Goal: Task Accomplishment & Management: Use online tool/utility

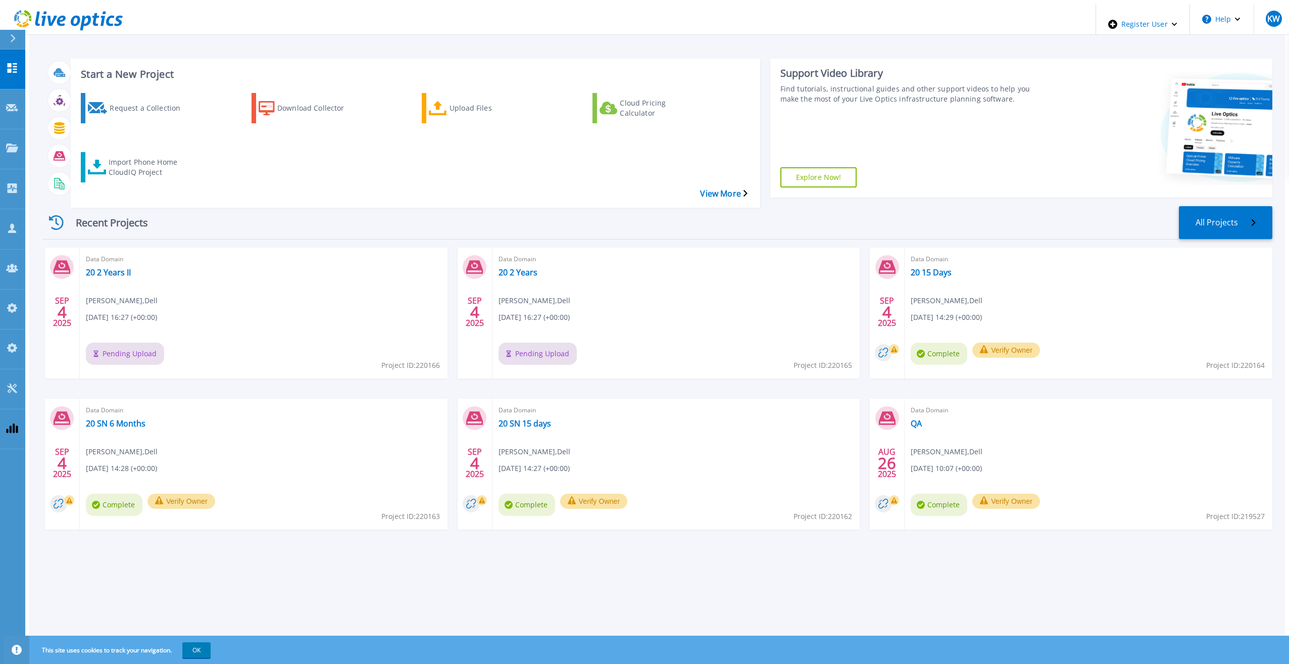
click at [23, 10] on icon at bounding box center [68, 20] width 109 height 21
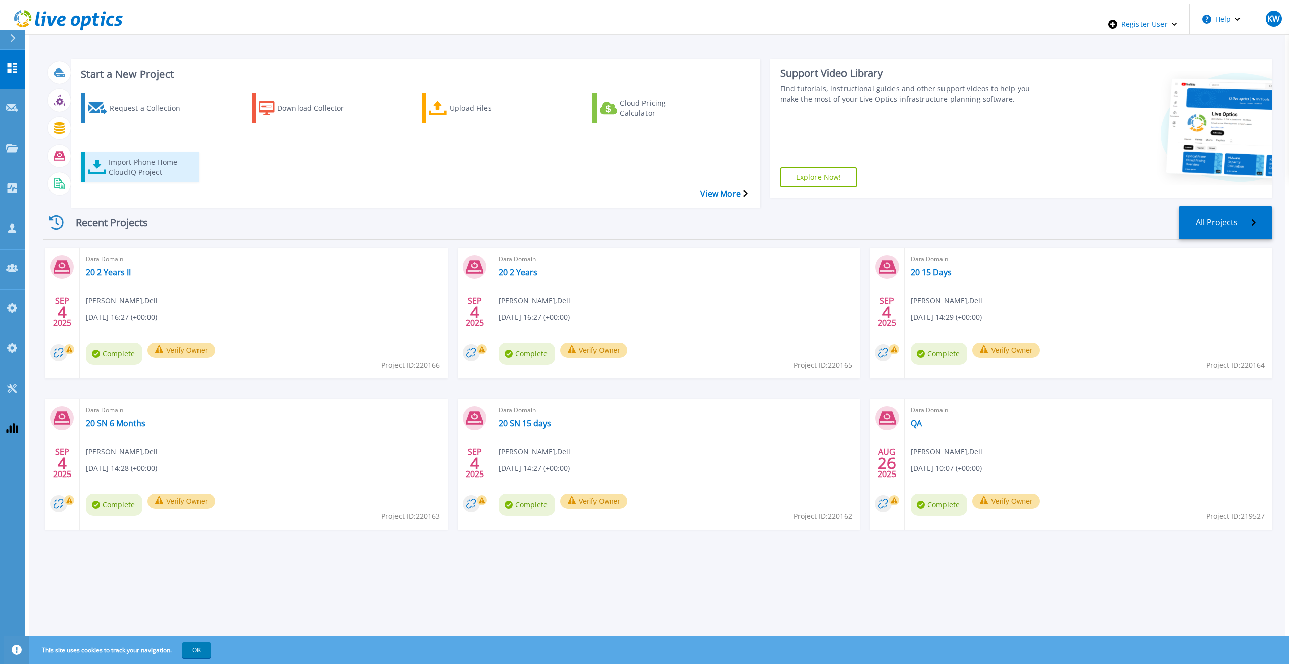
click at [147, 155] on div "Import Phone Home CloudIQ Project" at bounding box center [149, 167] width 81 height 25
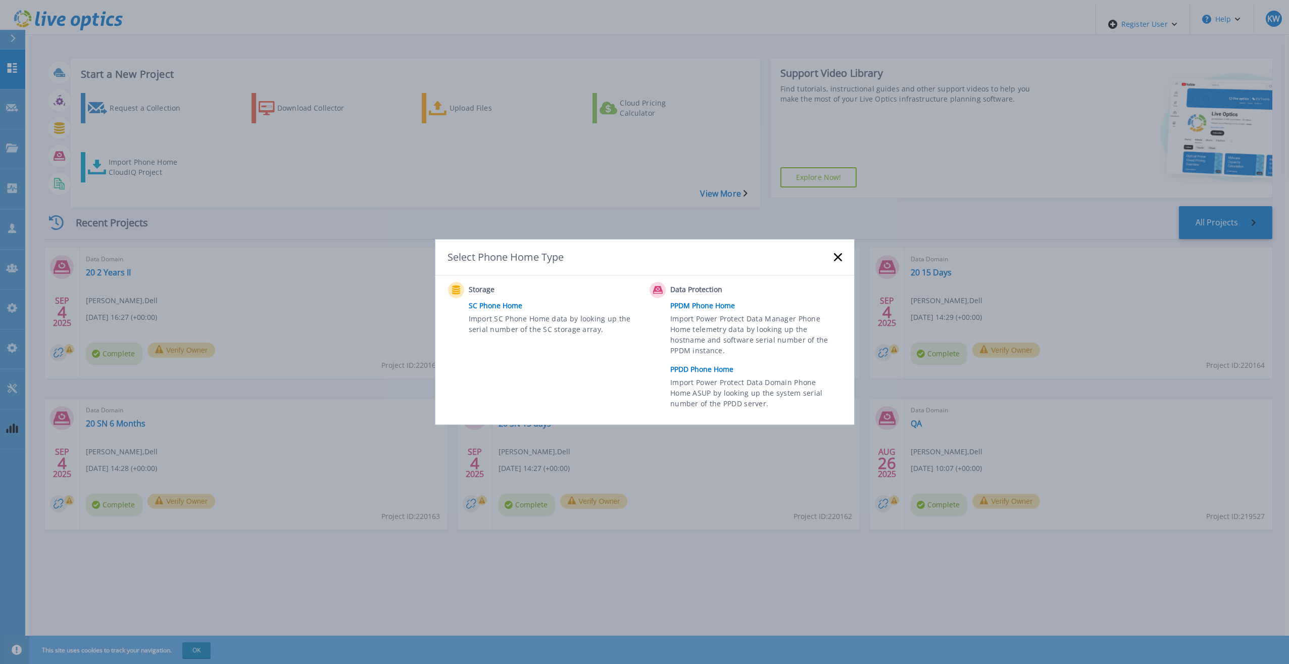
click at [698, 375] on link "PPDD Phone Home" at bounding box center [758, 369] width 176 height 15
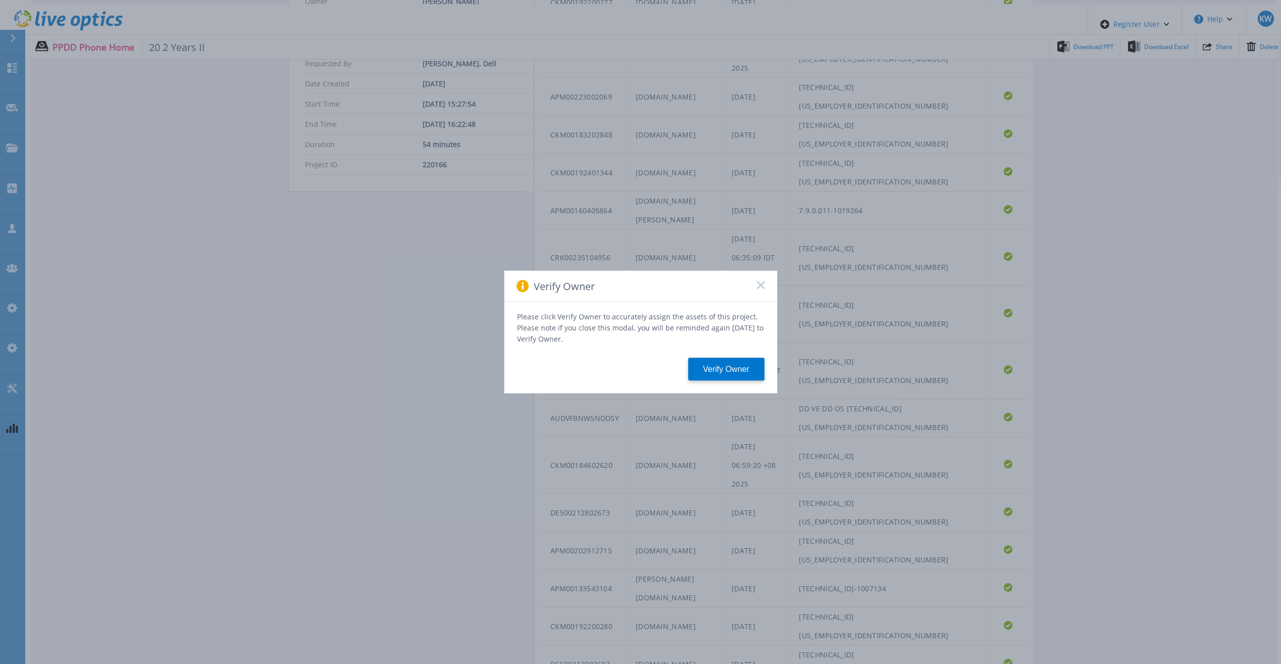
scroll to position [363, 0]
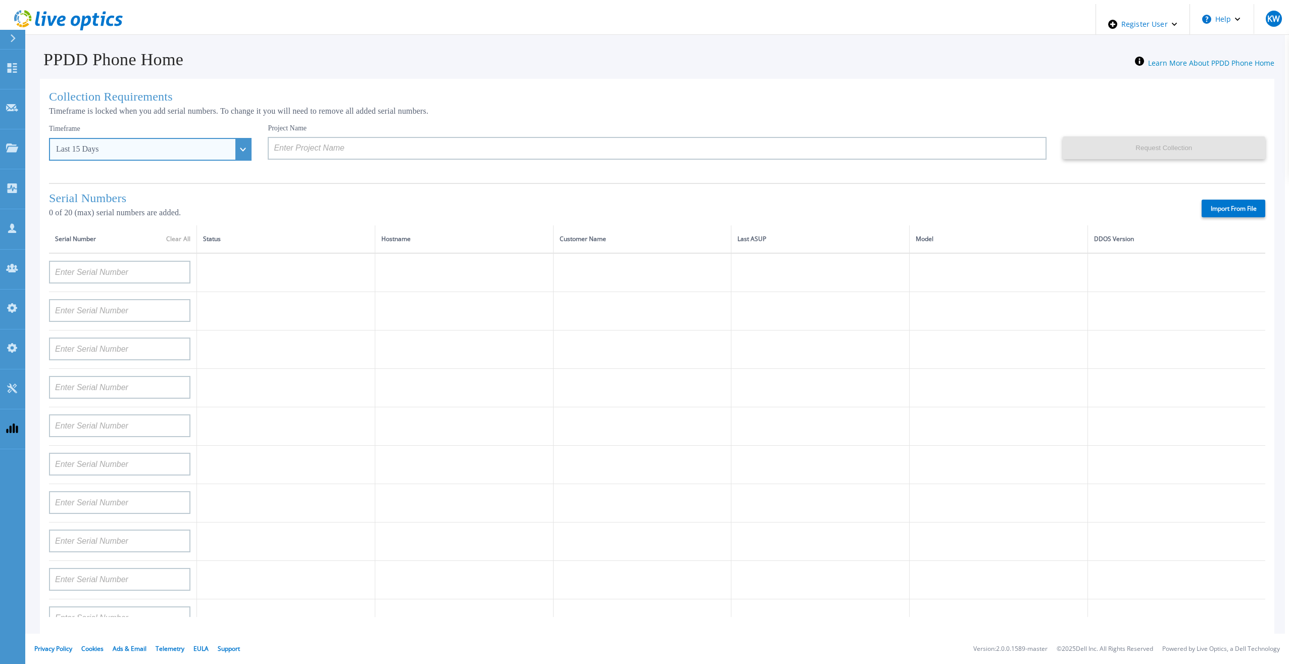
click at [166, 149] on div "Last 15 Days" at bounding box center [144, 148] width 177 height 9
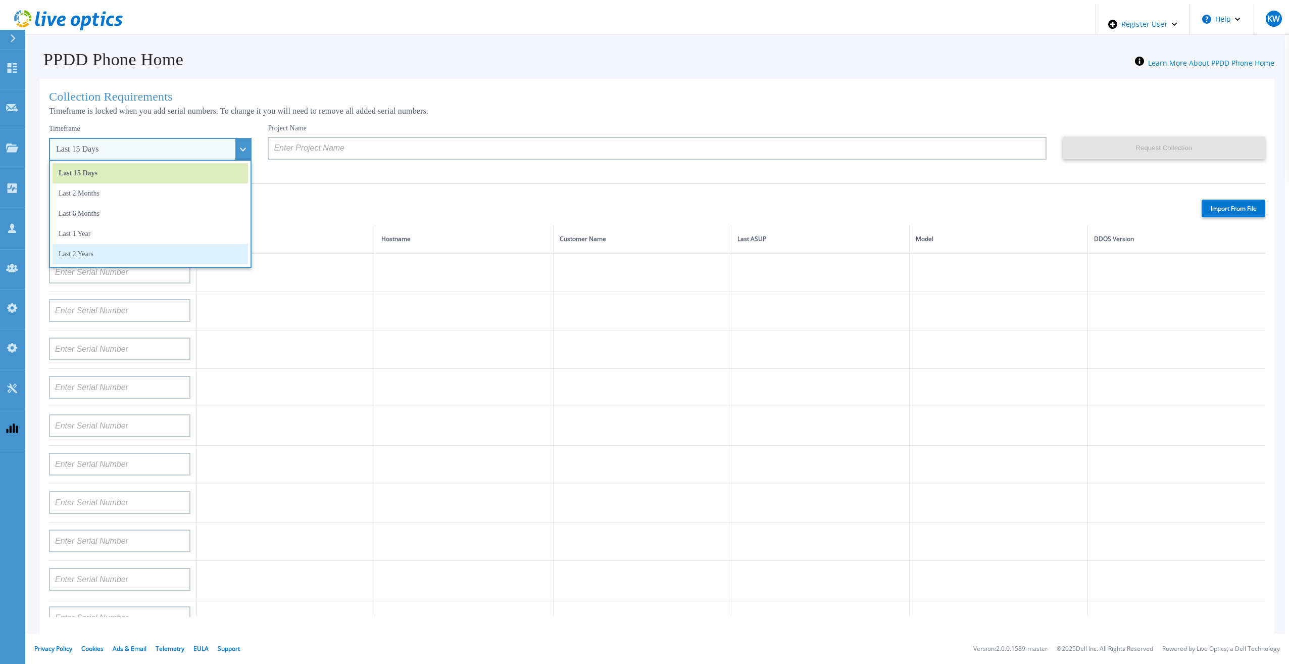
click at [145, 259] on li "Last 2 Years" at bounding box center [150, 254] width 195 height 20
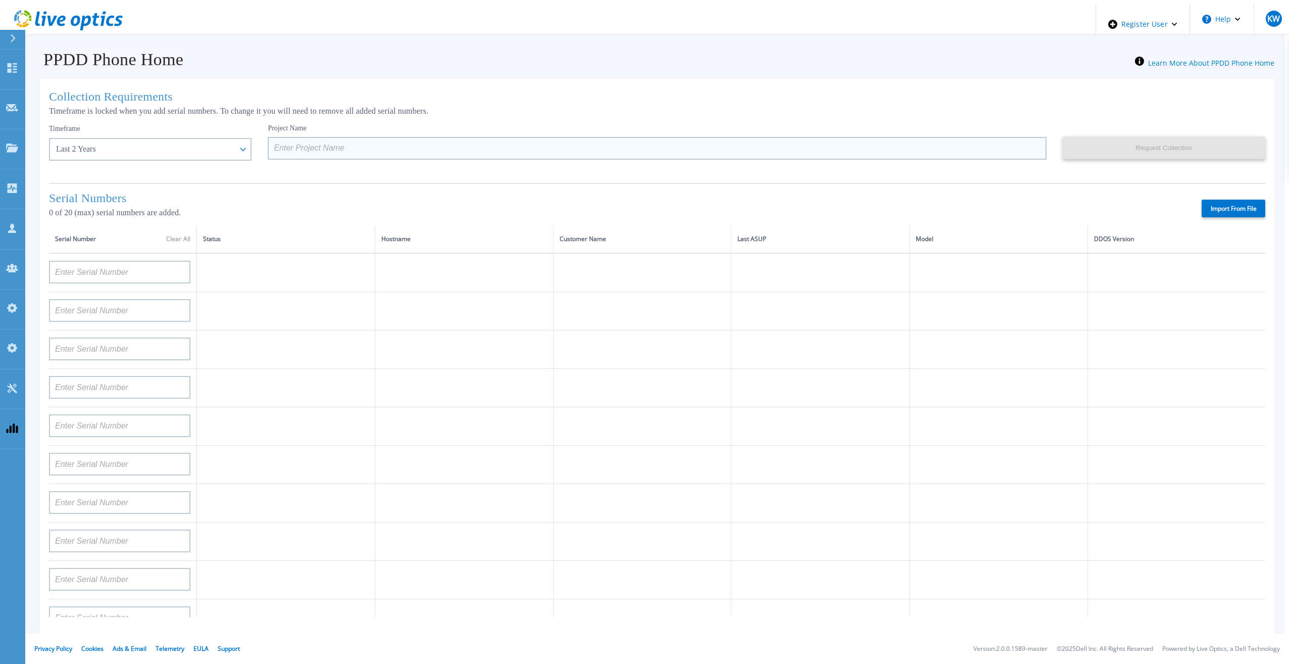
click at [292, 155] on input at bounding box center [657, 148] width 778 height 23
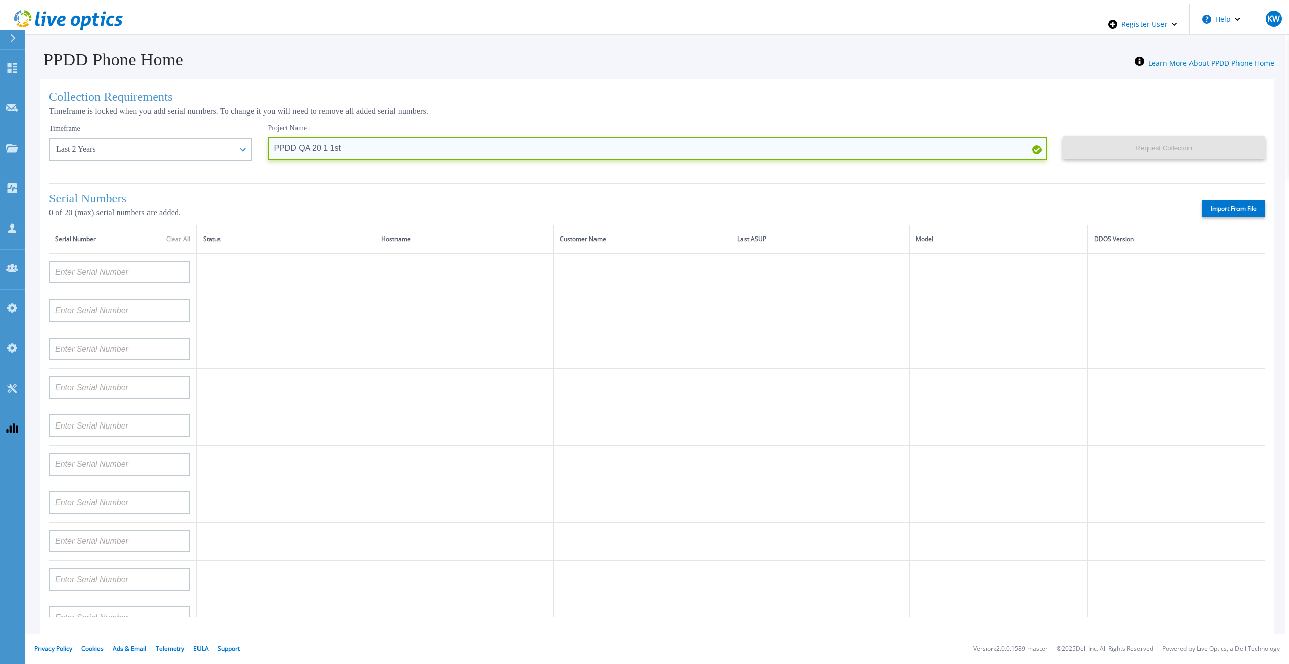
click at [303, 150] on input "PPDD QA 20 1 1st" at bounding box center [657, 148] width 778 height 23
type input "PPDD QA 20 1 1st"
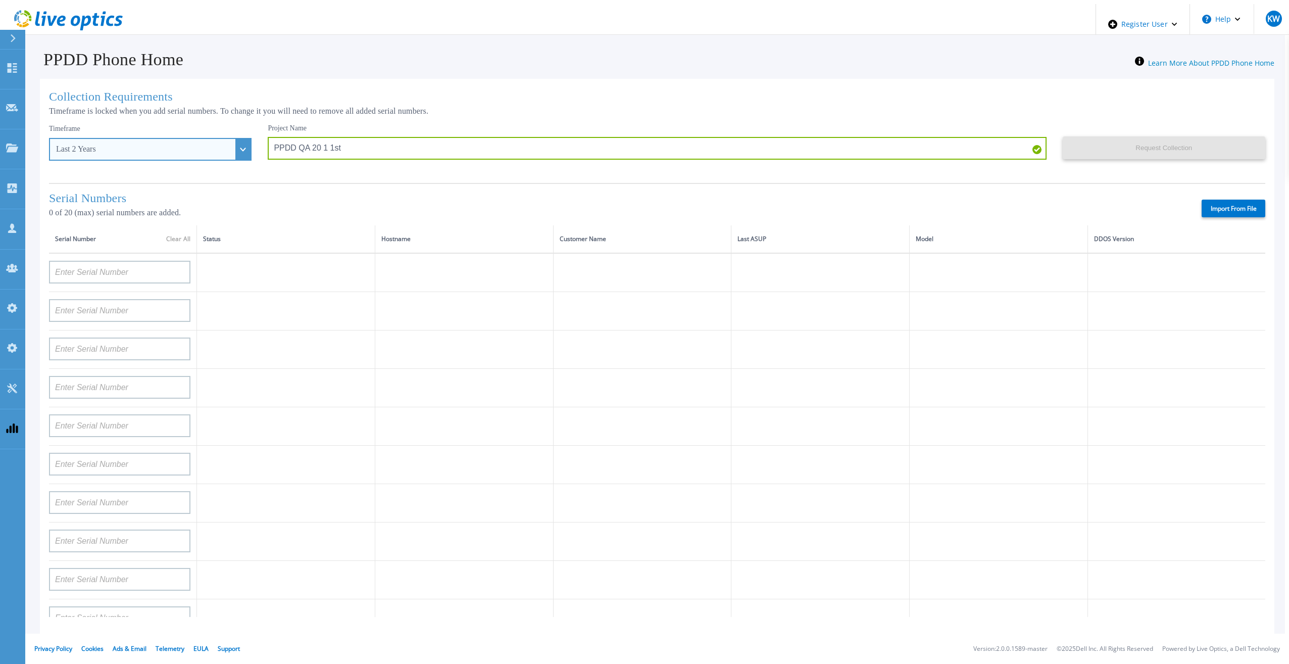
click at [219, 148] on div "Last 2 Years" at bounding box center [150, 149] width 202 height 23
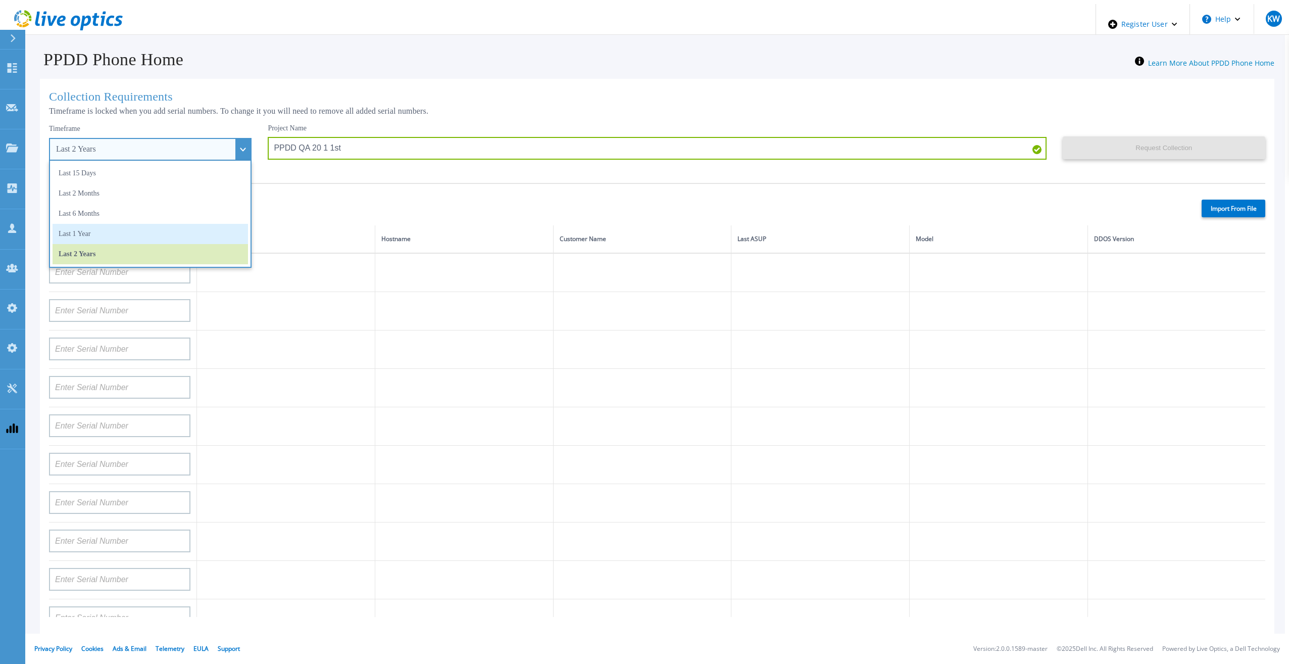
click at [184, 224] on li "Last 1 Year" at bounding box center [150, 234] width 195 height 20
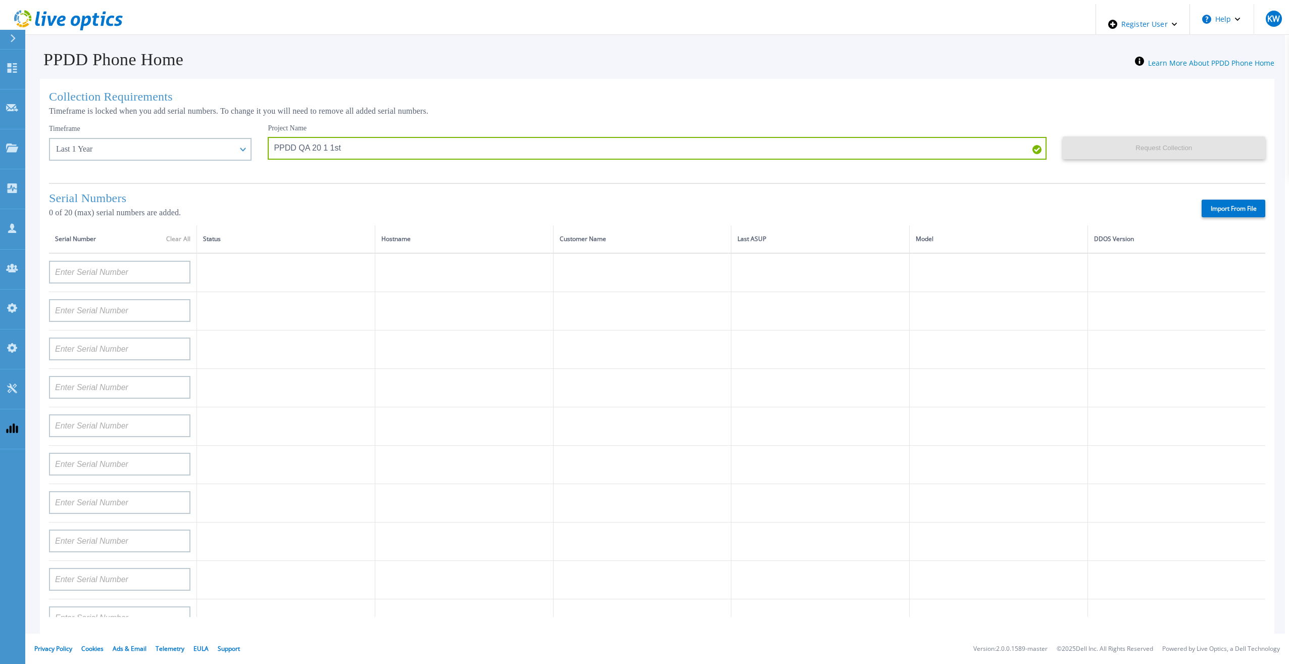
click at [1223, 199] on label "Import From File" at bounding box center [1233, 208] width 64 height 18
click at [0, 0] on input "Import From File" at bounding box center [0, 0] width 0 height 0
type input "APM00211700095"
type input "APX00232503747"
type input "APM00214914093"
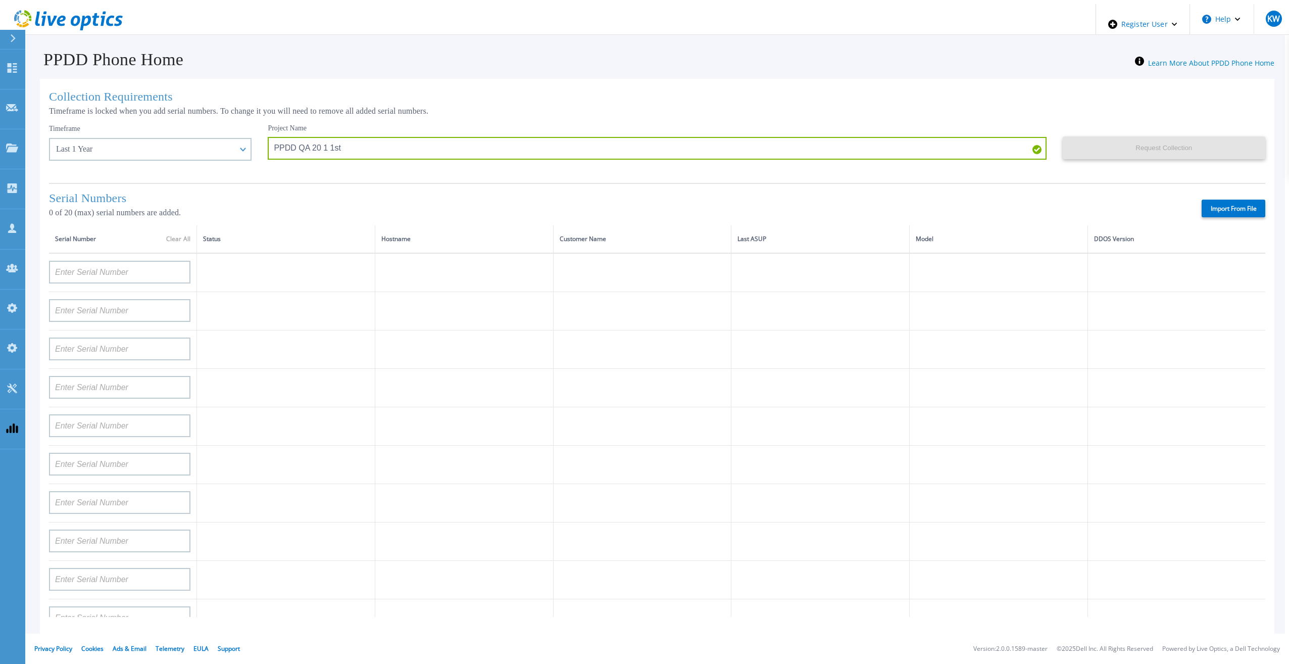
type input "APM00171836329"
type input "APM00212026971"
type input "APM00214914094"
type input "APX00234502218"
type input "APM00212018359"
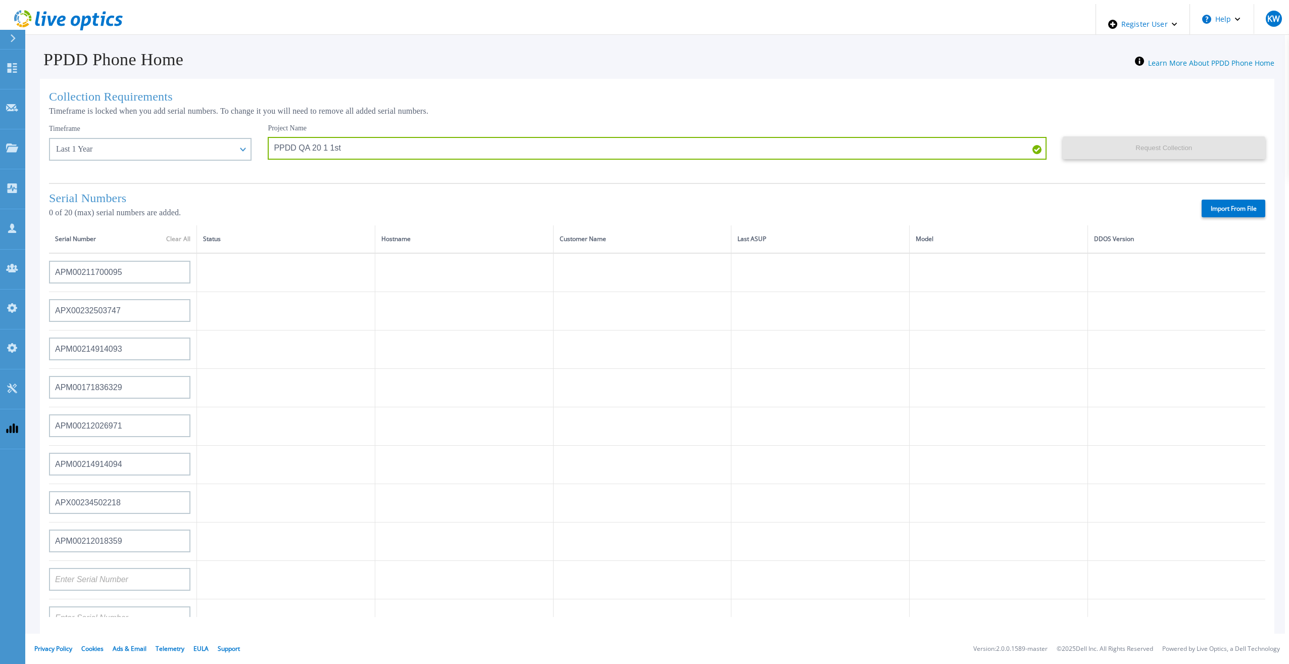
type input "APX00232503745"
type input "APX00232503743"
type input "APM00193603655"
type input "APM00212517749"
type input "APX00232503742"
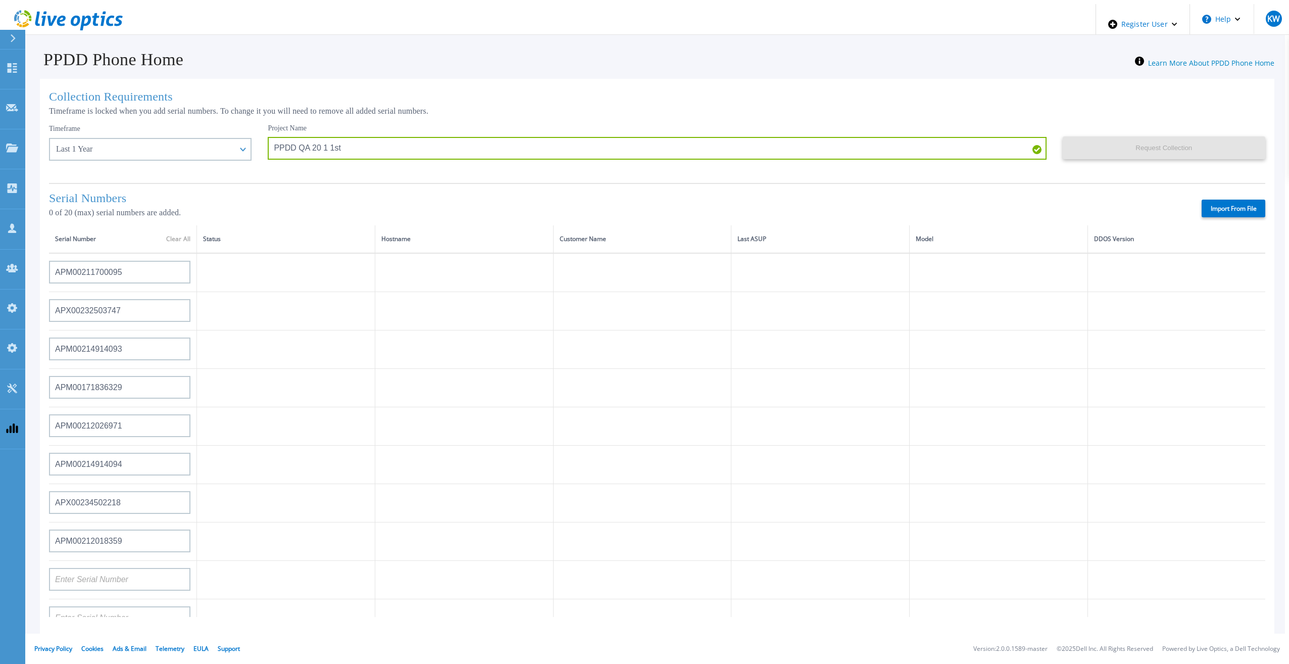
type input "APM00212702822"
type input "APM00212610953"
type input "APM00202614668"
type input "APM00212613652"
type input "APX00222101185"
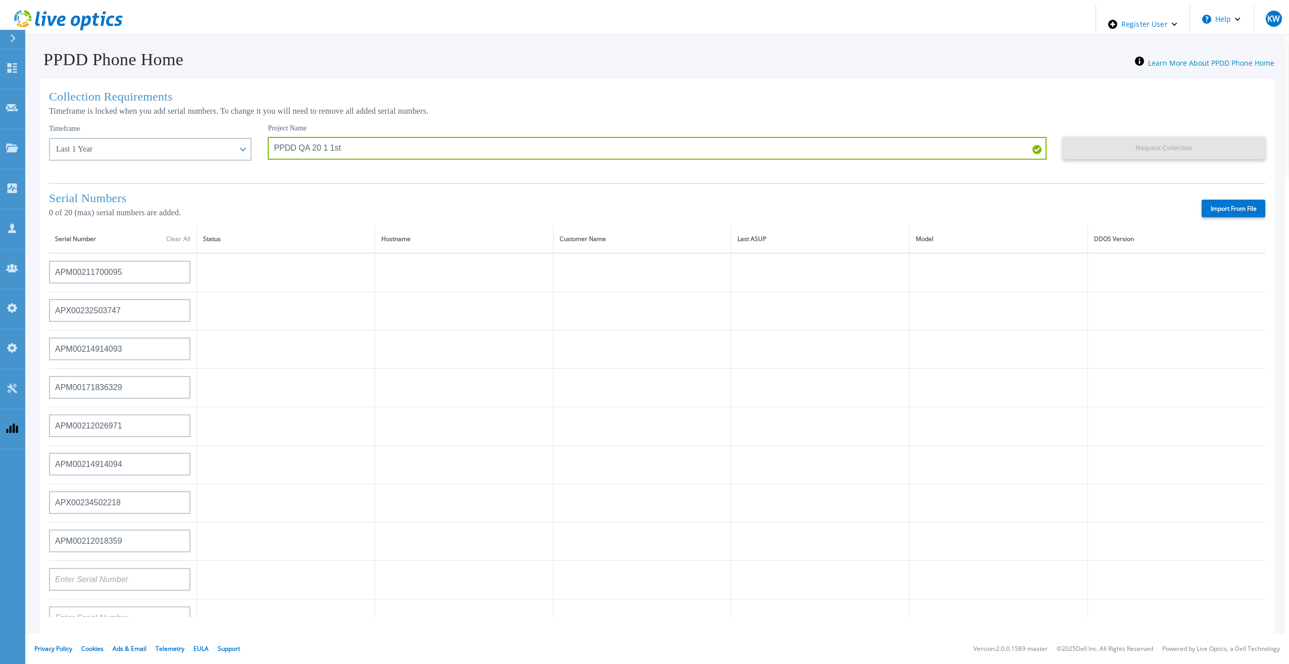
type input "AUDVUX6XJHDJFE"
type input "APM00133543104"
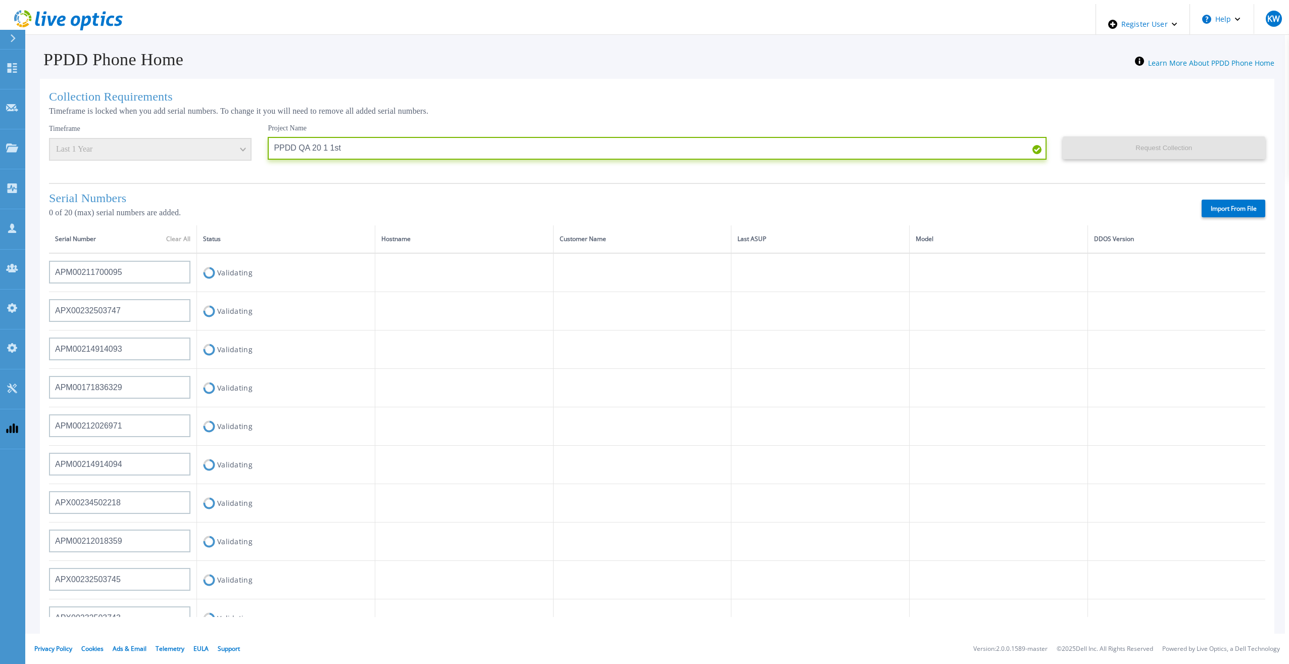
drag, startPoint x: 347, startPoint y: 152, endPoint x: 246, endPoint y: 153, distance: 101.0
click at [246, 153] on div "Timeframe Last 1 Year Project Name PPDD QA 20 1 1st Request Collection This mig…" at bounding box center [657, 150] width 1216 height 52
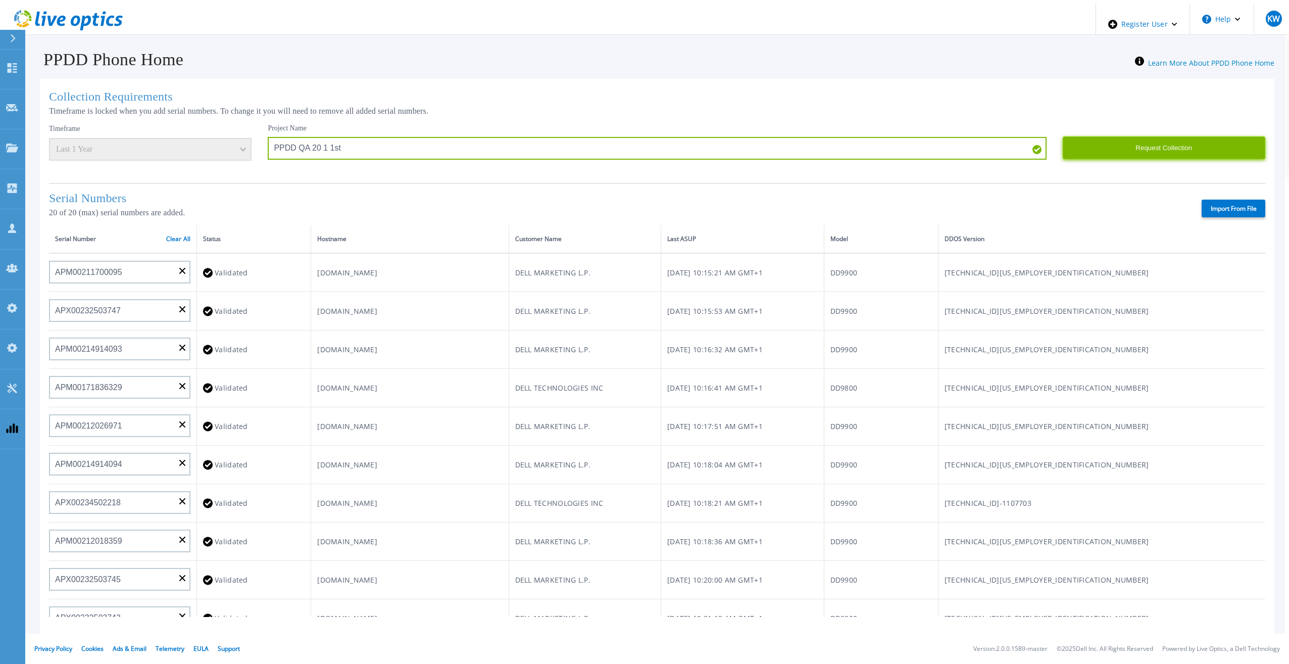
click at [1157, 149] on button "Request Collection" at bounding box center [1163, 147] width 202 height 23
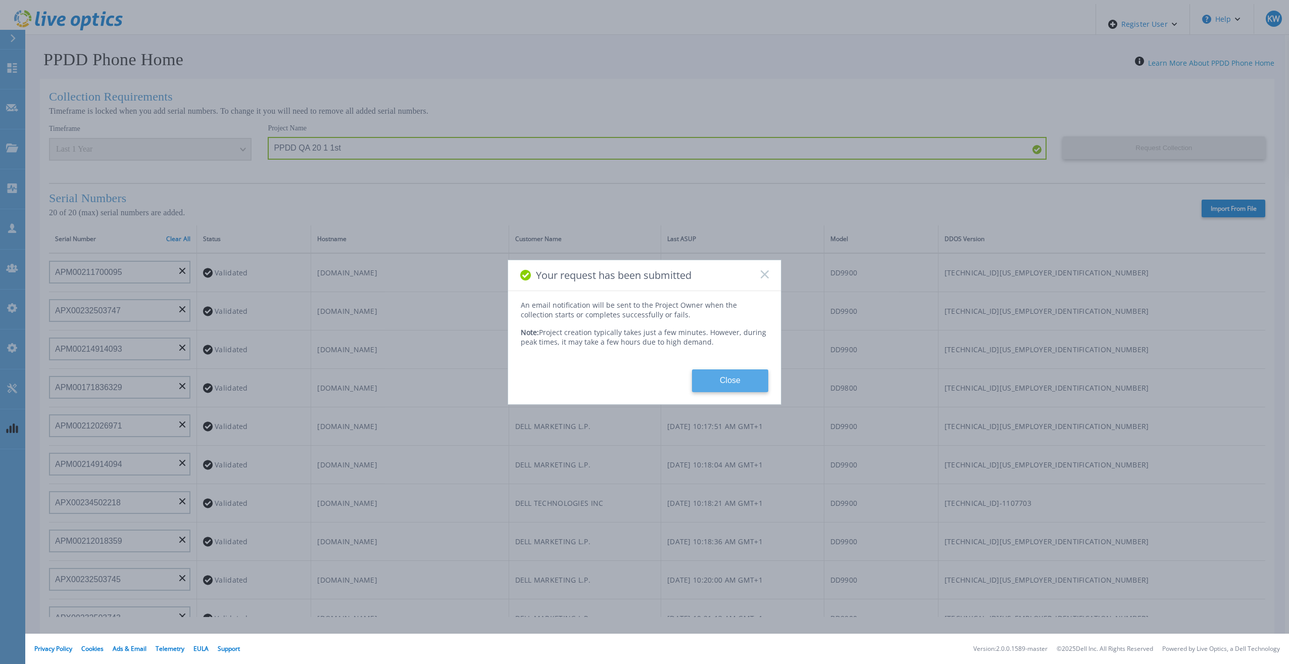
click at [740, 369] on button "Close" at bounding box center [730, 380] width 76 height 23
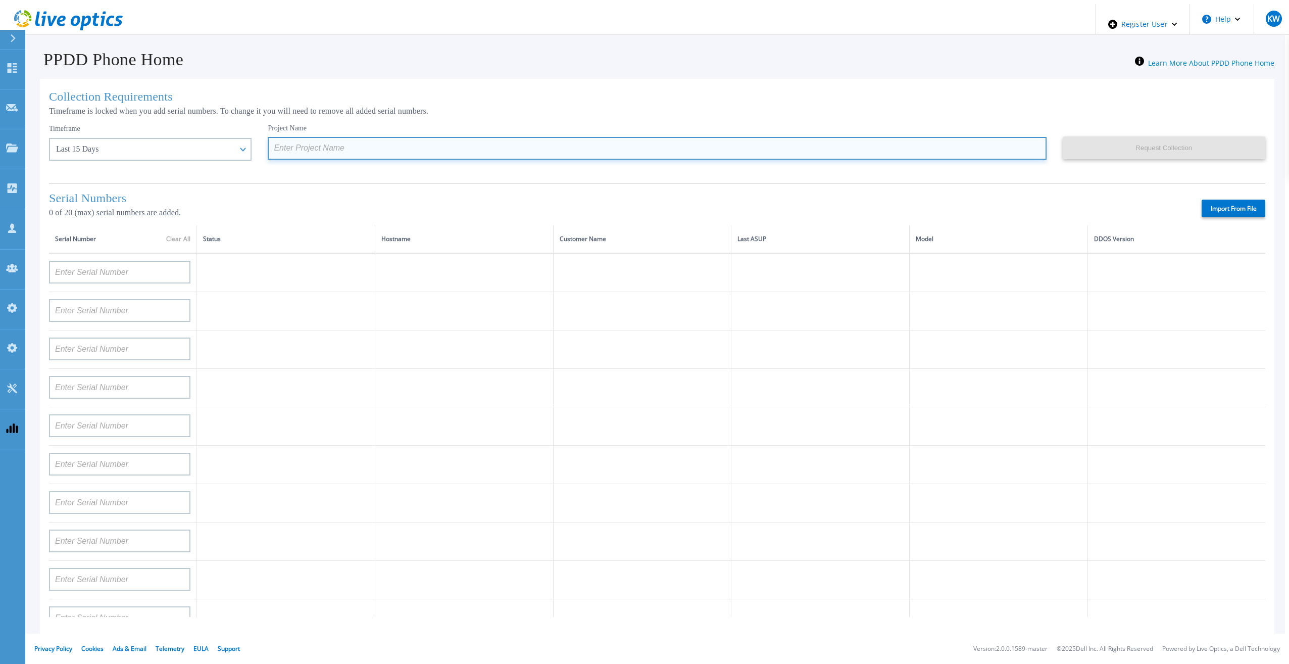
click at [354, 148] on input at bounding box center [657, 148] width 778 height 23
paste input "PPDD QA 20 1 1st"
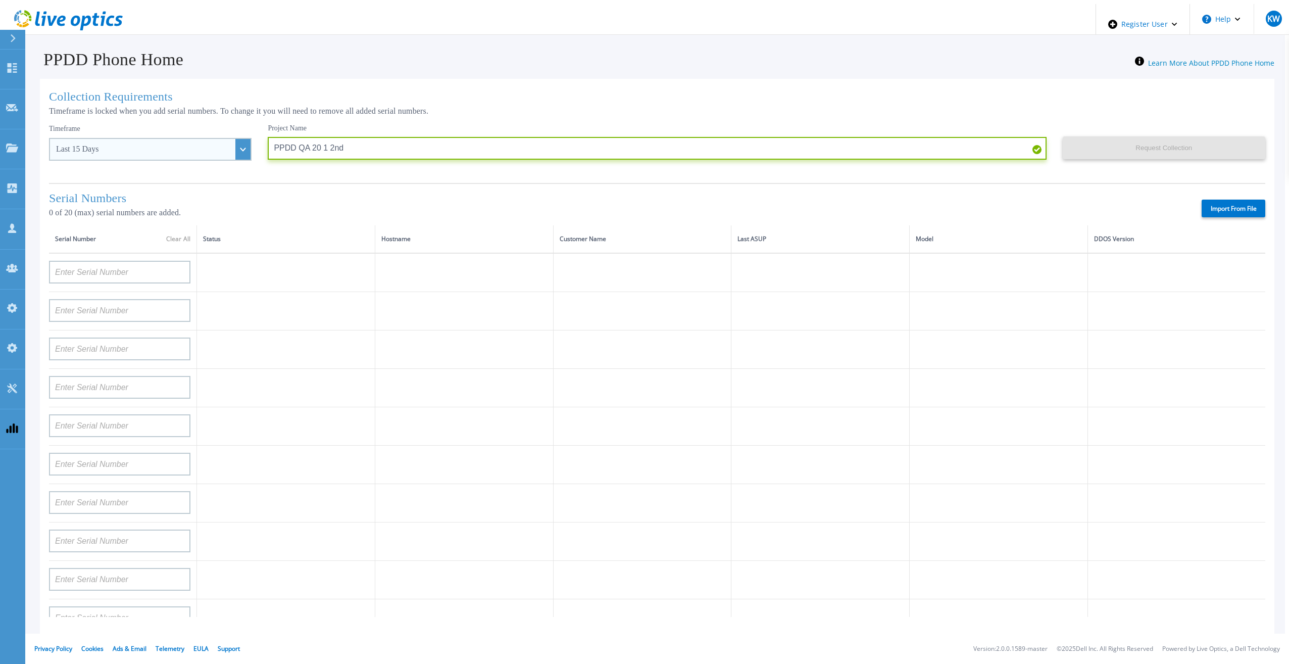
type input "PPDD QA 20 1 2nd"
click at [218, 144] on div "Last 15 Days" at bounding box center [150, 149] width 202 height 23
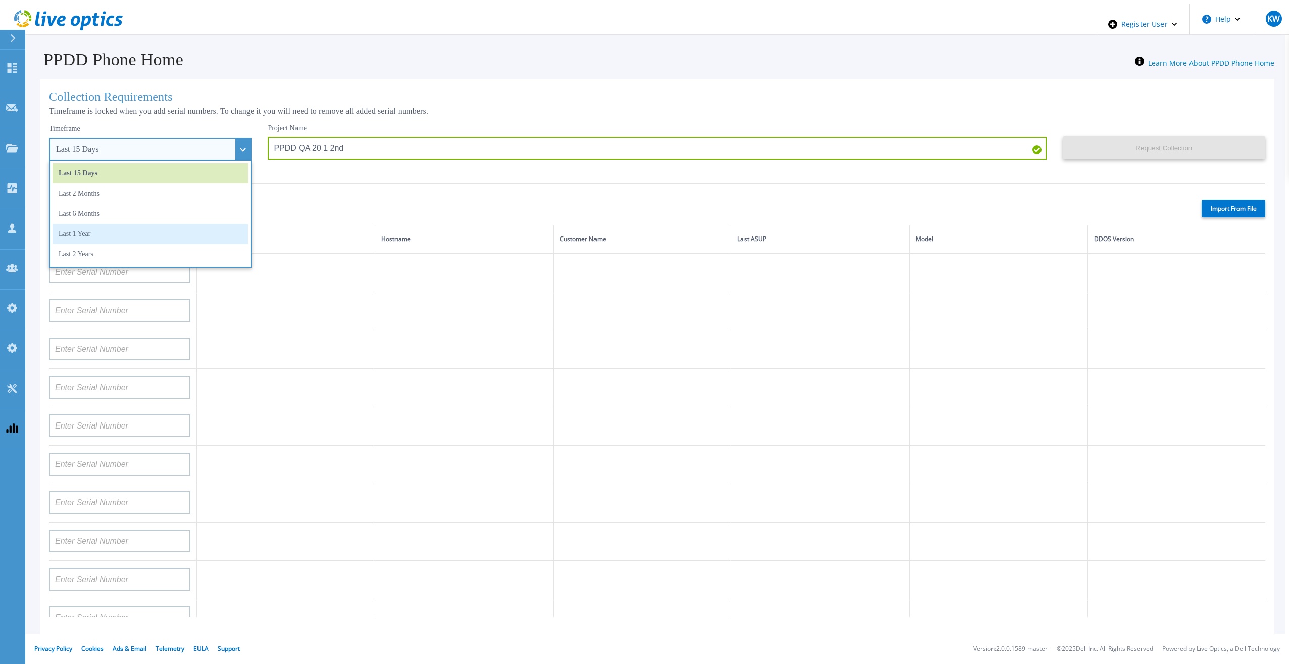
click at [160, 230] on li "Last 1 Year" at bounding box center [150, 234] width 195 height 20
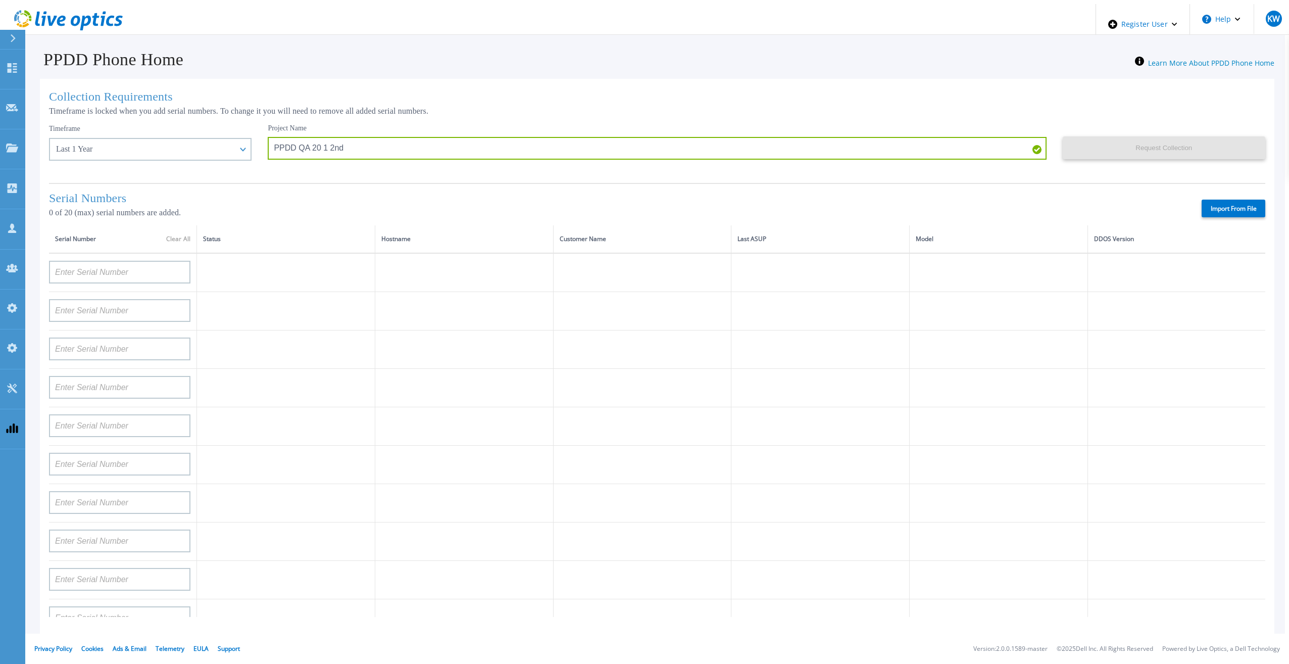
click at [1218, 213] on label "Import From File" at bounding box center [1233, 208] width 64 height 18
click at [0, 0] on input "Import From File" at bounding box center [0, 0] width 0 height 0
type input "CKM00192200277"
type input "CKM00181001809"
type input "APM00223002069"
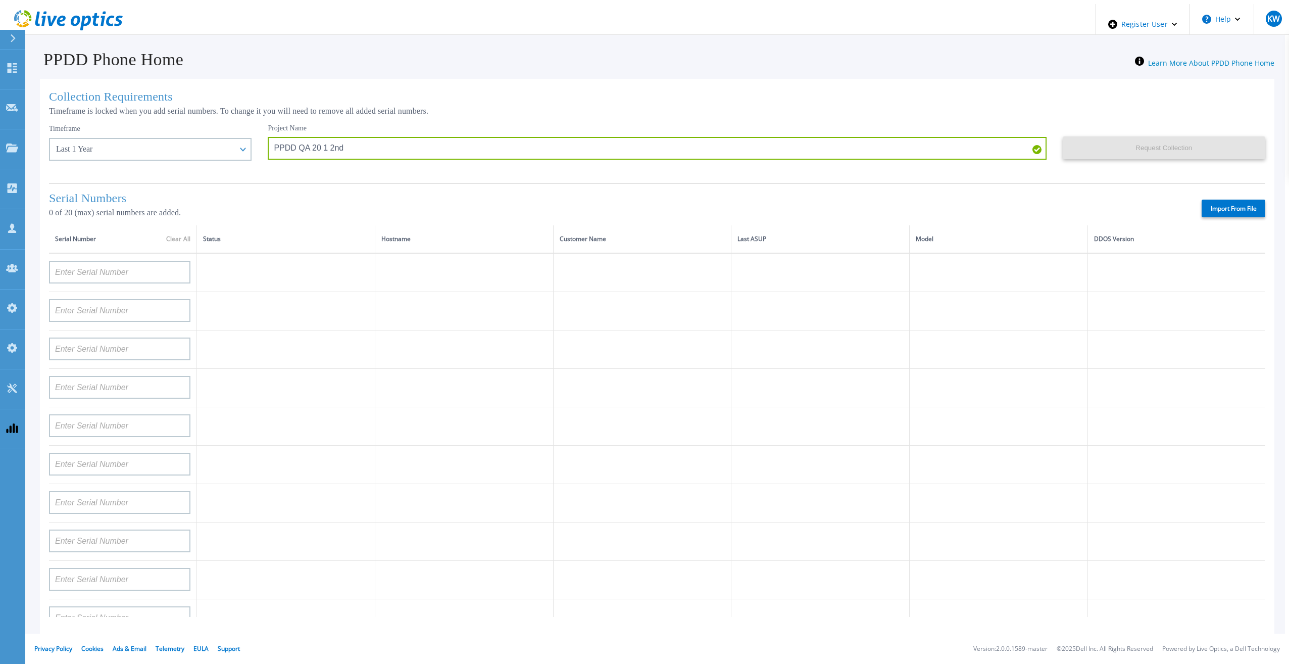
type input "CKM00183202848"
type input "CKM00192401344"
type input "APM00160405864"
type input "APM00145208243"
type input "CRK00235104956"
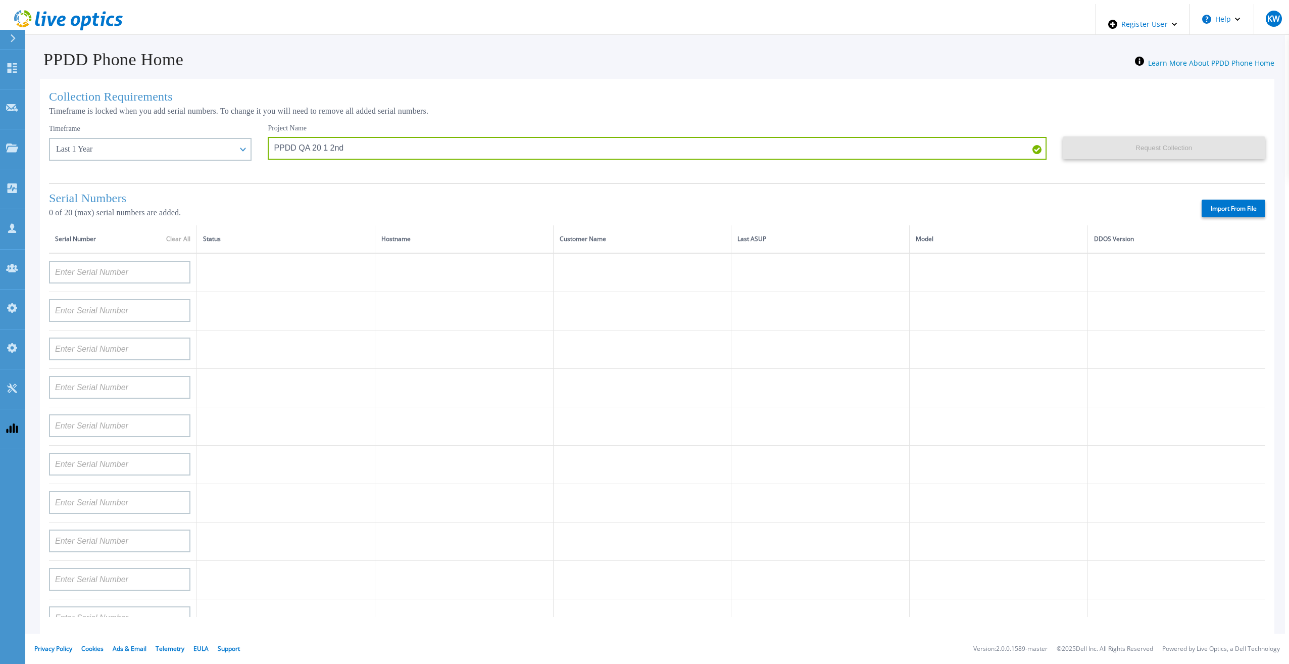
type input "APM00202011675"
type input "CKM01210505037"
type input "AUDVFBNW5NDDSY"
type input "CKM00184602620"
type input "DE500212802673"
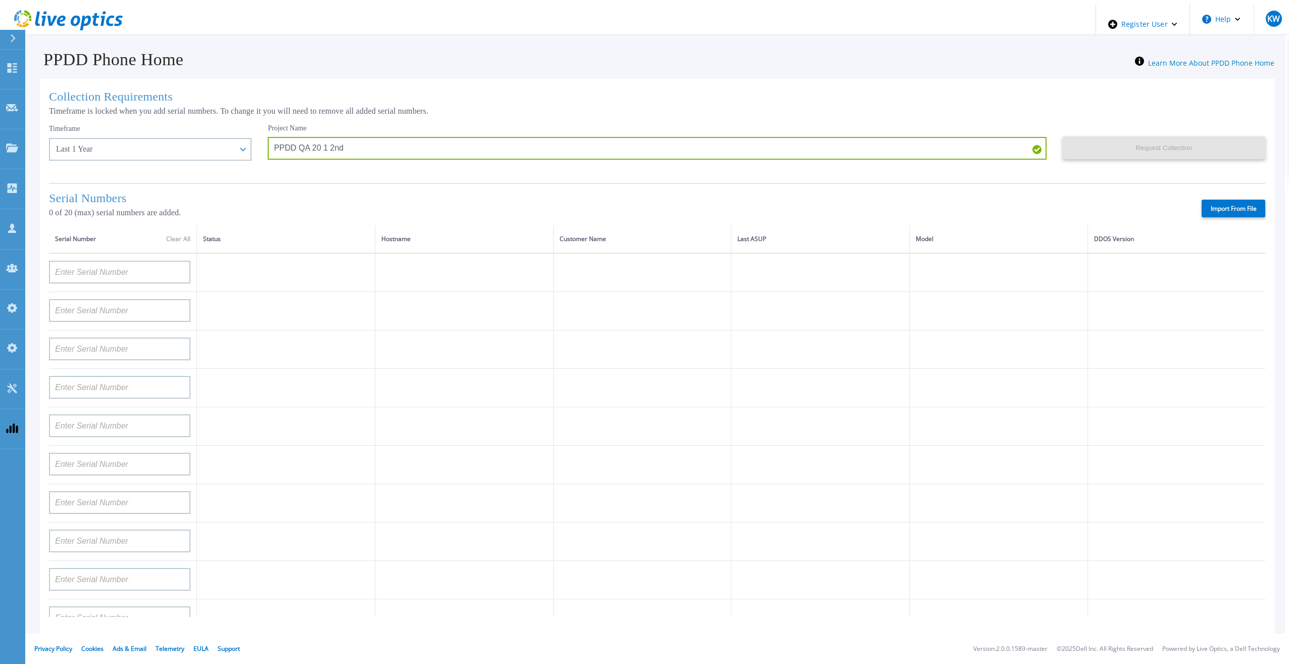
type input "APM00202912715"
type input "FLA00132100000"
type input "APM00133543104"
type input "CKM00192200280"
type input "DE500212902687"
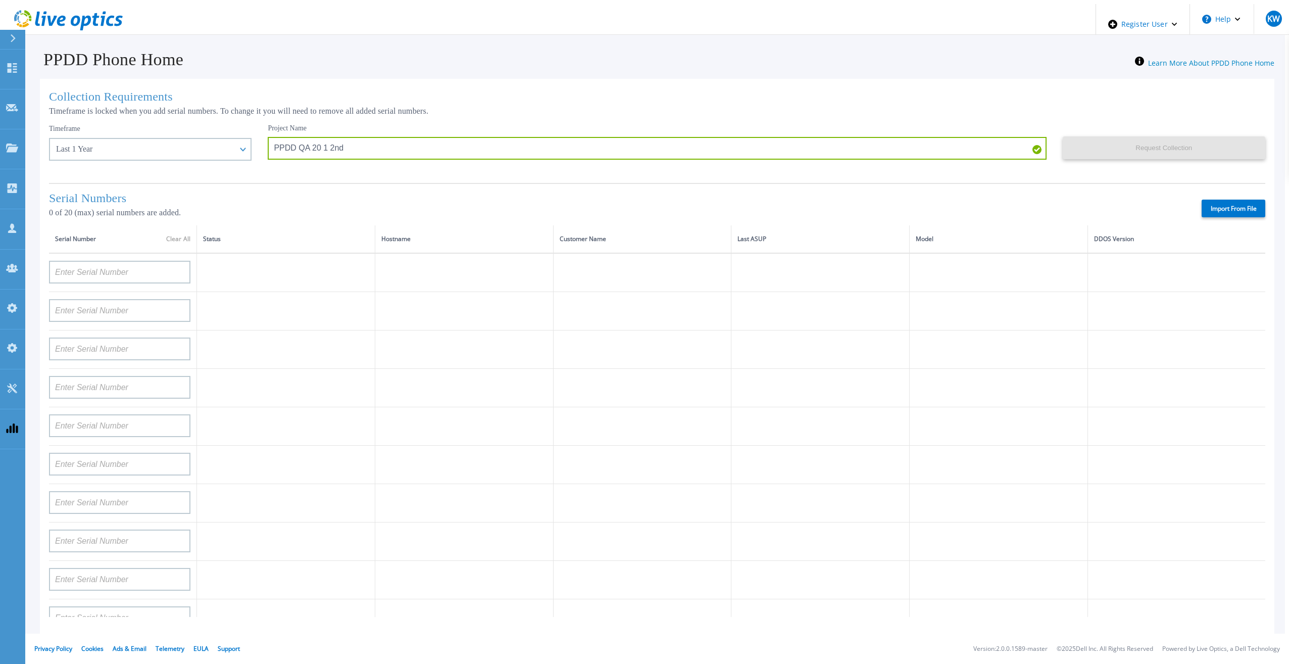
type input "APM00211506717"
type input "APM00214907936"
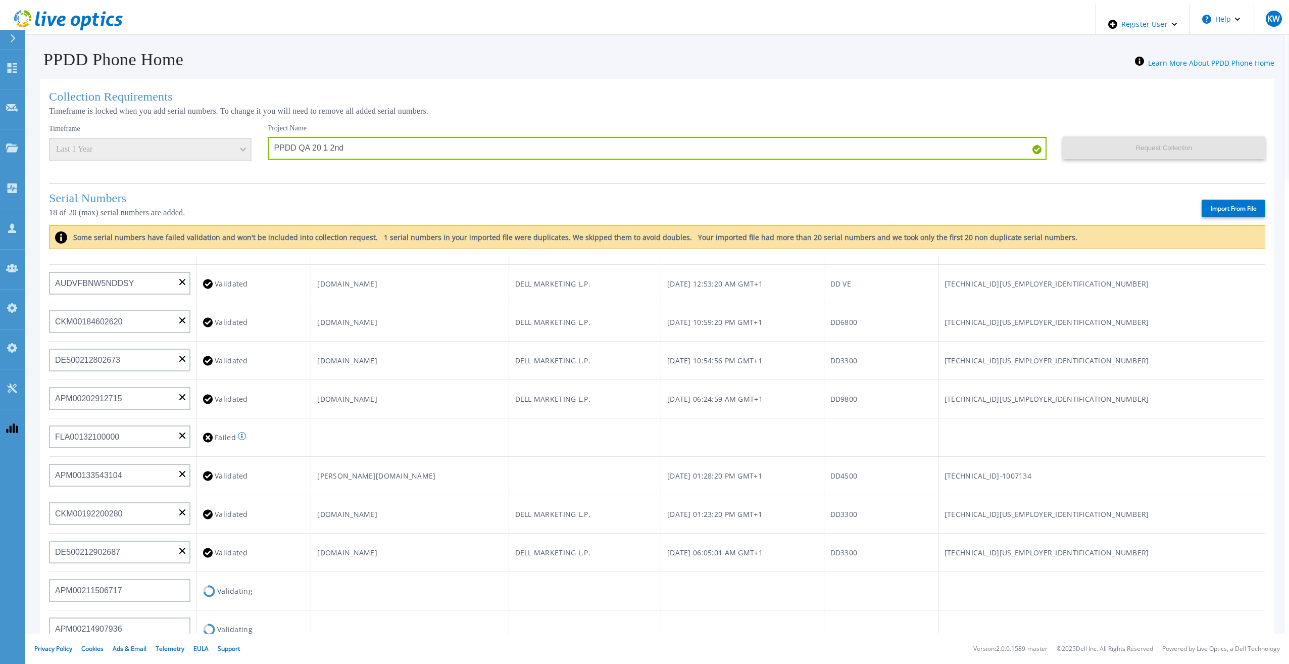
scroll to position [5, 0]
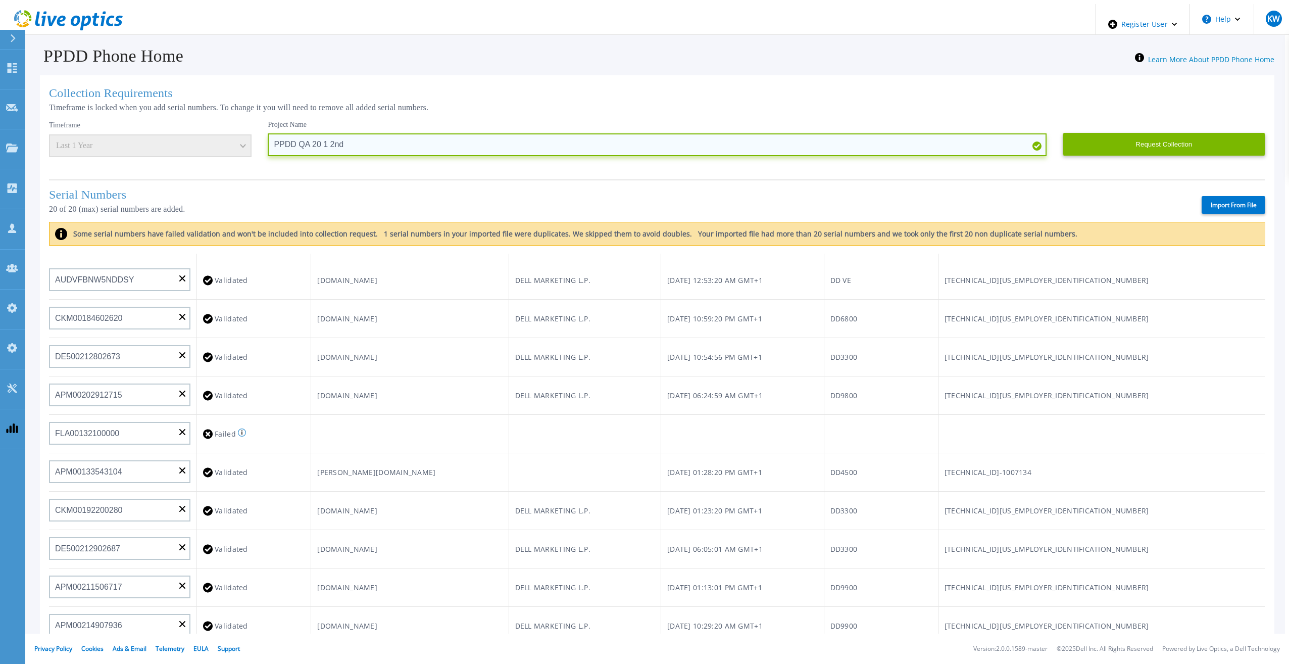
drag, startPoint x: 375, startPoint y: 144, endPoint x: 252, endPoint y: 143, distance: 122.2
click at [268, 143] on input "PPDD QA 20 1 2nd" at bounding box center [657, 144] width 778 height 23
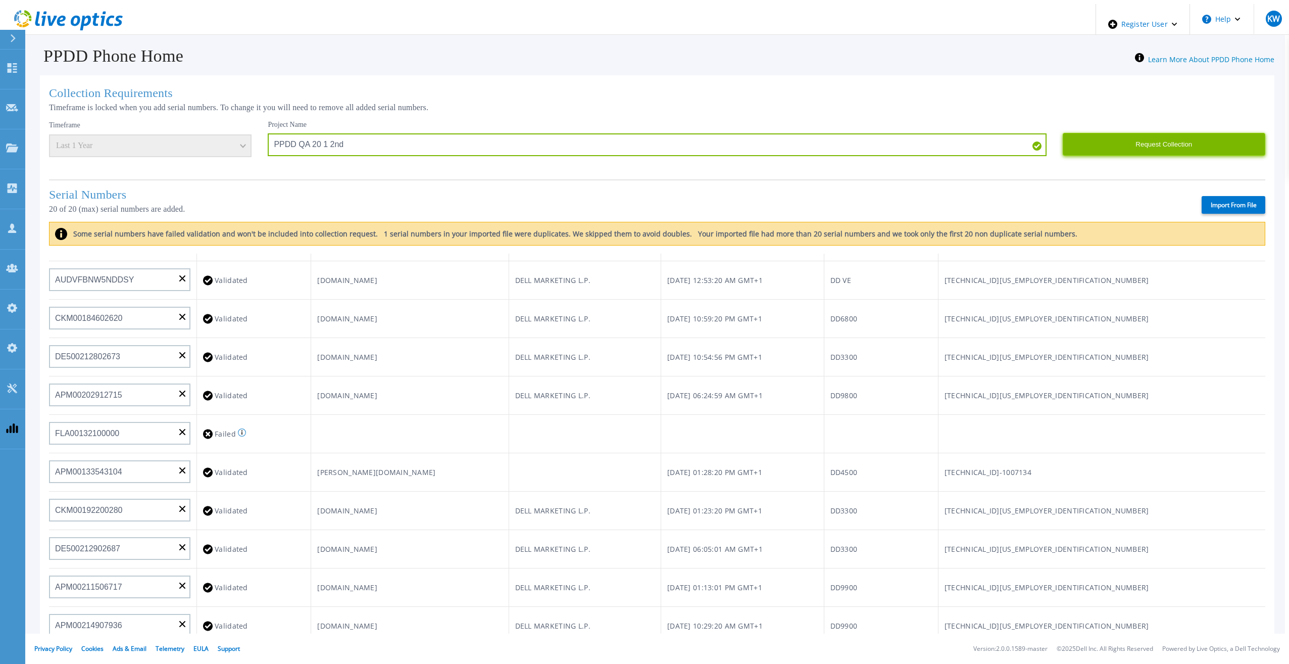
click at [1080, 139] on button "Request Collection" at bounding box center [1163, 144] width 202 height 23
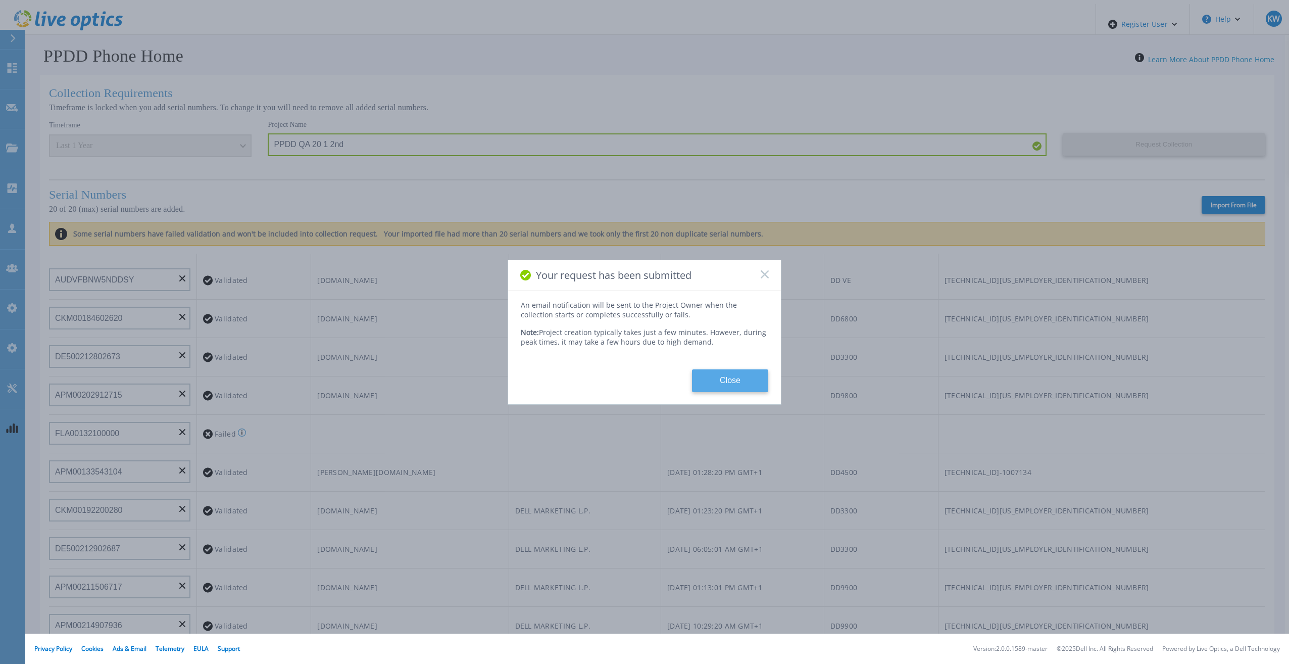
click at [722, 374] on button "Close" at bounding box center [730, 380] width 76 height 23
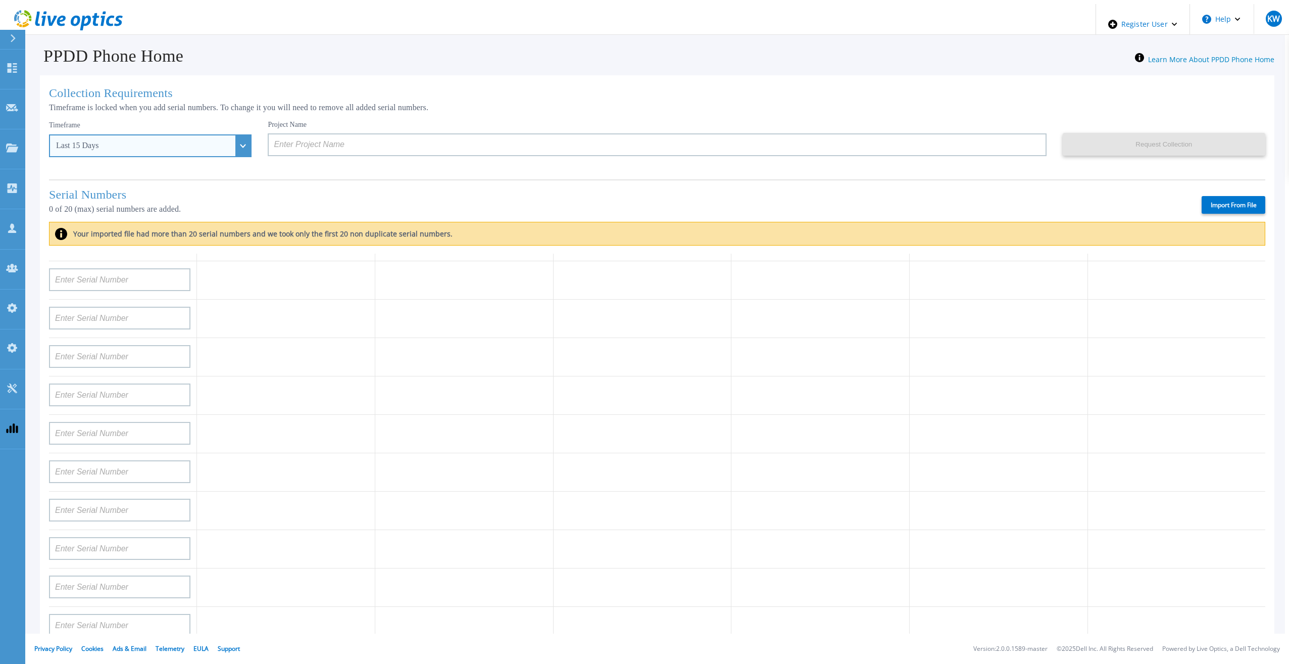
click at [217, 145] on div "Last 15 Days" at bounding box center [150, 145] width 202 height 23
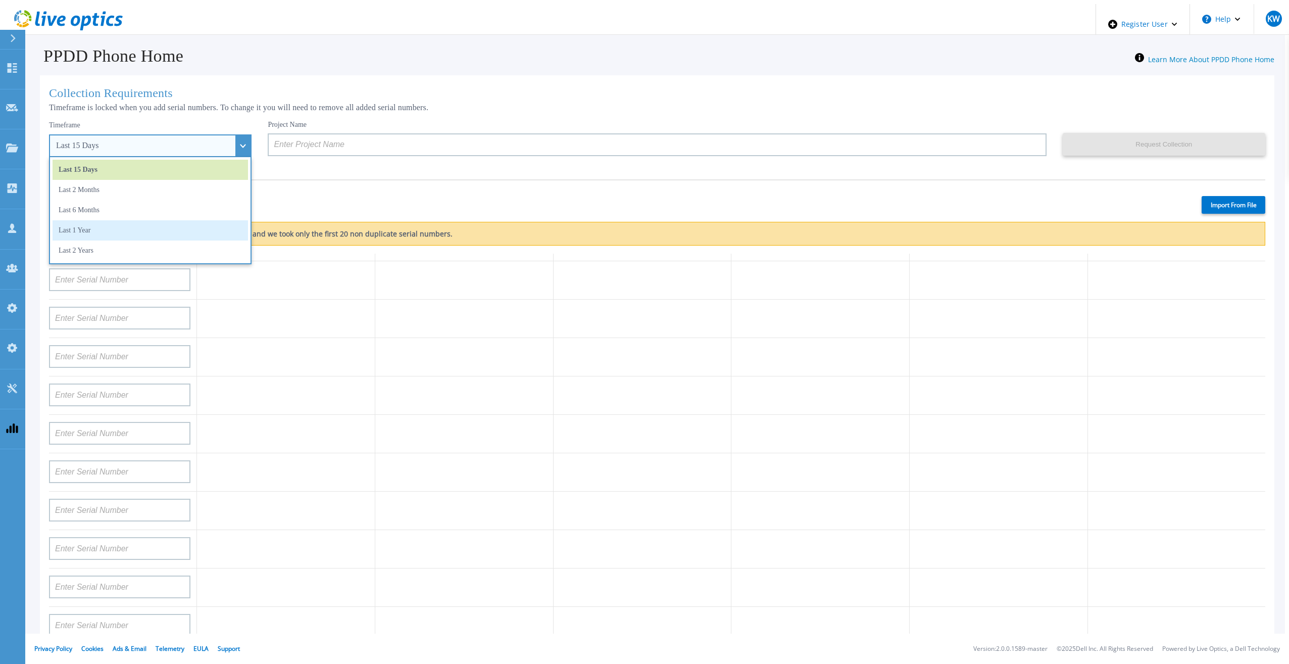
click at [184, 223] on li "Last 1 Year" at bounding box center [150, 230] width 195 height 20
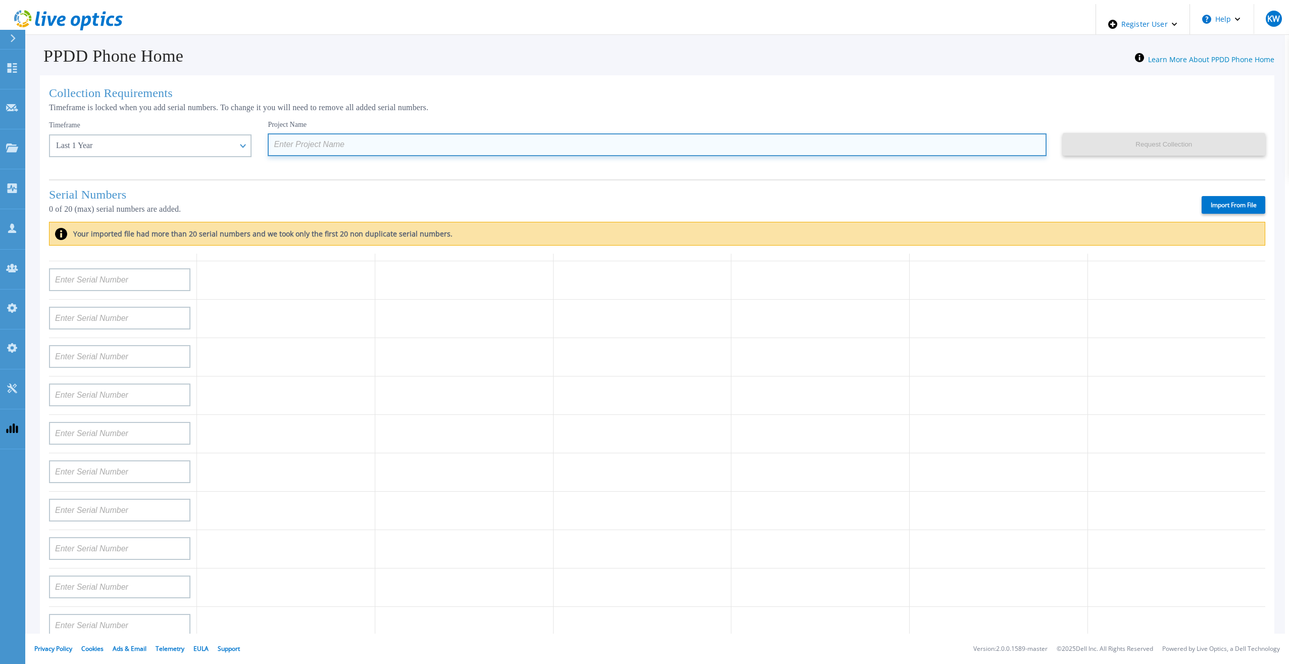
click at [300, 148] on input at bounding box center [657, 144] width 778 height 23
paste input "PPDD QA 20 1 2nd"
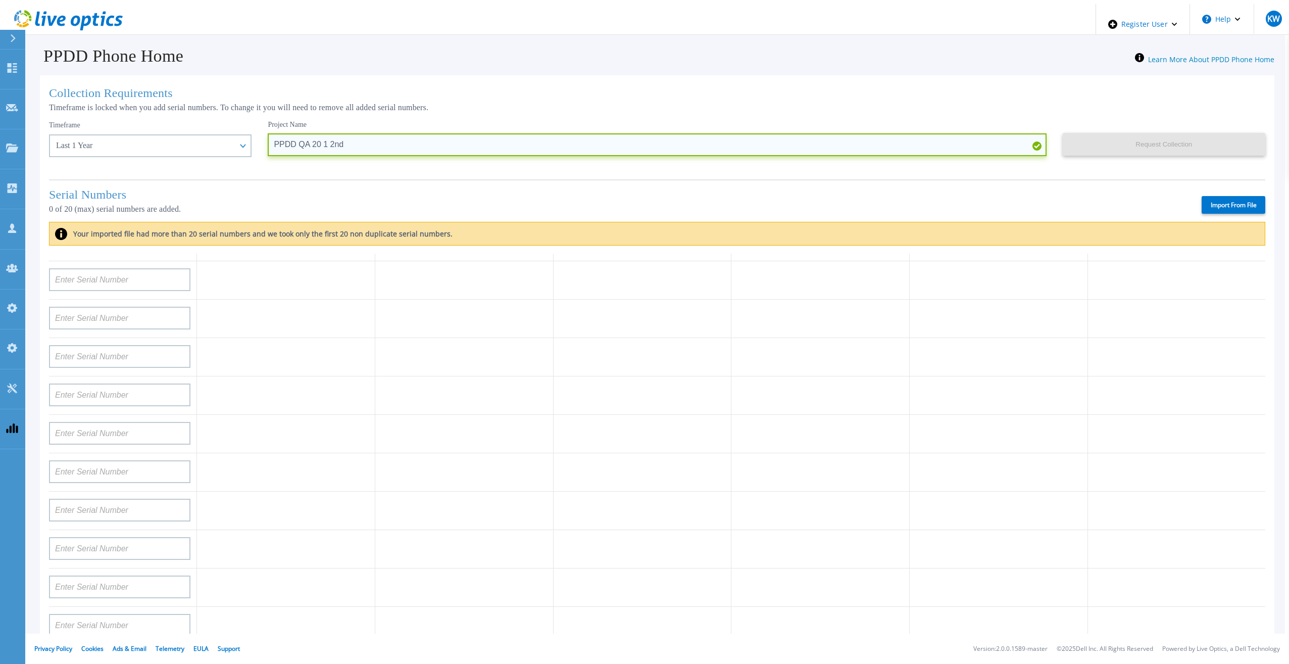
drag, startPoint x: 310, startPoint y: 138, endPoint x: 321, endPoint y: 138, distance: 11.1
click at [321, 138] on input "PPDD QA 20 1 2nd" at bounding box center [657, 144] width 778 height 23
type input "PPDD QA 20 1 3rd"
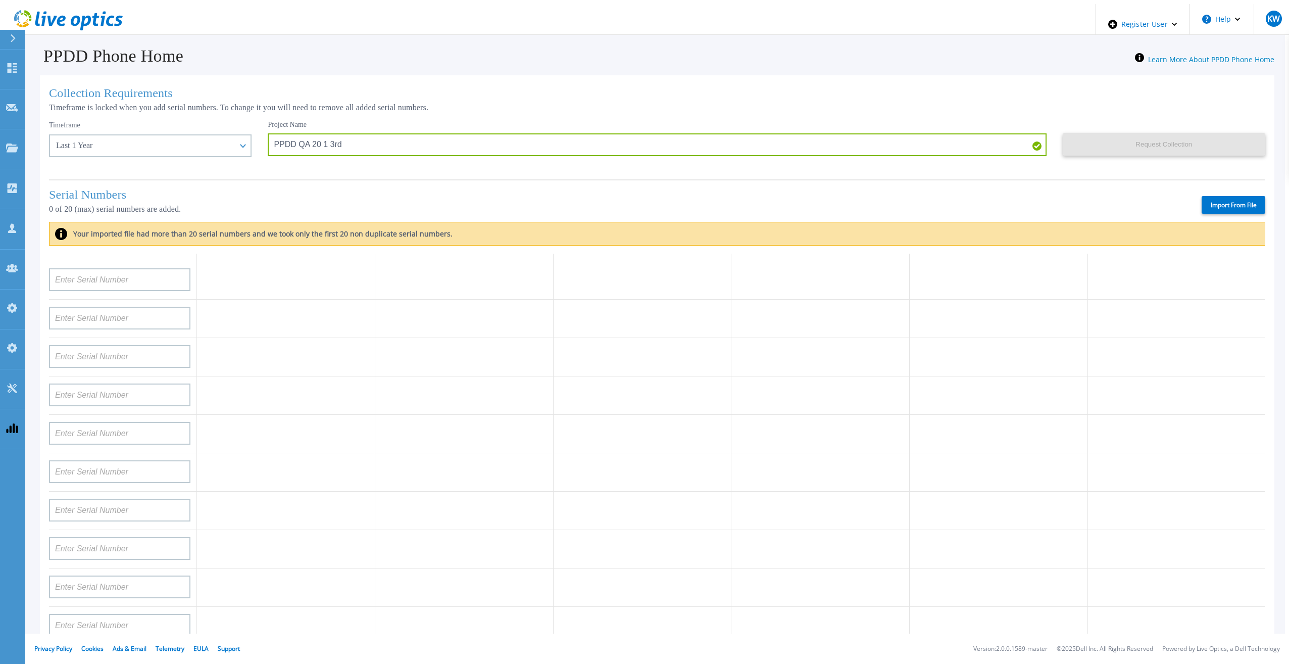
click at [1232, 196] on label "Import From File" at bounding box center [1233, 205] width 64 height 18
click at [0, 0] on input "Import From File" at bounding box center [0, 0] width 0 height 0
type input "FLA00141500029"
type input "FLA00134800070"
type input "FLA00141400121"
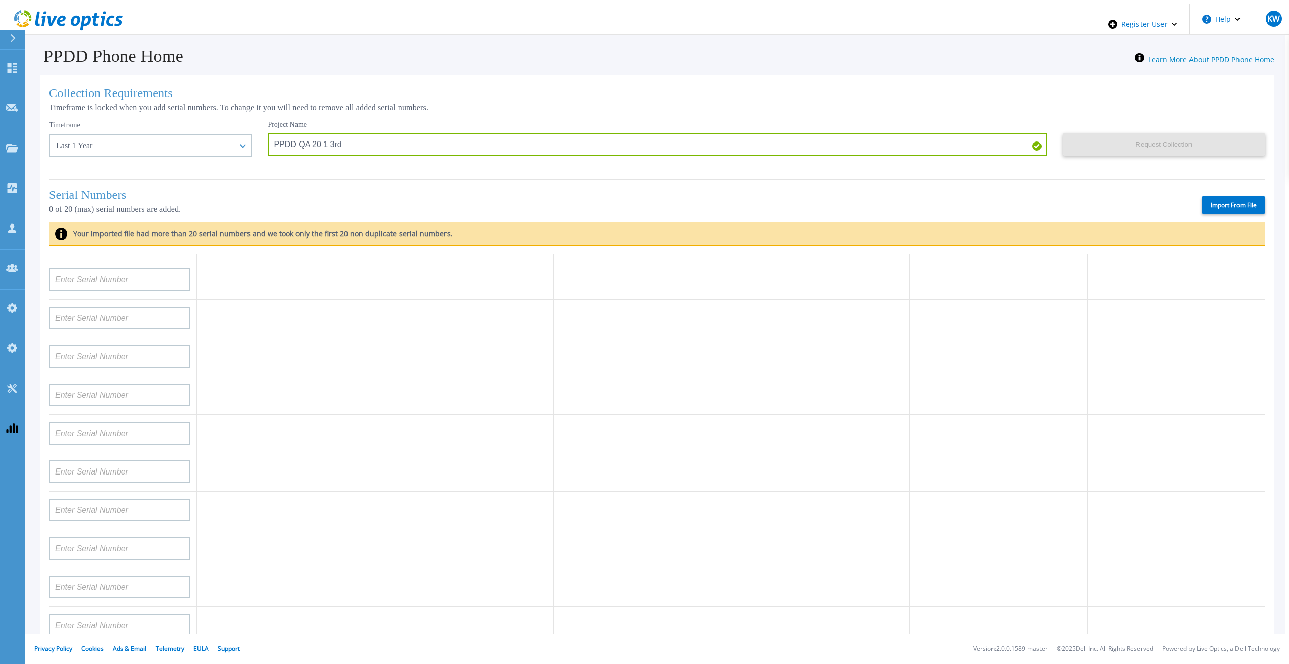
type input "APM00133543104"
type input "APM00212712898"
type input "APM00203315285"
type input "APX00232004280"
type input "APX00231205149"
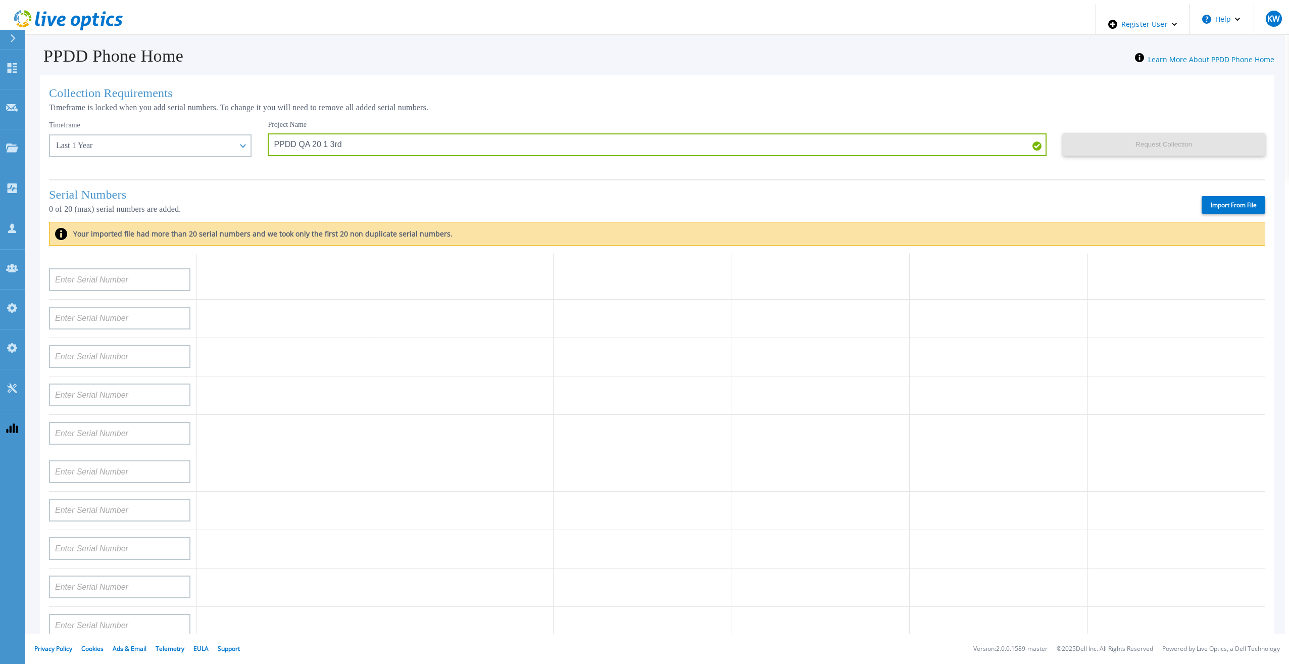
type input "APX00232004274"
type input "APX00221801389"
type input "APM00202702417"
type input "APX00221800545"
type input "APX00232004275"
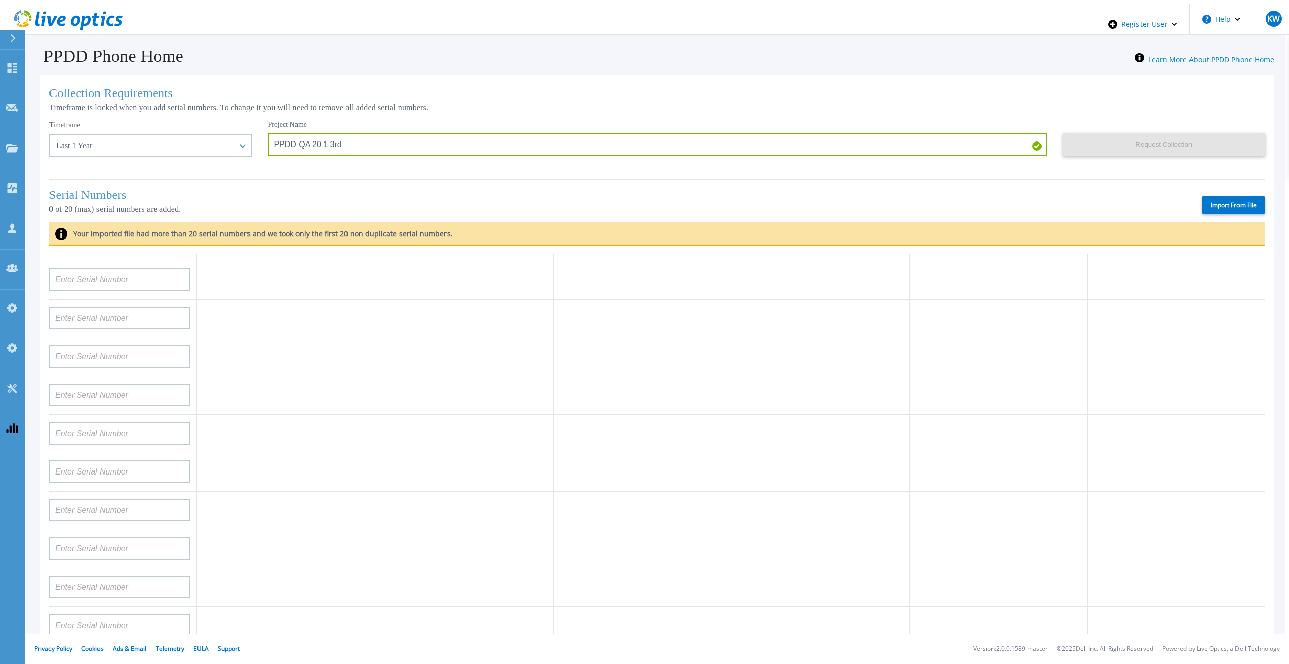
type input "APX00231502878"
type input "APX00234806572"
type input "APM00162519195"
type input "APM00213409007"
type input "APM00202702416"
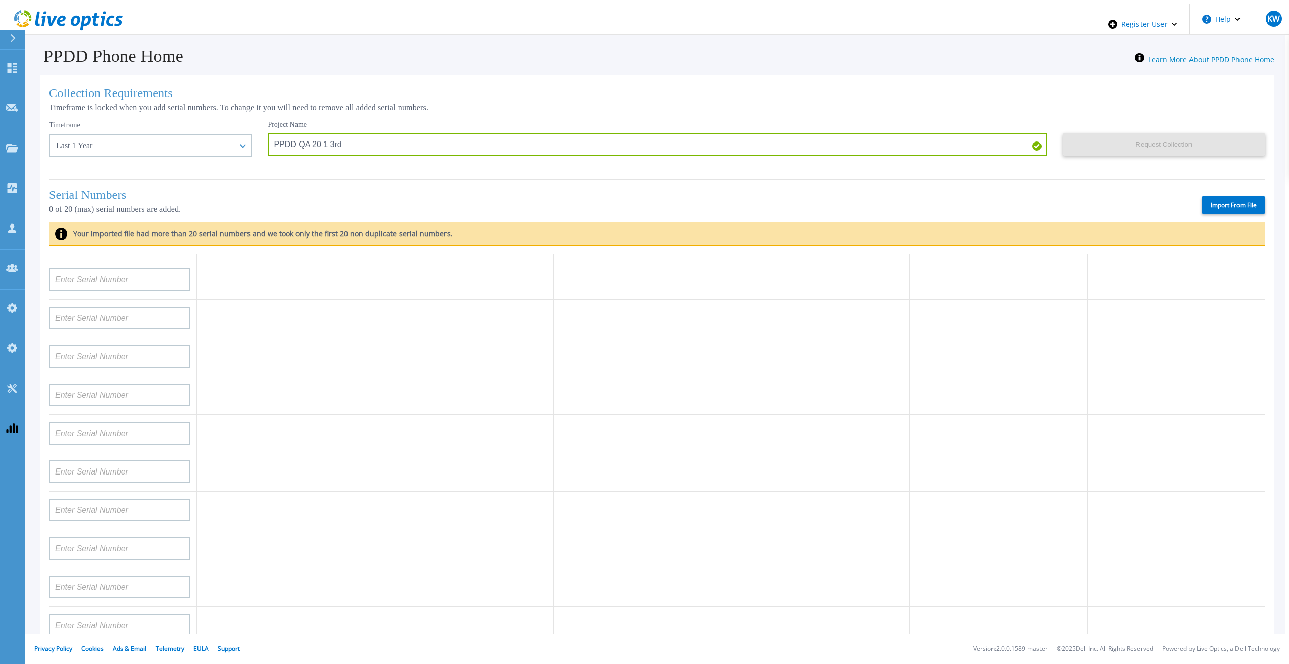
type input "APM00182811777"
type input "APX00231205150"
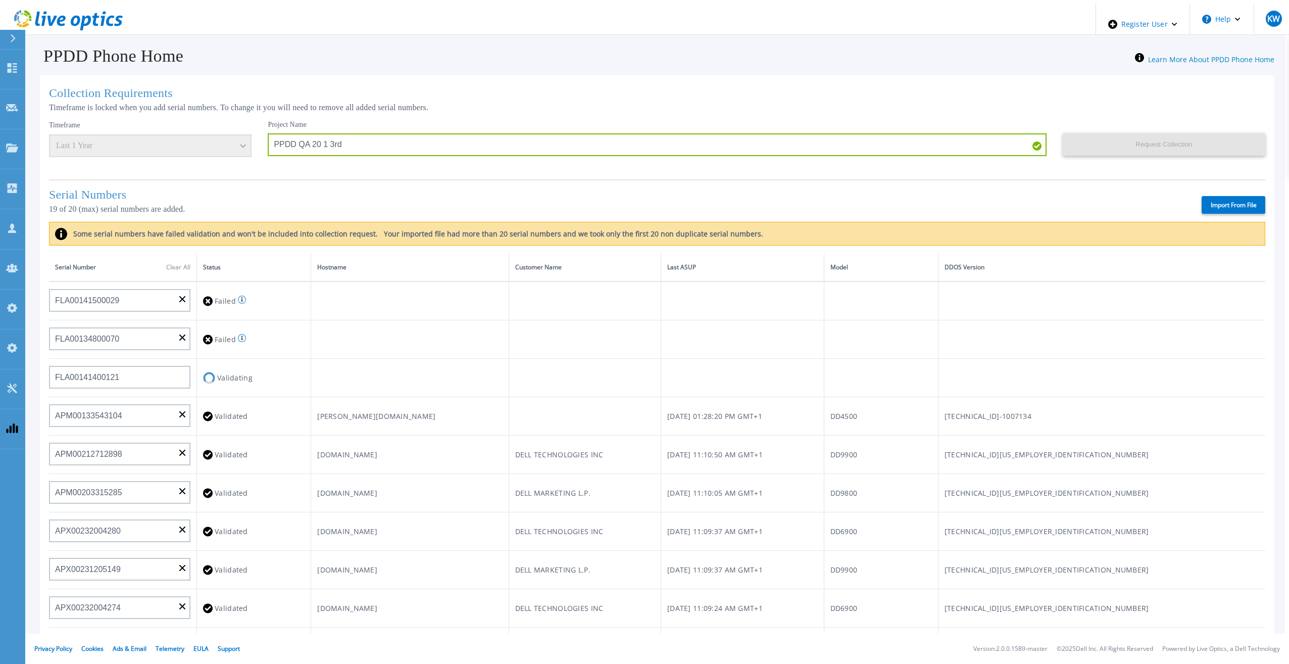
scroll to position [0, 0]
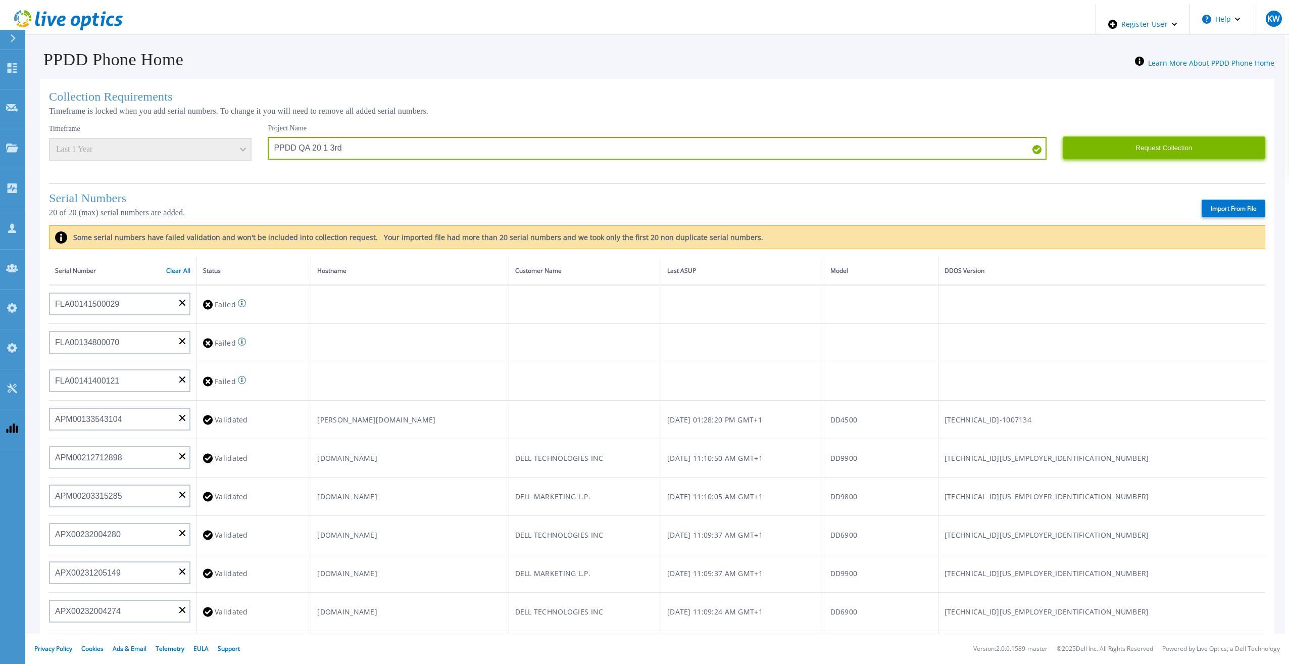
click at [1119, 141] on button "Request Collection" at bounding box center [1163, 147] width 202 height 23
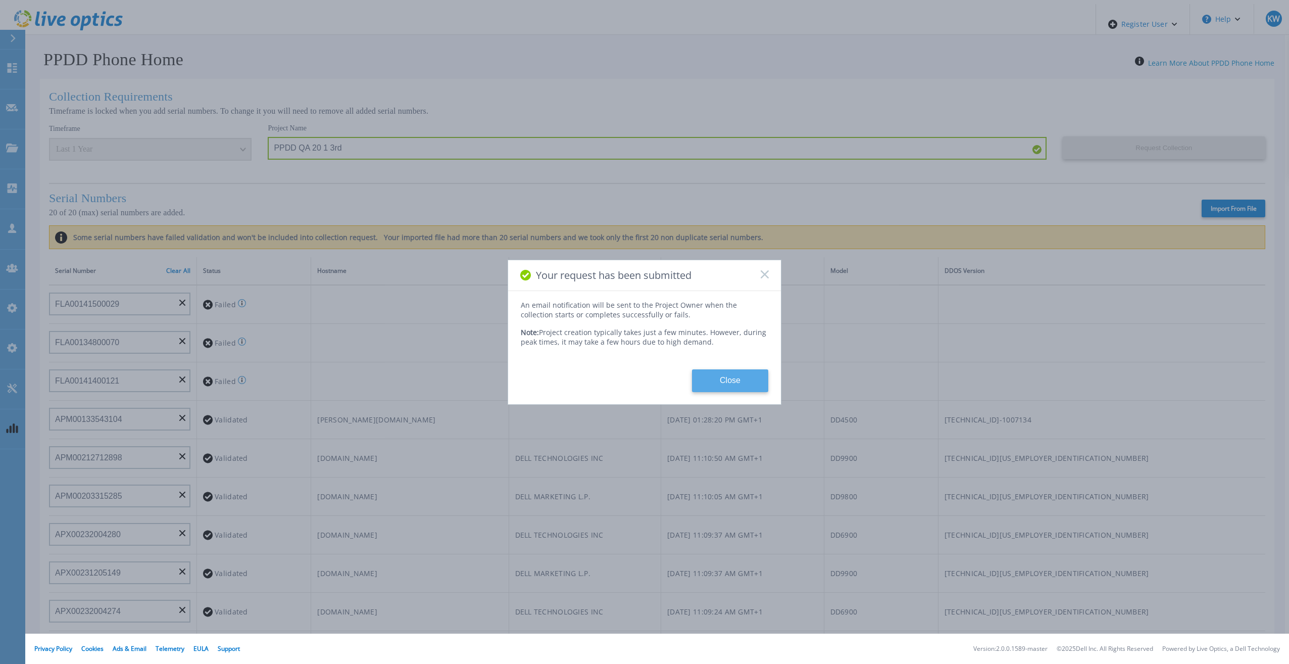
click at [749, 379] on button "Close" at bounding box center [730, 380] width 76 height 23
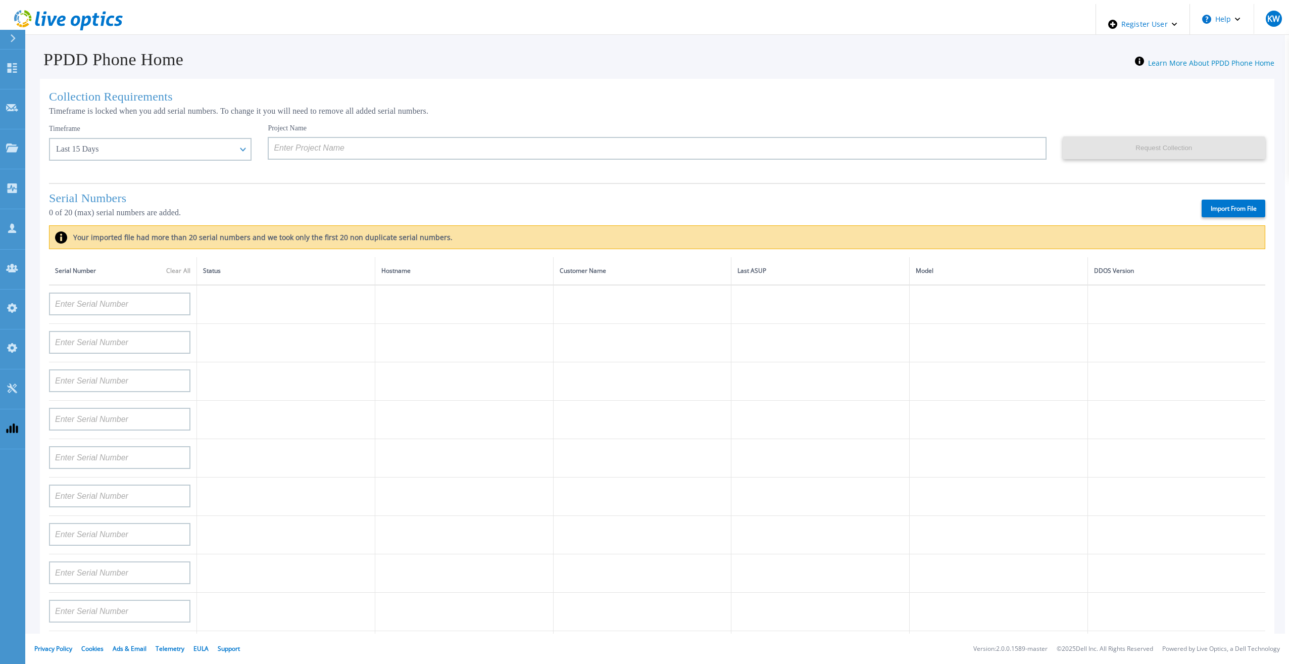
click at [77, 18] on icon at bounding box center [68, 20] width 109 height 21
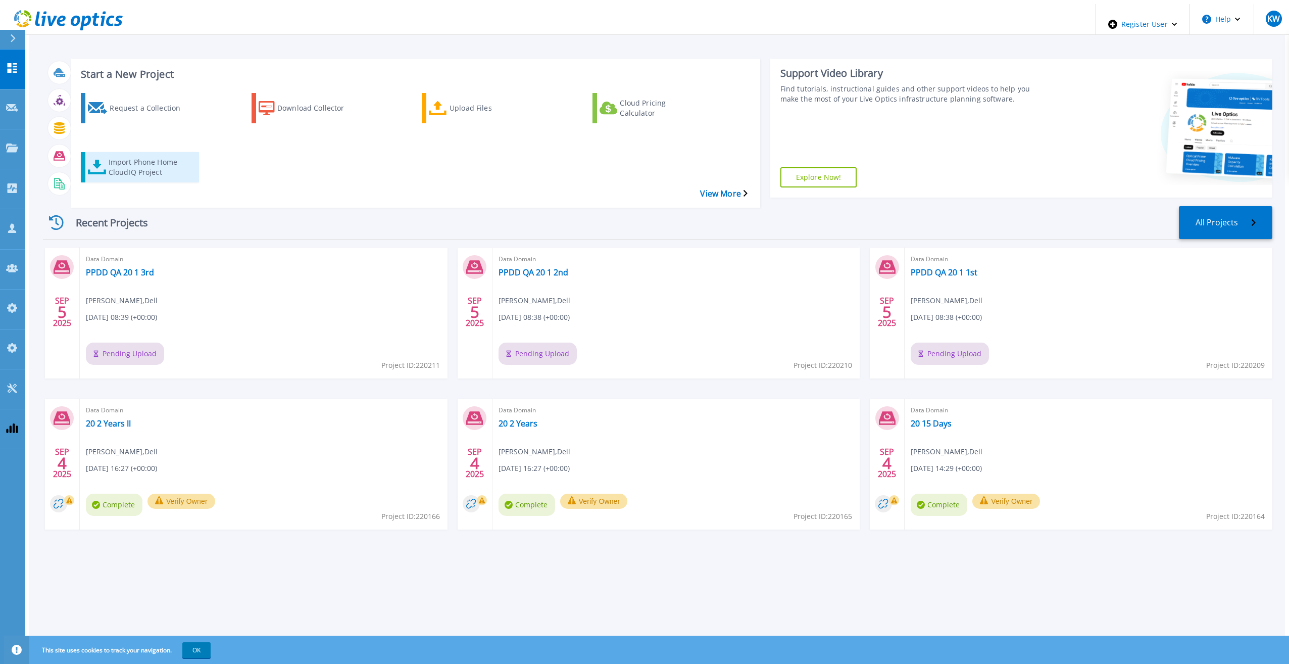
click at [173, 155] on div "Import Phone Home CloudIQ Project" at bounding box center [149, 167] width 81 height 25
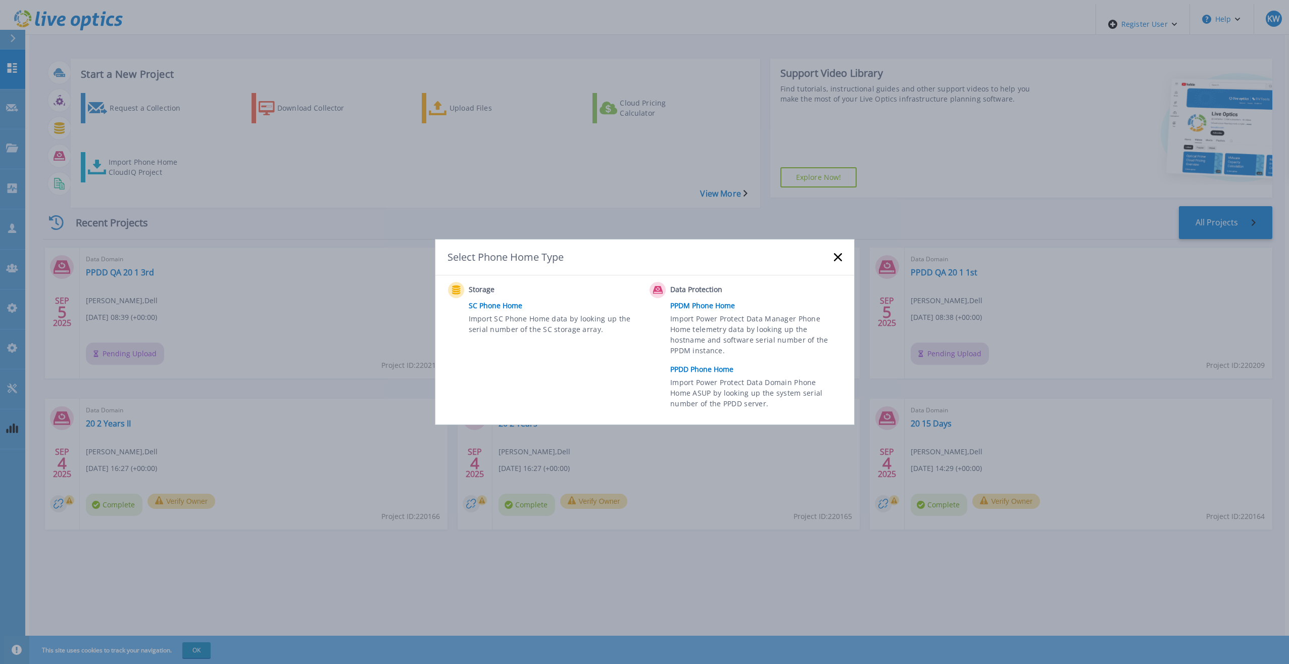
click at [702, 365] on link "PPDD Phone Home" at bounding box center [758, 369] width 176 height 15
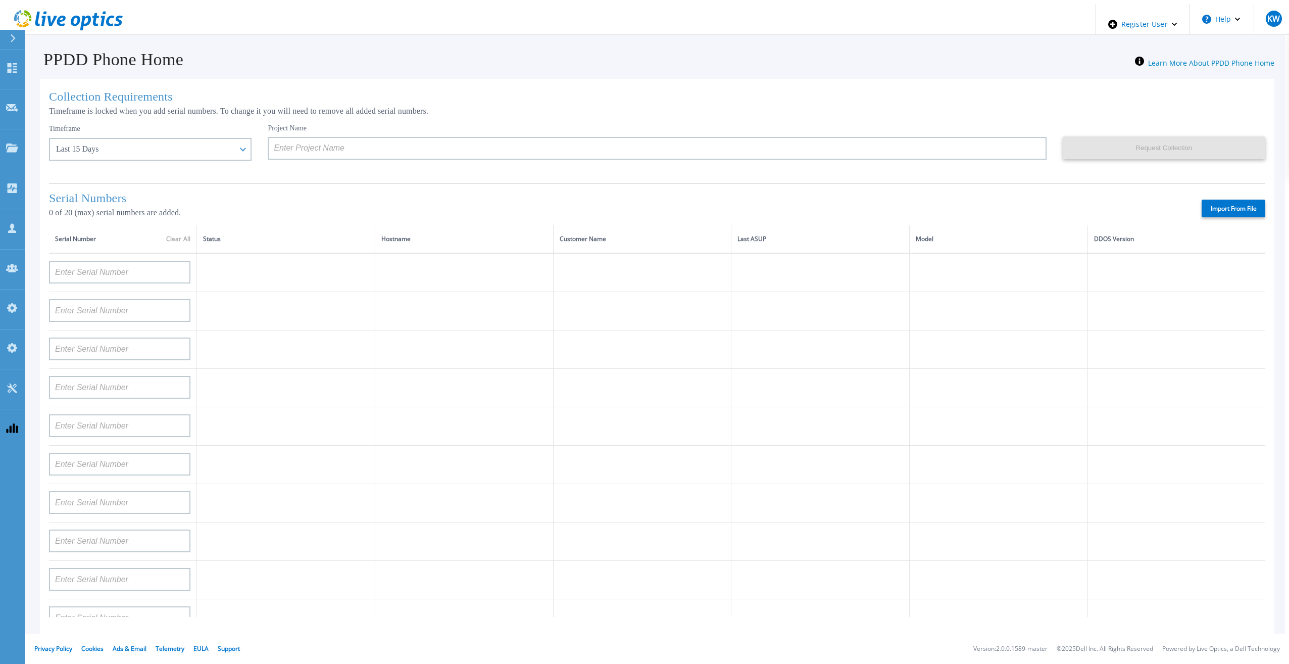
click at [1232, 211] on label "Import From File" at bounding box center [1233, 208] width 64 height 18
click at [0, 0] on input "Import From File" at bounding box center [0, 0] width 0 height 0
type input "APM00211700095"
type input "APX00232503747"
type input "APM00214914093"
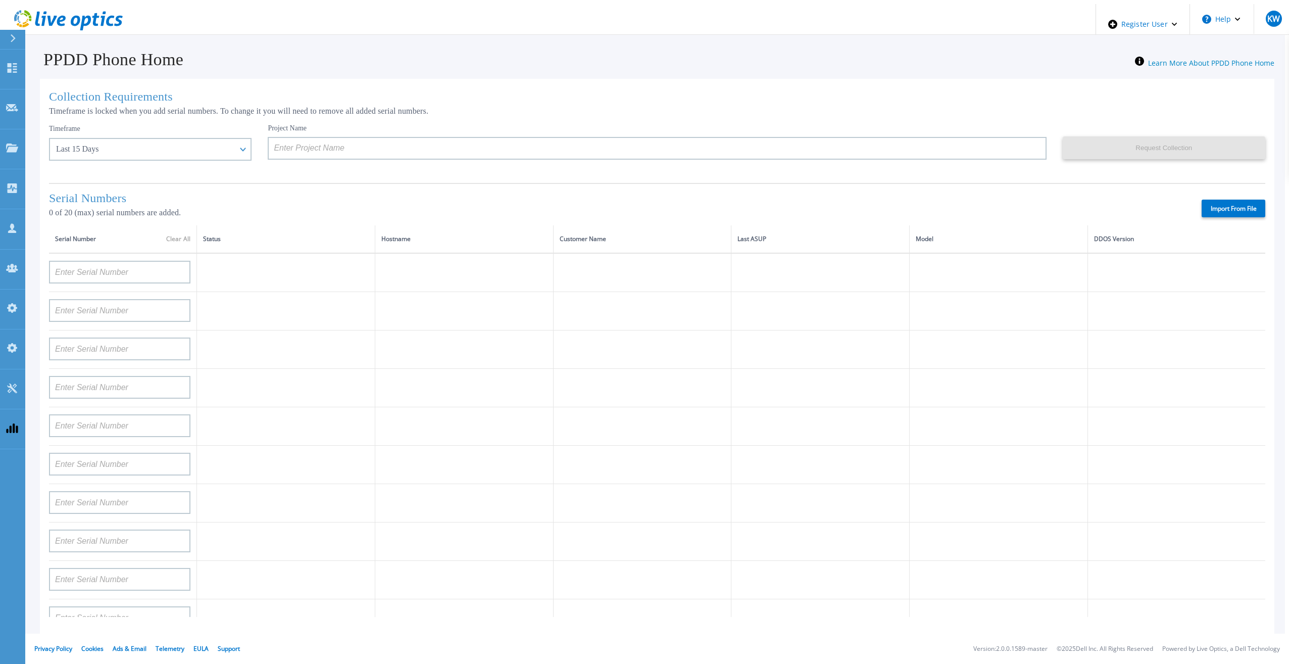
type input "APM00171836329"
type input "APM00212026971"
type input "APM00214914094"
type input "APX00234502218"
type input "APM00212018359"
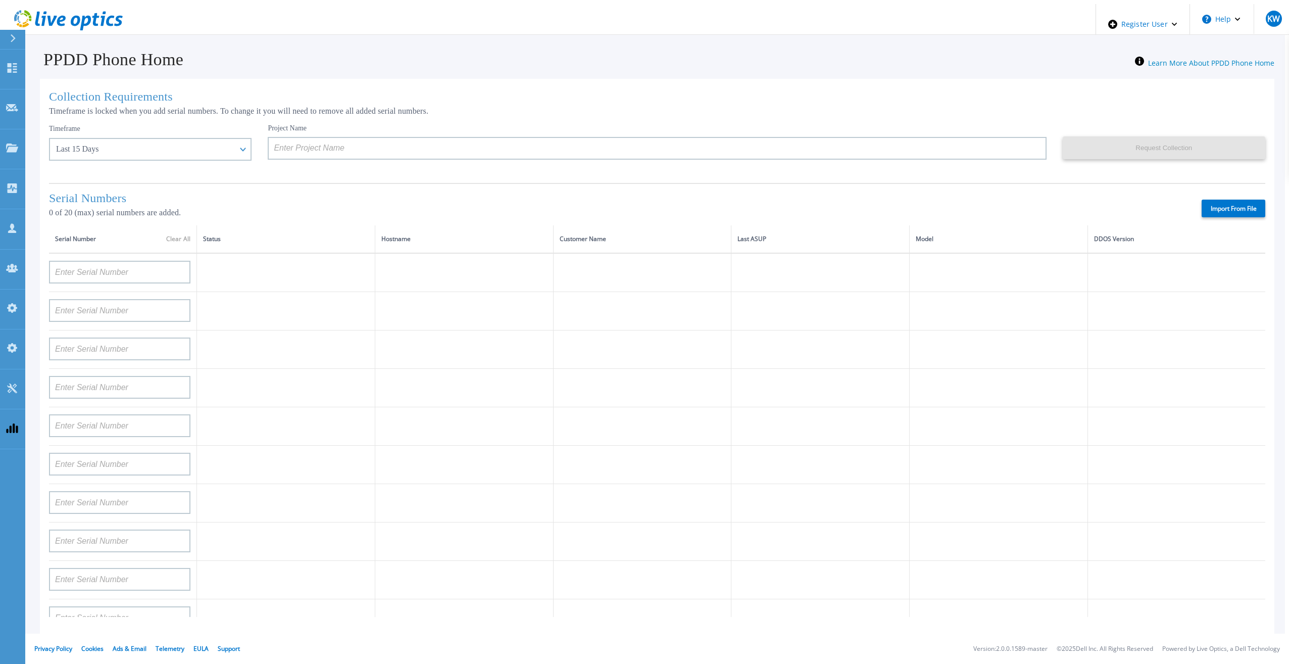
type input "APX00232503745"
type input "APX00232503743"
type input "APM00202011675"
type input "APM00212517749"
type input "APX00232503742"
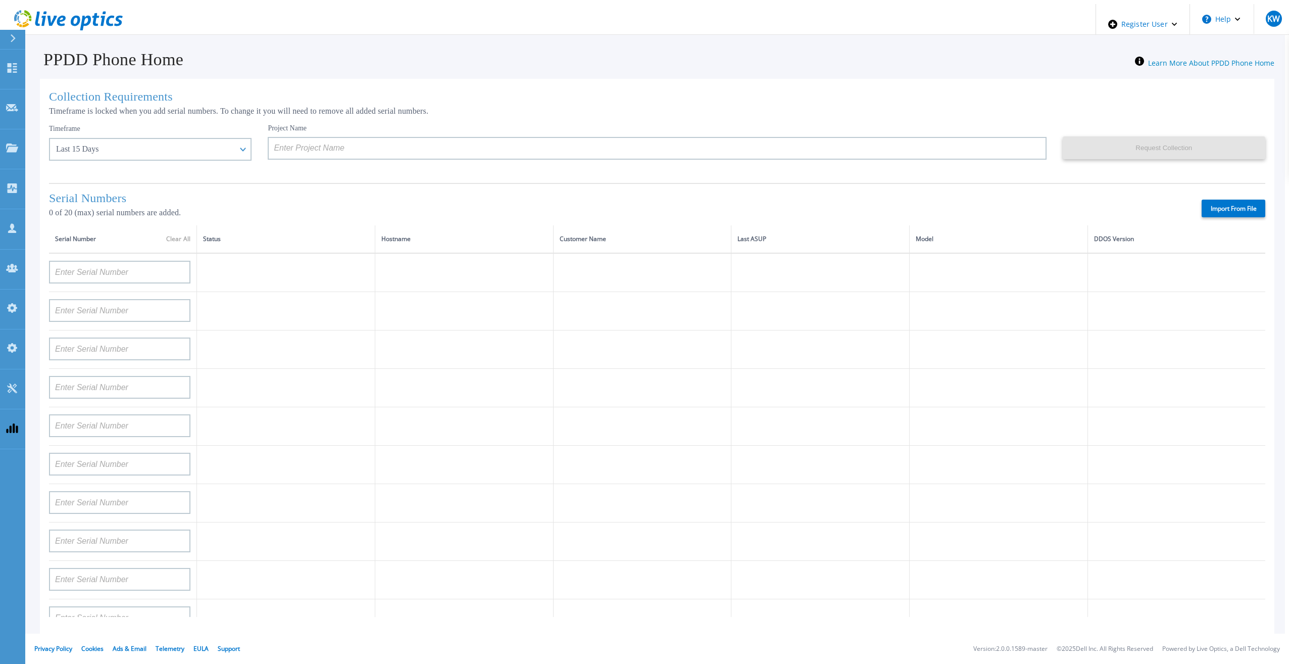
type input "APM00212702822"
type input "APM00212610953"
type input "APM00202614668"
type input "APM00212613652"
type input "APX00222101185"
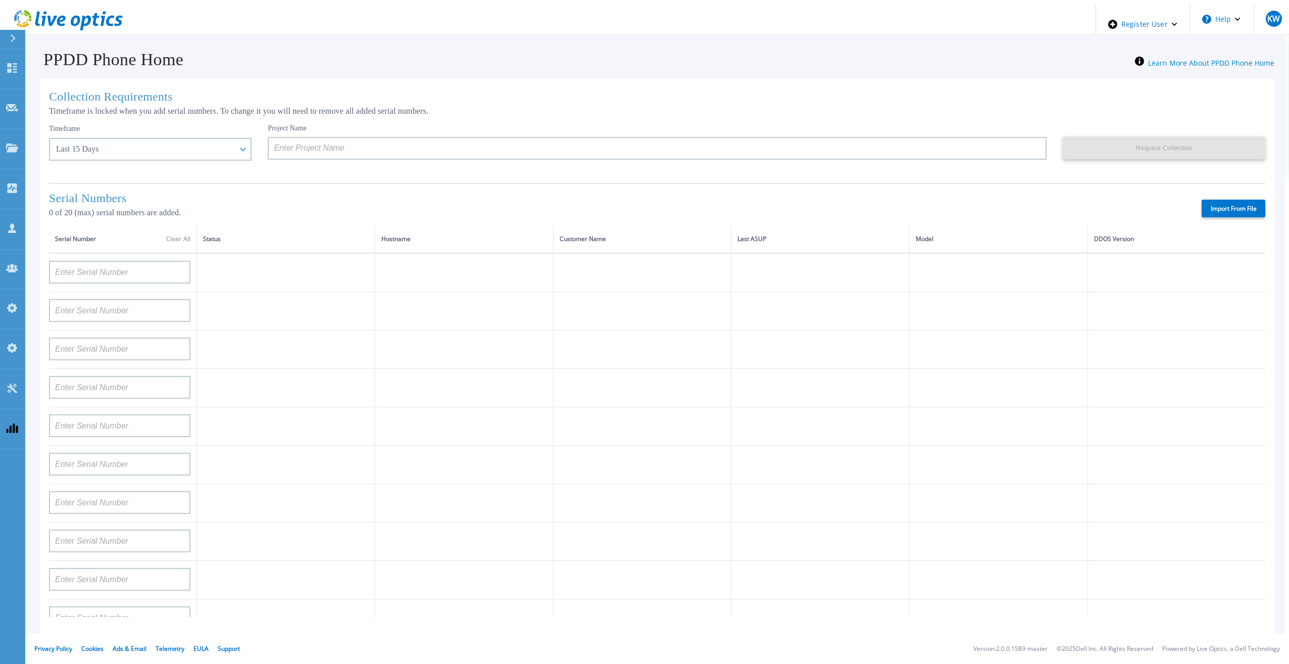
type input "AUDVUX6XJHDJFE"
type input "APM00133543104"
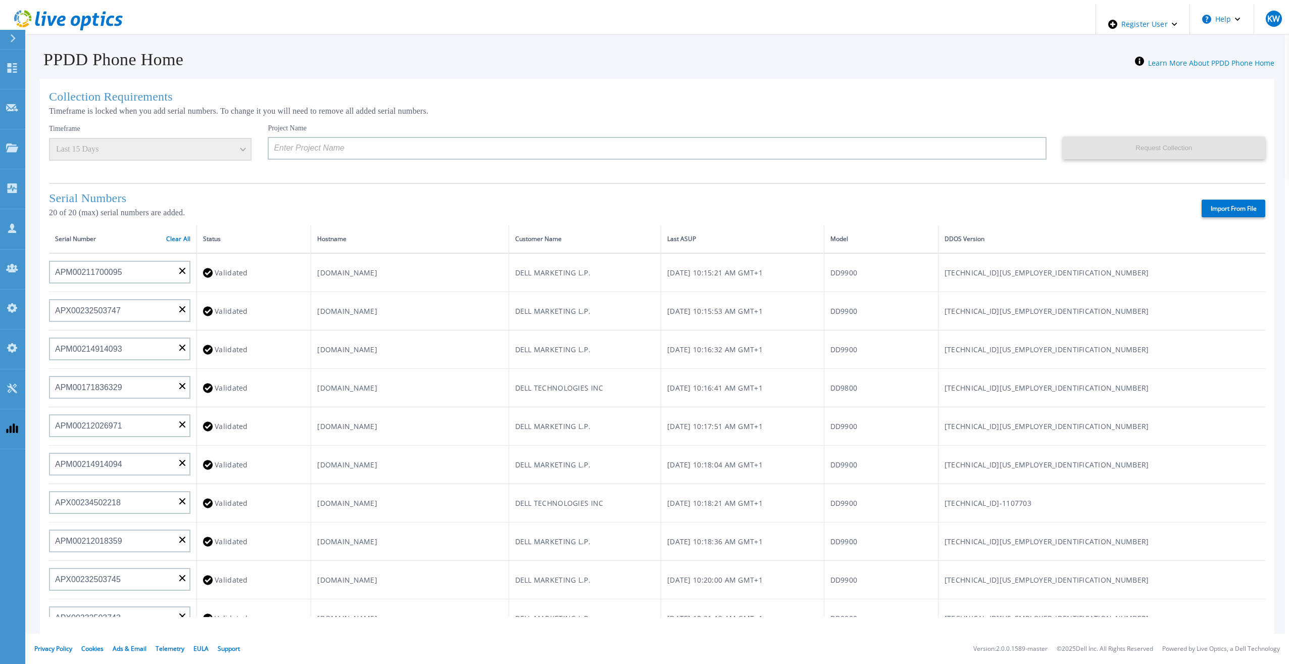
click at [1208, 207] on div "Import From File" at bounding box center [1224, 208] width 81 height 18
click at [1209, 204] on label "Import From File" at bounding box center [1233, 208] width 64 height 18
click at [0, 0] on input "Import From File" at bounding box center [0, 0] width 0 height 0
type input "CKM00192200277"
type input "CKM00181001809"
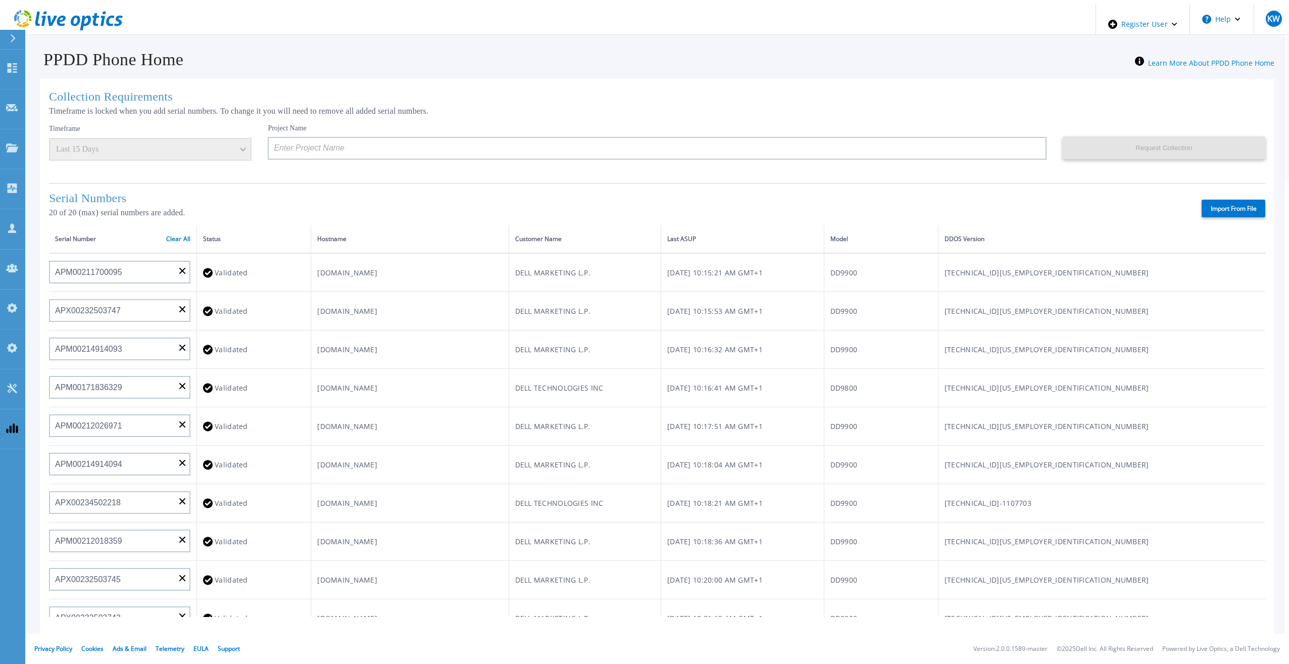
type input "APM00223002069"
type input "CKM00183202848"
type input "CKM00192401344"
type input "APM00160405864"
type input "APM00145208243"
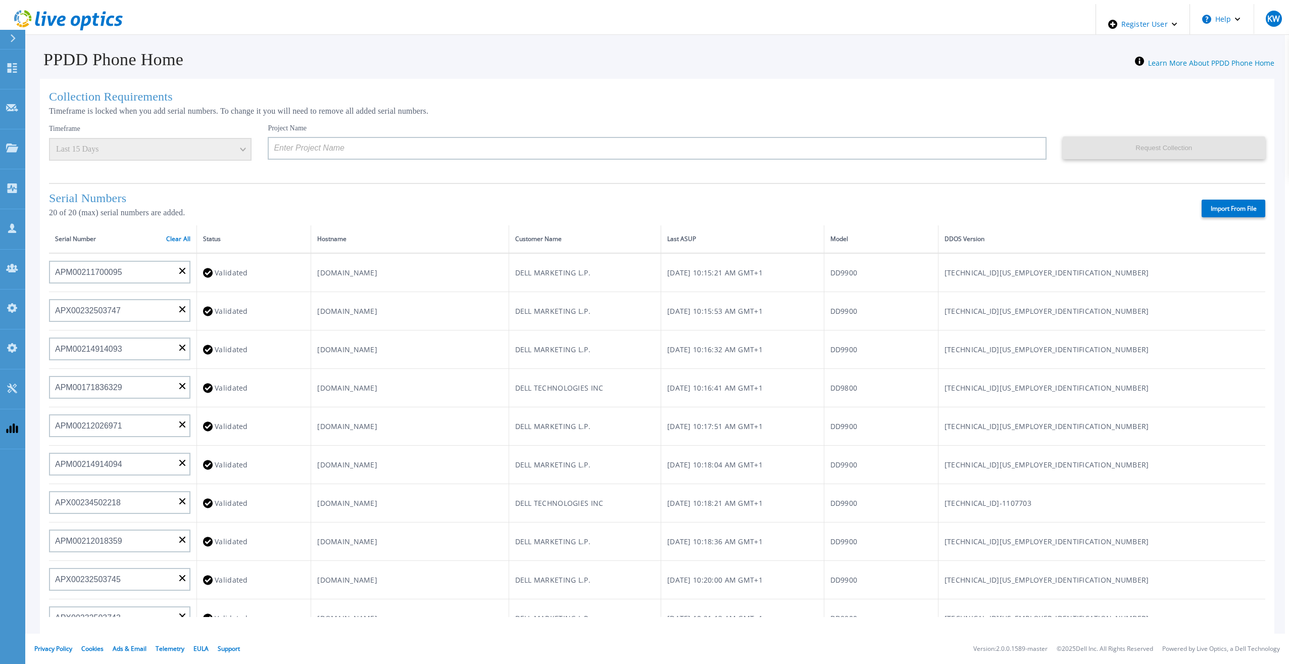
type input "CRK00235104956"
type input "APM00202011675"
type input "CKM01210505037"
type input "AUDVFBNW5NDDSY"
type input "CKM00184602620"
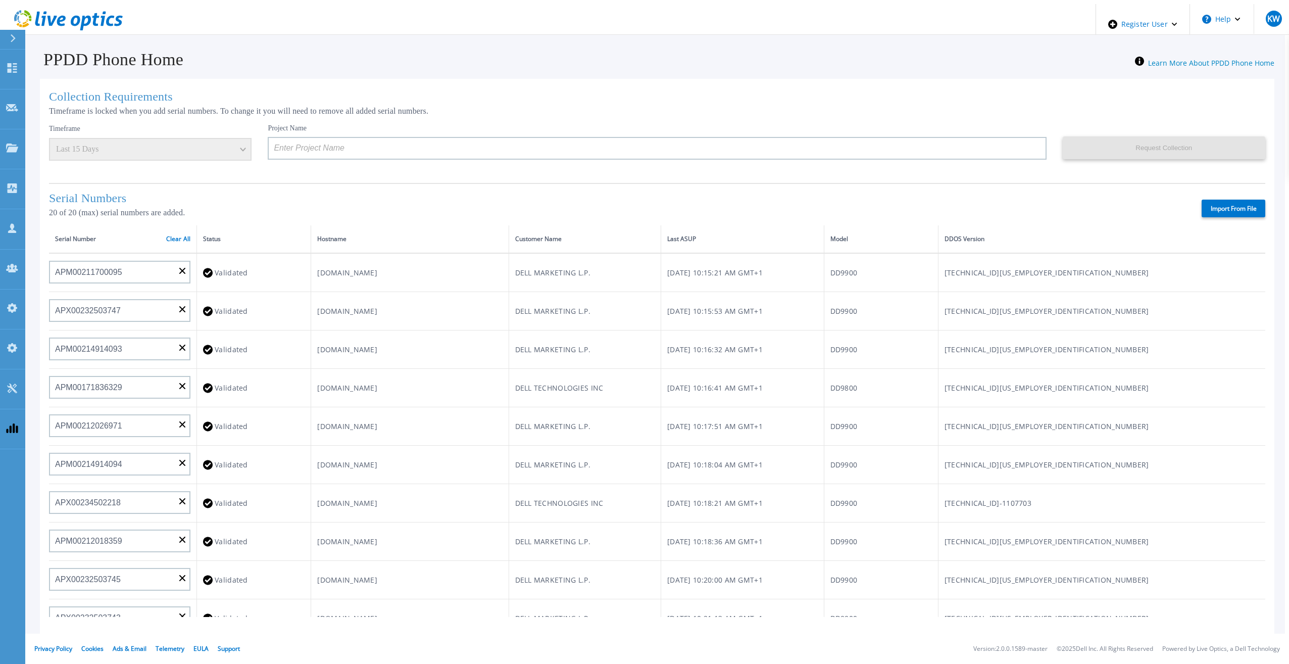
type input "DE500212802673"
type input "APM00202912715"
type input "FLA00132100000"
type input "APM00133543104"
type input "CKM00192200280"
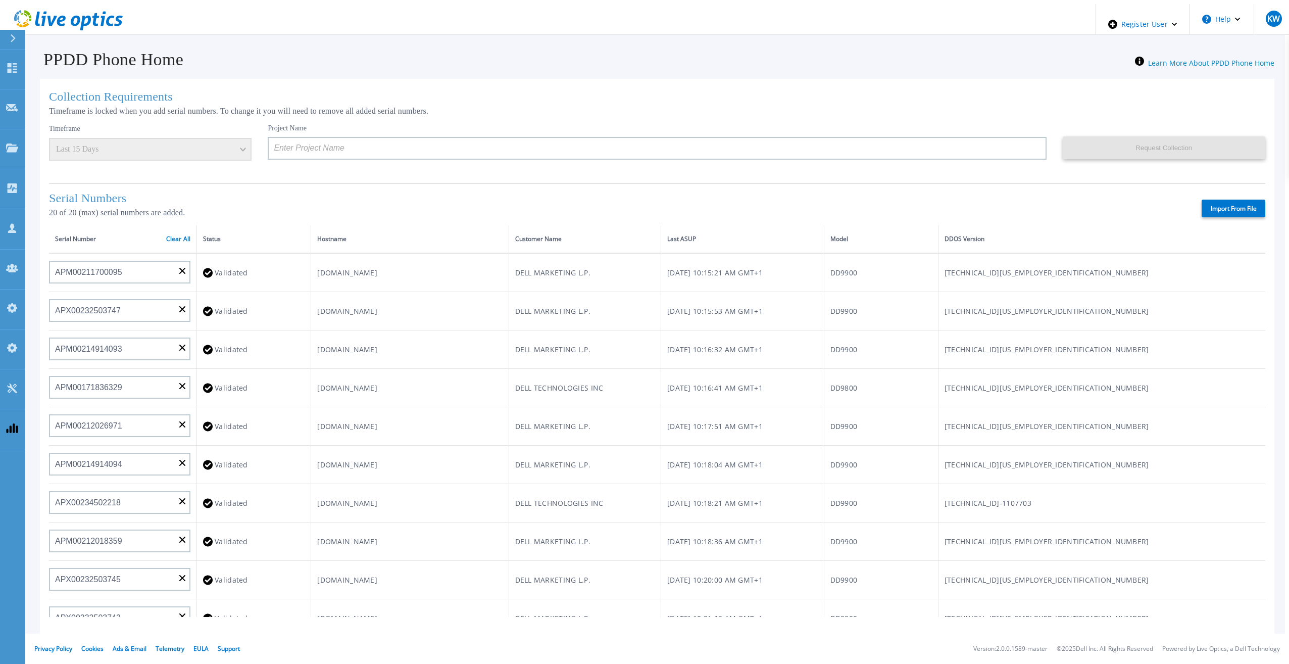
type input "DE500212902687"
type input "APM00211506717"
type input "APM00214907936"
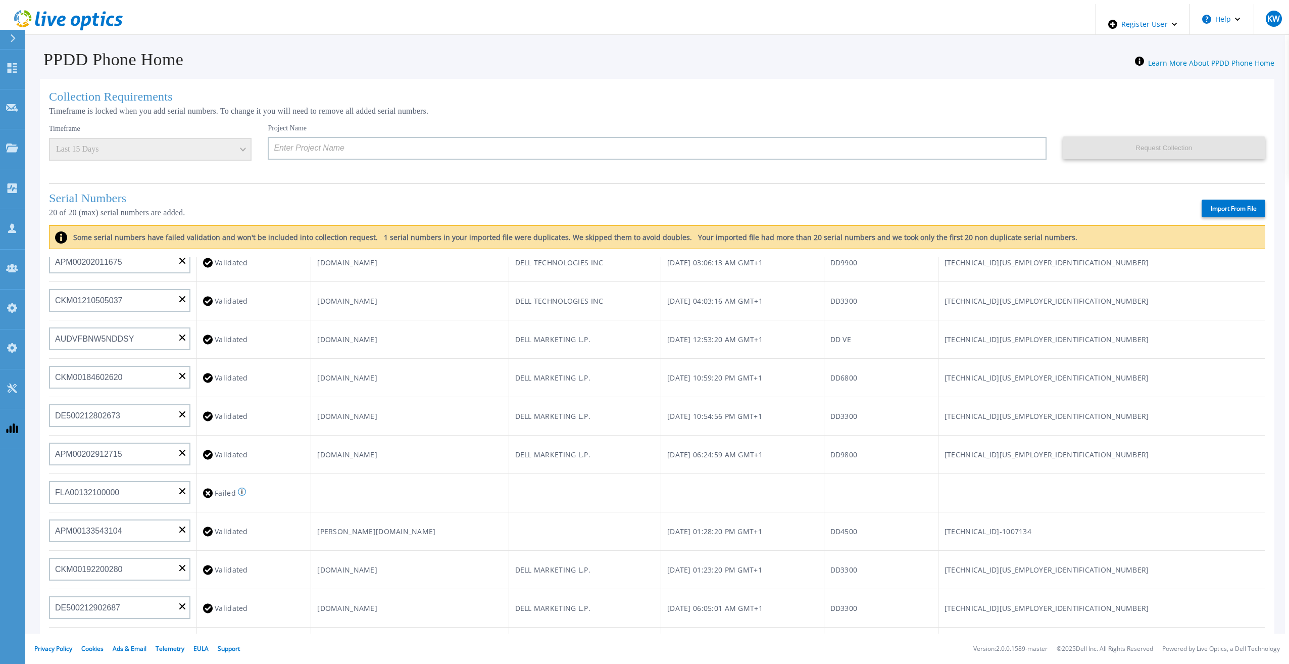
scroll to position [404, 0]
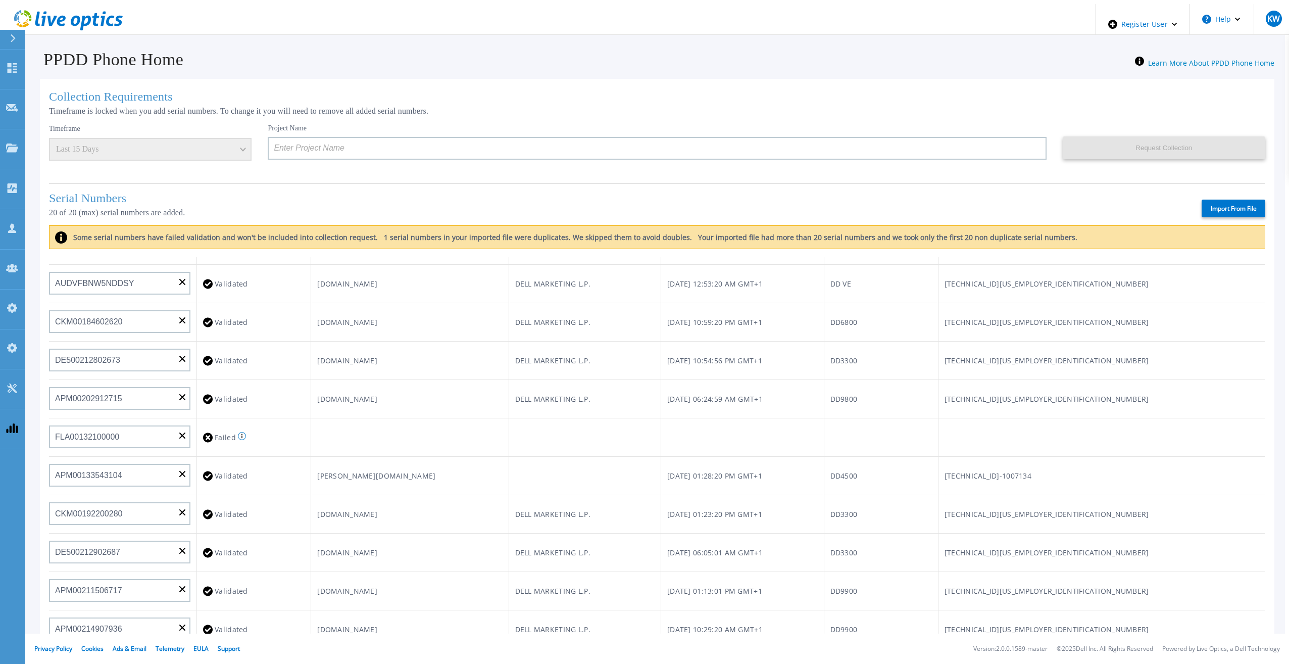
click at [1201, 206] on label "Import From File" at bounding box center [1233, 208] width 64 height 18
click at [0, 0] on input "Import From File" at bounding box center [0, 0] width 0 height 0
type input "APM00211700095"
type input "APX00232503747"
type input "APM00214914093"
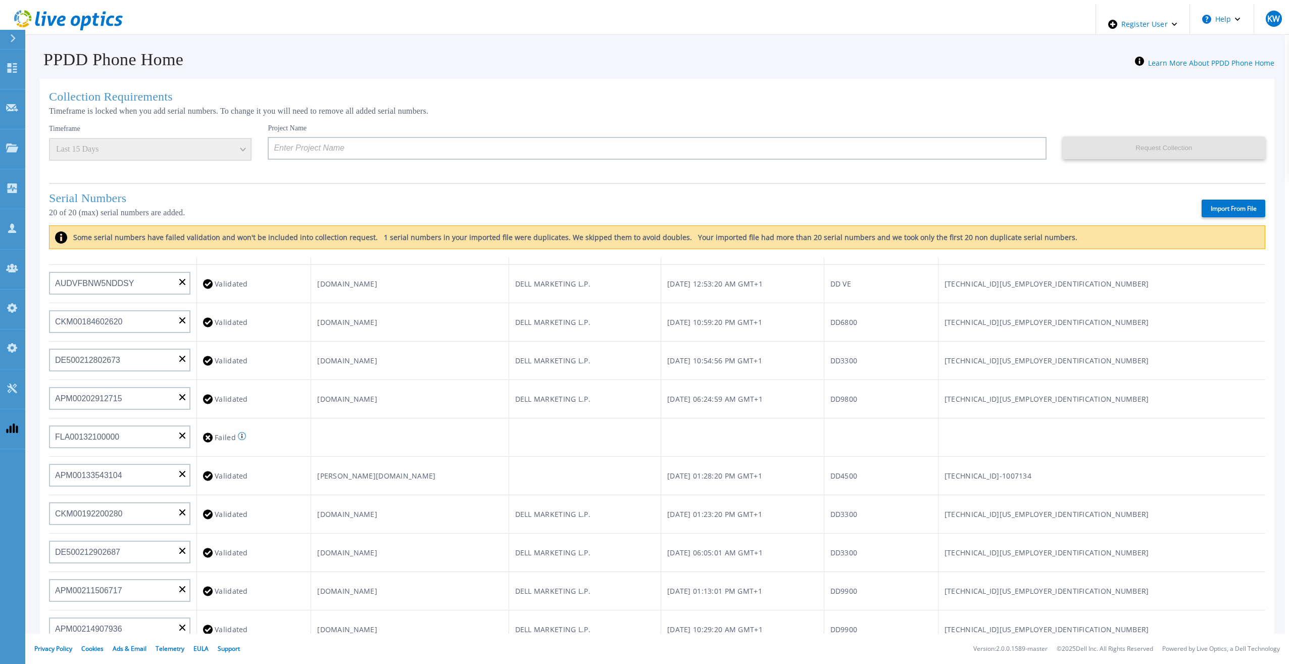
type input "APM00171836329"
type input "APM00212026971"
type input "APM00214914094"
type input "APX00234502218"
type input "APM00212018359"
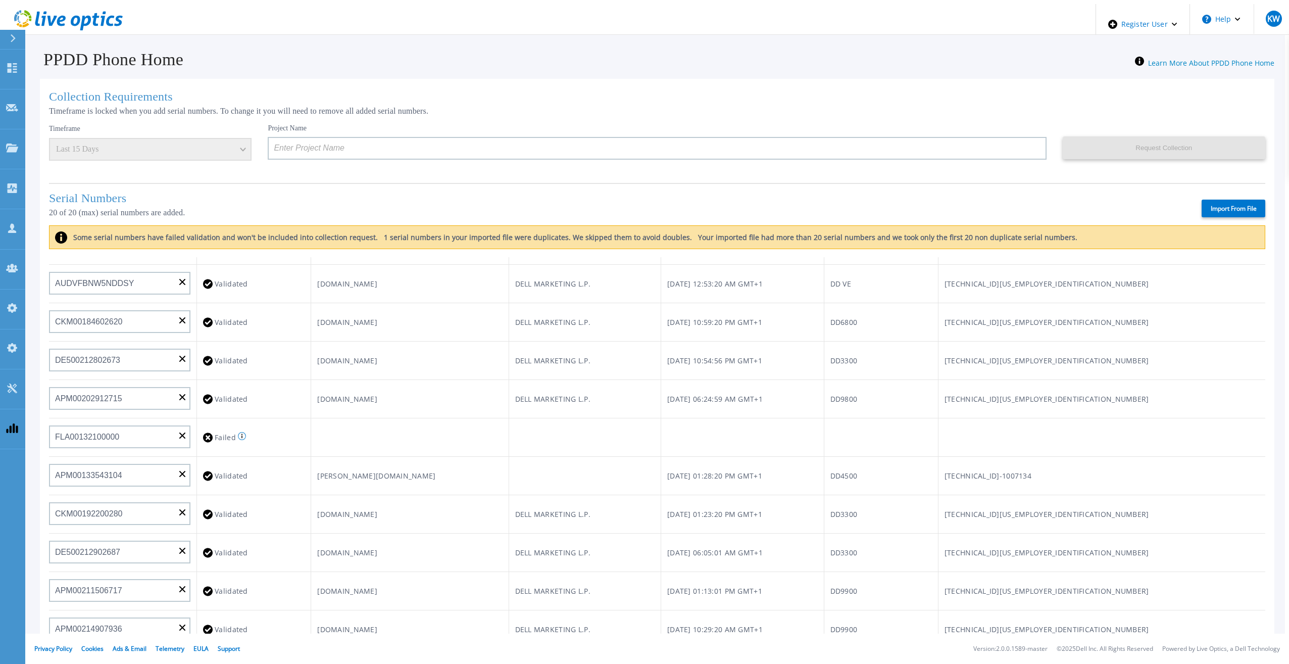
type input "APX00232503745"
type input "APX00232503743"
type input "APM00193603655"
type input "APM00212517749"
type input "APX00232503742"
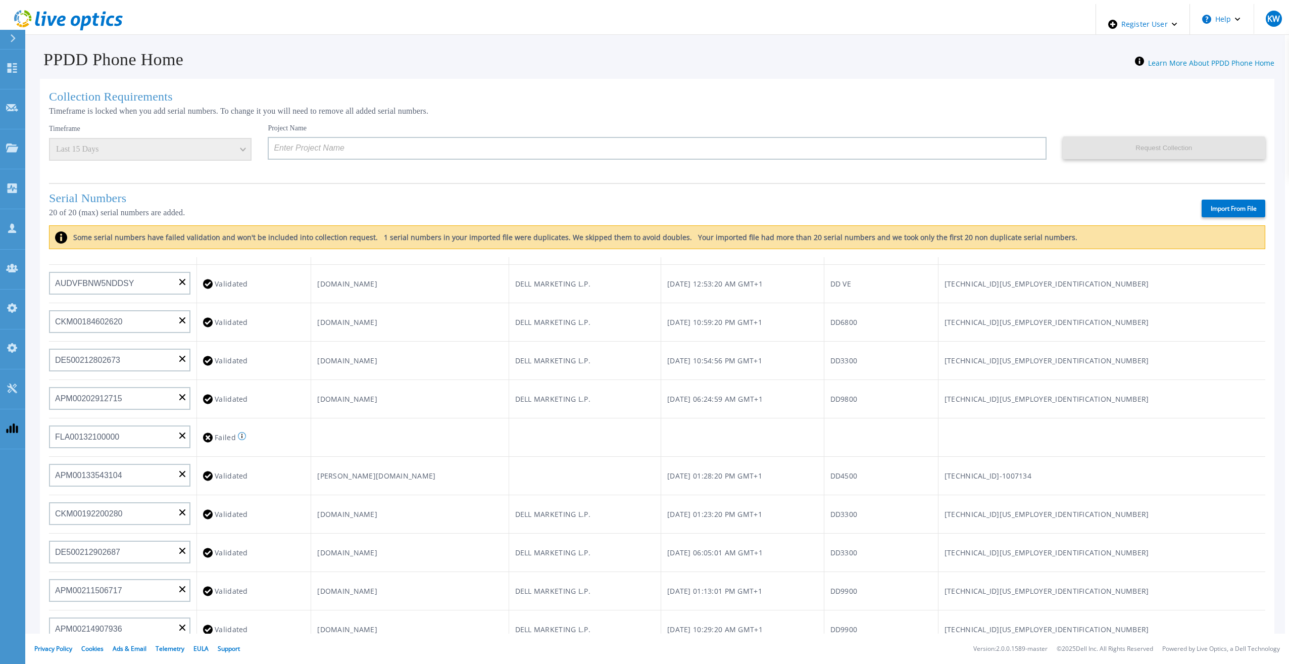
type input "APM00212702822"
type input "APM00212610953"
type input "APM00202614668"
type input "APM00212613652"
type input "APX00222101185"
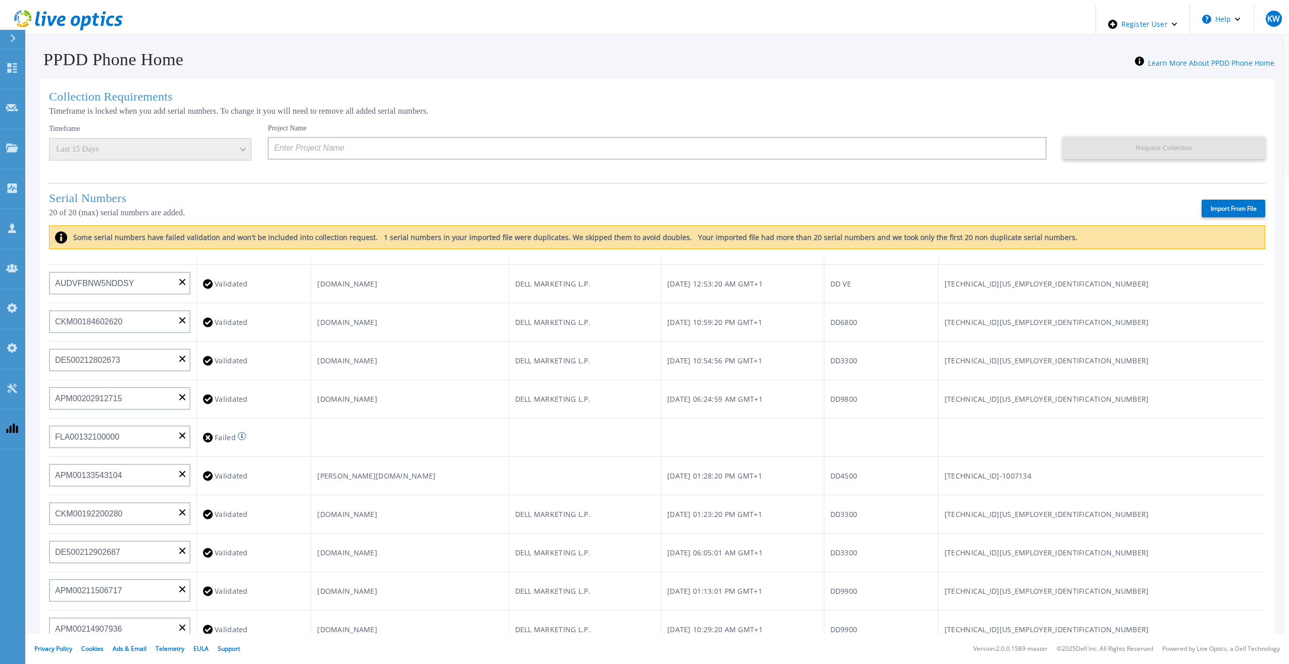
type input "AUDVUX6XJHDJFE"
type input "APM00133543104"
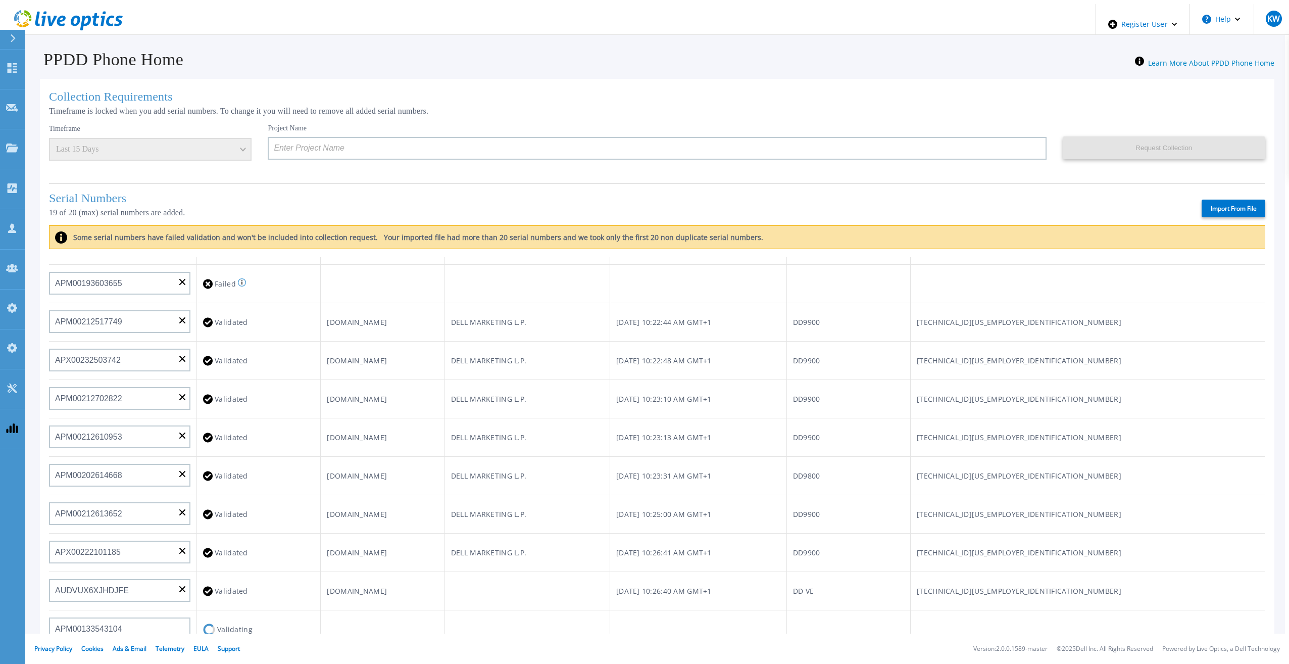
scroll to position [5, 0]
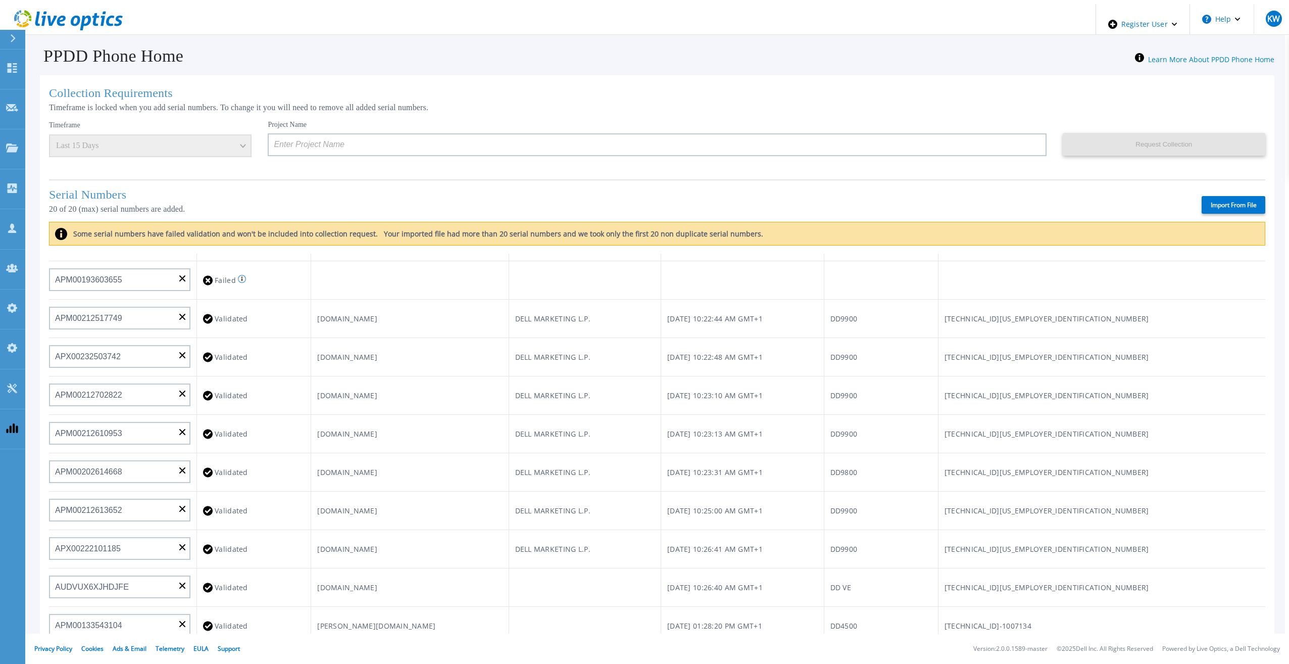
click at [57, 20] on icon at bounding box center [61, 21] width 9 height 11
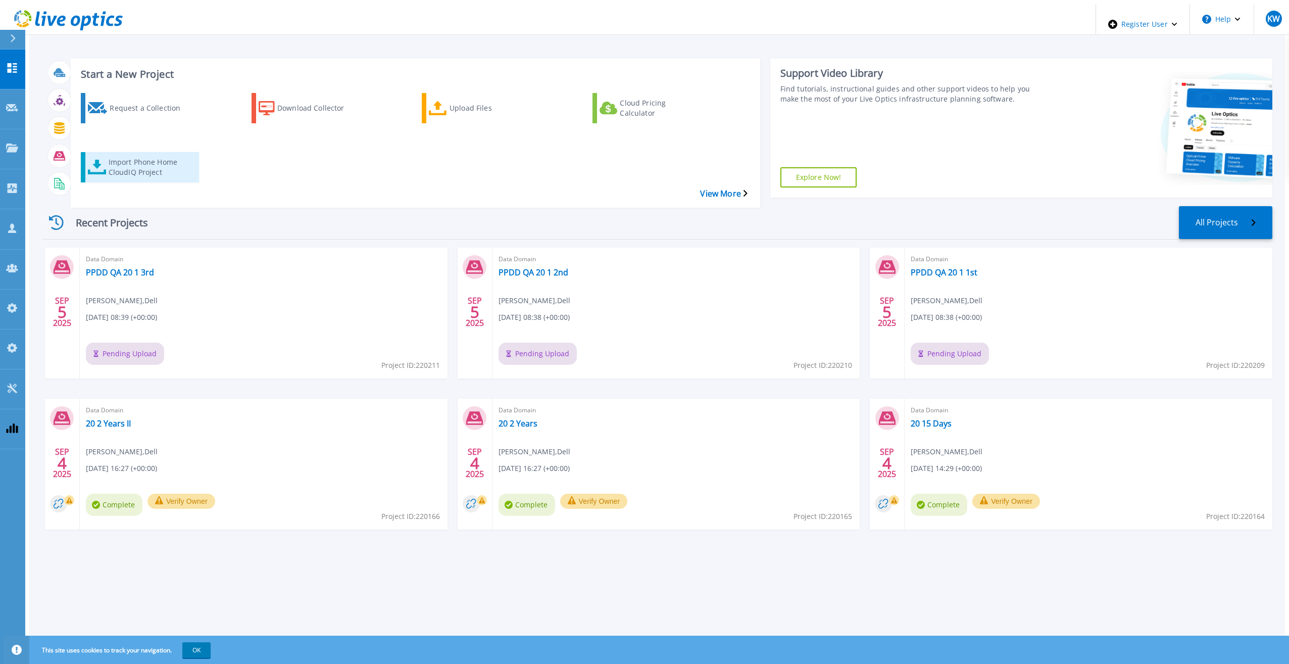
click at [125, 155] on div "Import Phone Home CloudIQ Project" at bounding box center [149, 167] width 81 height 25
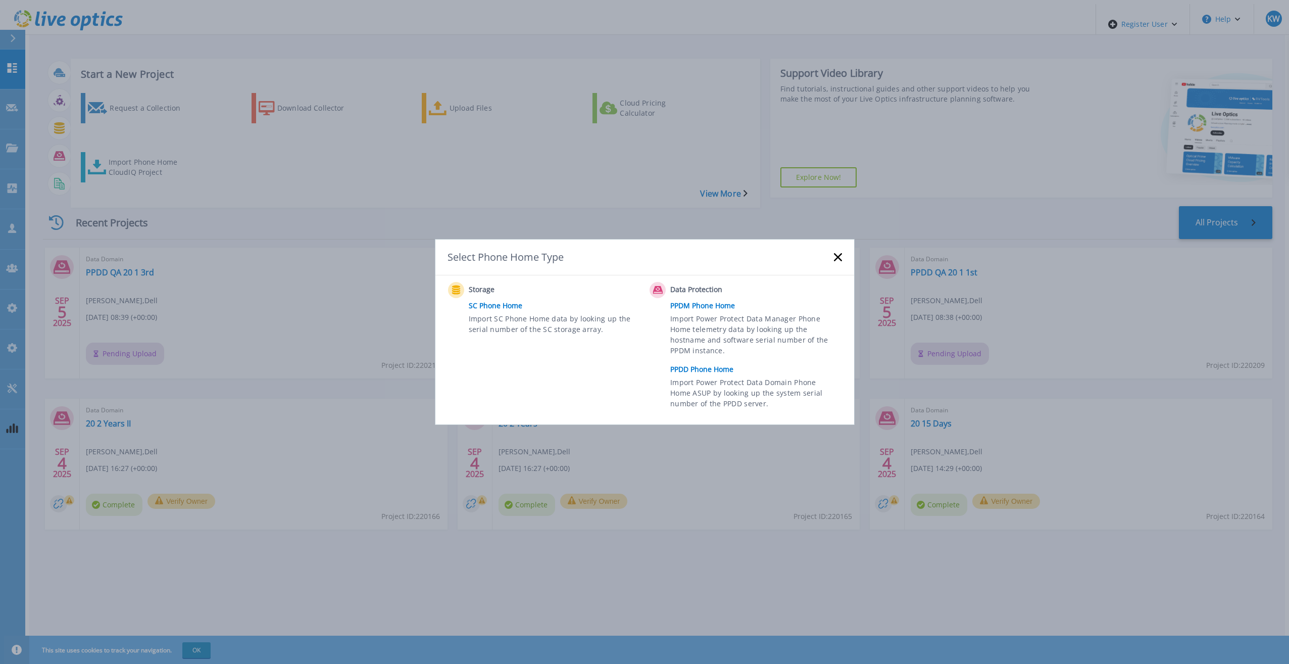
click at [690, 374] on link "PPDD Phone Home" at bounding box center [758, 369] width 176 height 15
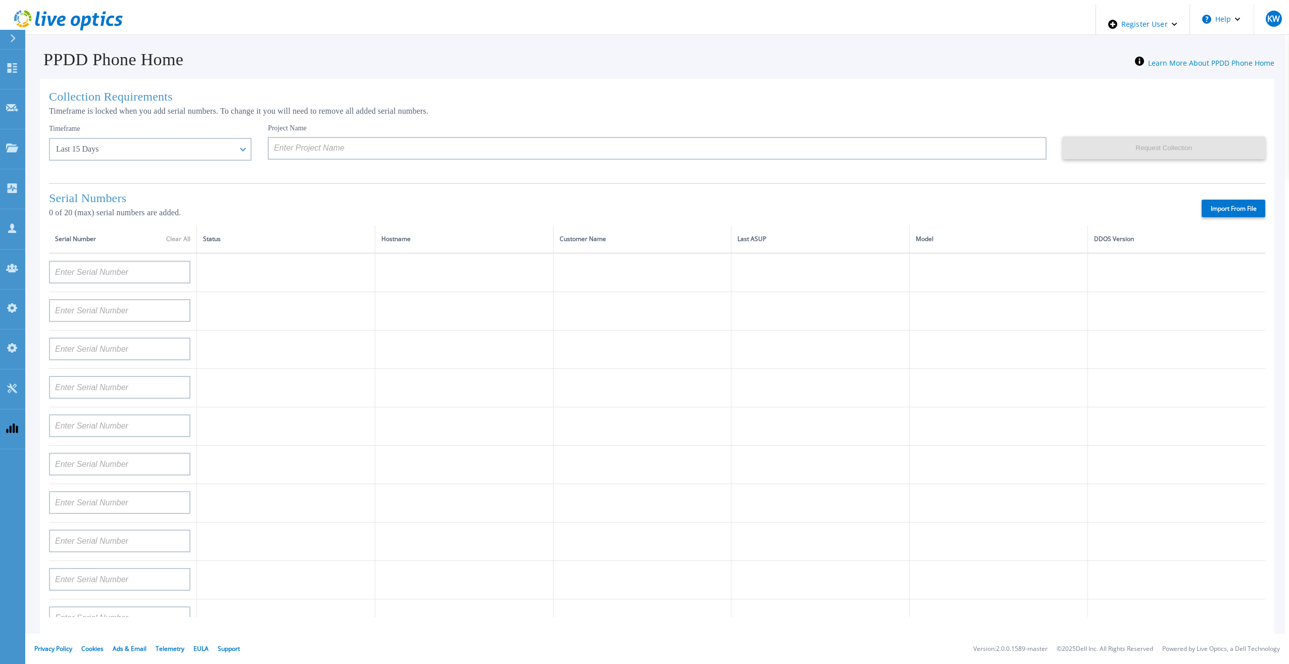
click at [1231, 199] on label "Import From File" at bounding box center [1233, 208] width 64 height 18
click at [0, 0] on input "Import From File" at bounding box center [0, 0] width 0 height 0
type input "APM00212026971"
type input "APM00214914094"
type input "APX00234502218"
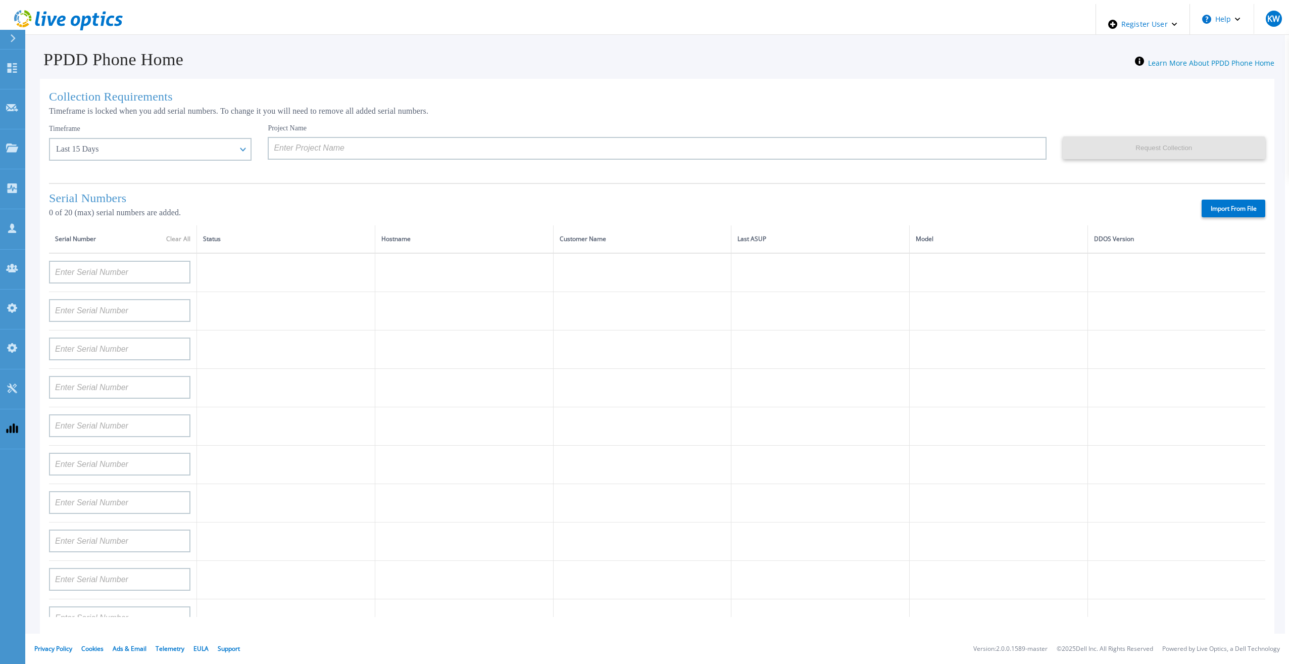
type input "APM00212018359"
type input "APX00232503745"
type input "APX00232503743"
type input "APM00193603655"
type input "APM00212517749"
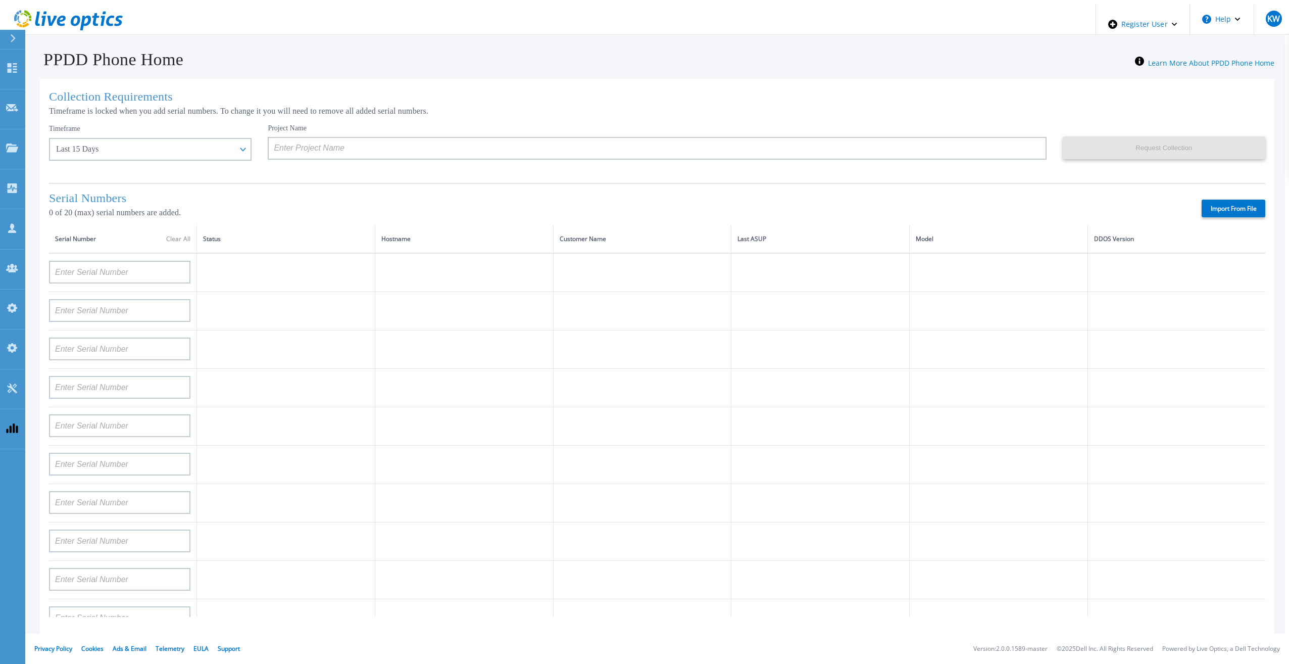
type input "APX00232503742"
type input "APM00212702822"
type input "APM00212610953"
type input "APM00202614668"
type input "APM00212613652"
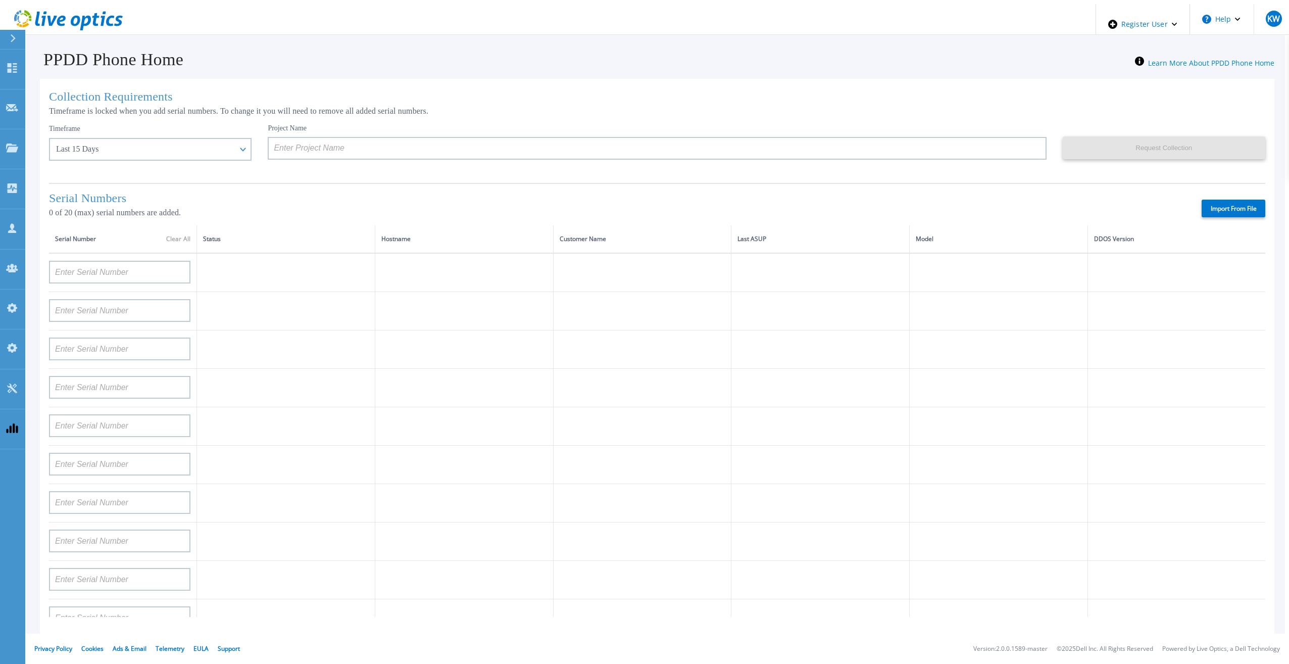
type input "APX00222101185"
type input "AUDVUX6XJHDJFE"
type input "APM00133543104"
type input "CKM00192200277"
type input "CKM00181001809"
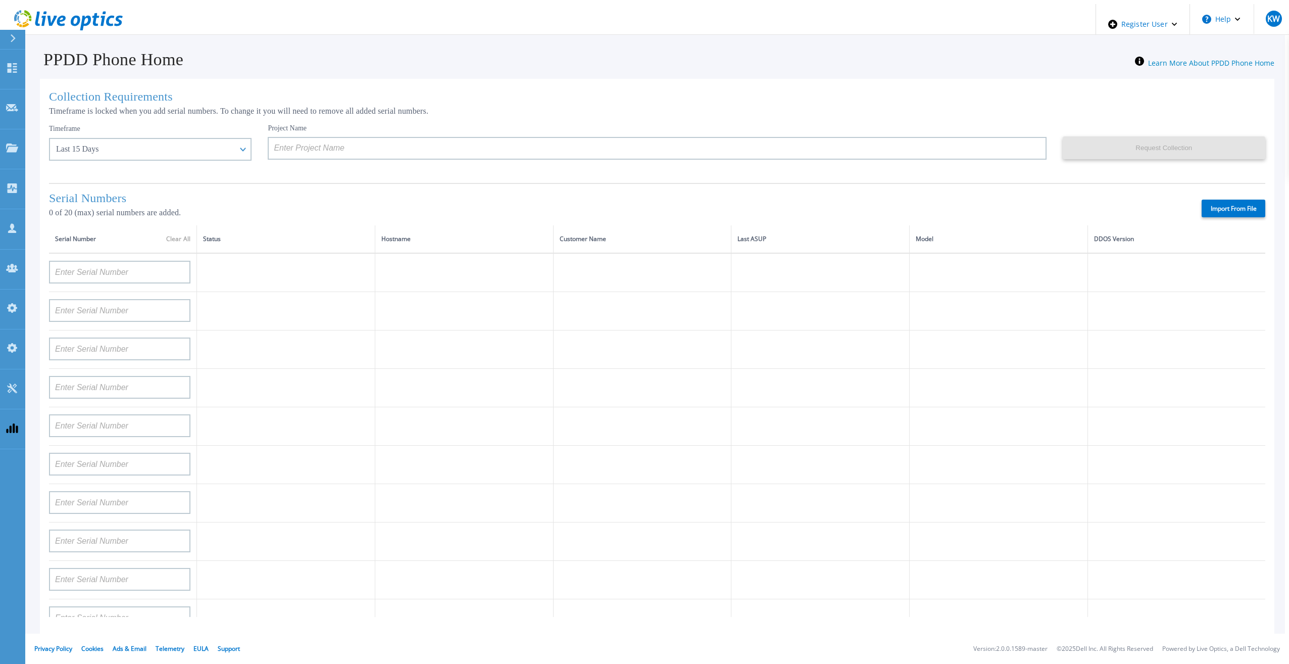
type input "APM00223002069"
type input "CKM00183202848"
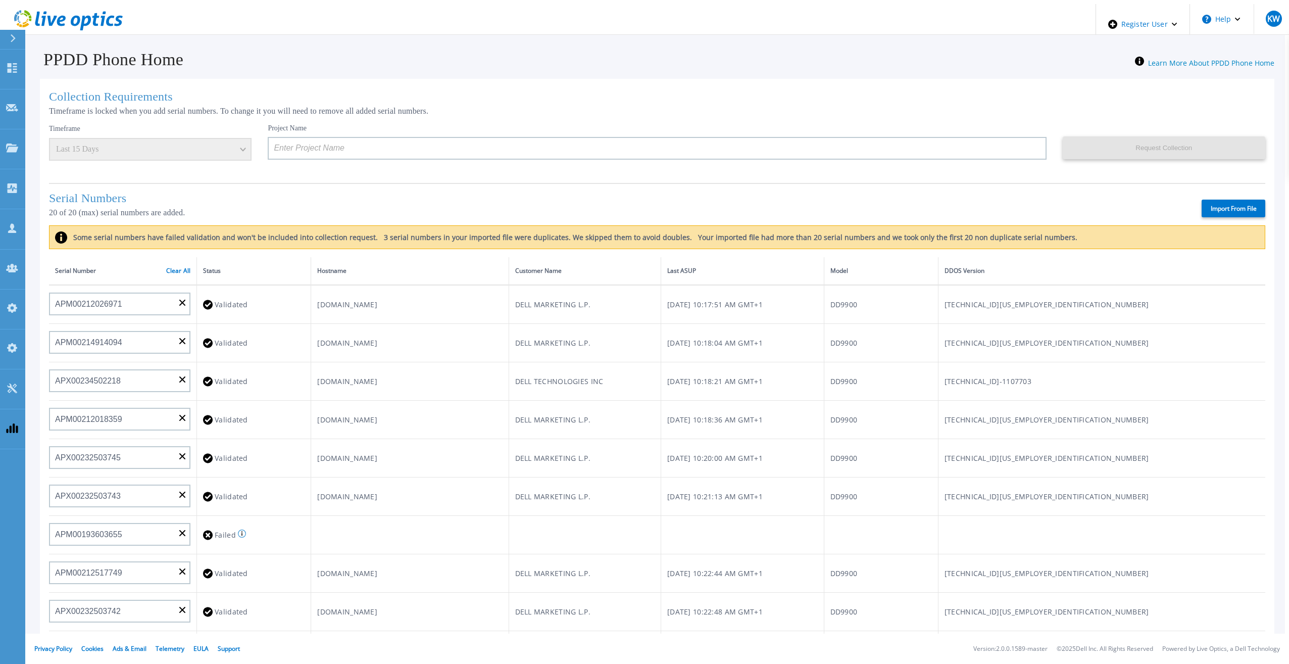
click at [104, 12] on icon at bounding box center [68, 20] width 109 height 21
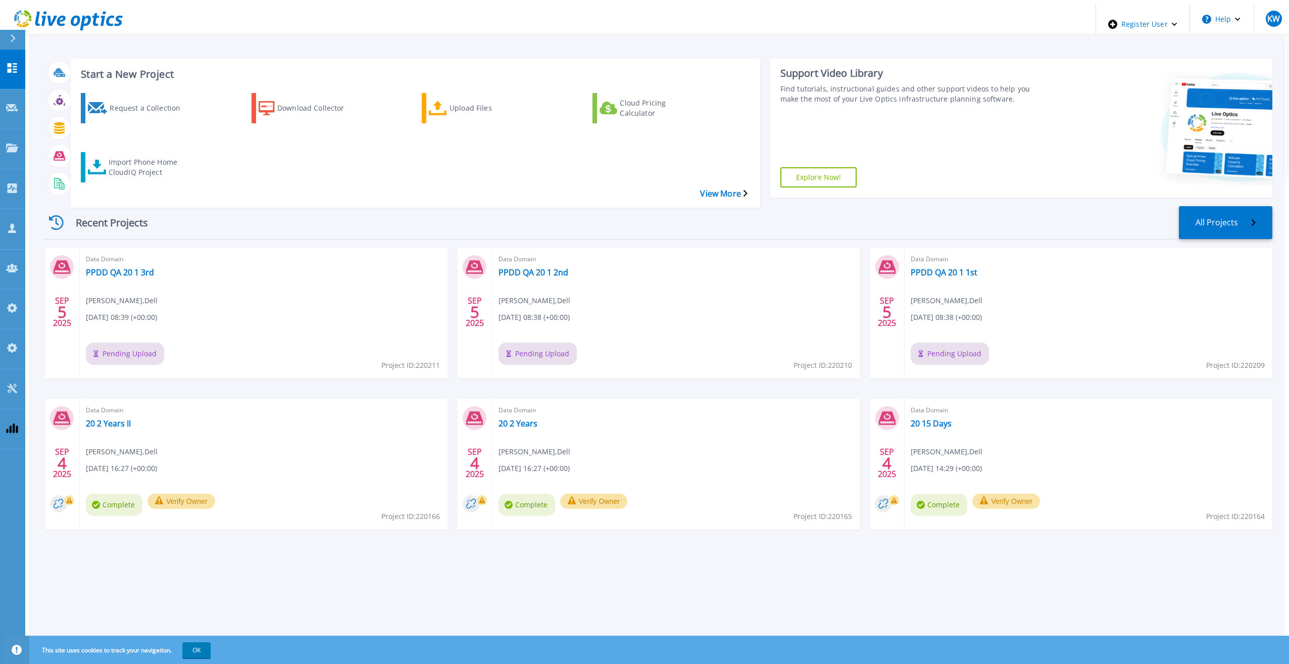
drag, startPoint x: 68, startPoint y: 31, endPoint x: 69, endPoint y: 26, distance: 5.1
click at [68, 31] on div "Start a New Project Request a Collection Download Collector Upload Files Cloud …" at bounding box center [656, 335] width 1255 height 663
click at [72, 21] on icon at bounding box center [76, 21] width 10 height 11
click at [1225, 206] on link "All Projects" at bounding box center [1224, 223] width 95 height 35
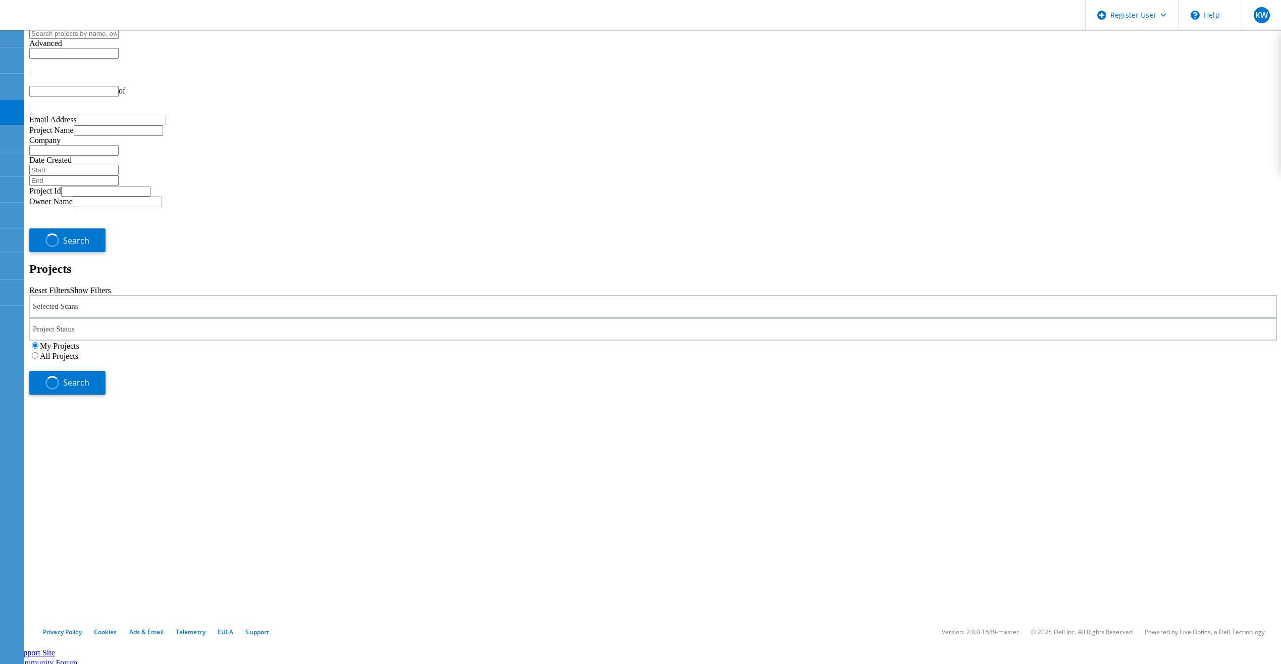
type input "1"
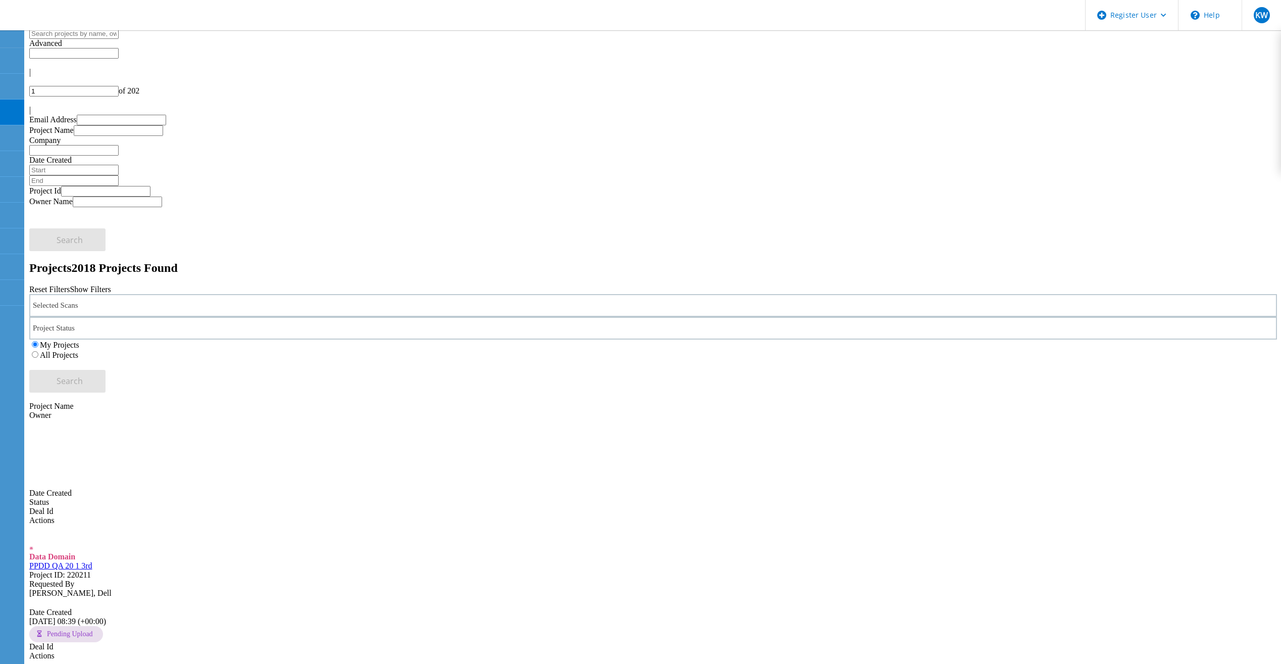
click at [96, 26] on icon at bounding box center [64, 16] width 109 height 21
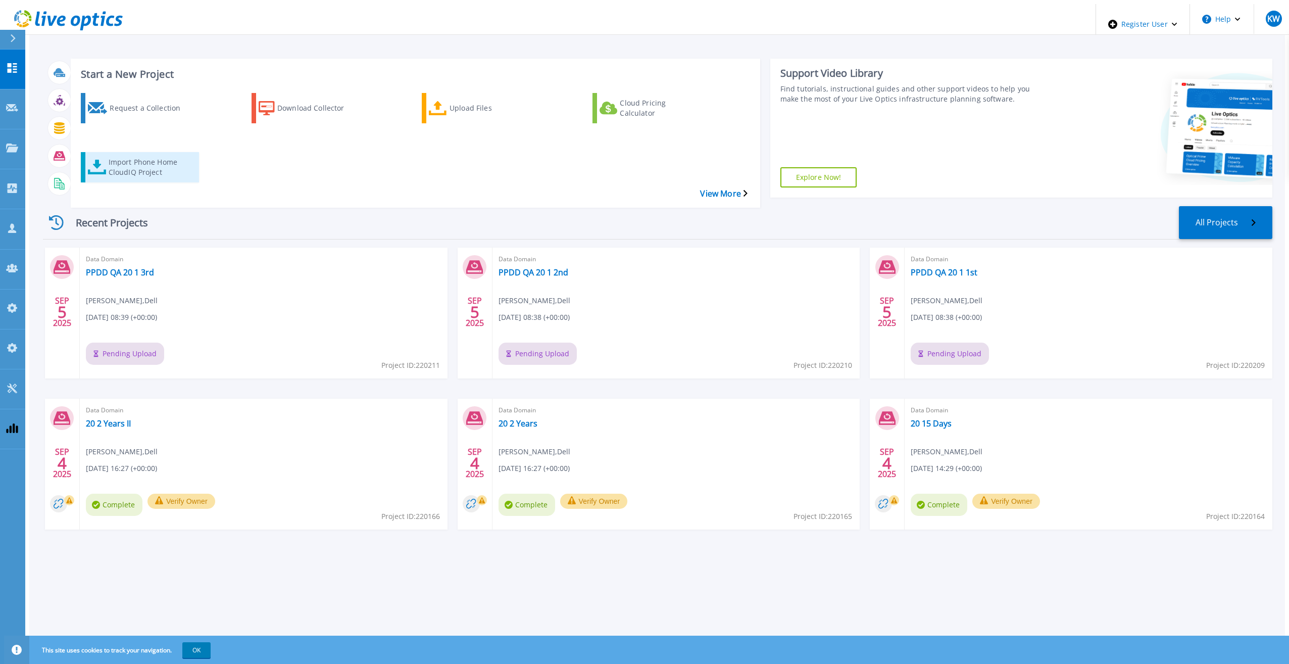
click at [167, 155] on link "Import Phone Home CloudIQ Project" at bounding box center [140, 167] width 118 height 30
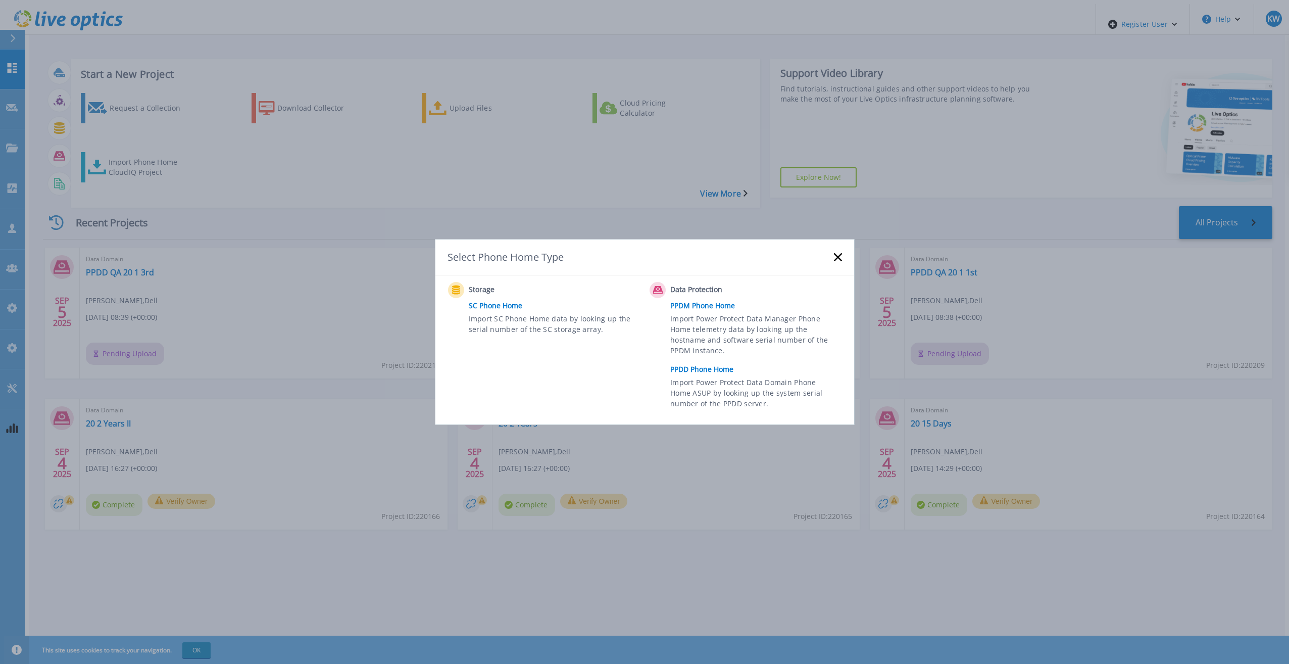
click at [732, 363] on link "PPDD Phone Home" at bounding box center [758, 369] width 176 height 15
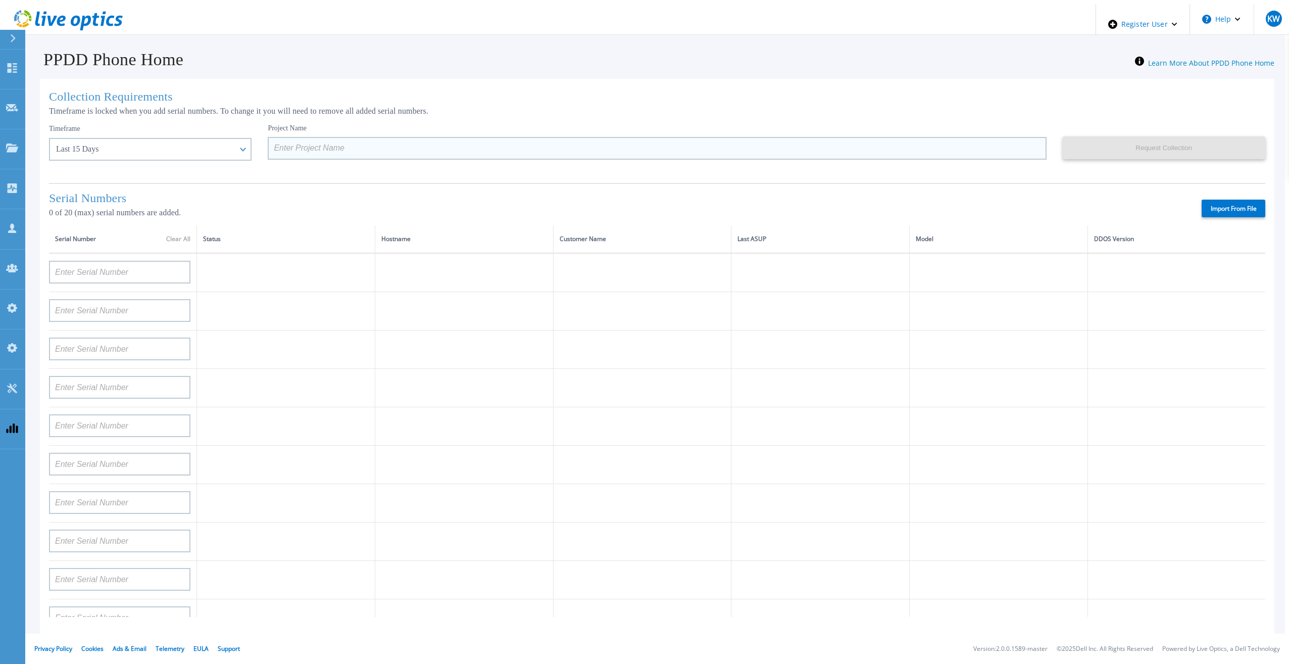
click at [369, 149] on input at bounding box center [657, 148] width 778 height 23
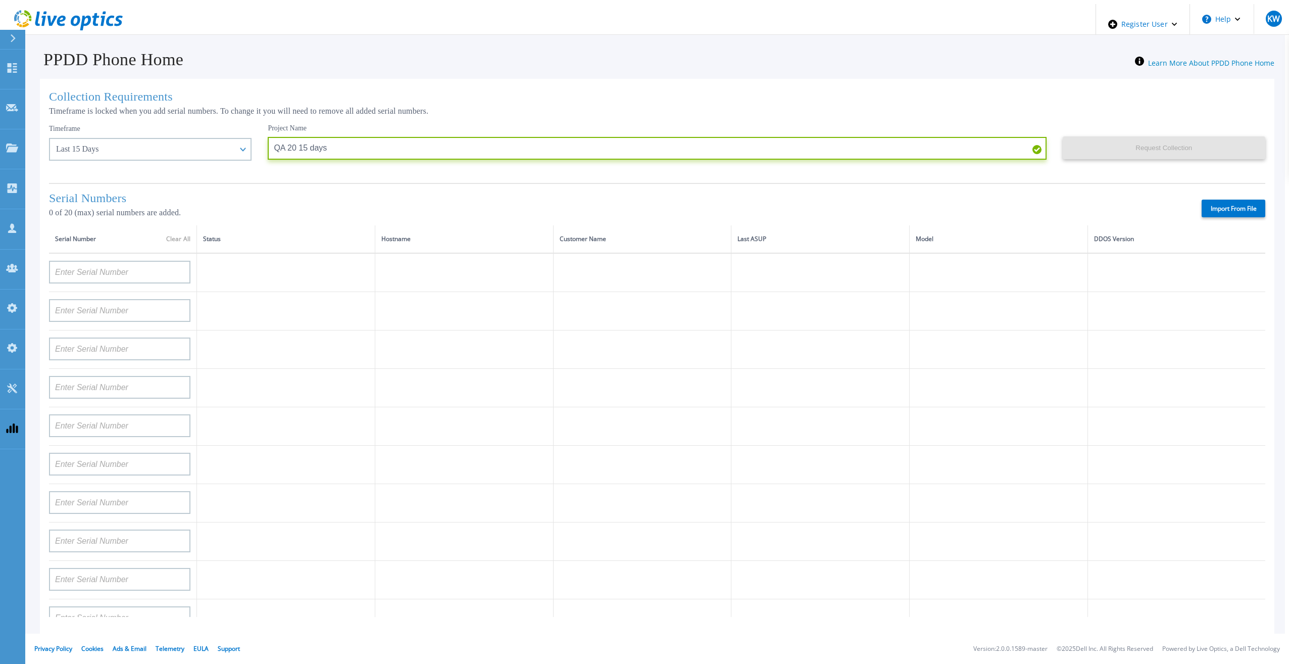
type input "QA 20 15 days"
click at [1208, 206] on label "Import From File" at bounding box center [1233, 208] width 64 height 18
click at [0, 0] on input "Import From File" at bounding box center [0, 0] width 0 height 0
type input "APM00211700095"
type input "APX00232503747"
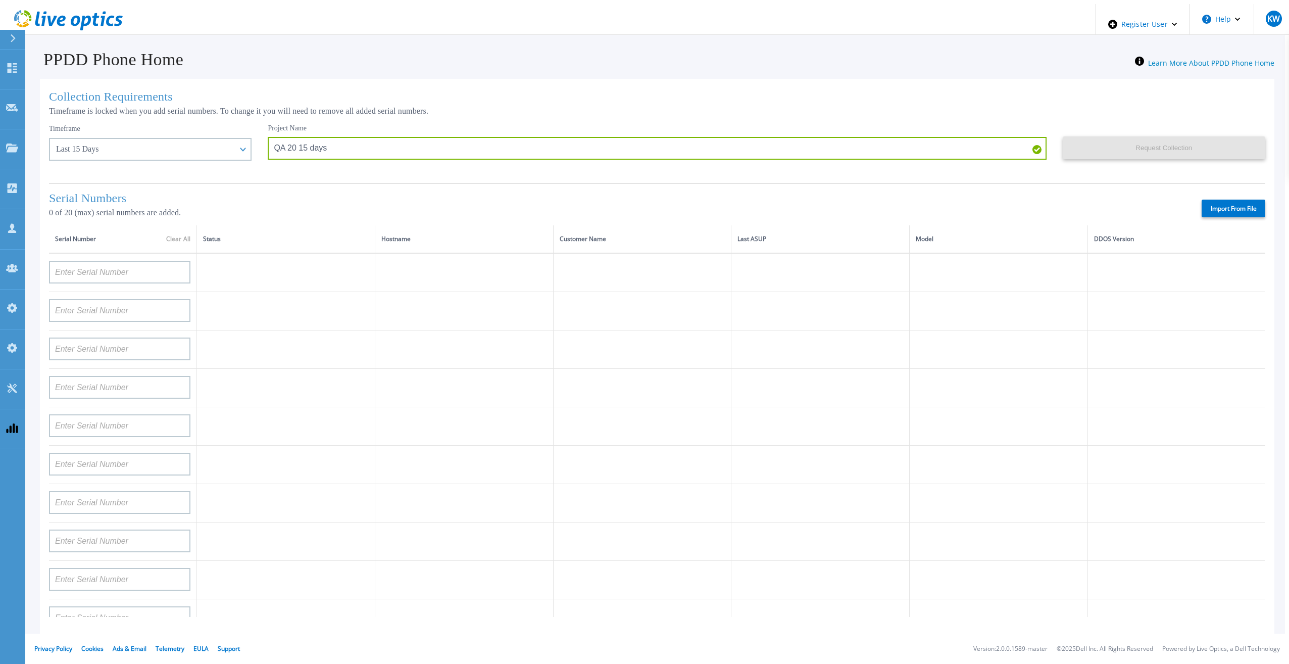
type input "APM00214914093"
type input "APM00171836329"
type input "APM00212026971"
type input "APM00214914094"
type input "APX00234502218"
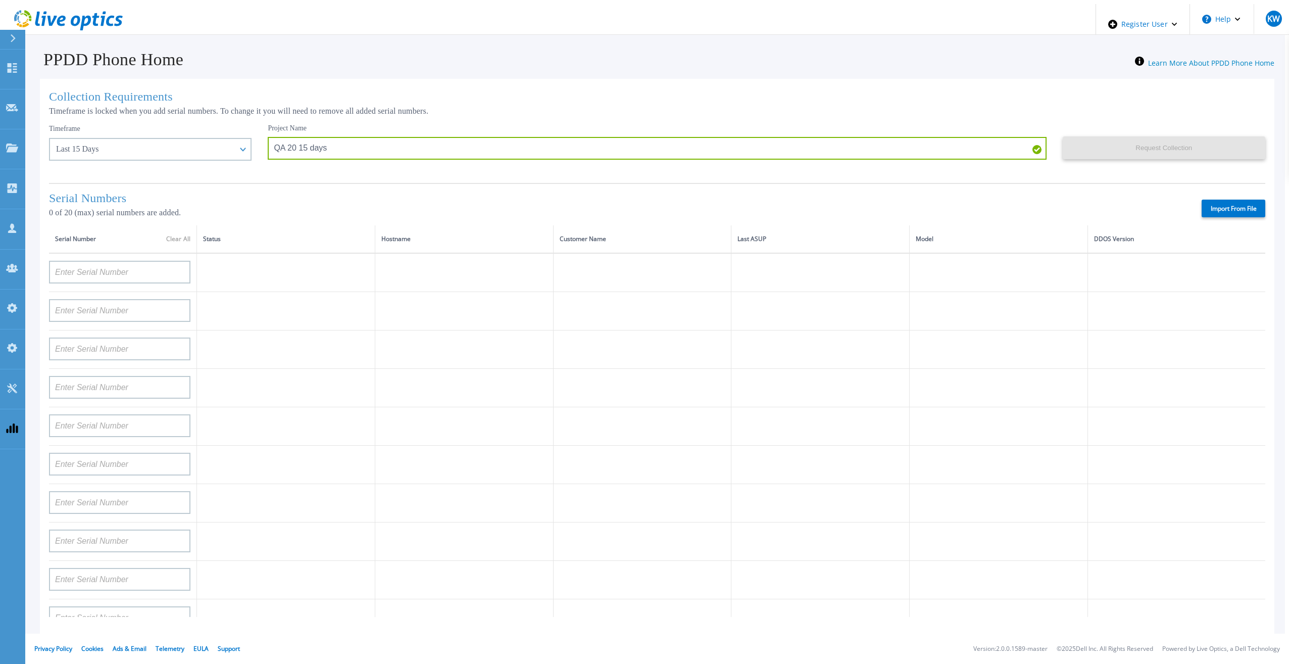
type input "APM00212018359"
type input "APX00232503745"
type input "APX00232503743"
type input "APM00202011675"
type input "APM00212517749"
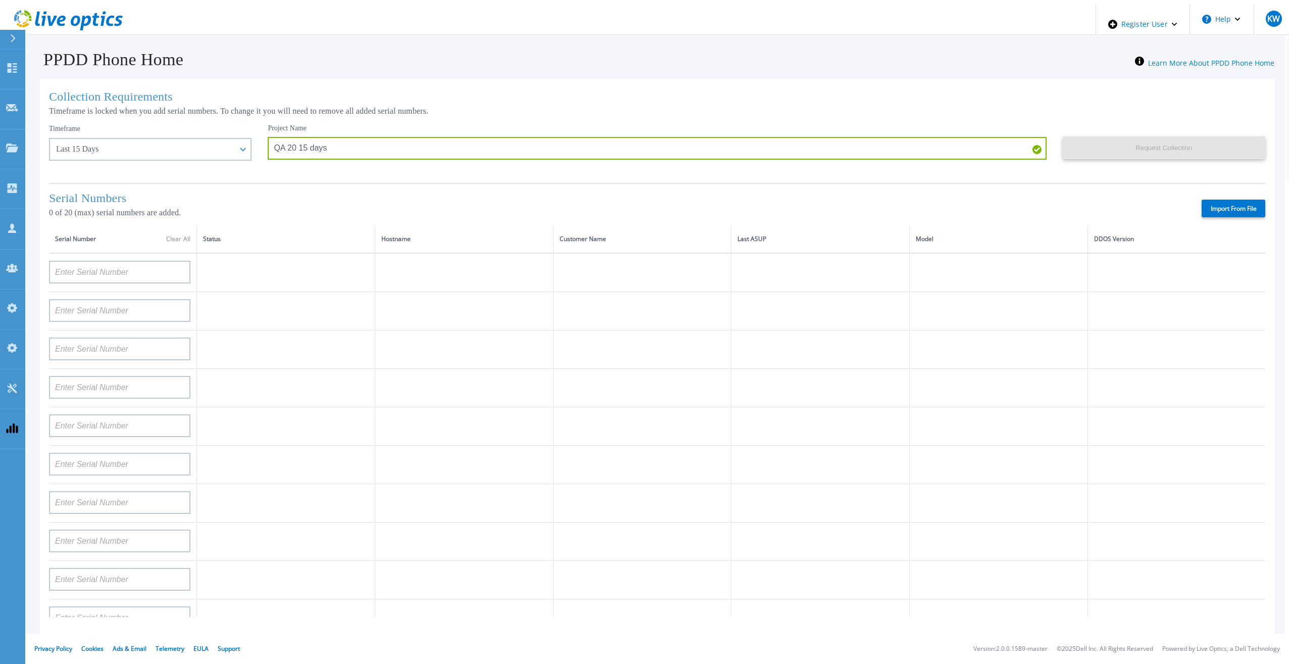
type input "APX00232503742"
type input "APM00212702822"
type input "APM00212610953"
type input "APM00202614668"
type input "APM00212613652"
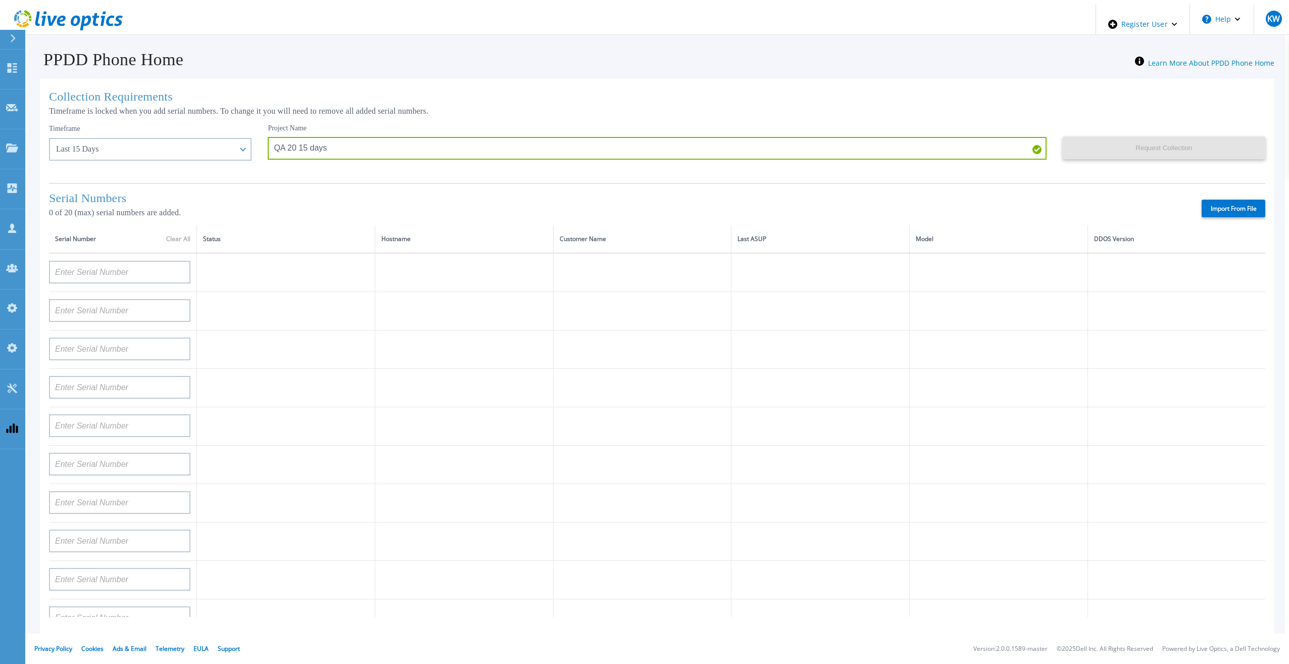
type input "APX00222101185"
type input "AUDVUX6XJHDJFE"
type input "APM00133543104"
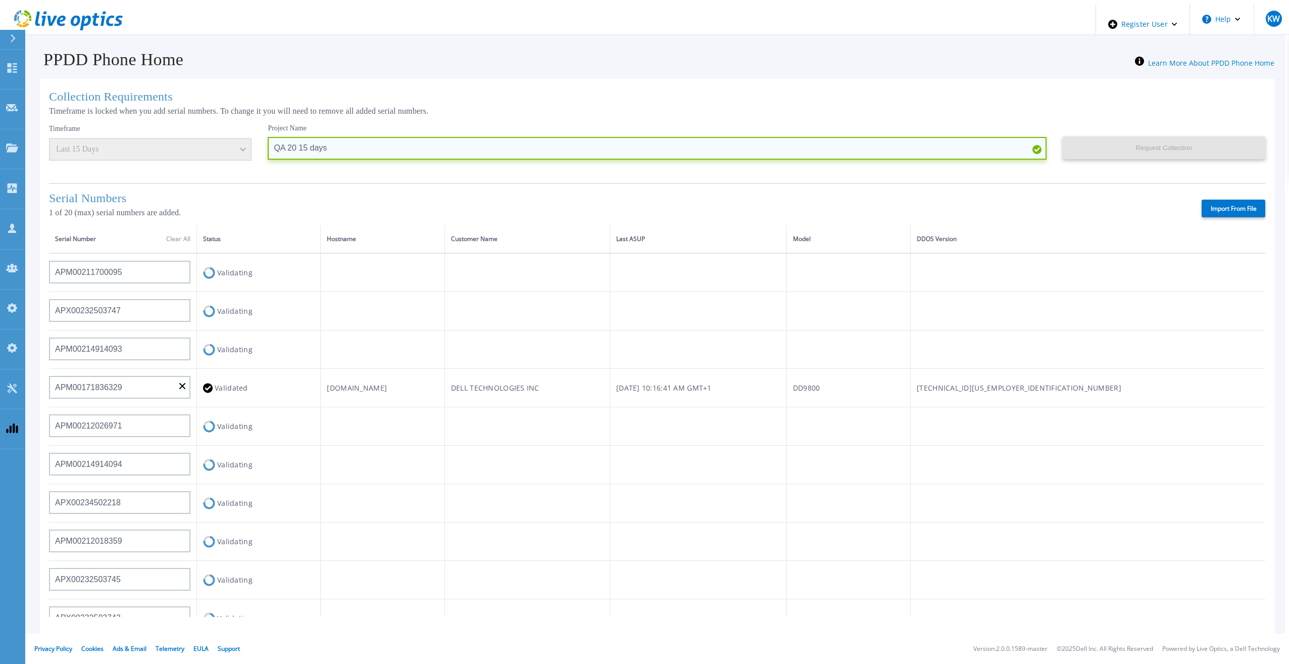
click at [295, 146] on input "QA 20 15 days" at bounding box center [657, 148] width 778 height 23
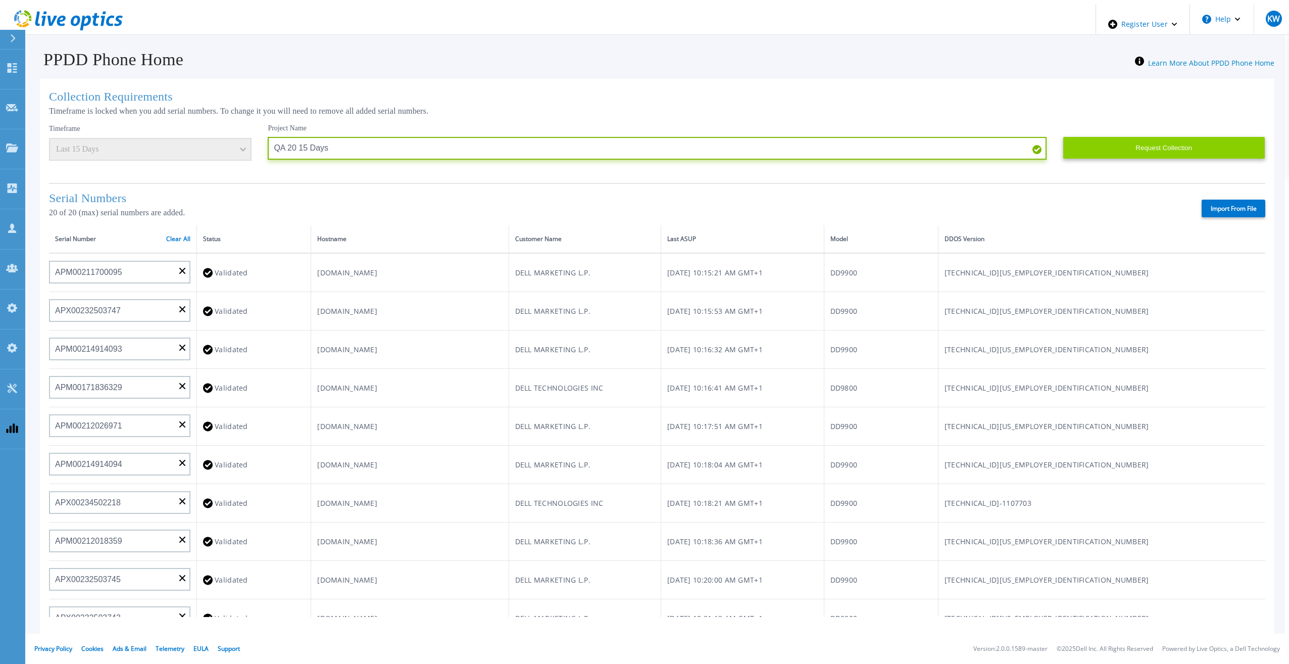
type input "QA 20 15 Days"
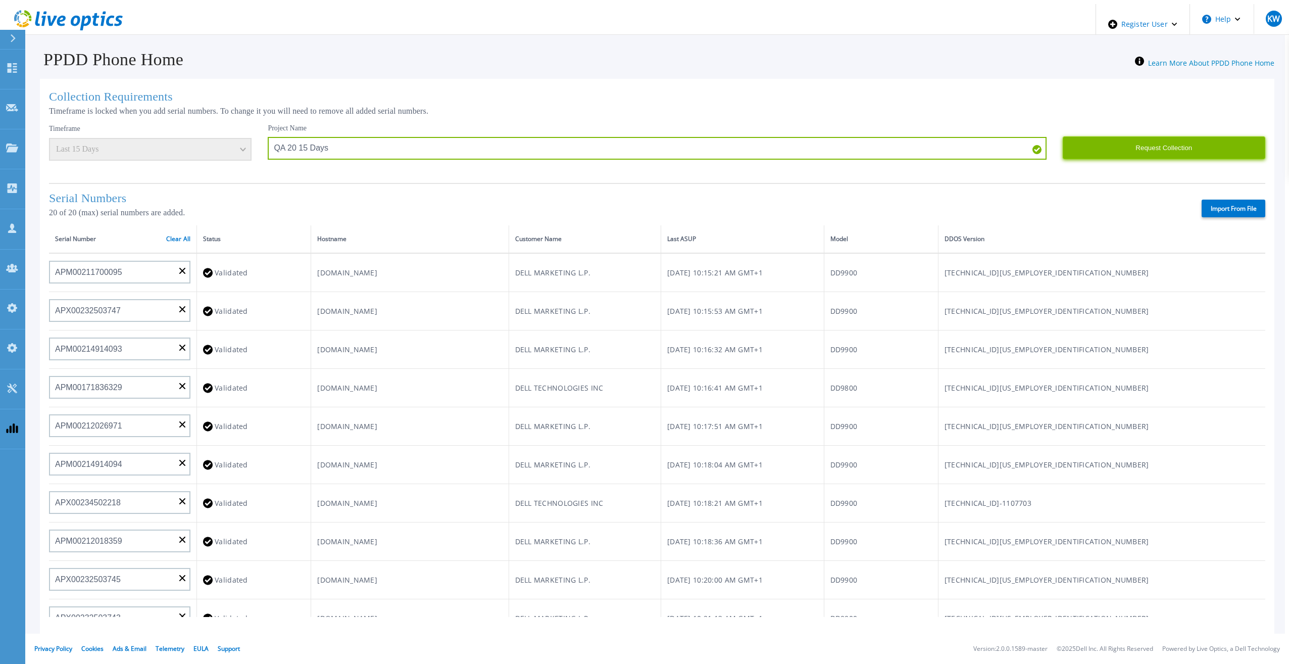
click at [1144, 142] on button "Request Collection" at bounding box center [1163, 147] width 202 height 23
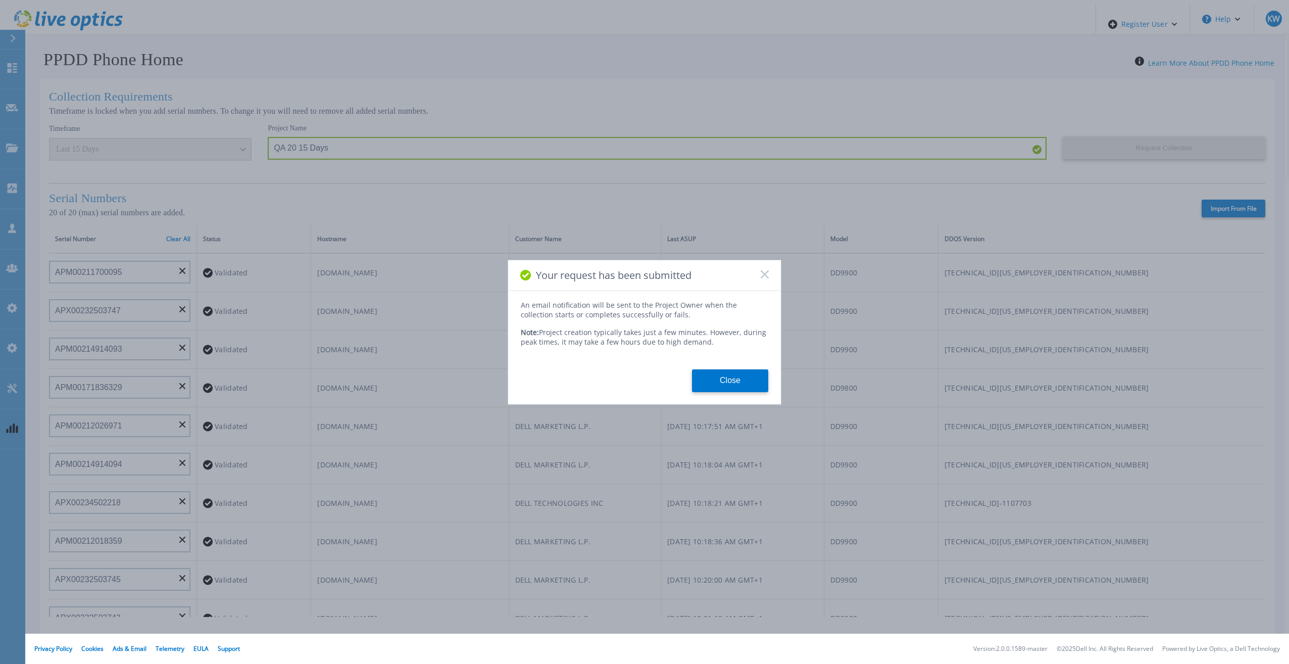
click at [724, 381] on button "Close" at bounding box center [730, 380] width 76 height 23
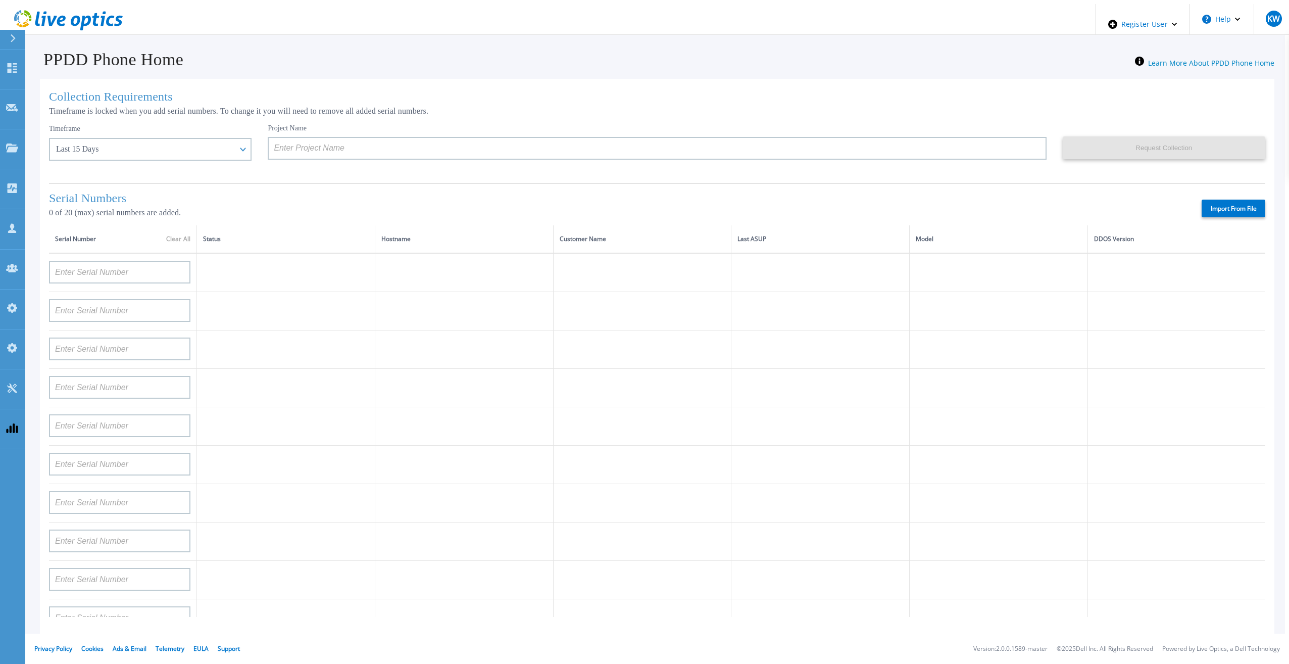
click at [100, 21] on icon at bounding box center [102, 19] width 5 height 15
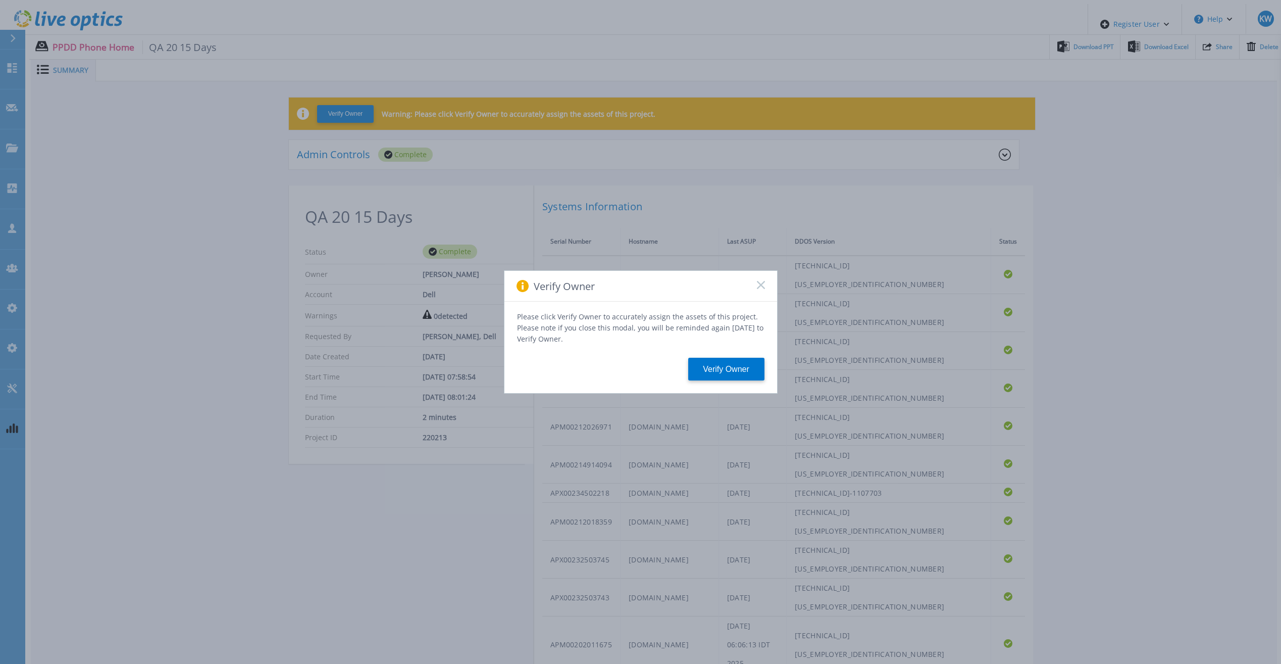
click at [759, 287] on rect at bounding box center [760, 284] width 9 height 9
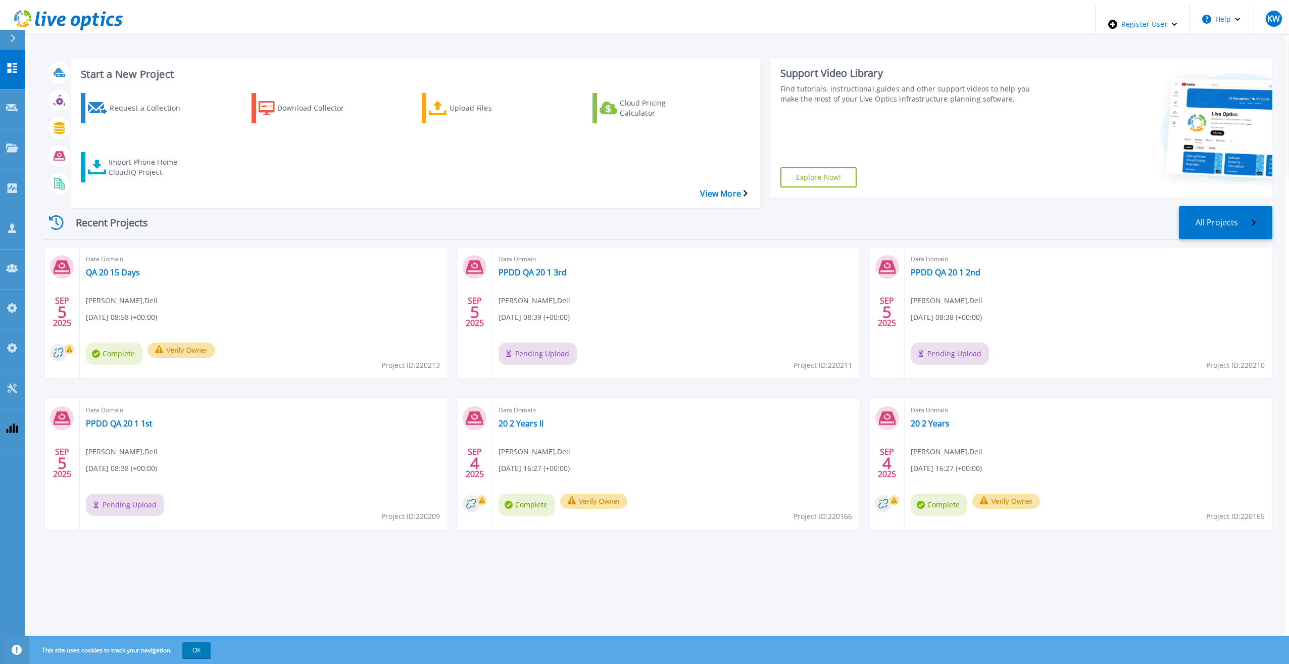
click at [72, 25] on icon at bounding box center [68, 20] width 109 height 21
click at [21, 289] on link "Admin Panel Admin Panel" at bounding box center [12, 309] width 25 height 40
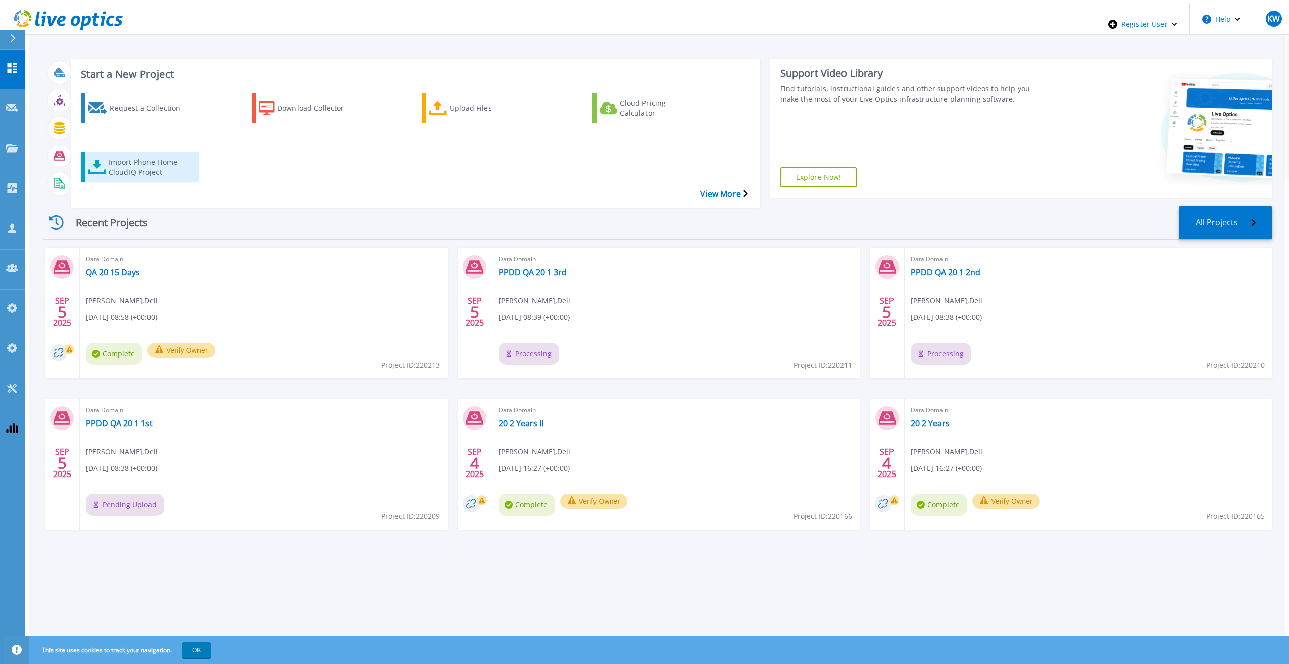
click at [153, 155] on div "Import Phone Home CloudIQ Project" at bounding box center [149, 167] width 81 height 25
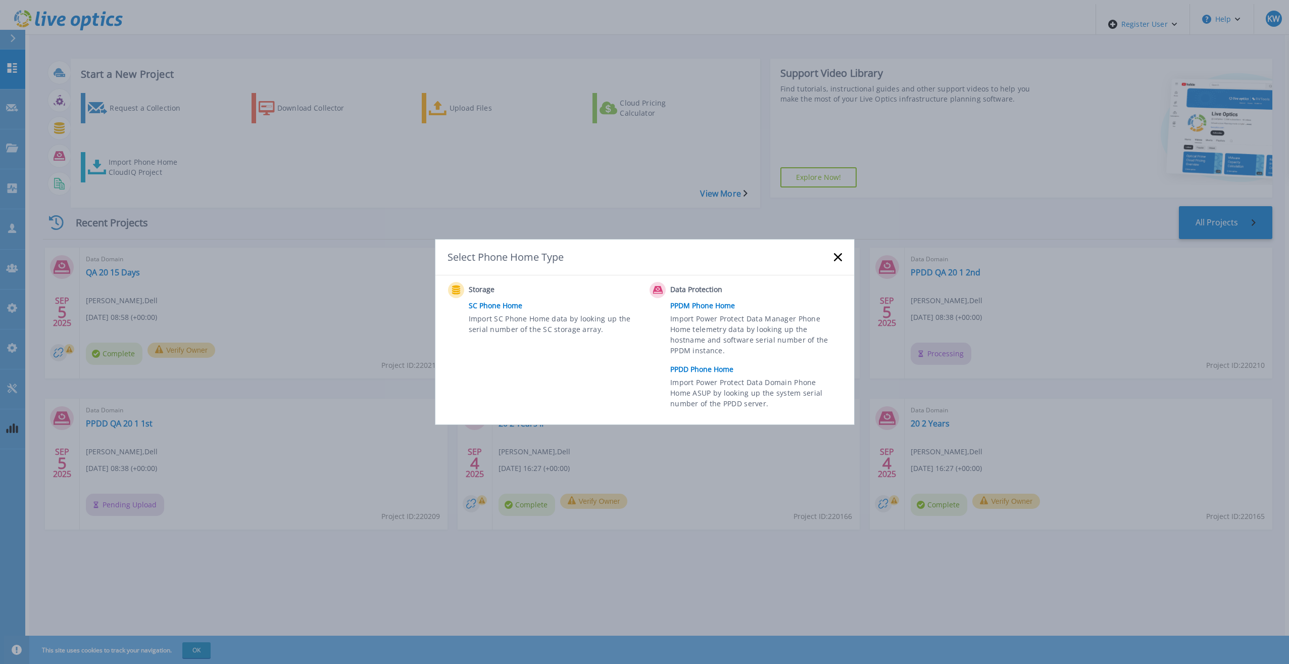
click at [669, 373] on div "Data Protection PPDM Phone Home Import Power Protect Data Manager Phone Home te…" at bounding box center [747, 348] width 197 height 132
click at [677, 371] on link "PPDD Phone Home" at bounding box center [758, 369] width 176 height 15
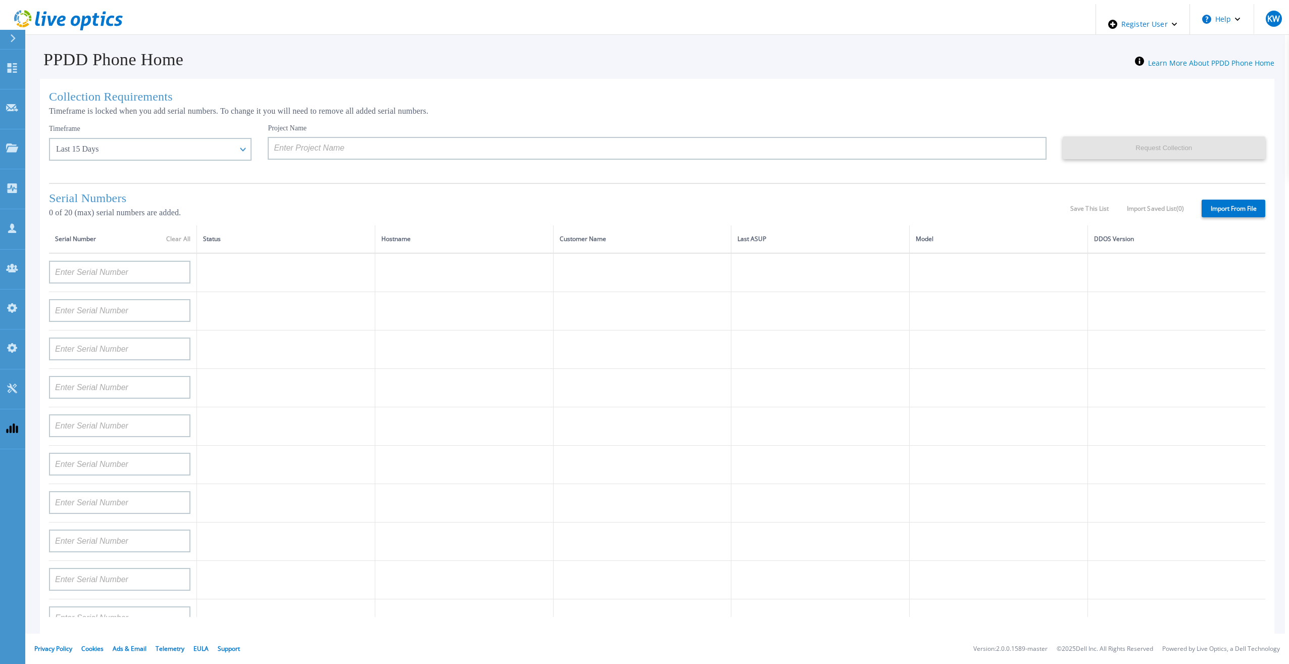
click at [1234, 211] on label "Import From File" at bounding box center [1233, 208] width 64 height 18
click at [0, 0] on input "Import From File" at bounding box center [0, 0] width 0 height 0
click at [1250, 199] on label "Import From File" at bounding box center [1233, 208] width 64 height 18
click at [0, 0] on input "Import From File" at bounding box center [0, 0] width 0 height 0
type input "APX00232503747"
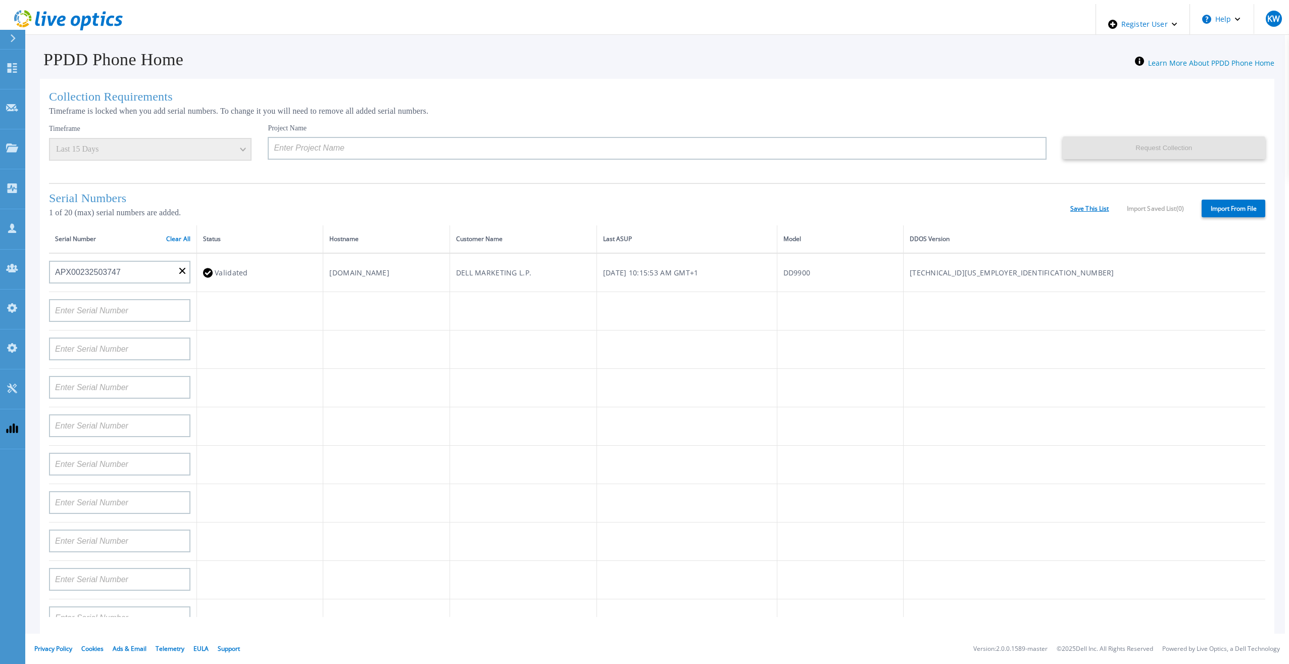
click at [1082, 209] on link "Save This List" at bounding box center [1089, 208] width 39 height 7
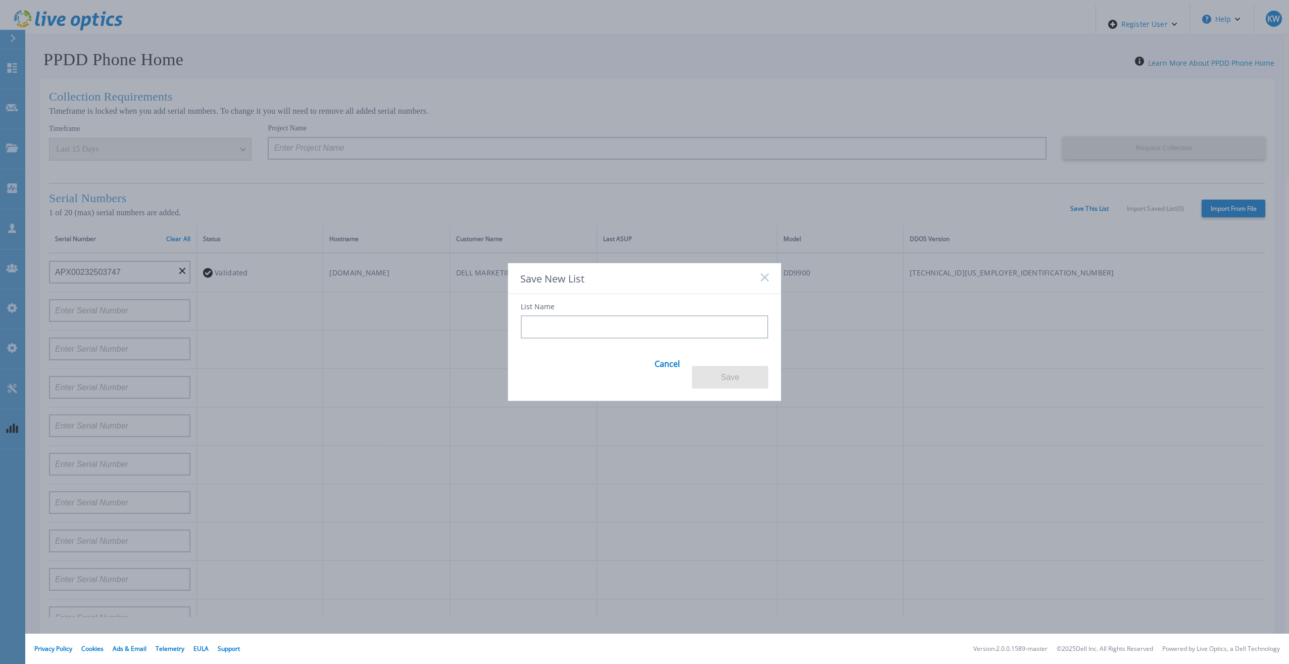
click at [661, 338] on input at bounding box center [644, 326] width 247 height 23
type input "TEST"
click at [731, 375] on button "Save" at bounding box center [730, 377] width 76 height 23
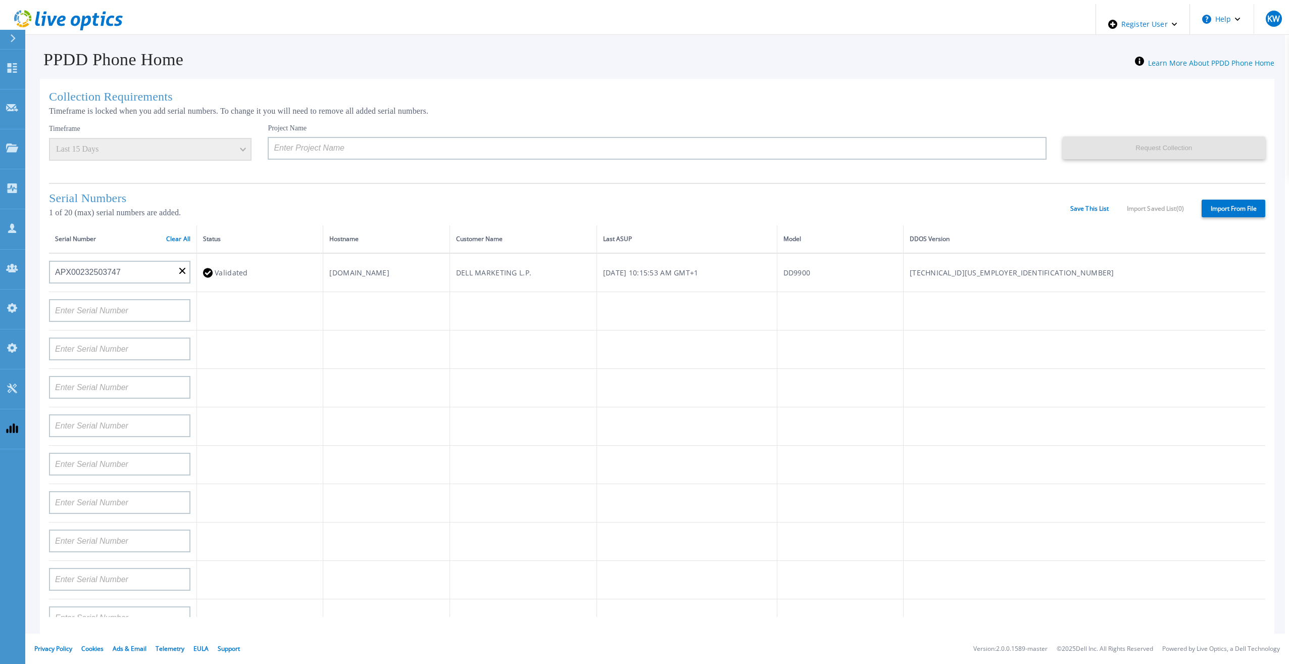
click at [1134, 209] on div "Save This List Import Saved List ( 0 )" at bounding box center [1127, 208] width 114 height 7
drag, startPoint x: 1134, startPoint y: 209, endPoint x: 1093, endPoint y: 208, distance: 40.4
click at [1093, 208] on link "Save This List" at bounding box center [1089, 208] width 39 height 7
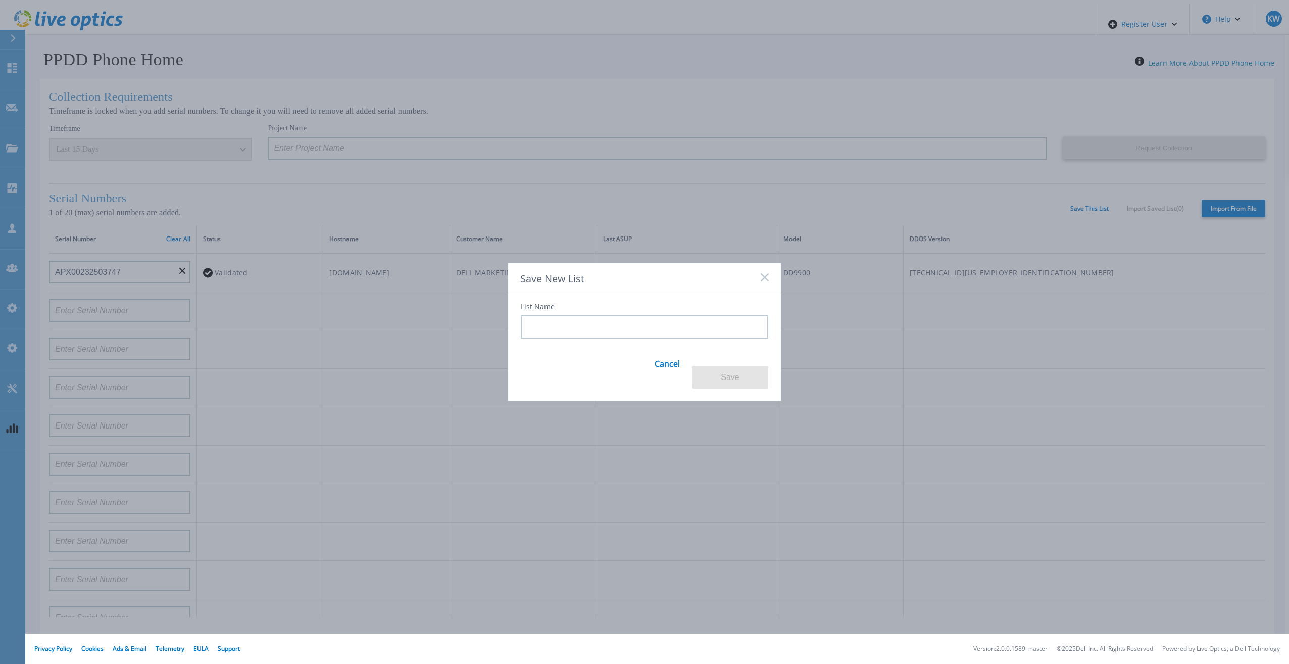
click at [708, 321] on input at bounding box center [644, 326] width 247 height 23
click at [703, 335] on input at bounding box center [644, 326] width 247 height 23
click at [691, 338] on input at bounding box center [644, 326] width 247 height 23
click at [672, 335] on input at bounding box center [644, 326] width 247 height 23
click at [729, 368] on button "Save" at bounding box center [730, 377] width 76 height 23
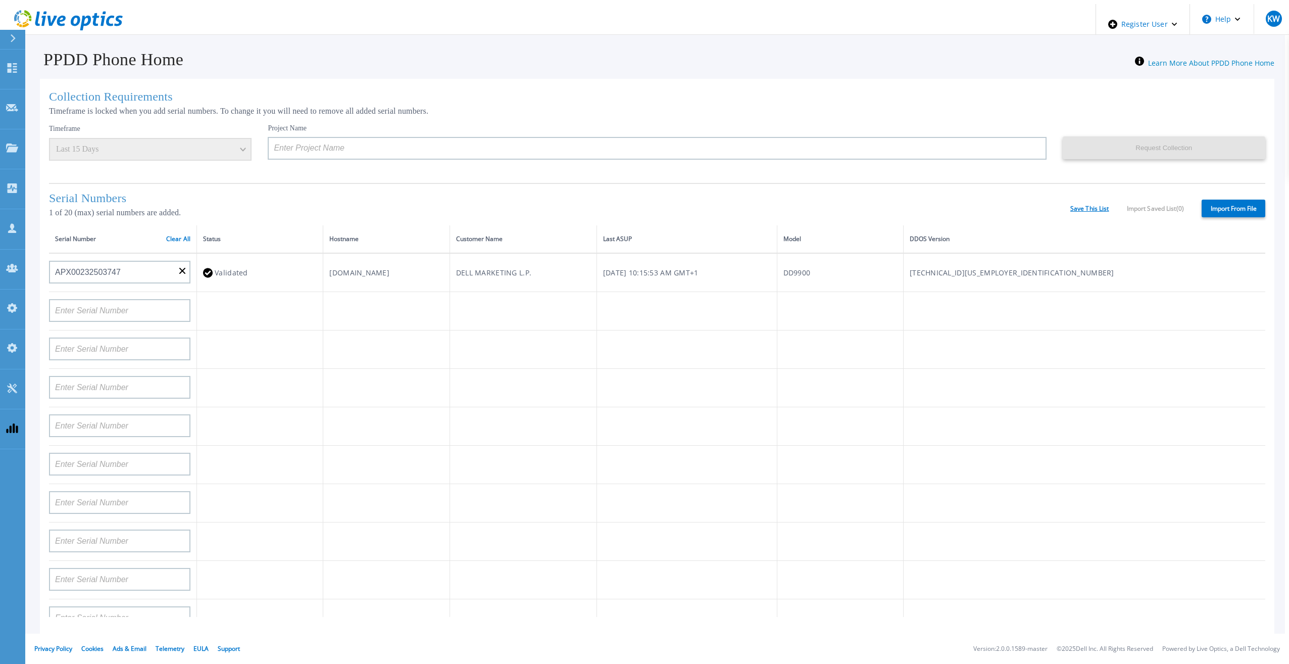
click at [1102, 208] on link "Save This List" at bounding box center [1089, 208] width 39 height 7
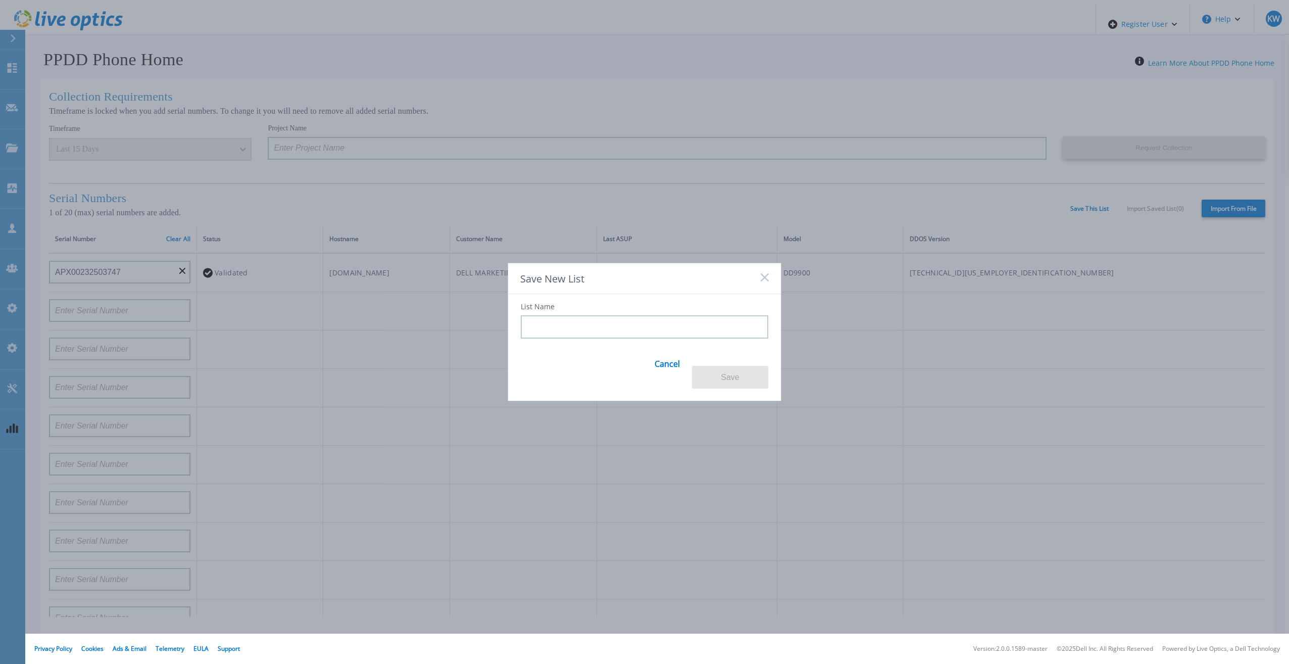
click at [671, 332] on input at bounding box center [644, 326] width 247 height 23
drag, startPoint x: 599, startPoint y: 299, endPoint x: 587, endPoint y: 299, distance: 12.1
click at [592, 300] on div "List Name Cancel Save" at bounding box center [644, 341] width 273 height 95
drag, startPoint x: 517, startPoint y: 278, endPoint x: 584, endPoint y: 280, distance: 66.7
click at [584, 280] on div "Save New List" at bounding box center [644, 278] width 273 height 31
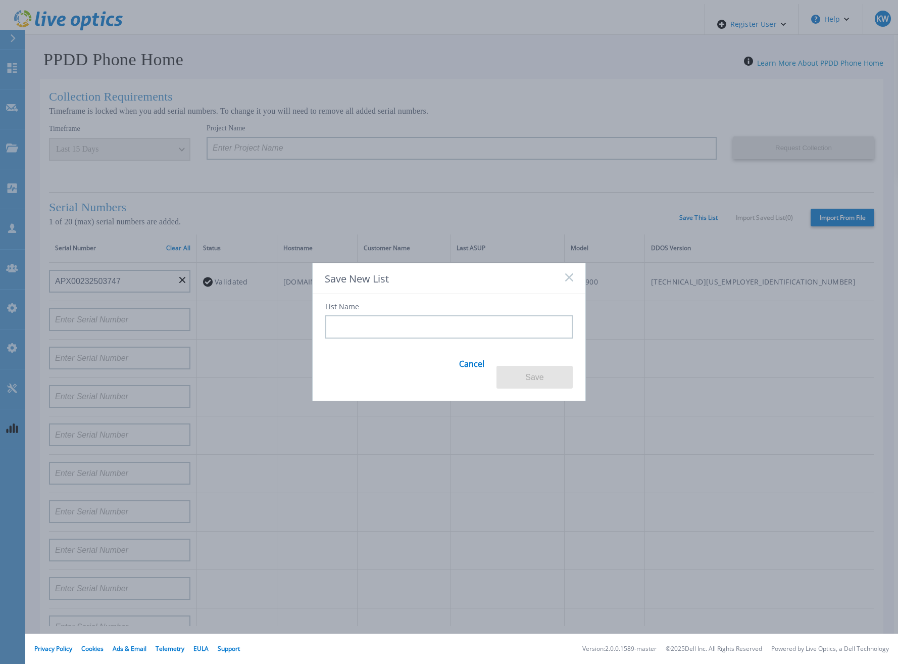
click at [571, 281] on icon at bounding box center [569, 277] width 8 height 8
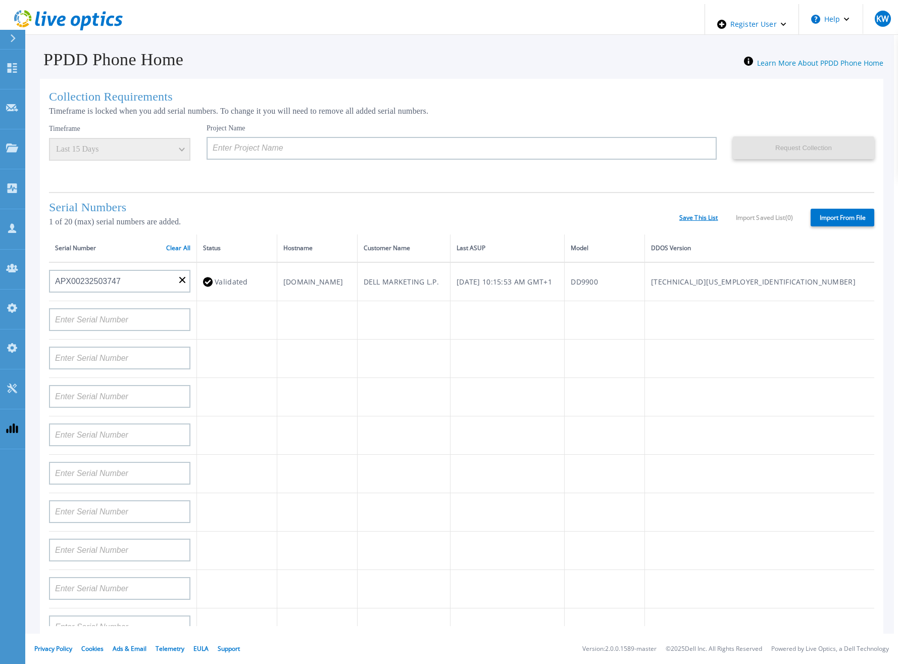
click at [694, 214] on link "Save This List" at bounding box center [698, 217] width 39 height 7
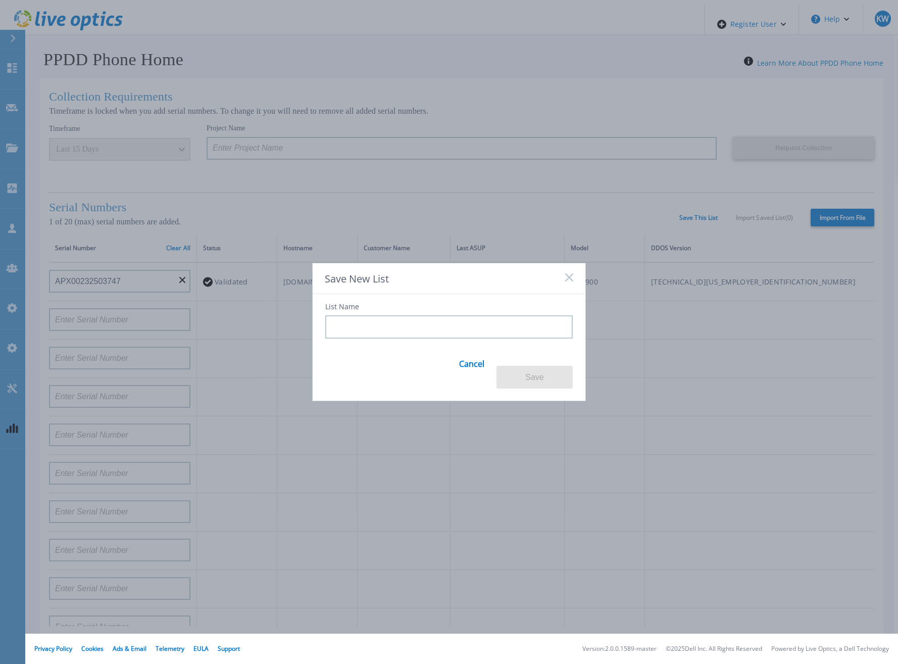
click at [574, 278] on div "Save New List" at bounding box center [449, 278] width 273 height 31
click at [566, 281] on icon at bounding box center [569, 277] width 8 height 8
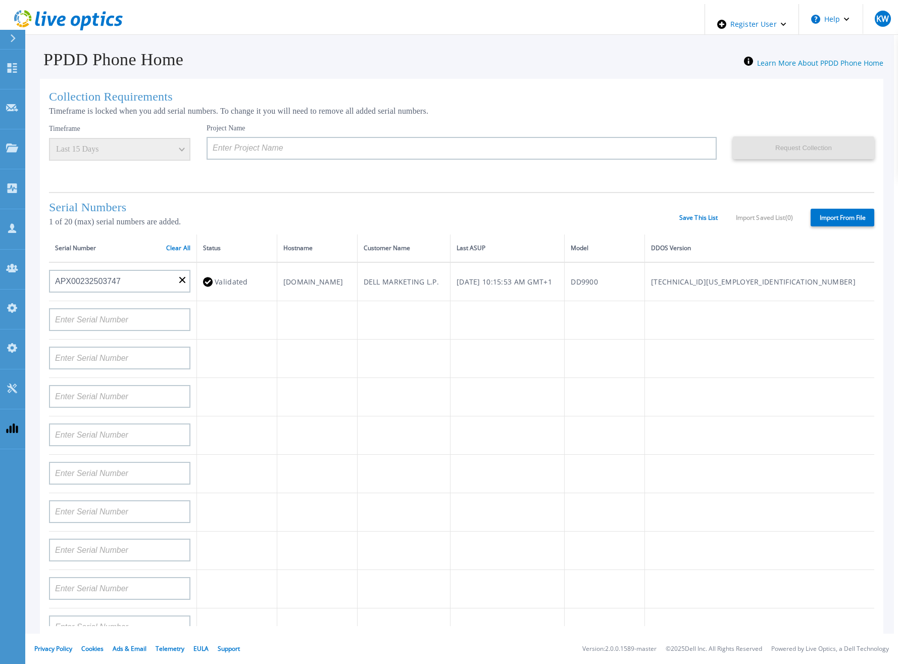
click at [822, 210] on label "Import From File" at bounding box center [842, 218] width 64 height 18
click at [0, 0] on input "Import From File" at bounding box center [0, 0] width 0 height 0
type input "APM00193603655"
type input "APM00212517749"
type input "APX00232503742"
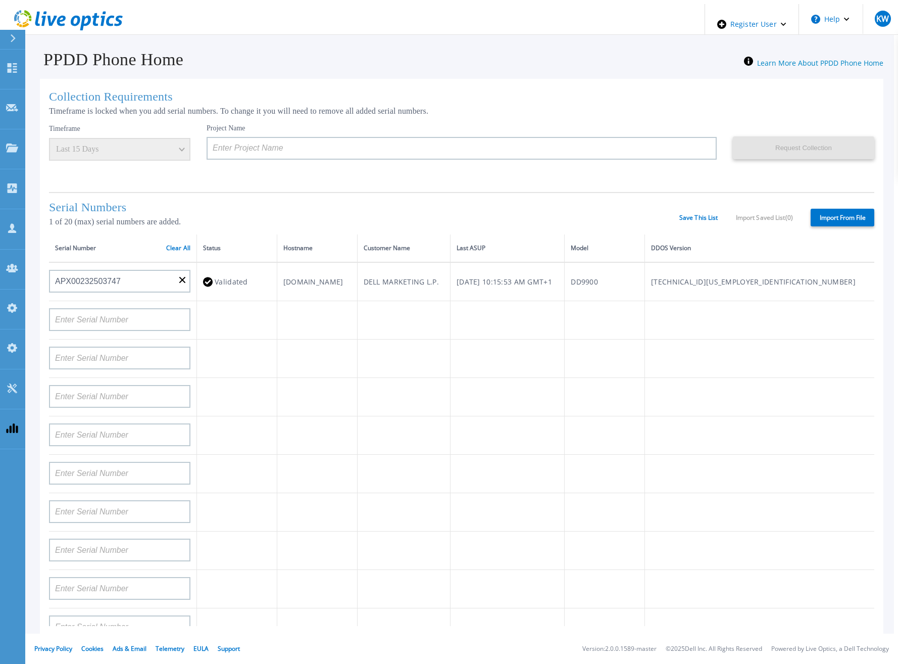
type input "APM00212702822"
type input "APM00212610953"
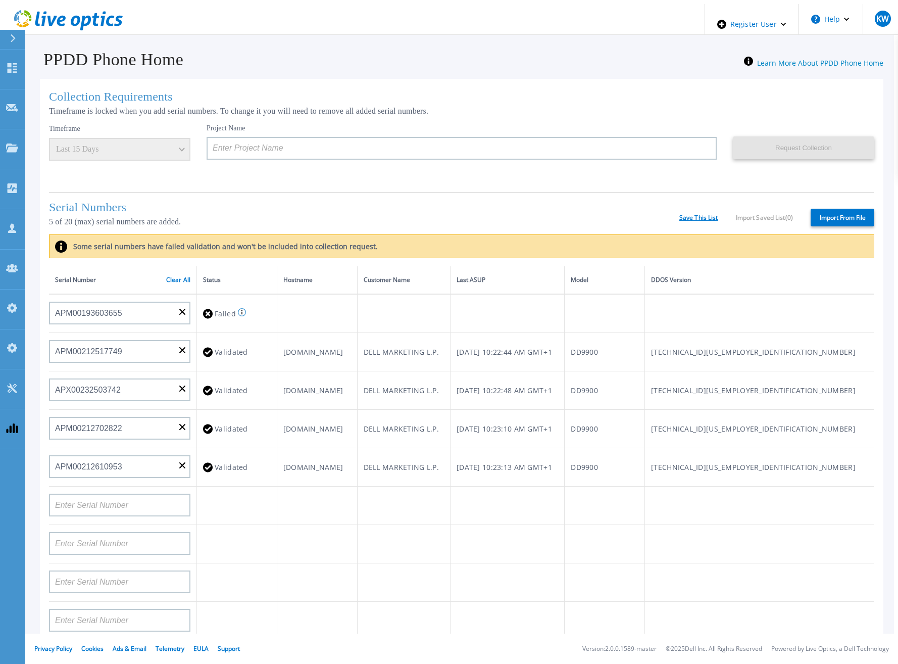
click at [695, 216] on link "Save This List" at bounding box center [698, 217] width 39 height 7
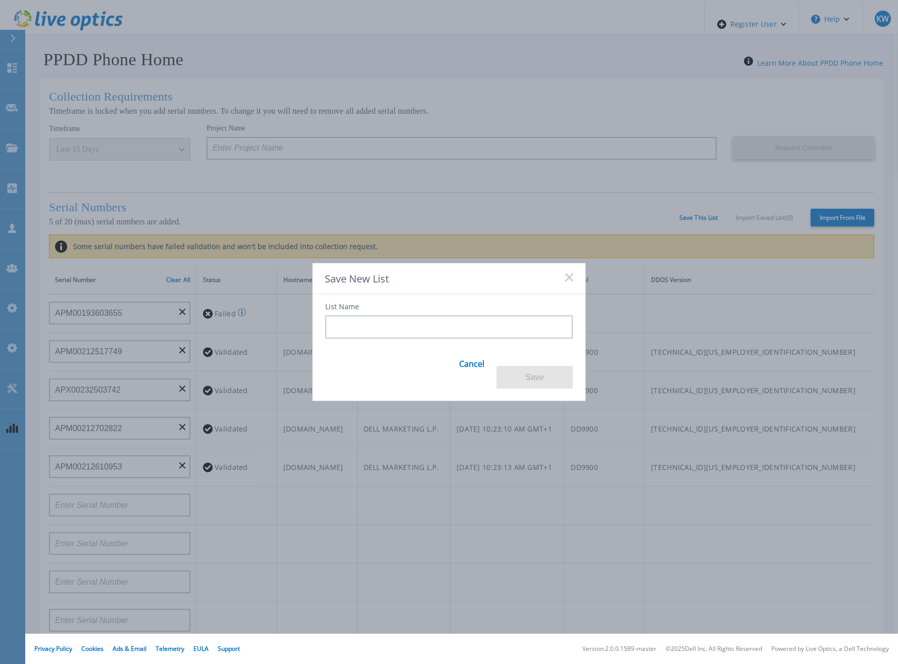
click at [476, 335] on input at bounding box center [448, 326] width 247 height 23
click at [452, 327] on input at bounding box center [448, 326] width 247 height 23
click at [450, 327] on input at bounding box center [448, 326] width 247 height 23
click at [445, 325] on input at bounding box center [448, 326] width 247 height 23
drag, startPoint x: 445, startPoint y: 325, endPoint x: 267, endPoint y: 335, distance: 179.1
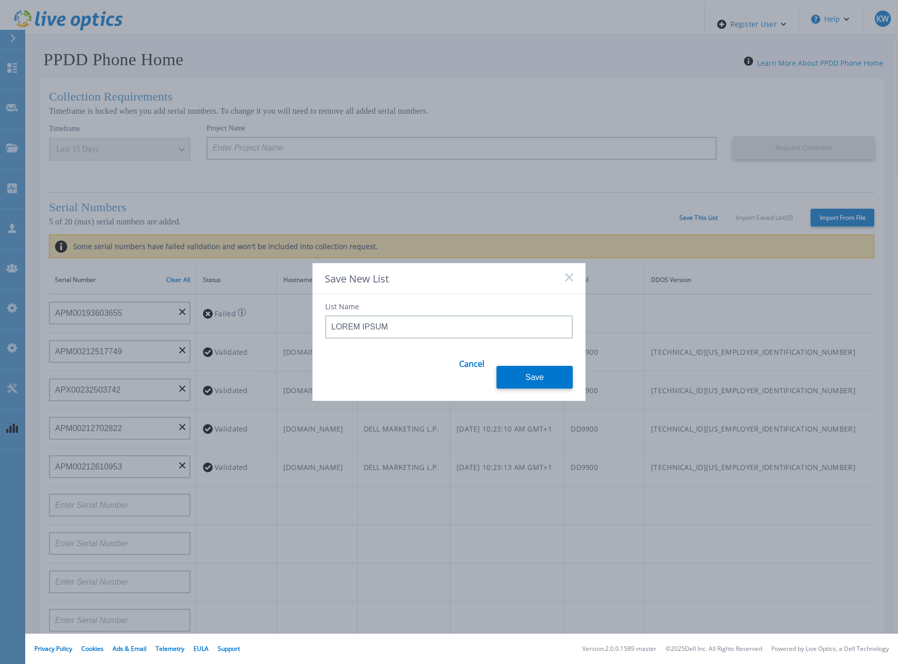
click at [267, 335] on div "Save New List List Name LOREM IPSUM Cancel Save" at bounding box center [449, 332] width 898 height 664
click at [470, 352] on div "List Name LOREM IPSUM Cancel Save" at bounding box center [449, 341] width 273 height 95
drag, startPoint x: 470, startPoint y: 340, endPoint x: 331, endPoint y: 343, distance: 138.4
click at [331, 338] on input "LOREM IPSUM" at bounding box center [448, 326] width 247 height 23
type input "T"
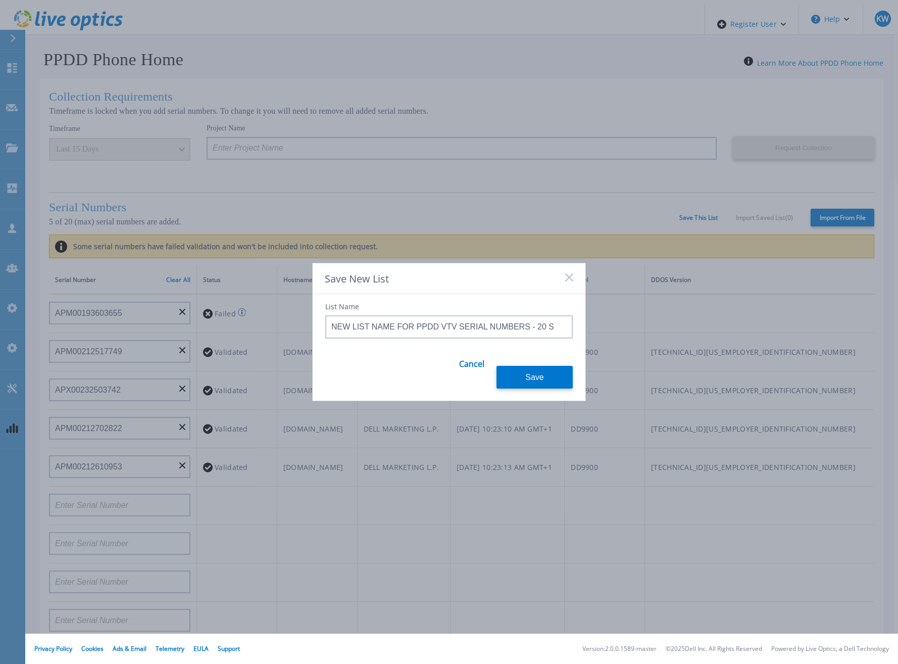
click at [376, 330] on input "NEW LIST NAME FOR PPDD VTV SERIAL NUMBERS - 20 SERIAL NUMBERS SAVED 5th Septemb…" at bounding box center [448, 326] width 247 height 23
type input "NEW LIST: FOR PPDD VTV SERIAL NUMBERS - 20 SERIAL NUMBERS SAVED 5th September 2…"
click at [376, 330] on input "NEW LIST: FOR PPDD VTV SERIAL NUMBERS - 20 SERIAL NUMBERS SAVED 5th September 2…" at bounding box center [448, 326] width 247 height 23
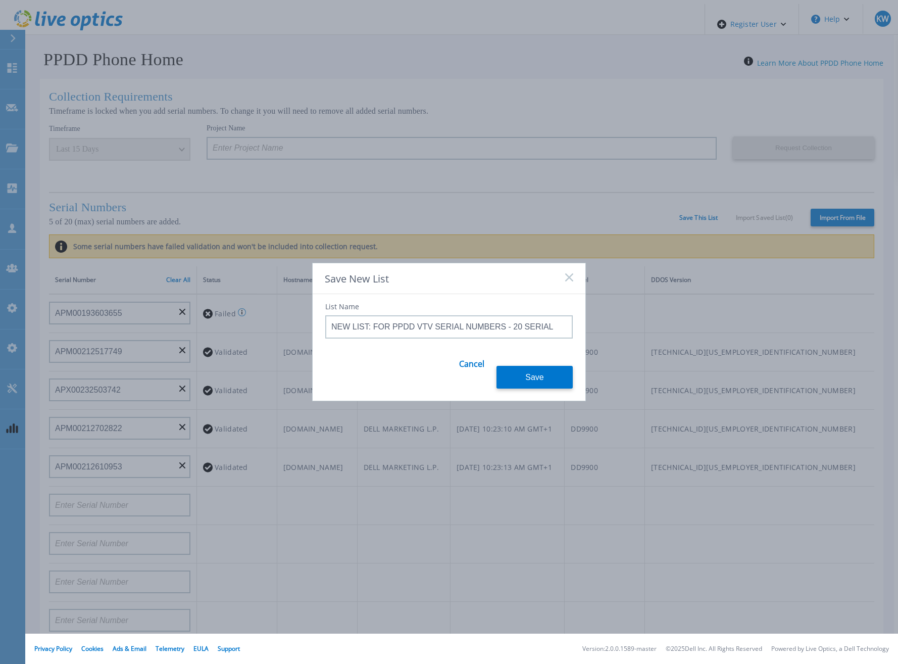
click at [376, 330] on input "NEW LIST: FOR PPDD VTV SERIAL NUMBERS - 20 SERIAL NUMBERS SAVED 5th September 2…" at bounding box center [448, 326] width 247 height 23
click at [518, 323] on input at bounding box center [448, 326] width 247 height 23
click at [467, 370] on link "Cancel" at bounding box center [471, 369] width 25 height 39
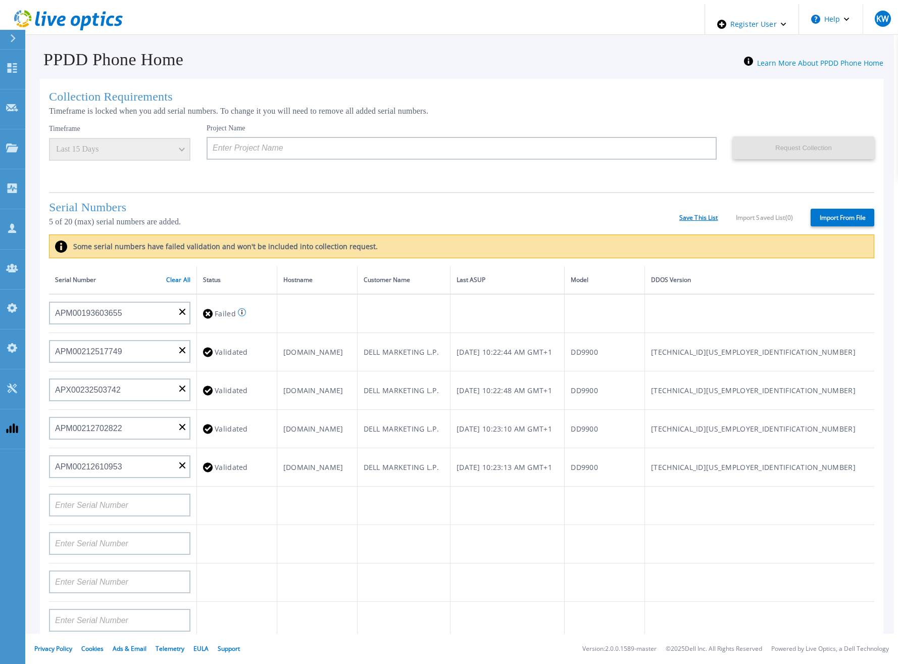
click at [687, 218] on link "Save This List" at bounding box center [698, 217] width 39 height 7
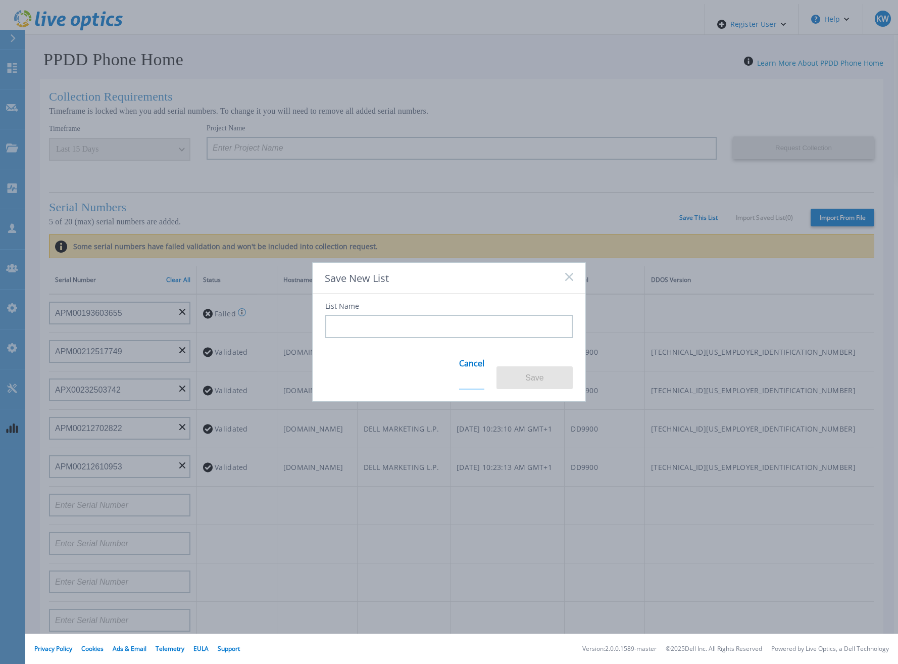
click at [470, 377] on link "Cancel" at bounding box center [471, 369] width 25 height 39
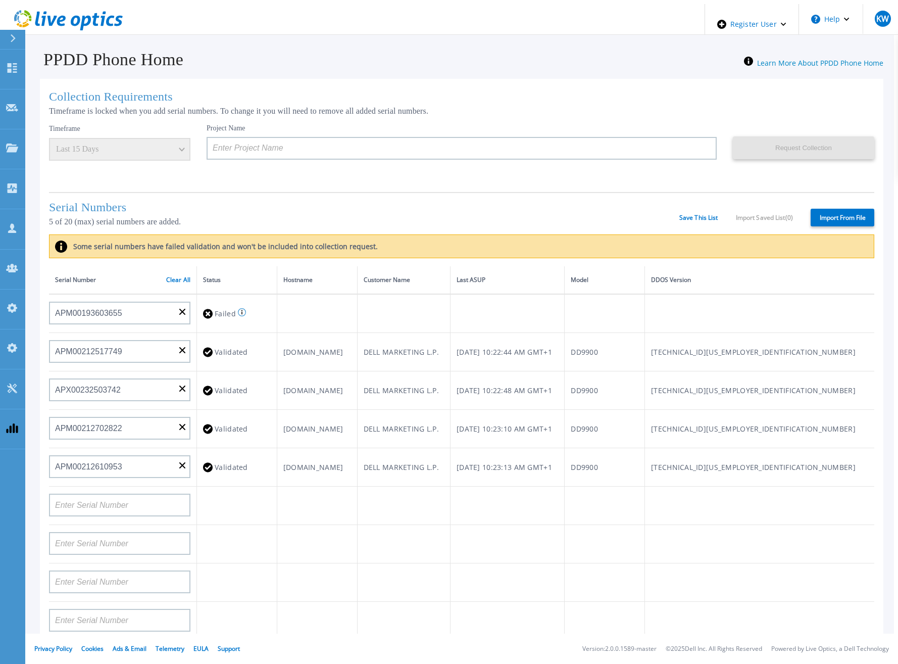
click at [712, 222] on div "Serial Numbers 5 of 20 (max) serial numbers are added. Save This List Import Sa…" at bounding box center [461, 213] width 825 height 42
click at [705, 215] on link "Save This List" at bounding box center [698, 217] width 39 height 7
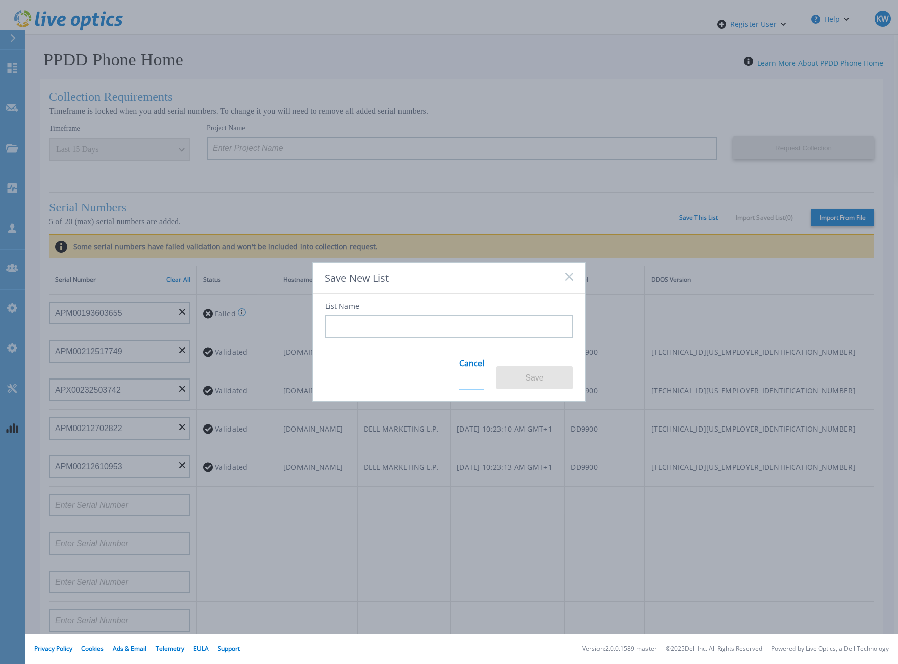
click at [467, 374] on link "Cancel" at bounding box center [471, 369] width 25 height 39
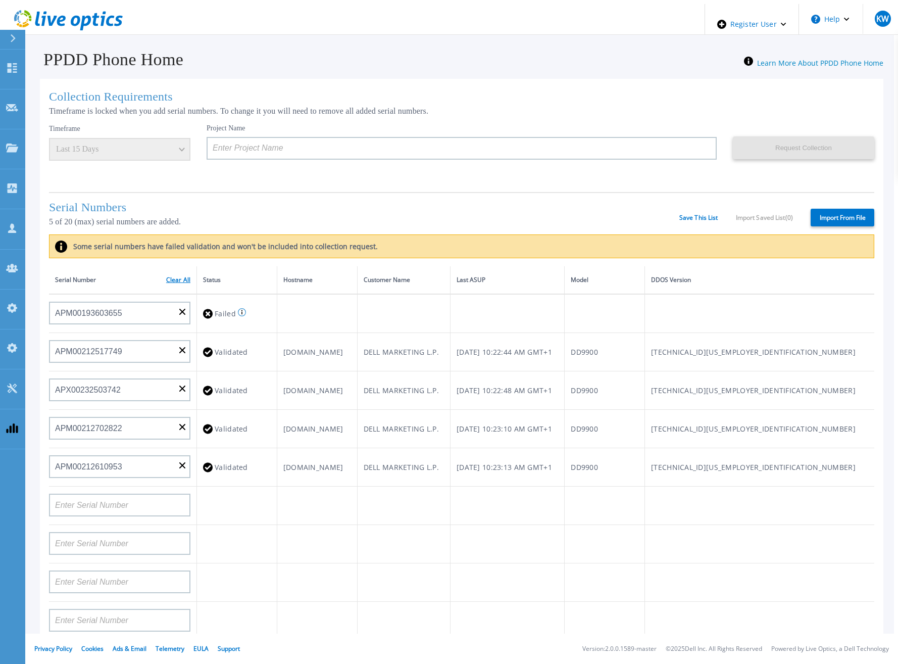
click at [177, 277] on link "Clear All" at bounding box center [178, 279] width 24 height 7
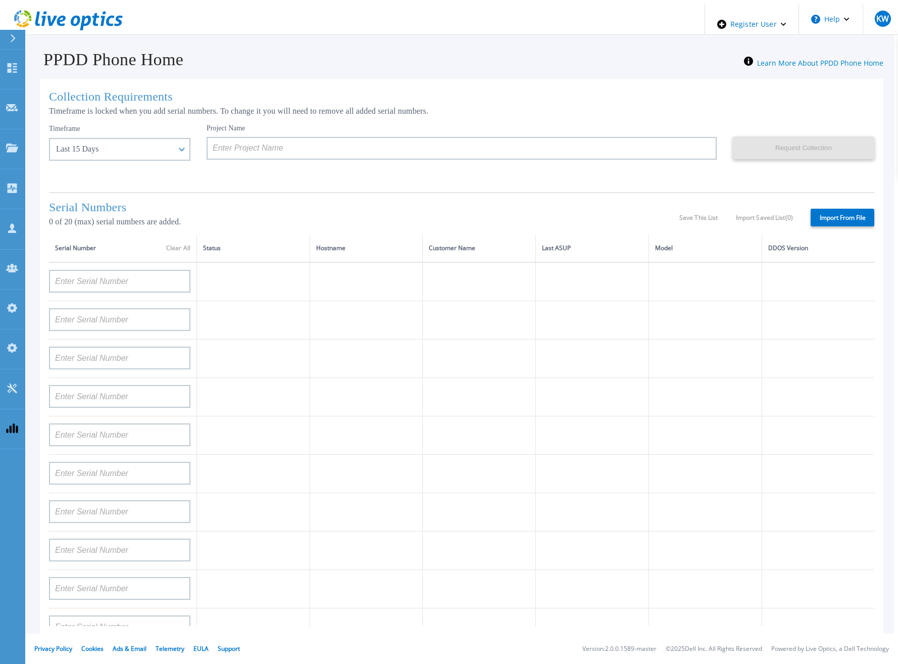
click at [836, 214] on label "Import From File" at bounding box center [842, 218] width 64 height 18
click at [0, 0] on input "Import From File" at bounding box center [0, 0] width 0 height 0
type input "APM00212026971"
type input "APM00214914094"
type input "APX00234502218"
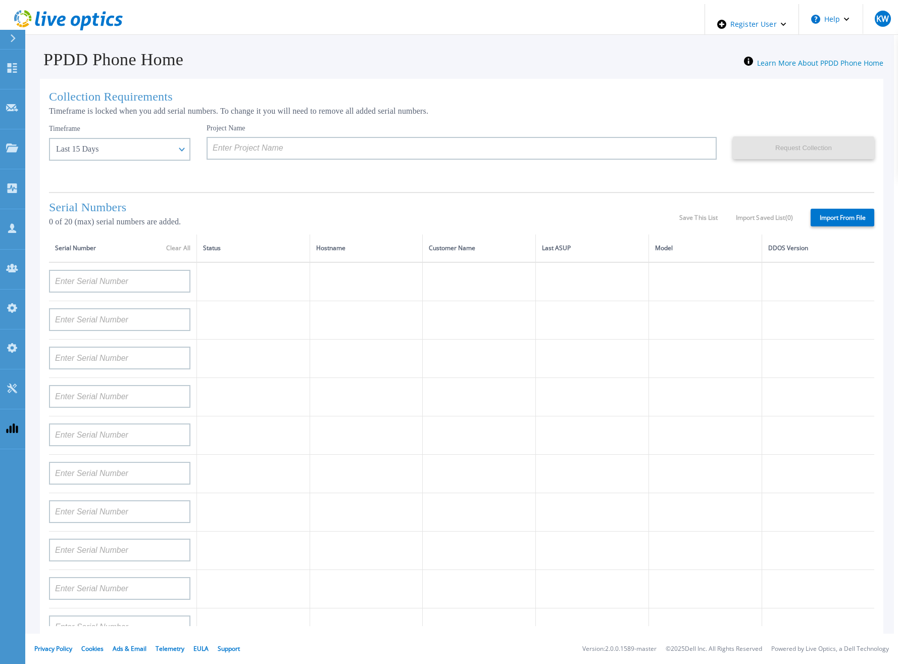
type input "APM00212018359"
type input "APX00232503745"
type input "APX00232503743"
type input "APM00193603655"
type input "APM00212517749"
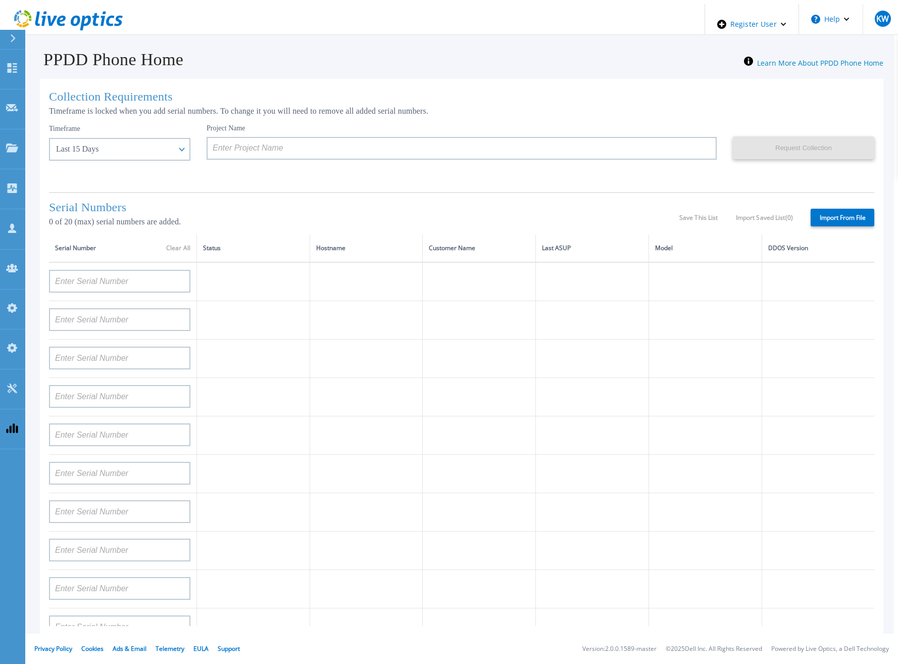
type input "APX00232503742"
type input "APM00212702822"
type input "APM00212610953"
type input "APM00202614668"
type input "APM00212613652"
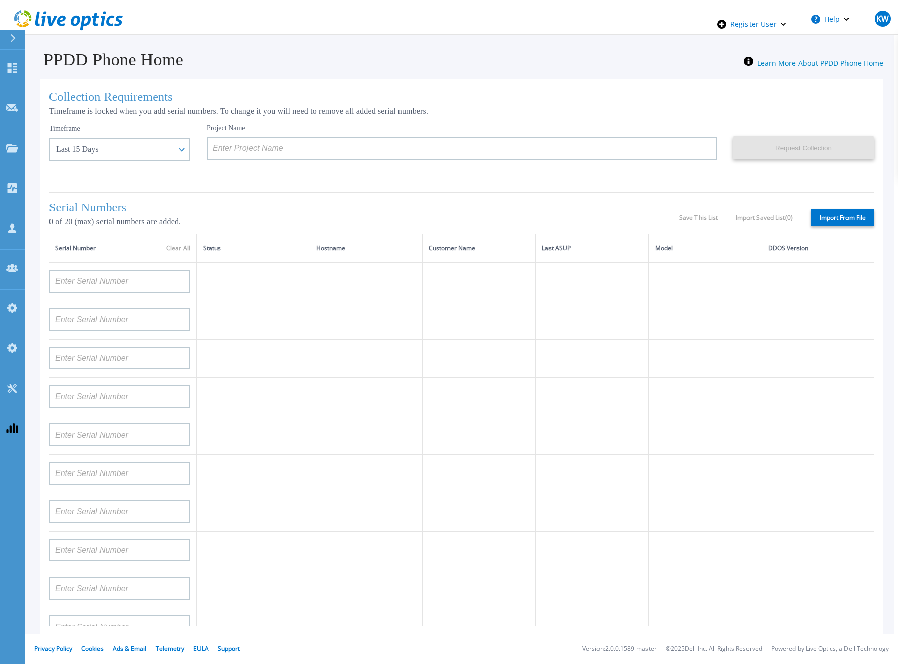
type input "APX00222101185"
type input "AUDVUX6XJHDJFE"
type input "APM00133543104"
type input "CKM00192200277"
type input "CKM00181001809"
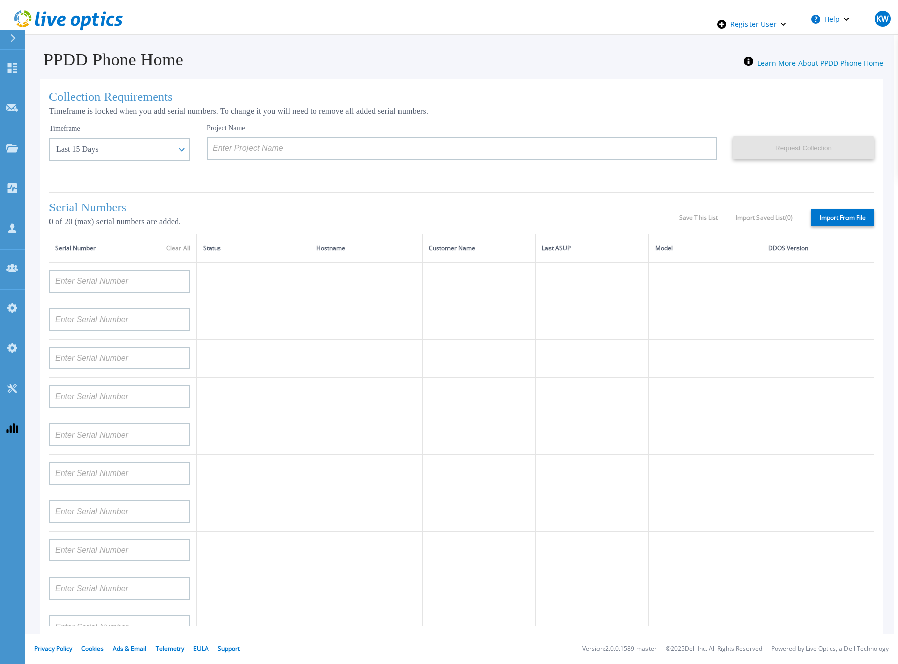
type input "APM00223002069"
type input "CKM00183202848"
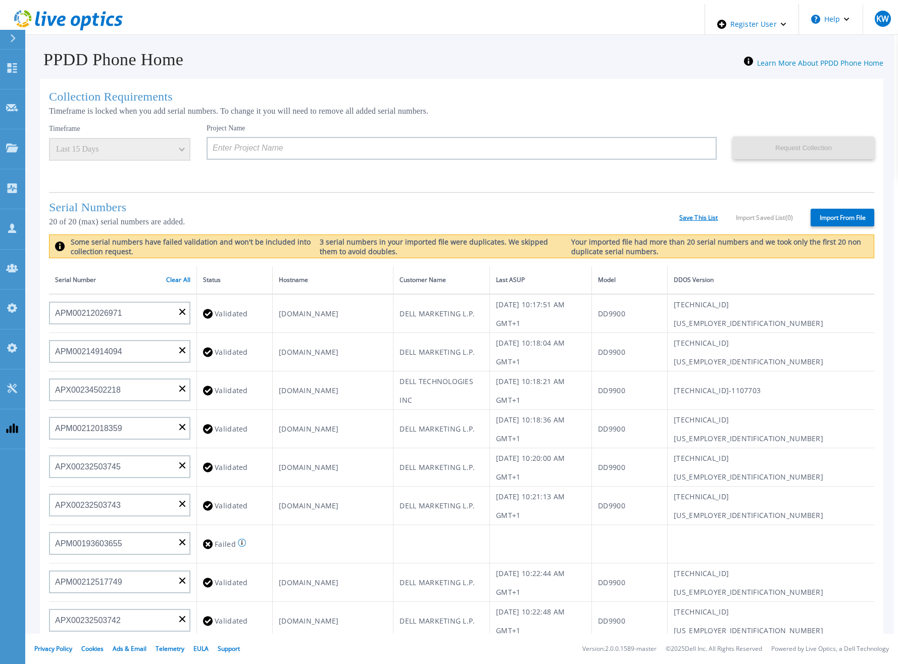
click at [685, 217] on link "Save This List" at bounding box center [698, 217] width 39 height 7
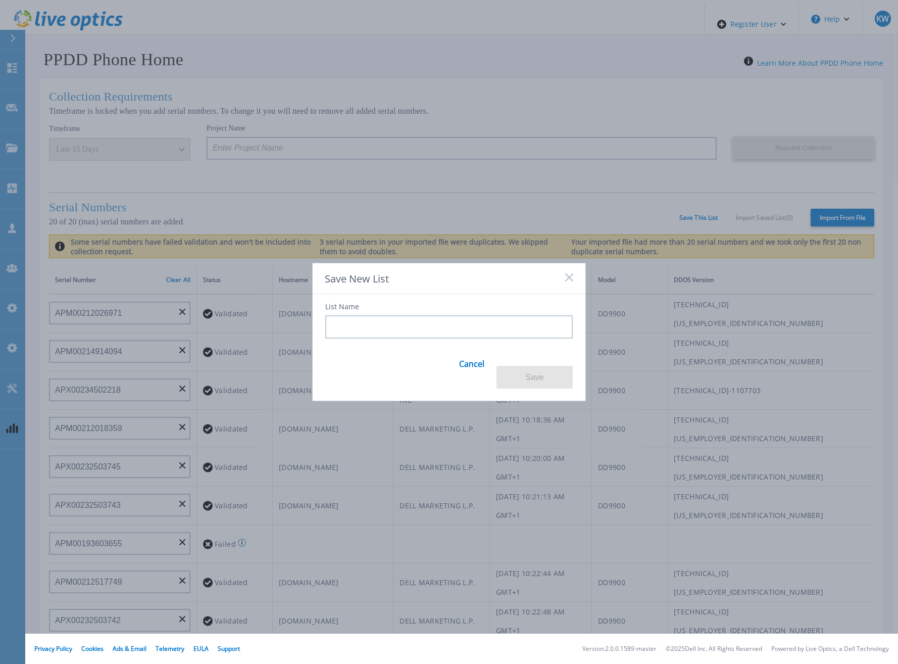
click at [566, 281] on rect at bounding box center [569, 277] width 9 height 9
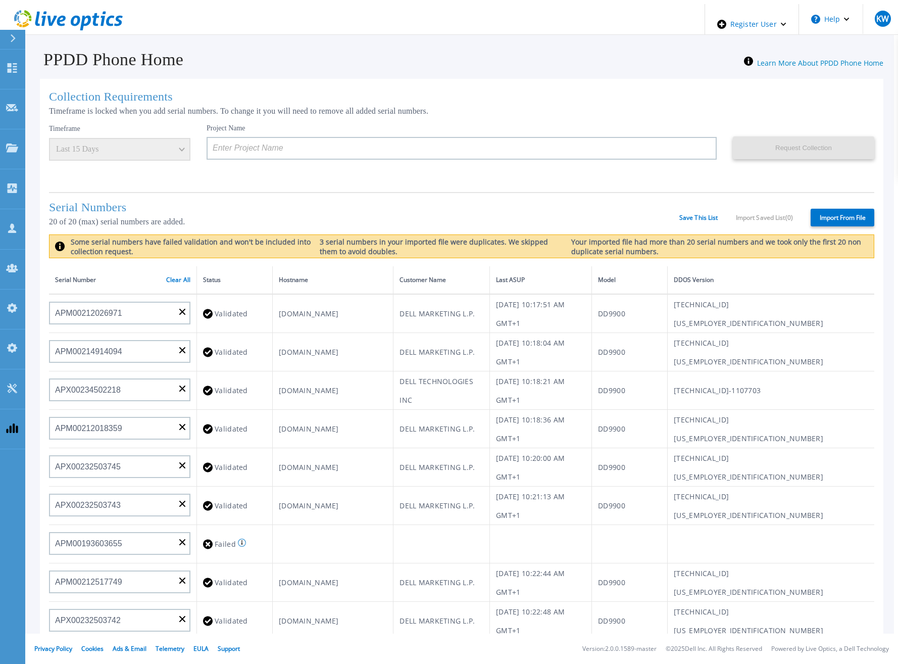
click at [180, 269] on th "Serial Number Clear All" at bounding box center [123, 280] width 148 height 28
click at [180, 276] on link "Clear All" at bounding box center [178, 279] width 24 height 7
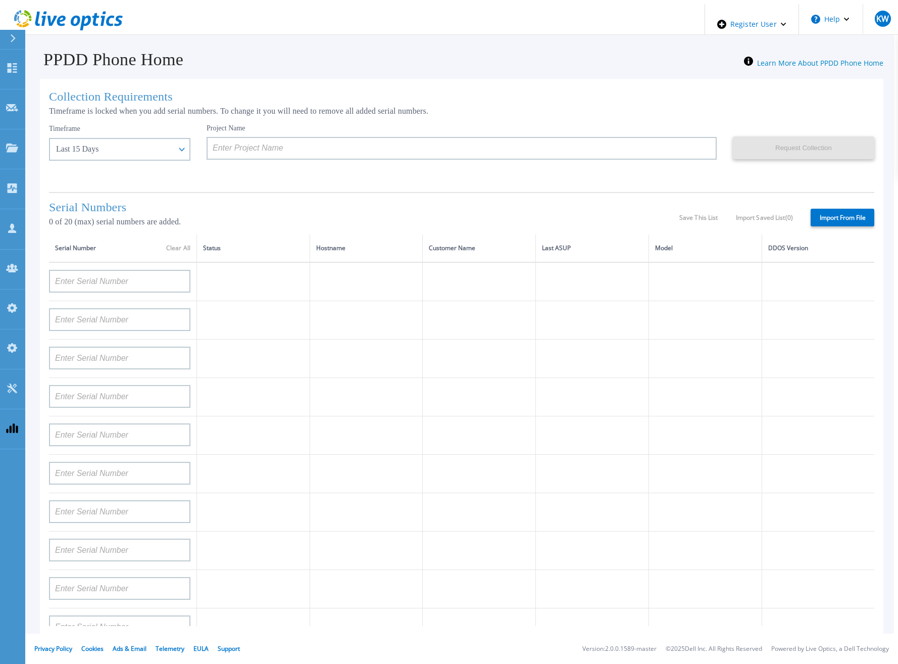
click at [297, 181] on div "Project Name" at bounding box center [470, 154] width 526 height 61
click at [100, 21] on icon at bounding box center [102, 19] width 5 height 15
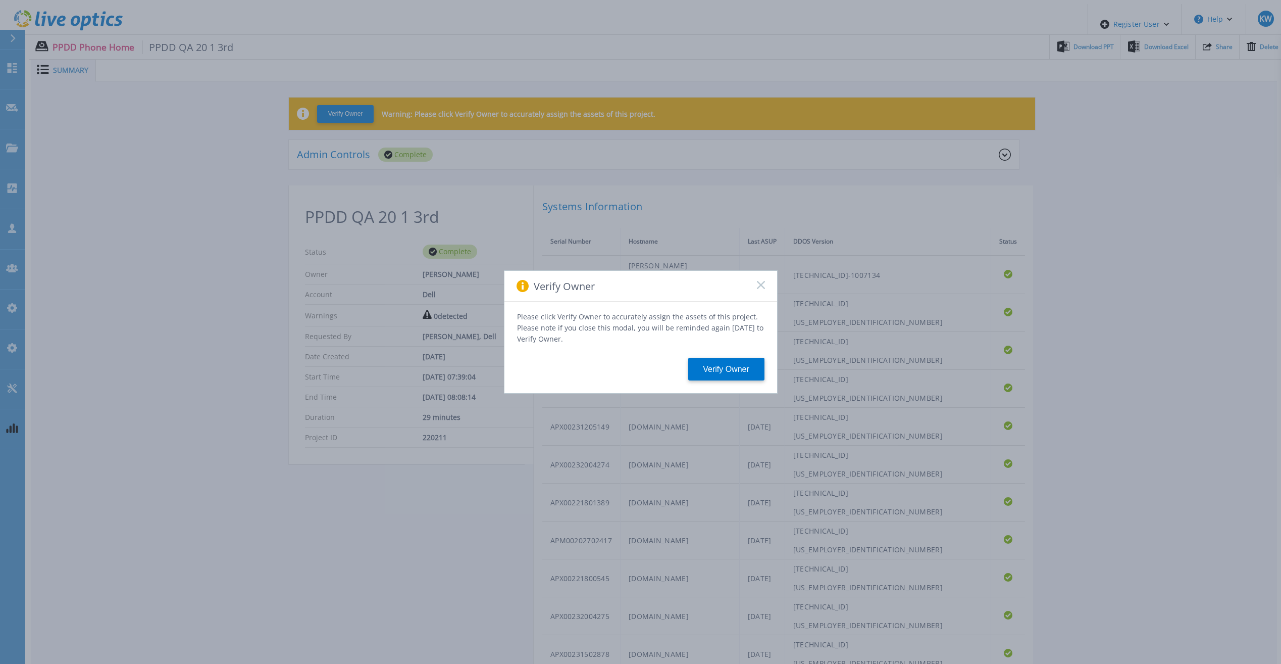
click at [760, 286] on icon at bounding box center [761, 285] width 8 height 8
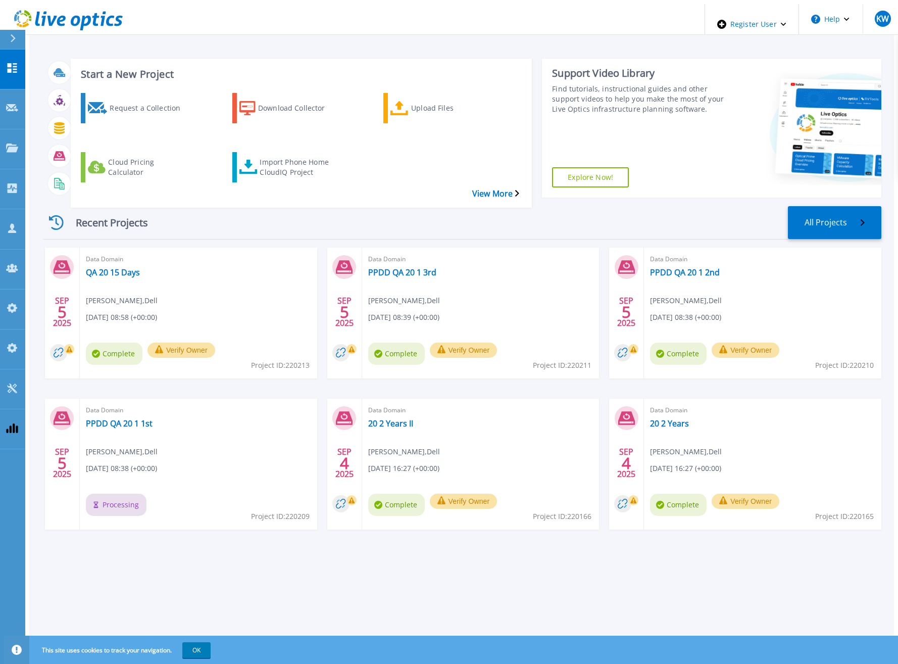
click at [418, 206] on div "Recent Projects All Projects" at bounding box center [462, 222] width 838 height 33
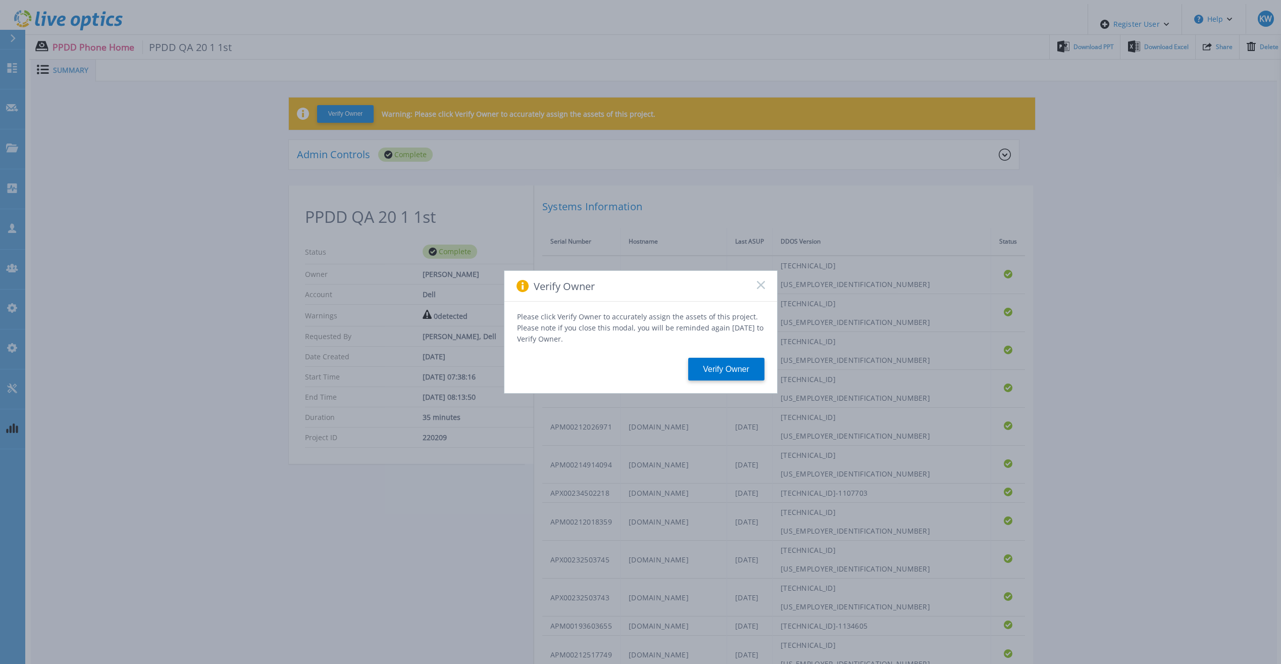
click at [762, 288] on icon at bounding box center [761, 285] width 8 height 8
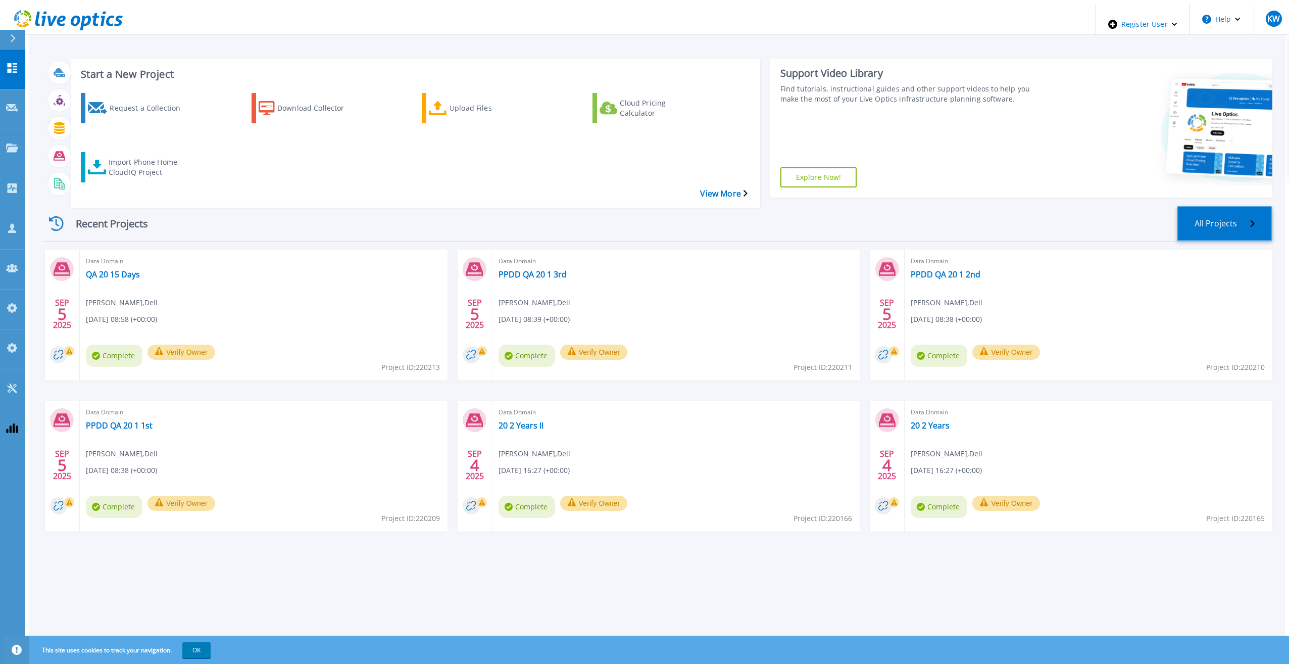
click at [1229, 206] on link "All Projects" at bounding box center [1224, 223] width 95 height 35
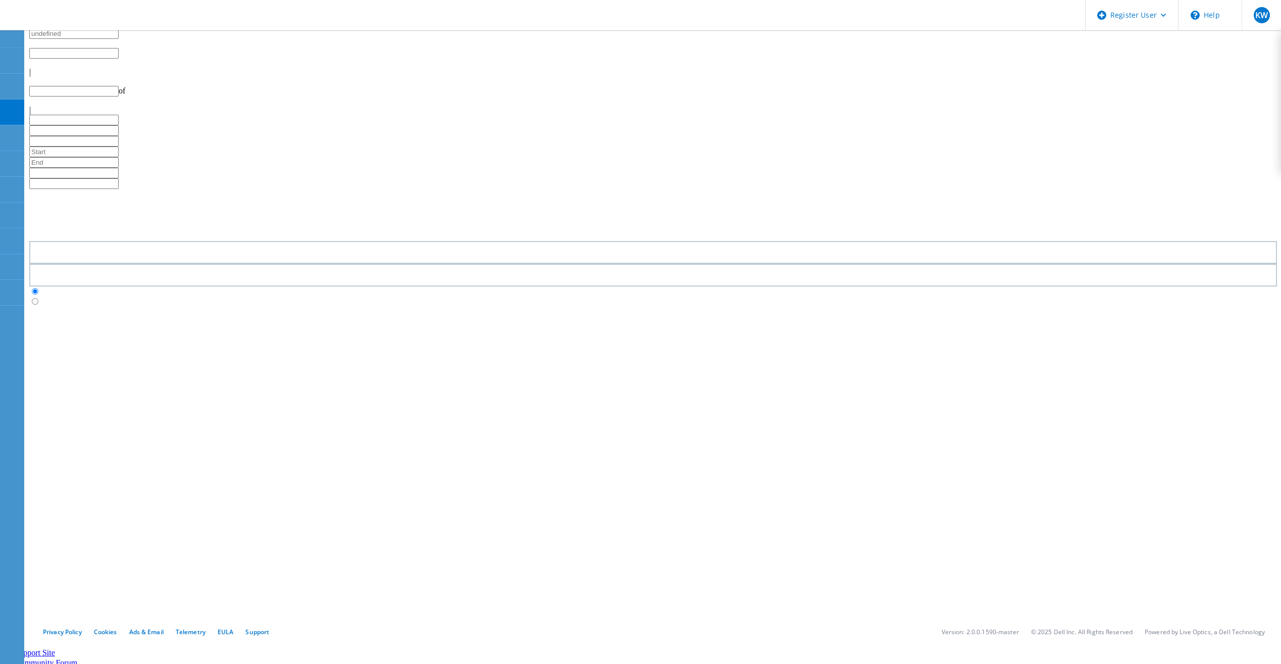
type input "1"
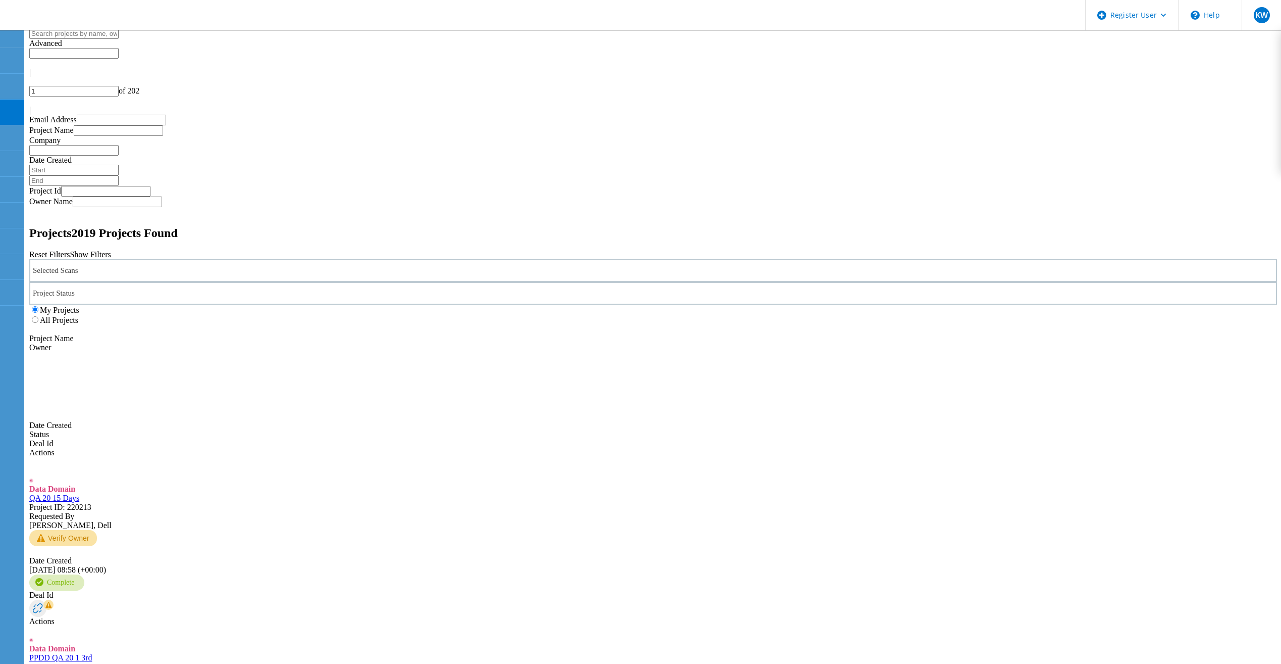
click at [261, 259] on div "Selected Scans" at bounding box center [653, 270] width 1248 height 23
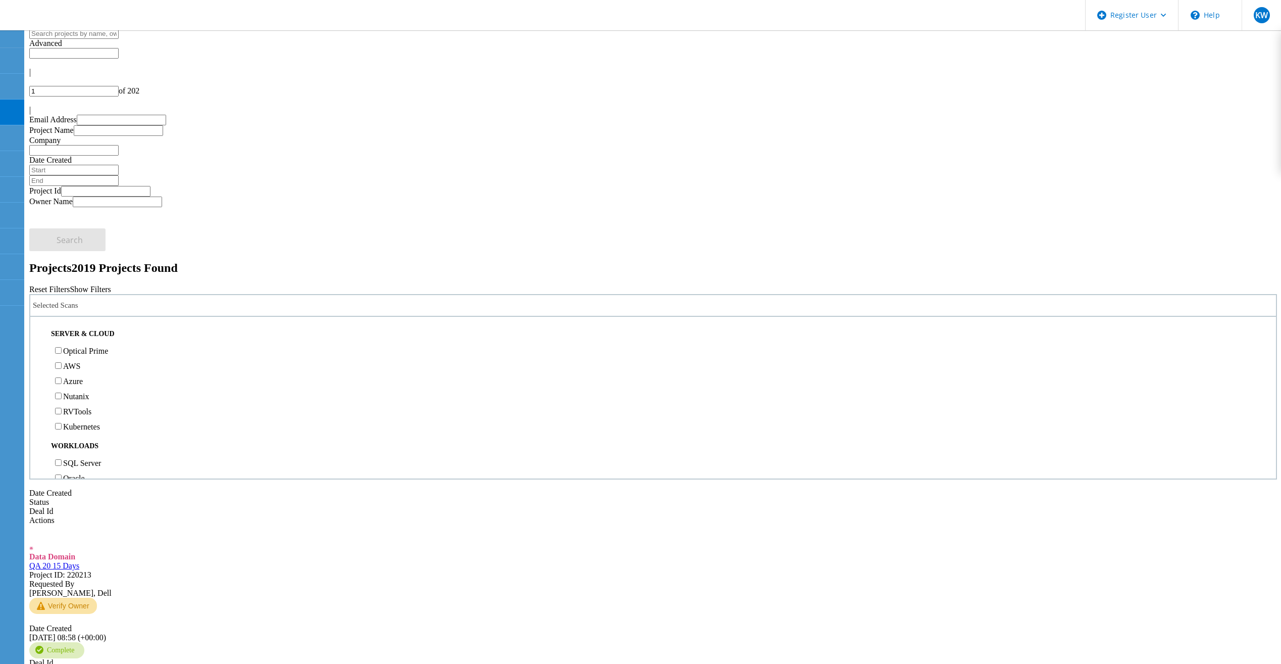
click at [103, 31] on input "text" at bounding box center [73, 33] width 89 height 11
click at [93, 22] on icon at bounding box center [64, 16] width 109 height 21
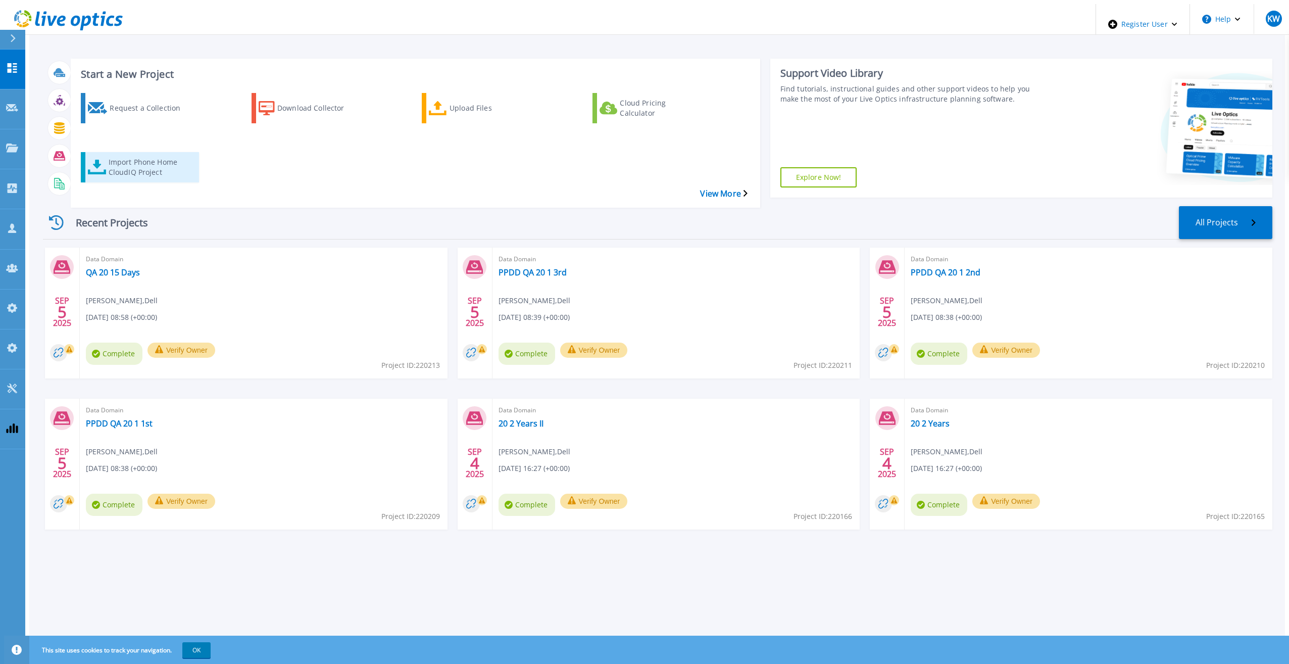
click at [128, 155] on div "Import Phone Home CloudIQ Project" at bounding box center [149, 167] width 81 height 25
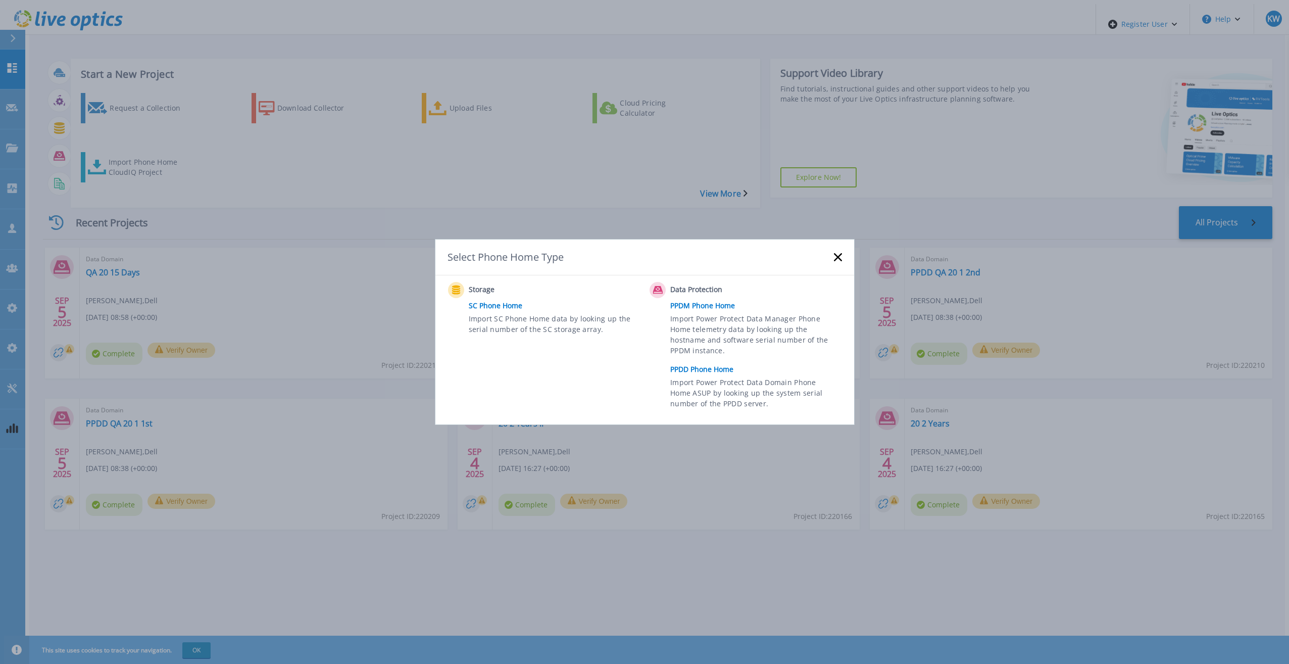
click at [681, 373] on link "PPDD Phone Home" at bounding box center [758, 369] width 176 height 15
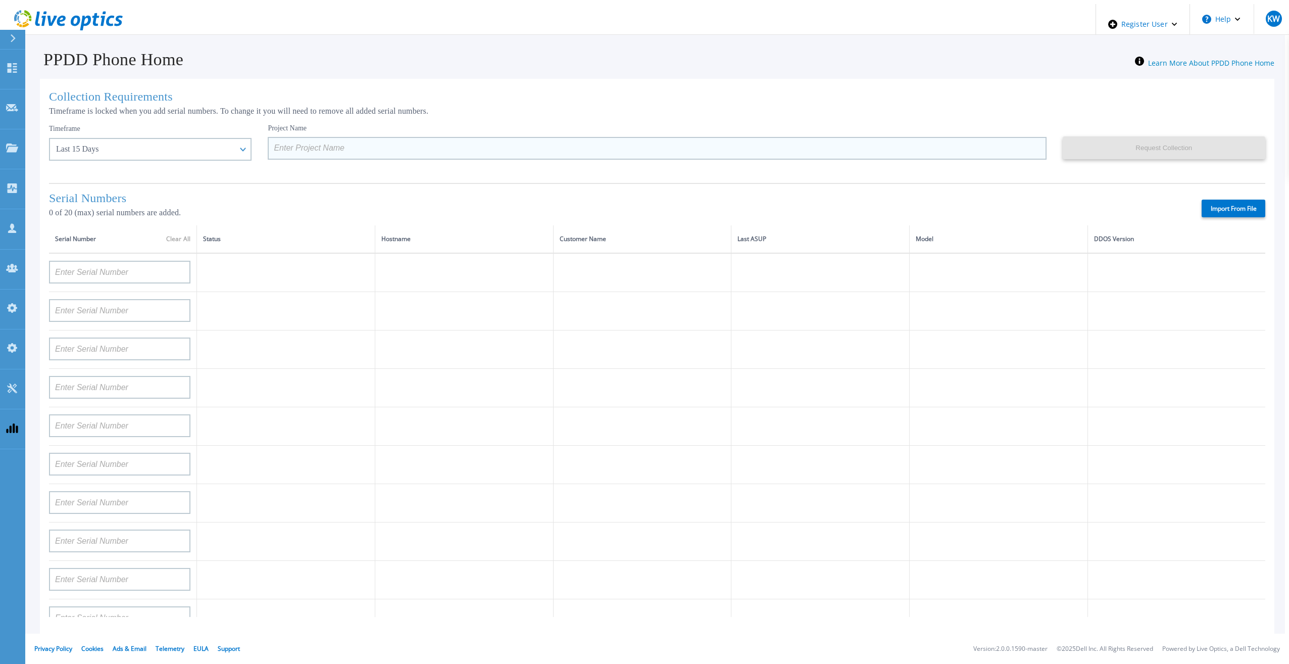
click at [343, 143] on input at bounding box center [657, 148] width 778 height 23
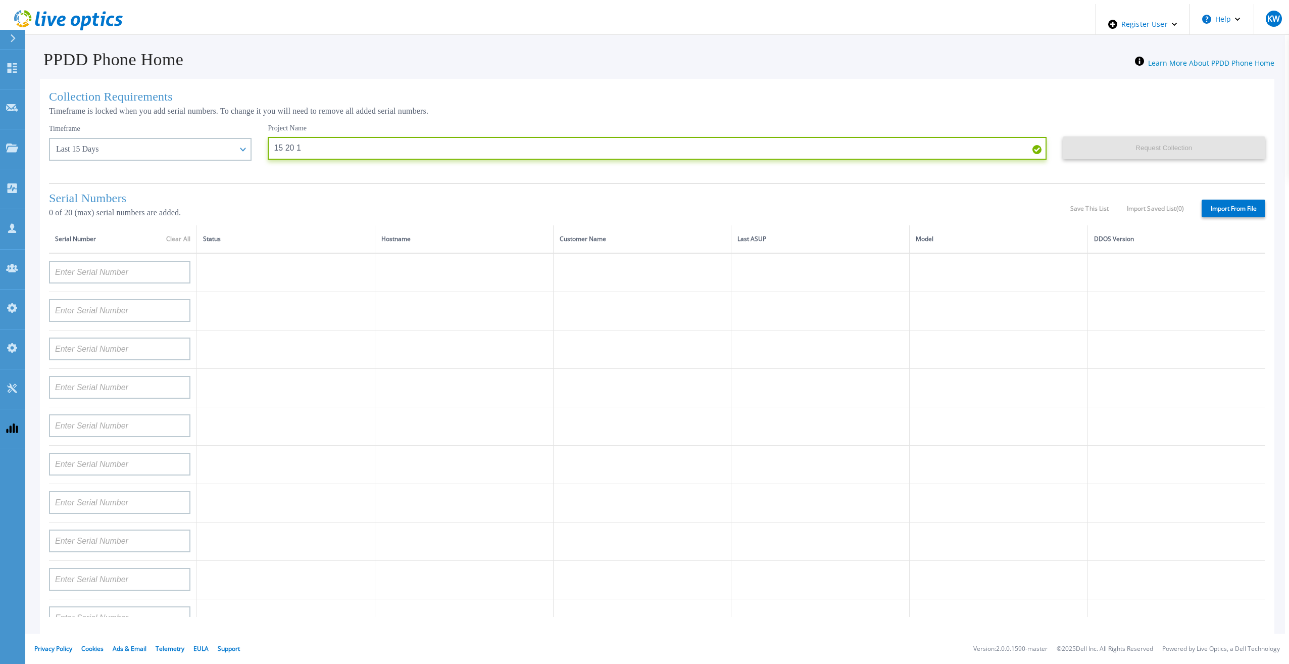
type input "15 20 1"
click at [1259, 206] on label "Import From File" at bounding box center [1233, 208] width 64 height 18
click at [0, 0] on input "Import From File" at bounding box center [0, 0] width 0 height 0
type input "APM00211700095"
type input "APX00232503747"
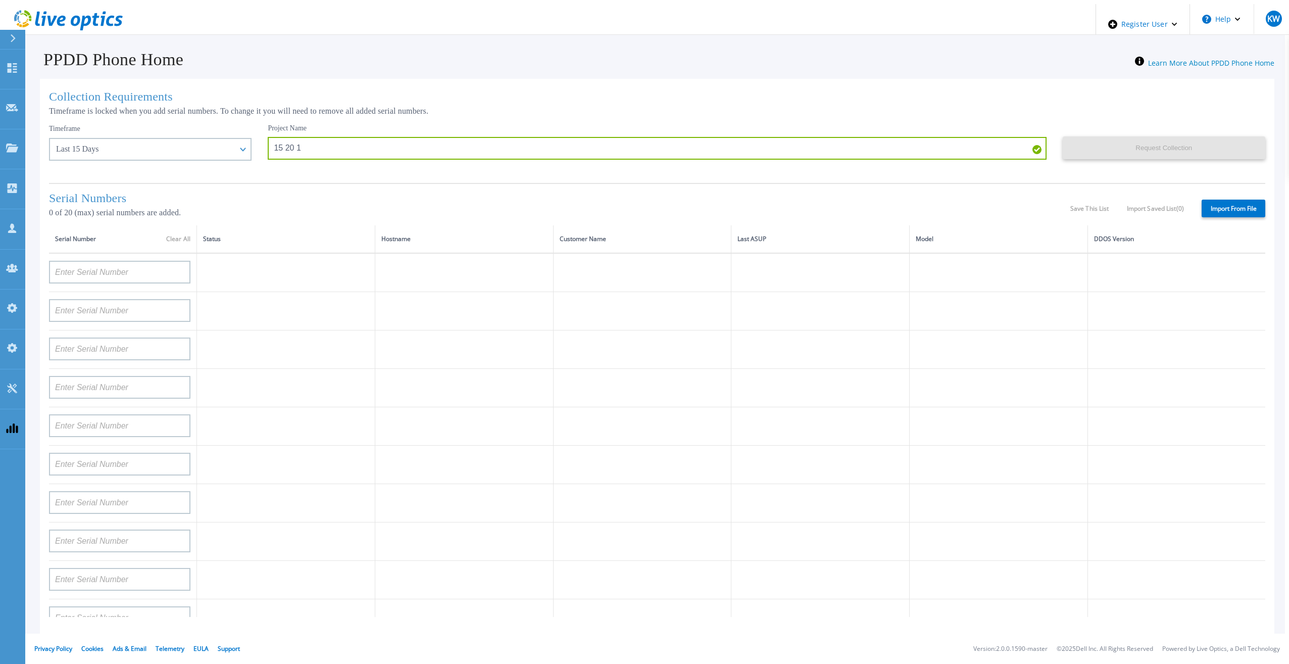
type input "APM00214914093"
type input "APM00171836329"
type input "APM00212026971"
type input "APM00214914094"
type input "APX00234502218"
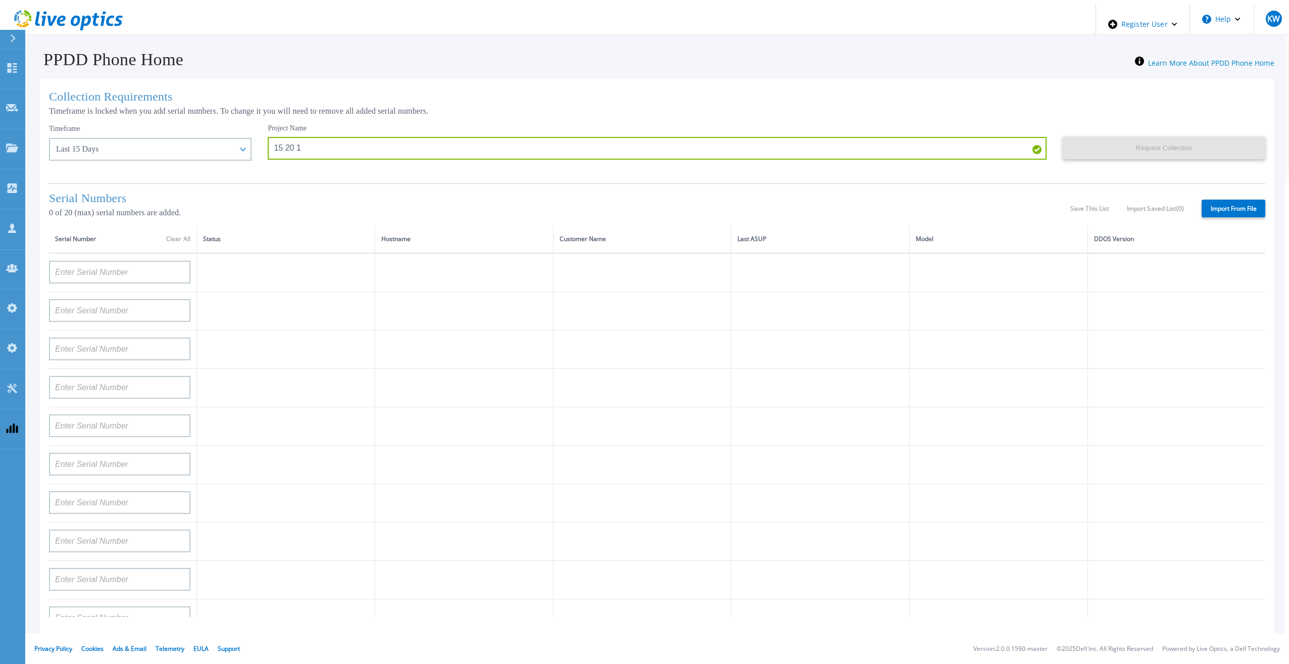
type input "APM00212018359"
type input "APX00232503745"
type input "APX00232503743"
type input "APM00193603655"
type input "APM00212517749"
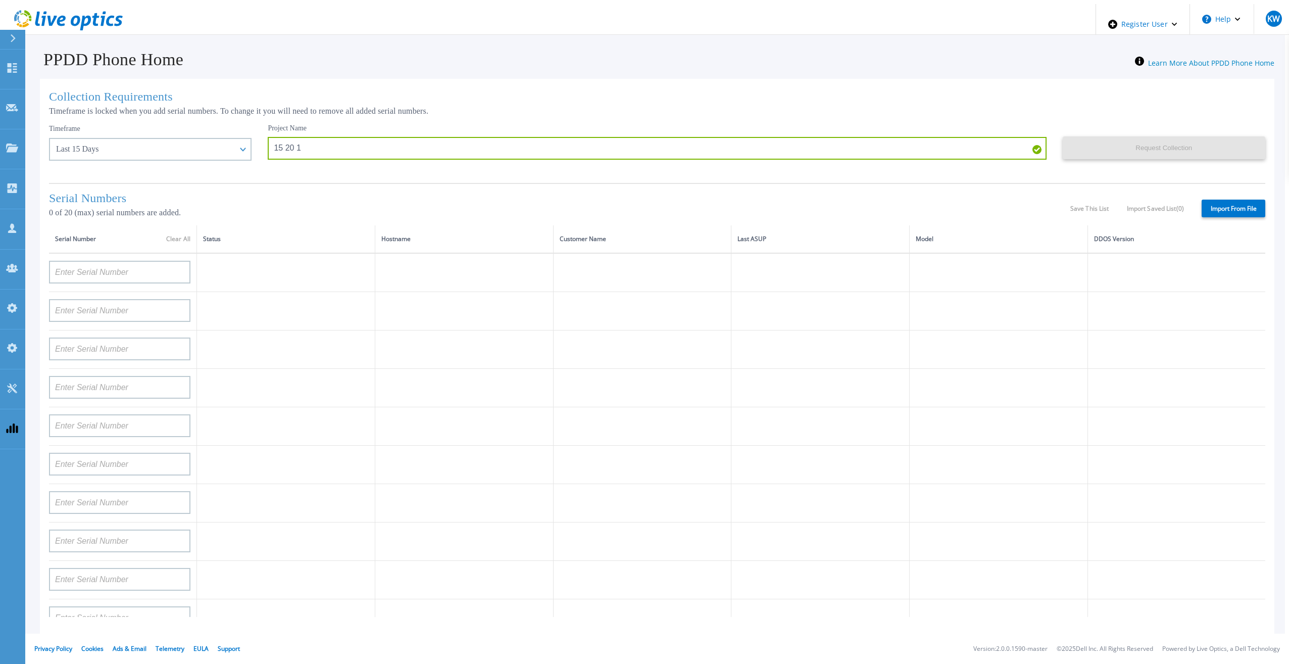
type input "APX00232503742"
type input "APM00212702822"
type input "APM00212610953"
type input "APM00202614668"
type input "APM00212613652"
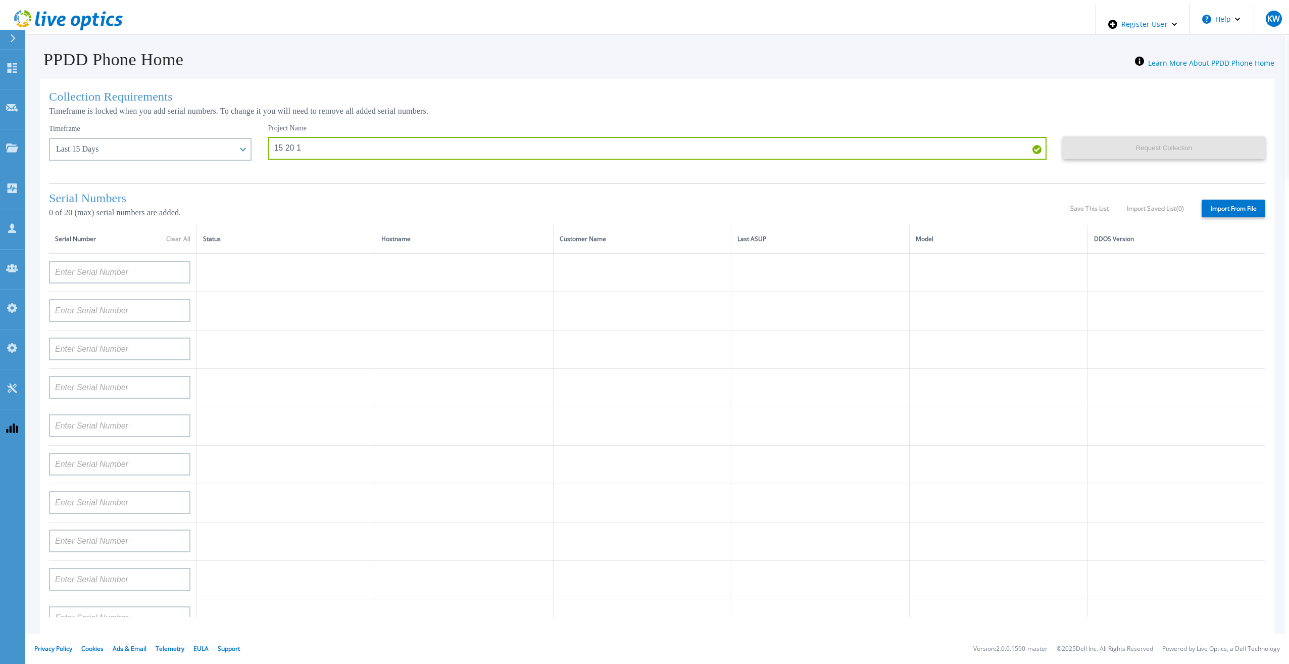
type input "APX00222101185"
type input "AUDVUX6XJHDJFE"
type input "APM00133543104"
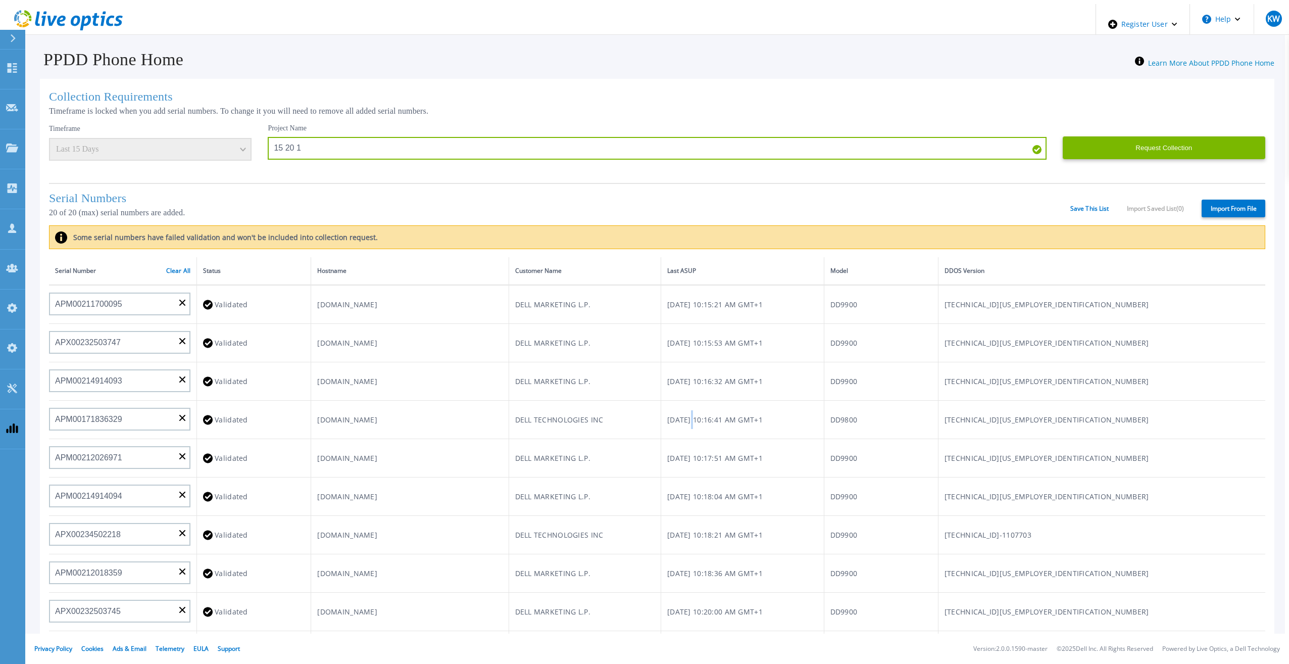
drag, startPoint x: 795, startPoint y: 412, endPoint x: 793, endPoint y: 417, distance: 5.6
click at [793, 417] on td "Thu, Sep 04, 2025, 10:16:41 AM GMT+1" at bounding box center [742, 419] width 163 height 38
click at [1155, 142] on button "Request Collection" at bounding box center [1163, 147] width 202 height 23
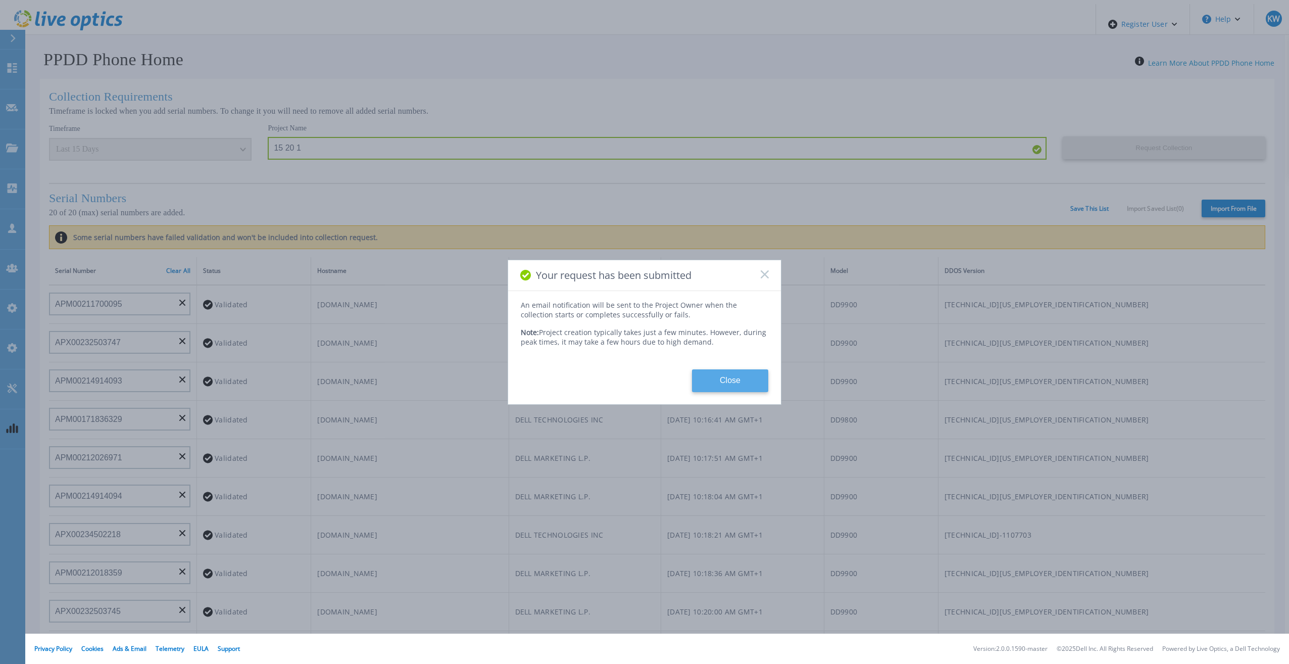
drag, startPoint x: 735, startPoint y: 359, endPoint x: 747, endPoint y: 368, distance: 15.5
click at [741, 365] on div "An email notification will be sent to the Project Owner when the collection sta…" at bounding box center [644, 346] width 273 height 92
click at [747, 369] on button "Close" at bounding box center [730, 380] width 76 height 23
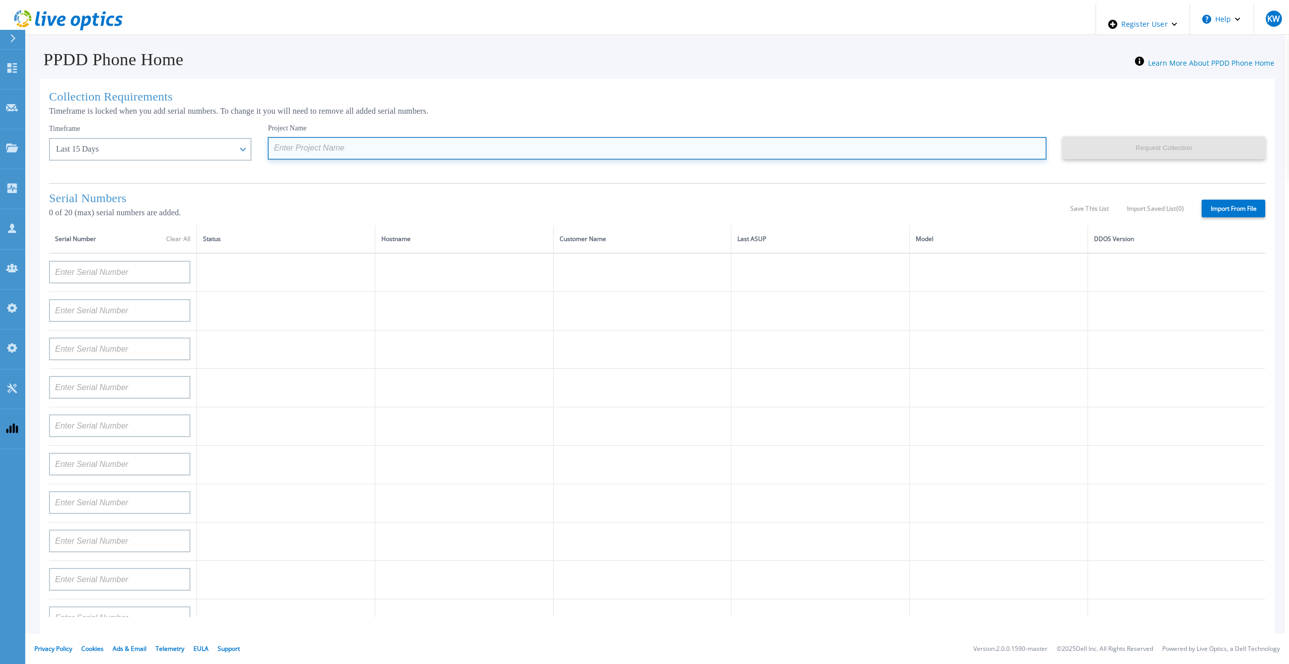
click at [478, 142] on input at bounding box center [657, 148] width 778 height 23
paste input "1"
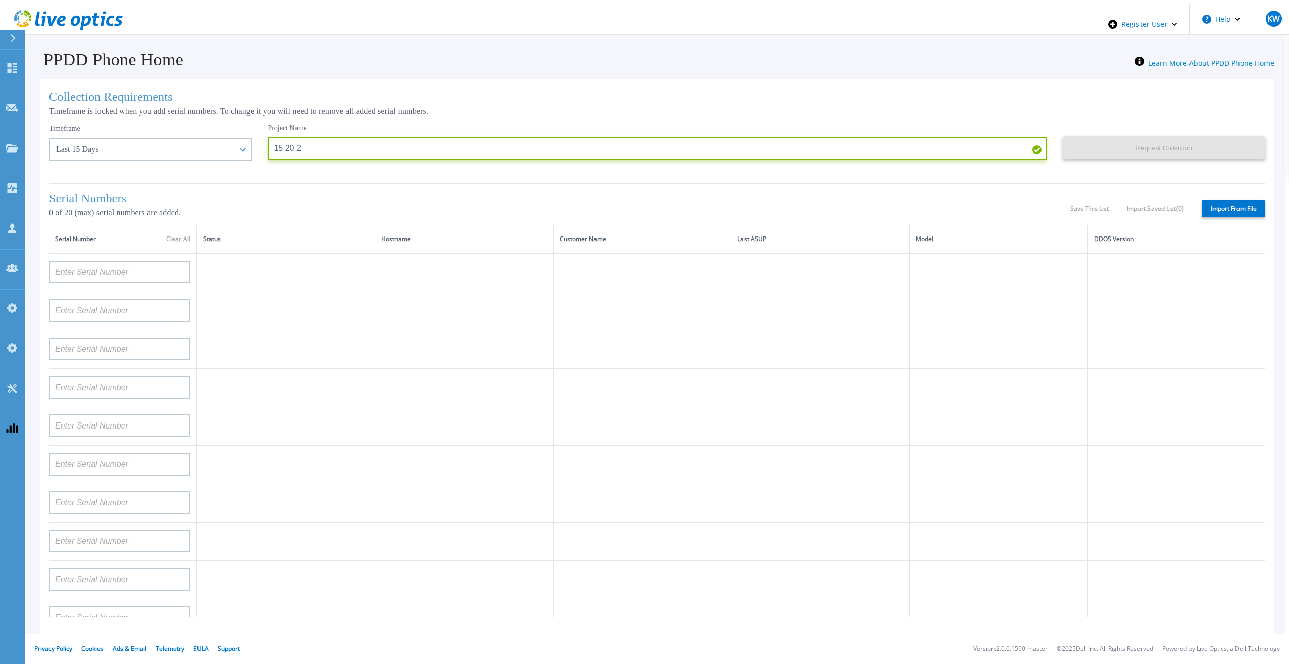
type input "15 20 2"
click at [1246, 202] on label "Import From File" at bounding box center [1233, 208] width 64 height 18
click at [0, 0] on input "Import From File" at bounding box center [0, 0] width 0 height 0
type input "APM00211700095"
type input "APX00232503747"
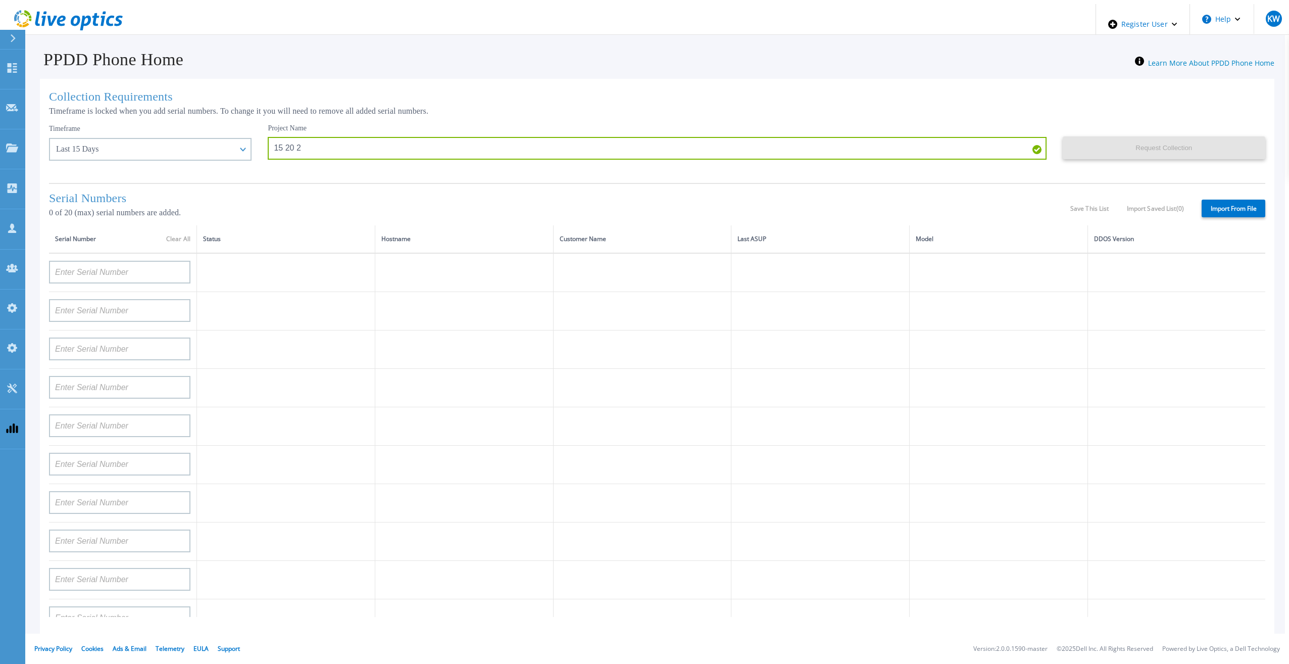
type input "APM00214914093"
type input "APM00171836329"
type input "APM00212026971"
type input "APM00214914094"
type input "APX00234502218"
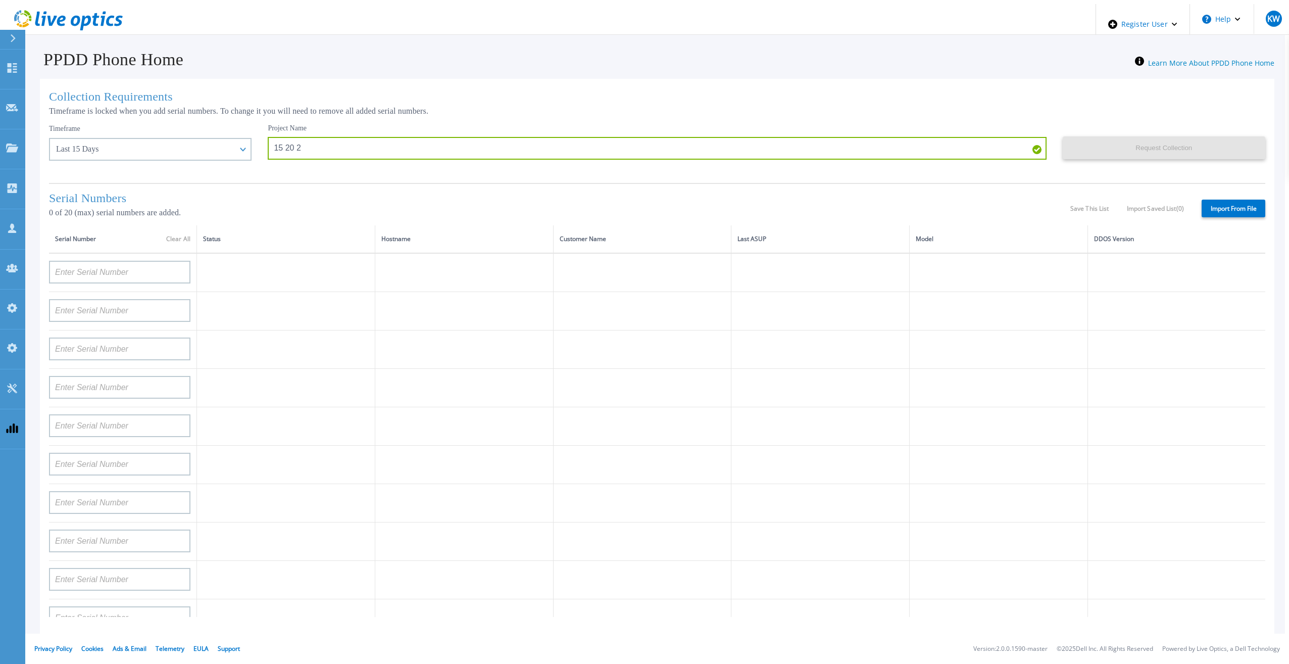
type input "APM00212018359"
type input "APX00232503745"
type input "APX00232503743"
type input "APM00193603655"
type input "APM00212517749"
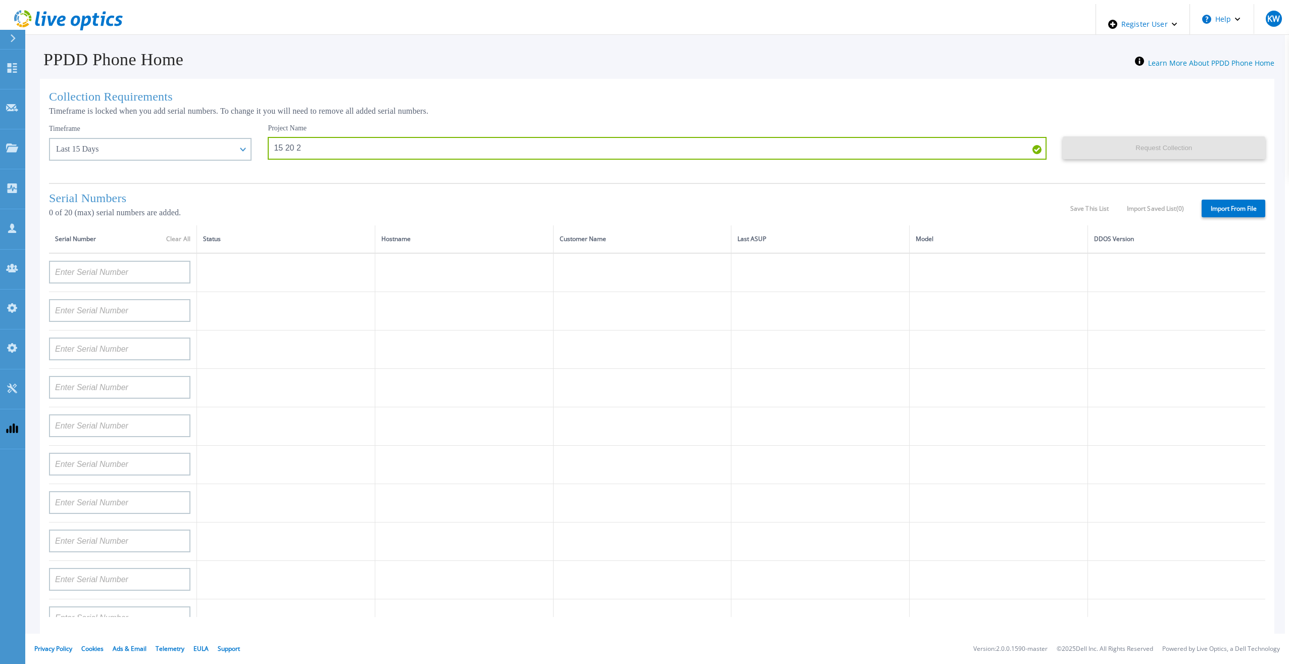
type input "APX00232503742"
type input "APM00212702822"
type input "APM00212610953"
type input "APM00202614668"
type input "APM00212613652"
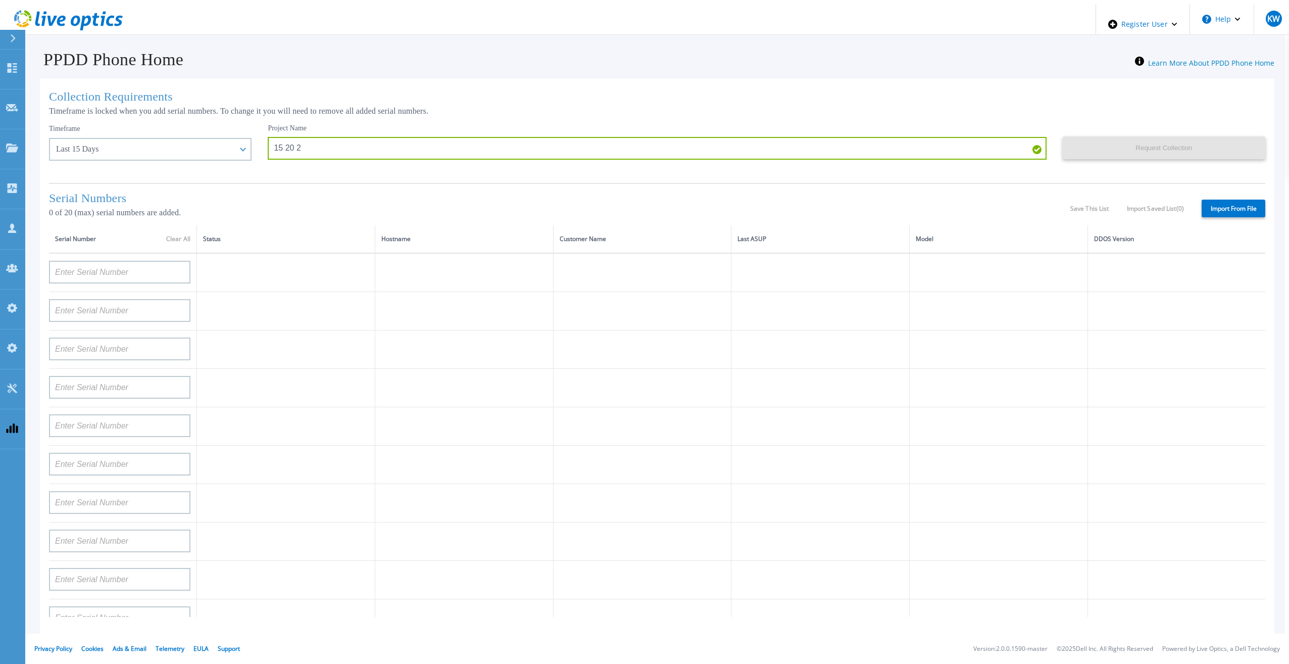
type input "APX00222101185"
type input "AUDVUX6XJHDJFE"
type input "APM00133543104"
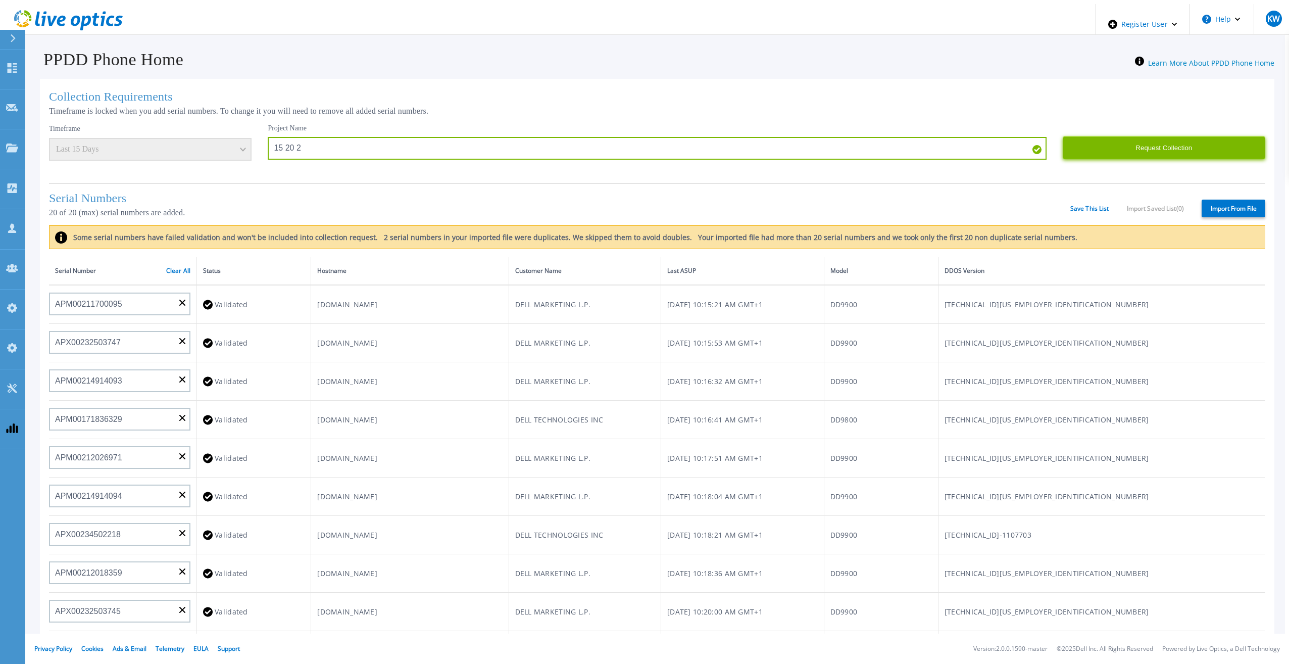
click at [1142, 148] on button "Request Collection" at bounding box center [1163, 147] width 202 height 23
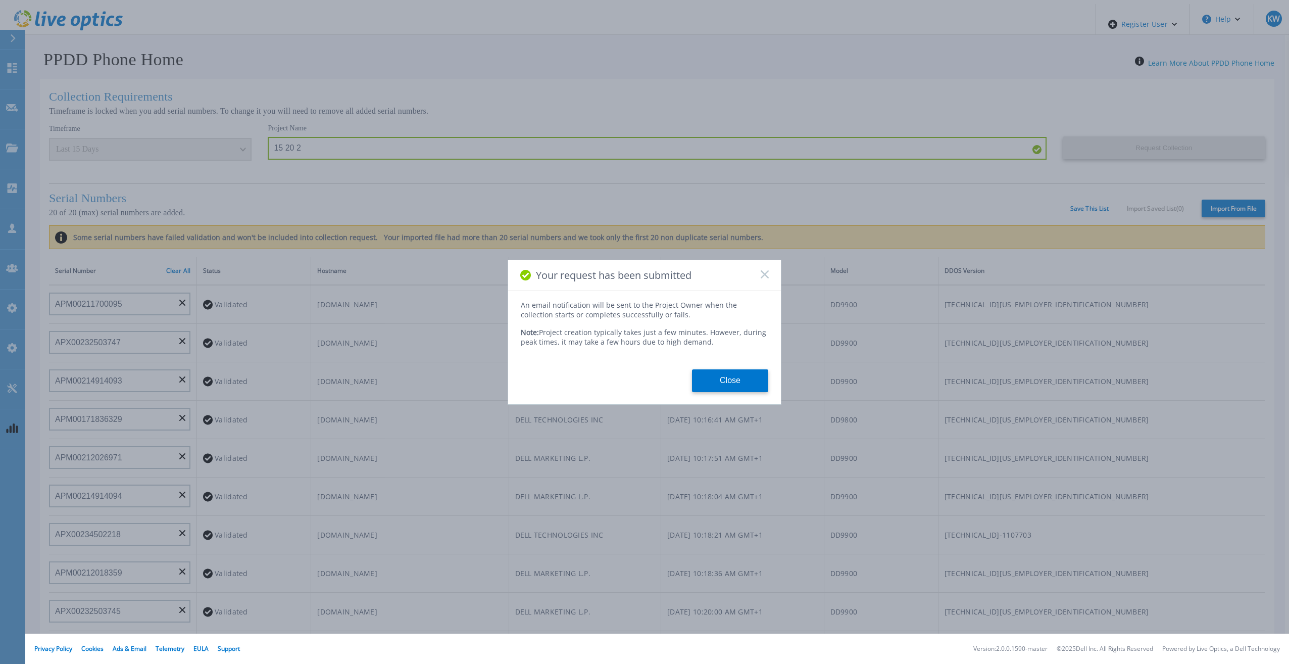
drag, startPoint x: 730, startPoint y: 377, endPoint x: 385, endPoint y: 214, distance: 382.2
click at [730, 376] on button "Close" at bounding box center [730, 380] width 76 height 23
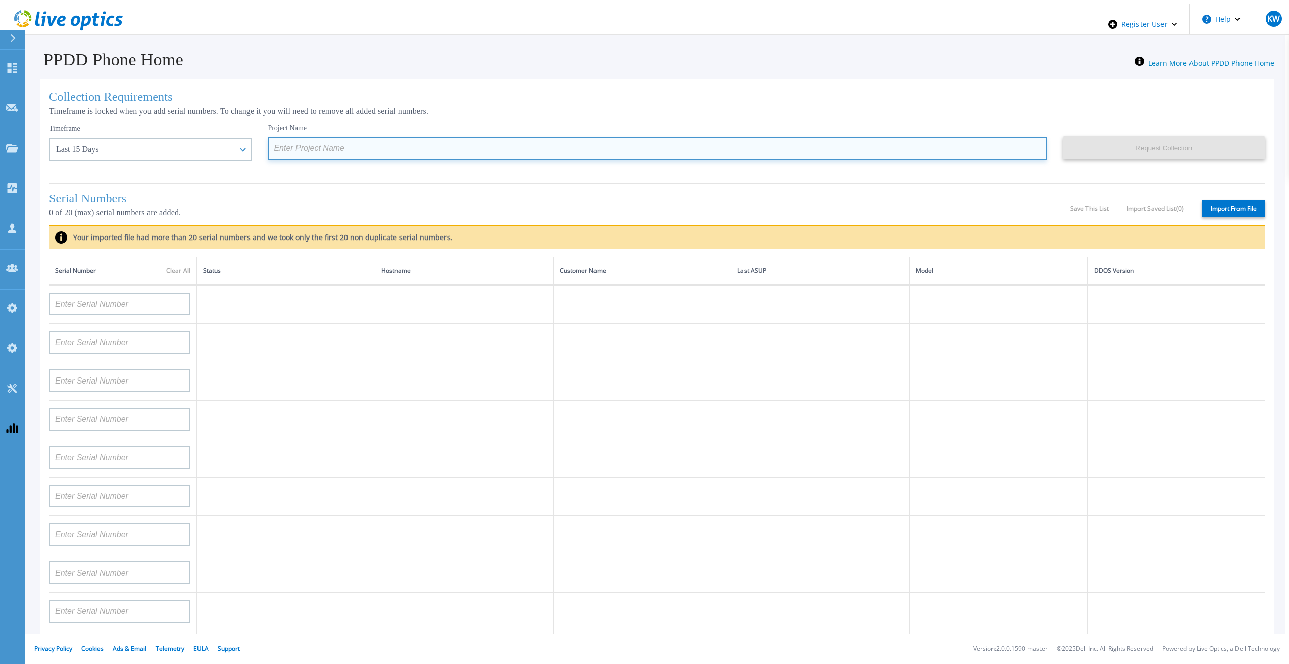
click at [289, 143] on input at bounding box center [657, 148] width 778 height 23
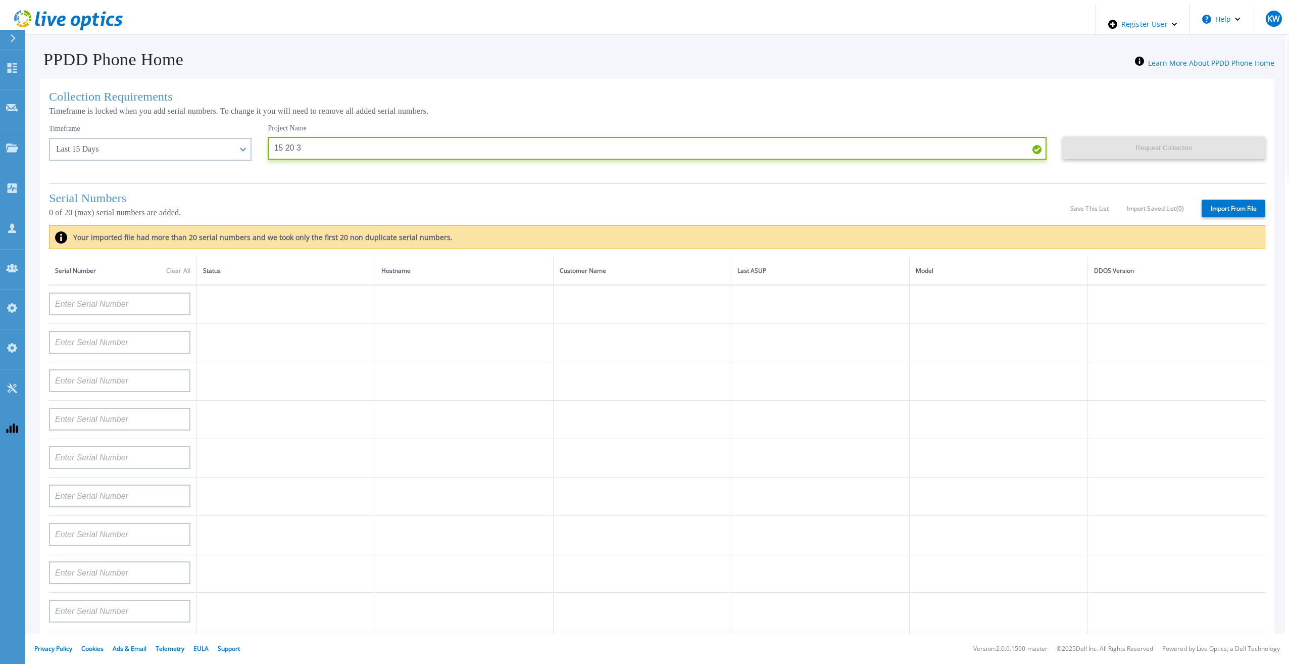
type input "15 20 3"
click at [1251, 213] on label "Import From File" at bounding box center [1233, 208] width 64 height 18
click at [0, 0] on input "Import From File" at bounding box center [0, 0] width 0 height 0
type input "APM00211700095"
type input "APX00232503747"
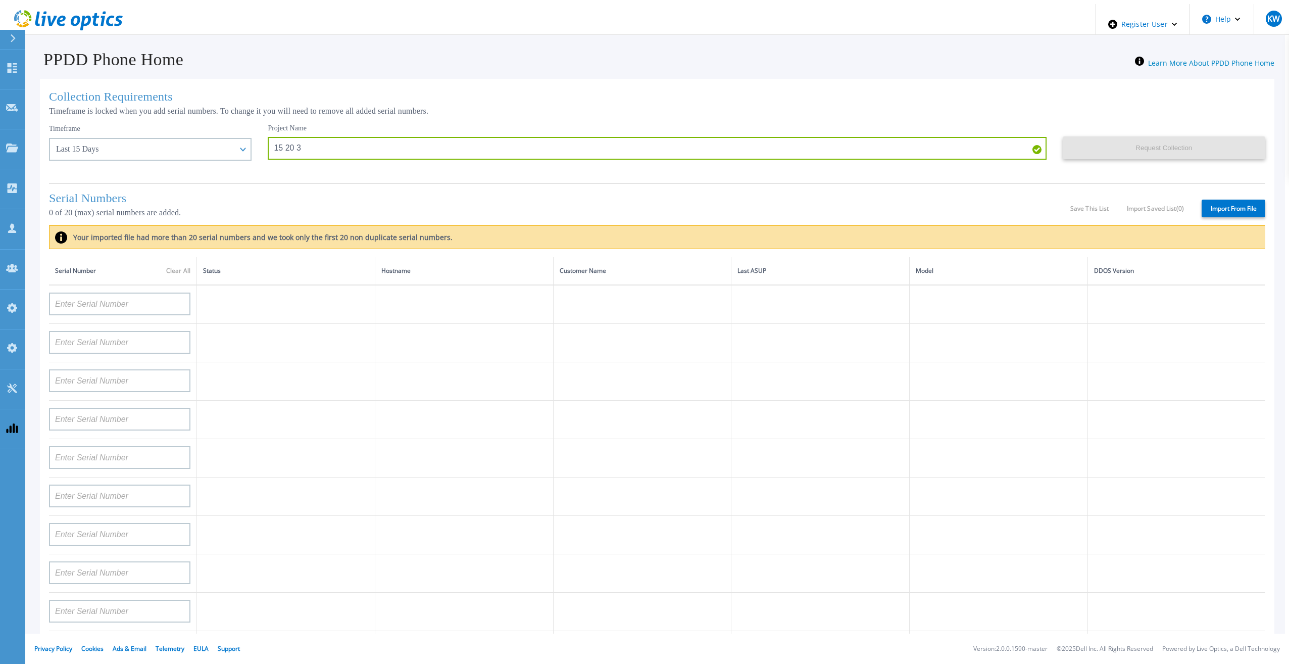
type input "APM00214914093"
type input "APM00171836329"
type input "APM00212026971"
type input "APM00214914094"
type input "APX00234502218"
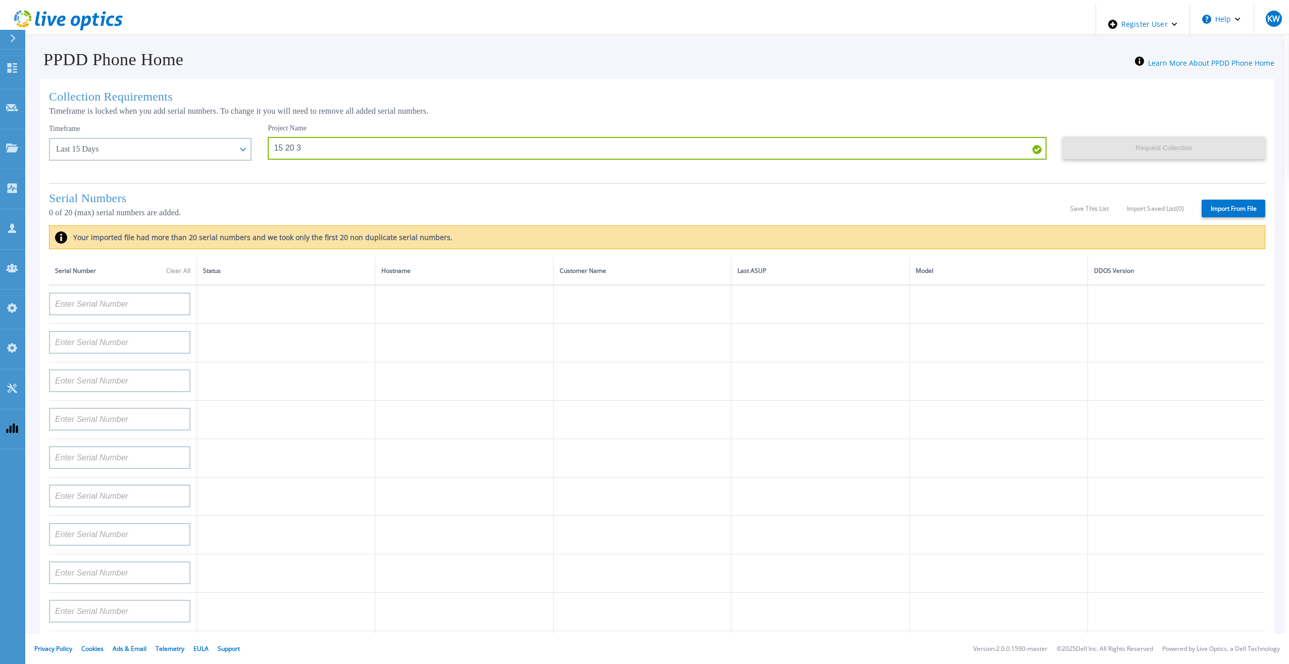
type input "APM00212018359"
type input "APX00232503745"
type input "APX00232503743"
type input "APM00193603655"
type input "APM00212517749"
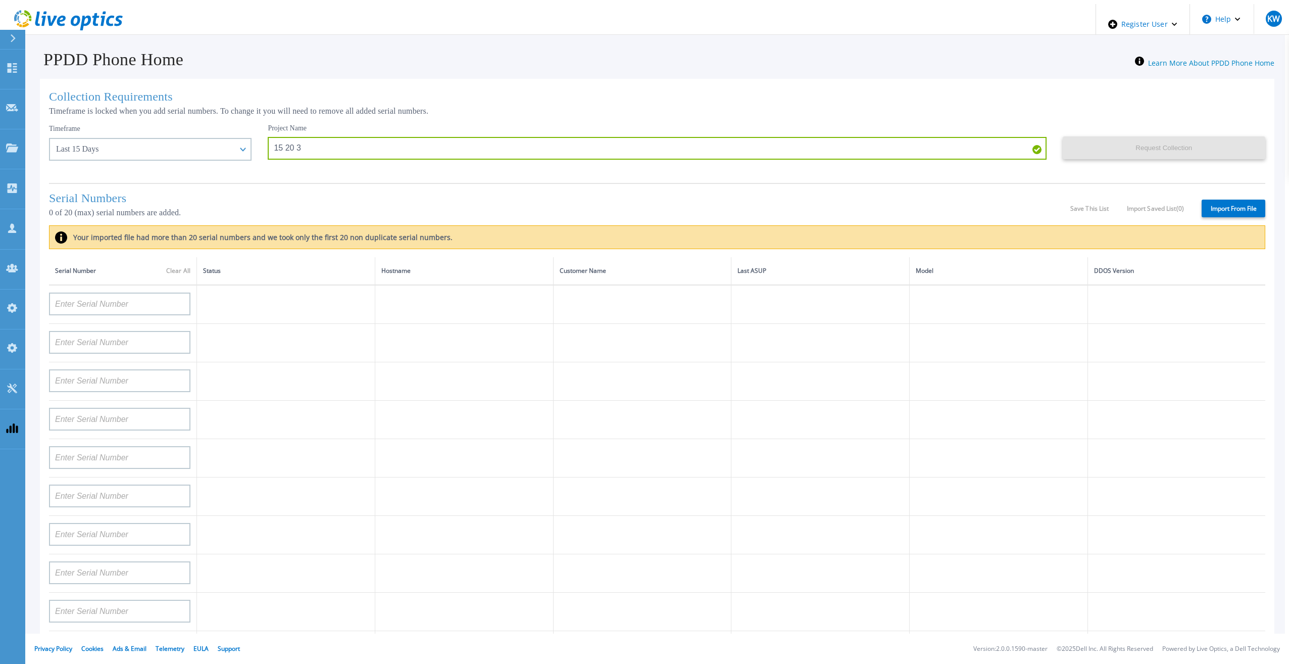
type input "APX00232503742"
type input "APM00212702822"
type input "APM00212610953"
type input "APM00202614668"
type input "APM00212613652"
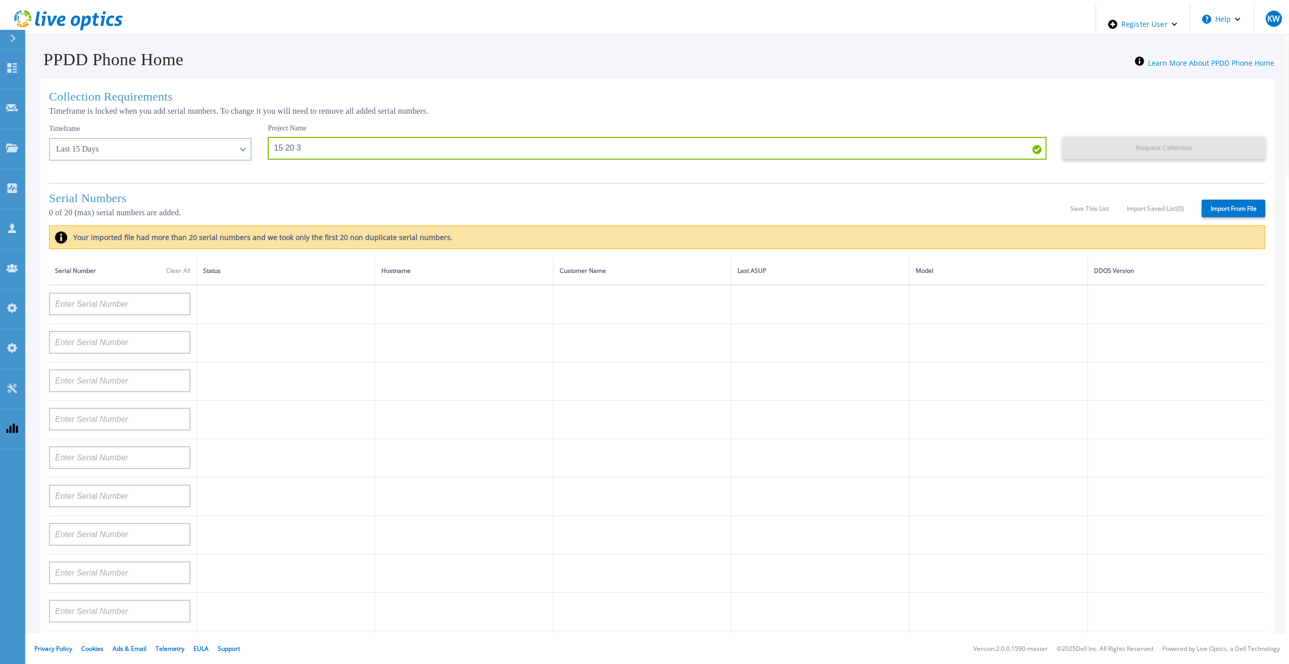
type input "APX00222101185"
type input "AUDVUX6XJHDJFE"
type input "APM00133543104"
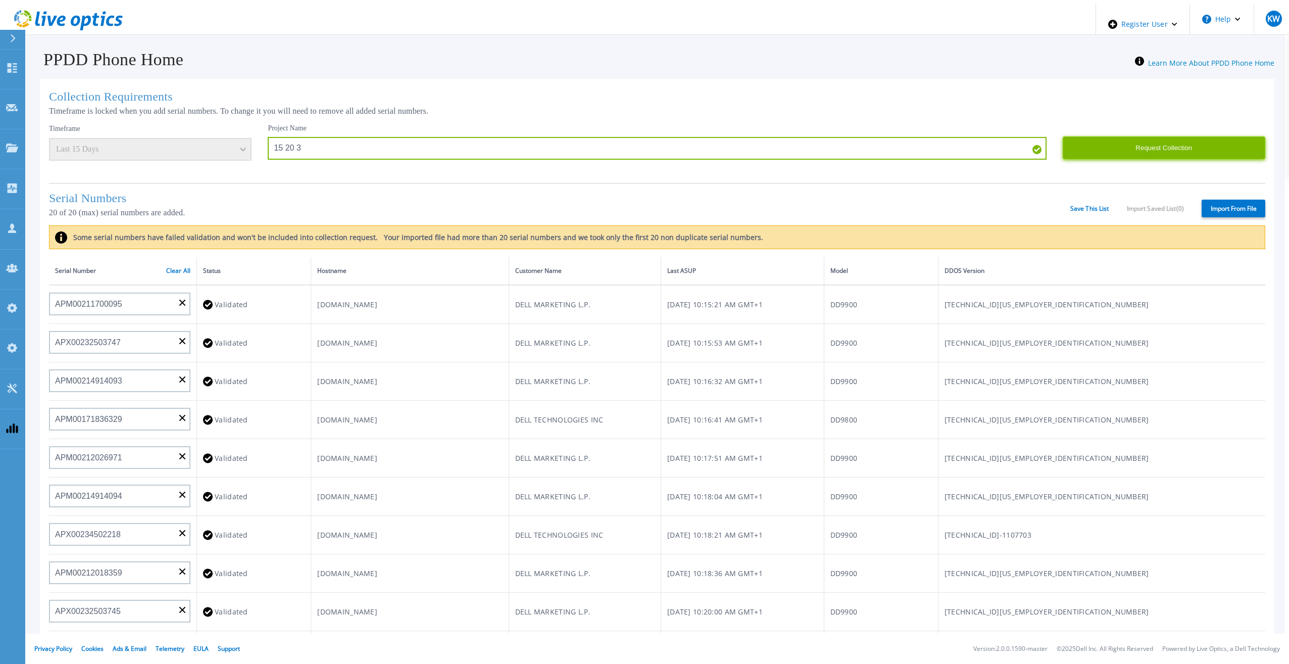
click at [1130, 151] on button "Request Collection" at bounding box center [1163, 147] width 202 height 23
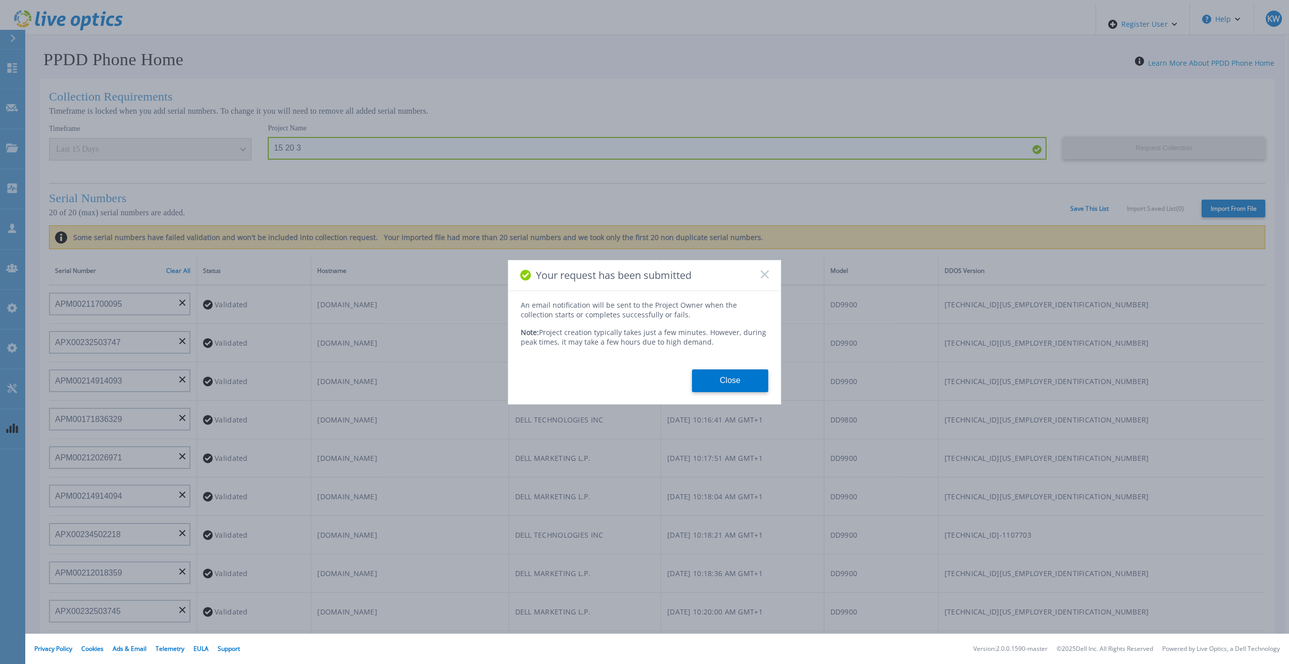
click at [345, 142] on div "Your request has been submitted An email notification will be sent to the Proje…" at bounding box center [644, 332] width 1289 height 664
click at [726, 376] on button "Close" at bounding box center [730, 380] width 76 height 23
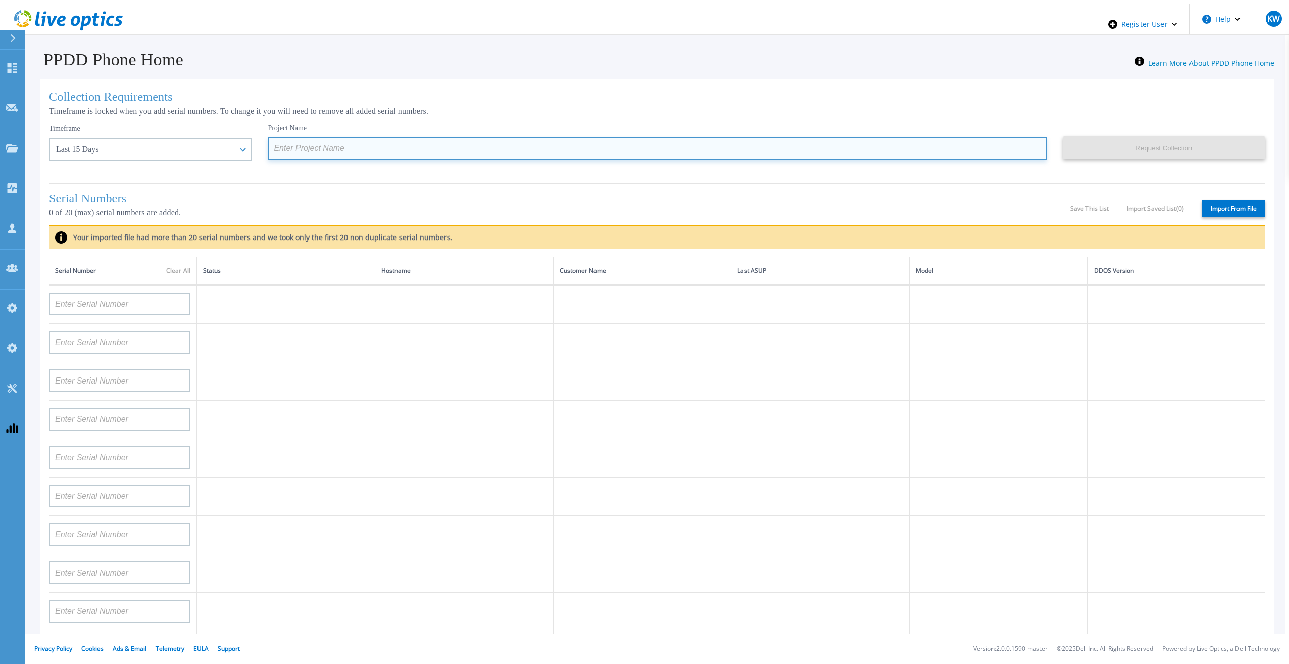
click at [308, 142] on input at bounding box center [657, 148] width 778 height 23
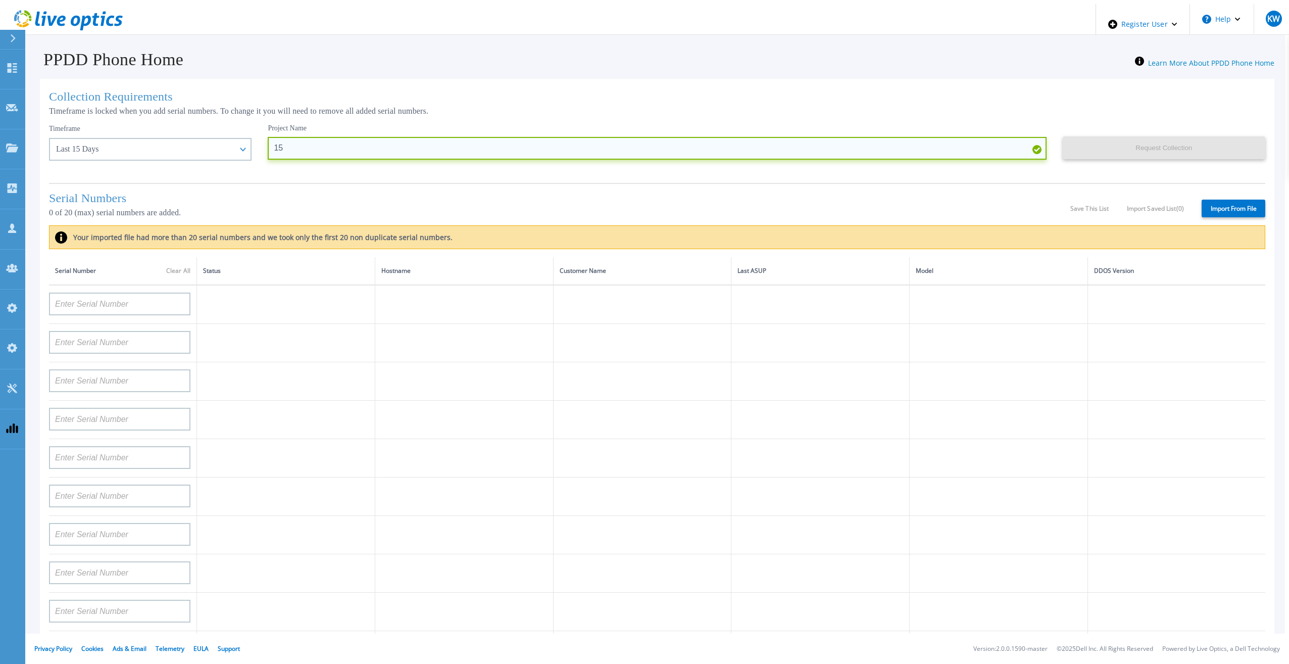
type input "1"
type input "15 20 4"
click at [1209, 194] on div "Serial Numbers 0 of 20 (max) serial numbers are added. Save This List Import Sa…" at bounding box center [657, 204] width 1216 height 42
click at [1221, 215] on label "Import From File" at bounding box center [1233, 208] width 64 height 18
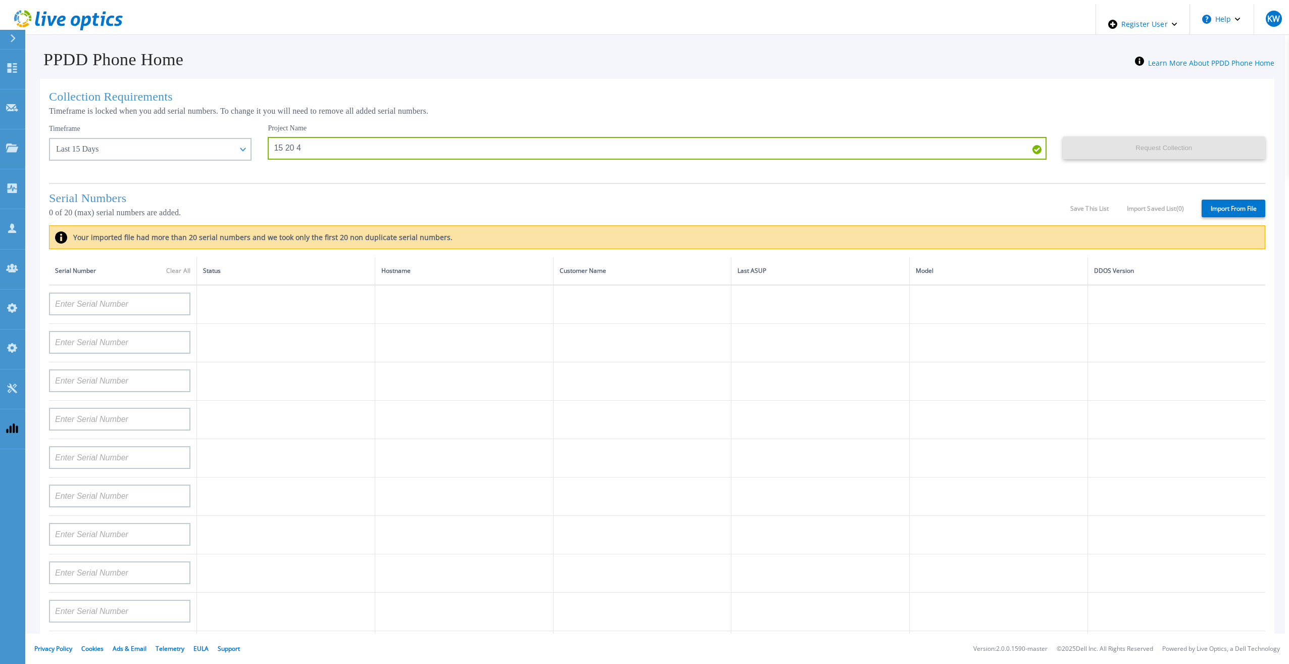
click at [0, 0] on input "Import From File" at bounding box center [0, 0] width 0 height 0
type input "CKM00192200277"
type input "CKM00181001809"
type input "APM00223002069"
type input "CKM00183202848"
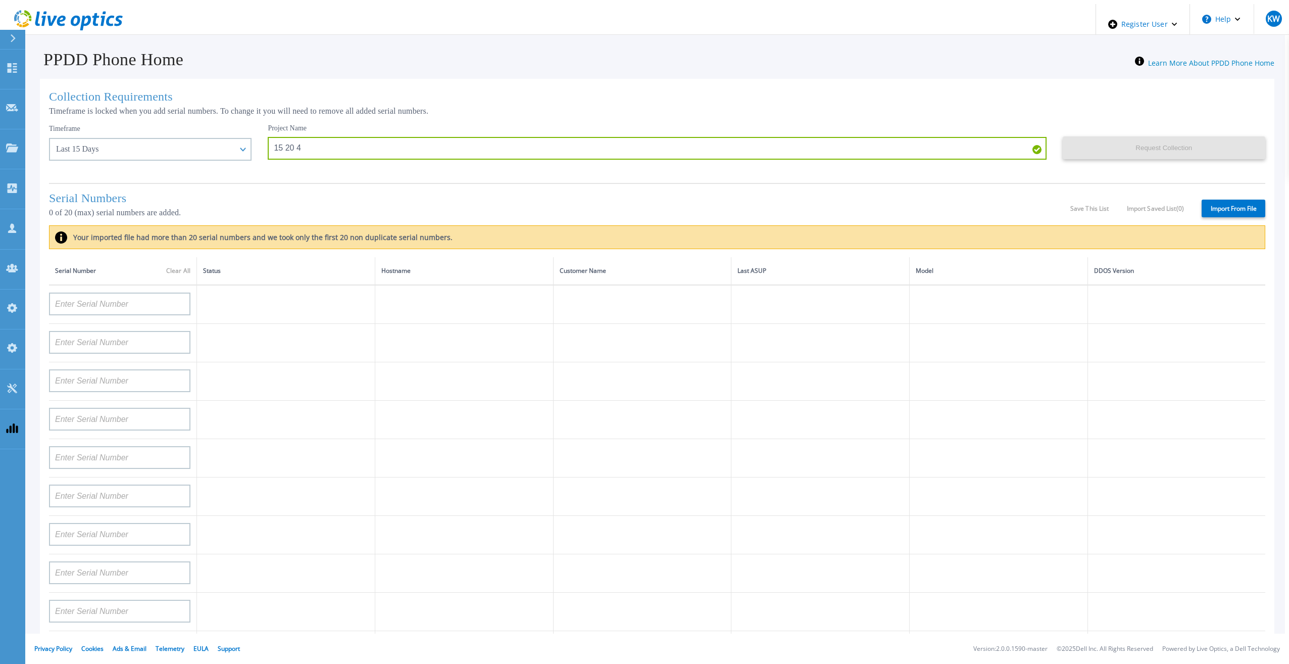
type input "CKM00192401344"
type input "APM00160405864"
type input "APM00145208243"
type input "CRK00235104956"
type input "APM00202011675"
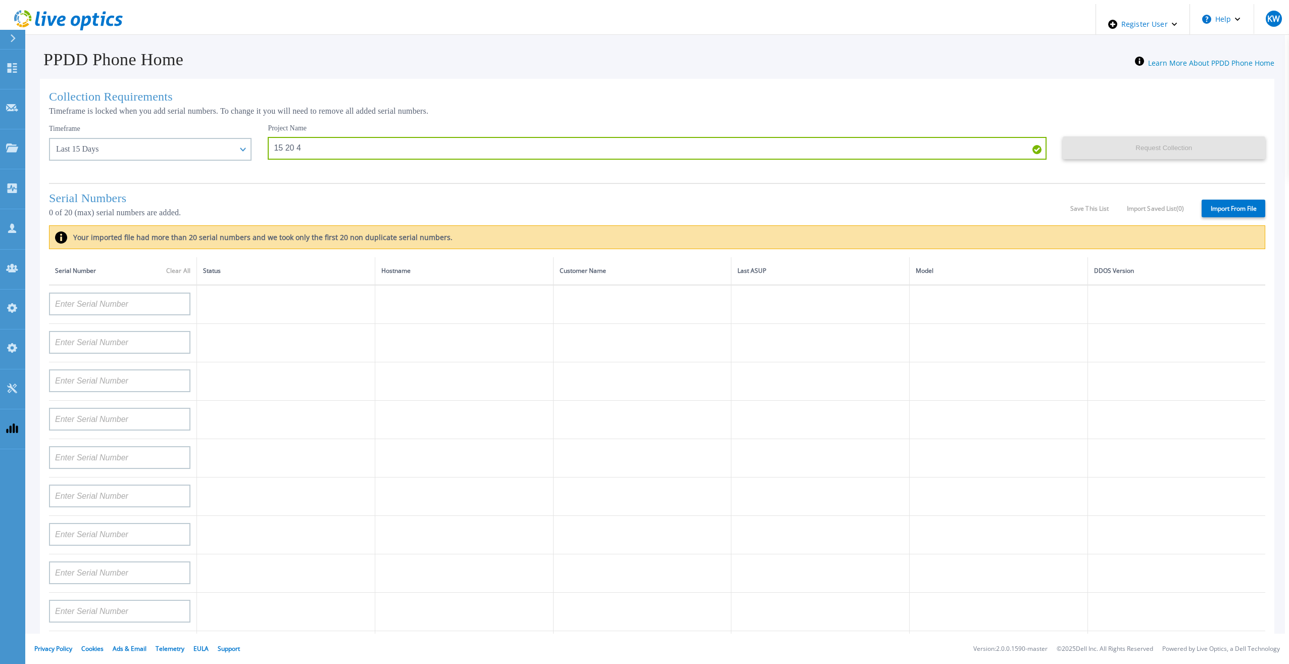
type input "CKM01210505037"
type input "AUDVFBNW5NDDSY"
type input "CKM00184602620"
type input "DE500212802673"
type input "APM00202912715"
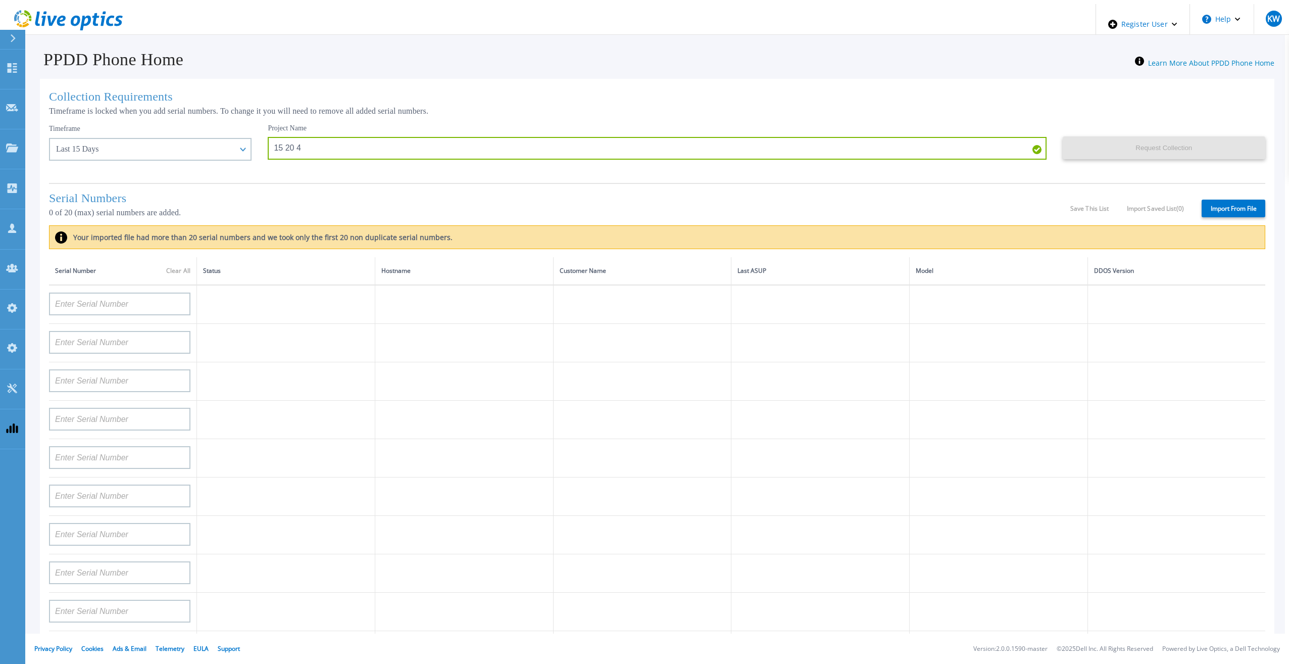
type input "FLA00132100000"
type input "APM00133543104"
type input "CKM00192200280"
type input "DE500212902687"
type input "APM00211506717"
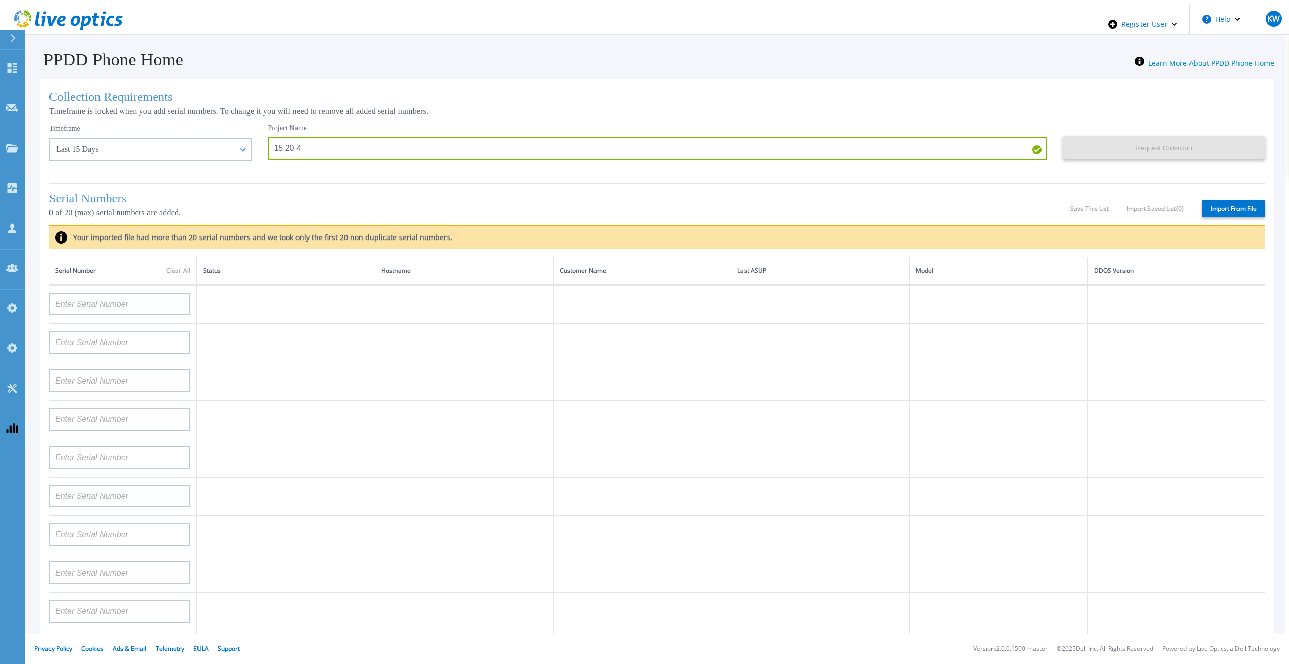
type input "APM00214907936"
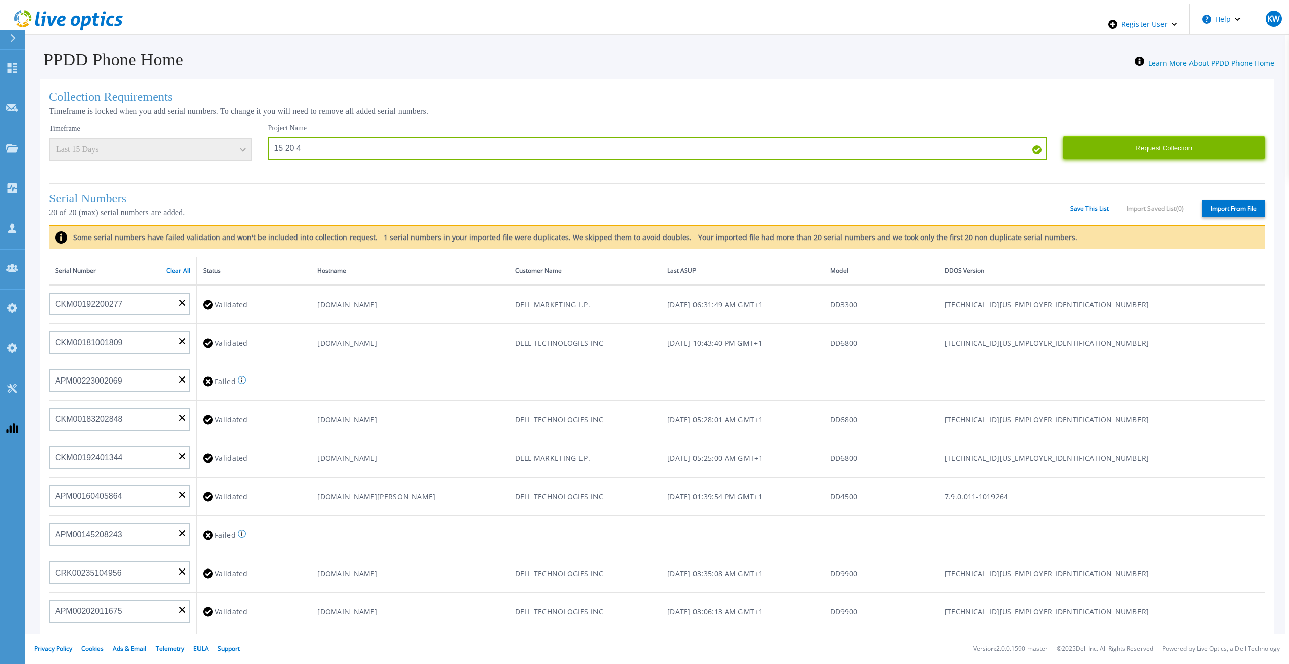
click at [1137, 147] on button "Request Collection" at bounding box center [1163, 147] width 202 height 23
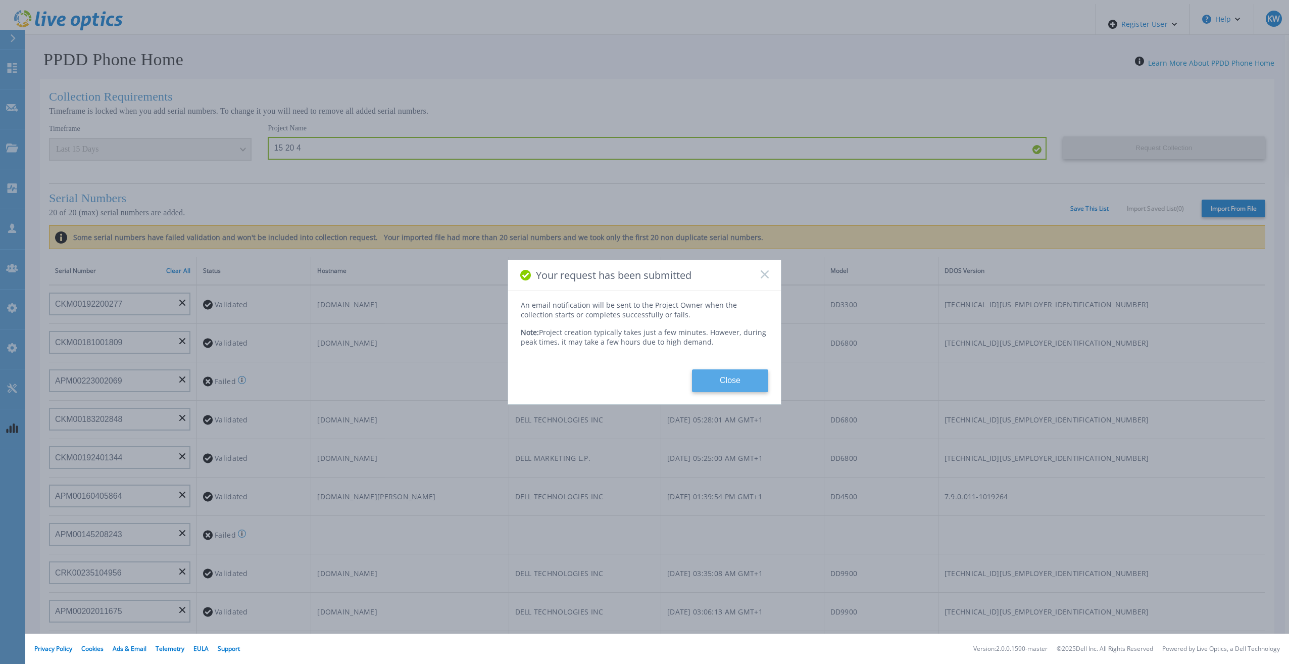
click at [713, 380] on button "Close" at bounding box center [730, 380] width 76 height 23
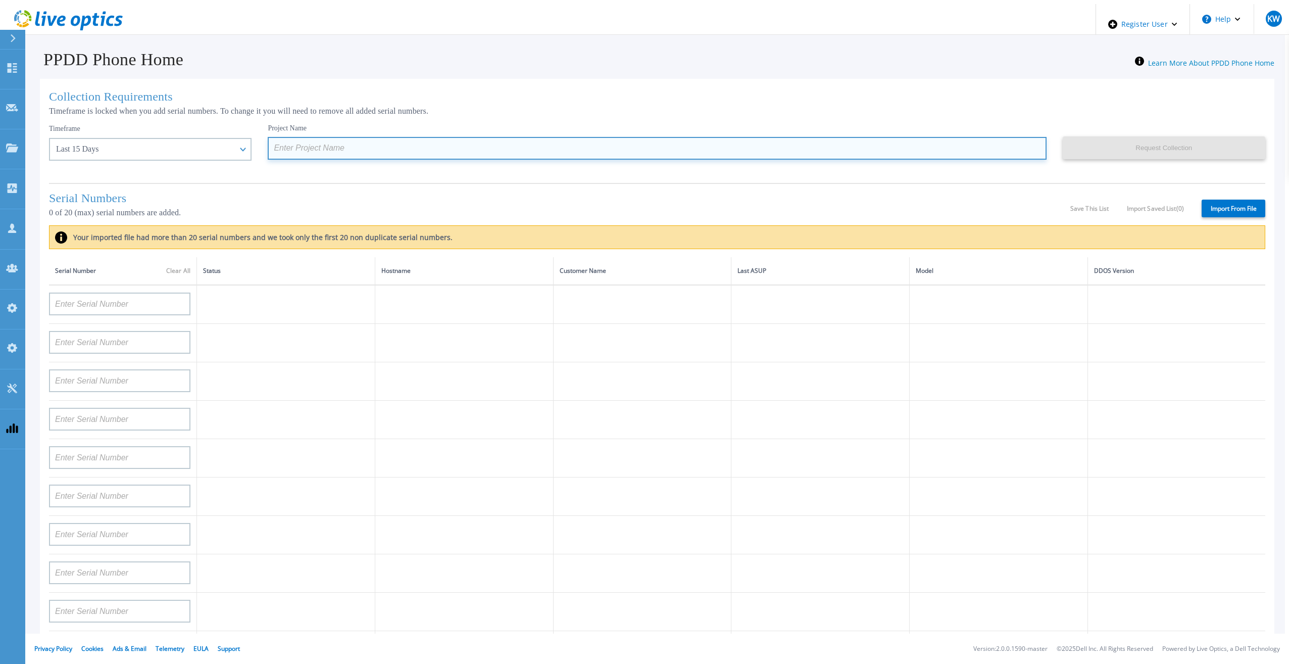
click at [375, 154] on input at bounding box center [657, 148] width 778 height 23
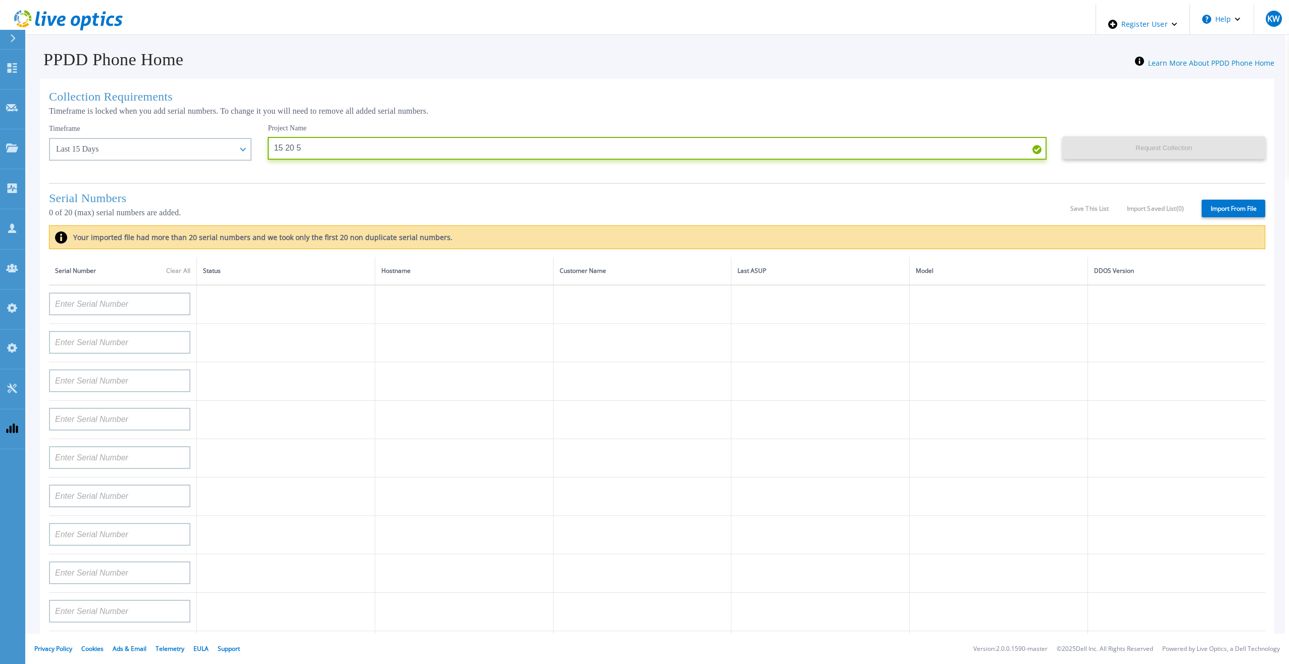
type input "15 20 5"
click at [1223, 206] on label "Import From File" at bounding box center [1233, 208] width 64 height 18
click at [0, 0] on input "Import From File" at bounding box center [0, 0] width 0 height 0
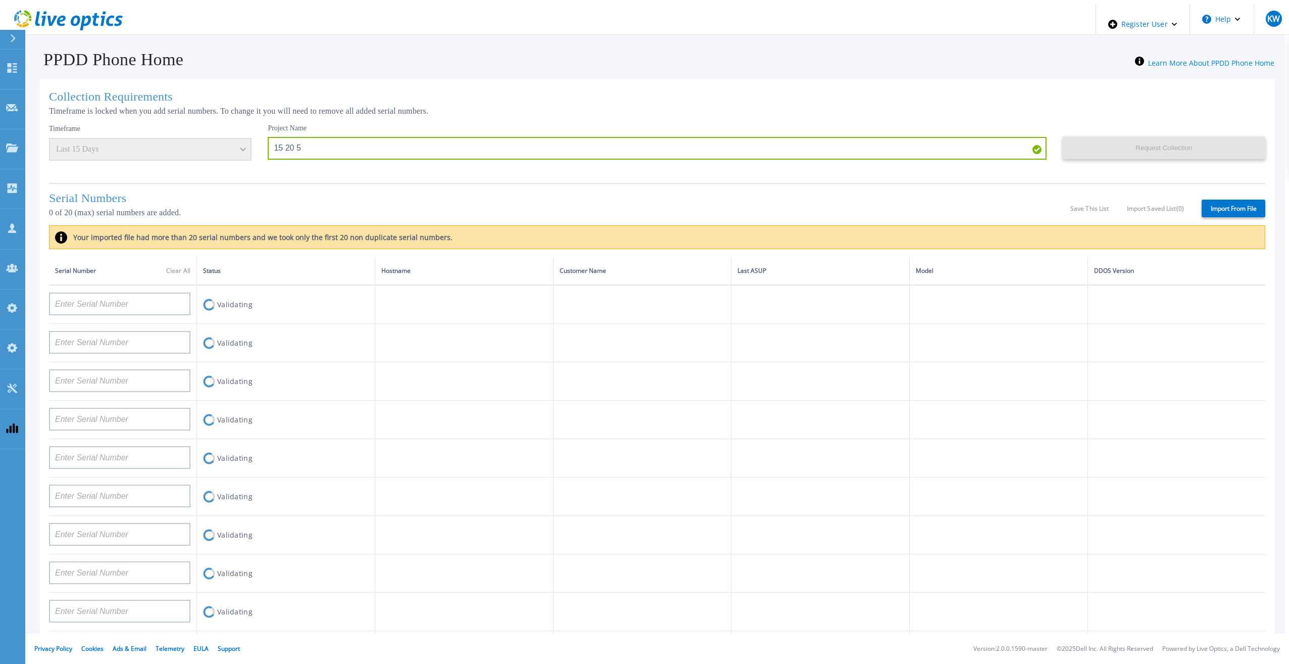
type input "FLA00141500029"
type input "FLA00134800070"
type input "FLA00141400121"
type input "APM00133543104"
type input "APM00212712898"
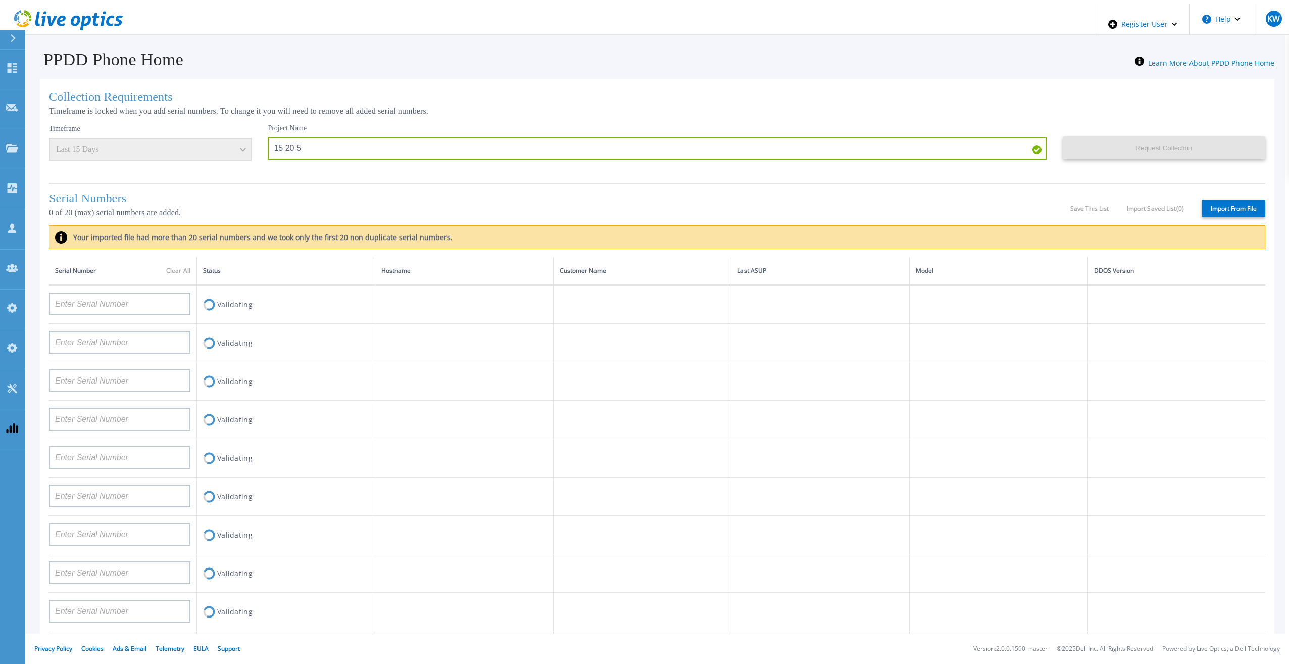
type input "APM00203315285"
type input "APX00232004280"
type input "APX00231205149"
type input "APX00232004274"
type input "APX00221801389"
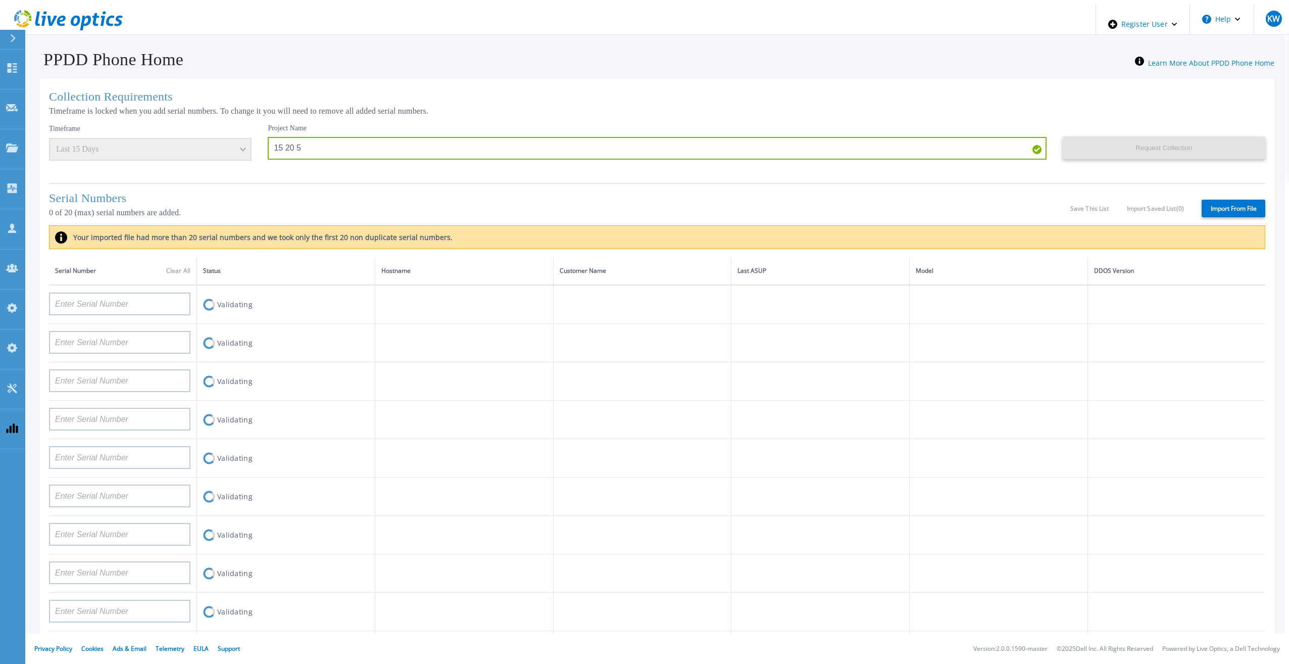
type input "APM00202702417"
type input "APX00221800545"
type input "APX00232004275"
type input "APX00231502878"
type input "APX00234806572"
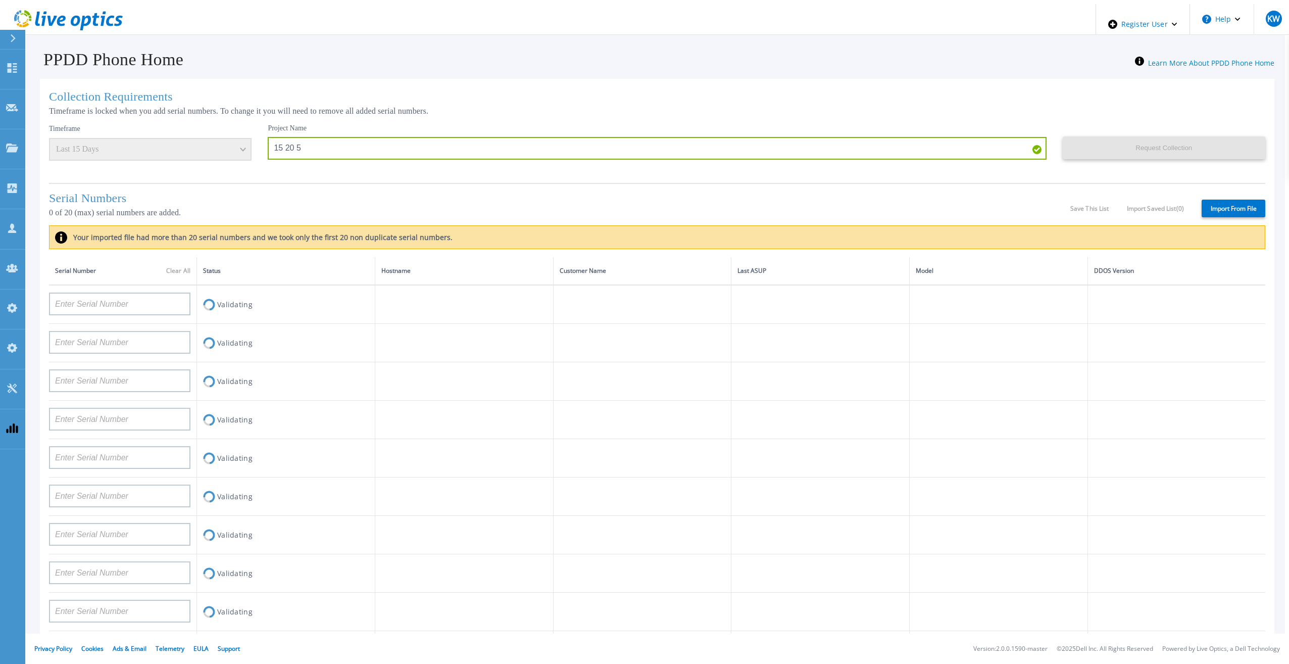
type input "APM00162519195"
type input "APM00213409007"
type input "APM00202702416"
type input "APM00182811777"
type input "APX00231205150"
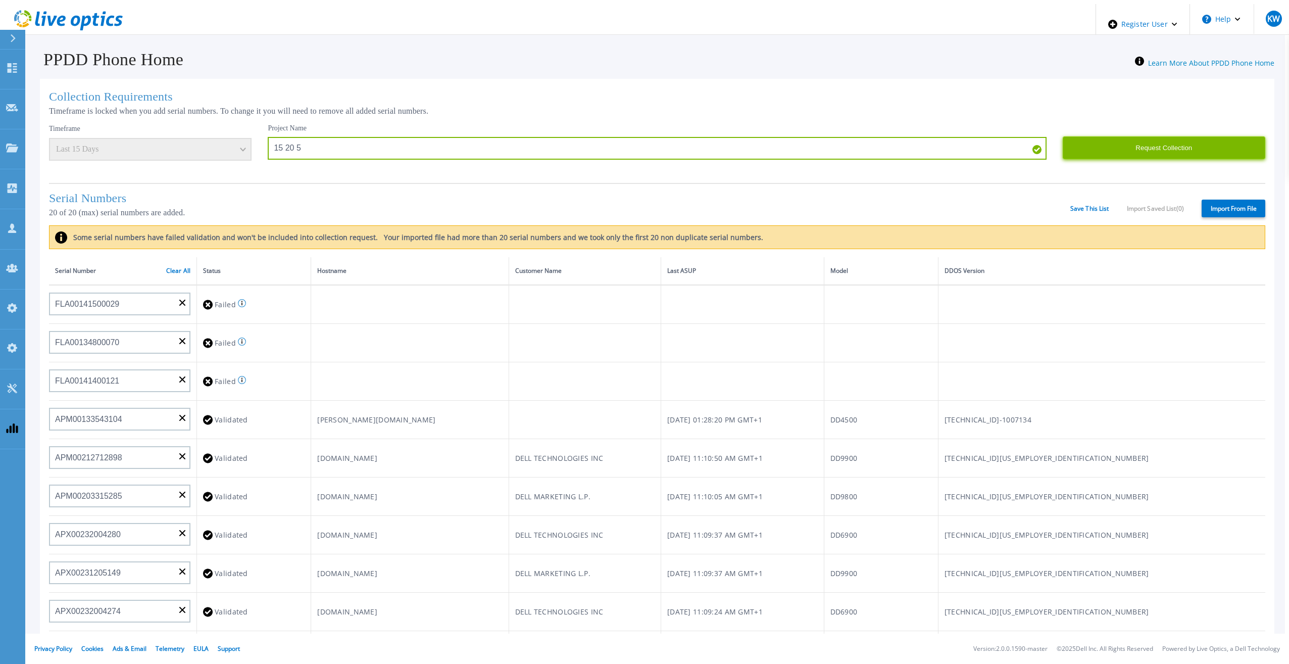
click at [1132, 151] on button "Request Collection" at bounding box center [1163, 147] width 202 height 23
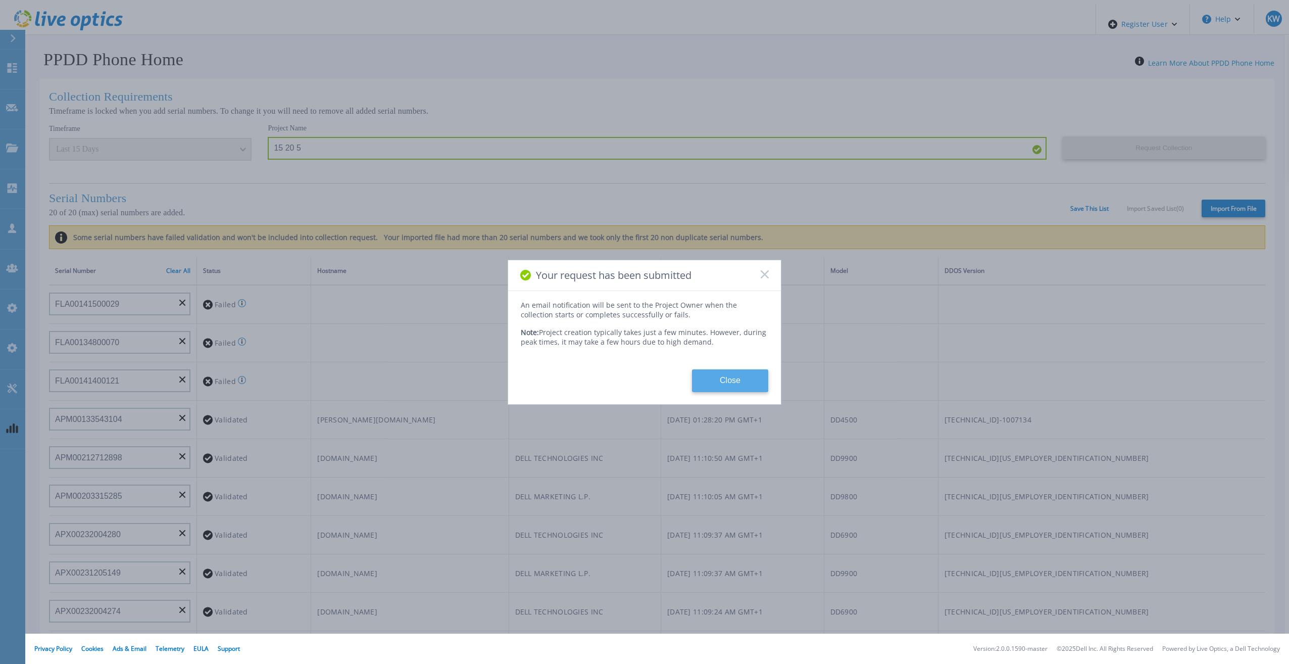
click at [738, 388] on button "Close" at bounding box center [730, 380] width 76 height 23
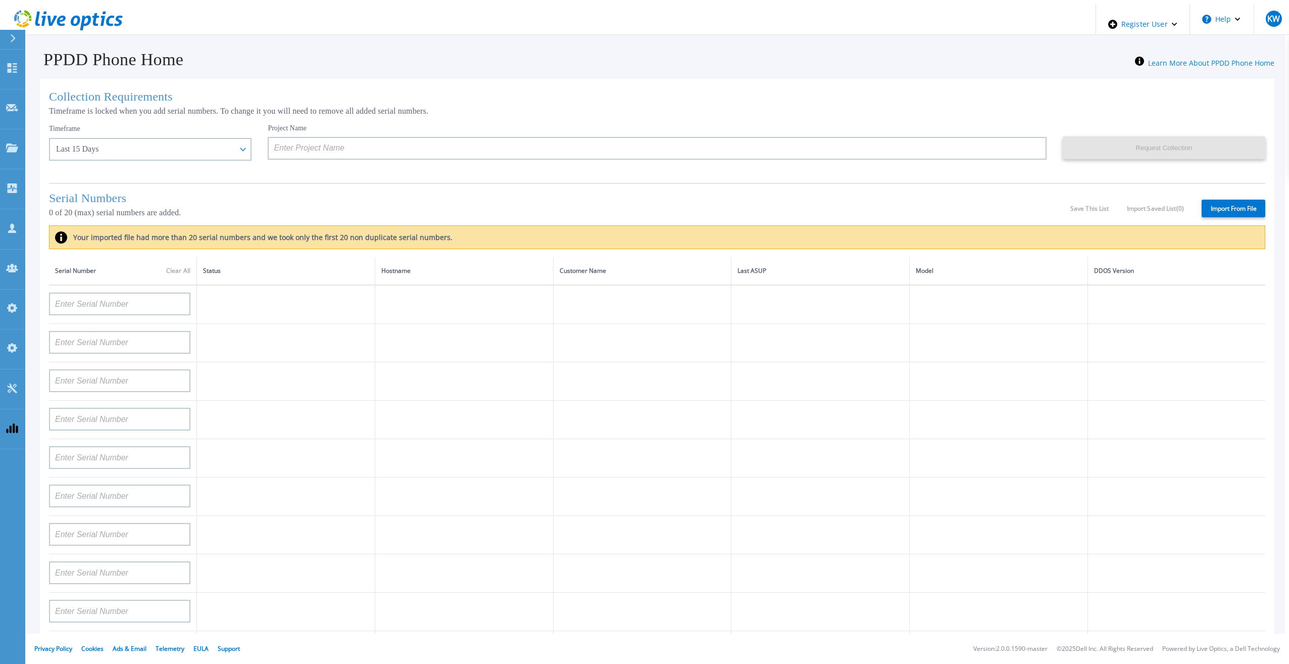
click at [124, 24] on header "Register User Help KW Dell Admin User Kieran Whooley Kieran.Whooley@dell.com De…" at bounding box center [648, 19] width 1289 height 31
click at [82, 12] on icon at bounding box center [68, 20] width 109 height 21
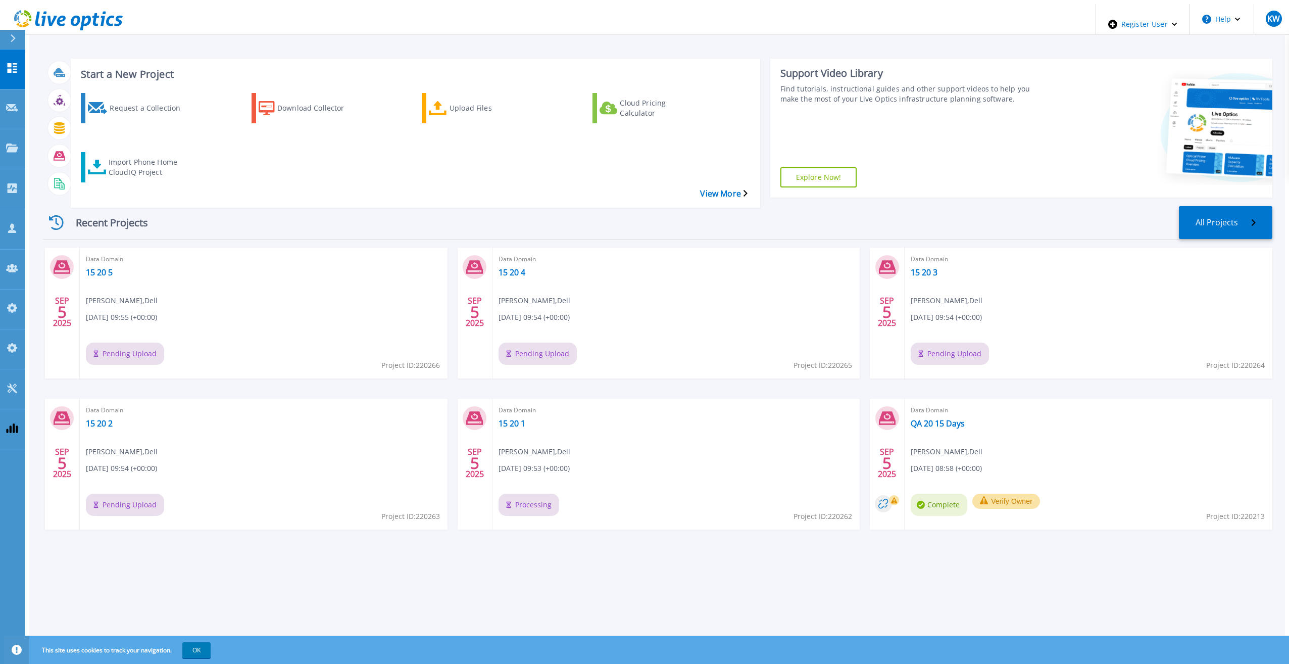
click at [475, 176] on div "Start a New Project Request a Collection Download Collector Upload Files Cloud …" at bounding box center [657, 123] width 1229 height 147
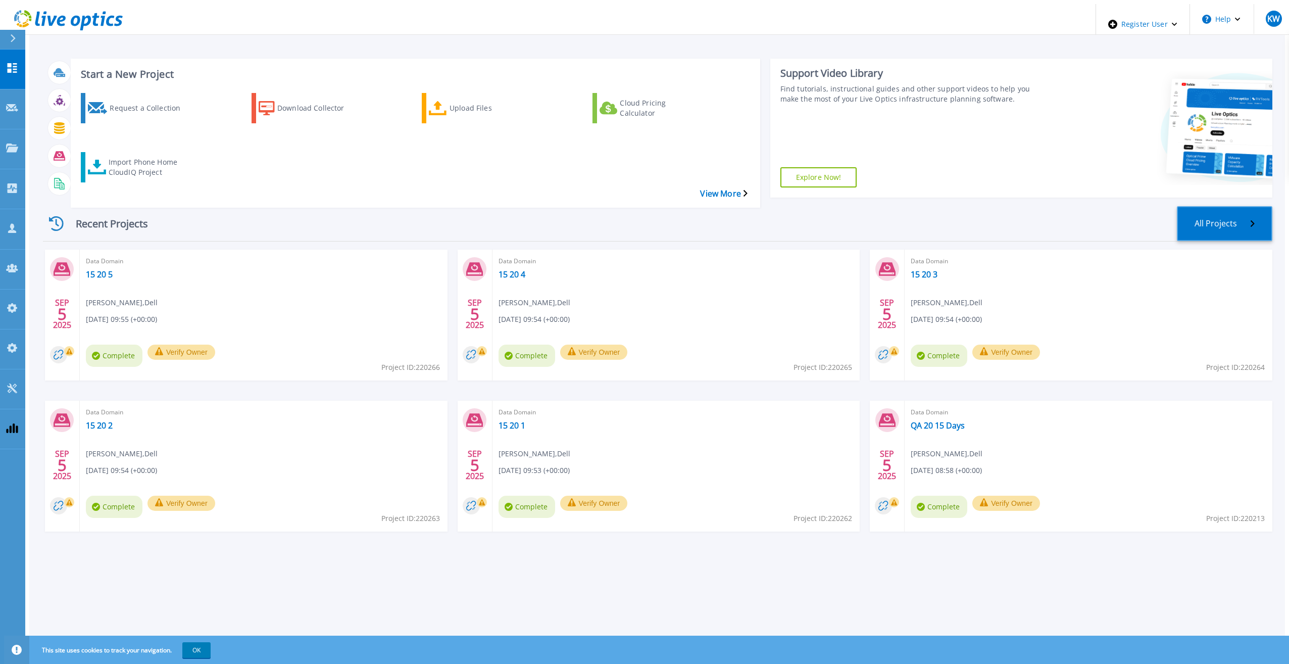
click at [1226, 206] on link "All Projects" at bounding box center [1224, 223] width 95 height 35
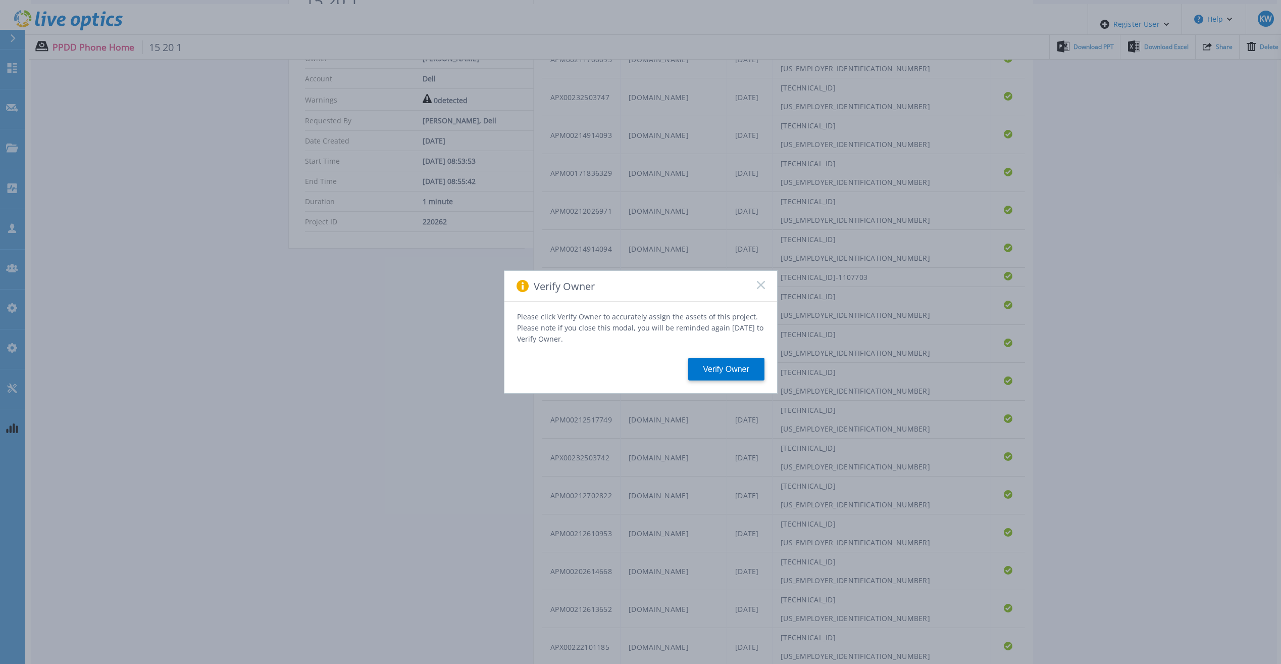
scroll to position [400, 0]
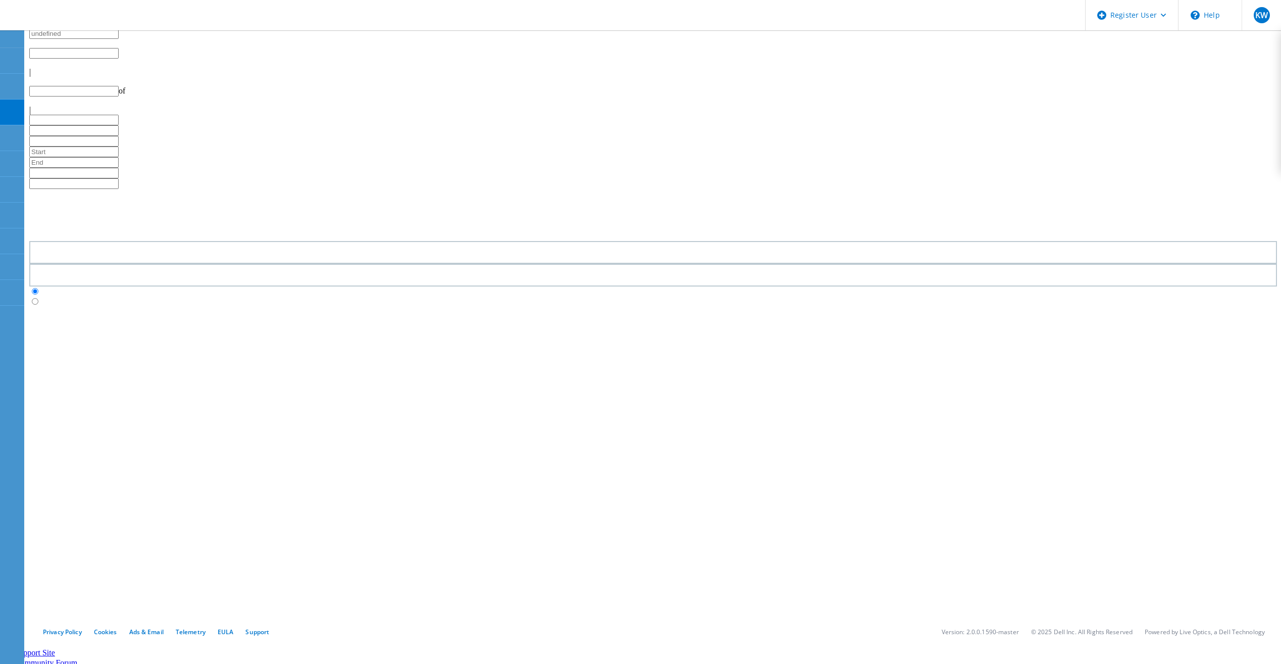
type input "1"
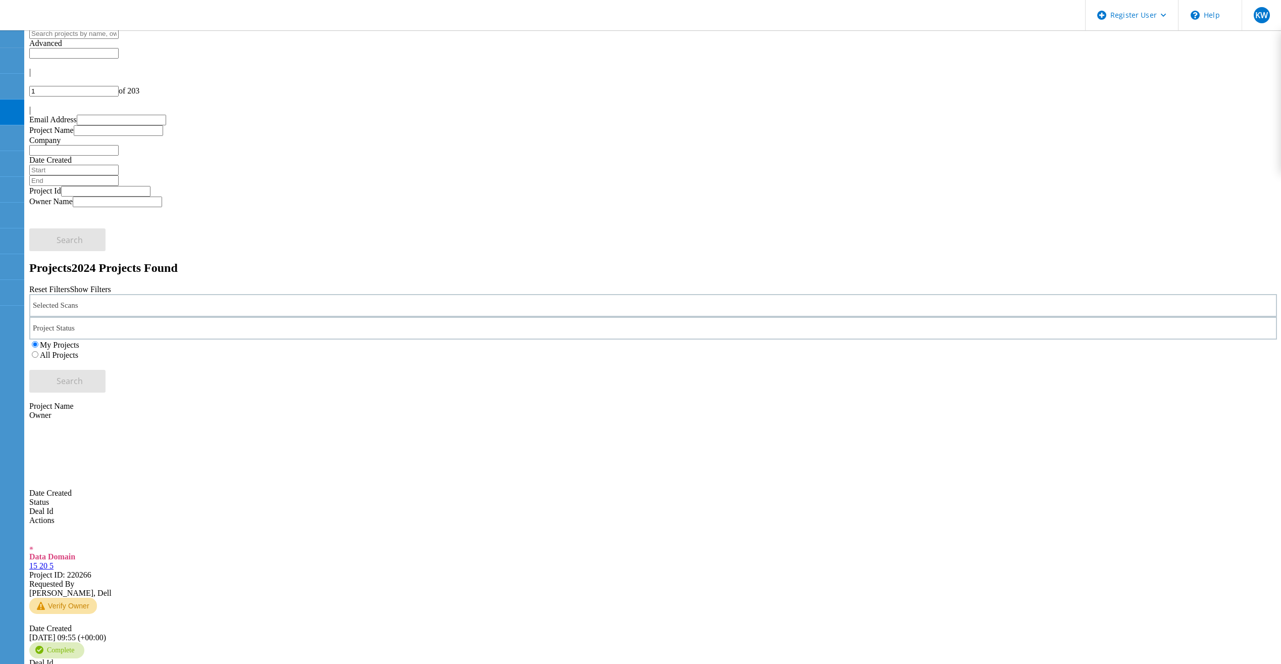
click at [109, 26] on icon at bounding box center [64, 16] width 109 height 21
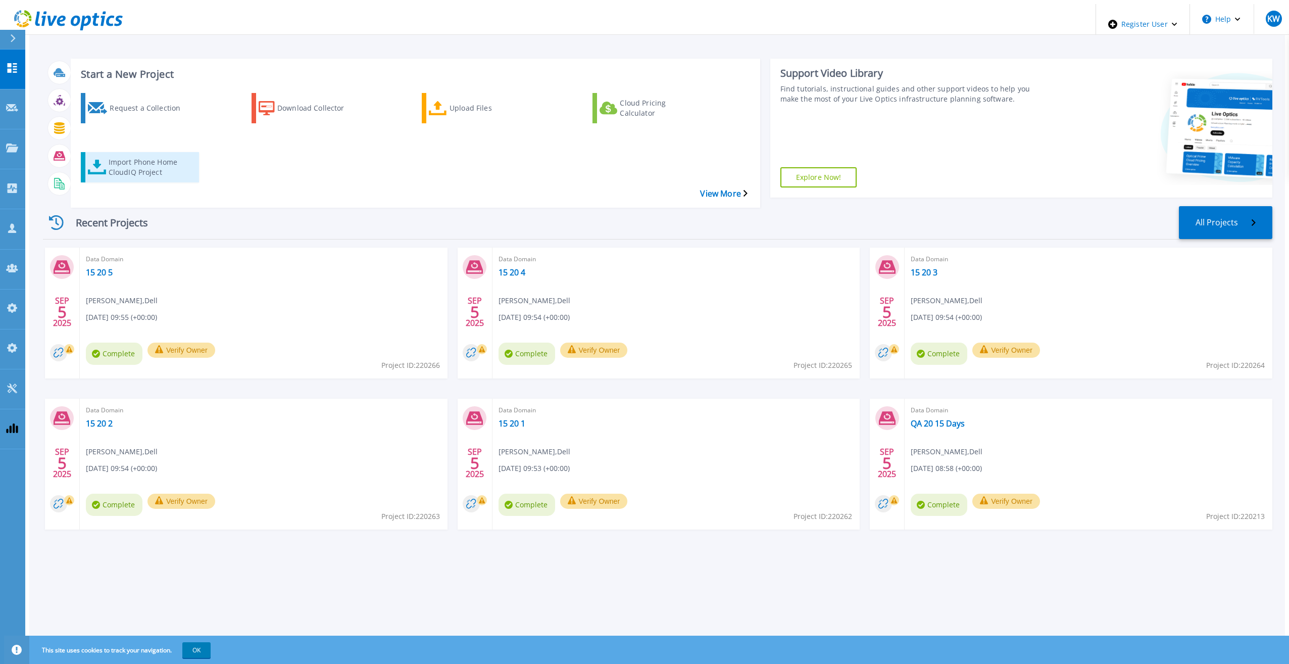
click at [126, 155] on div "Import Phone Home CloudIQ Project" at bounding box center [149, 167] width 81 height 25
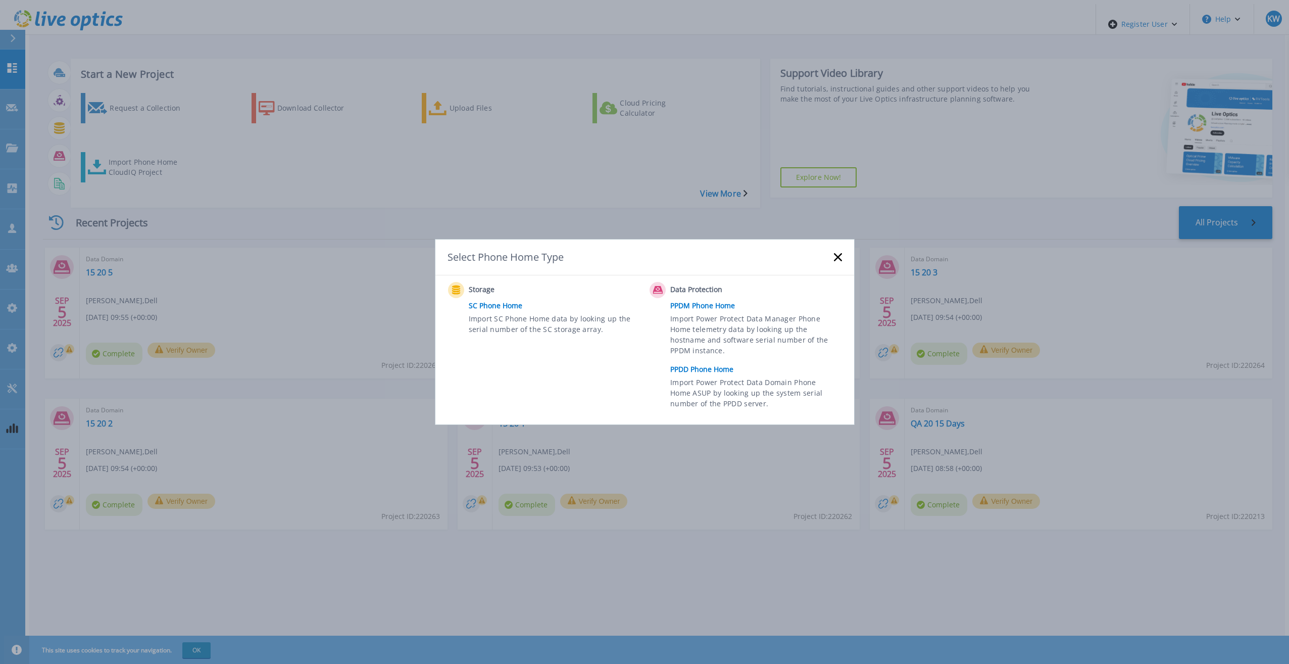
click at [698, 362] on link "PPDD Phone Home" at bounding box center [758, 369] width 176 height 15
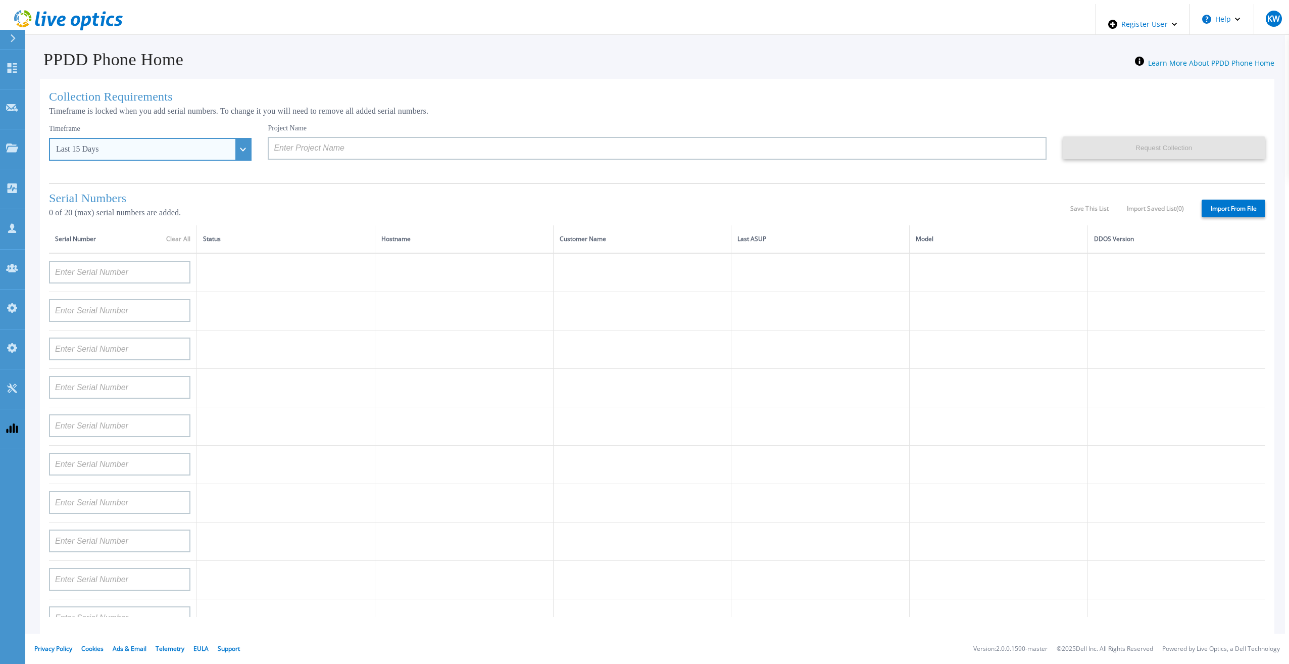
click at [173, 144] on div "Last 15 Days" at bounding box center [144, 148] width 177 height 9
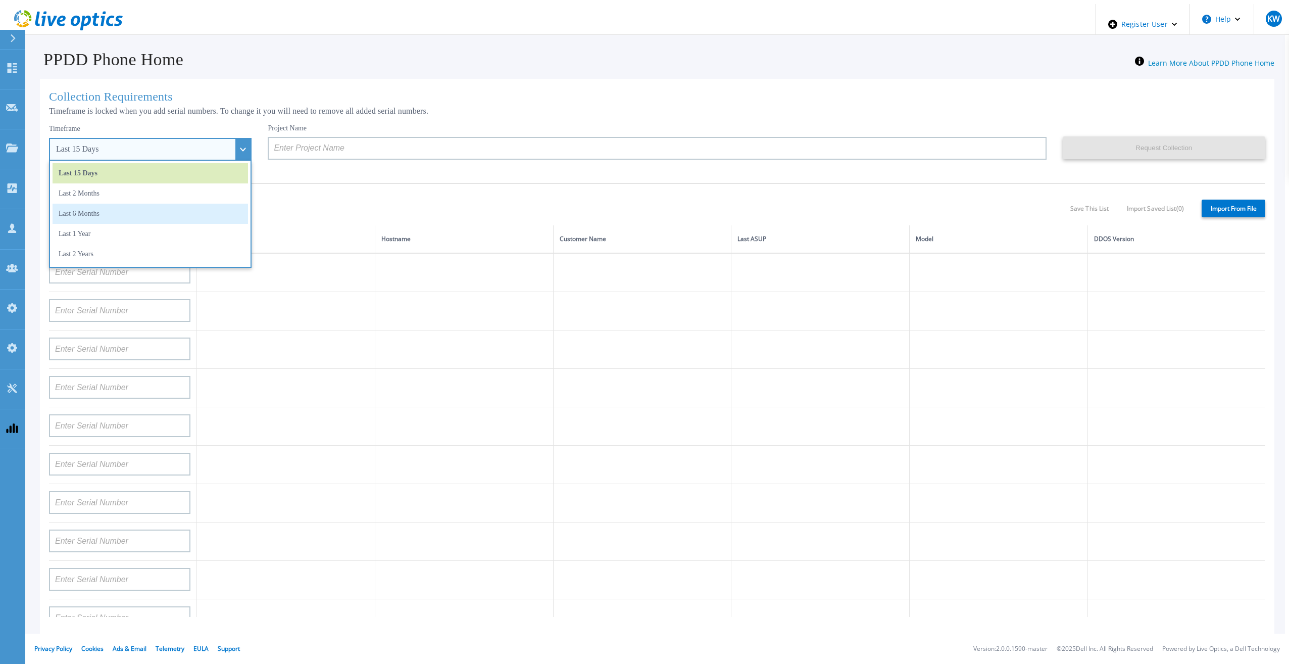
click at [138, 207] on li "Last 6 Months" at bounding box center [150, 214] width 195 height 20
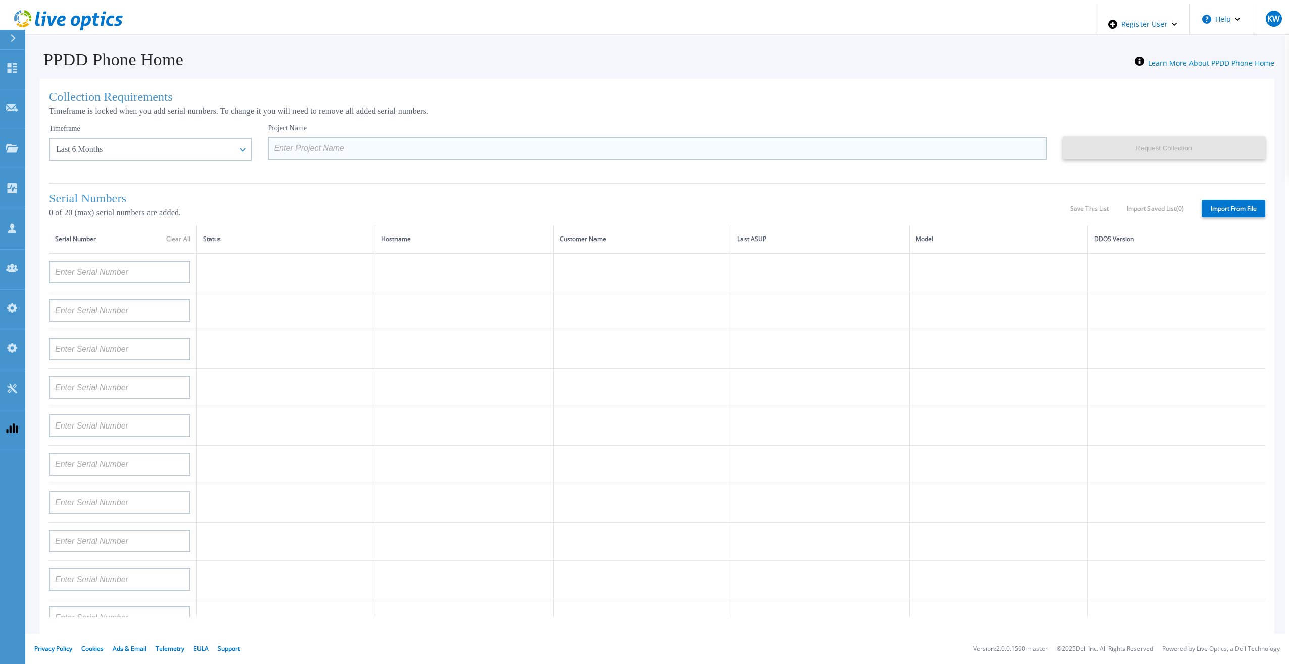
click at [268, 156] on input at bounding box center [657, 148] width 778 height 23
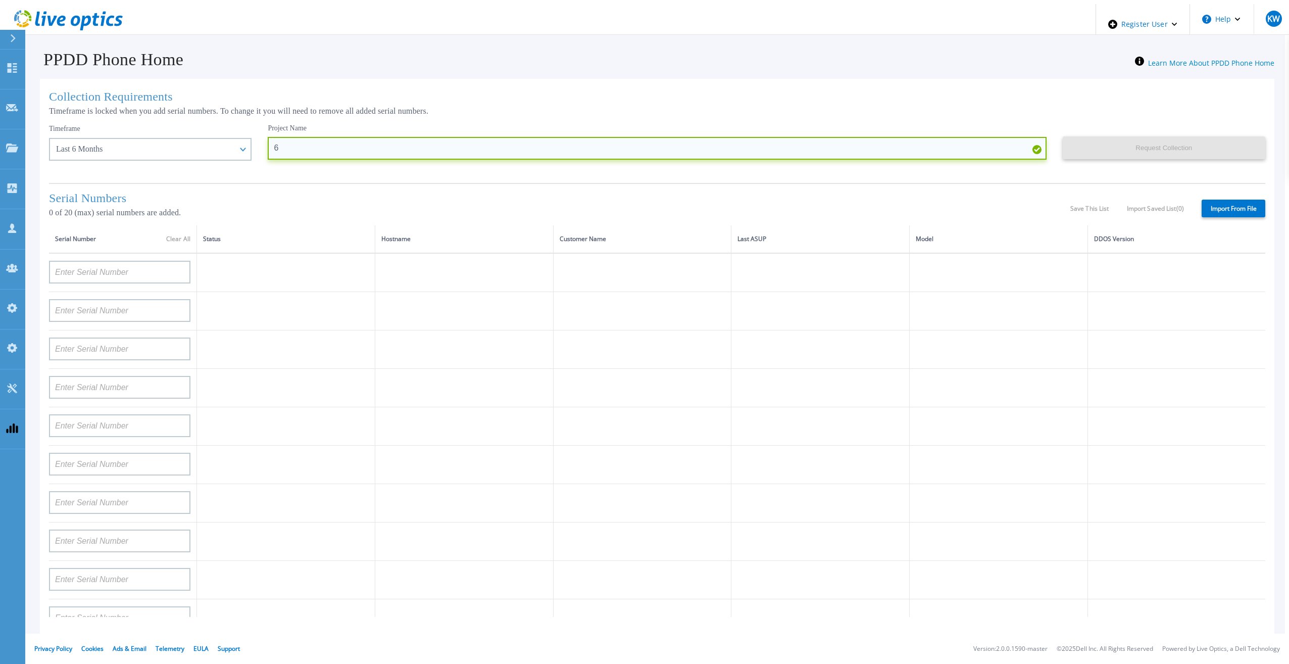
type input "6"
type input "2"
type input "20 6 1"
click at [1234, 222] on div "Serial Numbers 0 of 20 (max) serial numbers are added. Save This List Import Sa…" at bounding box center [657, 204] width 1216 height 42
click at [1233, 207] on label "Import From File" at bounding box center [1233, 208] width 64 height 18
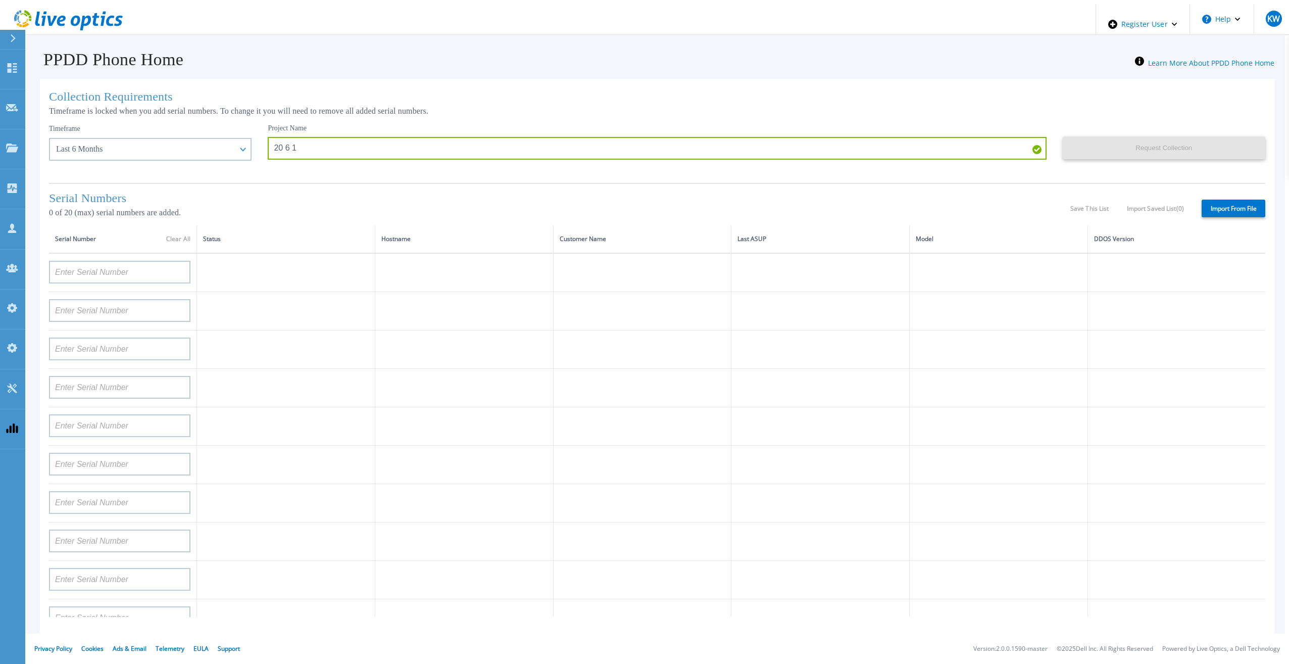
click at [0, 0] on input "Import From File" at bounding box center [0, 0] width 0 height 0
type input "APM00211700095"
type input "APX00232503747"
type input "APM00214914093"
type input "APM00171836329"
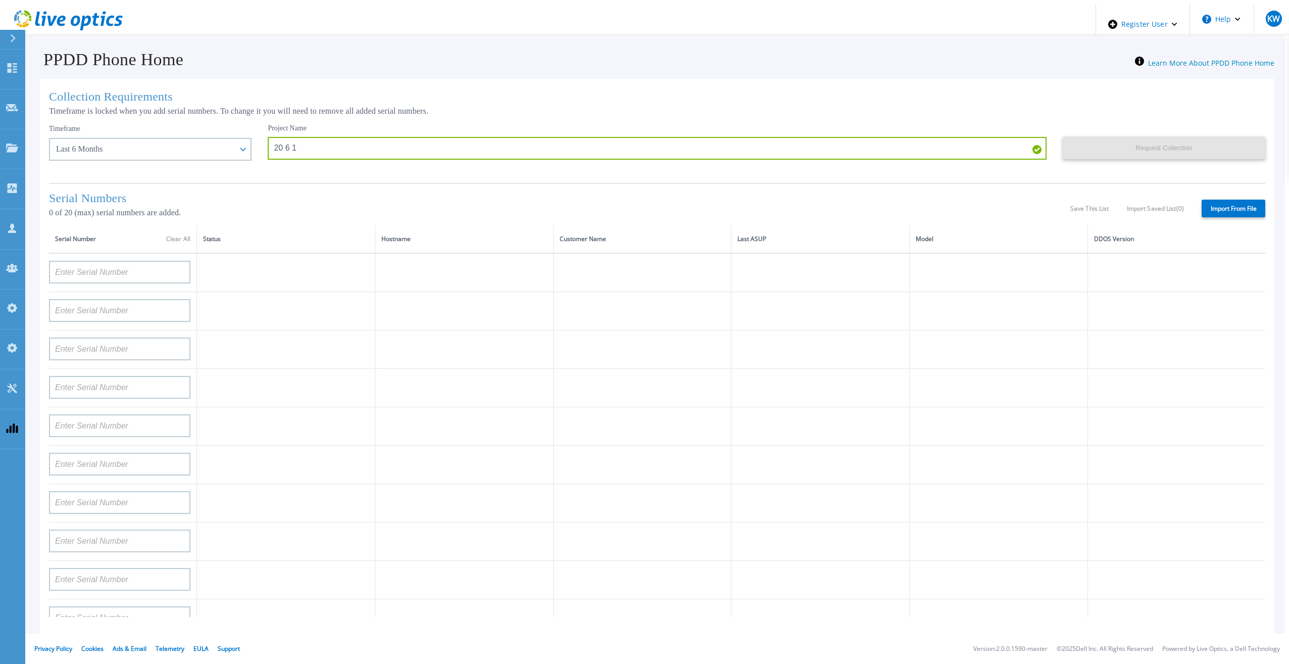
type input "APM00212026971"
type input "APM00214914094"
type input "APX00234502218"
type input "APM00212018359"
type input "APX00232503745"
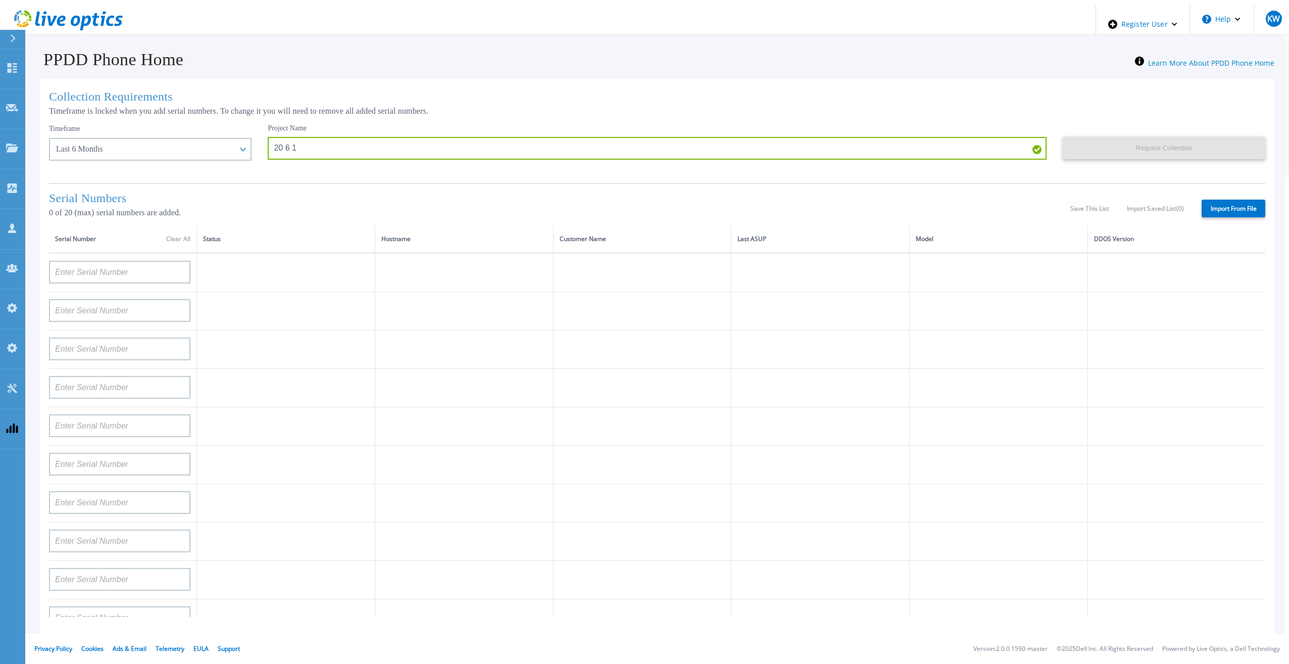
type input "APX00232503743"
type input "APM00202011675"
type input "APM00212517749"
type input "APX00232503742"
type input "APM00212702822"
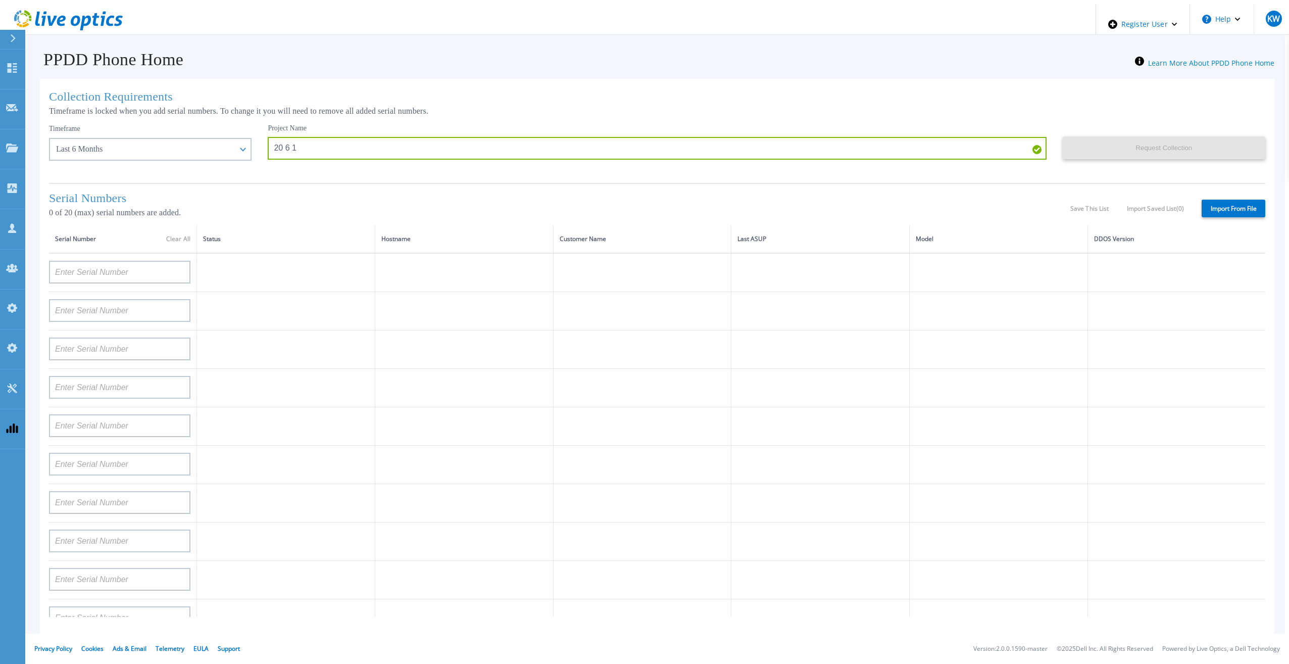
type input "APM00212610953"
type input "APM00202614668"
type input "APM00212613652"
type input "APX00222101185"
type input "AUDVUX6XJHDJFE"
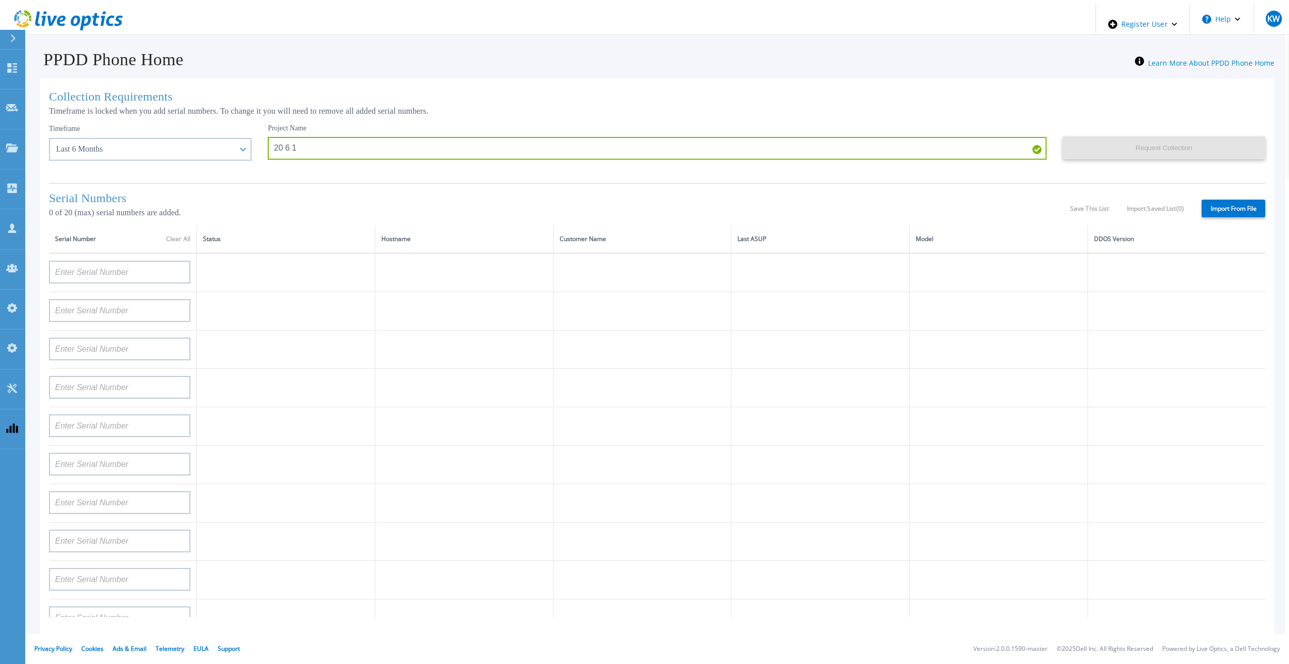
type input "APM00133543104"
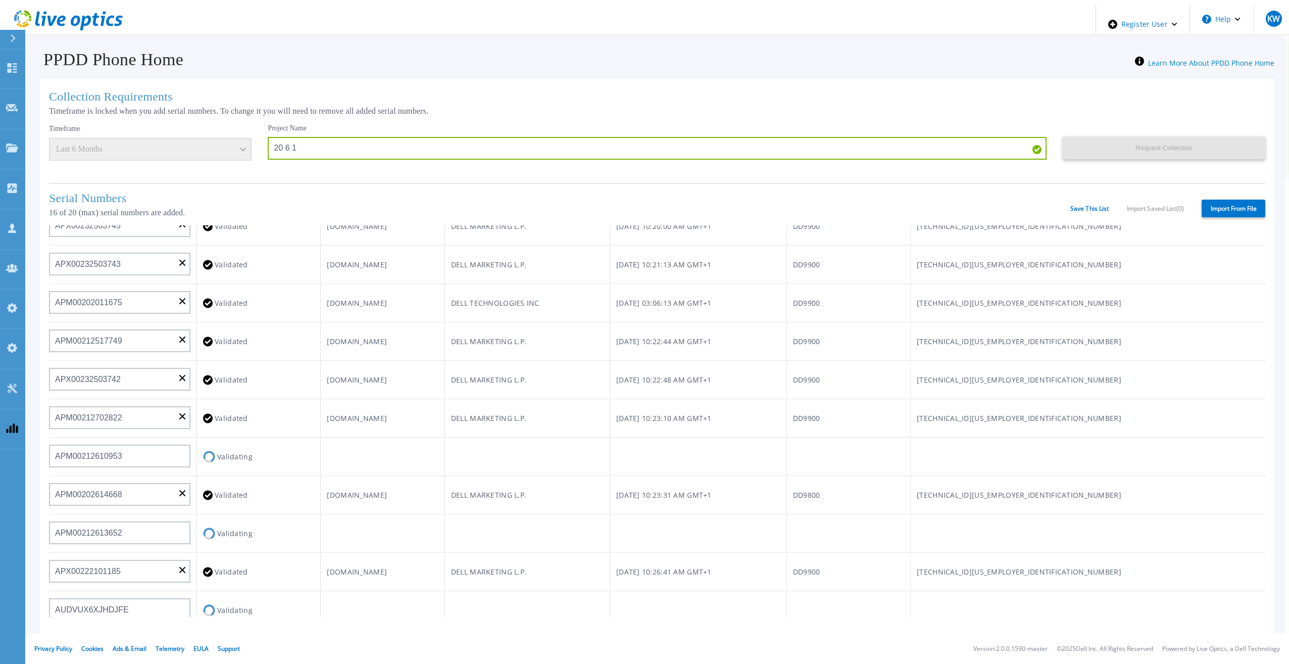
scroll to position [404, 0]
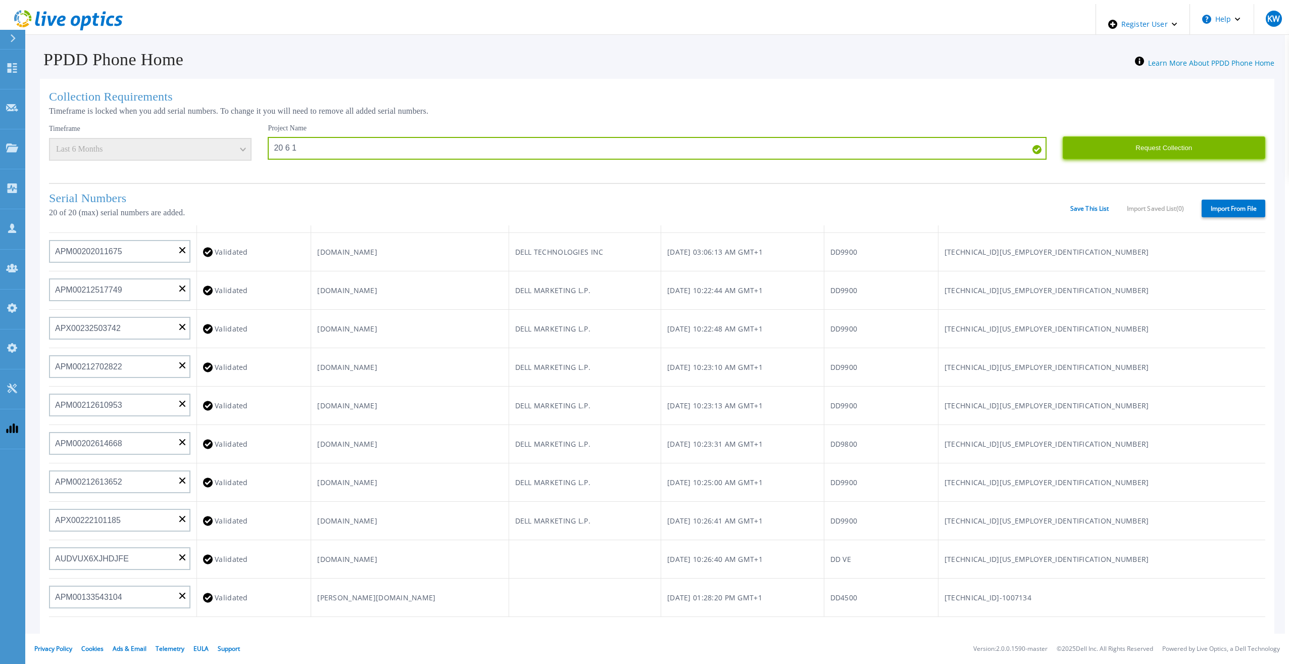
click at [1132, 149] on button "Request Collection" at bounding box center [1163, 147] width 202 height 23
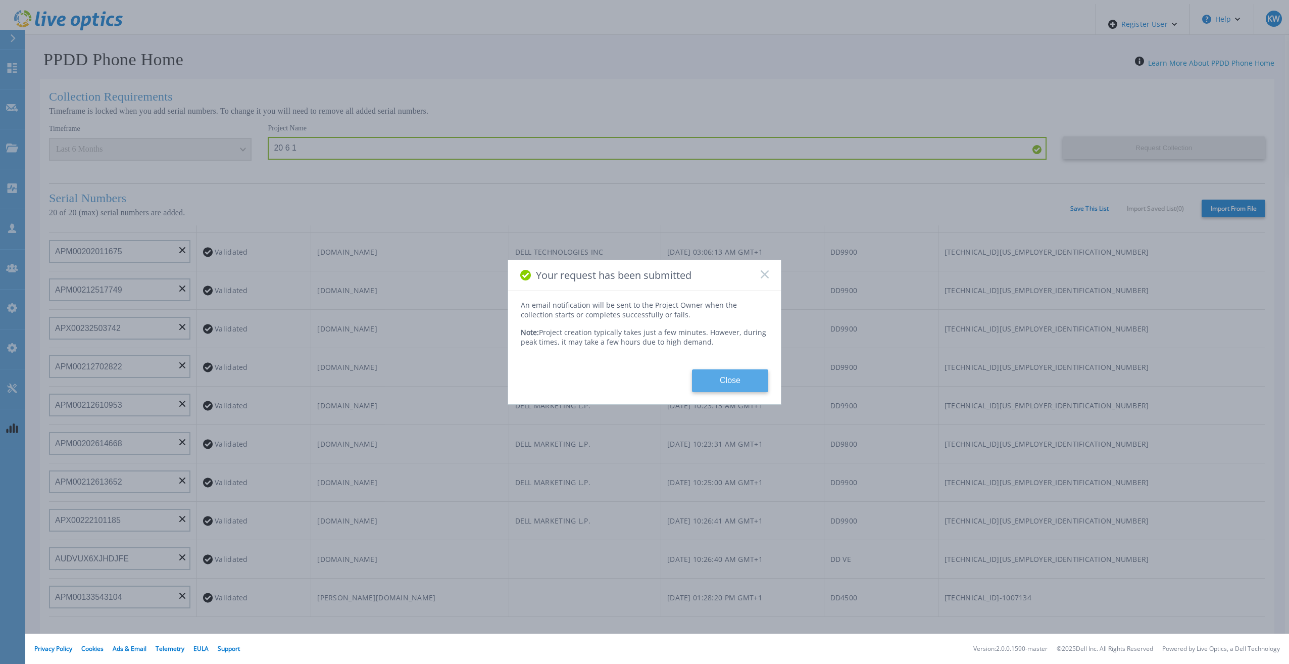
click at [714, 371] on button "Close" at bounding box center [730, 380] width 76 height 23
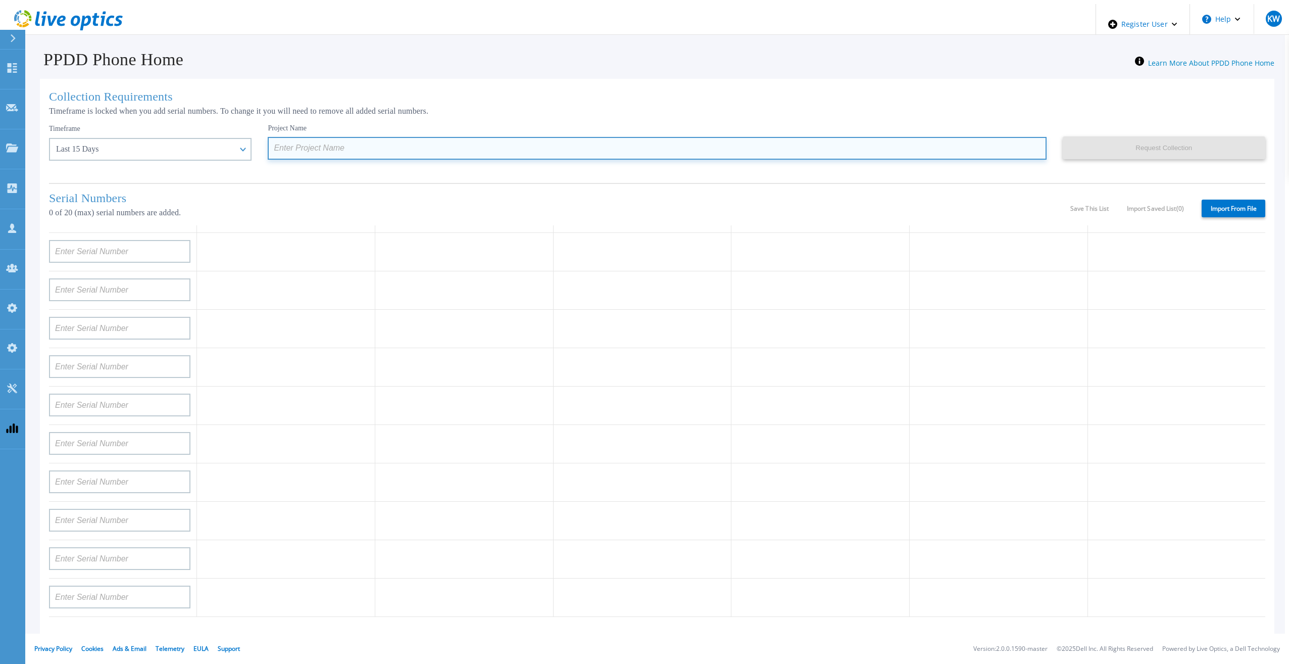
click at [283, 145] on input at bounding box center [657, 148] width 778 height 23
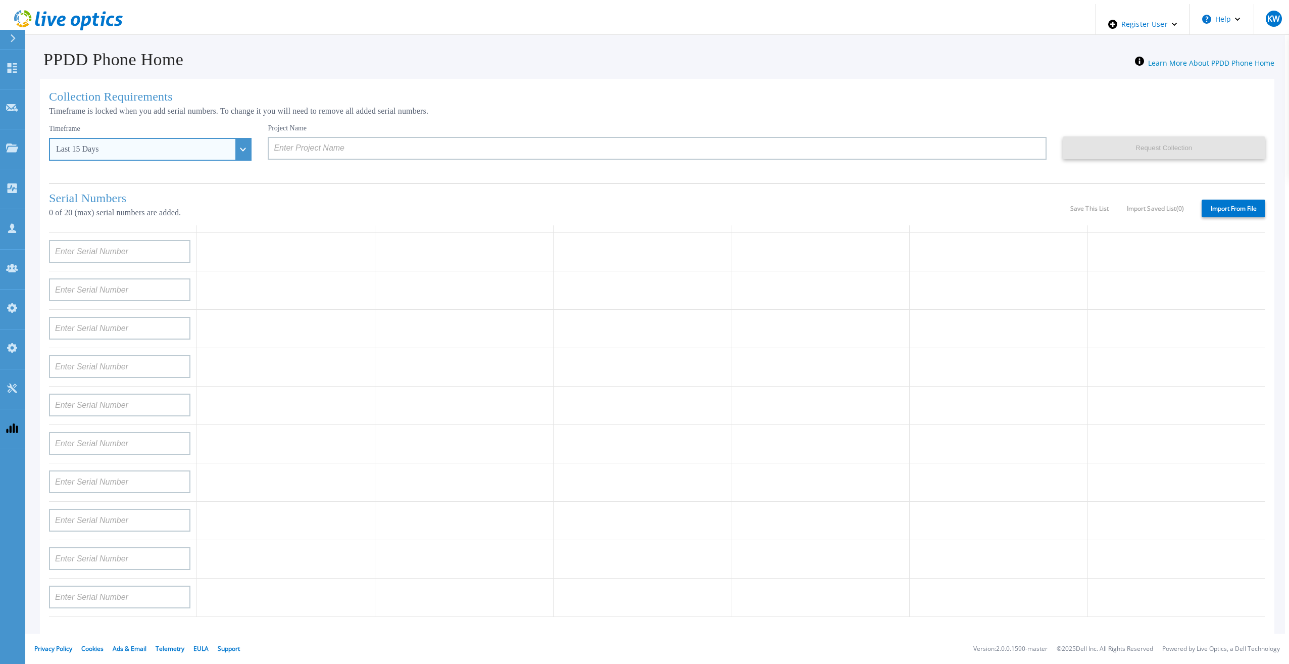
click at [221, 144] on div "Last 15 Days" at bounding box center [150, 149] width 202 height 23
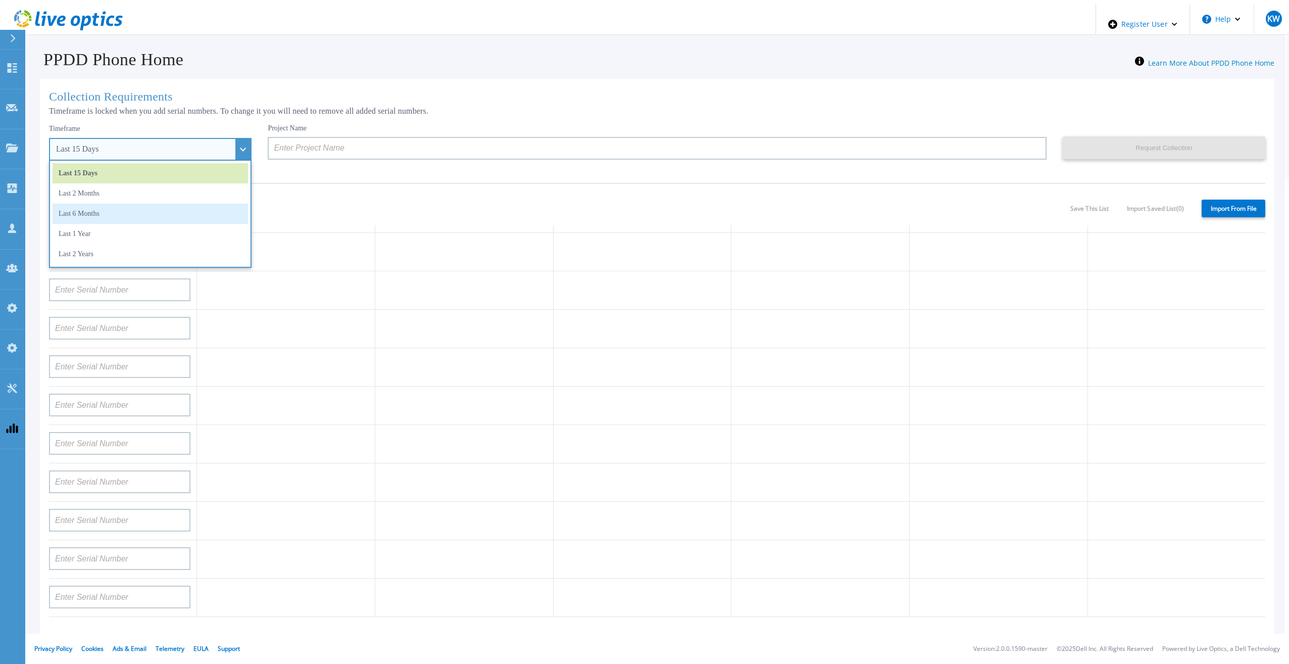
click at [168, 204] on li "Last 6 Months" at bounding box center [150, 214] width 195 height 20
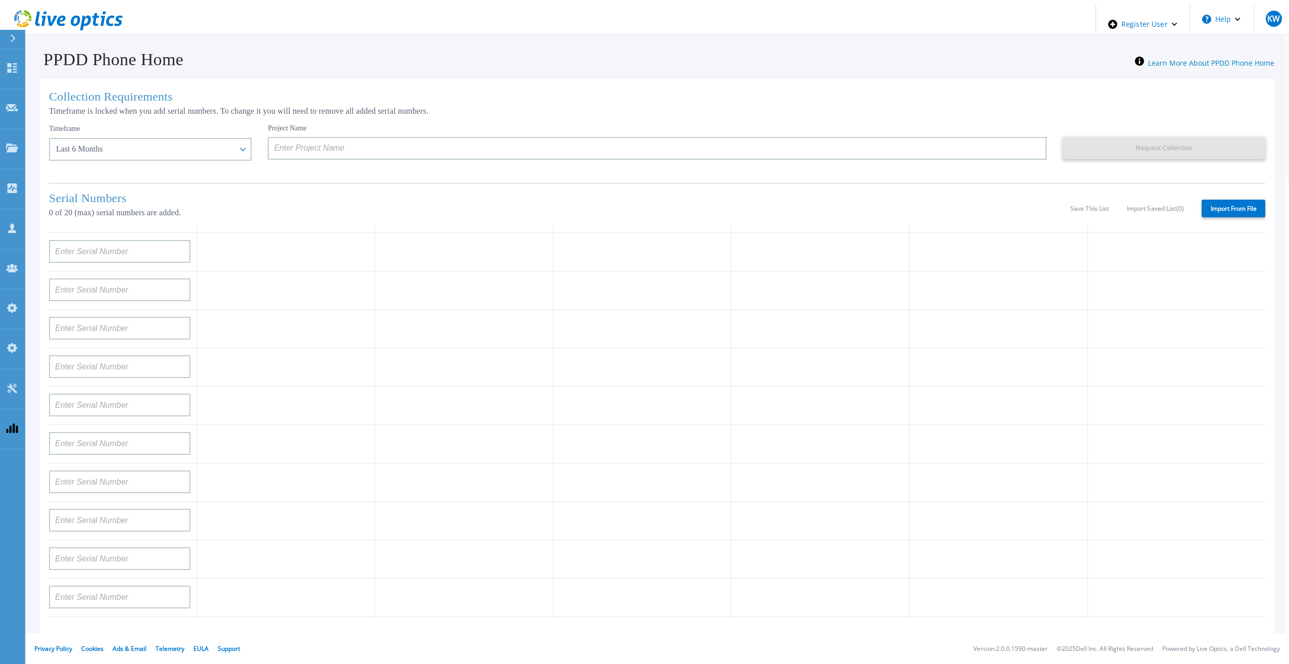
click at [290, 164] on div "Project Name" at bounding box center [665, 150] width 794 height 52
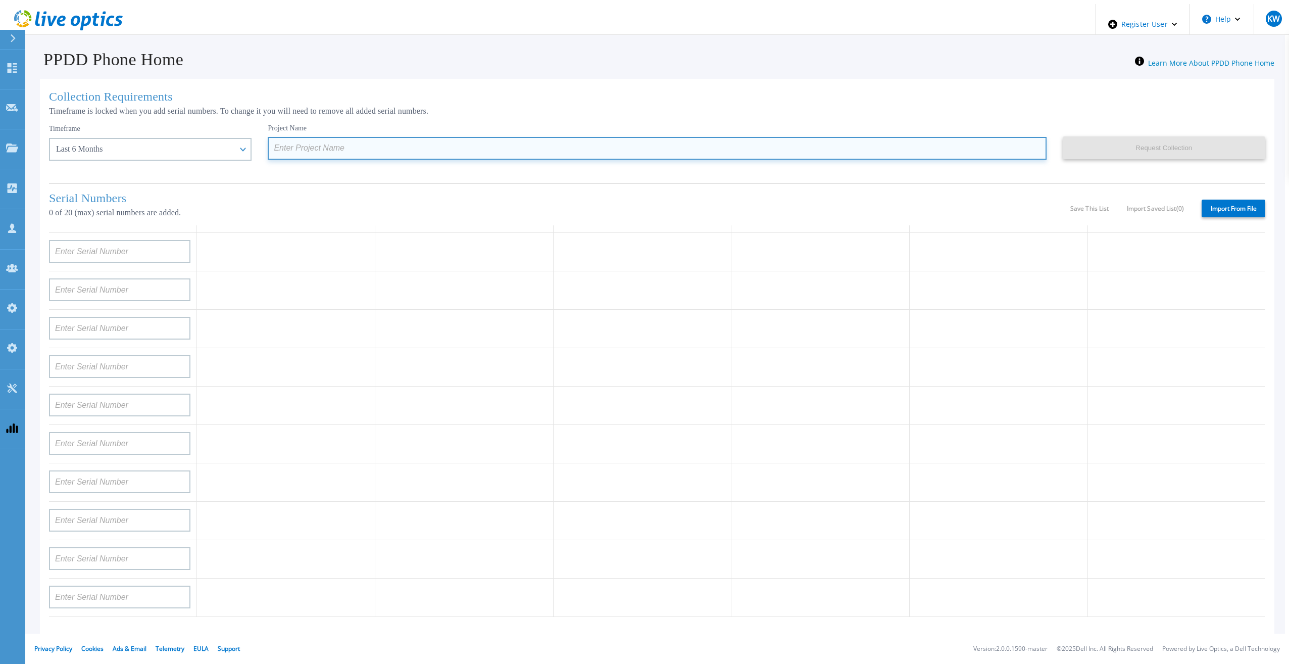
click at [307, 145] on input at bounding box center [657, 148] width 778 height 23
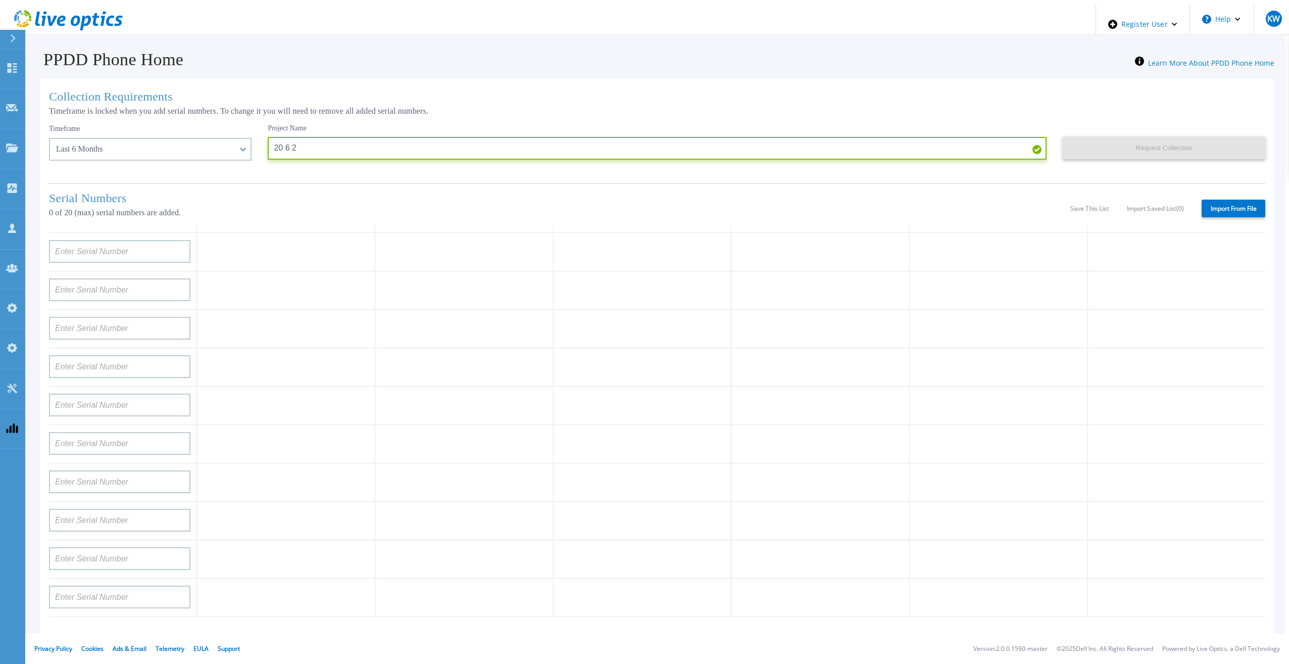
type input "20 6 2"
click at [1239, 201] on label "Import From File" at bounding box center [1233, 208] width 64 height 18
click at [0, 0] on input "Import From File" at bounding box center [0, 0] width 0 height 0
type input "APM00211700095"
type input "APX00232503747"
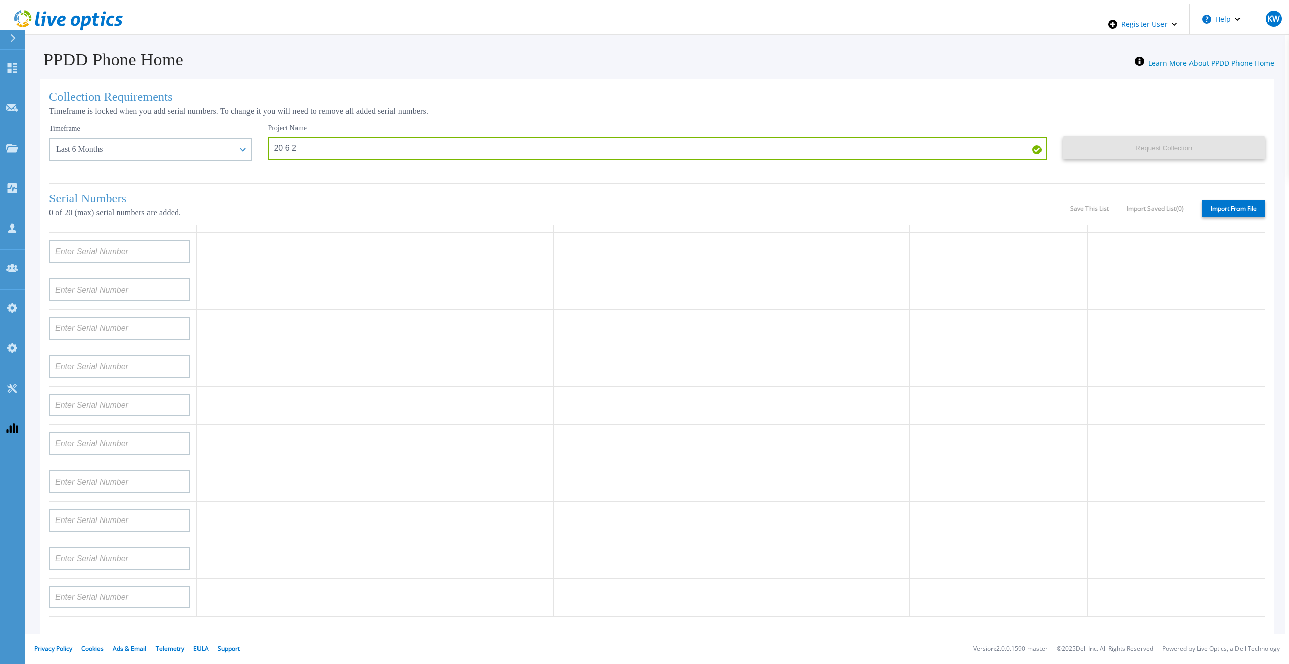
type input "APM00214914093"
type input "APM00171836329"
type input "APM00212026971"
type input "APM00214914094"
type input "APX00234502218"
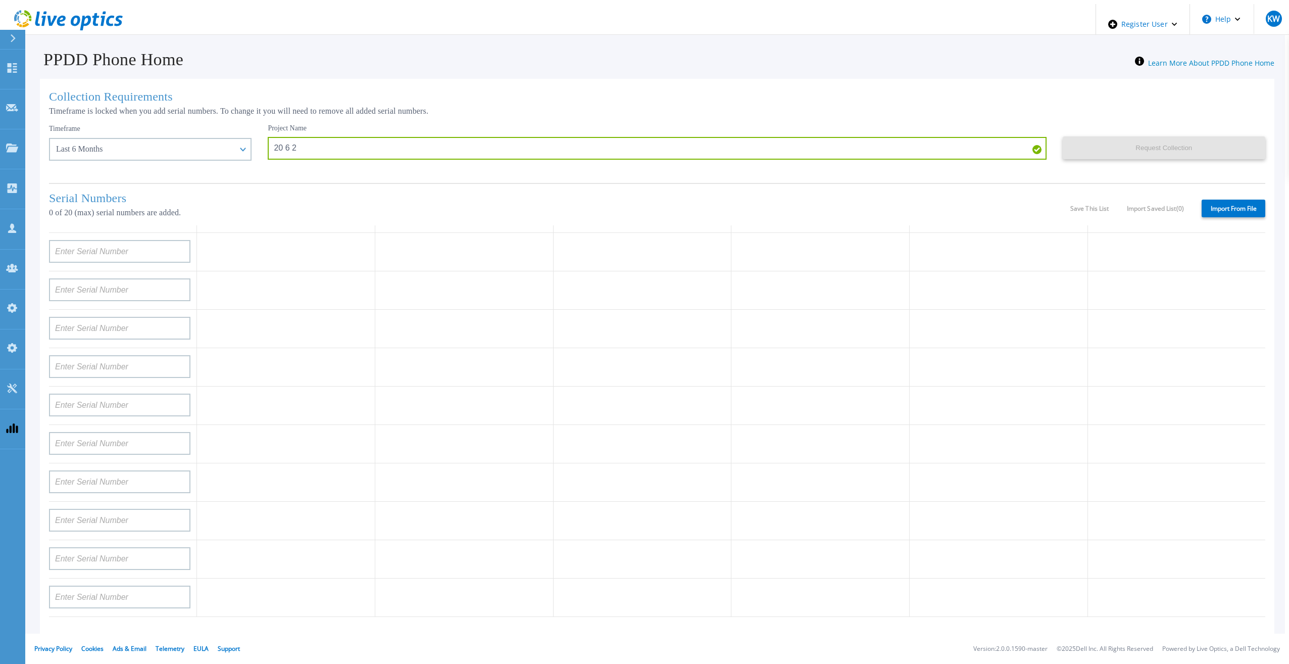
type input "APM00212018359"
type input "APX00232503745"
type input "APX00232503743"
type input "APM00193603655"
type input "APM00212517749"
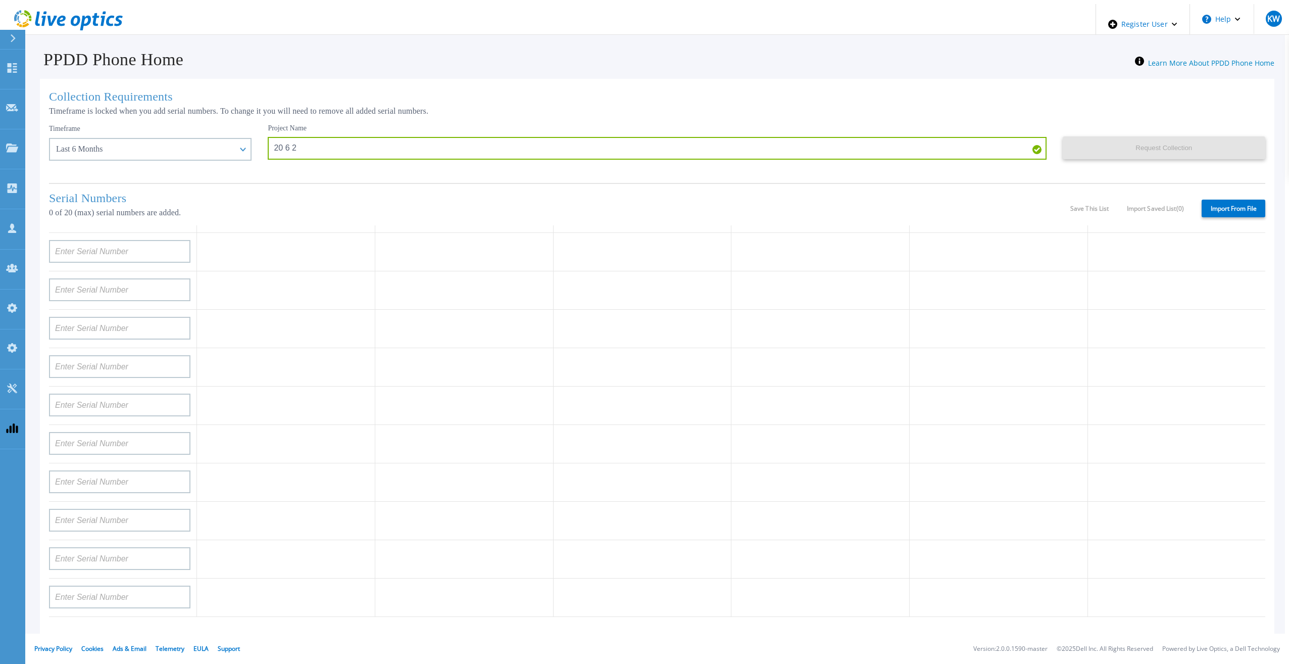
type input "APX00232503742"
type input "APM00212702822"
type input "APM00212610953"
type input "APM00202614668"
type input "APM00212613652"
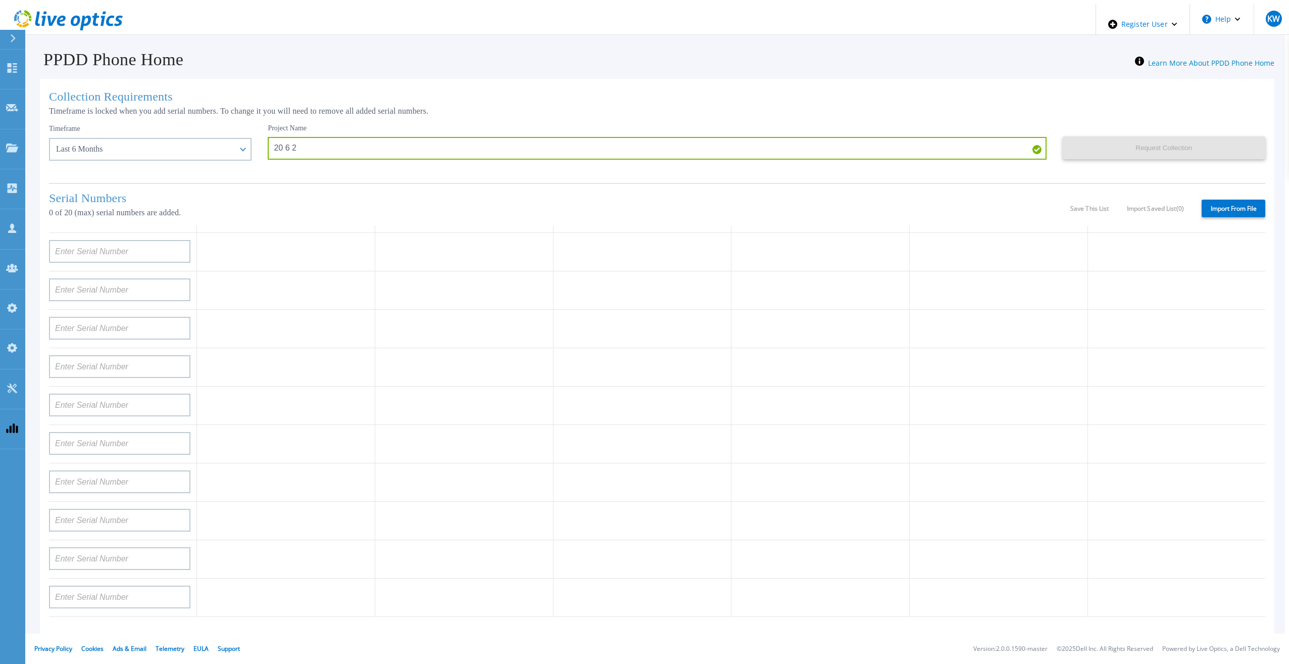
type input "APX00222101185"
type input "AUDVUX6XJHDJFE"
type input "APM00133543104"
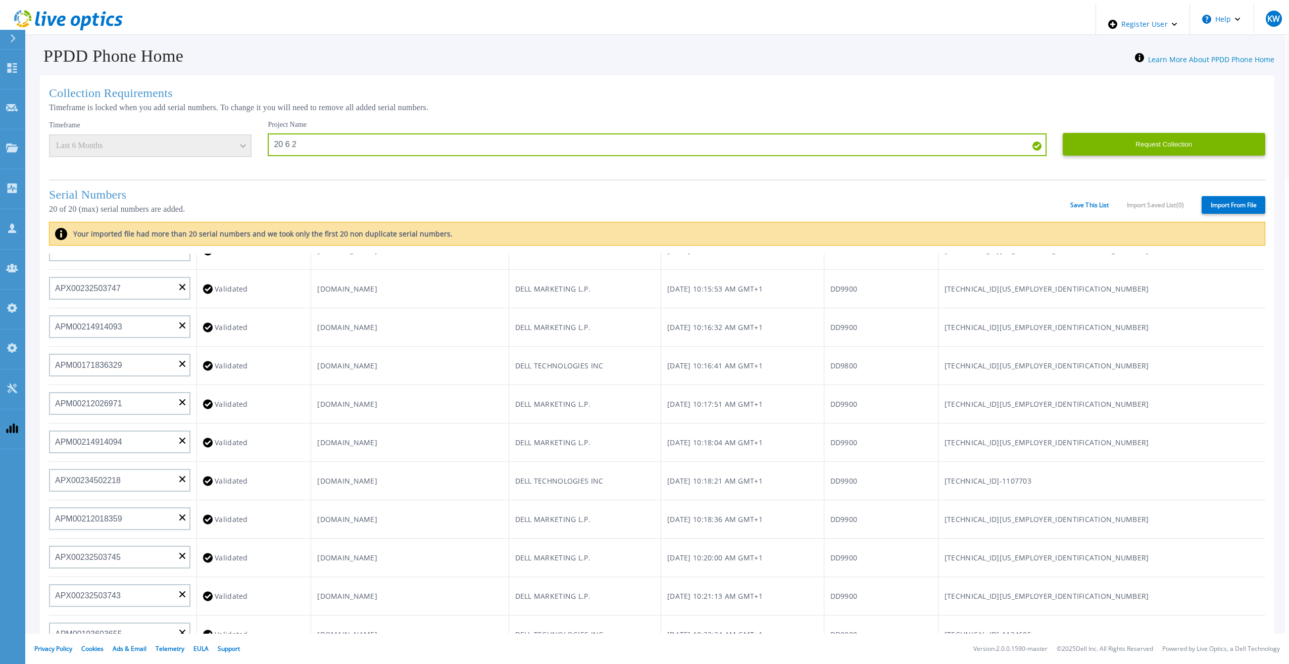
scroll to position [0, 0]
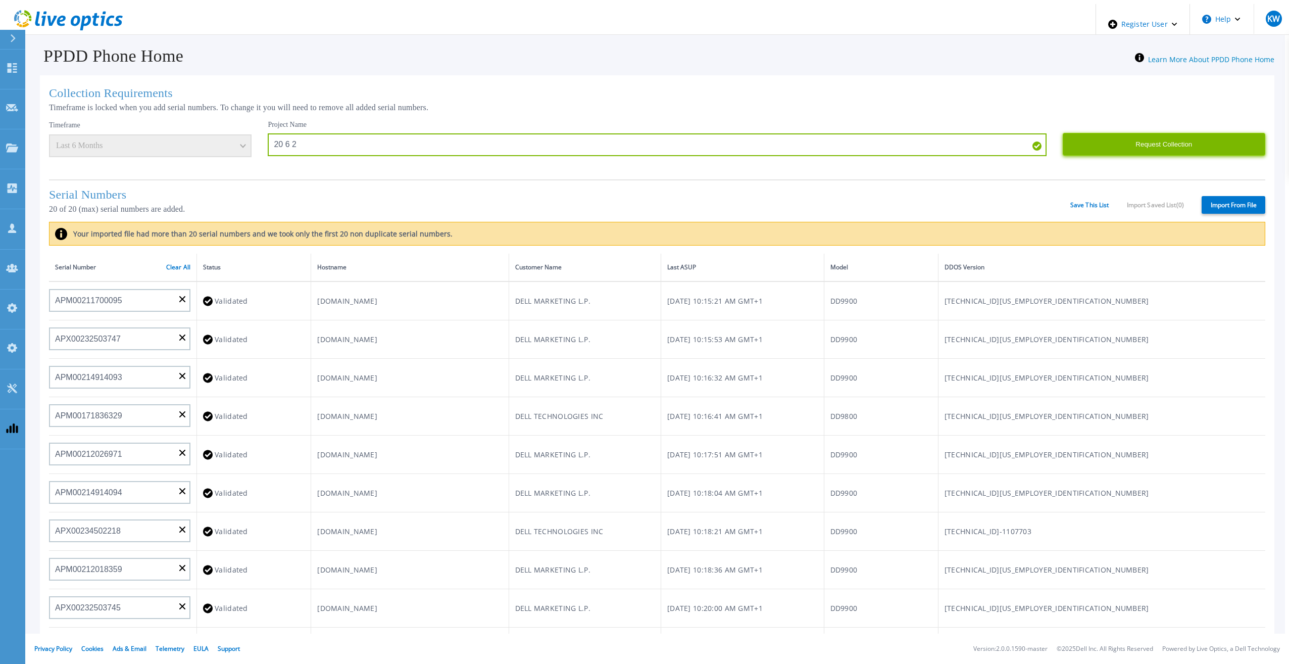
click at [1125, 142] on button "Request Collection" at bounding box center [1163, 144] width 202 height 23
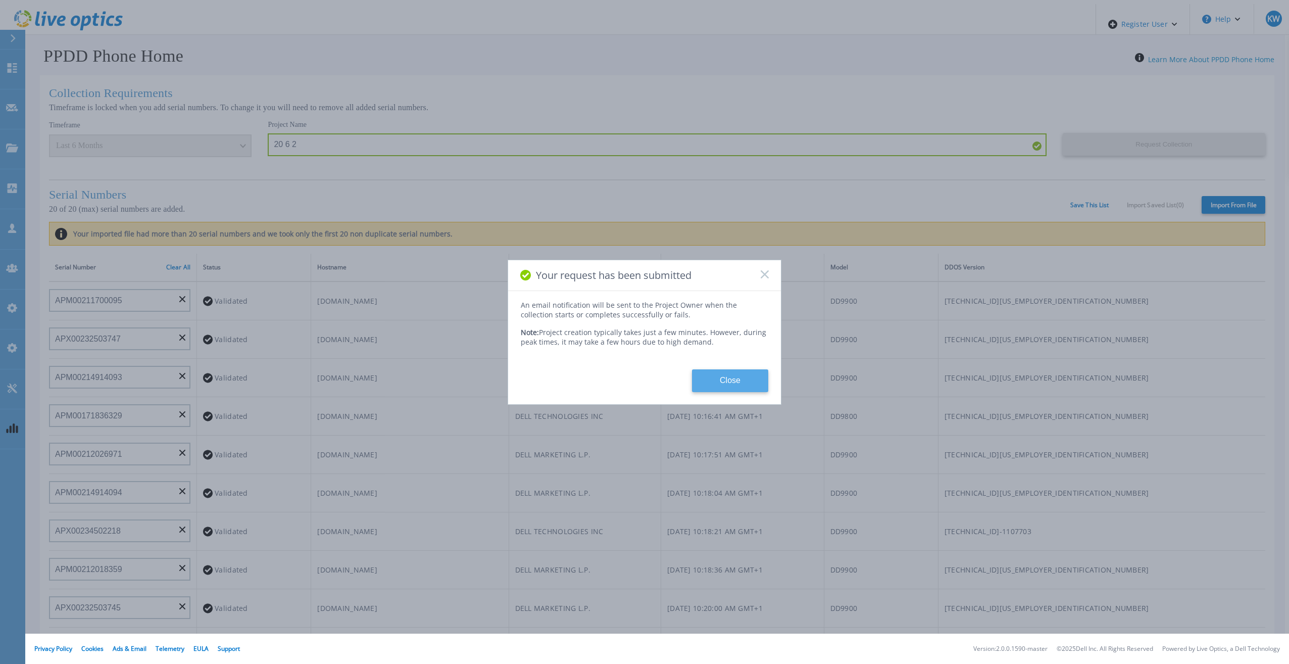
click at [720, 378] on button "Close" at bounding box center [730, 380] width 76 height 23
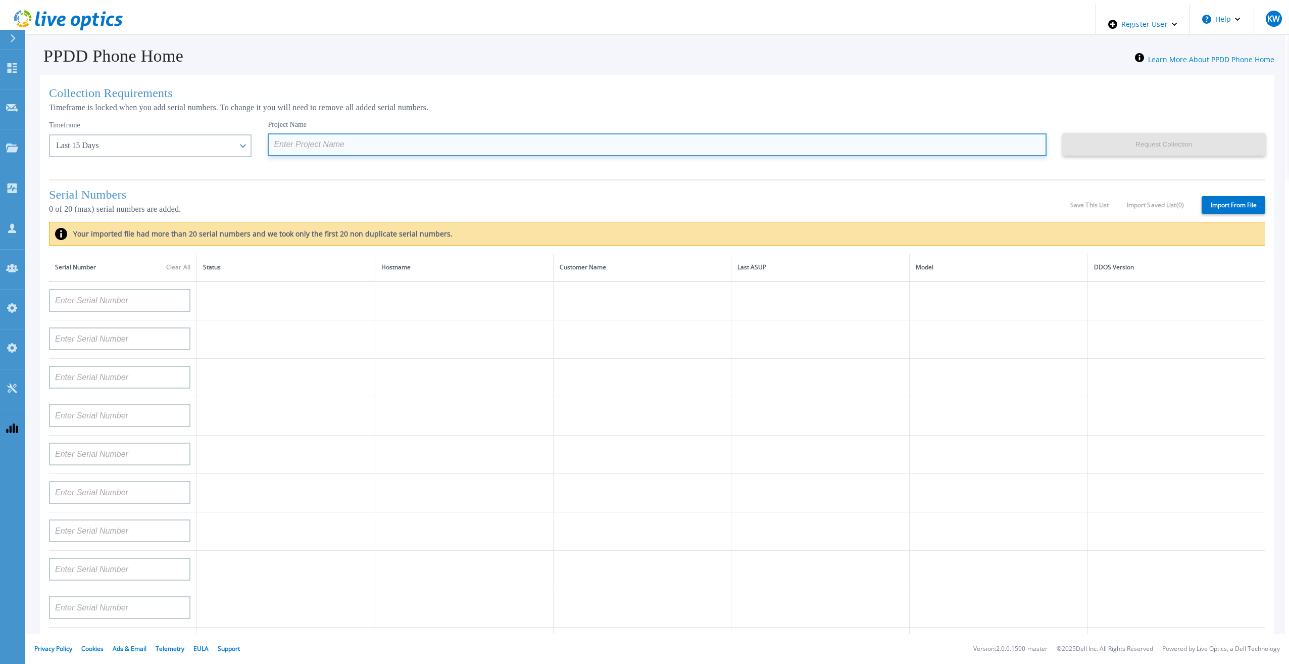
click at [301, 133] on input at bounding box center [657, 144] width 778 height 23
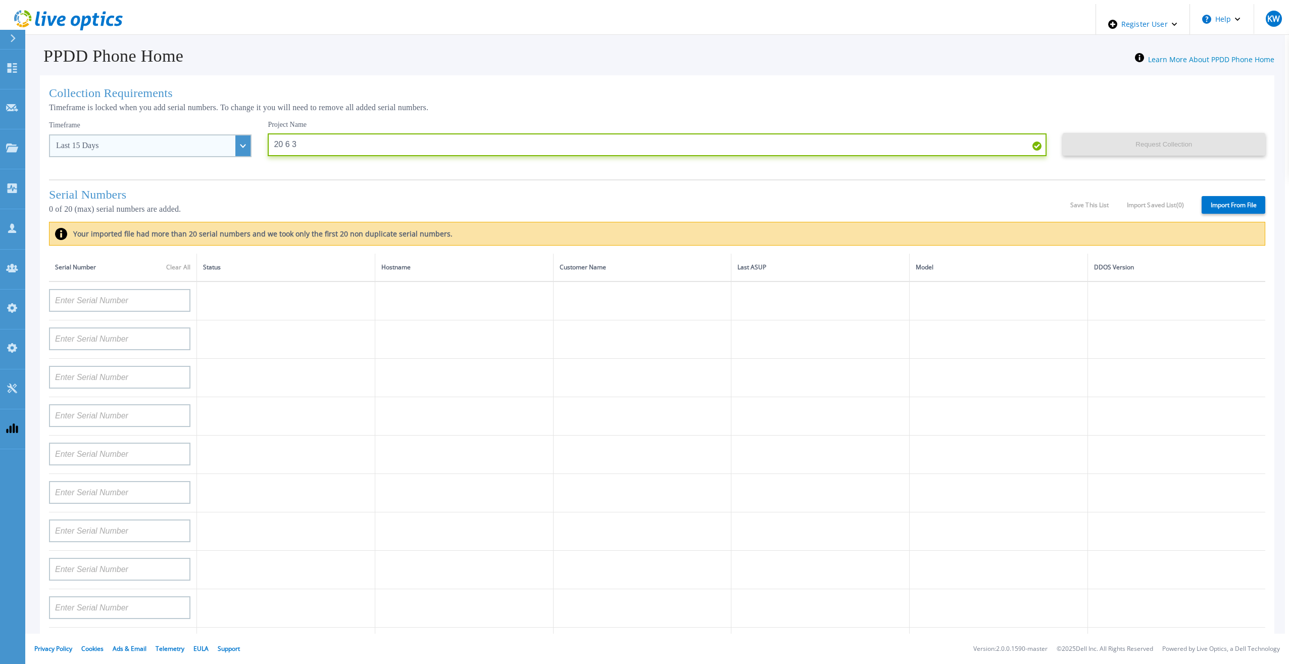
type input "20 6 3"
click at [165, 141] on div "Last 15 Days" at bounding box center [144, 145] width 177 height 9
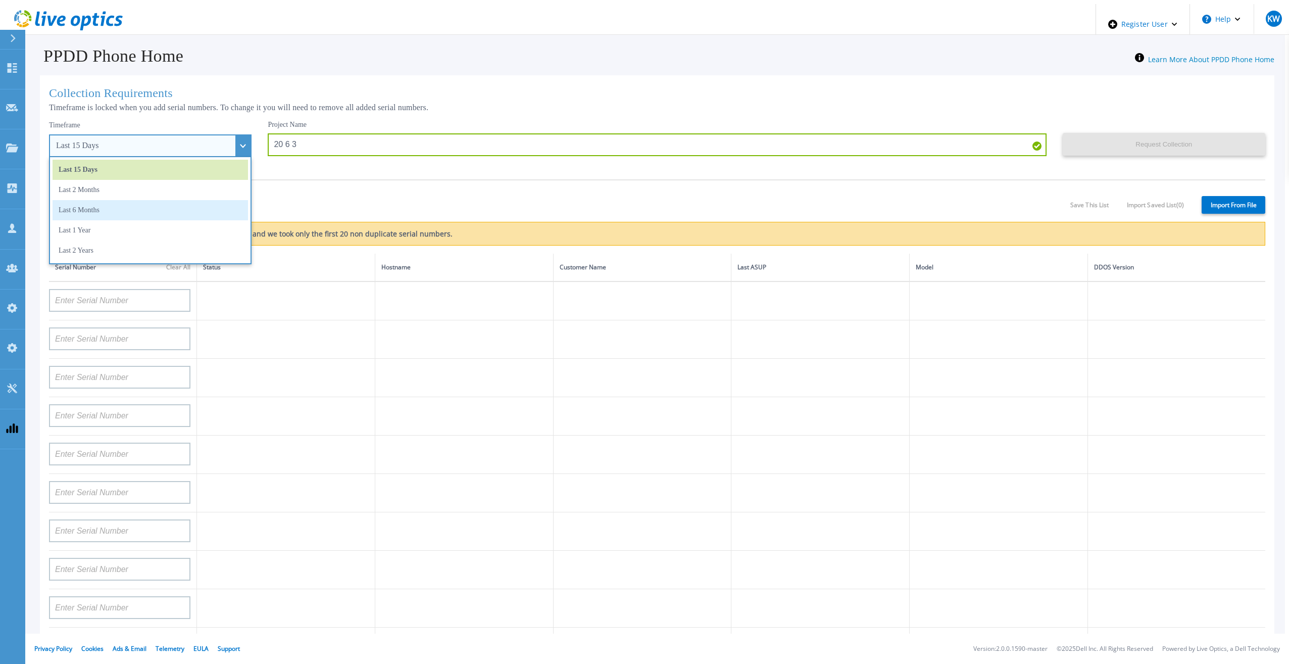
click at [111, 205] on li "Last 6 Months" at bounding box center [150, 210] width 195 height 20
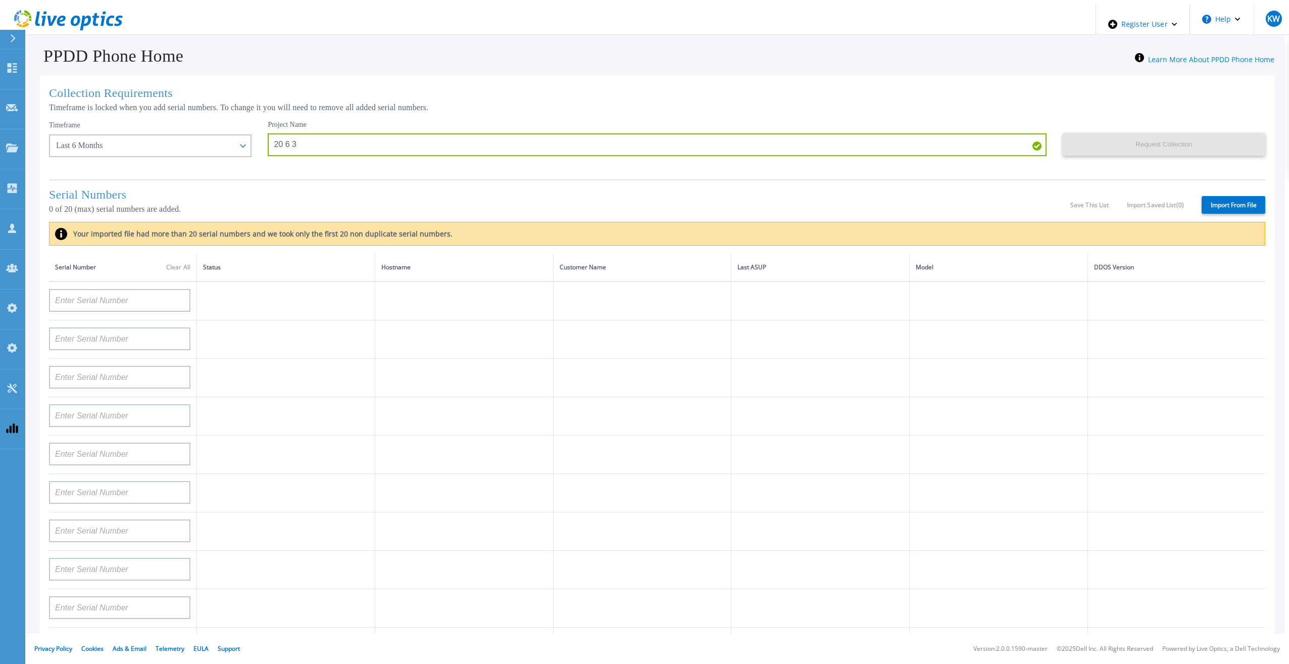
click at [1205, 202] on label "Import From File" at bounding box center [1233, 205] width 64 height 18
click at [0, 0] on input "Import From File" at bounding box center [0, 0] width 0 height 0
type input "CKM00192200277"
type input "CKM00181001809"
type input "APM00223002069"
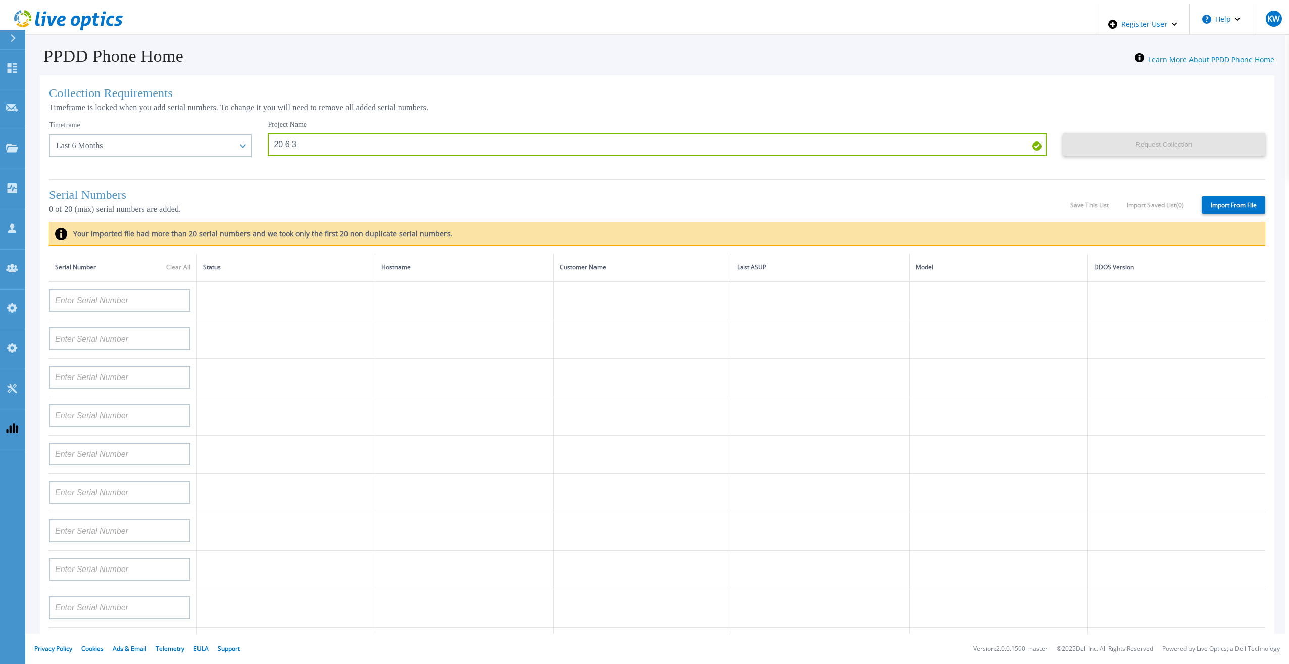
type input "CKM00183202848"
type input "CKM00192401344"
type input "APM00160405864"
type input "APM00145208243"
type input "CRK00235104956"
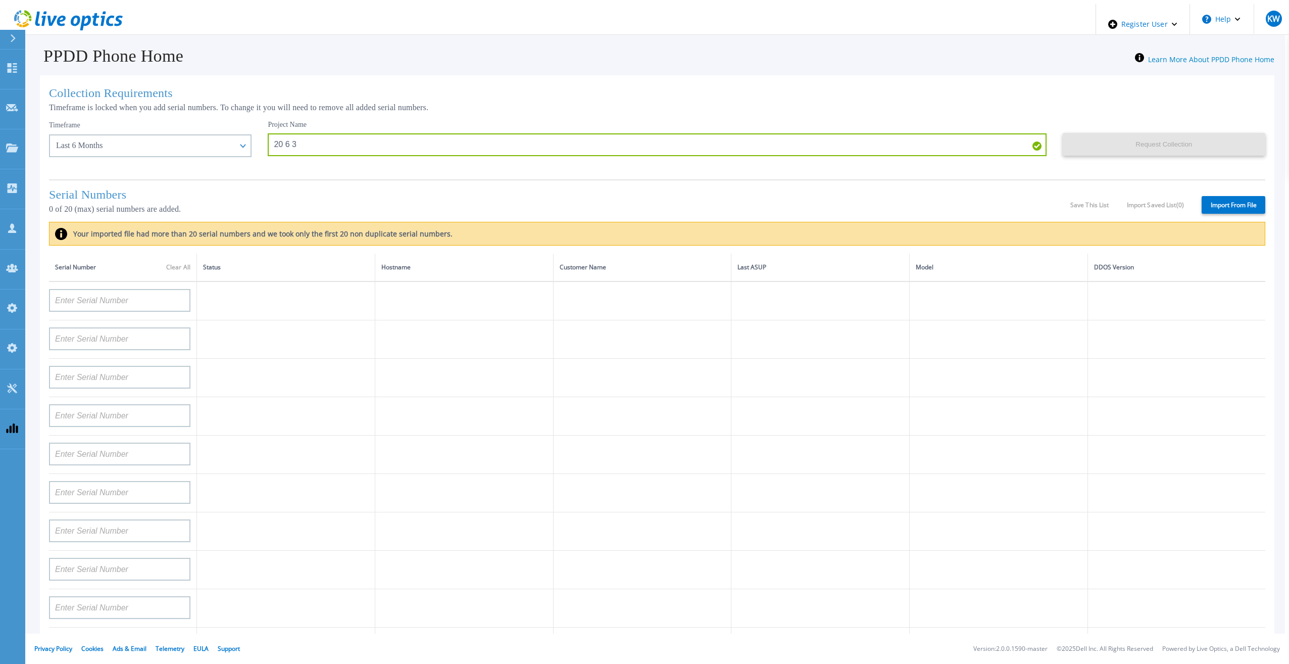
type input "APM00202011675"
type input "CKM01210505037"
type input "AUDVFBNW5NDDSY"
type input "CKM00184602620"
type input "DE500212802673"
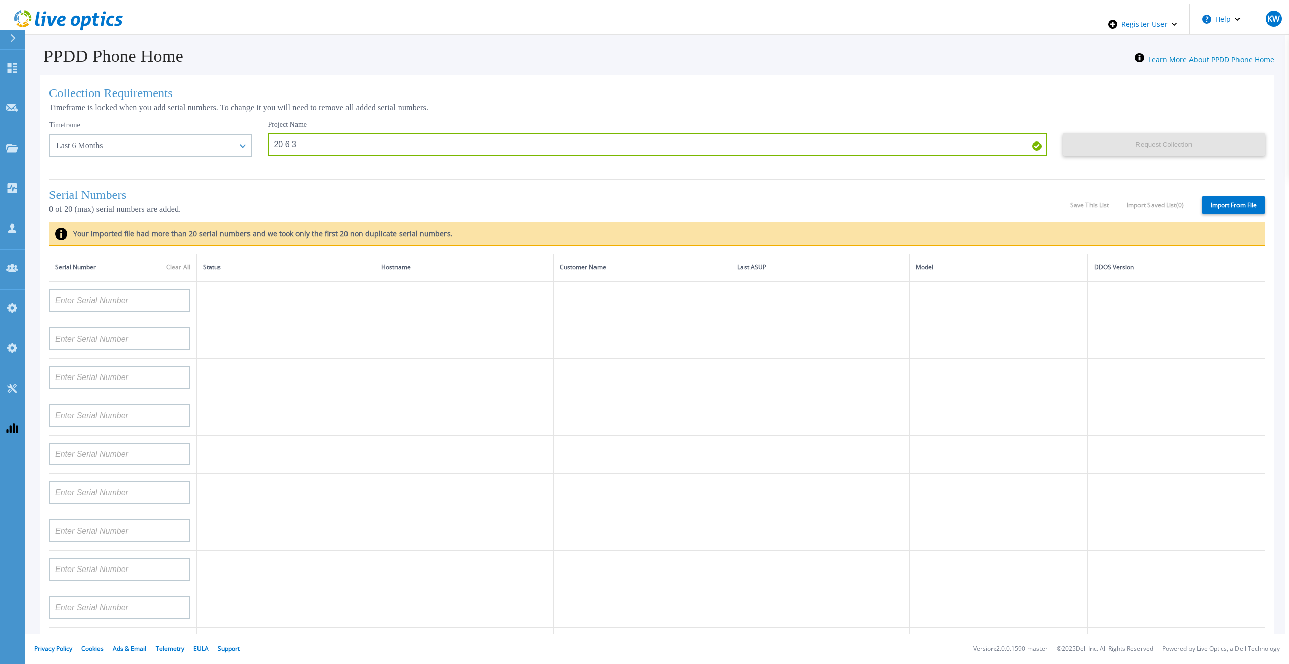
type input "APM00202912715"
type input "FLA00132100000"
type input "APM00133543104"
type input "CKM00192200280"
type input "DE500212902687"
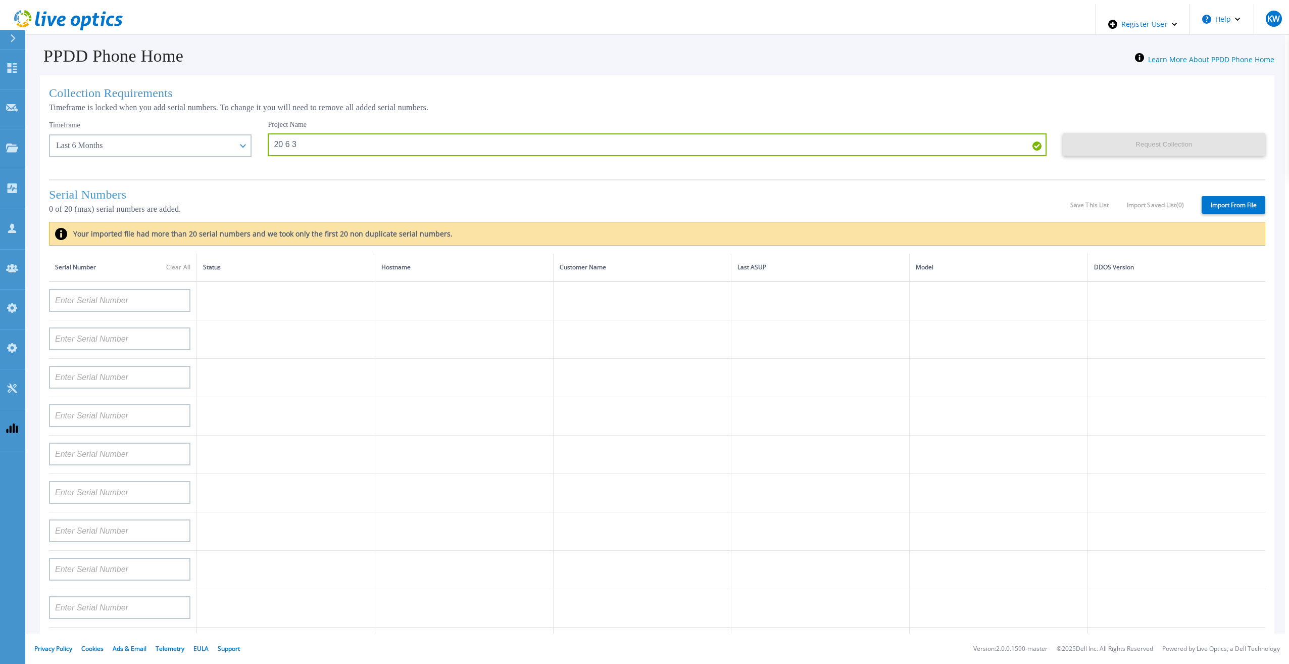
type input "APM00211506717"
type input "APM00214907936"
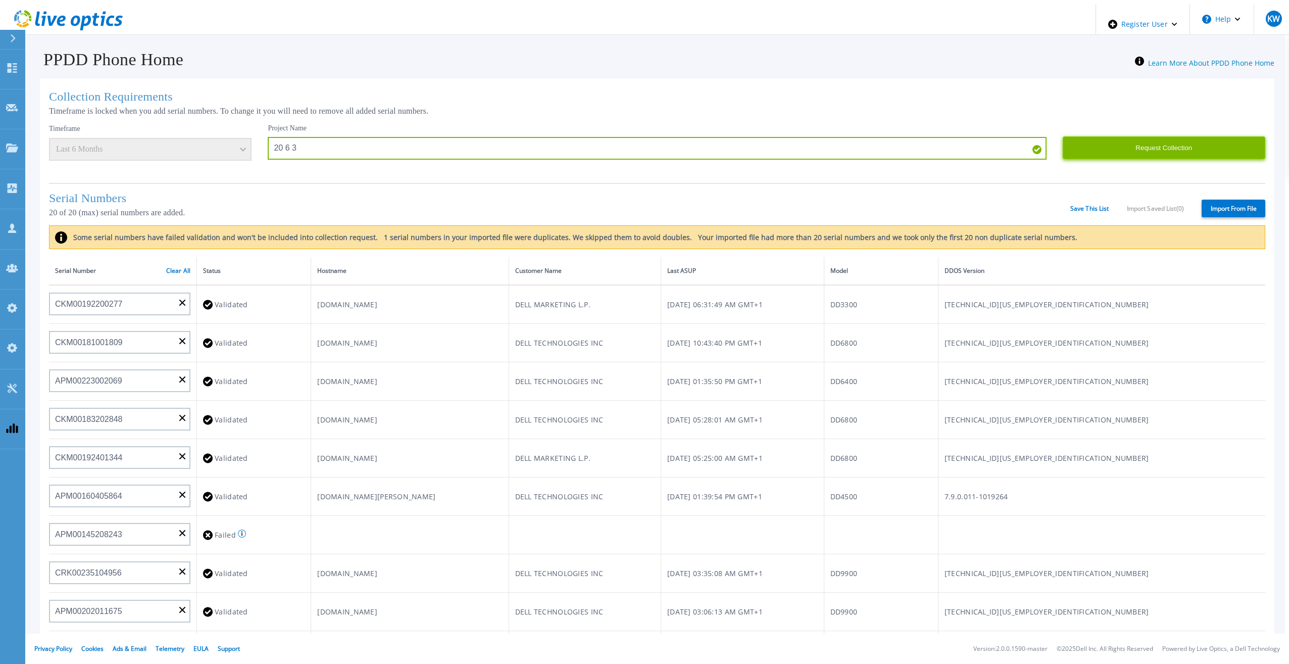
click at [1150, 136] on button "Request Collection" at bounding box center [1163, 147] width 202 height 23
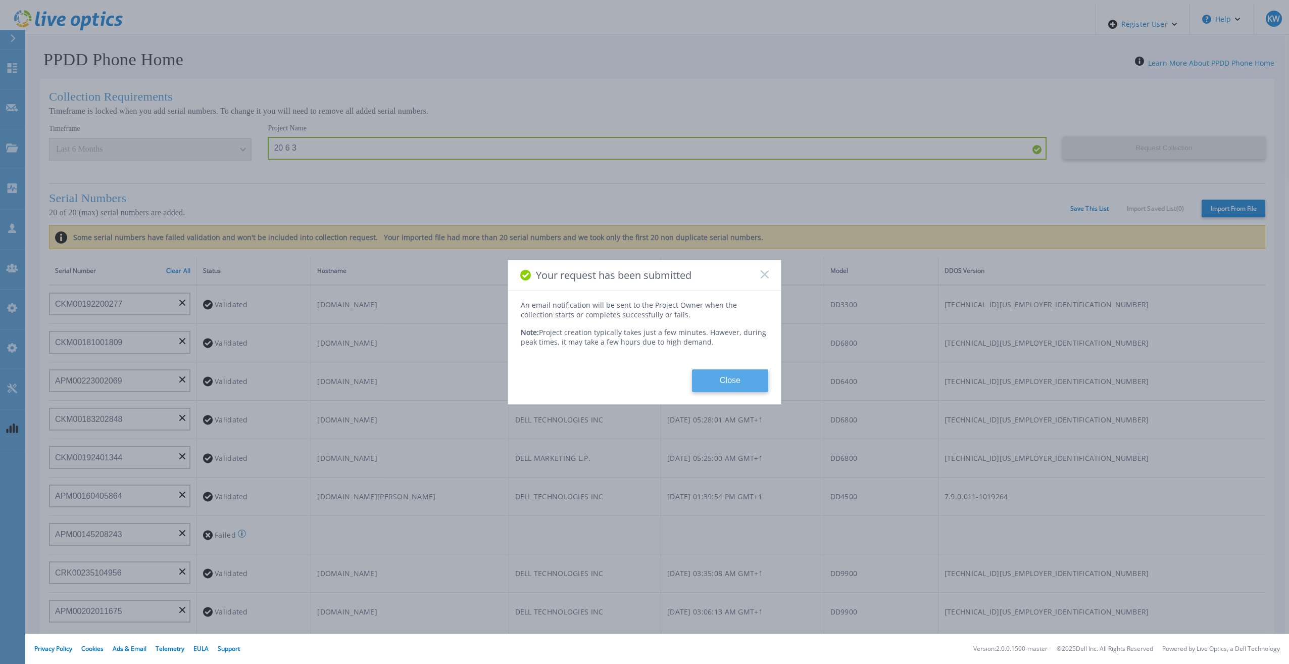
click at [754, 382] on button "Close" at bounding box center [730, 380] width 76 height 23
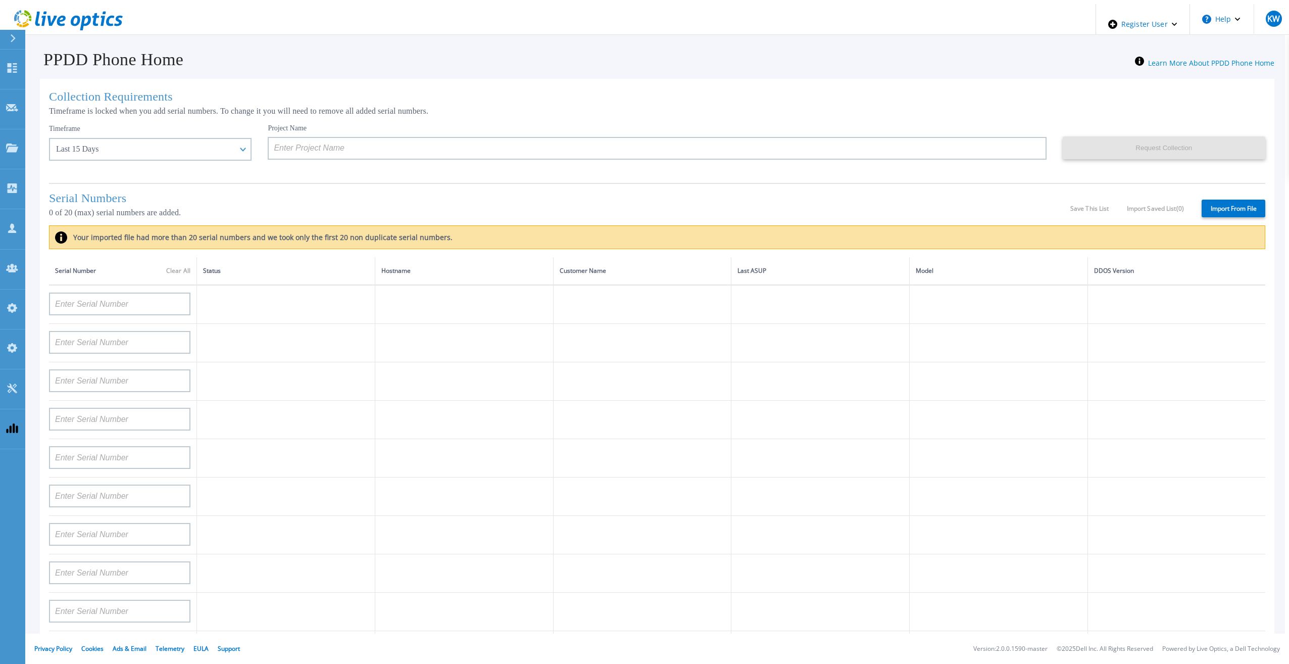
click at [80, 26] on icon at bounding box center [85, 23] width 11 height 15
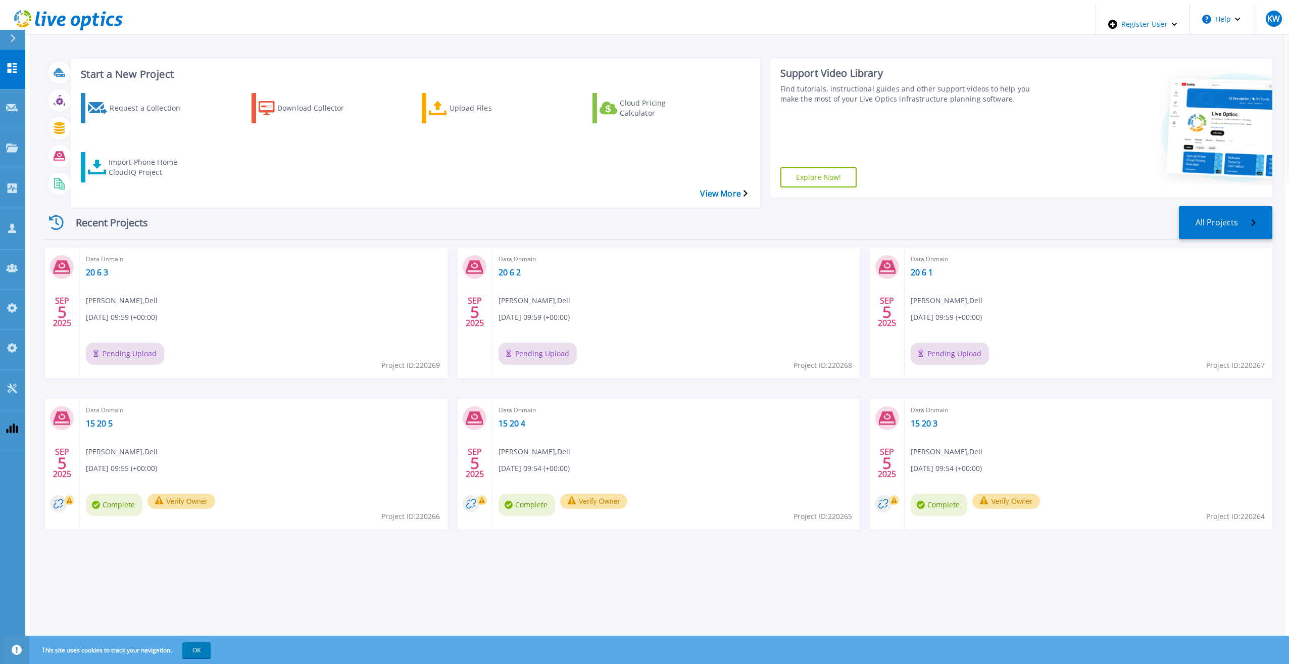
click at [597, 525] on div "Recent Projects All Projects [DATE] Data Domain 20 6 3 [PERSON_NAME] , Dell [DA…" at bounding box center [657, 378] width 1229 height 360
drag, startPoint x: 492, startPoint y: 356, endPoint x: 499, endPoint y: 342, distance: 15.1
click at [499, 342] on div "[DATE] Data Domain 20 6 3 [PERSON_NAME] , Dell [DATE] 09:59 (+00:00) Pending Up…" at bounding box center [653, 398] width 1237 height 302
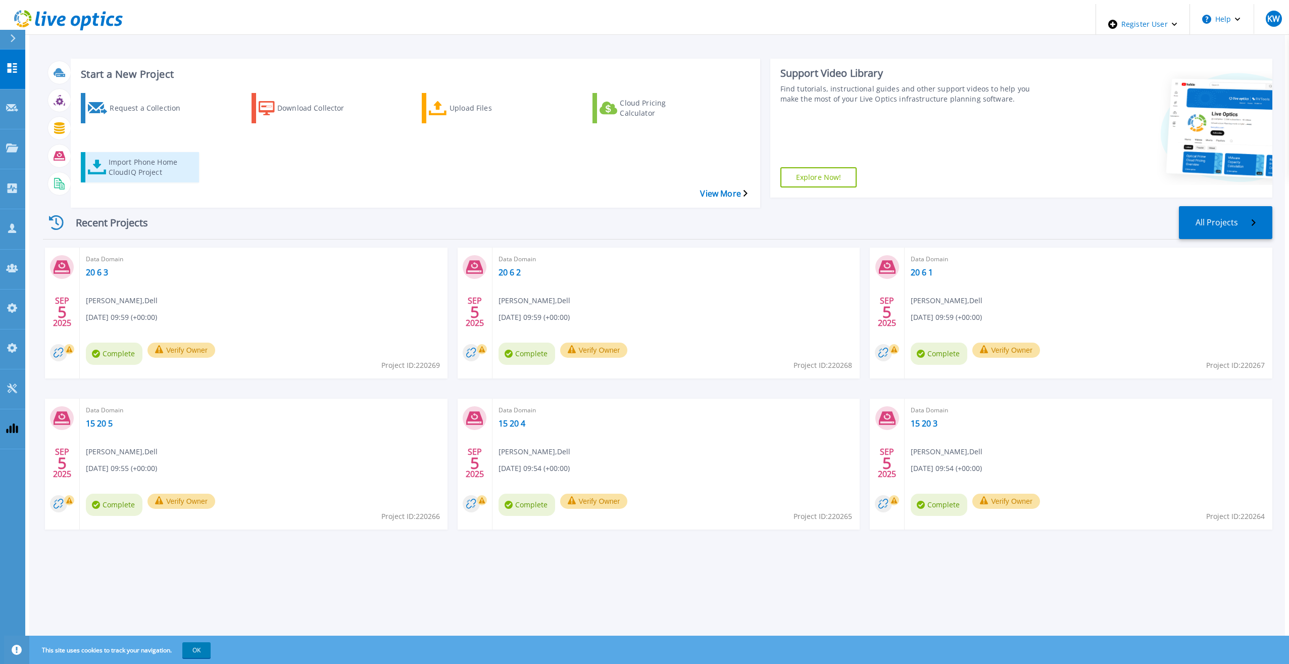
click at [93, 160] on icon at bounding box center [97, 167] width 18 height 15
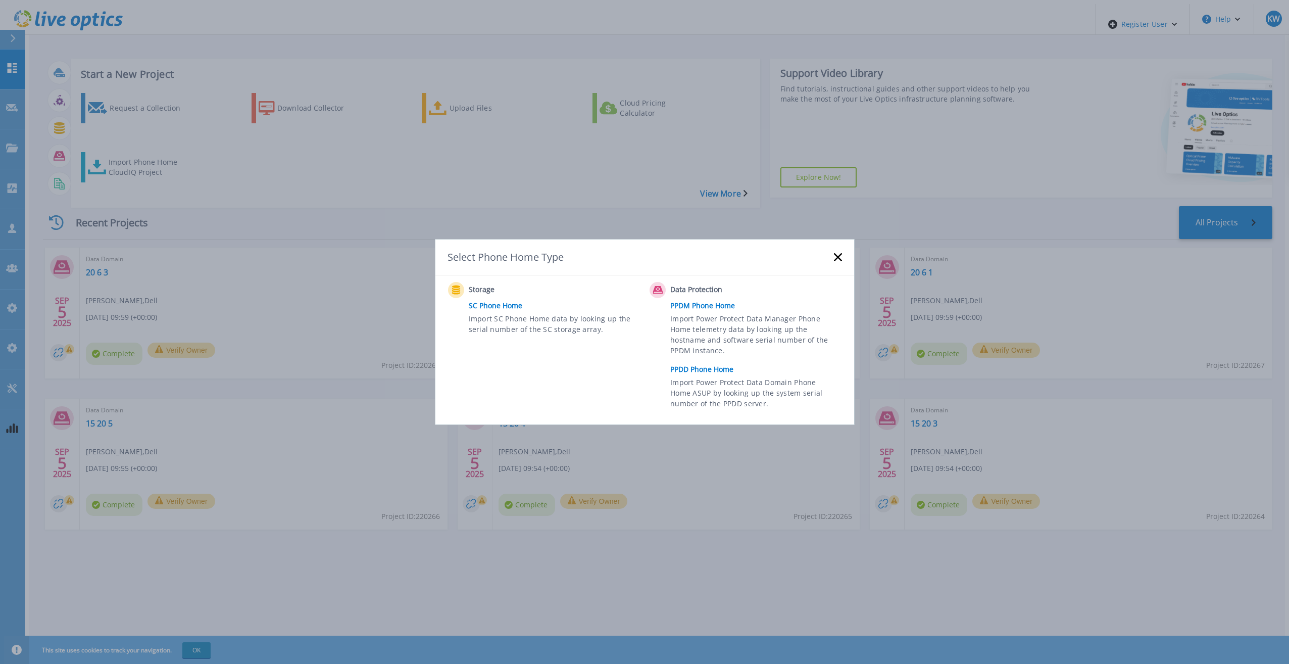
click at [722, 372] on link "PPDD Phone Home" at bounding box center [758, 369] width 176 height 15
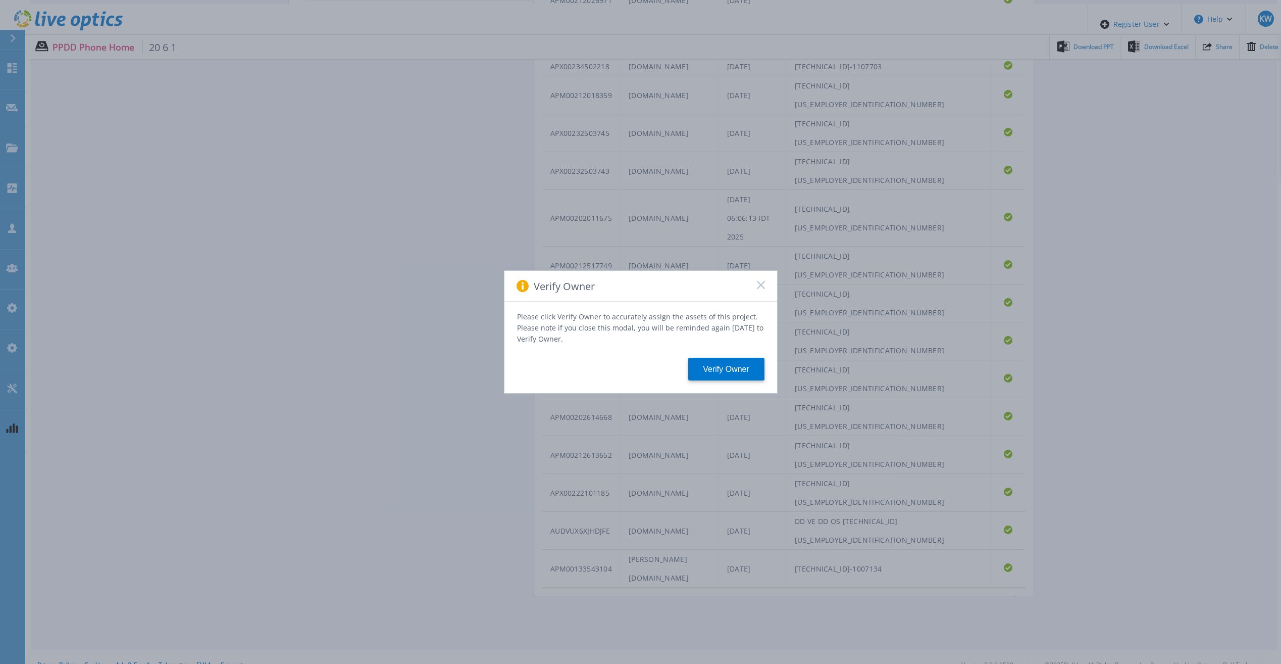
scroll to position [438, 0]
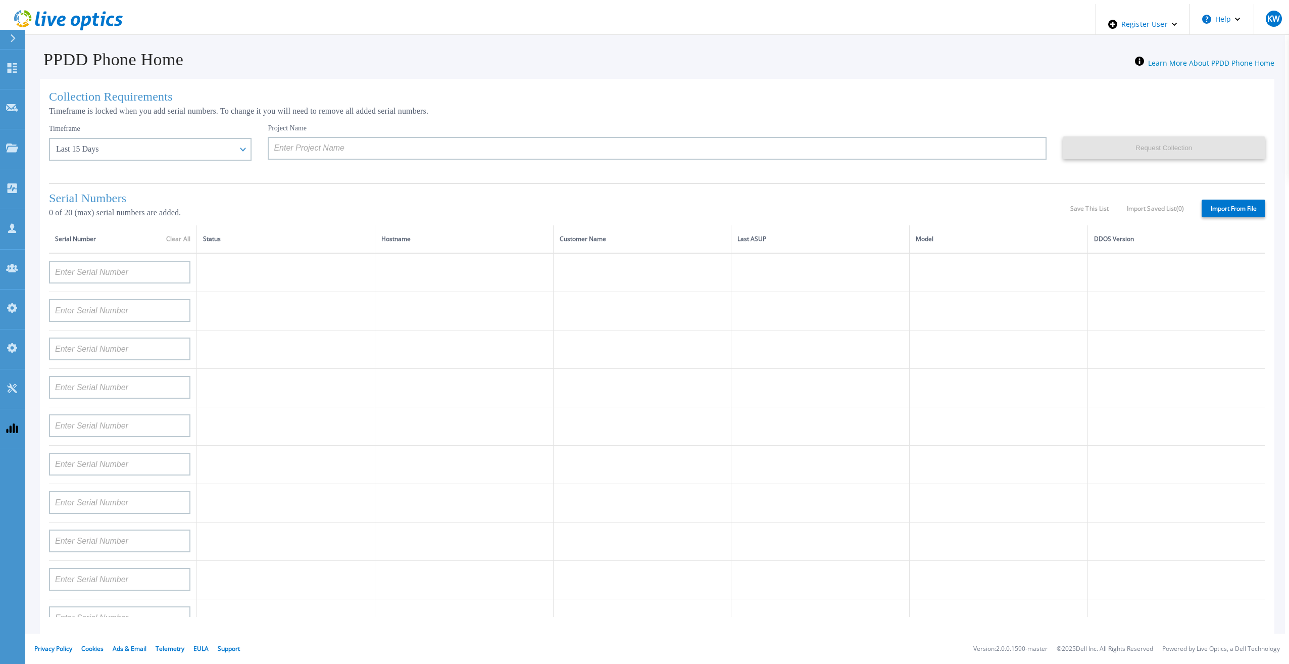
click at [1234, 207] on label "Import From File" at bounding box center [1233, 208] width 64 height 18
click at [0, 0] on input "Import From File" at bounding box center [0, 0] width 0 height 0
type input "APX00232503747"
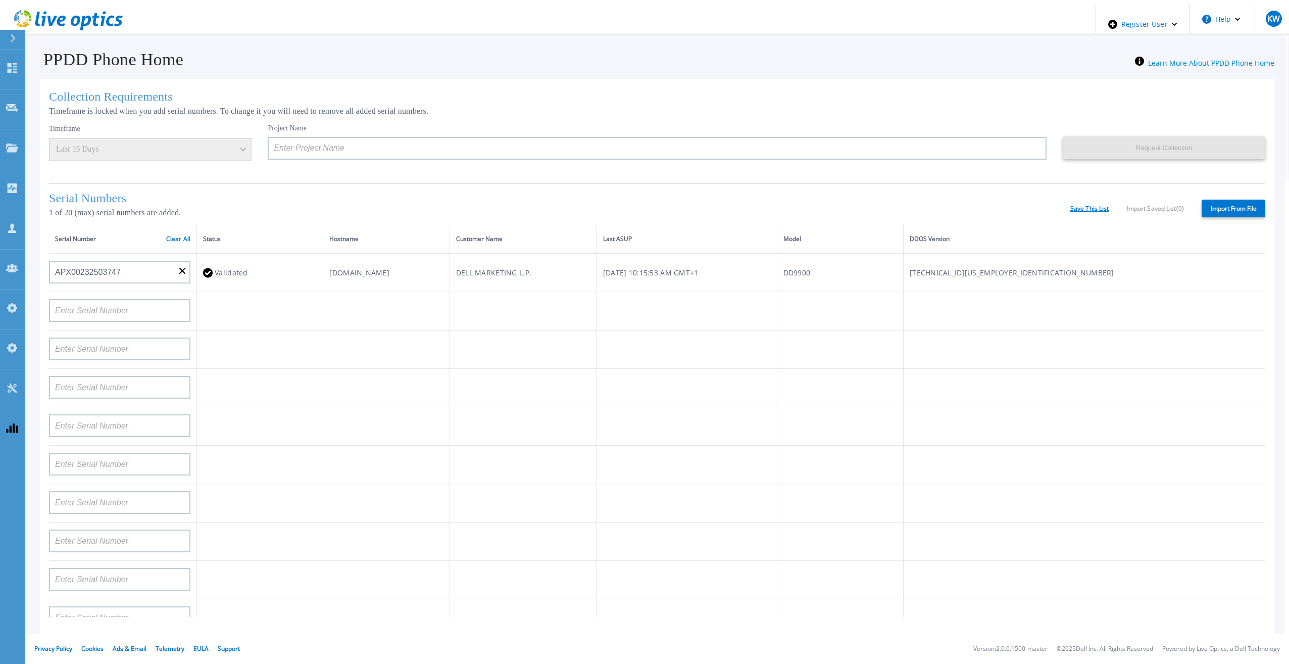
click at [1092, 210] on link "Save This List" at bounding box center [1089, 208] width 39 height 7
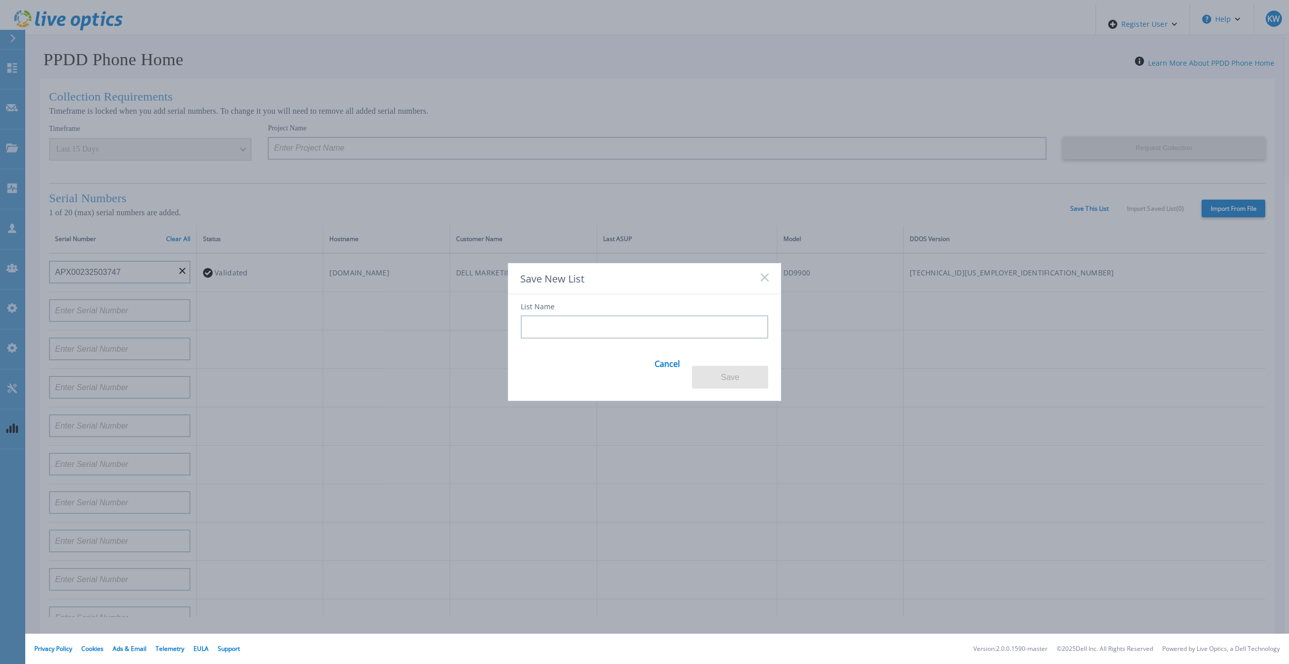
click at [614, 320] on input at bounding box center [644, 326] width 247 height 23
type input "Test1"
click at [727, 366] on button "Save" at bounding box center [730, 377] width 76 height 23
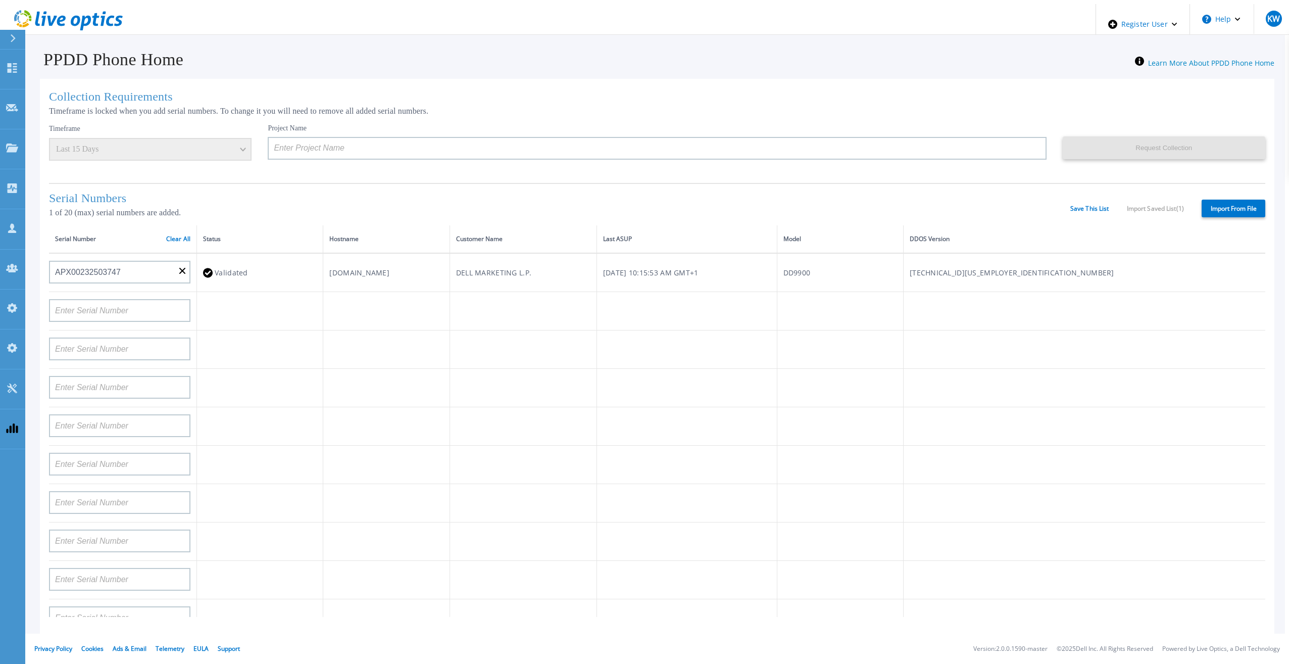
click at [1160, 201] on div "Serial Numbers 1 of 20 (max) serial numbers are added. Save This List Import Sa…" at bounding box center [657, 204] width 1216 height 42
click at [1163, 209] on div "Save This List Import Saved List ( 1 )" at bounding box center [1127, 208] width 114 height 7
drag, startPoint x: 1163, startPoint y: 209, endPoint x: 1121, endPoint y: 207, distance: 42.4
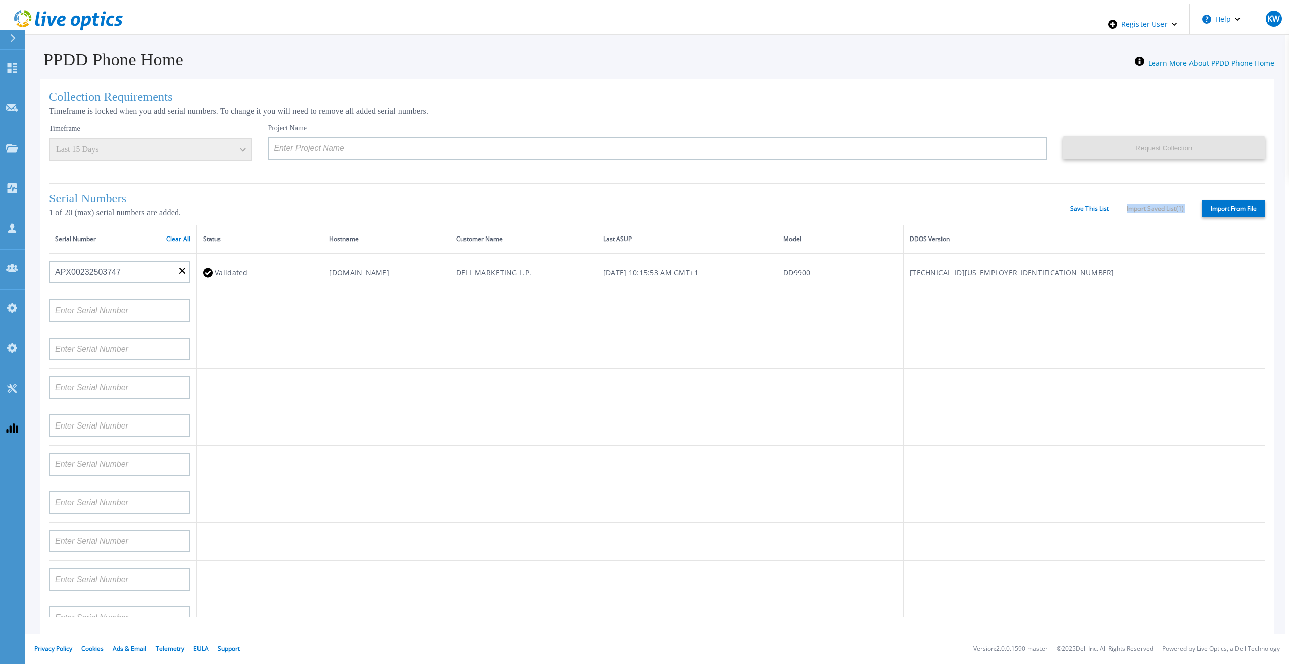
click at [1121, 207] on div "Save This List Import Saved List ( 1 )" at bounding box center [1127, 208] width 114 height 7
click at [1131, 206] on div "Save This List Import Saved List ( 1 )" at bounding box center [1127, 208] width 114 height 7
drag, startPoint x: 1131, startPoint y: 206, endPoint x: 1185, endPoint y: 206, distance: 54.5
click at [1184, 206] on div "Save This List Import Saved List ( 1 )" at bounding box center [1127, 208] width 114 height 7
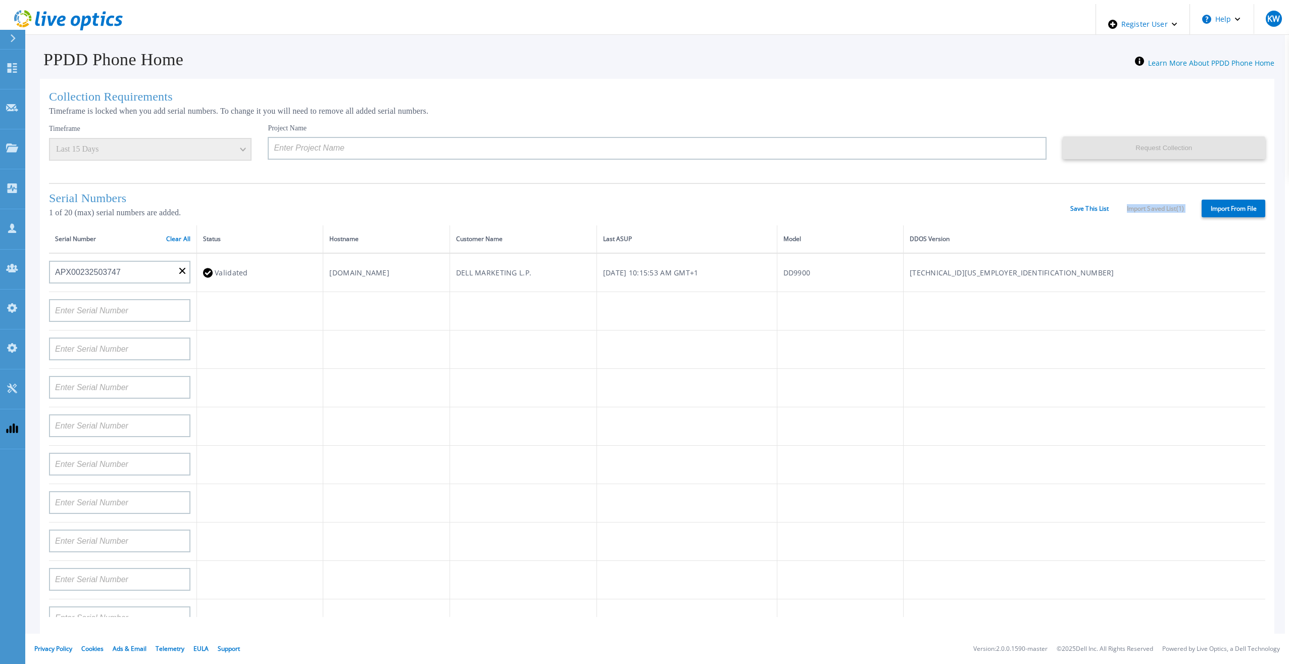
drag, startPoint x: 1189, startPoint y: 205, endPoint x: 1130, endPoint y: 207, distance: 59.6
click at [1130, 207] on div "Serial Numbers 1 of 20 (max) serial numbers are added. Save This List Import Sa…" at bounding box center [657, 204] width 1216 height 42
drag, startPoint x: 1130, startPoint y: 207, endPoint x: 1125, endPoint y: 208, distance: 5.3
click at [1125, 208] on div "Save This List Import Saved List ( 1 )" at bounding box center [1127, 208] width 114 height 7
drag, startPoint x: 1125, startPoint y: 208, endPoint x: 1189, endPoint y: 206, distance: 64.2
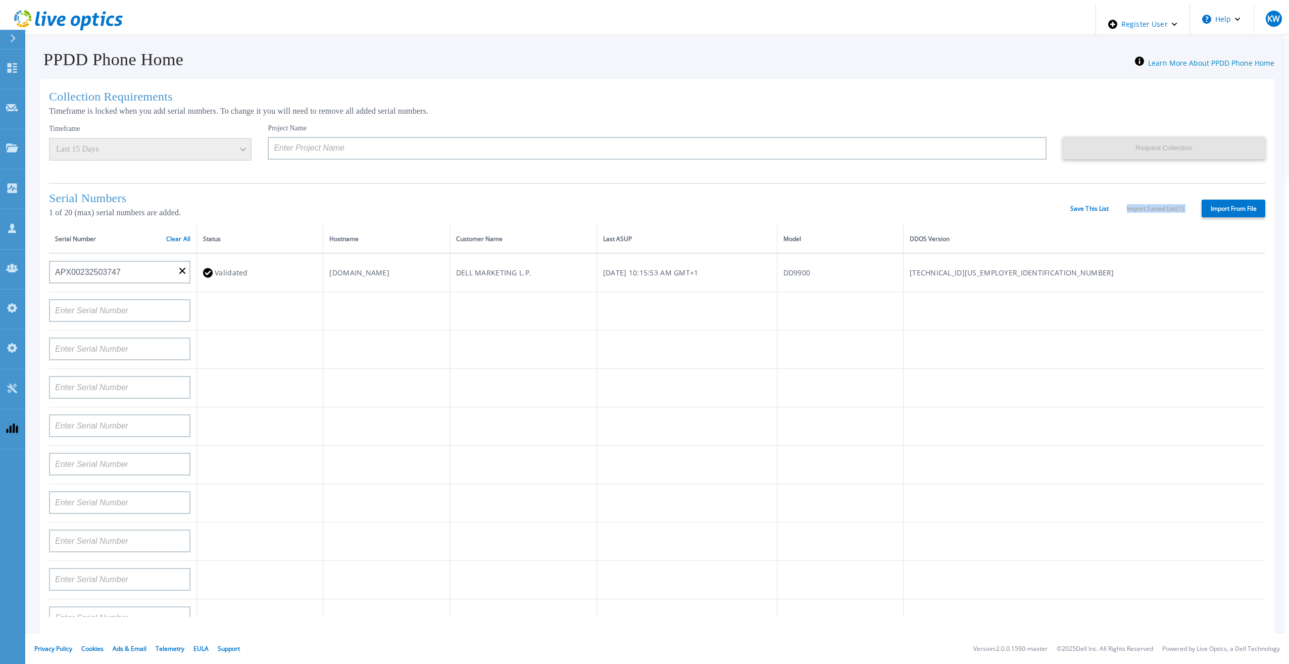
click at [1189, 206] on div "Serial Numbers 1 of 20 (max) serial numbers are added. Save This List Import Sa…" at bounding box center [657, 204] width 1216 height 42
drag, startPoint x: 1189, startPoint y: 206, endPoint x: 1147, endPoint y: 210, distance: 42.1
click at [1147, 210] on div "Serial Numbers 1 of 20 (max) serial numbers are added. Save This List Import Sa…" at bounding box center [657, 204] width 1216 height 42
click at [1139, 213] on div "Serial Numbers 1 of 20 (max) serial numbers are added. Save This List Import Sa…" at bounding box center [657, 204] width 1216 height 42
click at [1145, 199] on div "Serial Numbers 1 of 20 (max) serial numbers are added. Save This List Import Sa…" at bounding box center [657, 204] width 1216 height 42
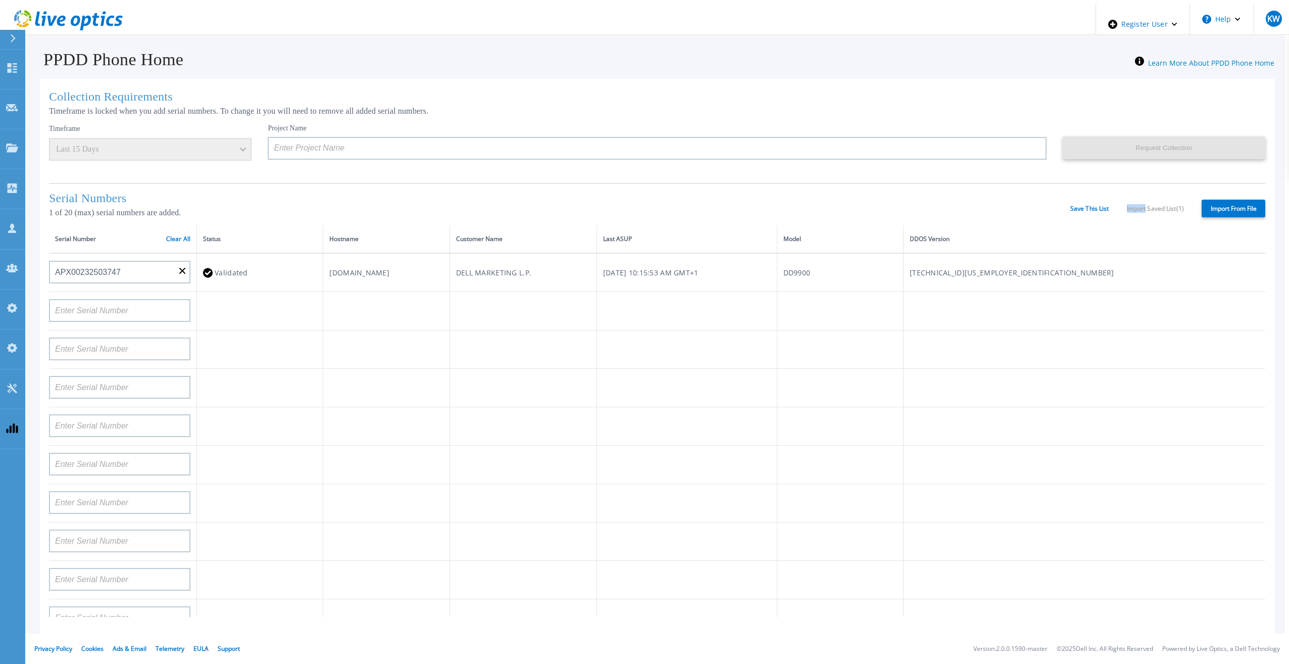
click at [1145, 202] on div "Serial Numbers 1 of 20 (max) serial numbers are added. Save This List Import Sa…" at bounding box center [657, 204] width 1216 height 42
click at [1146, 205] on div "Save This List Import Saved List ( 1 )" at bounding box center [1127, 208] width 114 height 7
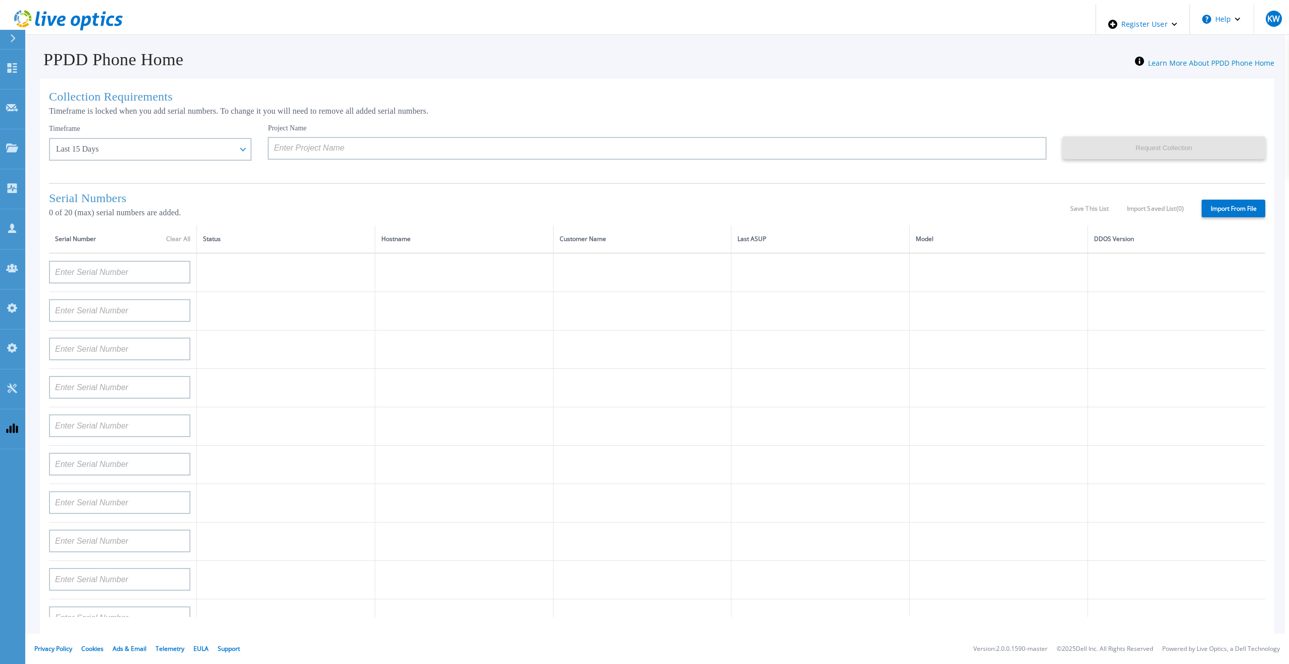
click at [1214, 212] on label "Import From File" at bounding box center [1233, 208] width 64 height 18
click at [0, 0] on input "Import From File" at bounding box center [0, 0] width 0 height 0
type input "APM00193603655"
type input "APM00212517749"
type input "APX00232503742"
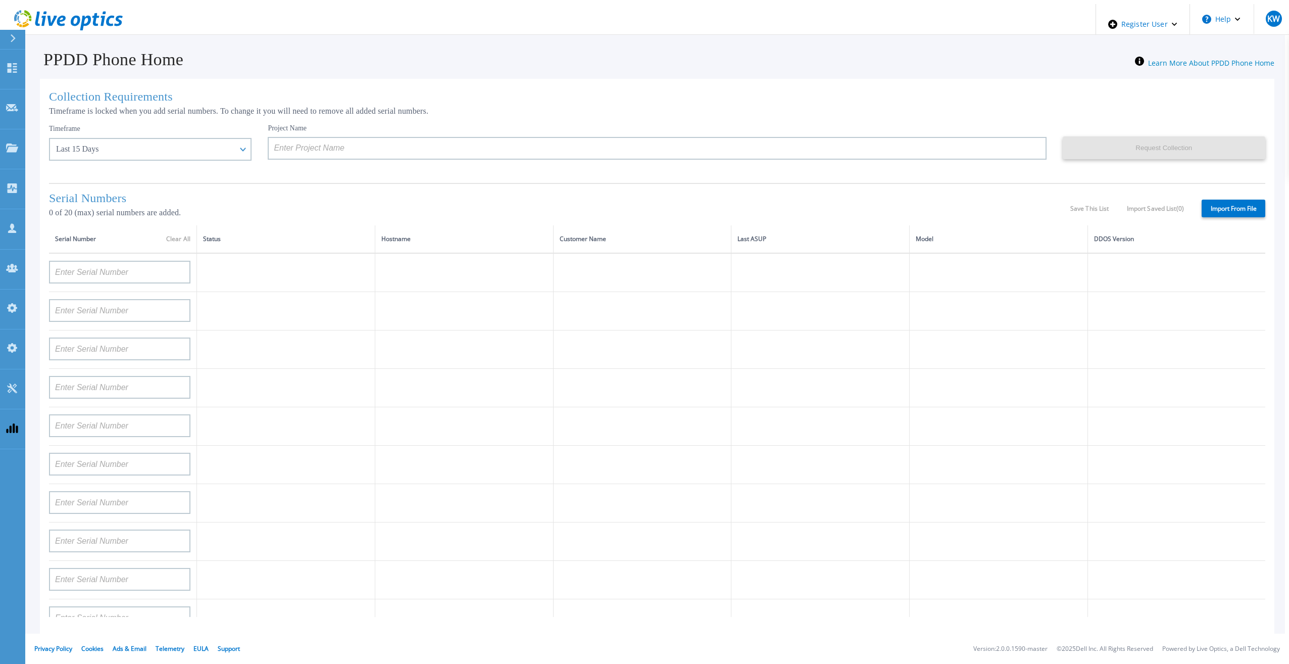
type input "APM00212702822"
type input "APM00212610953"
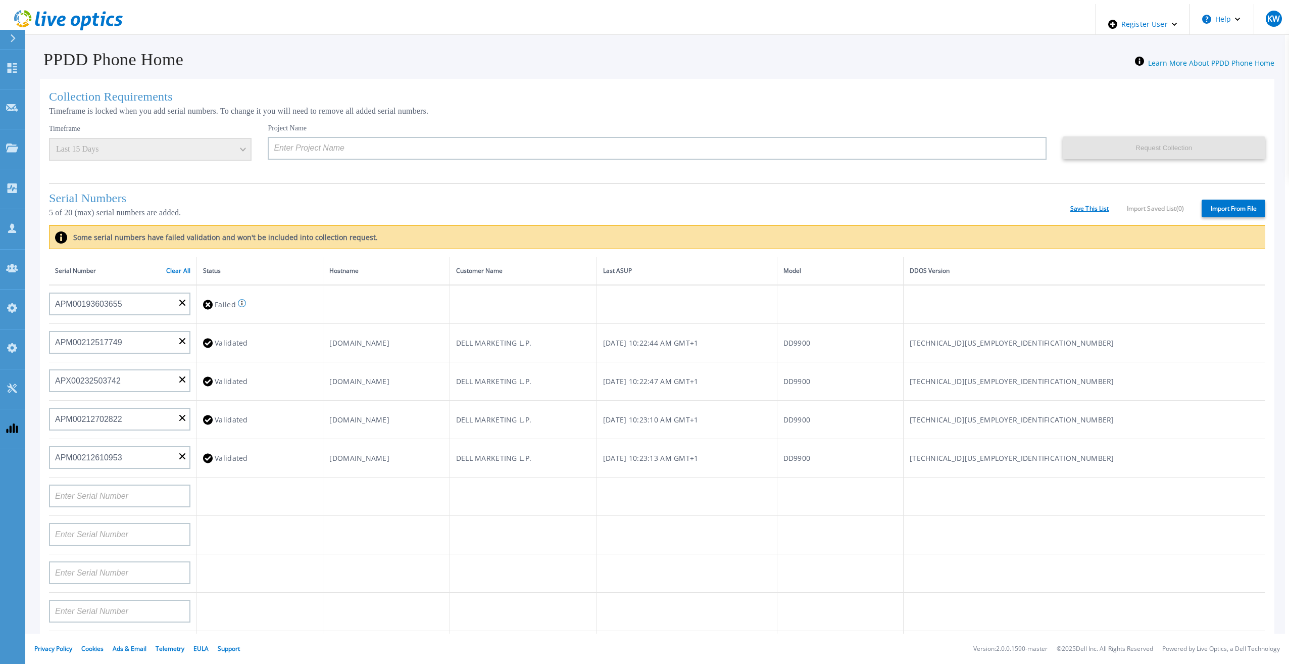
click at [1075, 205] on link "Save This List" at bounding box center [1089, 208] width 39 height 7
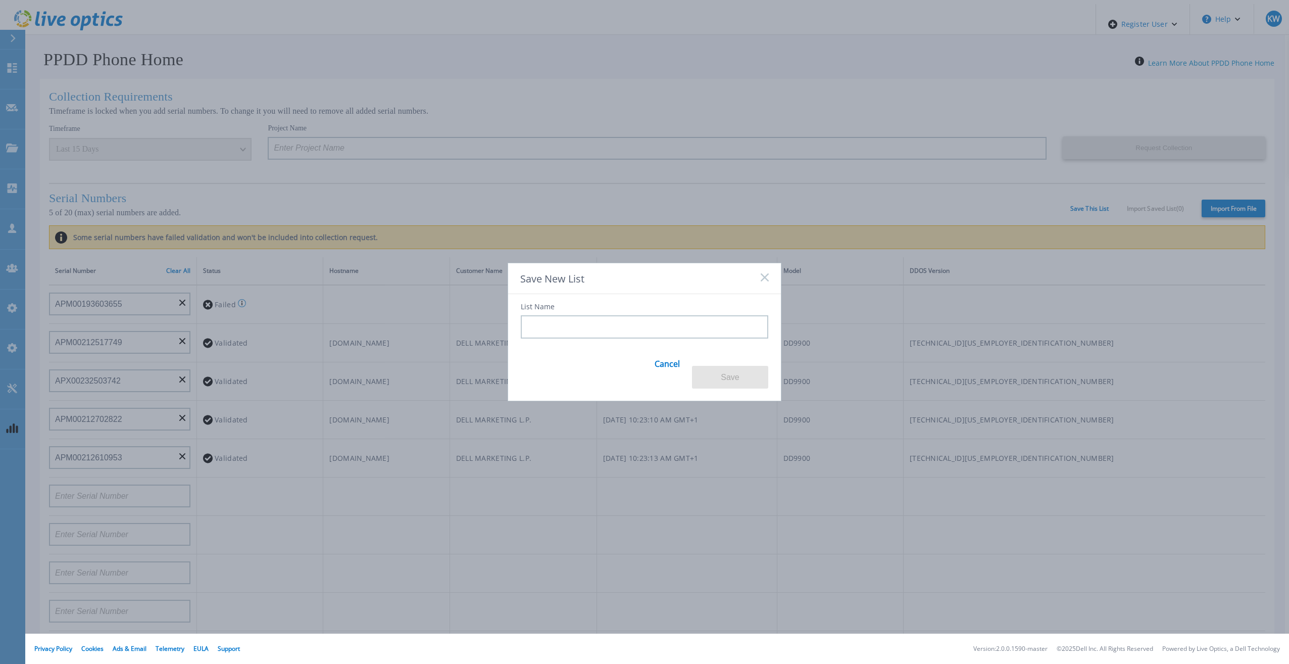
click at [583, 337] on input at bounding box center [644, 326] width 247 height 23
type input "QA1"
click at [748, 369] on button "Save" at bounding box center [730, 377] width 76 height 23
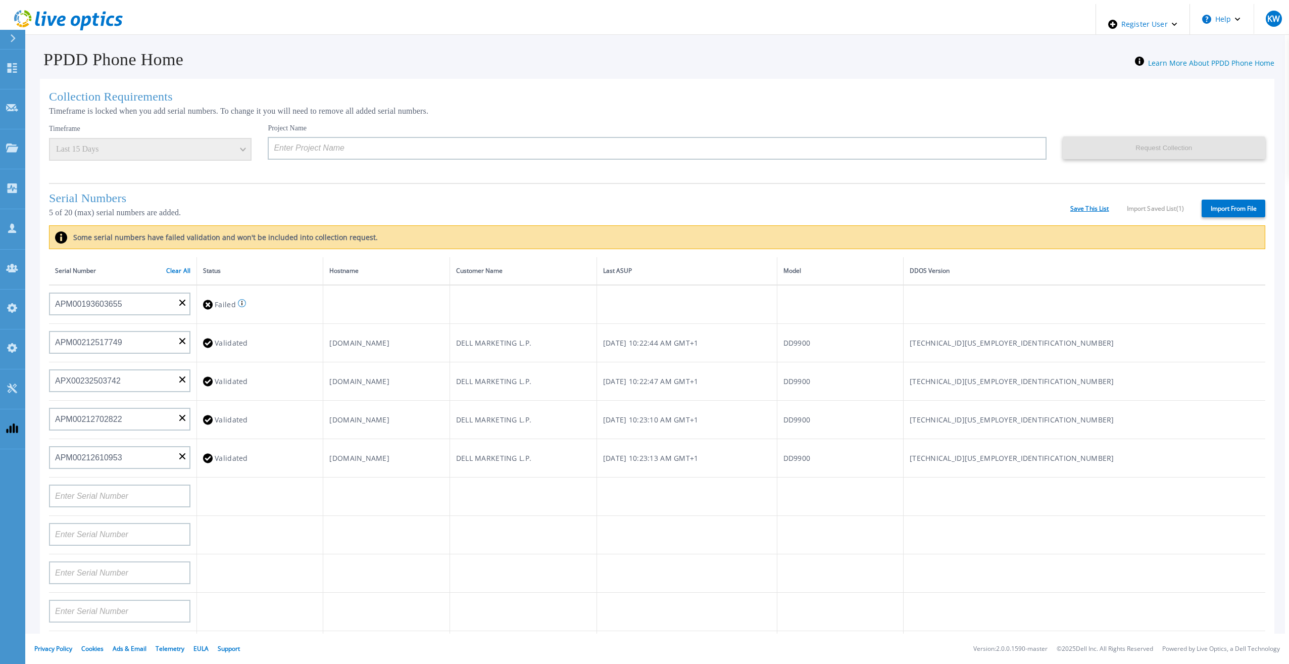
click at [1077, 207] on link "Save This List" at bounding box center [1089, 208] width 39 height 7
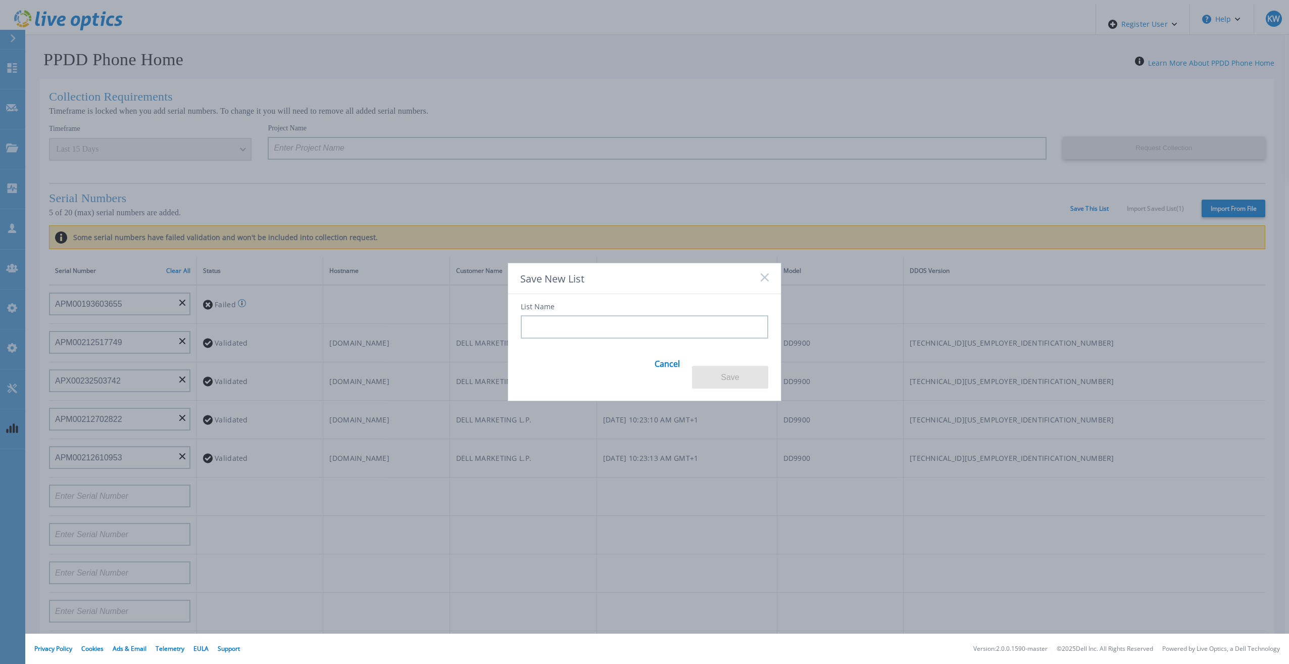
click at [671, 338] on input at bounding box center [644, 326] width 247 height 23
type input "A"
type input "QA 2"
click at [726, 374] on button "Save" at bounding box center [730, 377] width 76 height 23
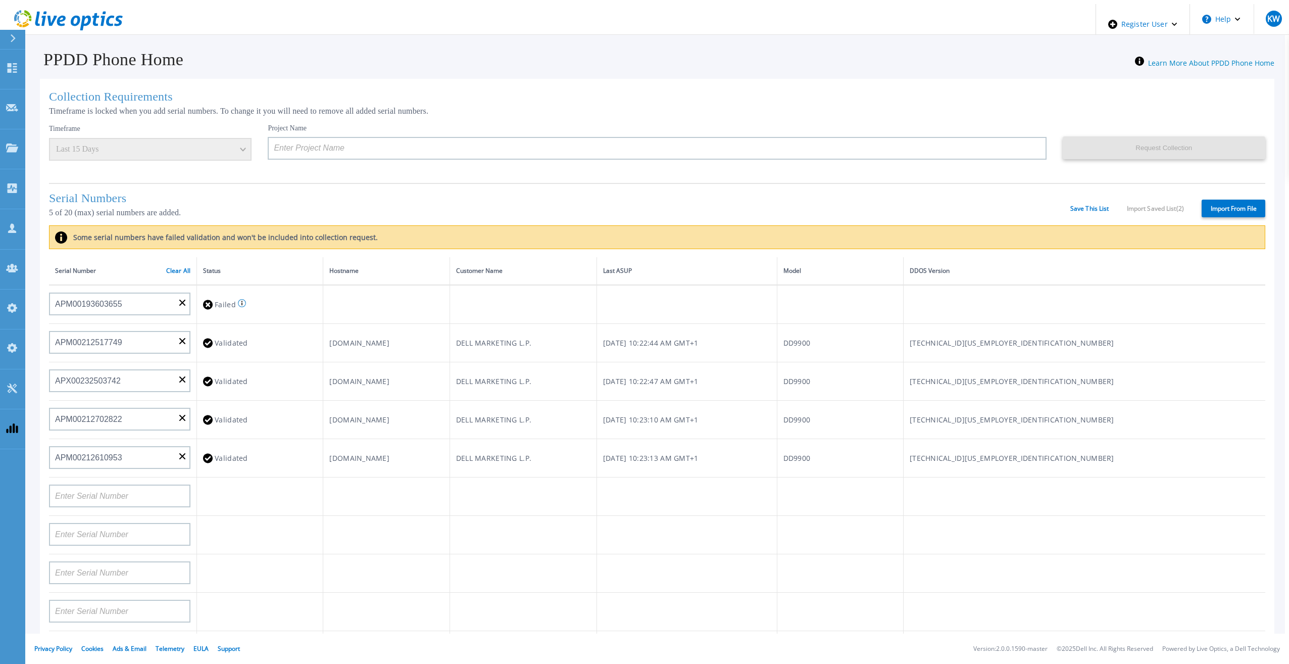
click at [1096, 200] on div "Serial Numbers 5 of 20 (max) serial numbers are added. Save This List Import Sa…" at bounding box center [657, 204] width 1216 height 42
click at [1089, 206] on link "Save This List" at bounding box center [1089, 208] width 39 height 7
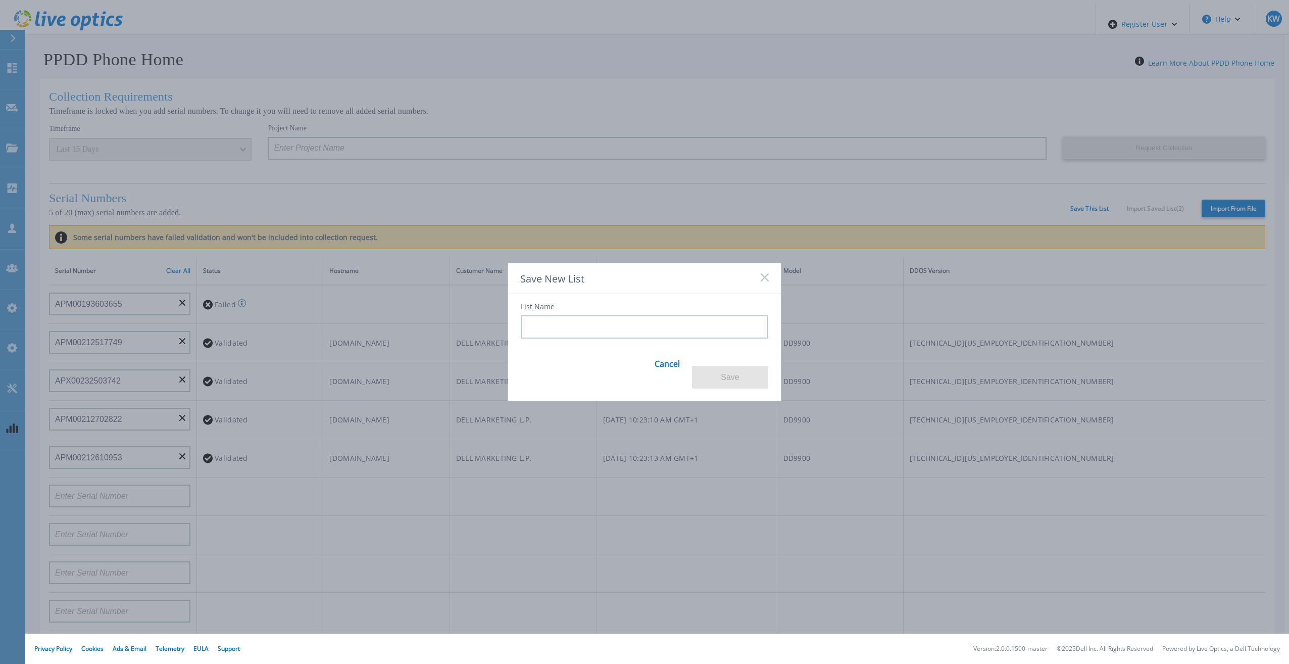
click at [543, 333] on input at bounding box center [644, 326] width 247 height 23
type input "QA 3"
click at [734, 376] on button "Save" at bounding box center [730, 377] width 76 height 23
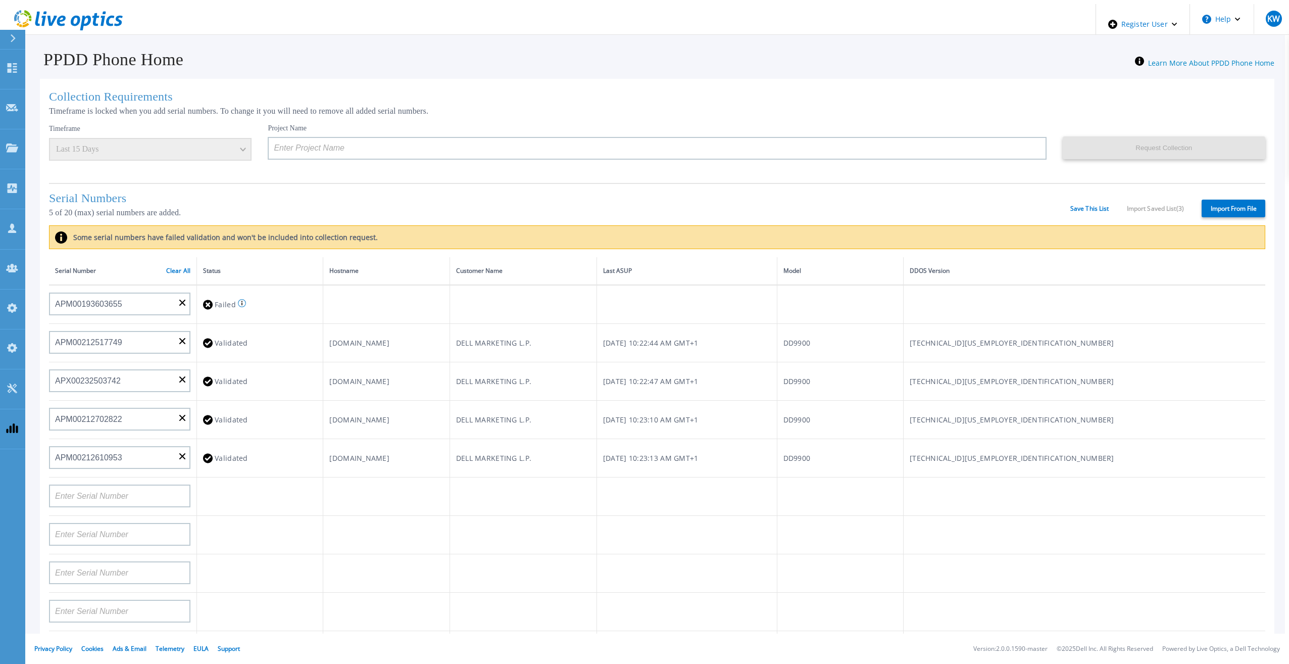
click at [1079, 201] on div "Serial Numbers 5 of 20 (max) serial numbers are added. Save This List Import Sa…" at bounding box center [657, 204] width 1216 height 42
click at [1079, 205] on link "Save This List" at bounding box center [1089, 208] width 39 height 7
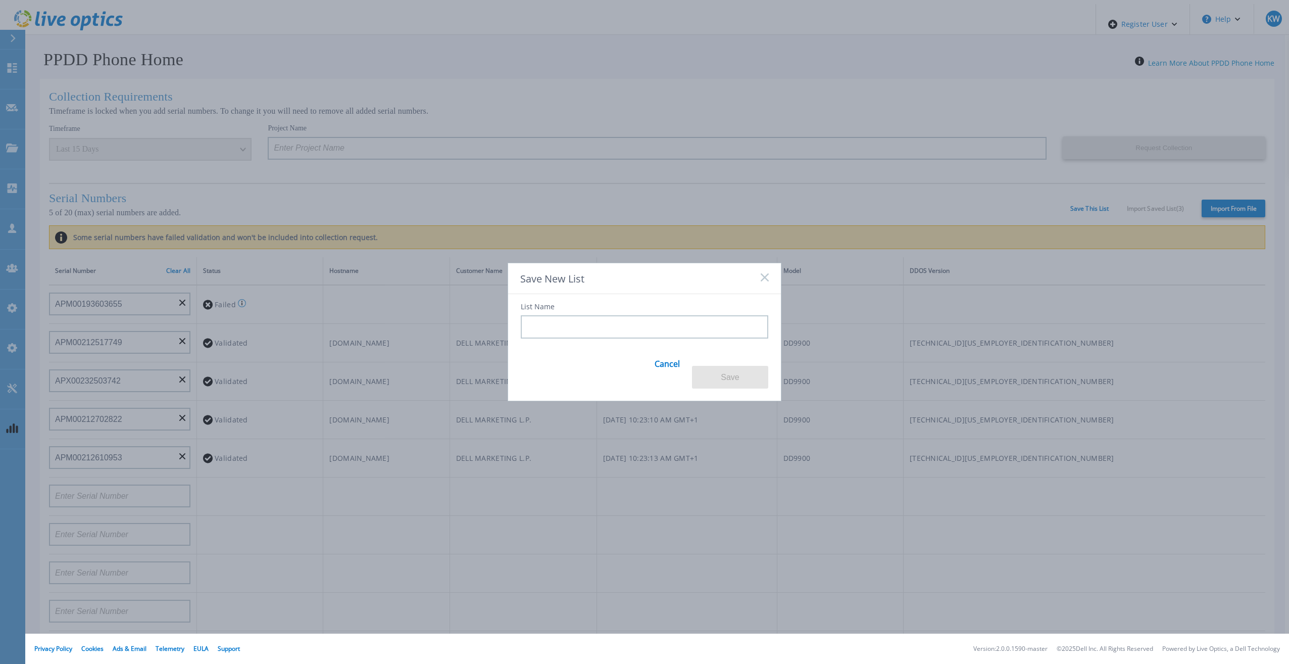
click at [530, 310] on label "List Name" at bounding box center [538, 306] width 34 height 7
click at [547, 323] on input at bounding box center [644, 326] width 247 height 23
type input "QA 4"
click at [727, 366] on button "Save" at bounding box center [730, 377] width 76 height 23
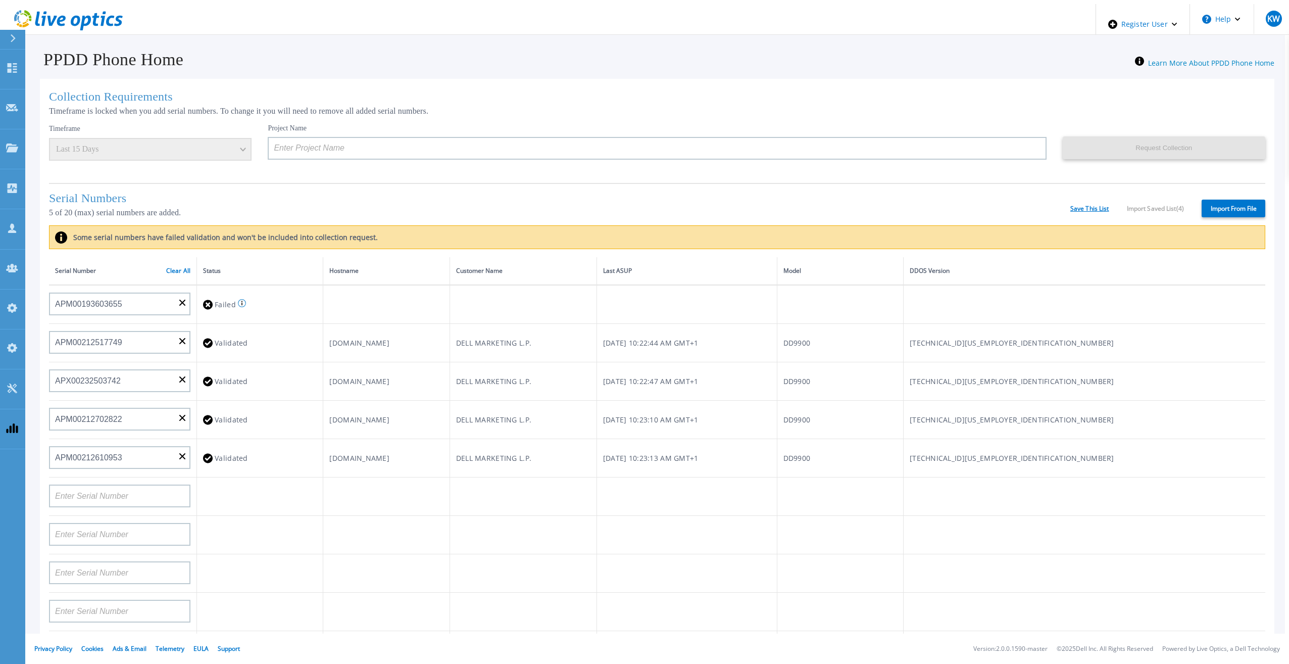
click at [1070, 205] on link "Save This List" at bounding box center [1089, 208] width 39 height 7
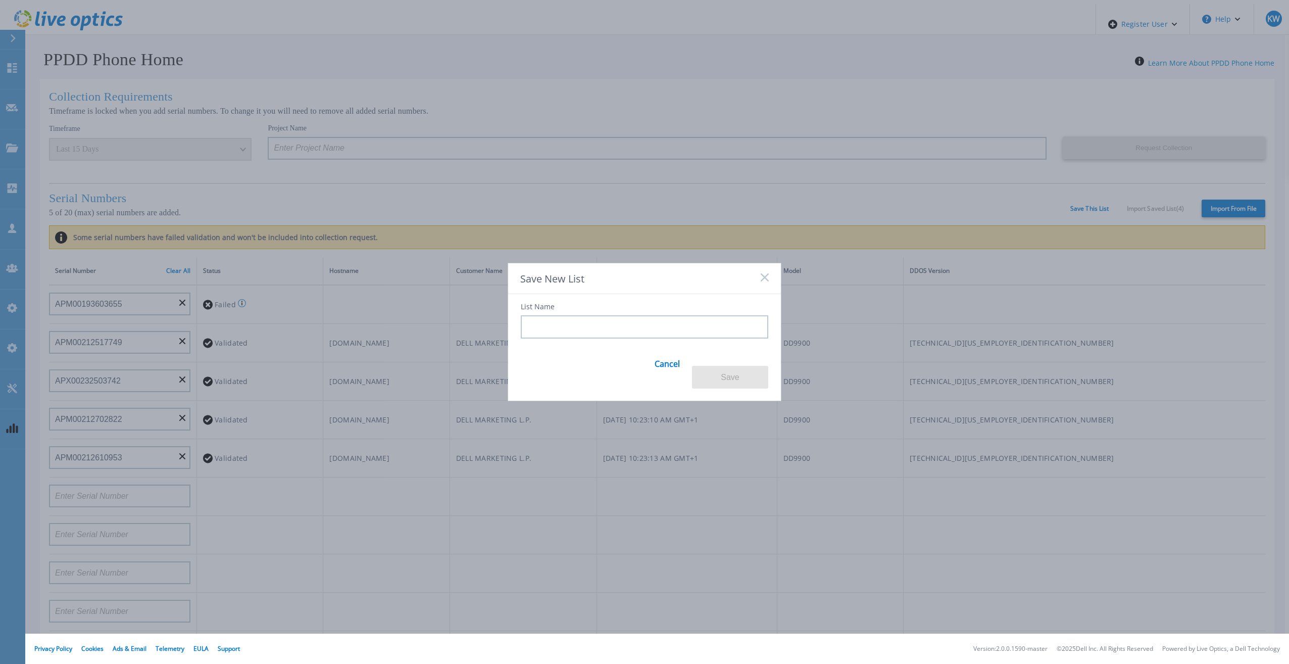
click at [616, 325] on input at bounding box center [644, 326] width 247 height 23
type input "QA 5"
click at [718, 372] on button "Save" at bounding box center [730, 377] width 76 height 23
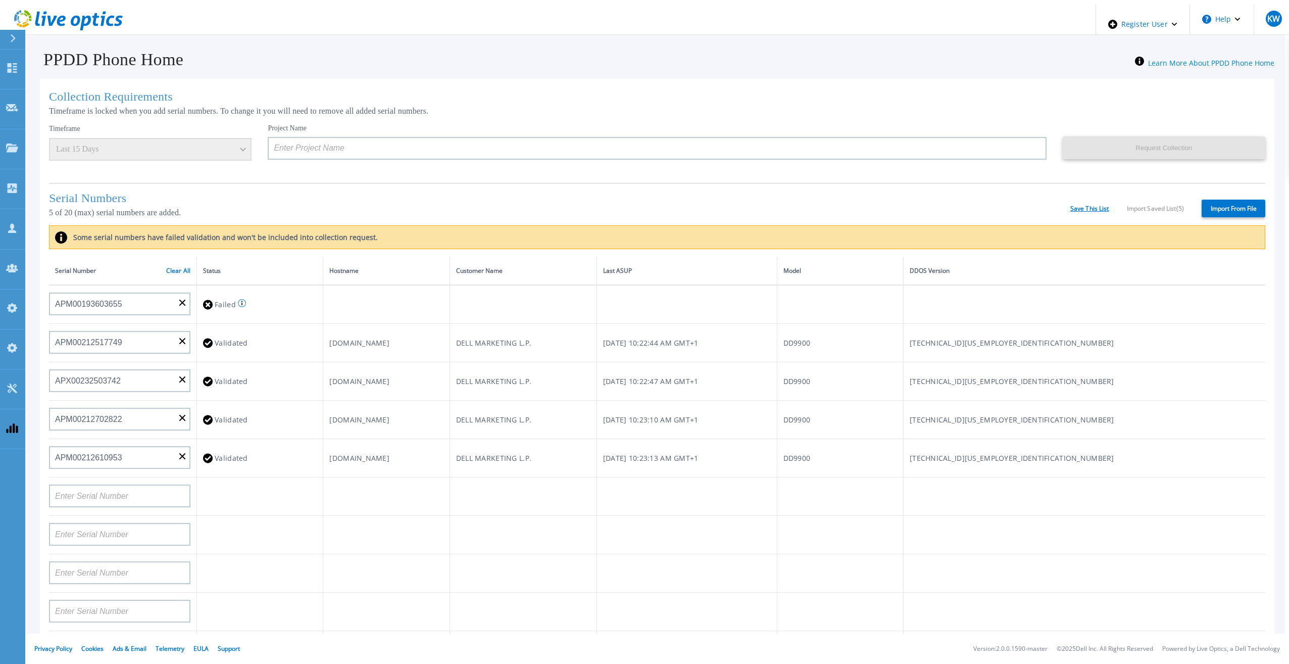
click at [1077, 205] on link "Save This List" at bounding box center [1089, 208] width 39 height 7
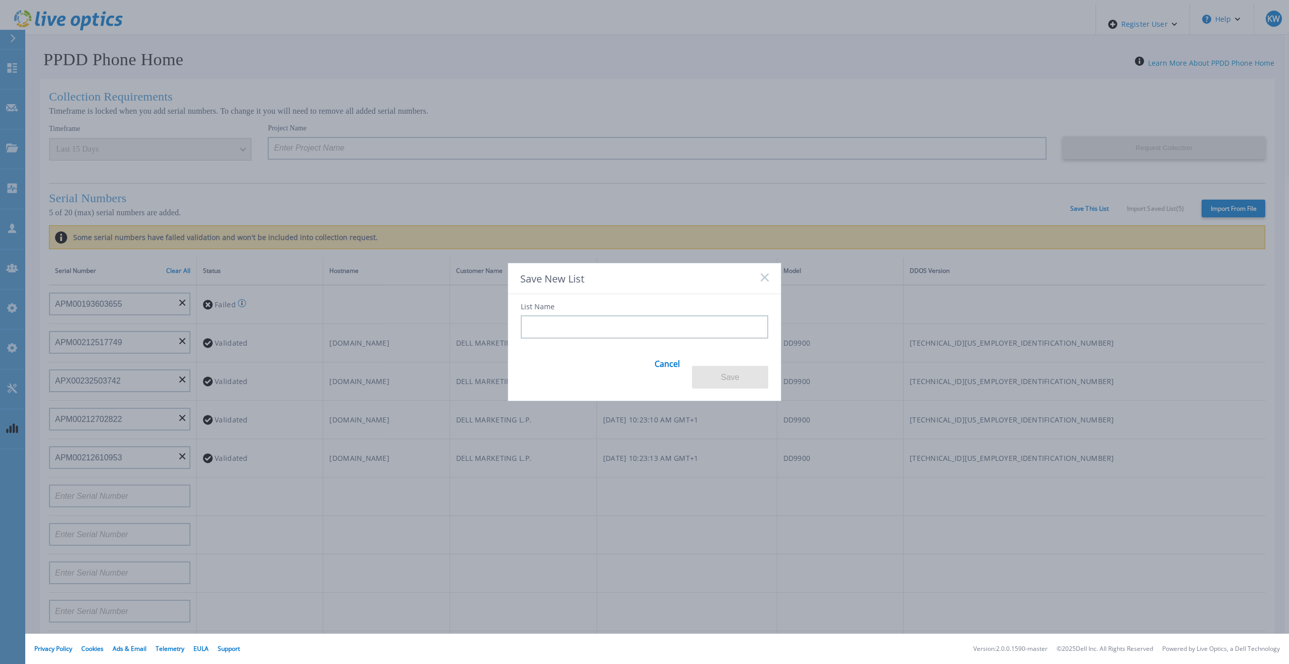
click at [659, 330] on input at bounding box center [644, 326] width 247 height 23
type input "QA 6"
click at [728, 366] on button "Save" at bounding box center [730, 377] width 76 height 23
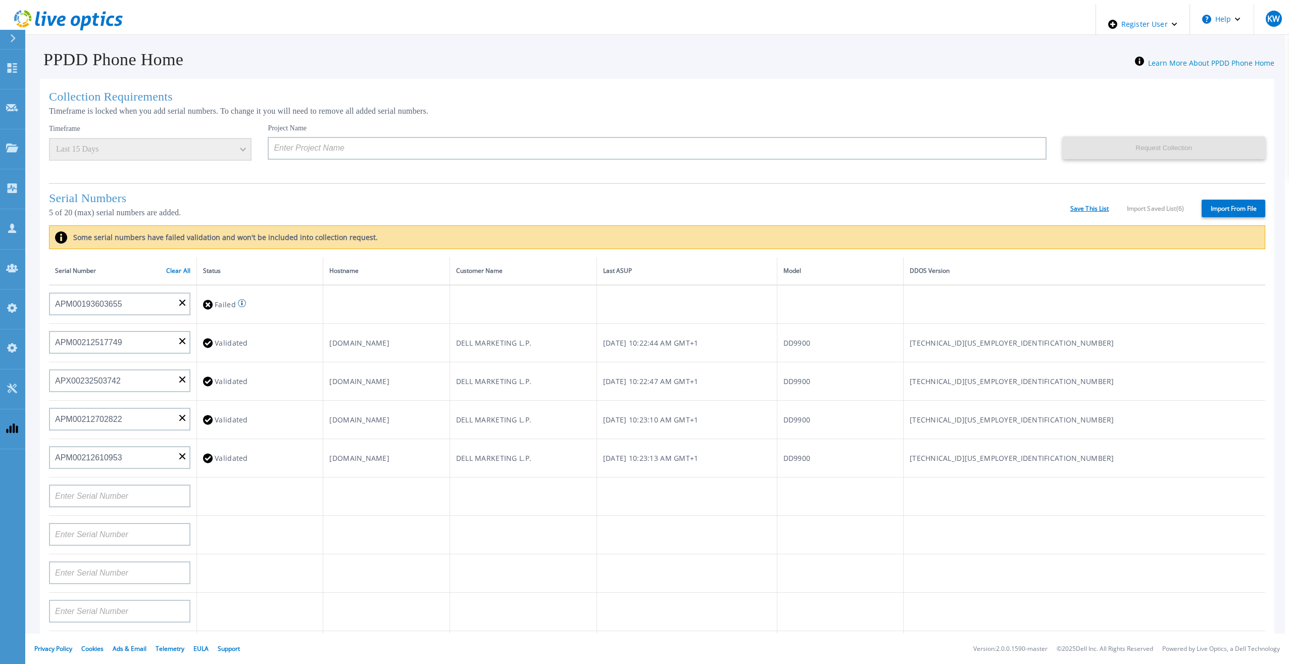
click at [1084, 205] on link "Save This List" at bounding box center [1089, 208] width 39 height 7
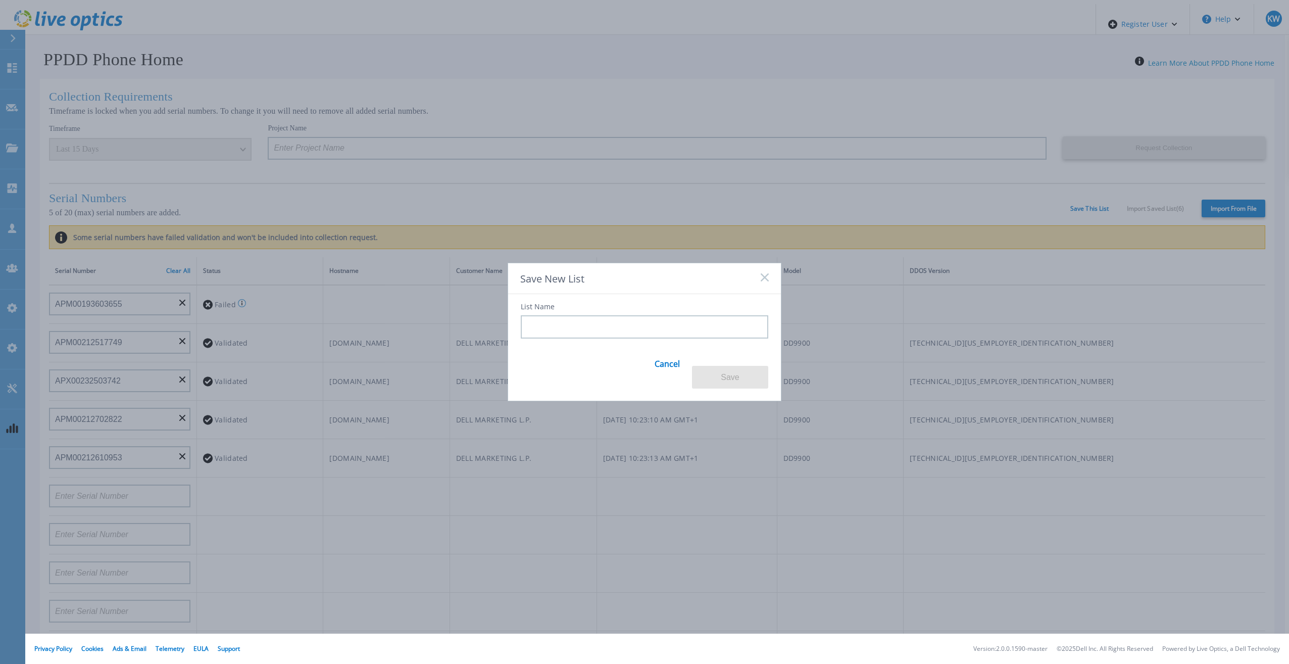
click at [686, 338] on input at bounding box center [644, 326] width 247 height 23
type input "QA 7"
click at [728, 366] on button "Save" at bounding box center [730, 377] width 76 height 23
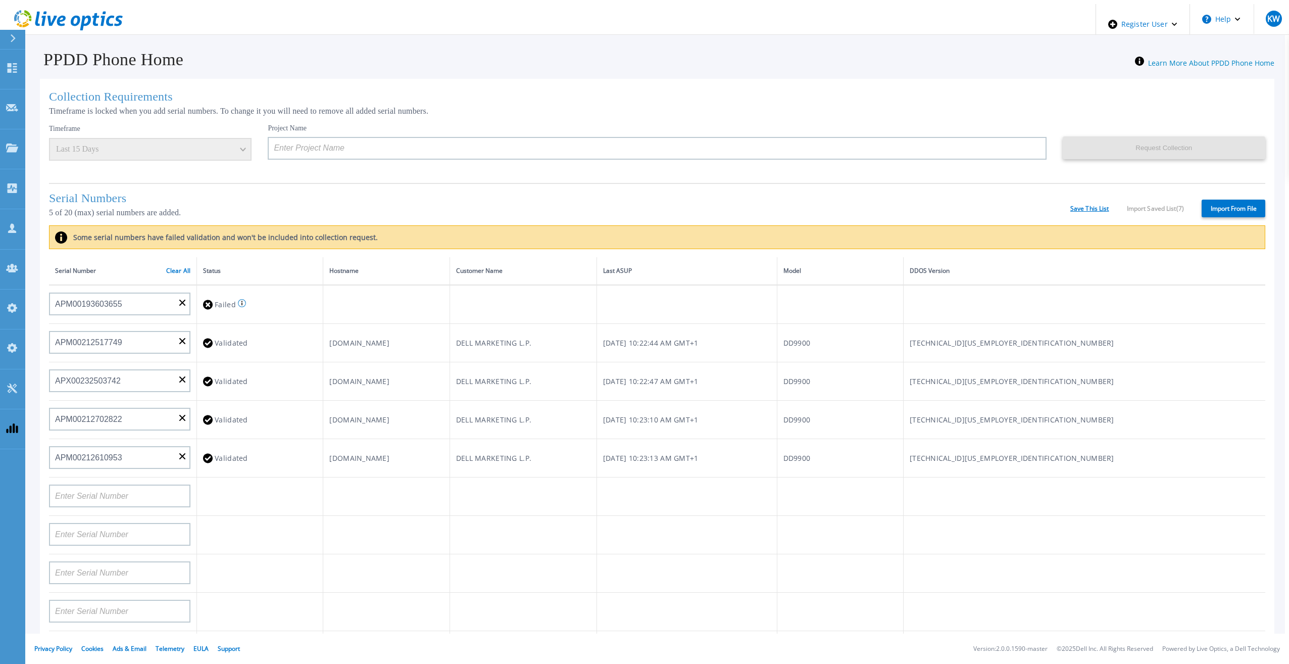
click at [1085, 208] on link "Save This List" at bounding box center [1089, 208] width 39 height 7
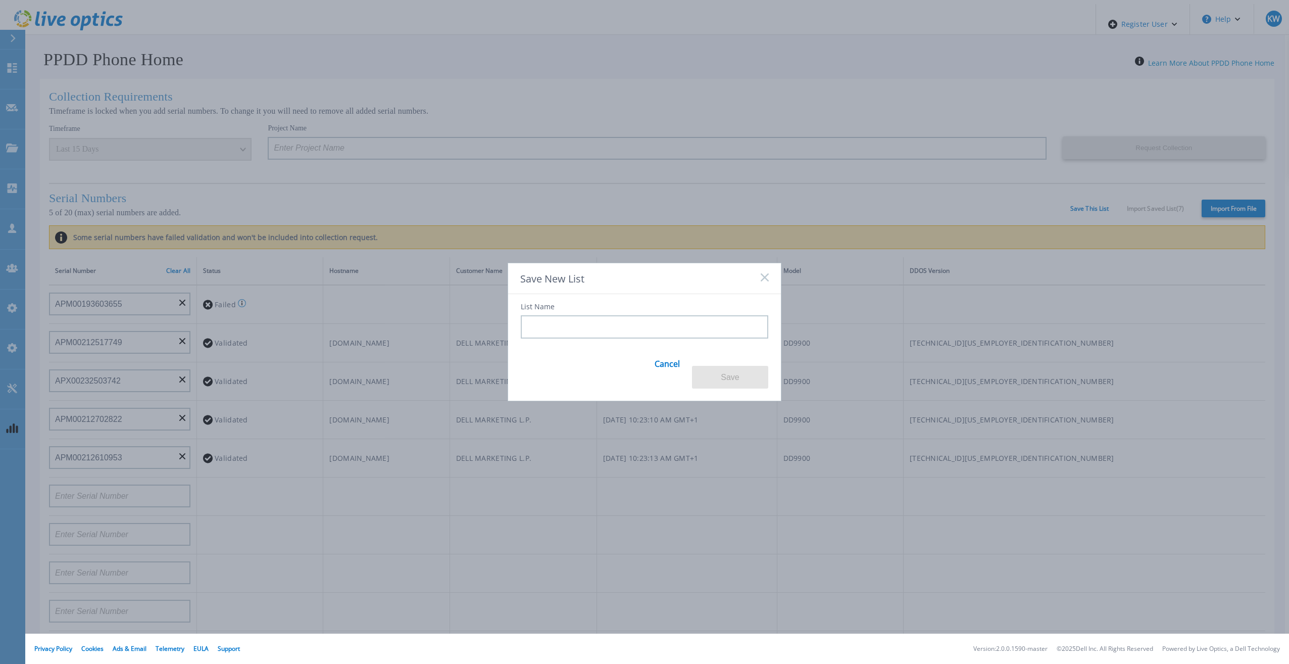
click at [684, 330] on input at bounding box center [644, 326] width 247 height 23
type input "QA 8"
drag, startPoint x: 726, startPoint y: 354, endPoint x: 729, endPoint y: 363, distance: 8.6
click at [726, 356] on div "List Name QA 8 Cancel Save" at bounding box center [644, 341] width 273 height 95
click at [729, 366] on button "Save" at bounding box center [730, 377] width 76 height 23
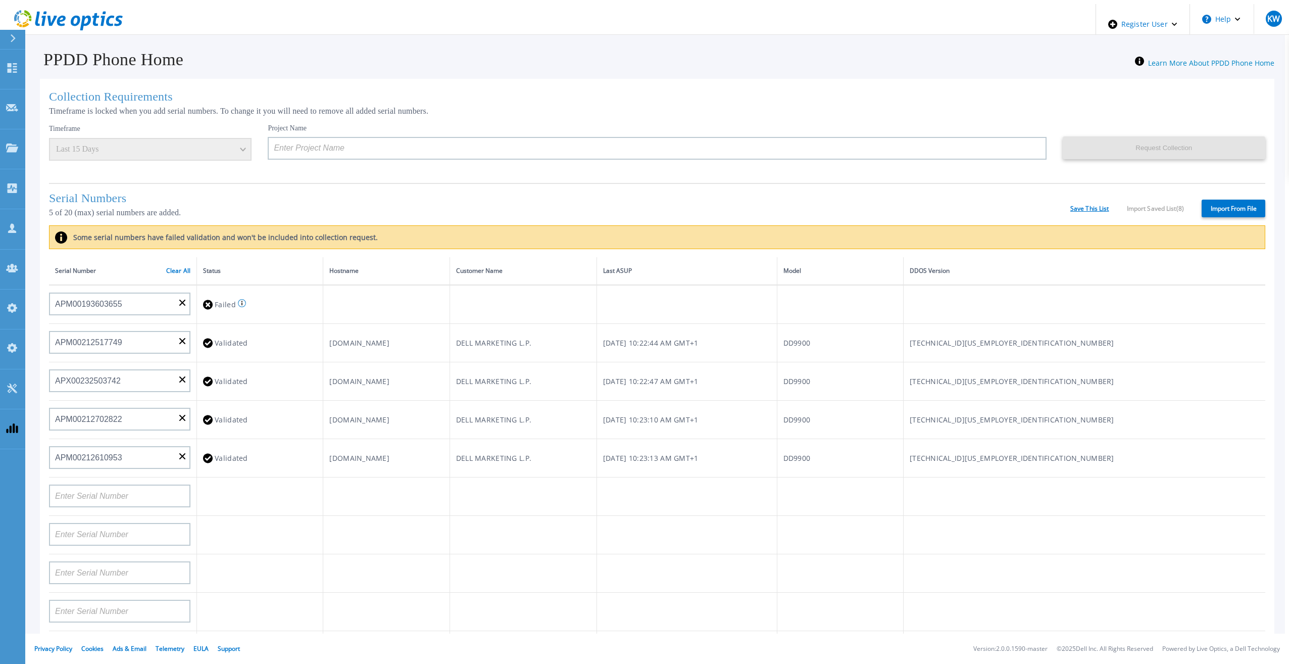
click at [1070, 209] on link "Save This List" at bounding box center [1089, 208] width 39 height 7
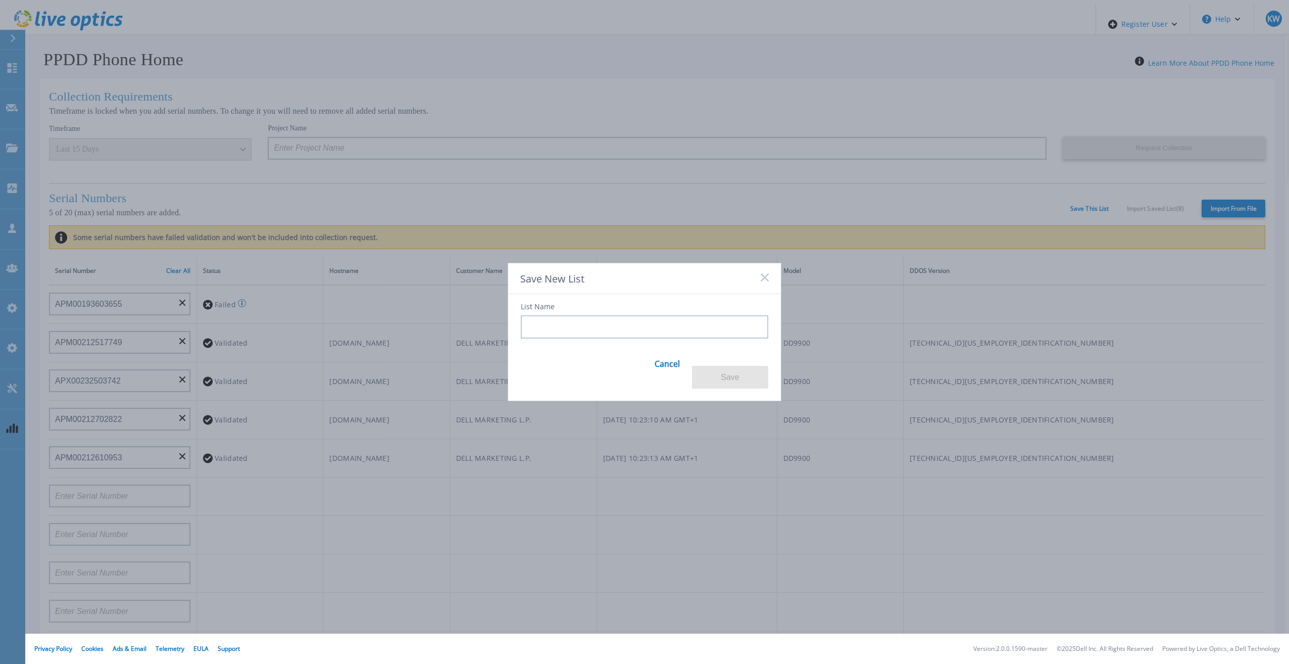
click at [738, 332] on input at bounding box center [644, 326] width 247 height 23
type input "QA 9"
click at [746, 366] on button "Save" at bounding box center [730, 377] width 76 height 23
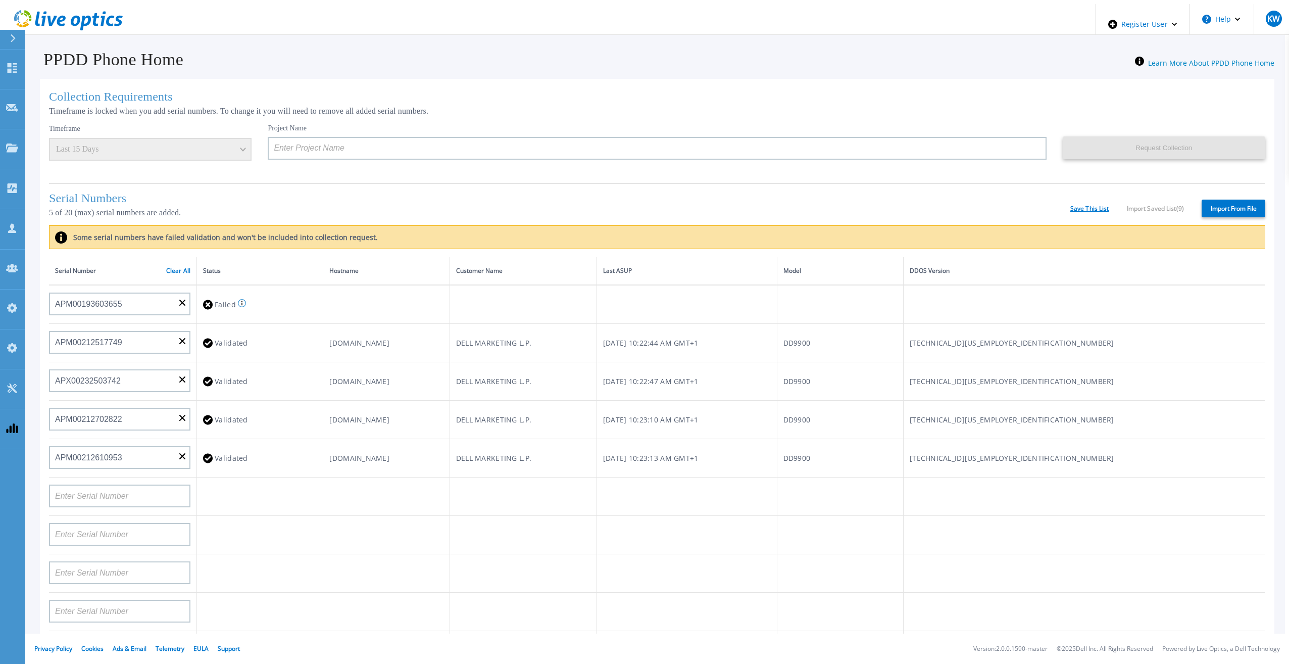
click at [1078, 207] on link "Save This List" at bounding box center [1089, 208] width 39 height 7
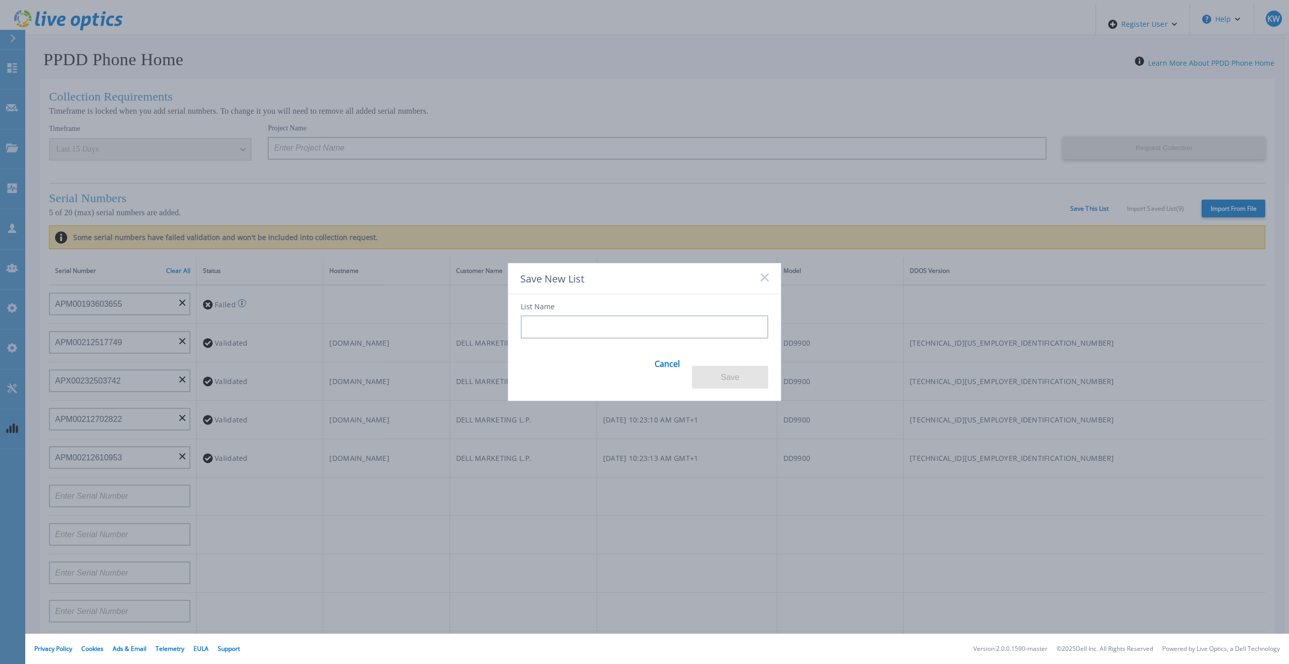
click at [720, 333] on input at bounding box center [644, 326] width 247 height 23
type input "QA 10"
click at [736, 366] on button "Save" at bounding box center [730, 377] width 76 height 23
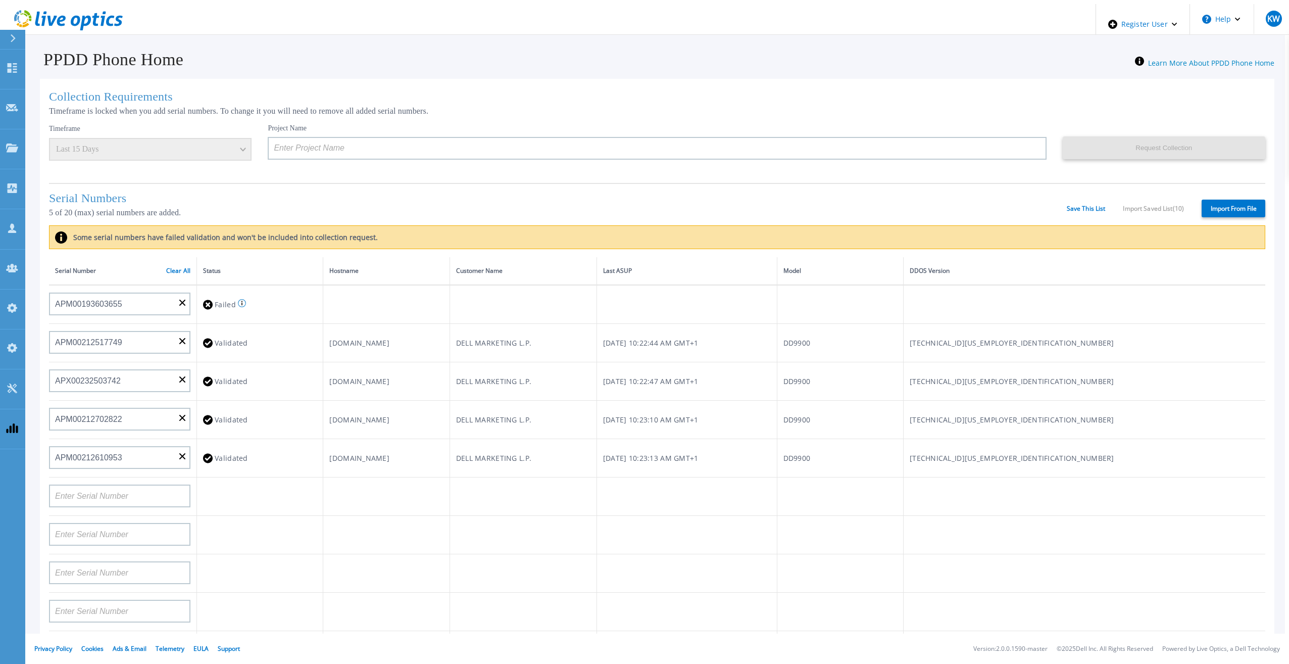
click at [1130, 209] on div "Save This List Import Saved List ( 10 )" at bounding box center [1125, 208] width 117 height 7
click at [1136, 208] on div "Save This List Import Saved List ( 10 )" at bounding box center [1125, 208] width 117 height 7
click at [1094, 214] on div "Serial Numbers 5 of 20 (max) serial numbers are added. Save This List Import Sa…" at bounding box center [657, 204] width 1216 height 42
click at [1153, 208] on div "Save This List Import Saved List ( 10 )" at bounding box center [1125, 208] width 117 height 7
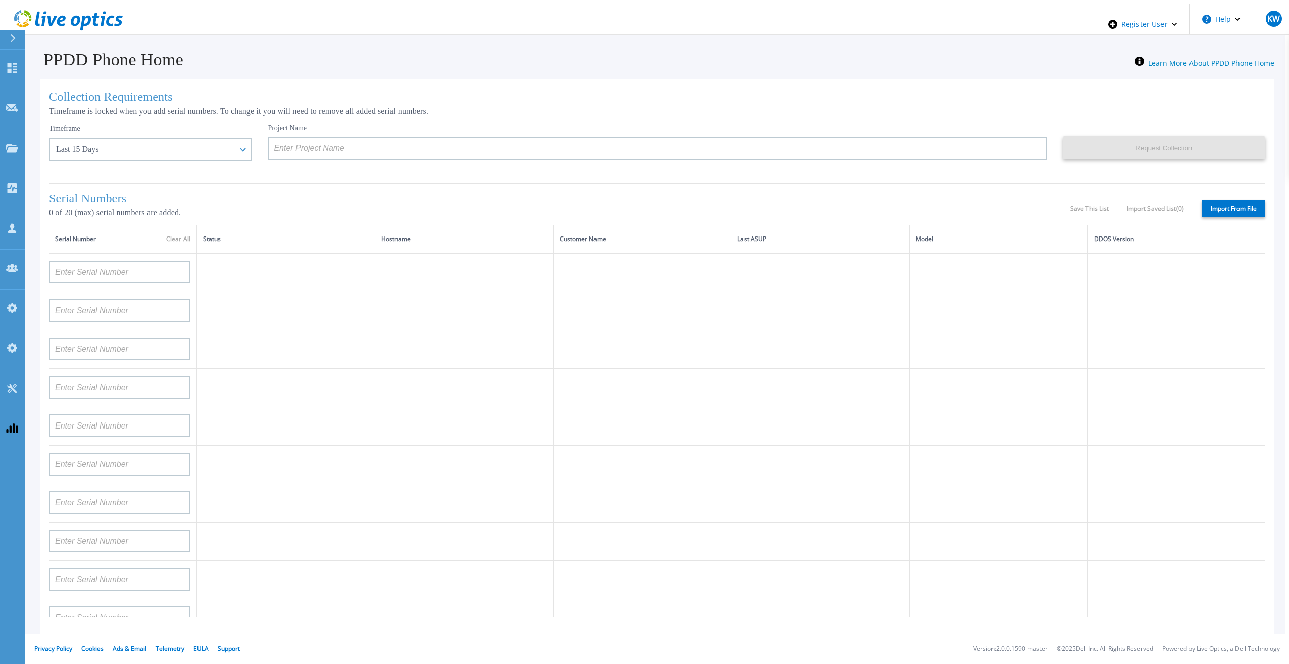
click at [1221, 206] on label "Import From File" at bounding box center [1233, 208] width 64 height 18
click at [0, 0] on input "Import From File" at bounding box center [0, 0] width 0 height 0
type input "APM00193603655"
type input "APM00212517749"
type input "APX00232503742"
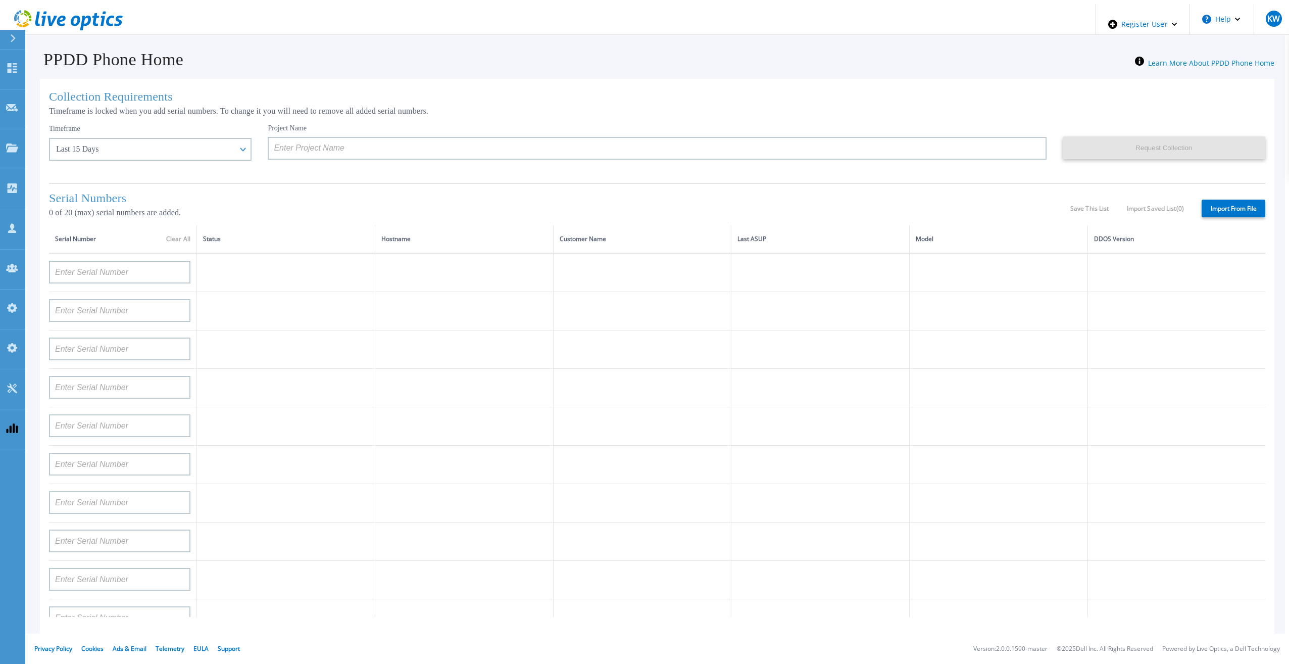
type input "APM00212702822"
type input "APM00212610953"
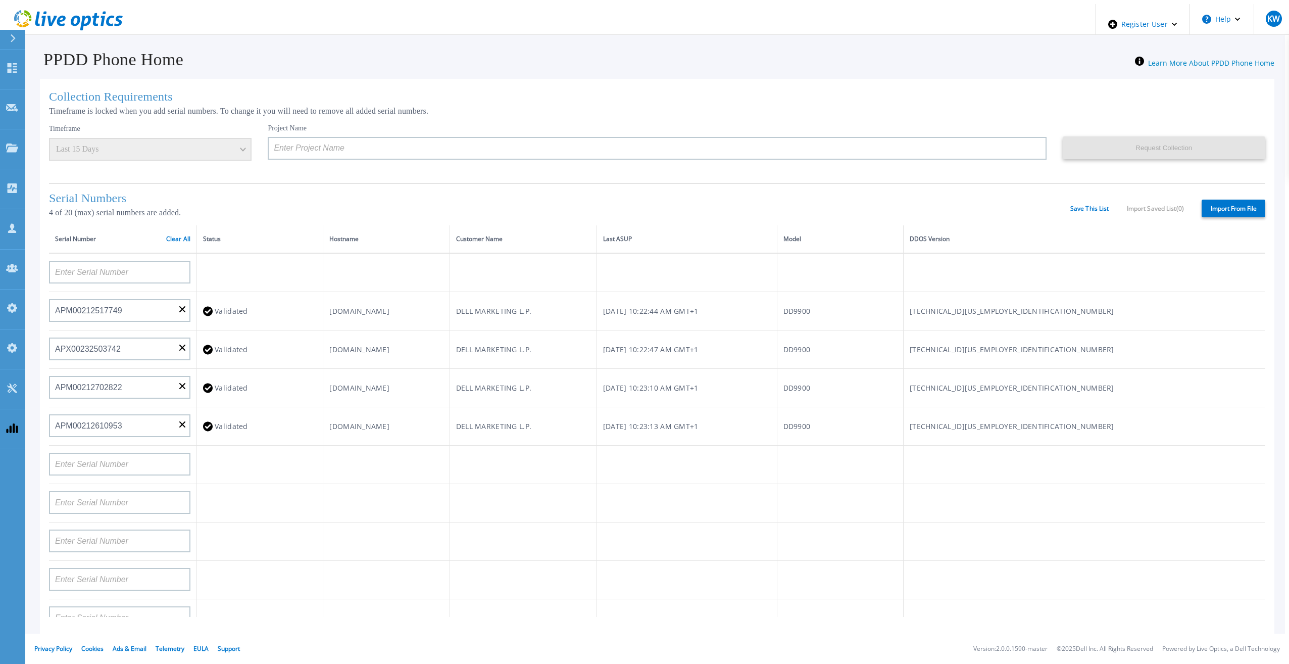
click at [1083, 198] on div "Serial Numbers 4 of 20 (max) serial numbers are added. Save This List Import Sa…" at bounding box center [657, 204] width 1216 height 42
click at [1081, 206] on link "Save This List" at bounding box center [1089, 208] width 39 height 7
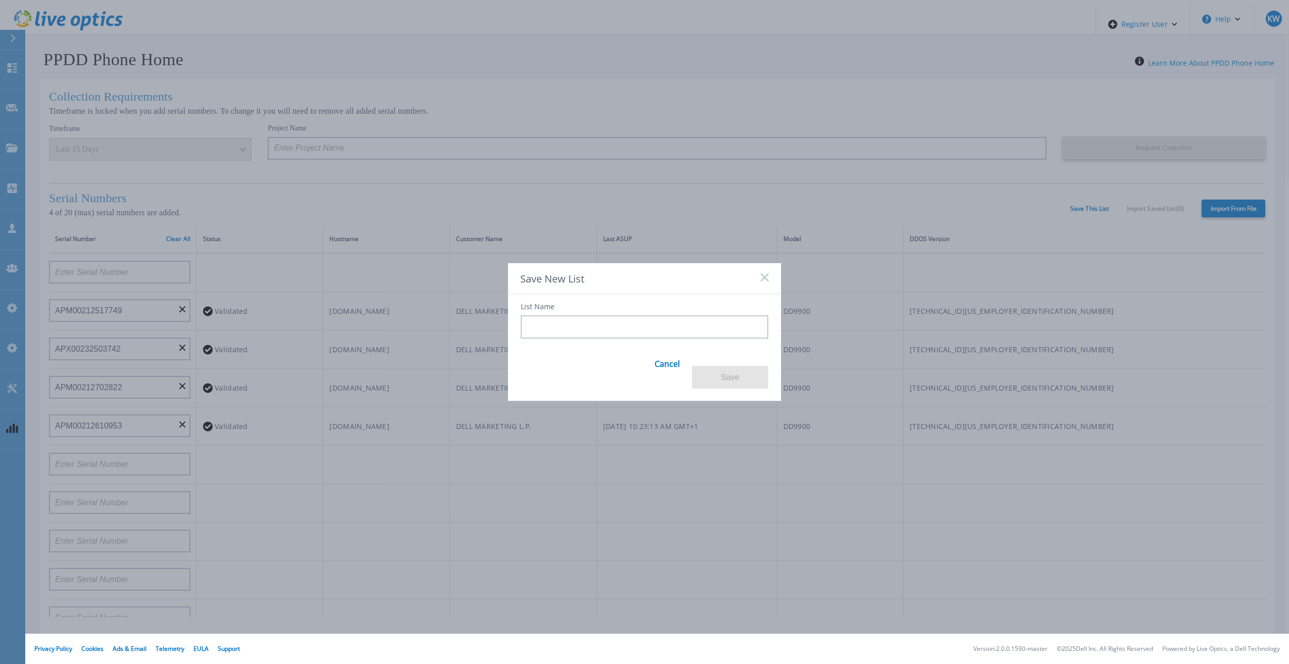
click at [602, 326] on input at bounding box center [644, 326] width 247 height 23
type input "QA"
click at [721, 370] on button "Save" at bounding box center [730, 377] width 76 height 23
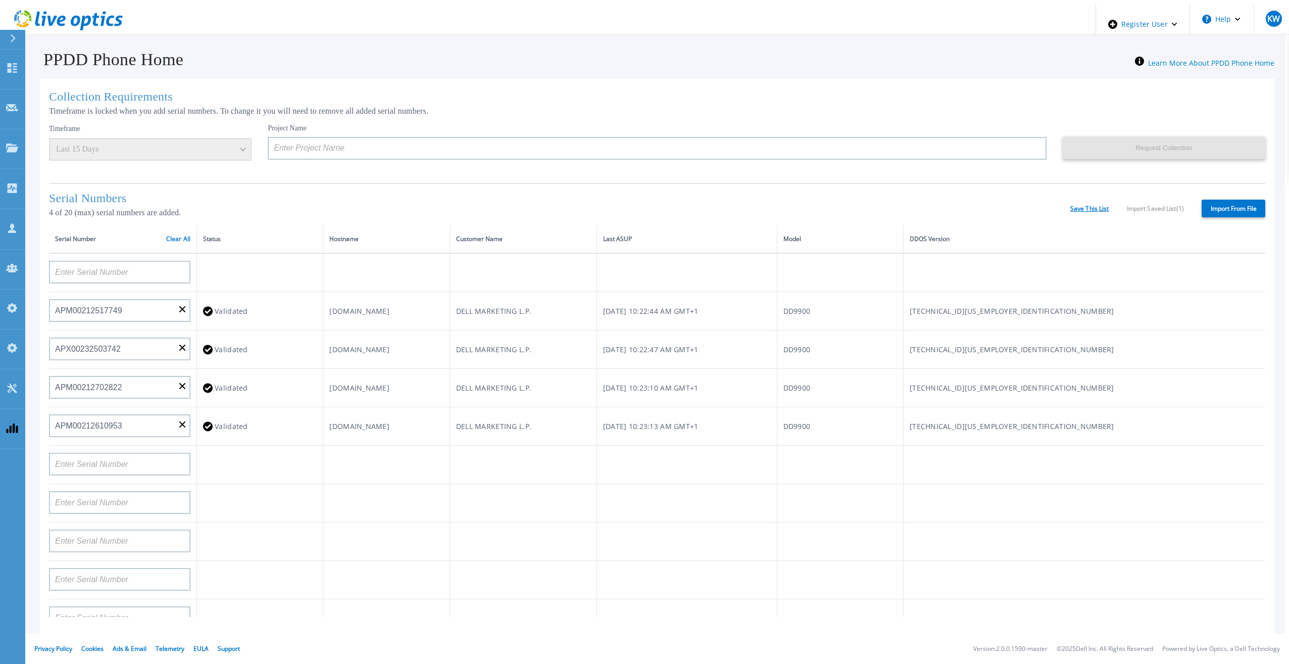
click at [1088, 209] on link "Save This List" at bounding box center [1089, 208] width 39 height 7
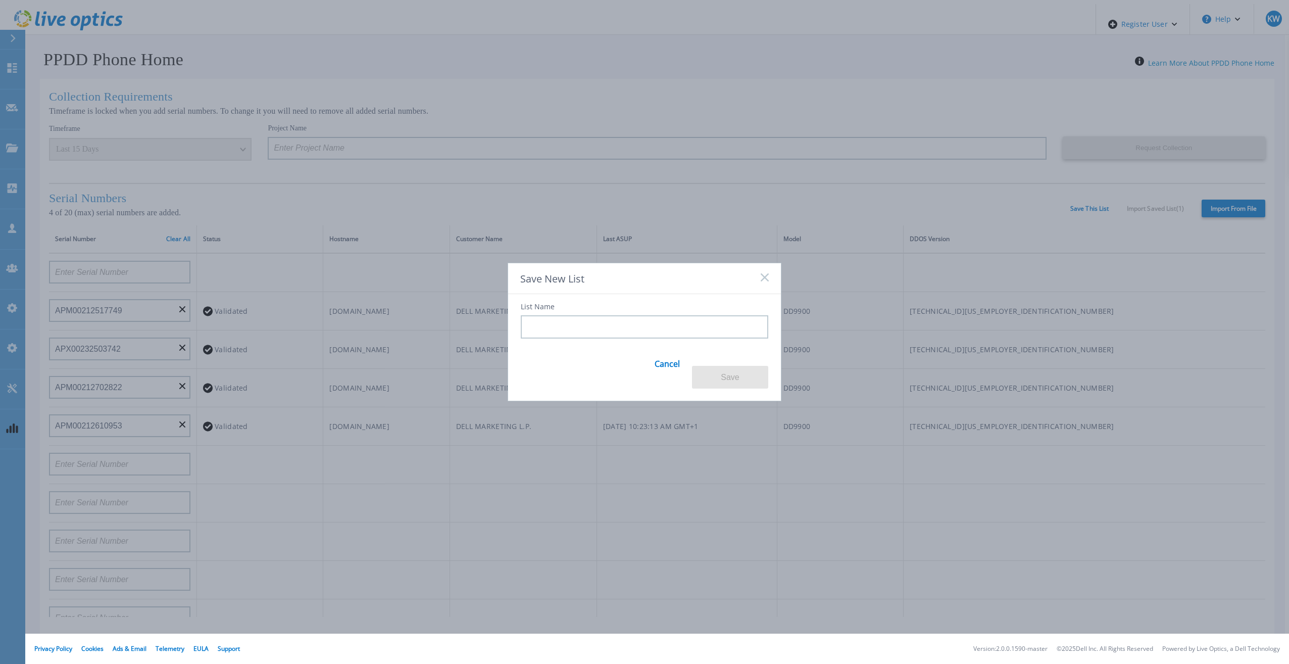
click at [636, 327] on input at bounding box center [644, 326] width 247 height 23
type input "QA"
click at [709, 370] on button "Save" at bounding box center [730, 377] width 76 height 23
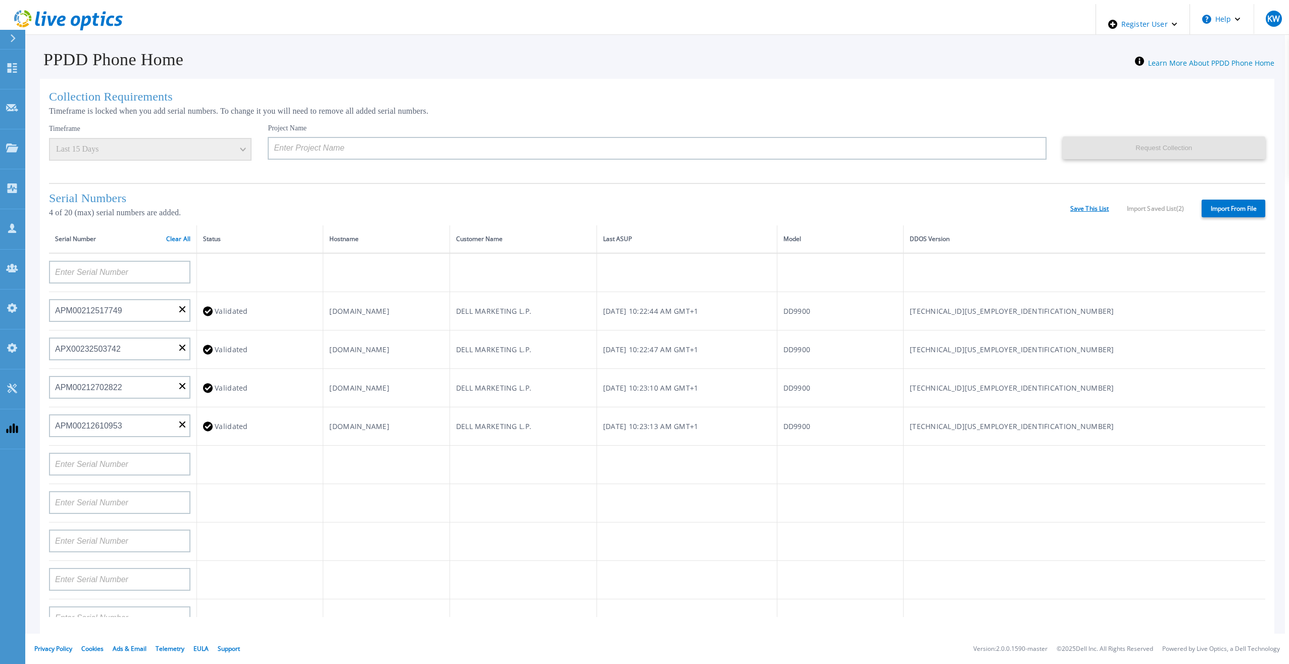
click at [1082, 207] on link "Save This List" at bounding box center [1089, 208] width 39 height 7
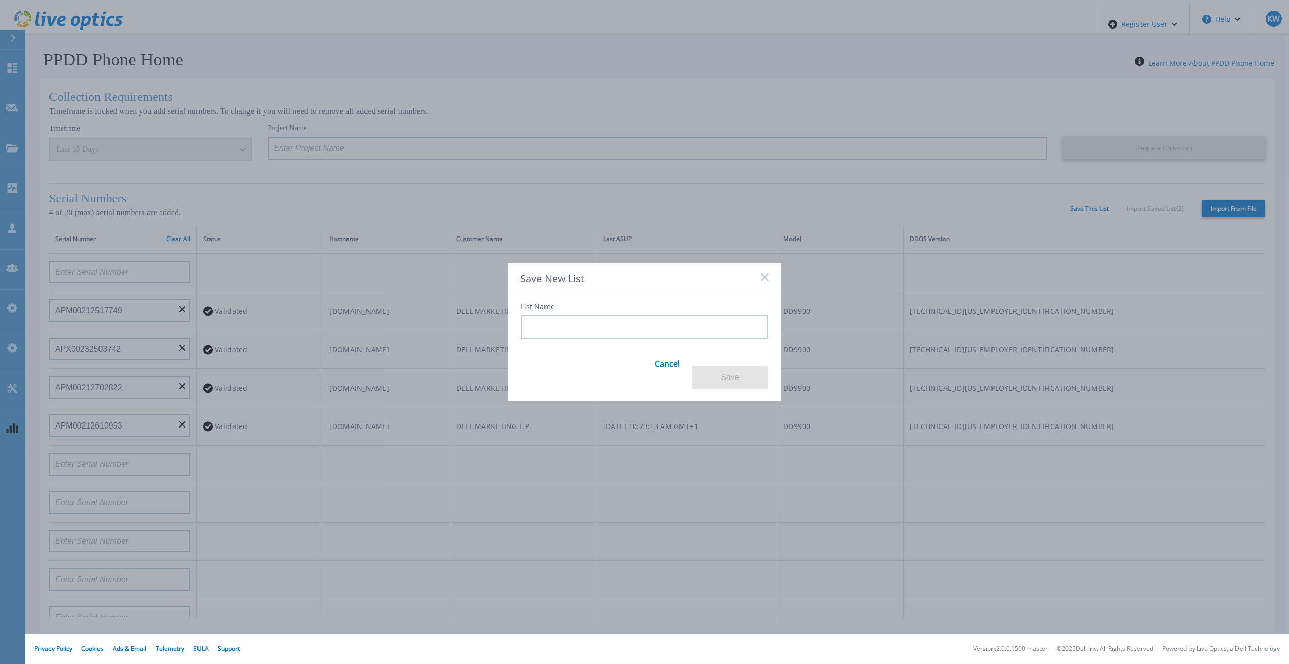
click at [615, 338] on input at bounding box center [644, 326] width 247 height 23
type input "QA"
click at [715, 366] on button "Save" at bounding box center [730, 377] width 76 height 23
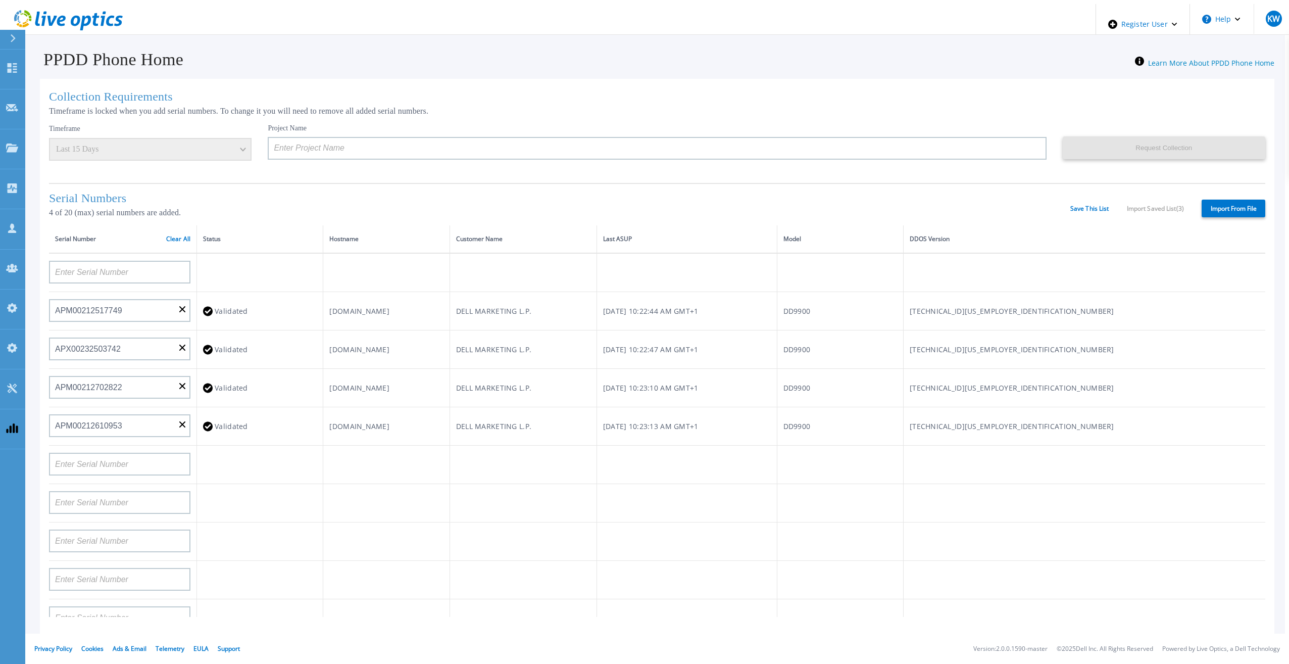
click at [1158, 205] on div "Save This List Import Saved List ( 3 )" at bounding box center [1127, 208] width 114 height 7
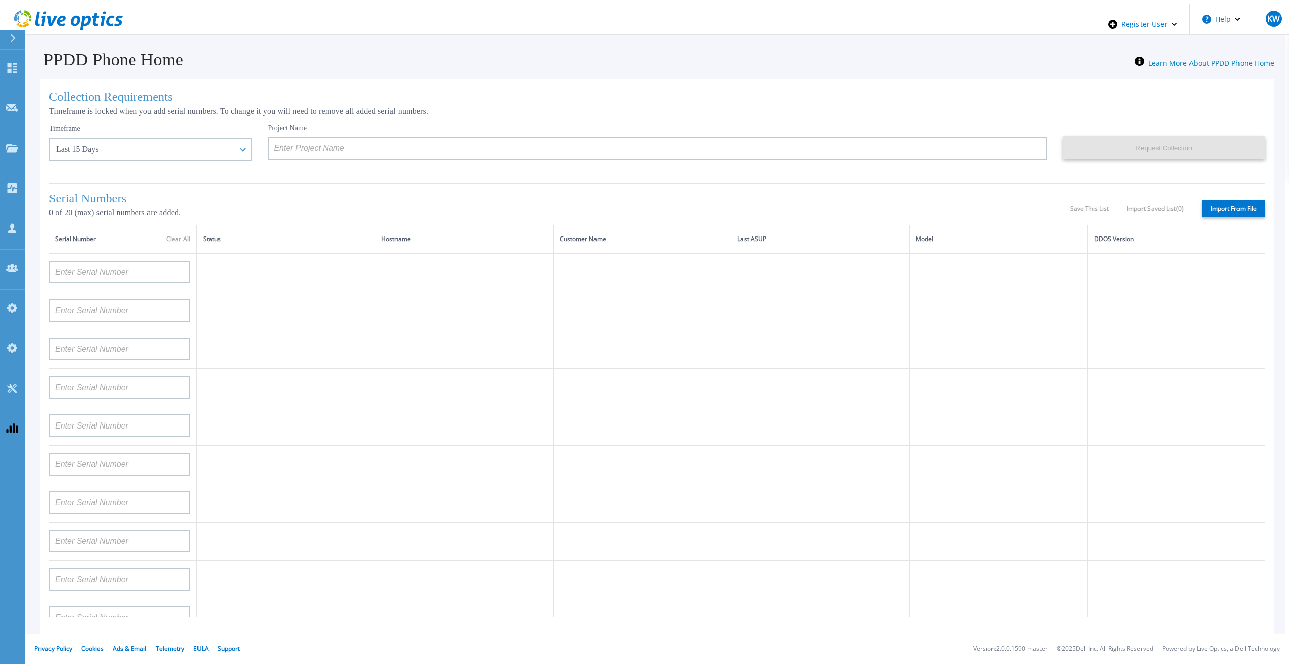
click at [1077, 205] on div "Save This List Import Saved List ( 0 )" at bounding box center [1127, 208] width 114 height 7
click at [1080, 205] on div "Save This List Import Saved List ( 0 )" at bounding box center [1127, 208] width 114 height 7
click at [1081, 205] on div "Save This List Import Saved List ( 0 )" at bounding box center [1127, 208] width 114 height 7
drag, startPoint x: 1081, startPoint y: 202, endPoint x: 1088, endPoint y: 202, distance: 6.6
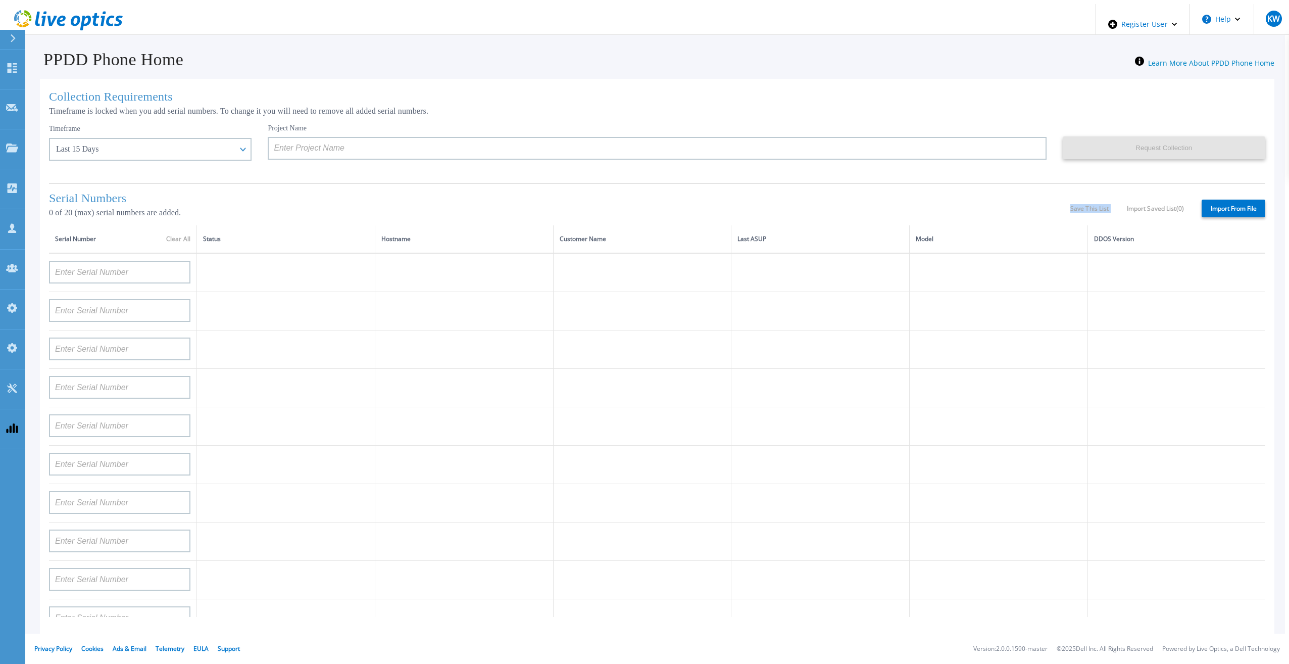
click at [1081, 205] on div "Save This List Import Saved List ( 0 )" at bounding box center [1127, 208] width 114 height 7
click at [1088, 205] on div "Save This List Import Saved List ( 0 )" at bounding box center [1127, 208] width 114 height 7
click at [1092, 205] on div "Save This List Import Saved List ( 0 )" at bounding box center [1127, 208] width 114 height 7
click at [1146, 208] on div "Save This List Import Saved List ( 0 )" at bounding box center [1127, 208] width 114 height 7
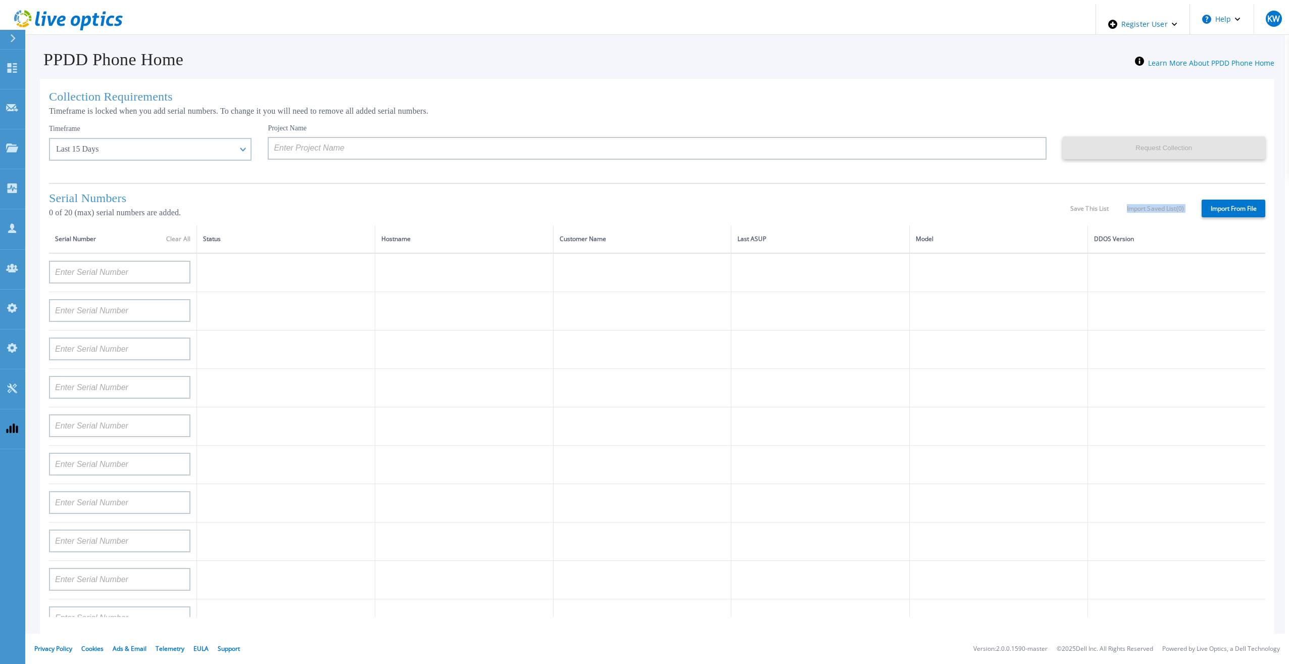
click at [1146, 208] on div "Save This List Import Saved List ( 0 )" at bounding box center [1127, 208] width 114 height 7
click at [1209, 208] on label "Import From File" at bounding box center [1233, 208] width 64 height 18
click at [0, 0] on input "Import From File" at bounding box center [0, 0] width 0 height 0
type input "APM00211700095"
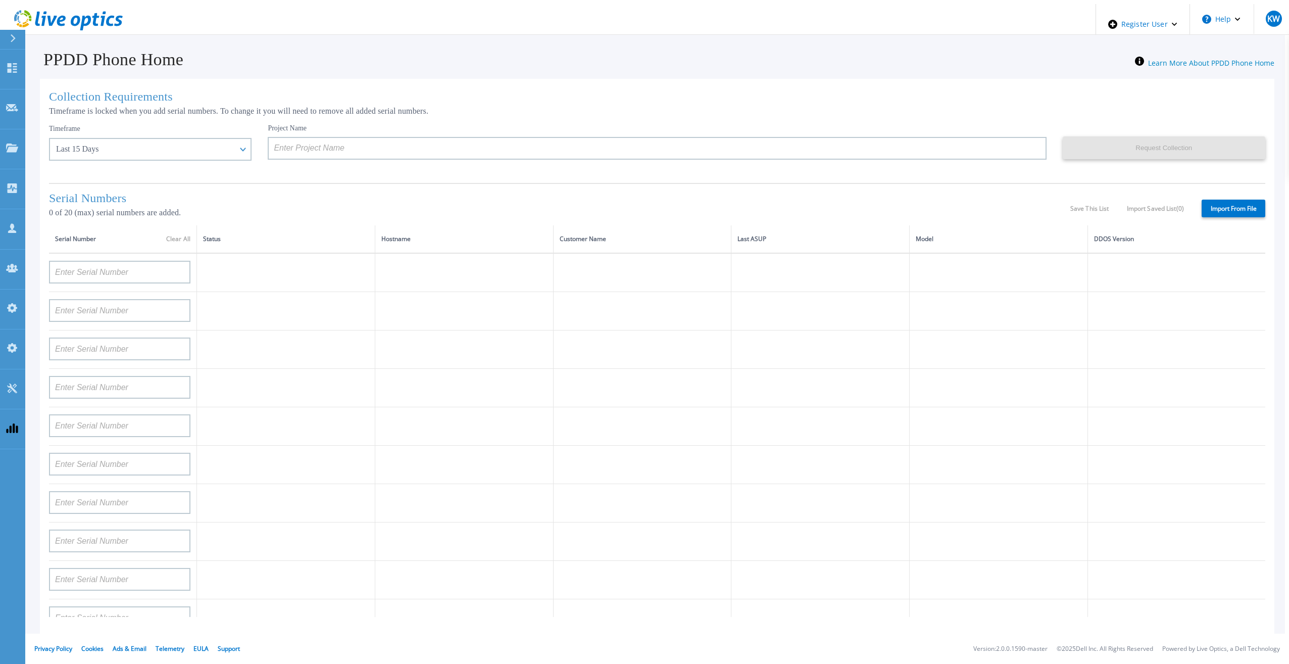
type input "APX00232503747"
type input "APM00214914093"
type input "APM00171836329"
type input "APM00212026971"
type input "APM00214914094"
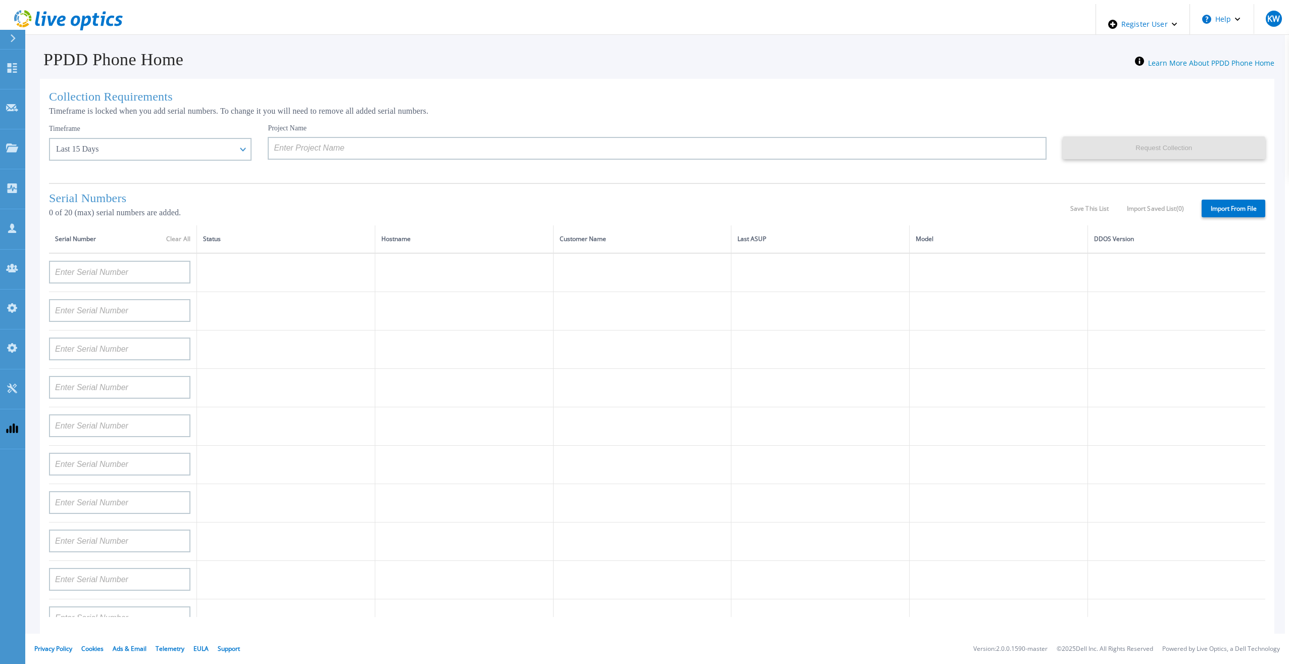
type input "APX00234502218"
type input "APM00212018359"
type input "APX00232503745"
type input "APX00232503743"
type input "APM00193603655"
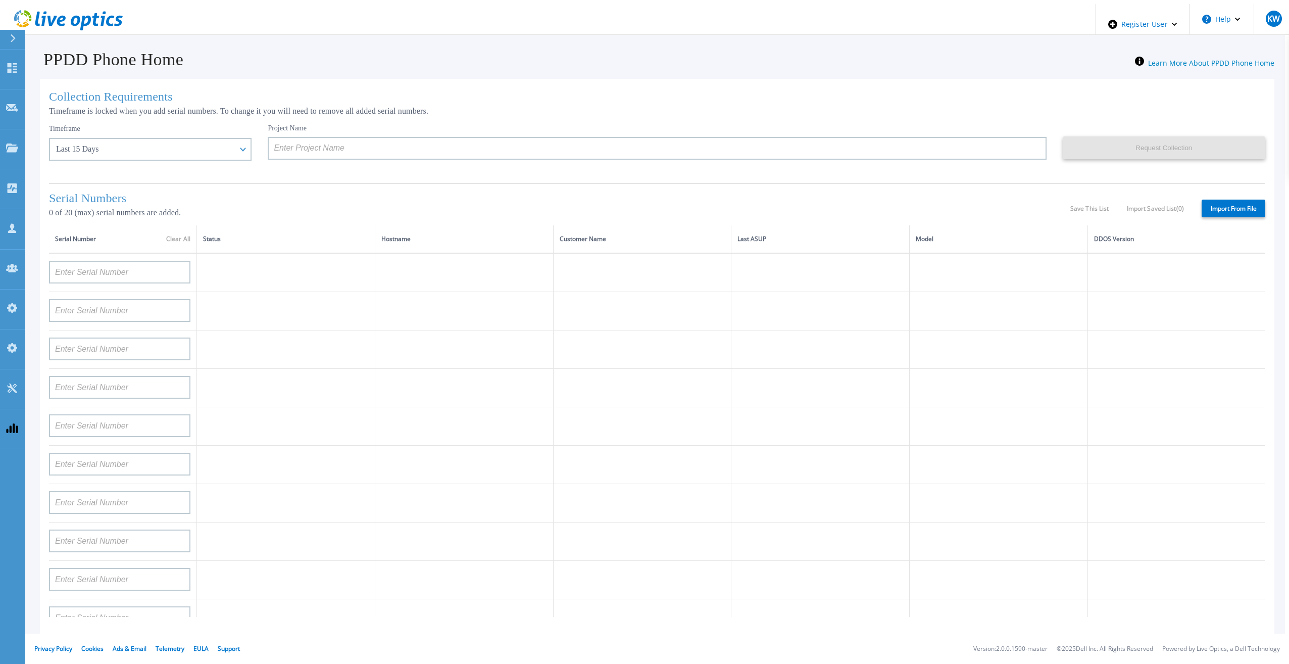
type input "APM00212517749"
type input "APX00232503742"
type input "APM00212702822"
type input "APM00212610953"
type input "APM00202614668"
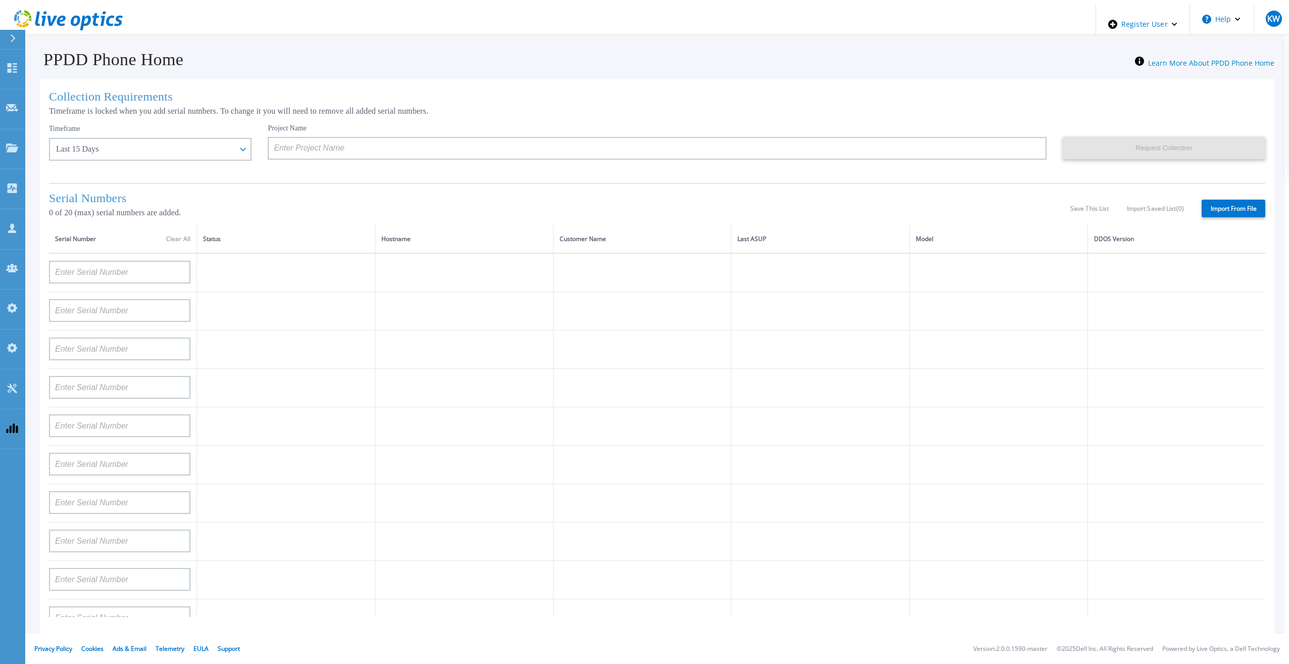
type input "APM00212613652"
type input "APX00222101185"
type input "AUDVUX6XJHDJFE"
type input "APM00133543104"
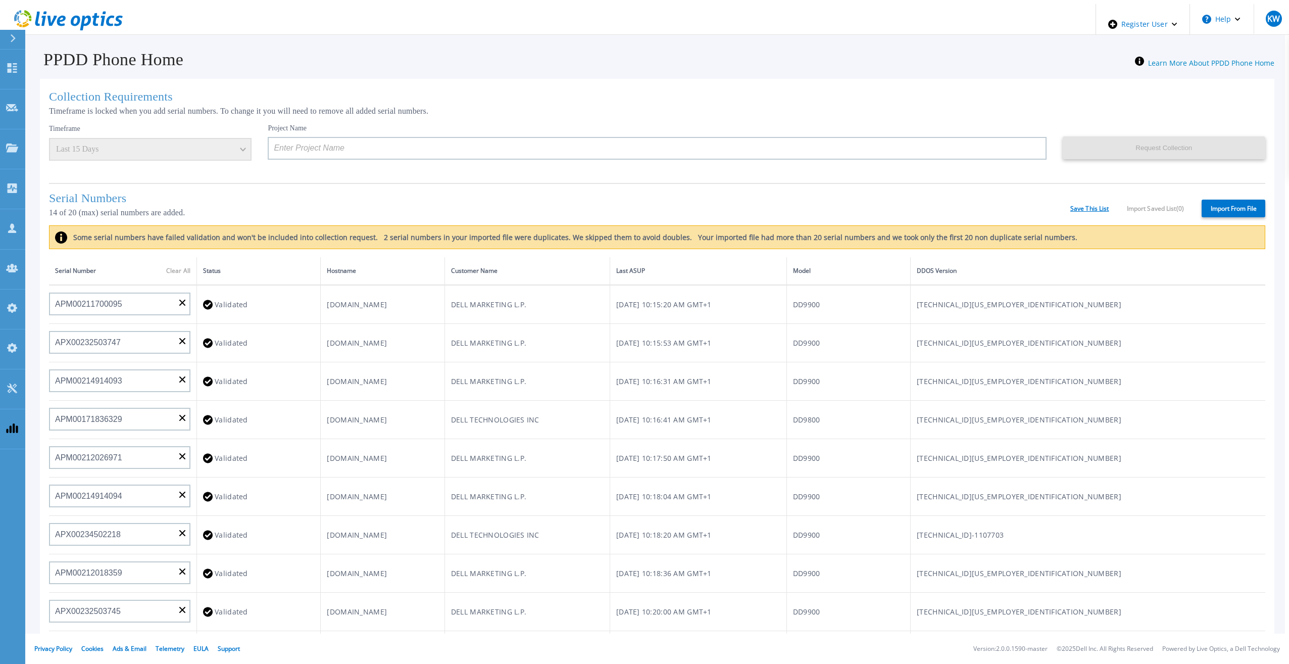
click at [1070, 205] on link "Save This List" at bounding box center [1089, 208] width 39 height 7
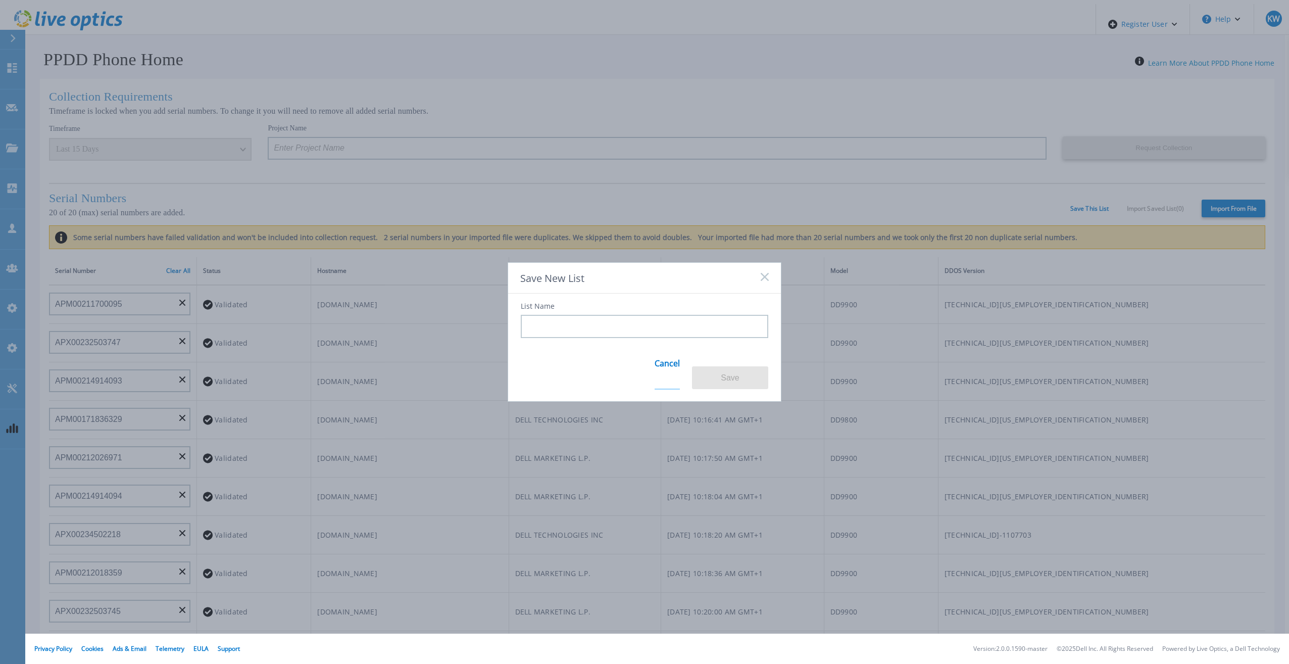
click at [676, 369] on link "Cancel" at bounding box center [666, 369] width 25 height 39
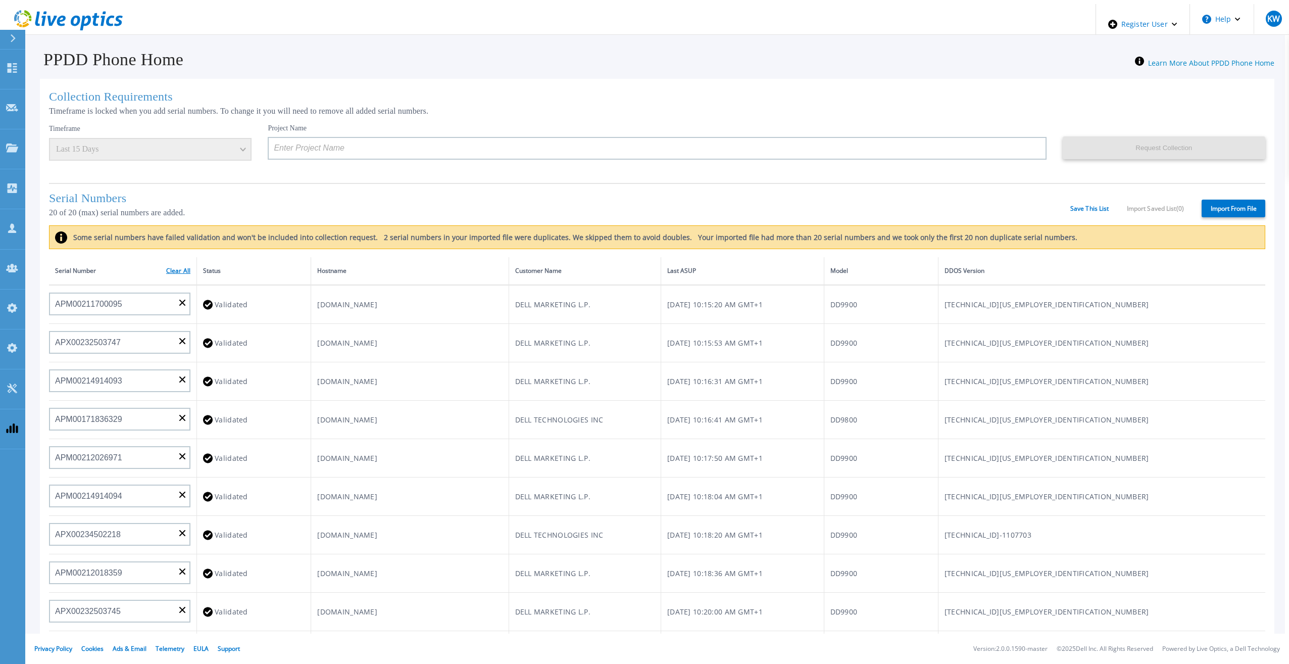
click at [183, 267] on link "Clear All" at bounding box center [178, 270] width 24 height 7
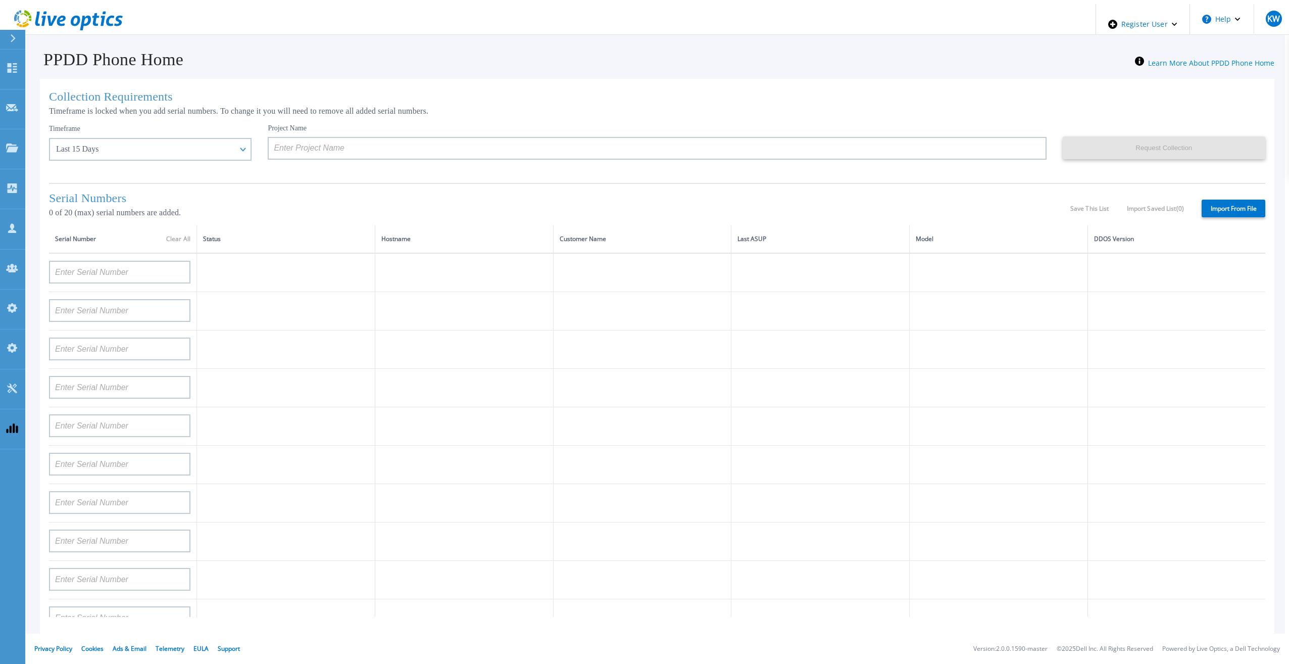
click at [332, 197] on h1 "Serial Numbers" at bounding box center [559, 198] width 1021 height 14
click at [1217, 200] on label "Import From File" at bounding box center [1233, 208] width 64 height 18
click at [0, 0] on input "Import From File" at bounding box center [0, 0] width 0 height 0
click at [133, 132] on div "Timeframe Last 15 Days Last 15 Days Last 2 Months Last 6 Months Last 1 Year Las…" at bounding box center [150, 142] width 202 height 37
click at [134, 138] on div "Last 15 Days" at bounding box center [150, 149] width 202 height 23
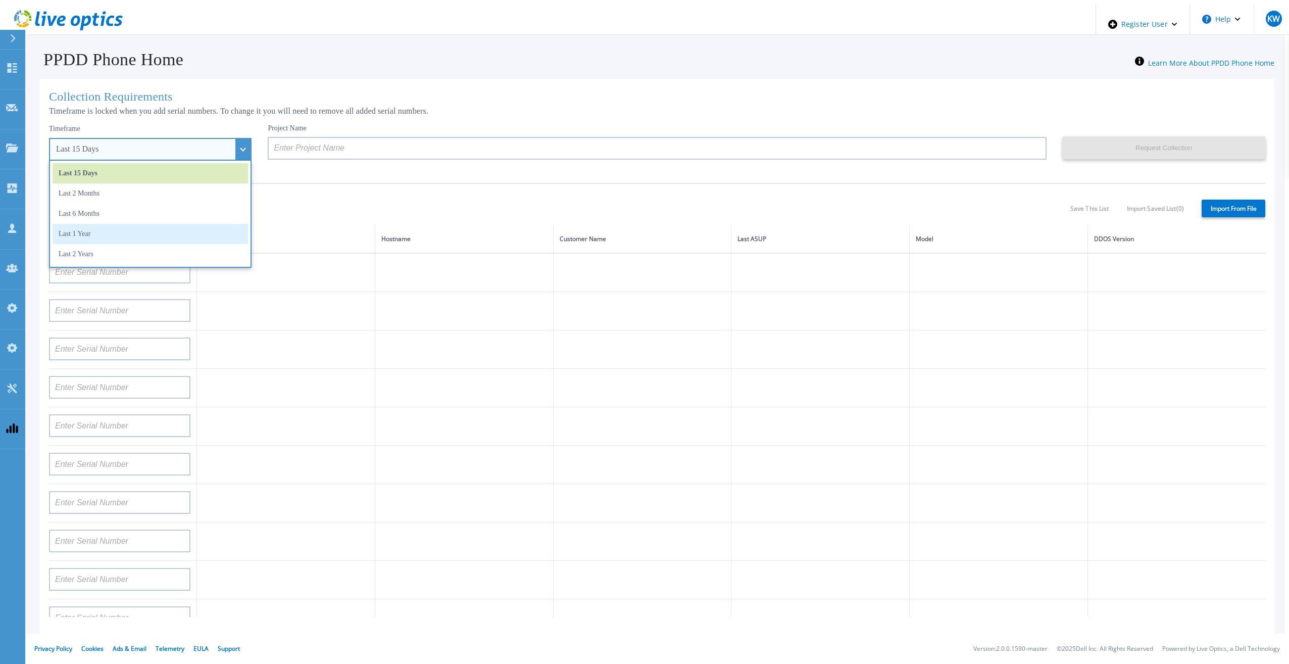
click at [125, 239] on li "Last 1 Year" at bounding box center [150, 234] width 195 height 20
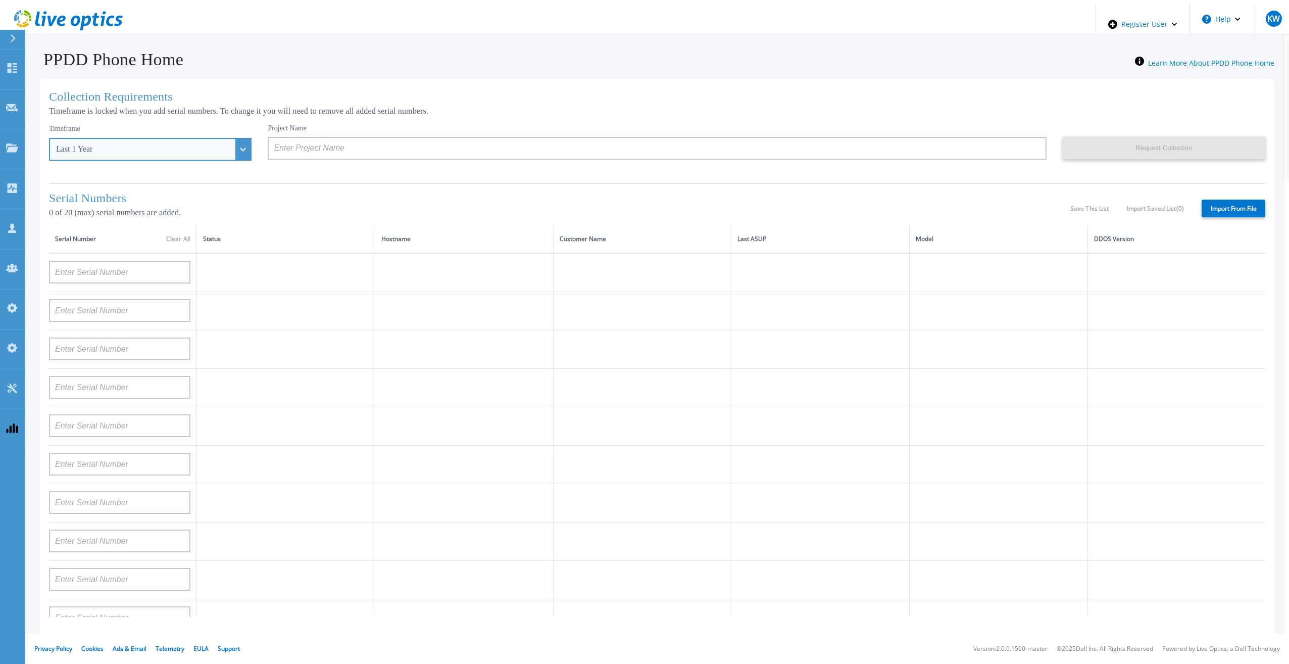
click at [144, 155] on div "Last 1 Year" at bounding box center [150, 149] width 202 height 23
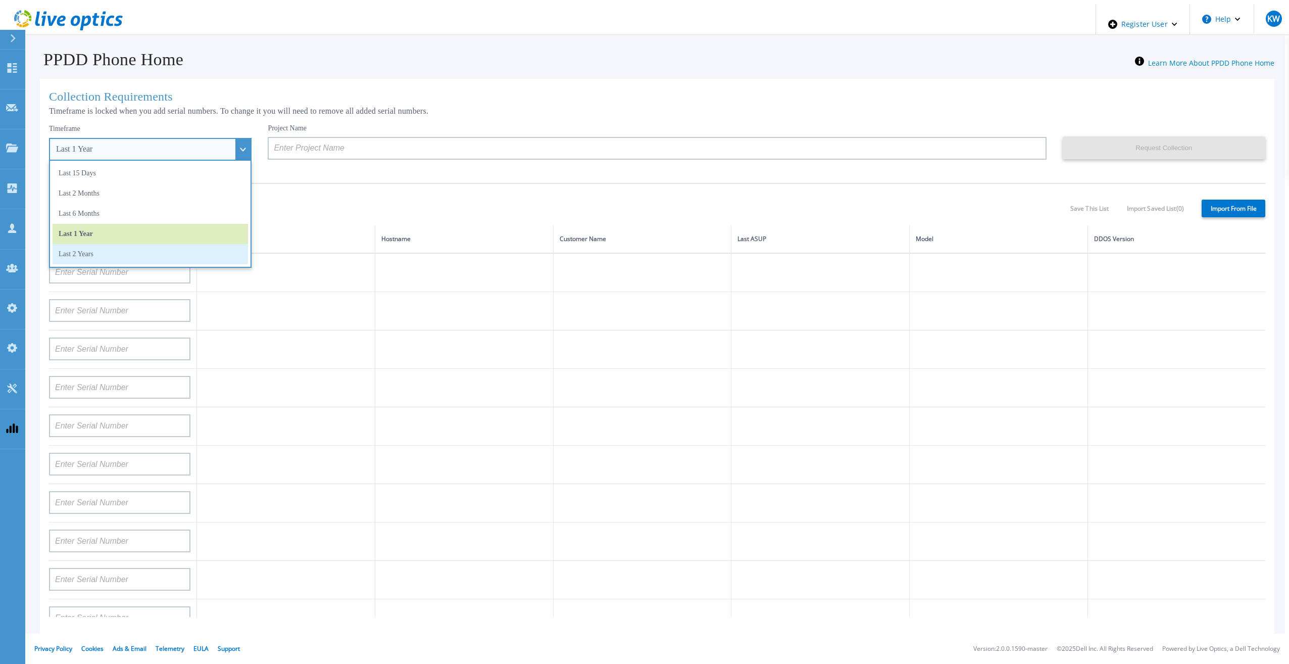
click at [129, 244] on li "Last 2 Years" at bounding box center [150, 254] width 195 height 20
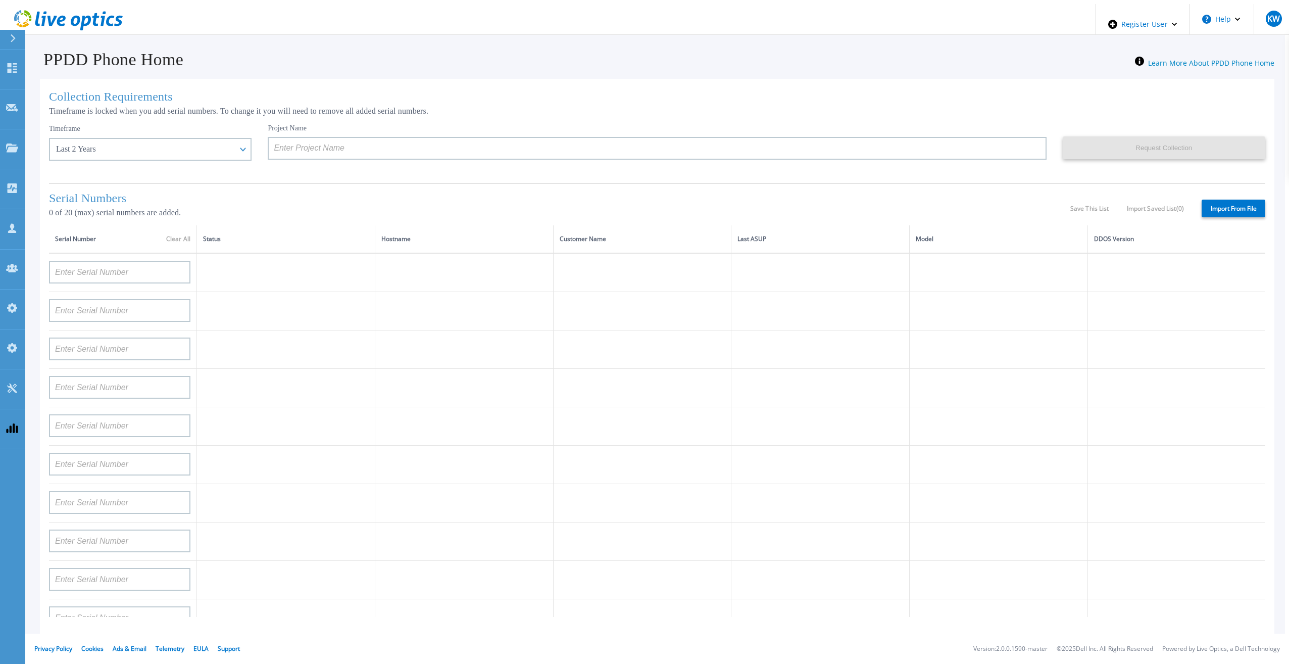
click at [1236, 206] on label "Import From File" at bounding box center [1233, 208] width 64 height 18
click at [0, 0] on input "Import From File" at bounding box center [0, 0] width 0 height 0
type input "CKM00192200277"
type input "CKM00181001809"
type input "APM00223002069"
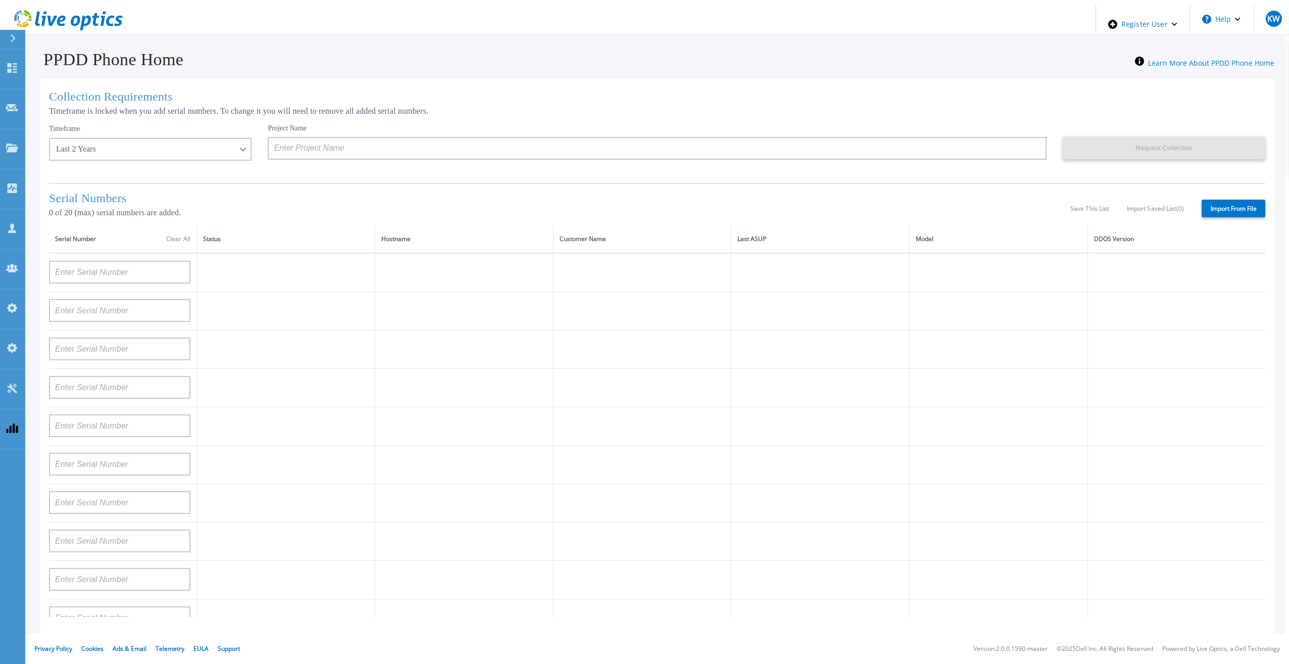
type input "CKM00183202848"
type input "CKM00192401344"
type input "APM00160405864"
type input "APM00145208243"
type input "CRK00235104956"
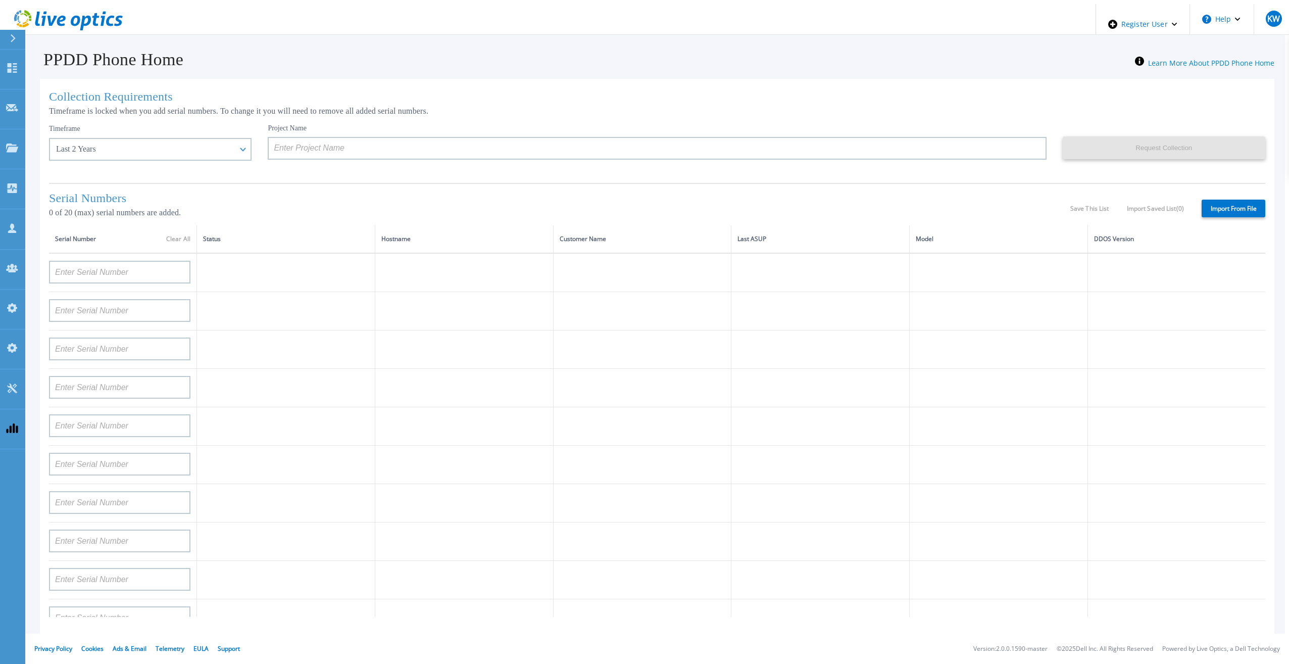
type input "APM00202011675"
type input "CKM01210505037"
type input "AUDVFBNW5NDDSY"
type input "CKM00184602620"
type input "DE500212802673"
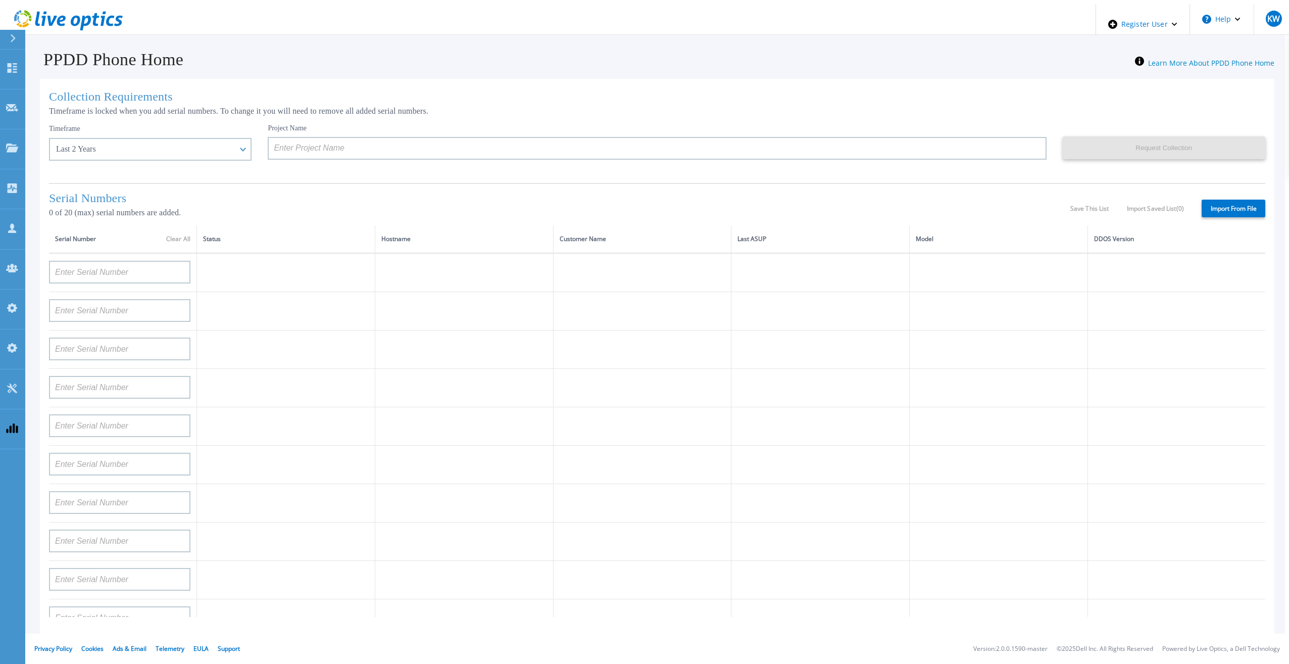
type input "APM00202912715"
type input "FLA00132100000"
type input "APM00133543104"
type input "CKM00192200280"
type input "DE500212902687"
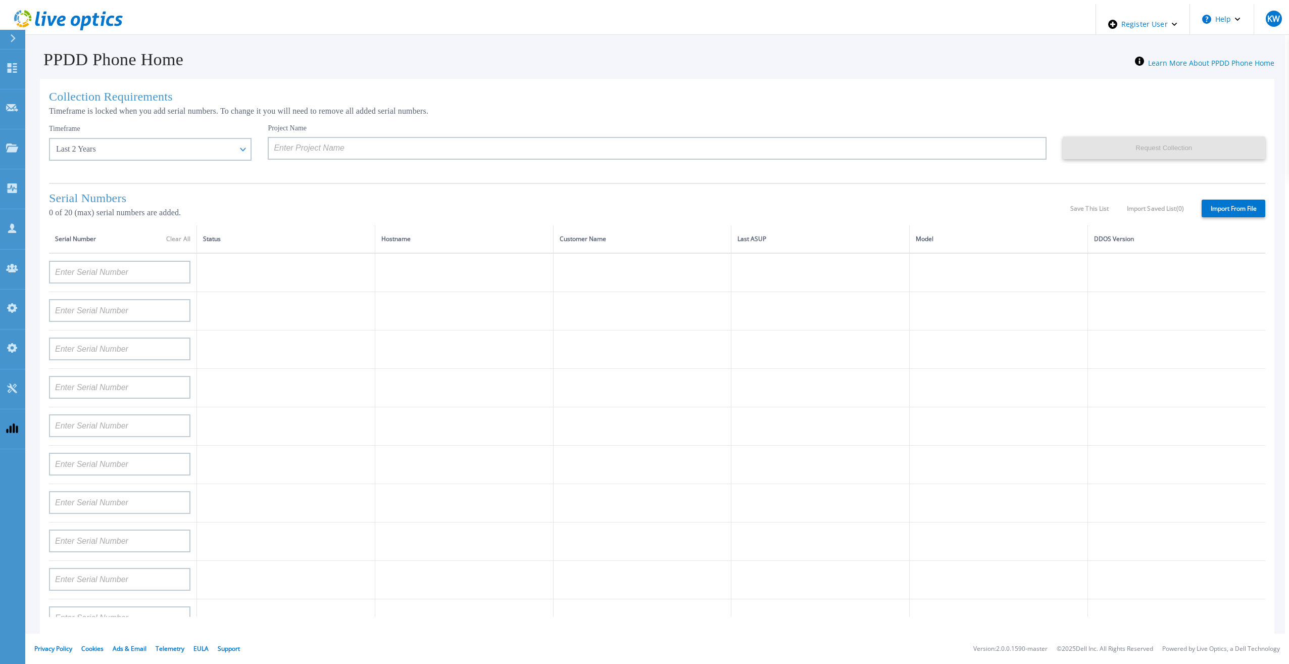
type input "APM00211506717"
type input "APM00214907936"
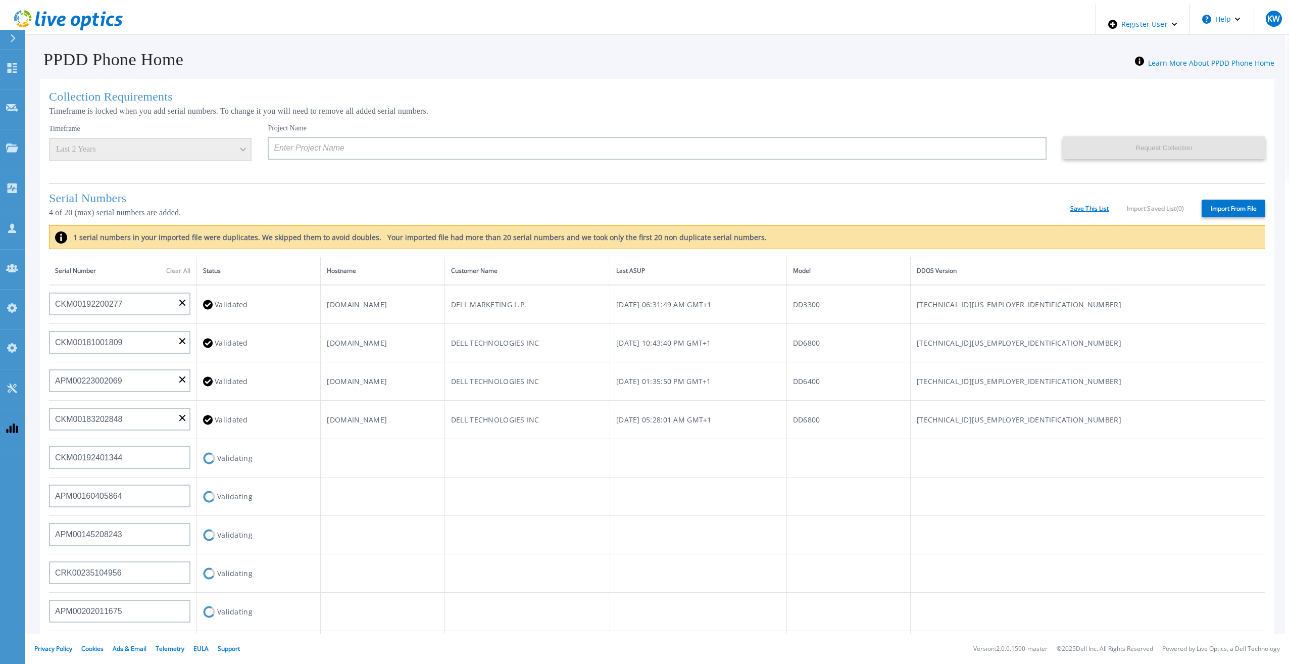
click at [1089, 206] on link "Save This List" at bounding box center [1089, 208] width 39 height 7
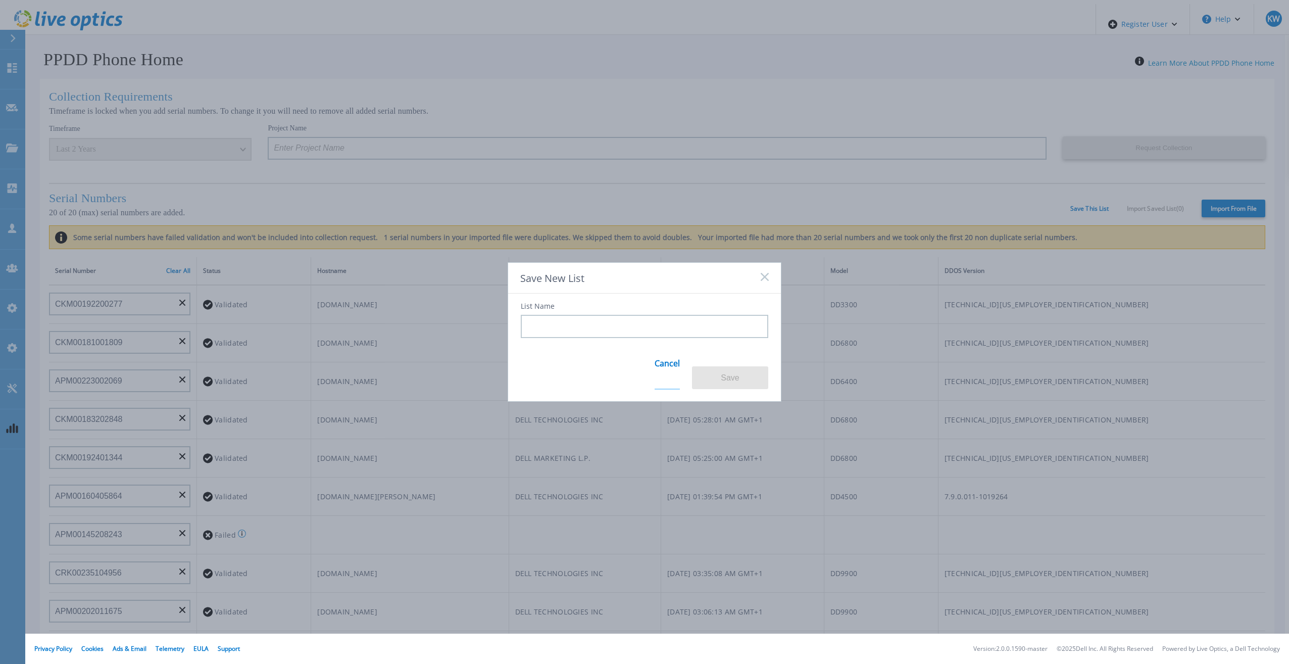
click at [659, 369] on link "Cancel" at bounding box center [666, 369] width 25 height 39
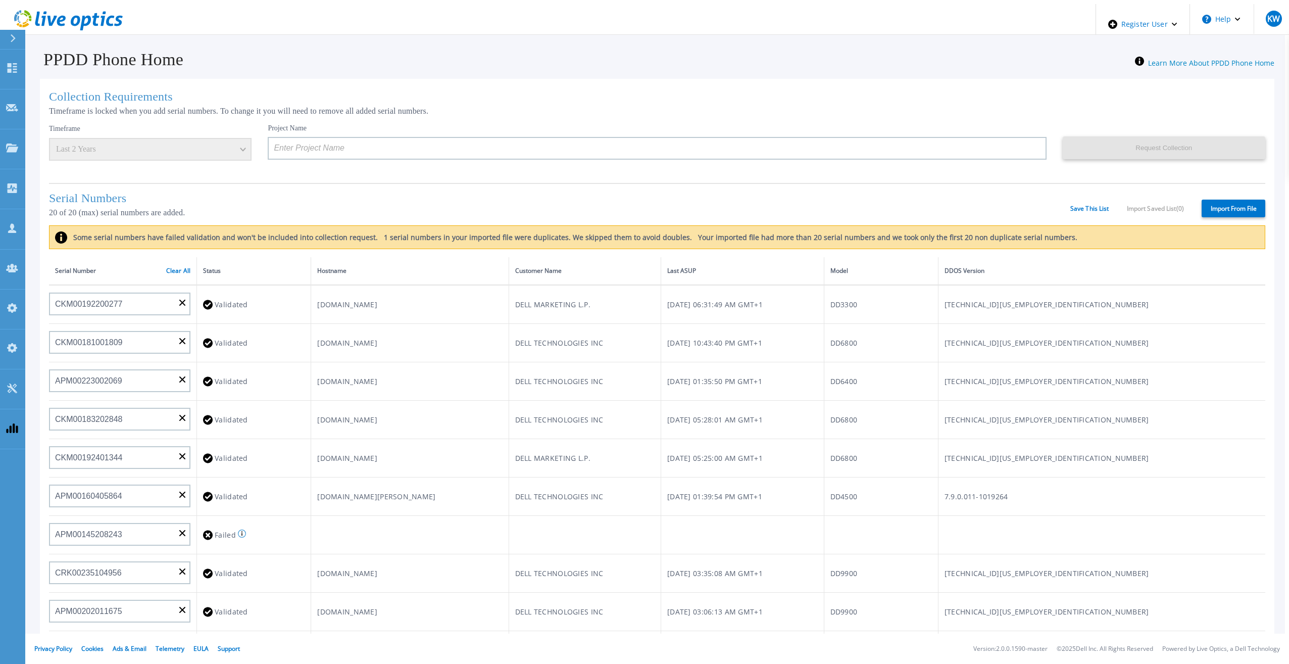
click at [1060, 201] on h1 "Serial Numbers" at bounding box center [559, 198] width 1021 height 14
click at [1062, 202] on h1 "Serial Numbers" at bounding box center [559, 198] width 1021 height 14
click at [1070, 205] on link "Save This List" at bounding box center [1089, 208] width 39 height 7
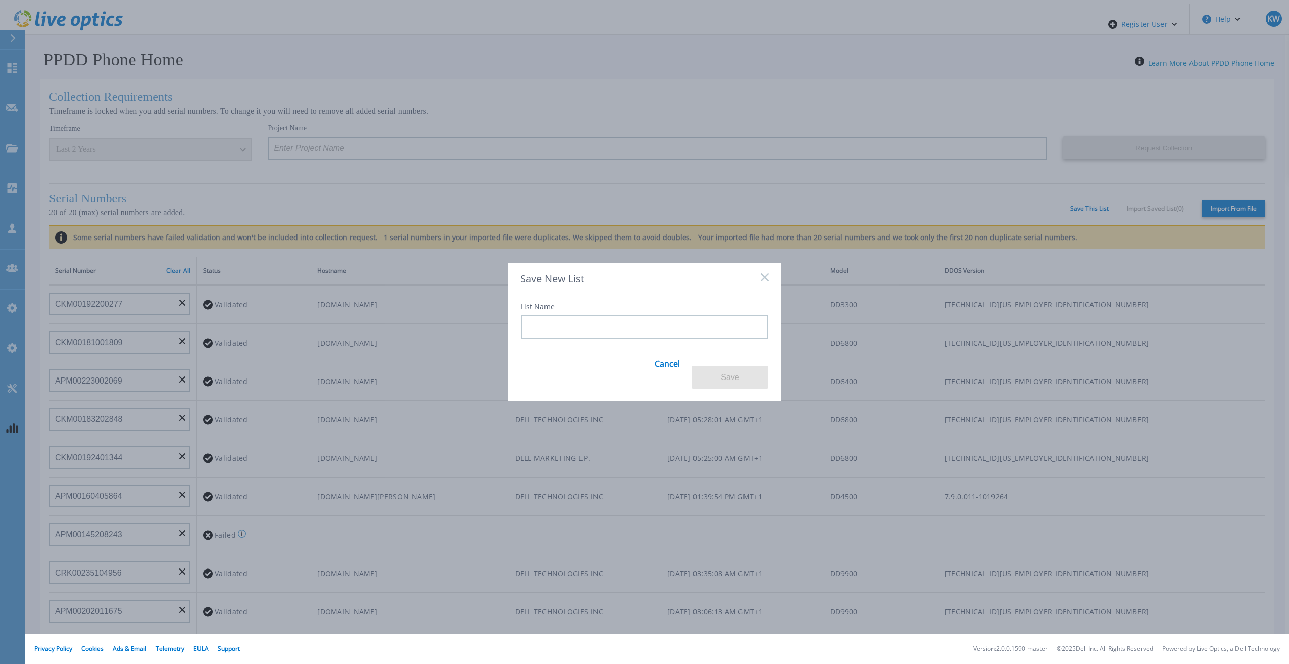
click at [673, 304] on div "List Name Cancel Save" at bounding box center [644, 341] width 273 height 95
drag, startPoint x: 673, startPoint y: 304, endPoint x: 595, endPoint y: 315, distance: 78.5
click at [595, 315] on div "List Name" at bounding box center [644, 320] width 247 height 35
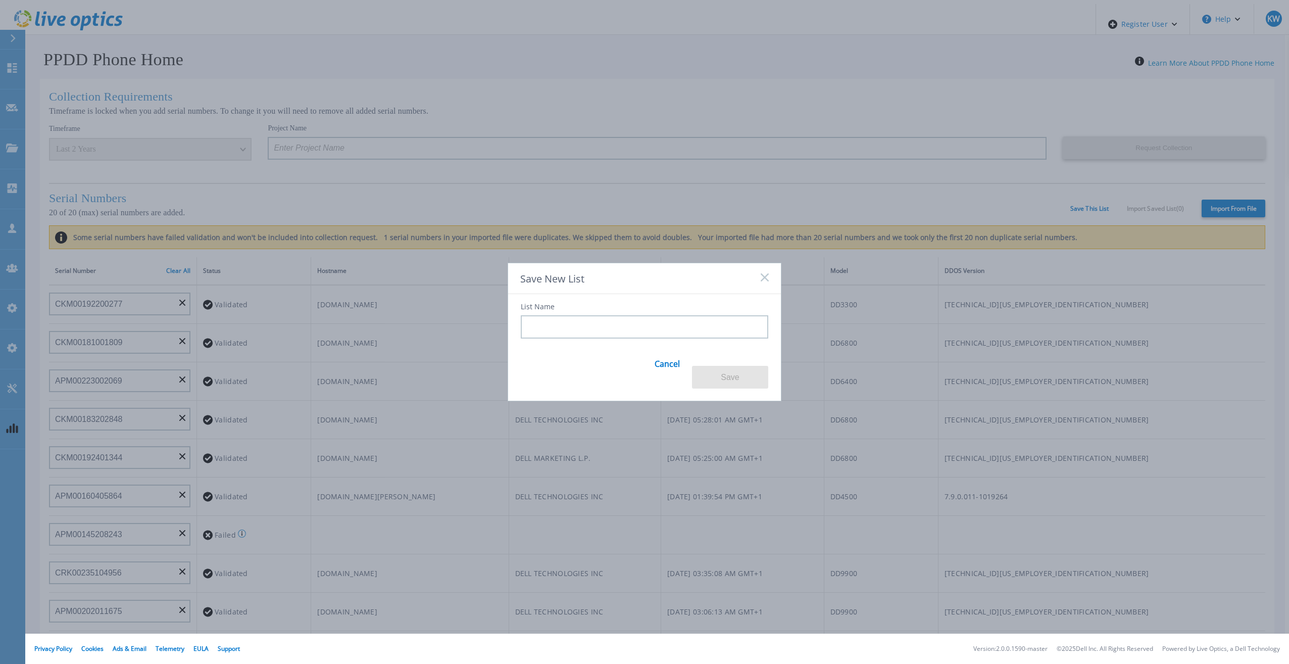
click at [579, 331] on input at bounding box center [644, 326] width 247 height 23
drag, startPoint x: 738, startPoint y: 281, endPoint x: 682, endPoint y: 291, distance: 56.9
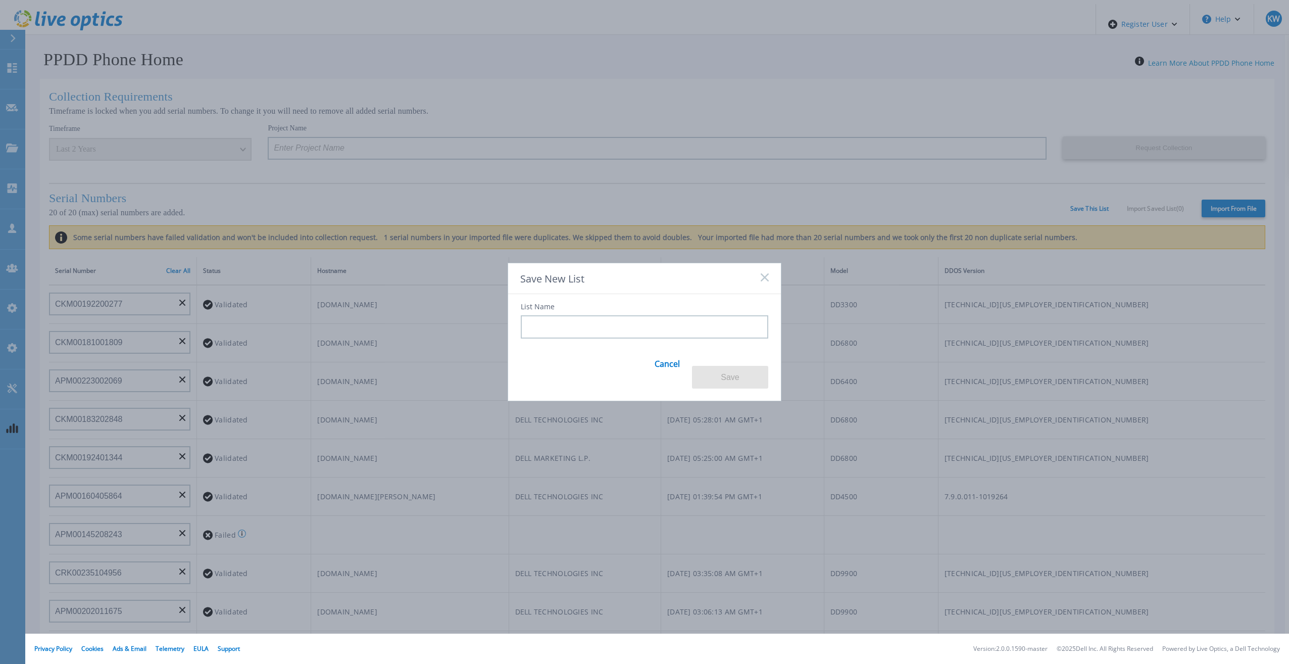
click at [643, 294] on div "Save New List" at bounding box center [644, 278] width 273 height 31
click at [1218, 210] on div "Save New List List Name Cancel Save" at bounding box center [644, 332] width 1289 height 664
drag, startPoint x: 877, startPoint y: 174, endPoint x: 509, endPoint y: 123, distance: 371.2
click at [704, 161] on div "Save New List List Name Cancel Save" at bounding box center [644, 332] width 1289 height 664
drag, startPoint x: 120, startPoint y: 54, endPoint x: 372, endPoint y: 157, distance: 272.4
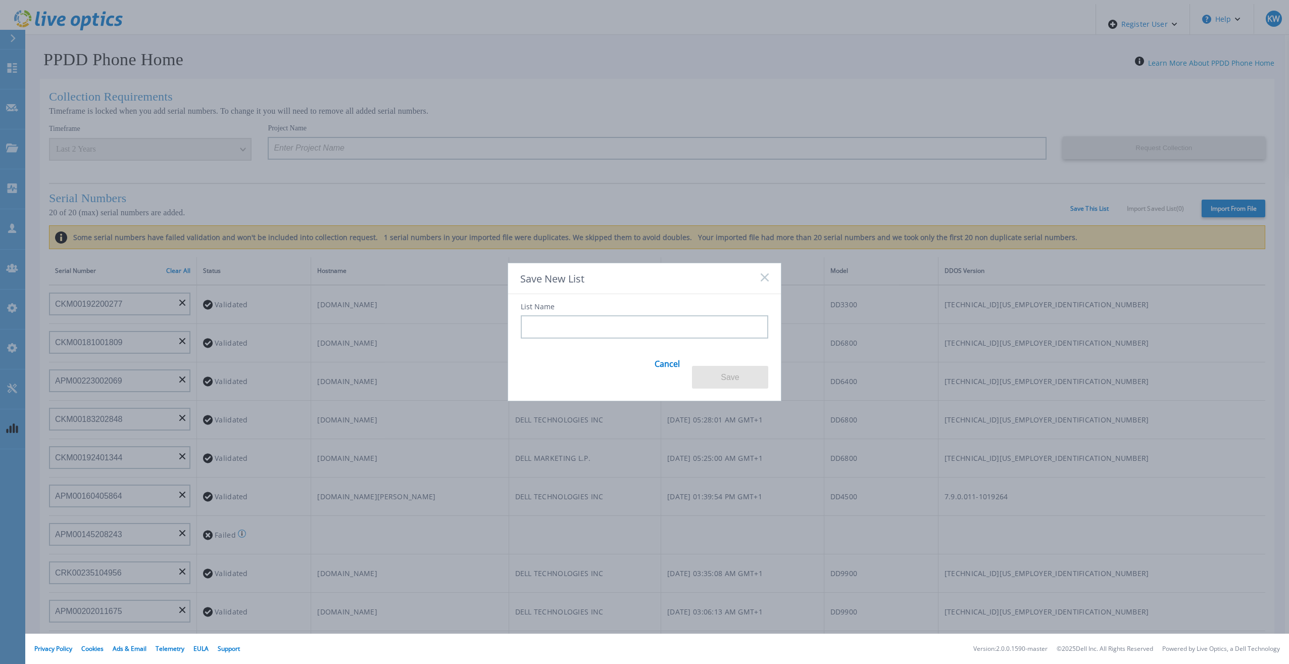
click at [129, 62] on div "Save New List List Name Cancel Save" at bounding box center [644, 332] width 1289 height 664
click at [686, 293] on div "Save New List" at bounding box center [644, 278] width 273 height 31
drag, startPoint x: 686, startPoint y: 293, endPoint x: 679, endPoint y: 292, distance: 6.6
click at [679, 292] on div "Save New List" at bounding box center [644, 278] width 273 height 31
drag, startPoint x: 679, startPoint y: 292, endPoint x: 653, endPoint y: 288, distance: 26.6
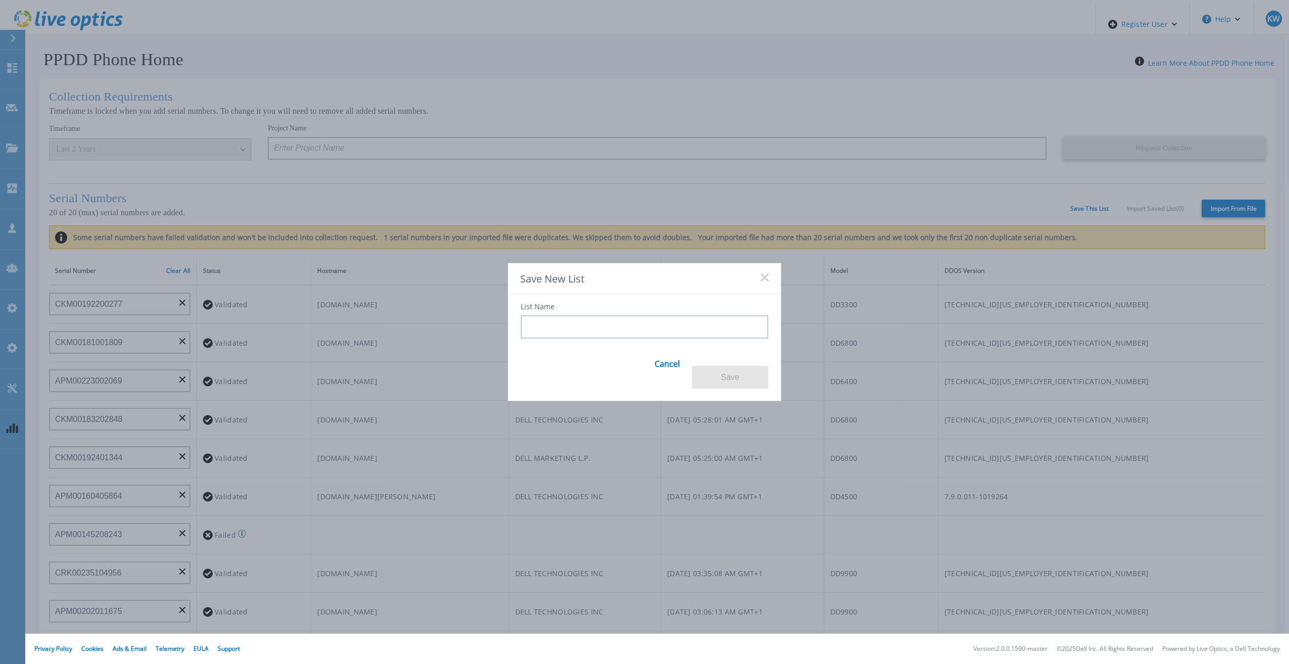
click at [653, 288] on div "Save New List" at bounding box center [644, 278] width 273 height 31
drag, startPoint x: 553, startPoint y: 313, endPoint x: 503, endPoint y: 310, distance: 50.1
click at [503, 310] on div "Save New List List Name Cancel Save" at bounding box center [644, 332] width 1289 height 664
drag, startPoint x: 503, startPoint y: 310, endPoint x: 615, endPoint y: 310, distance: 111.1
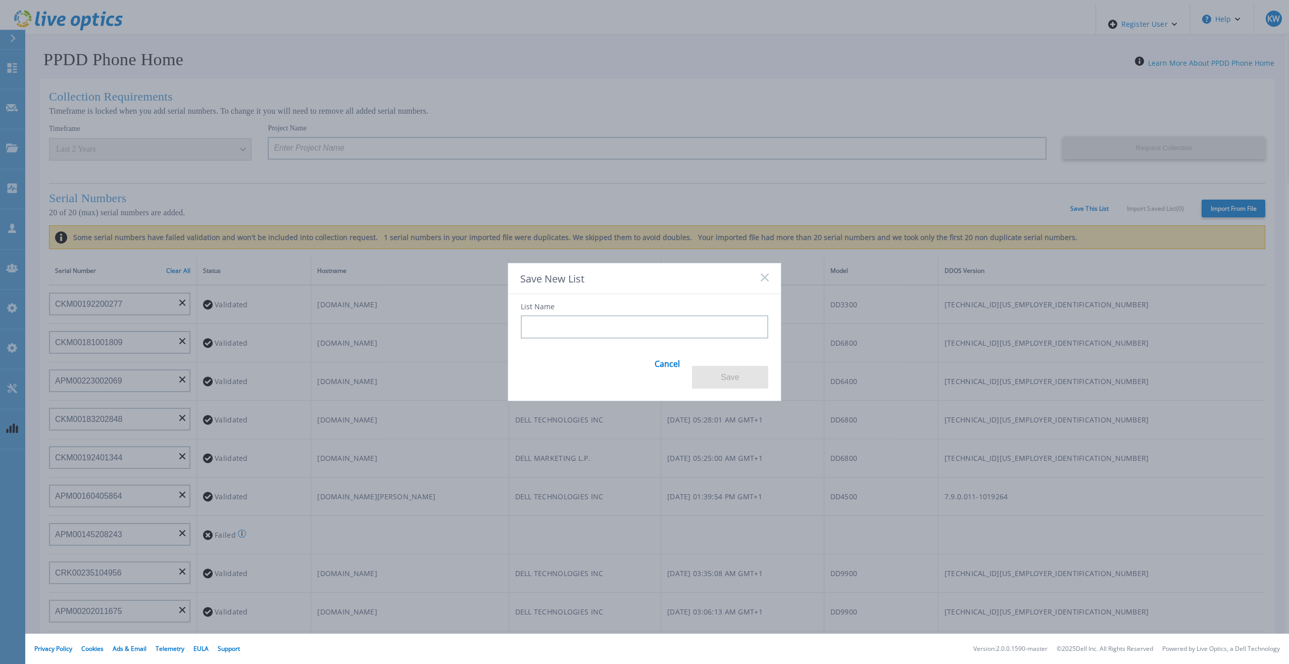
click at [615, 310] on div "List Name" at bounding box center [644, 320] width 247 height 35
click at [769, 285] on div "Save New List" at bounding box center [644, 278] width 273 height 31
click at [765, 281] on icon at bounding box center [764, 277] width 8 height 8
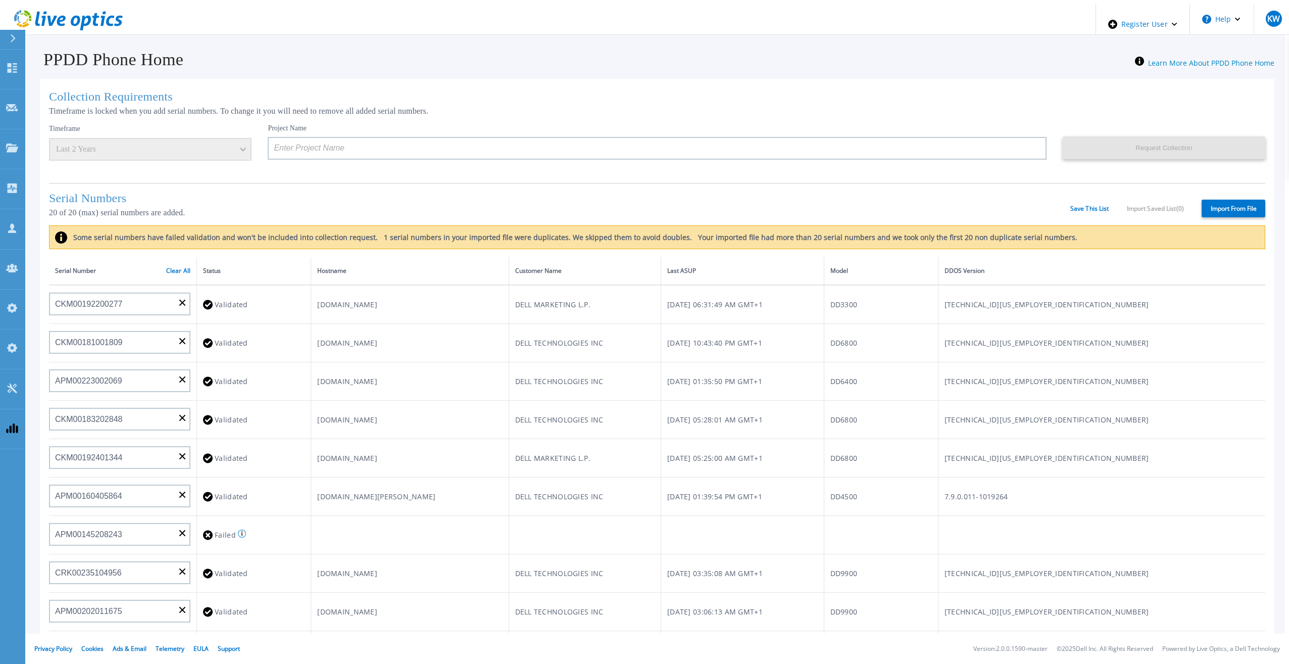
click at [1097, 211] on div "Serial Numbers 20 of 20 (max) serial numbers are added. Save This List Import S…" at bounding box center [657, 204] width 1216 height 42
click at [1086, 206] on link "Save This List" at bounding box center [1089, 208] width 39 height 7
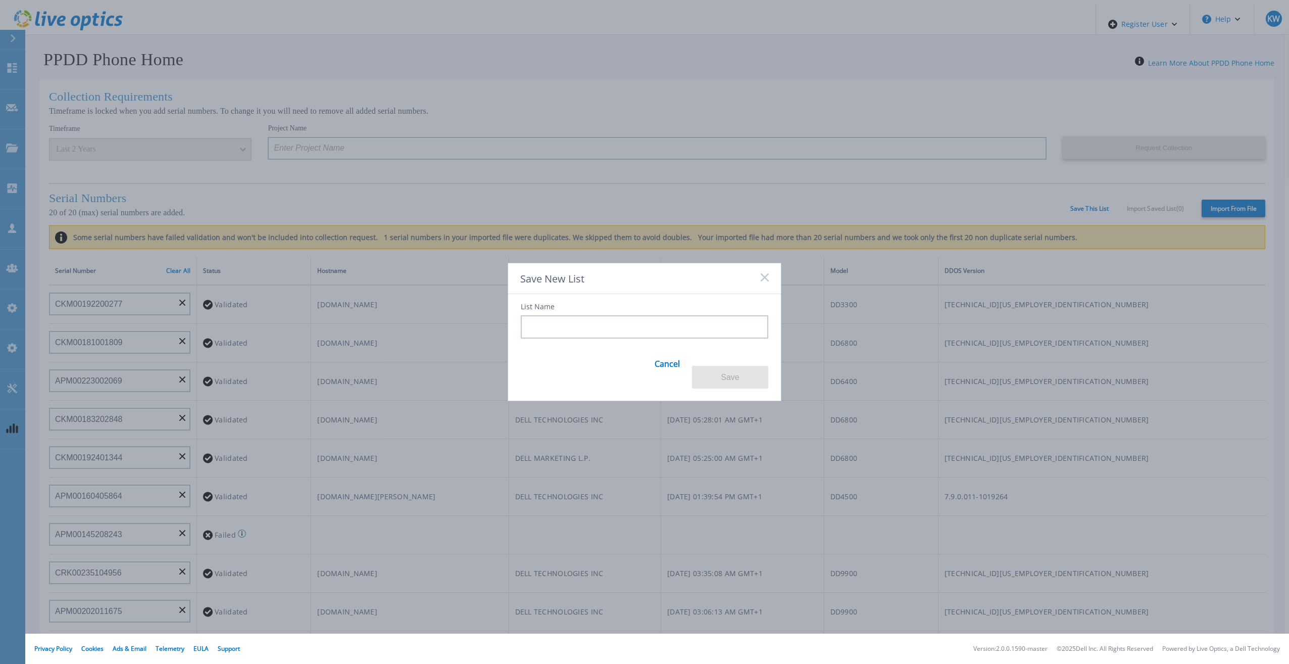
click at [630, 350] on div "List Name Cancel Save" at bounding box center [644, 341] width 273 height 95
click at [630, 338] on input at bounding box center [644, 326] width 247 height 23
click at [618, 368] on div "List Name Cancel Save" at bounding box center [644, 341] width 273 height 95
click at [618, 329] on input at bounding box center [644, 326] width 247 height 23
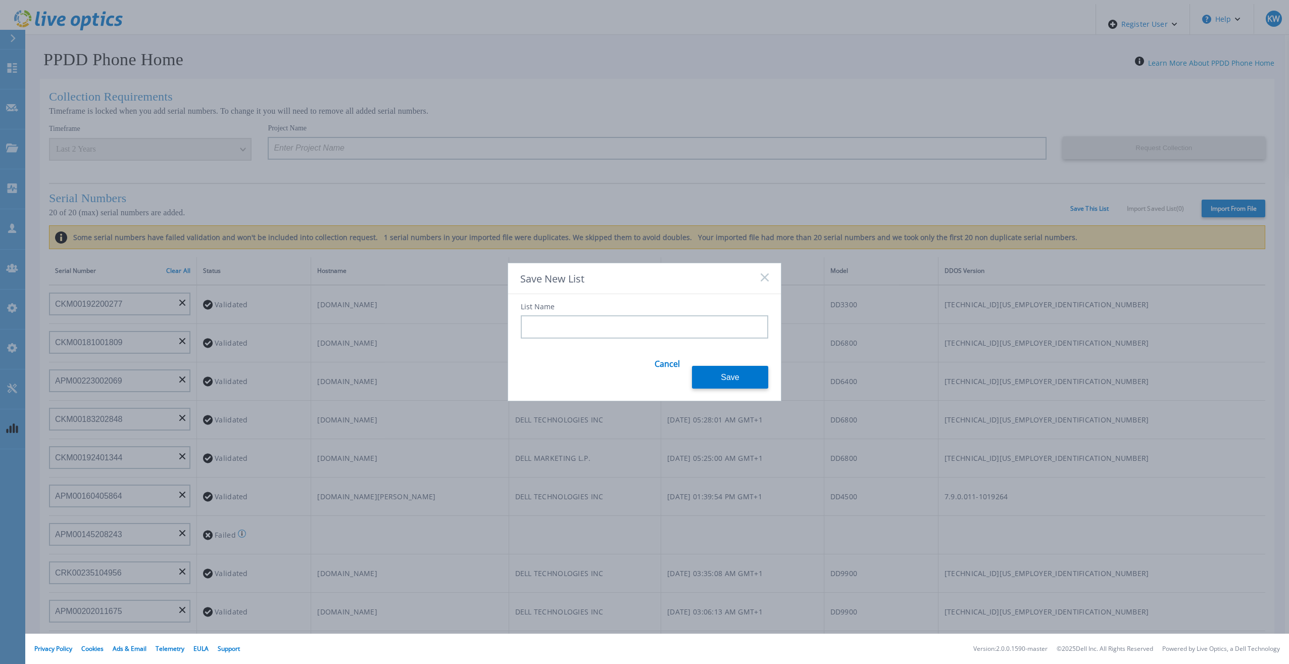
drag, startPoint x: 745, startPoint y: 365, endPoint x: 709, endPoint y: 351, distance: 38.7
click at [709, 351] on div "List Name Cancel Save" at bounding box center [644, 341] width 273 height 95
drag, startPoint x: 694, startPoint y: 345, endPoint x: 712, endPoint y: 356, distance: 20.2
click at [712, 356] on div "List Name Cancel Save" at bounding box center [644, 341] width 273 height 95
drag, startPoint x: 728, startPoint y: 373, endPoint x: 666, endPoint y: 323, distance: 79.4
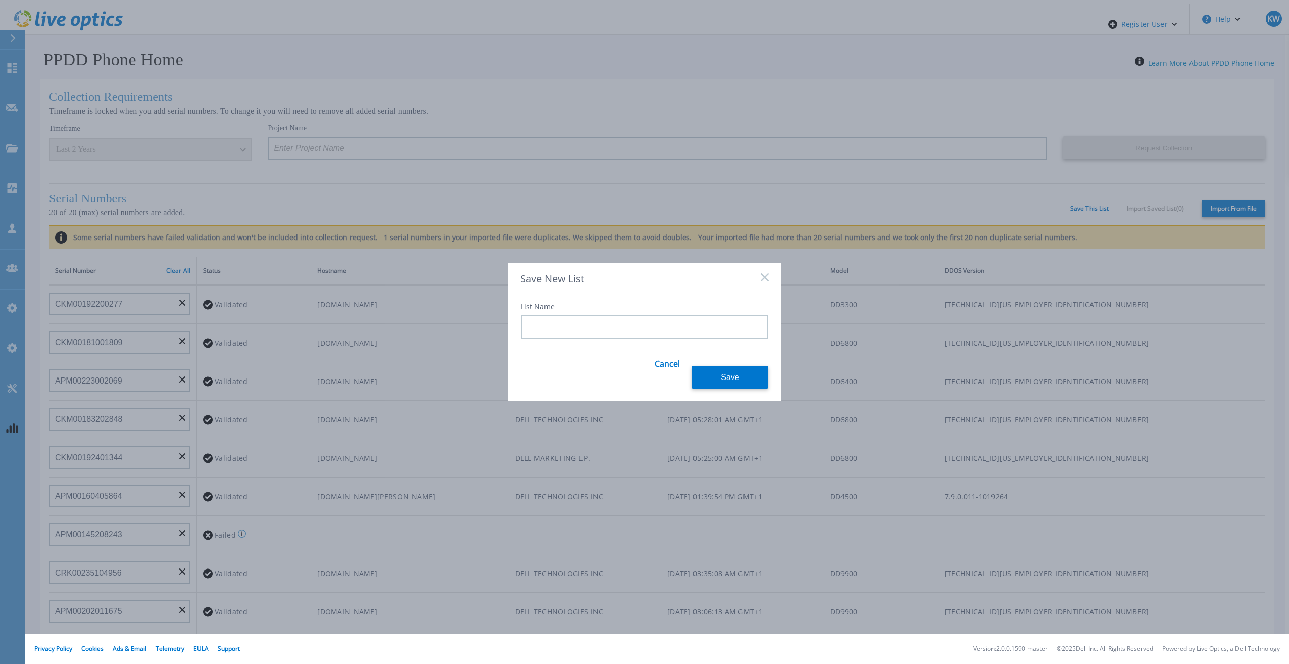
click at [666, 323] on div "List Name Cancel Save" at bounding box center [644, 341] width 273 height 95
click at [662, 338] on input at bounding box center [644, 326] width 247 height 23
click at [670, 364] on link "Cancel" at bounding box center [666, 369] width 25 height 39
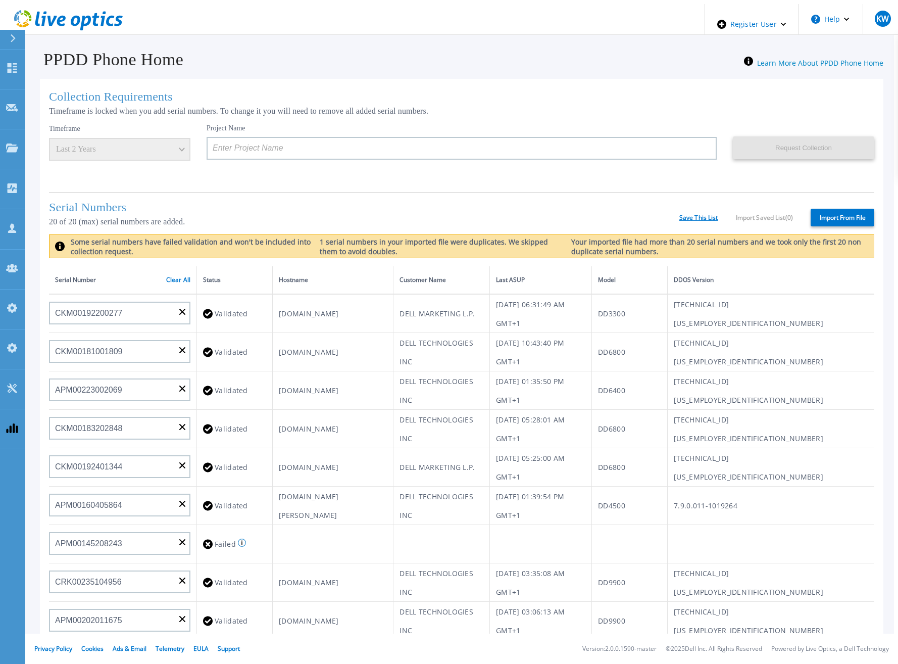
click at [682, 217] on link "Save This List" at bounding box center [698, 217] width 39 height 7
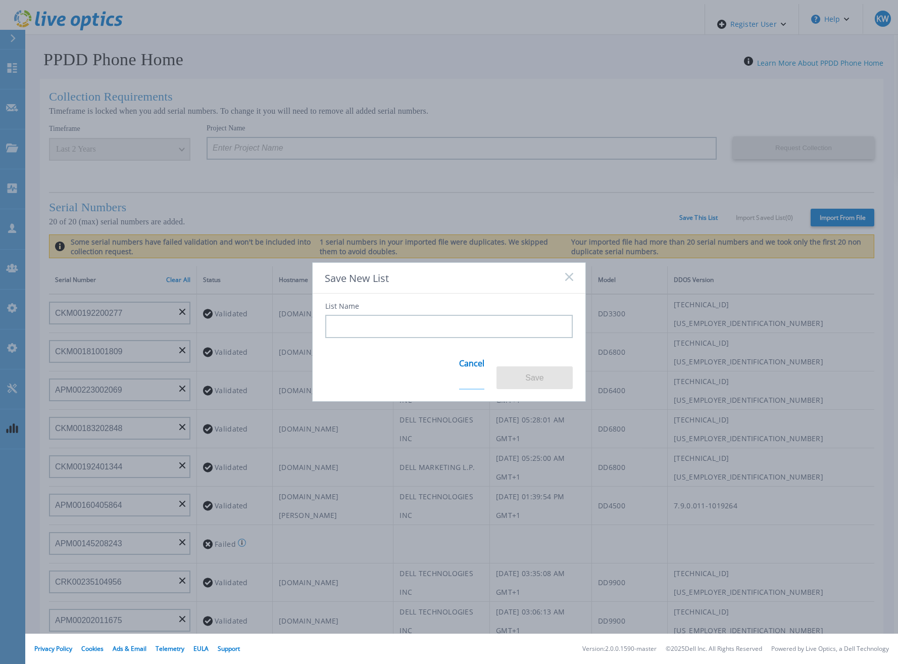
click at [465, 362] on link "Cancel" at bounding box center [471, 369] width 25 height 39
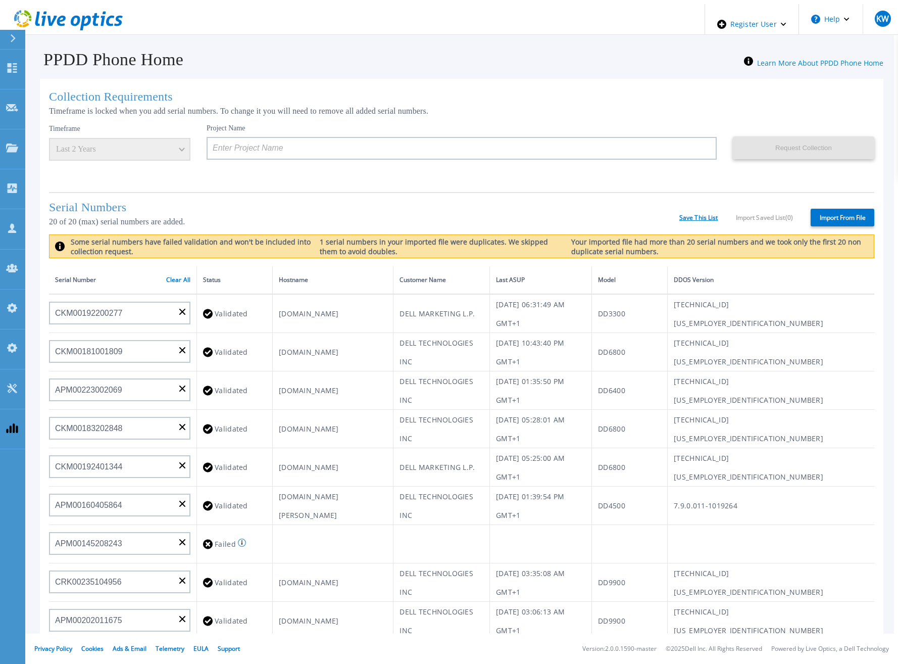
click at [706, 214] on link "Save This List" at bounding box center [698, 217] width 39 height 7
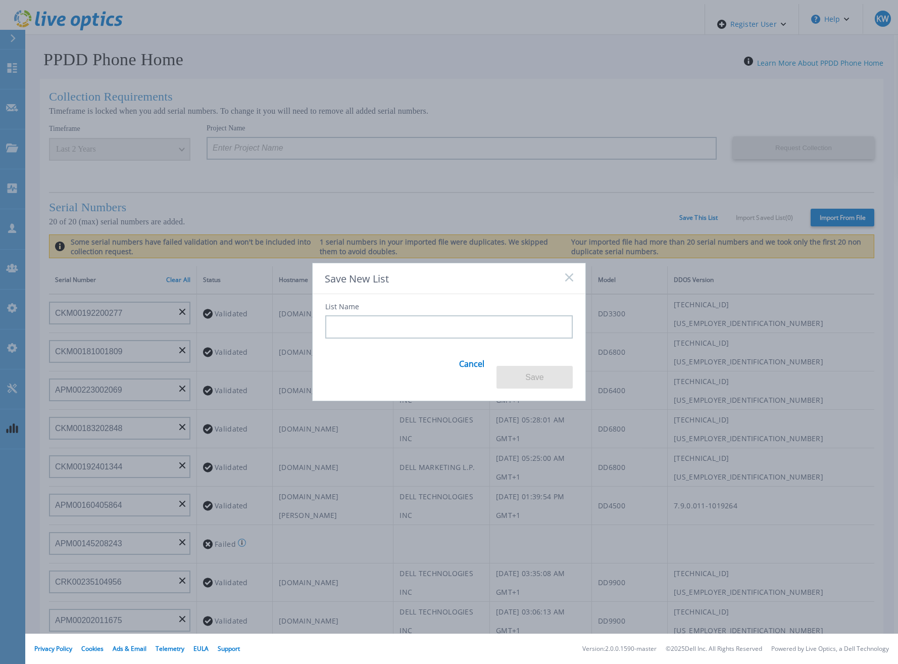
click at [475, 325] on input at bounding box center [448, 326] width 247 height 23
click at [377, 314] on div "List Name" at bounding box center [448, 320] width 247 height 35
click at [367, 310] on div "List Name" at bounding box center [448, 320] width 247 height 35
click at [470, 371] on link "Cancel" at bounding box center [471, 369] width 25 height 39
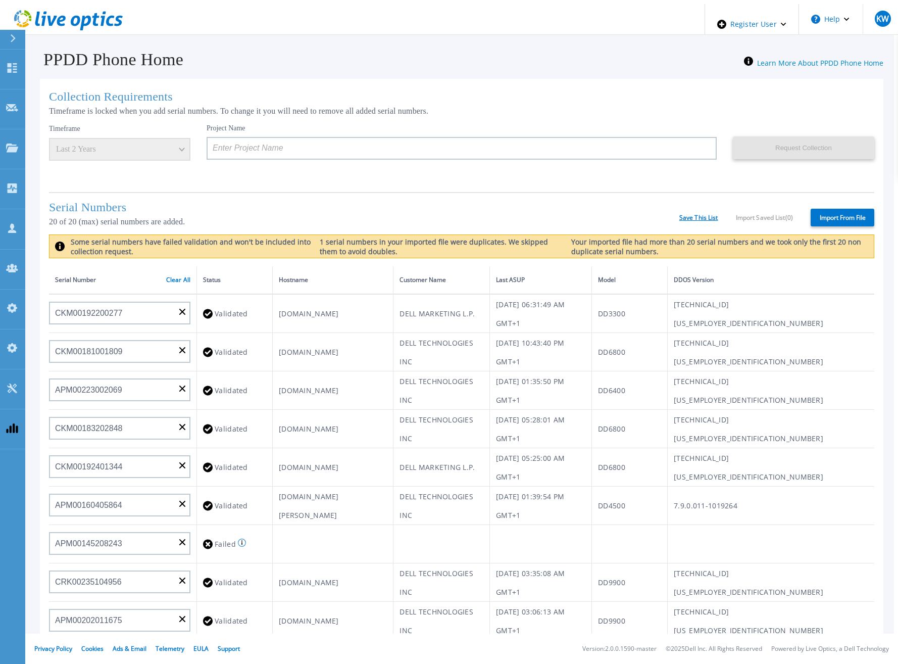
click at [699, 214] on link "Save This List" at bounding box center [698, 217] width 39 height 7
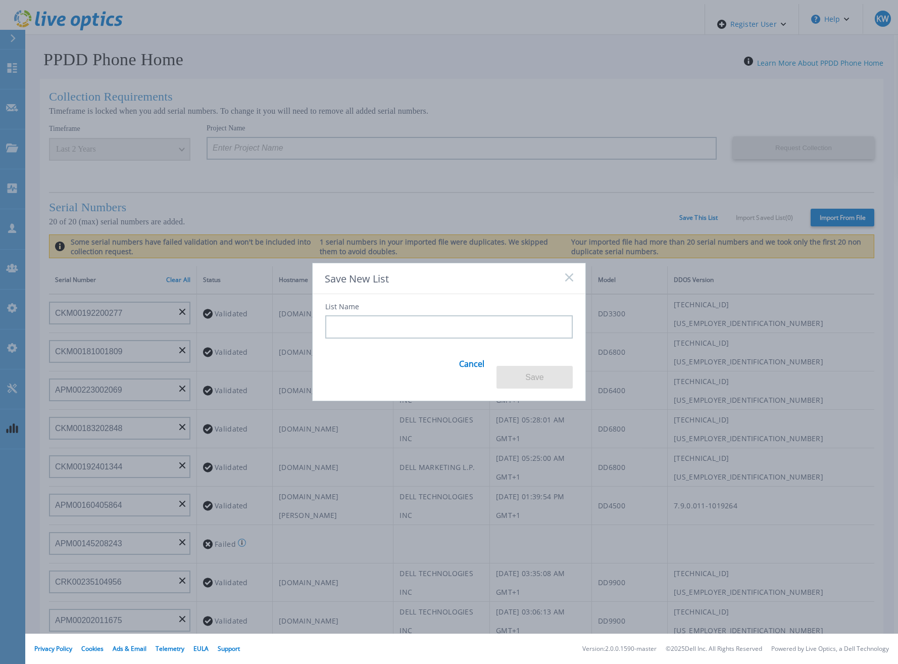
click at [453, 321] on input at bounding box center [448, 326] width 247 height 23
type input "£$%^&*(FGY"
click at [462, 377] on link "Cancel" at bounding box center [471, 369] width 25 height 39
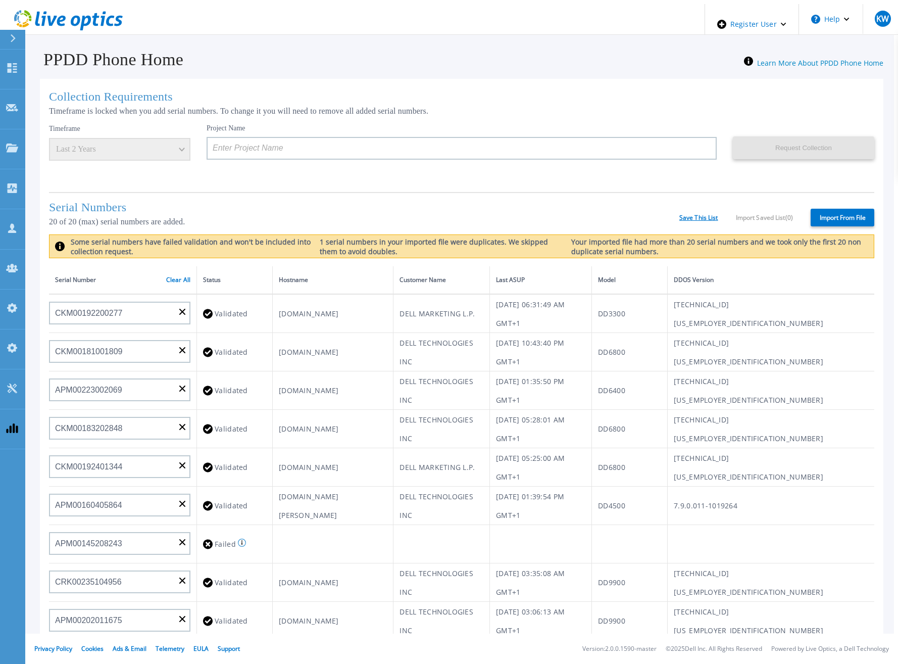
click at [695, 214] on link "Save This List" at bounding box center [698, 217] width 39 height 7
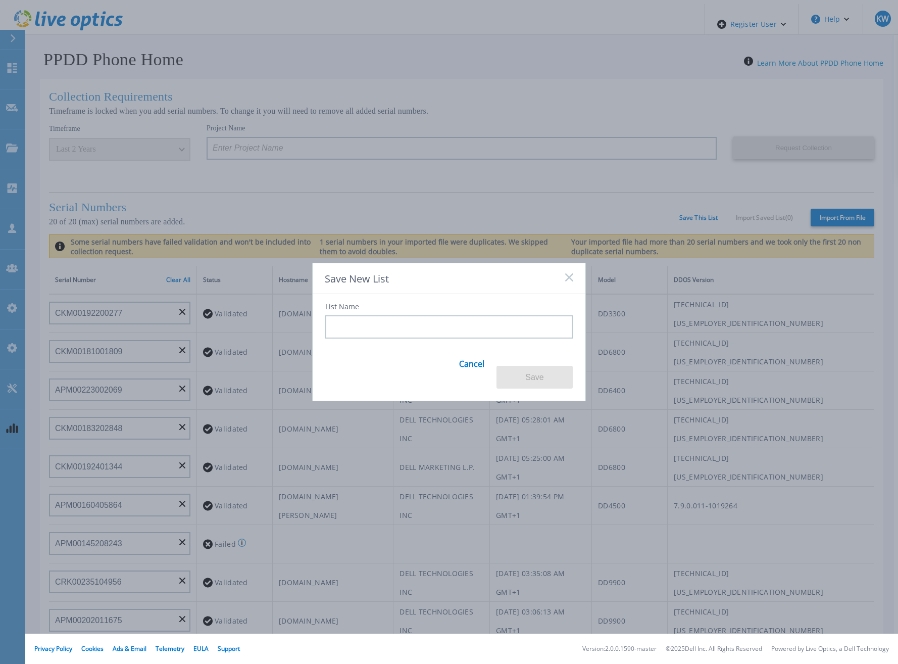
click at [468, 351] on div "List Name Cancel Save" at bounding box center [449, 341] width 273 height 95
click at [464, 338] on input at bounding box center [448, 326] width 247 height 23
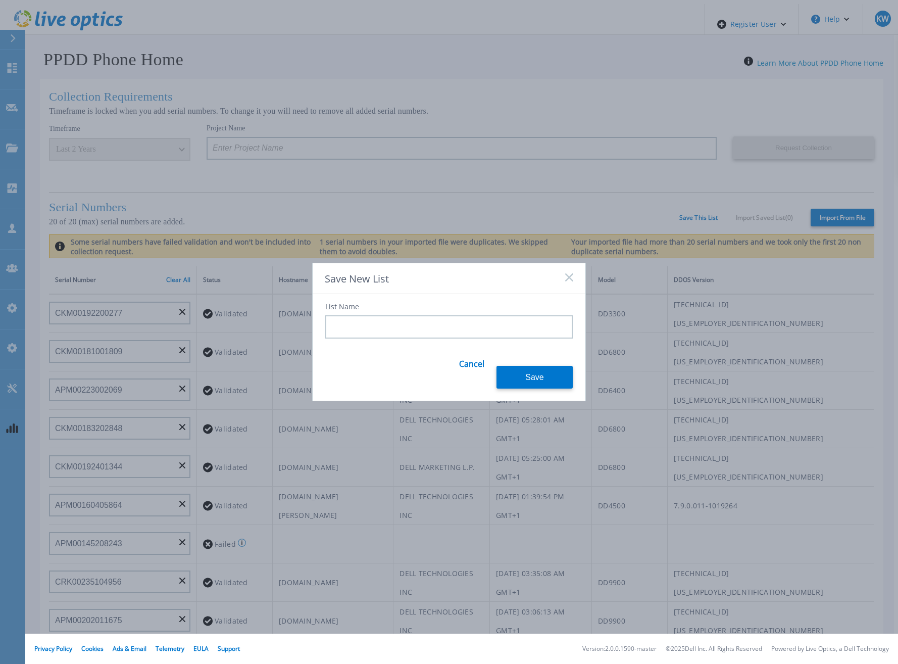
click at [464, 338] on input at bounding box center [448, 326] width 247 height 23
click at [468, 364] on link "Cancel" at bounding box center [471, 369] width 25 height 39
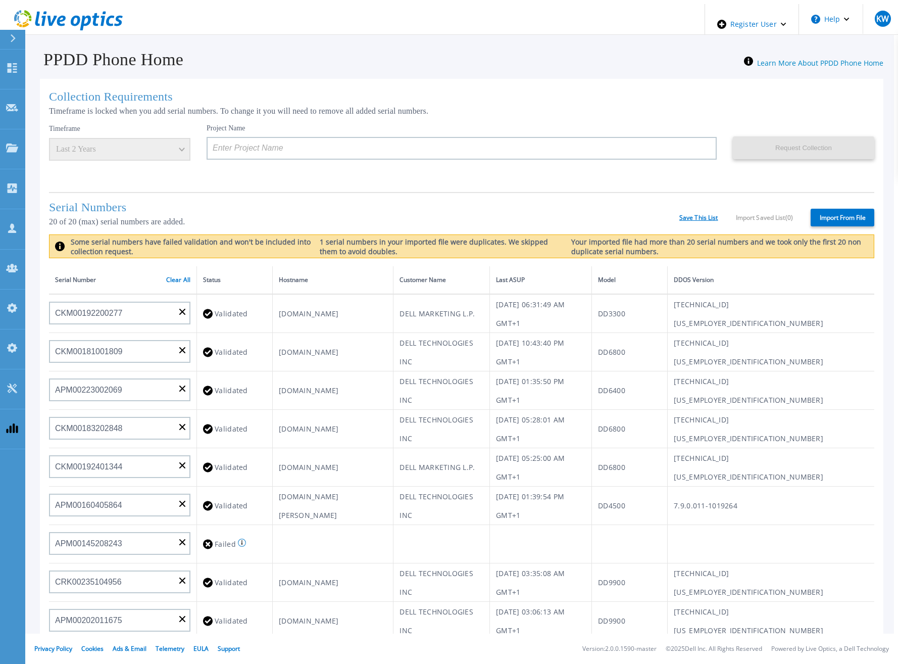
click at [698, 217] on link "Save This List" at bounding box center [698, 217] width 39 height 7
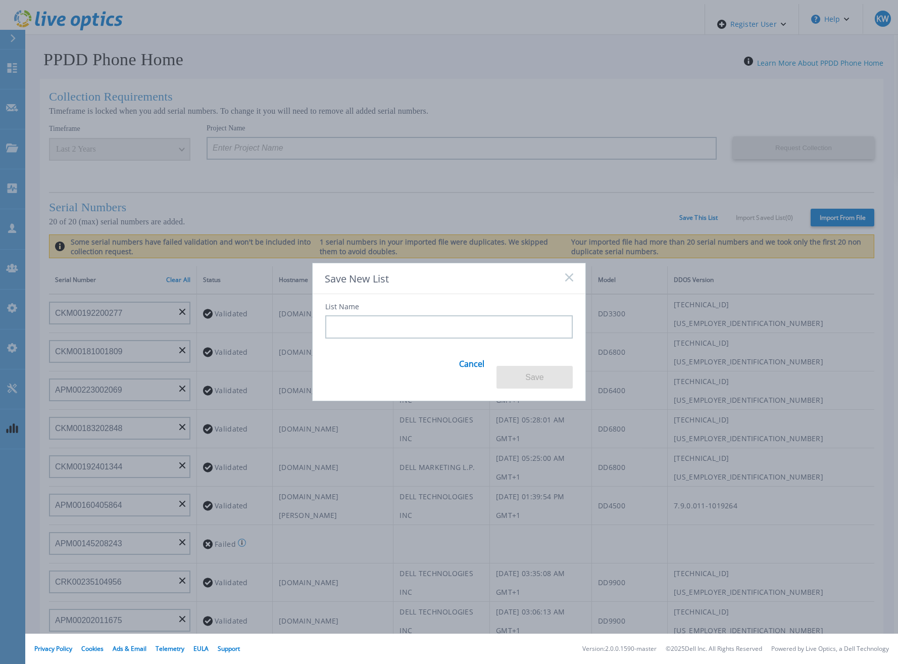
click at [479, 332] on input at bounding box center [448, 326] width 247 height 23
drag, startPoint x: 443, startPoint y: 295, endPoint x: 509, endPoint y: 293, distance: 66.2
click at [453, 294] on div "Save New List" at bounding box center [449, 278] width 273 height 31
click at [570, 281] on rect at bounding box center [569, 277] width 9 height 9
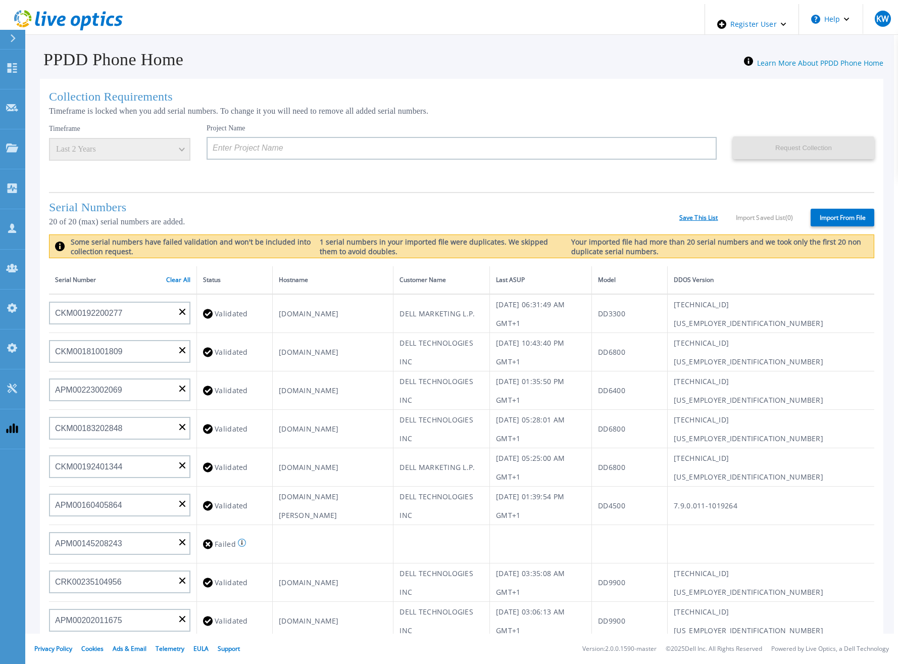
click at [697, 214] on link "Save This List" at bounding box center [698, 217] width 39 height 7
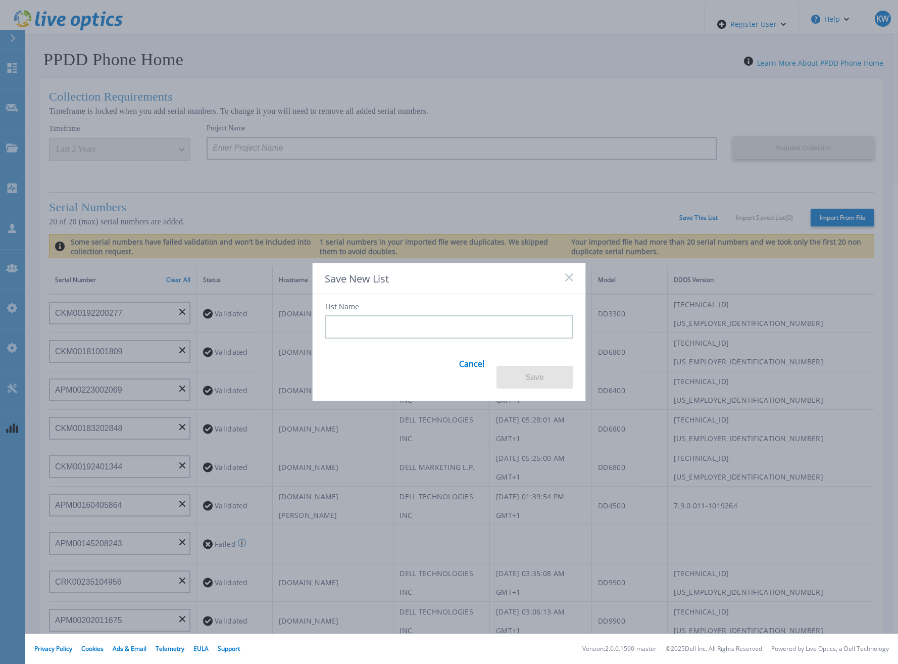
click at [452, 336] on input at bounding box center [448, 326] width 247 height 23
click at [566, 281] on icon at bounding box center [569, 277] width 8 height 8
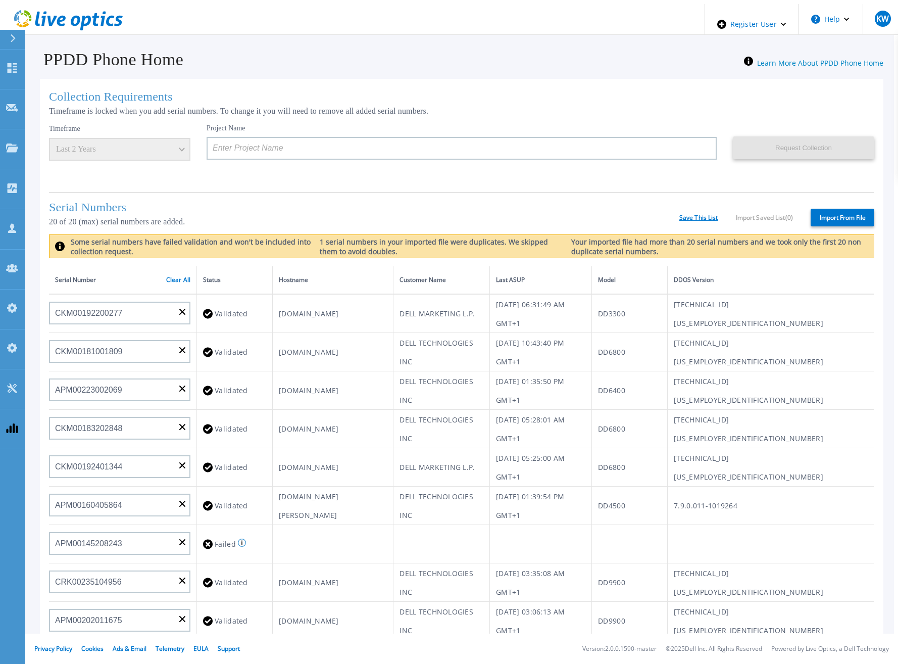
click at [689, 218] on link "Save This List" at bounding box center [698, 217] width 39 height 7
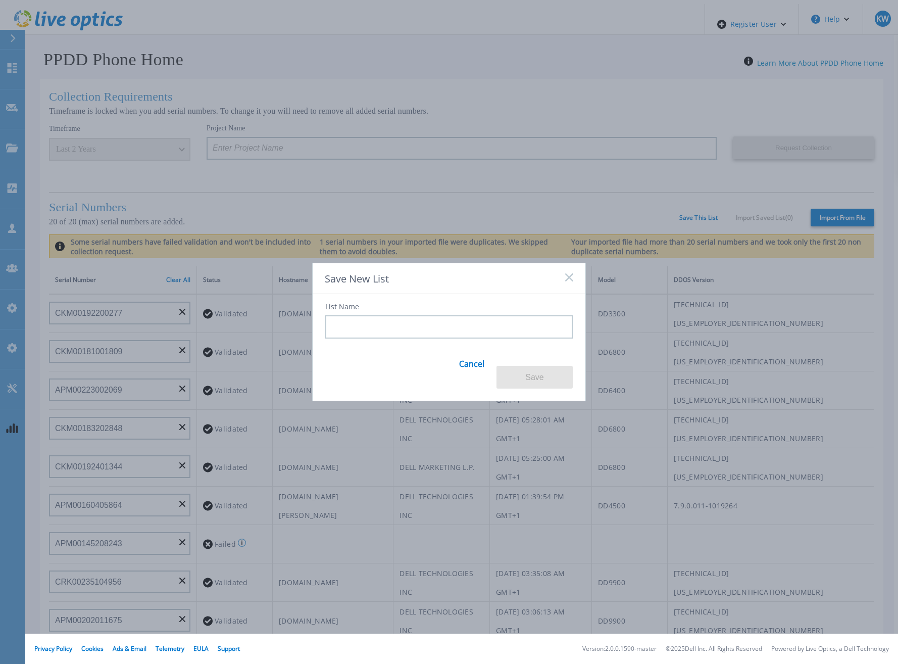
click at [417, 320] on div "List Name" at bounding box center [448, 320] width 247 height 35
click at [391, 338] on input at bounding box center [448, 326] width 247 height 23
drag, startPoint x: 354, startPoint y: 336, endPoint x: 447, endPoint y: 366, distance: 97.1
click at [438, 361] on div "List Name Cancel Save" at bounding box center [449, 341] width 273 height 95
drag, startPoint x: 388, startPoint y: 325, endPoint x: 380, endPoint y: 311, distance: 16.7
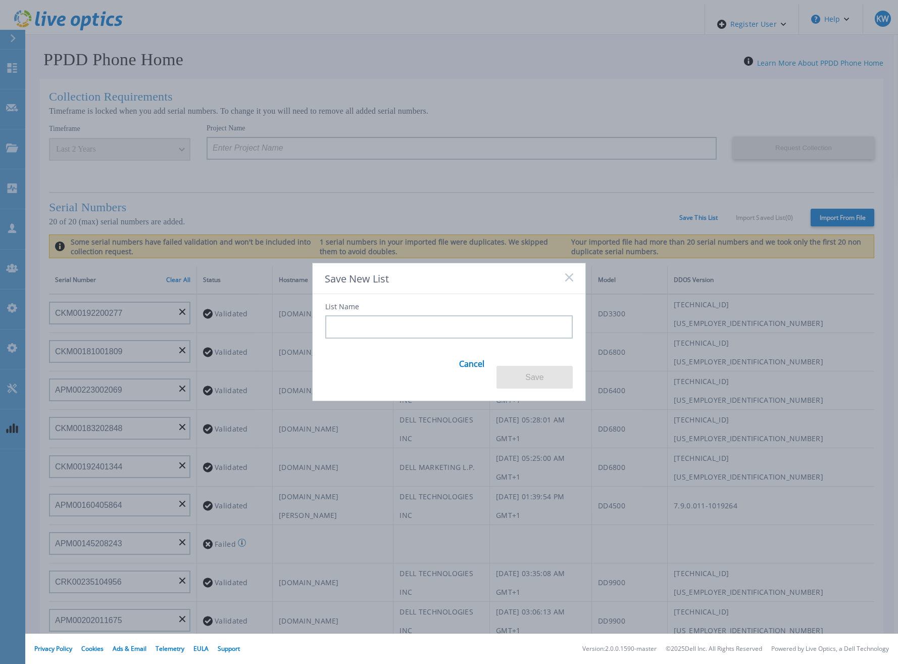
click at [380, 311] on div "List Name" at bounding box center [448, 320] width 247 height 35
drag, startPoint x: 346, startPoint y: 310, endPoint x: 321, endPoint y: 309, distance: 24.8
click at [321, 309] on div "List Name Cancel Save" at bounding box center [449, 341] width 273 height 95
drag, startPoint x: 321, startPoint y: 309, endPoint x: 323, endPoint y: 289, distance: 19.8
click at [323, 289] on div "Save New List" at bounding box center [449, 278] width 273 height 31
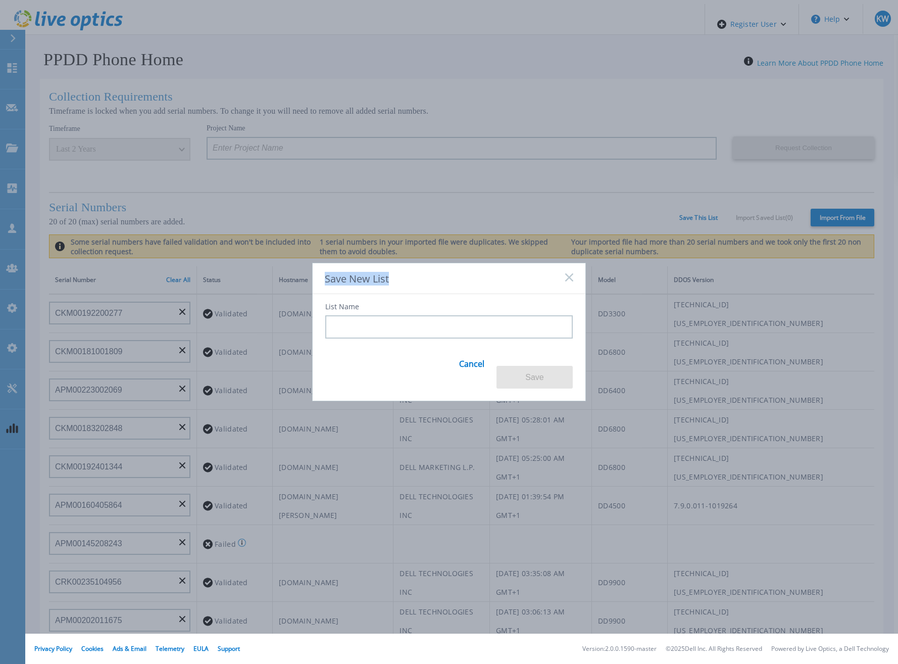
drag, startPoint x: 323, startPoint y: 287, endPoint x: 399, endPoint y: 288, distance: 76.3
click at [399, 288] on div "Save New List" at bounding box center [449, 278] width 273 height 31
drag, startPoint x: 399, startPoint y: 288, endPoint x: 425, endPoint y: 292, distance: 25.7
click at [425, 292] on div "Save New List" at bounding box center [449, 278] width 273 height 31
drag, startPoint x: 452, startPoint y: 299, endPoint x: 460, endPoint y: 293, distance: 9.6
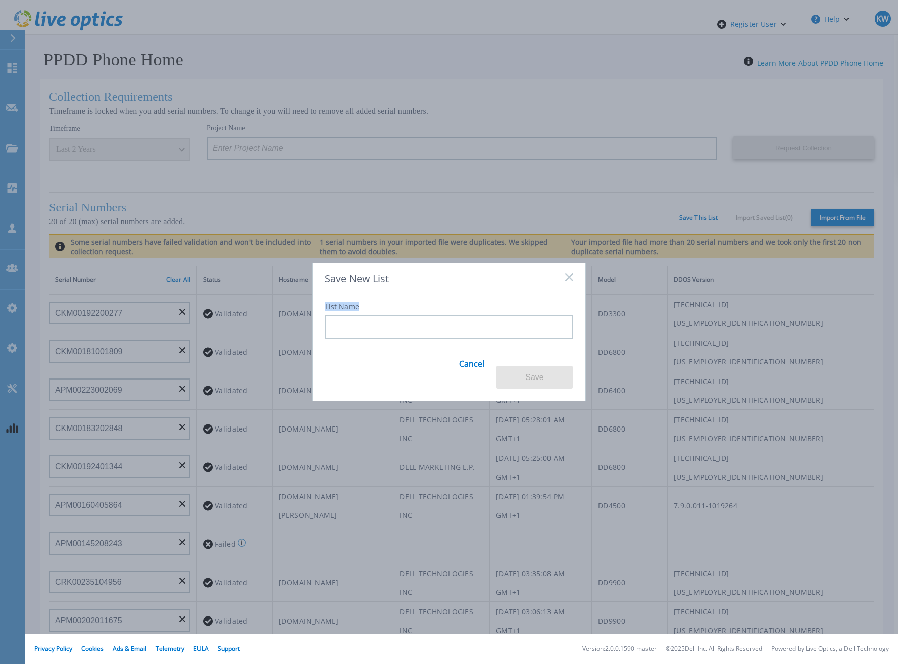
click at [460, 293] on div "Save New List List Name Cancel Save" at bounding box center [449, 332] width 274 height 138
click at [460, 294] on div "Save New List" at bounding box center [449, 278] width 273 height 31
click at [442, 338] on input at bounding box center [448, 326] width 247 height 23
click at [462, 330] on input at bounding box center [448, 326] width 247 height 23
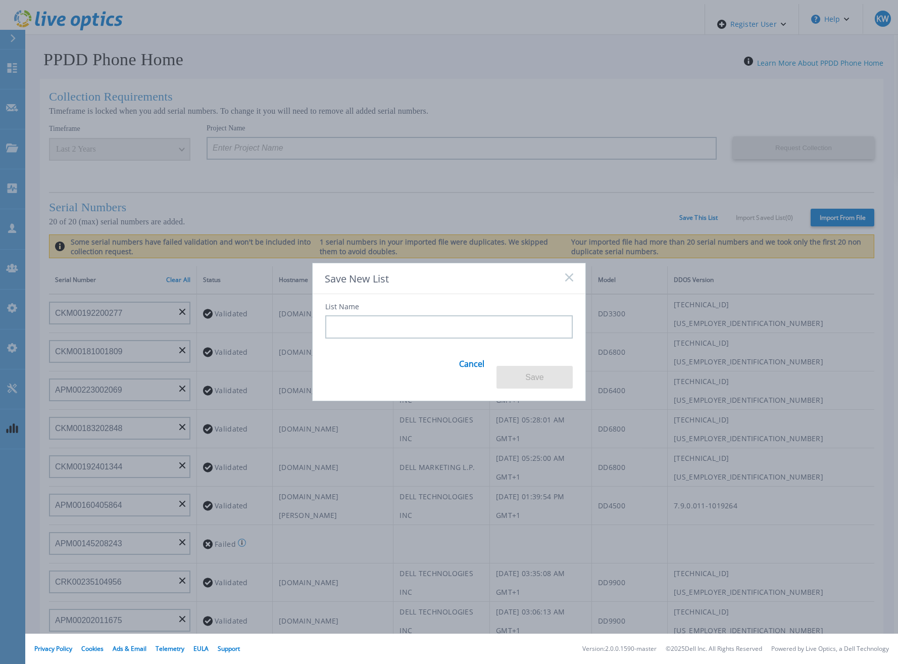
click at [462, 330] on input at bounding box center [448, 326] width 247 height 23
click at [472, 364] on link "Cancel" at bounding box center [471, 369] width 25 height 39
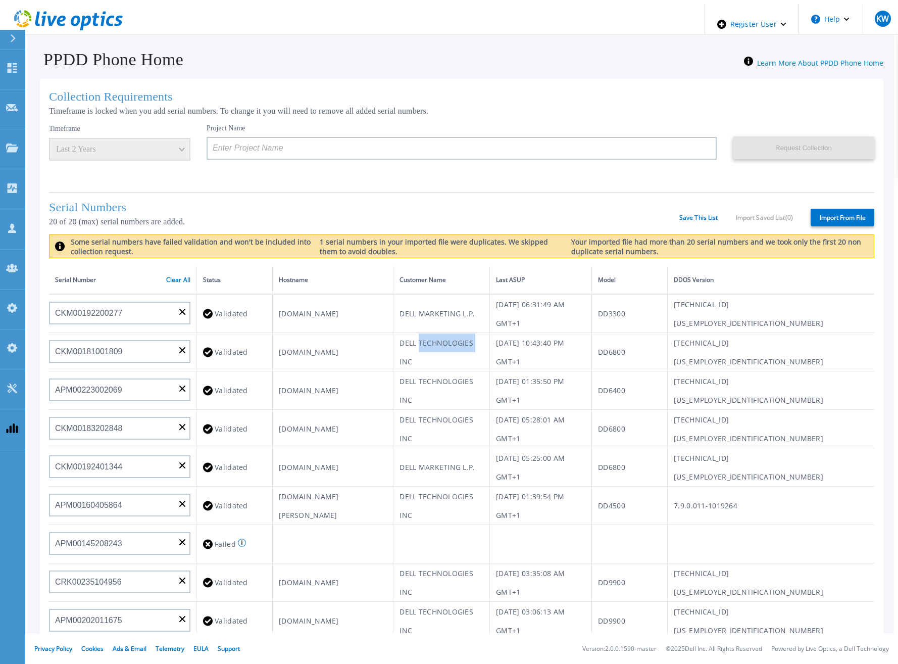
click at [472, 364] on td "DELL TECHNOLOGIES INC" at bounding box center [441, 352] width 96 height 38
click at [689, 215] on link "Save This List" at bounding box center [698, 217] width 39 height 7
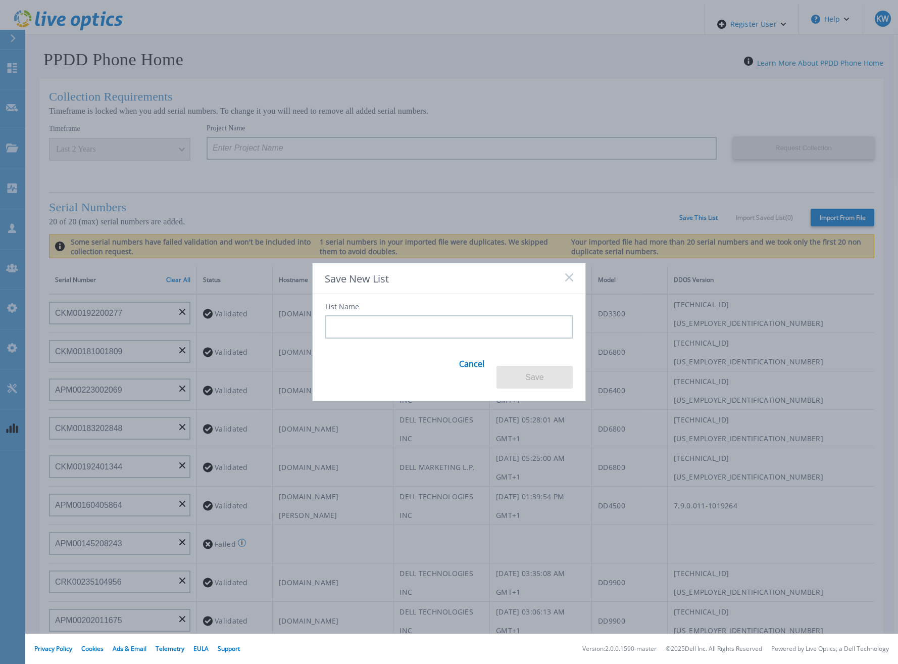
drag, startPoint x: 502, startPoint y: 287, endPoint x: 527, endPoint y: 287, distance: 25.3
click at [527, 287] on div "Save New List" at bounding box center [449, 278] width 273 height 31
click at [535, 328] on input at bounding box center [448, 326] width 247 height 23
click at [474, 336] on input at bounding box center [448, 326] width 247 height 23
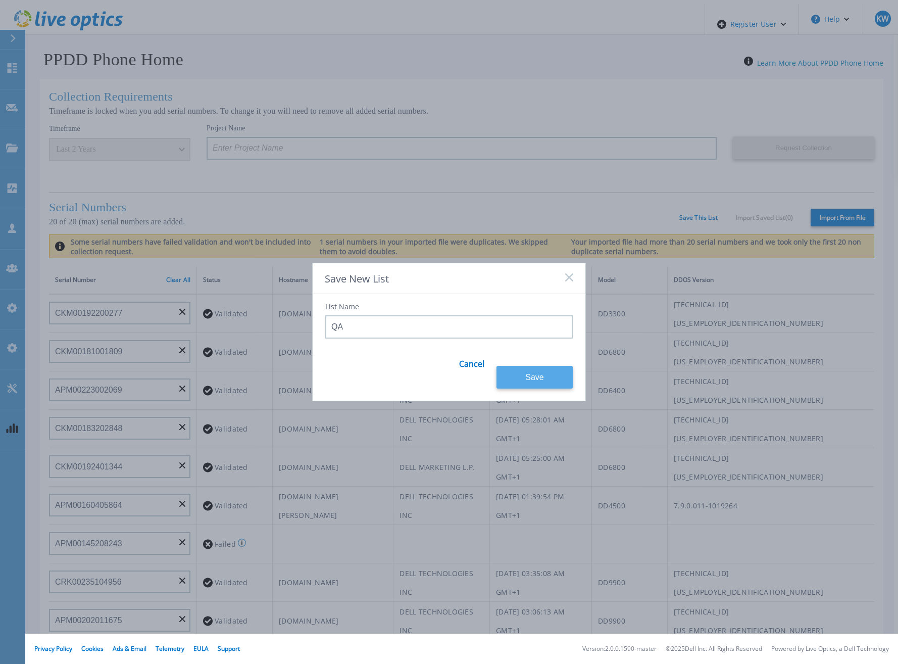
type input "QA"
click at [514, 374] on button "Save" at bounding box center [534, 377] width 76 height 23
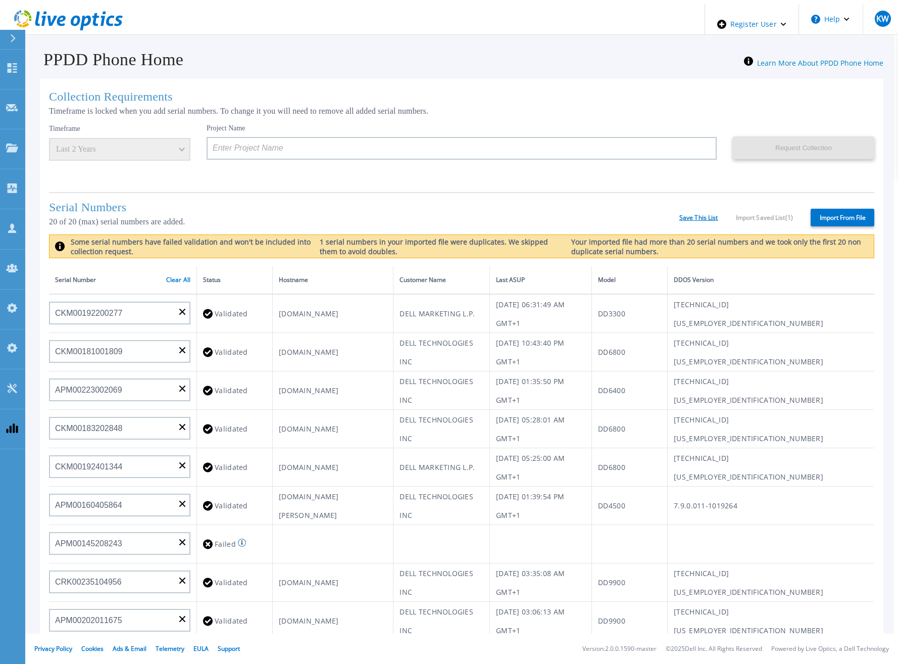
click at [683, 214] on link "Save This List" at bounding box center [698, 217] width 39 height 7
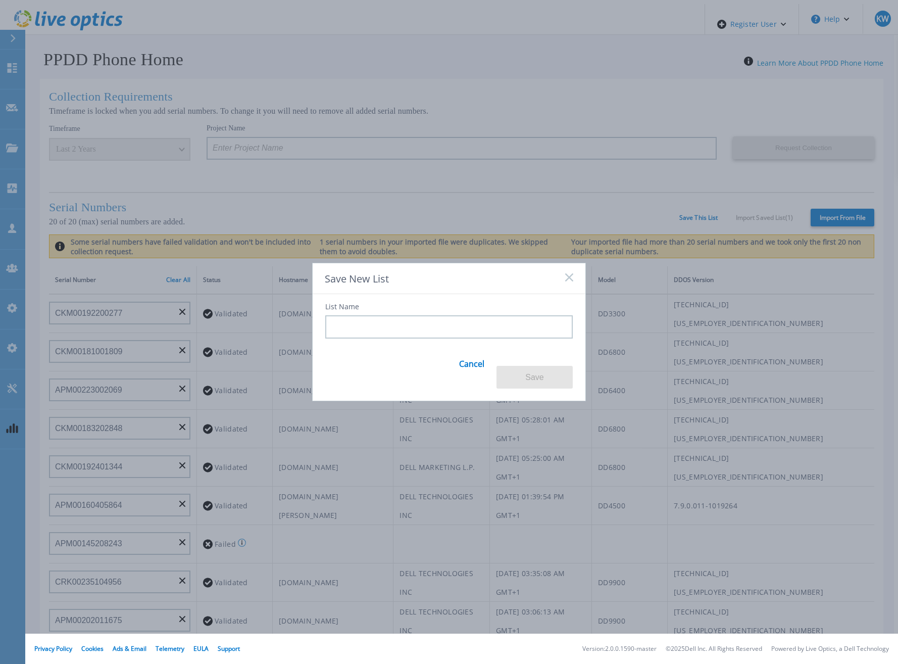
click at [420, 335] on input at bounding box center [448, 326] width 247 height 23
click at [517, 370] on button "Save" at bounding box center [534, 377] width 76 height 23
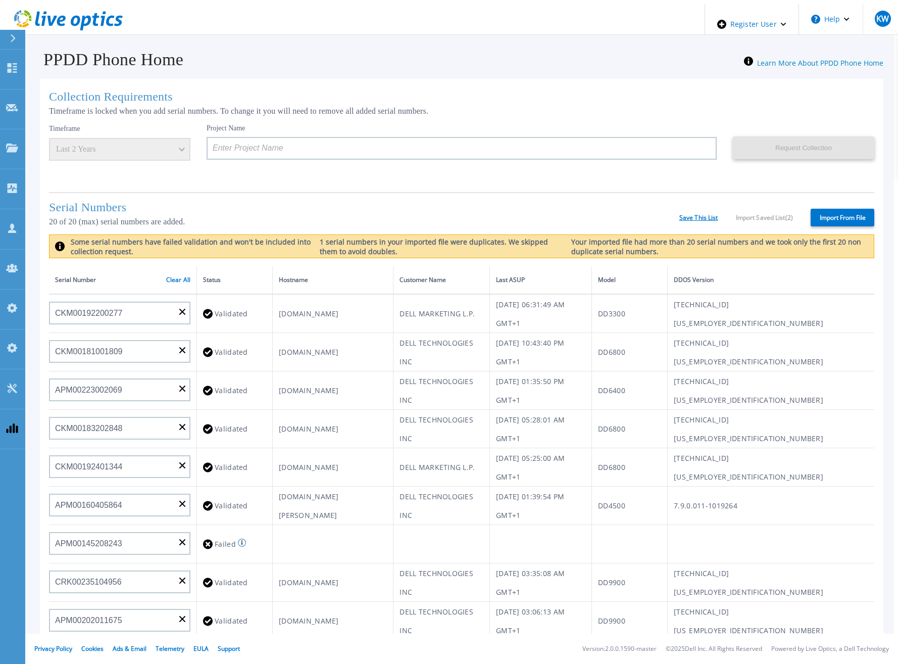
click at [711, 215] on link "Save This List" at bounding box center [698, 217] width 39 height 7
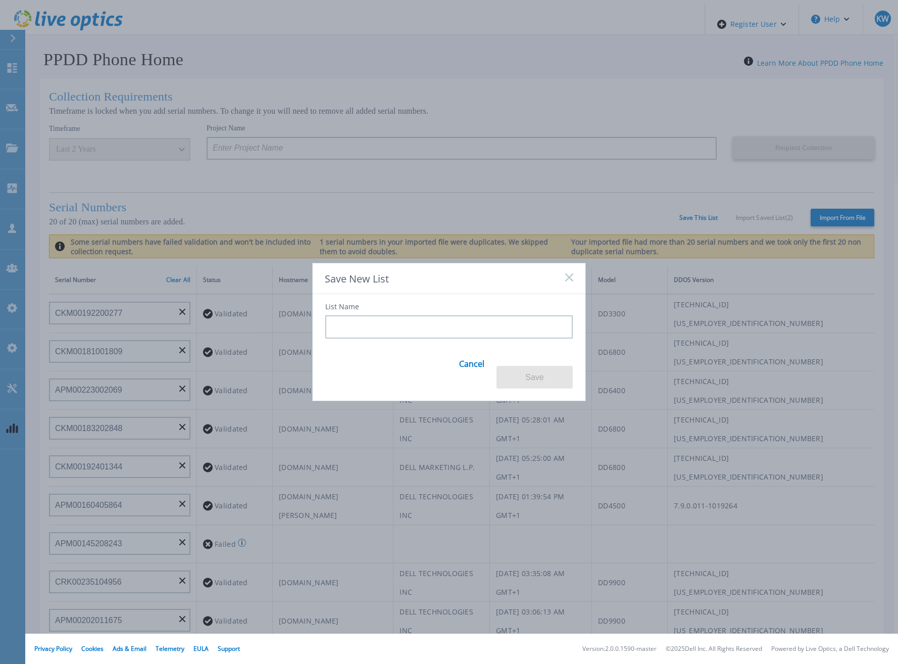
click at [456, 332] on input at bounding box center [448, 326] width 247 height 23
type input "QA"
click at [529, 378] on button "Save" at bounding box center [534, 377] width 76 height 23
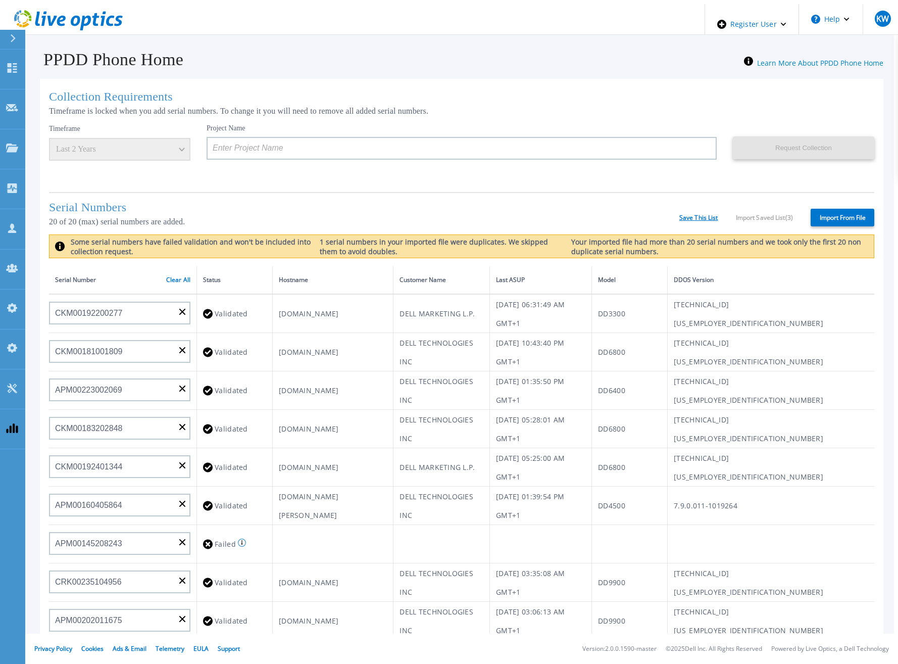
click at [704, 214] on link "Save This List" at bounding box center [698, 217] width 39 height 7
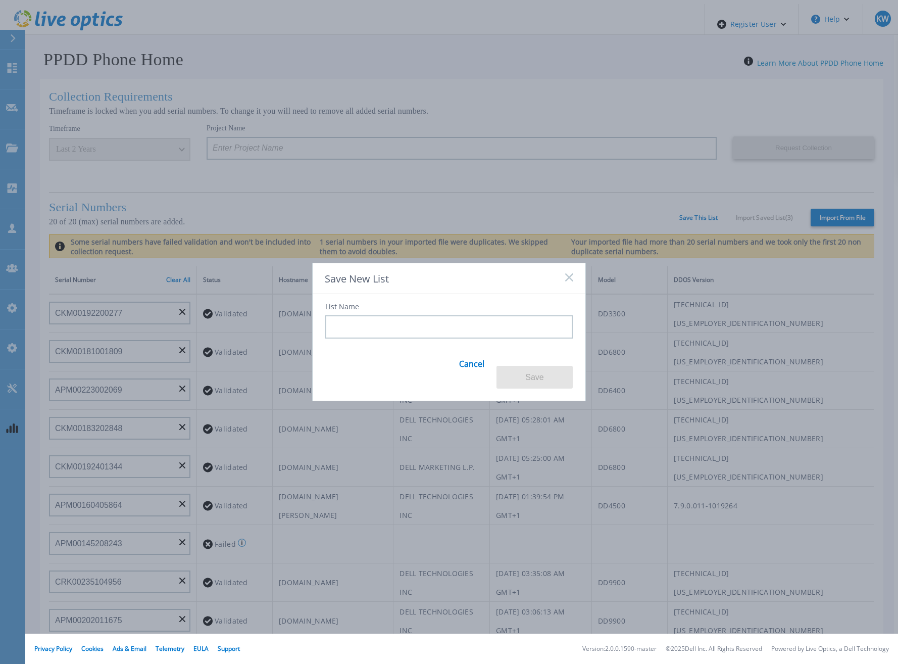
click at [491, 325] on input at bounding box center [448, 326] width 247 height 23
type input "QQQQQ"
click at [479, 360] on link "Cancel" at bounding box center [471, 369] width 25 height 39
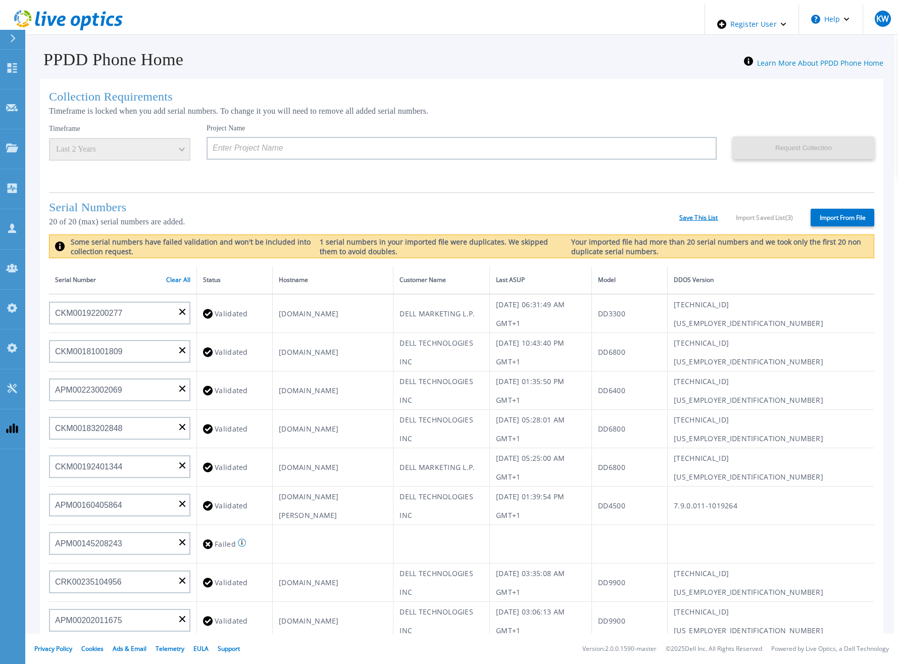
click at [700, 215] on link "Save This List" at bounding box center [698, 217] width 39 height 7
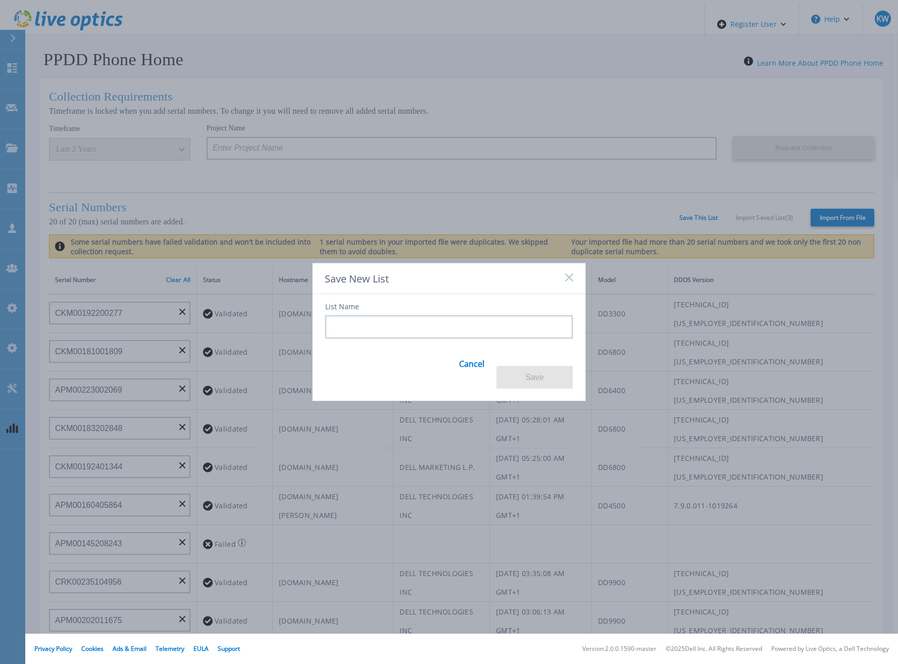
click at [434, 349] on div "List Name Cancel Save" at bounding box center [449, 341] width 273 height 95
click at [397, 327] on input at bounding box center [448, 326] width 247 height 23
drag, startPoint x: 362, startPoint y: 319, endPoint x: 332, endPoint y: 315, distance: 30.1
click at [332, 315] on div "List Name" at bounding box center [448, 320] width 247 height 35
click at [328, 310] on label "List Name" at bounding box center [342, 306] width 34 height 7
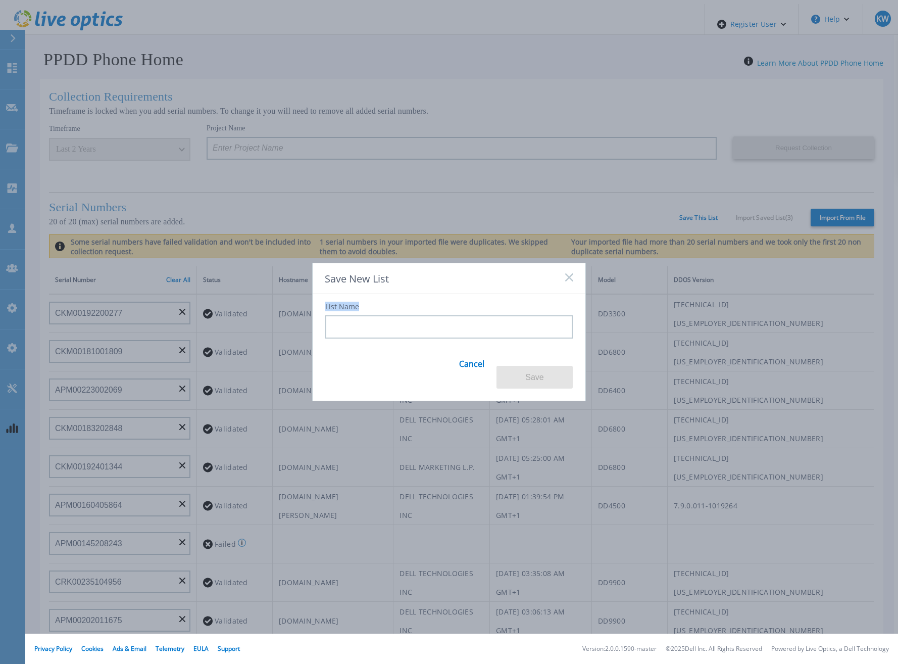
drag, startPoint x: 328, startPoint y: 314, endPoint x: 362, endPoint y: 314, distance: 34.3
click at [362, 314] on div "List Name" at bounding box center [448, 320] width 247 height 35
copy label "List Name"
drag, startPoint x: 386, startPoint y: 332, endPoint x: 396, endPoint y: 336, distance: 10.9
click at [386, 333] on input at bounding box center [448, 326] width 247 height 23
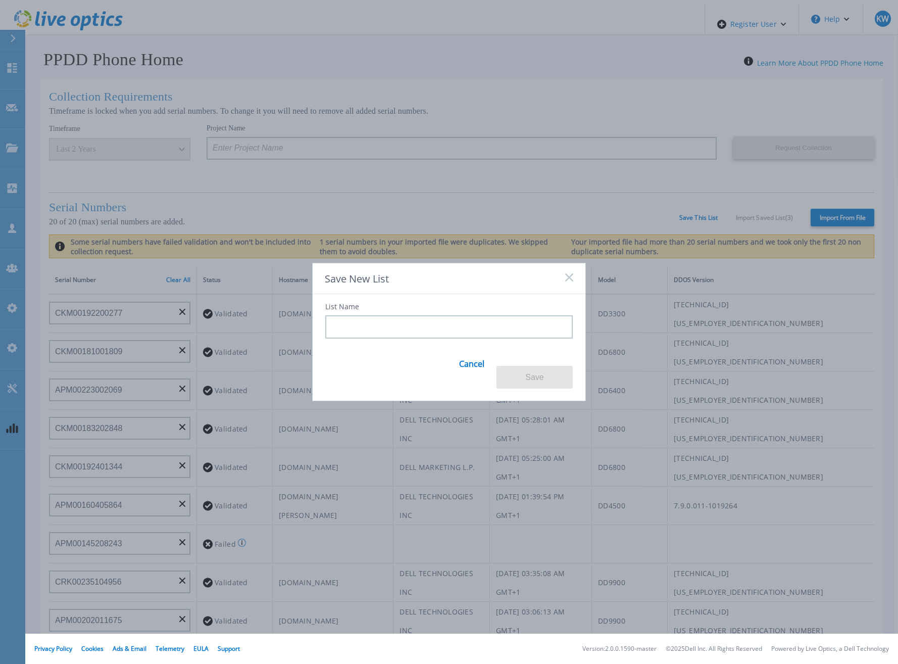
paste input "List Name"
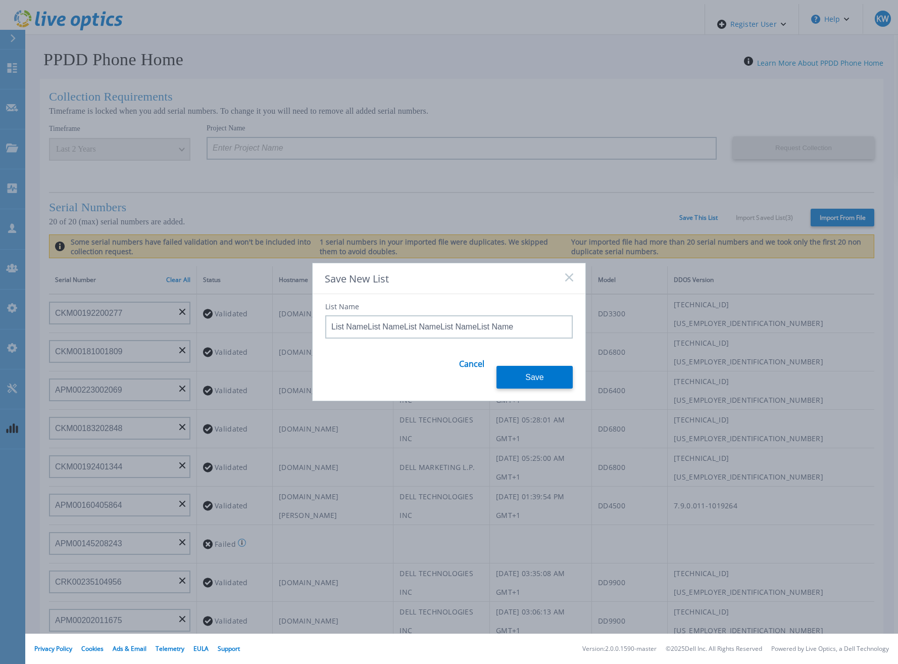
paste input "List Name"
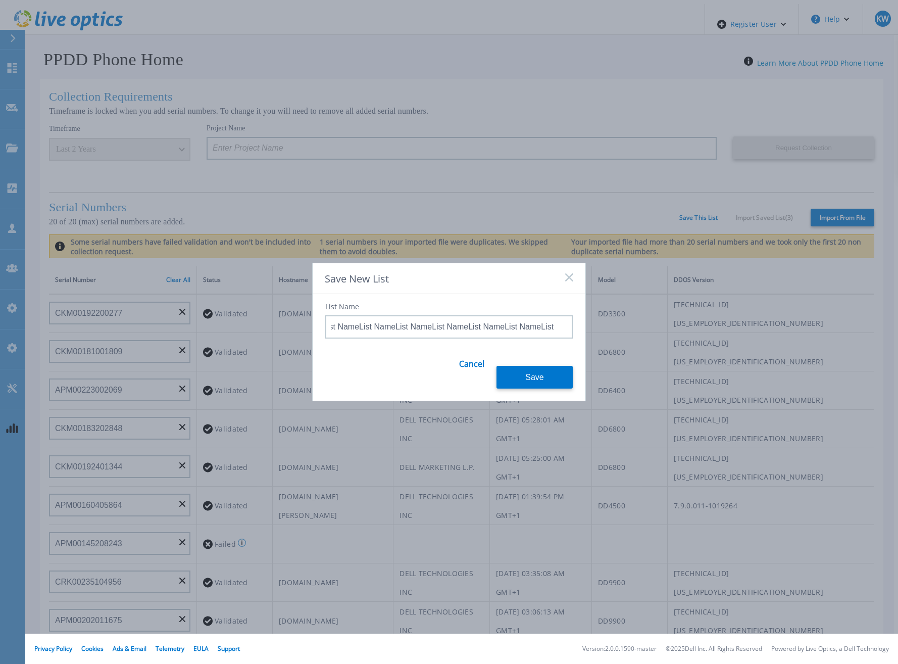
paste input "List Name"
paste
type input "List NameList NameList NameList NameList NameList NameList NameList NameList Na…"
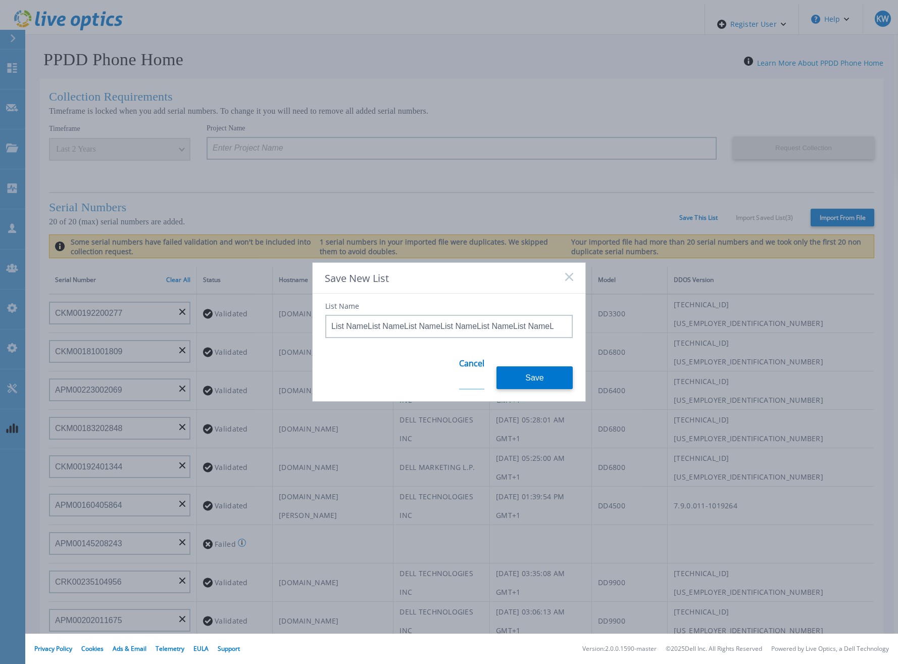
click at [460, 367] on link "Cancel" at bounding box center [471, 369] width 25 height 39
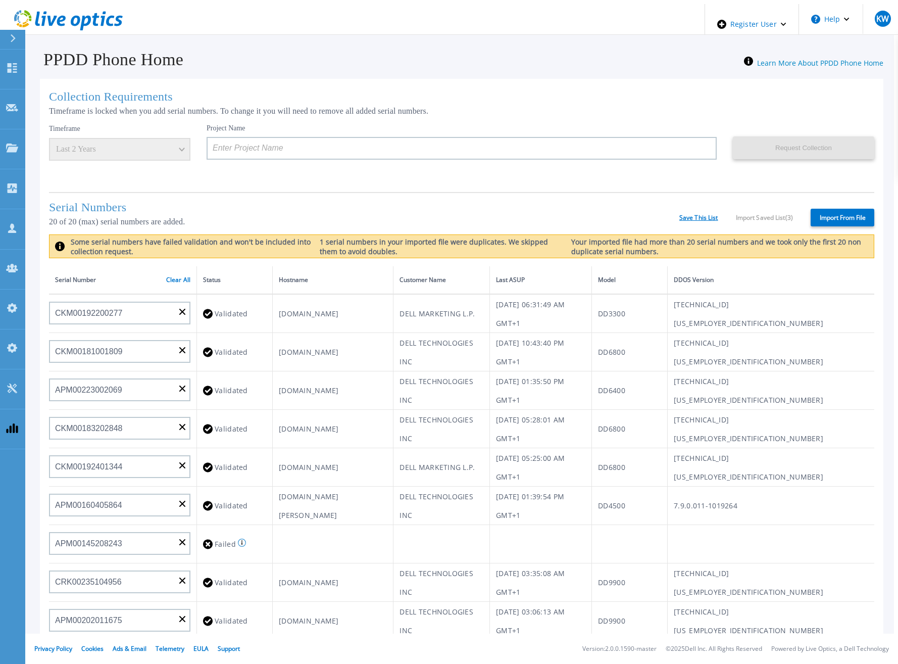
click at [704, 216] on link "Save This List" at bounding box center [698, 217] width 39 height 7
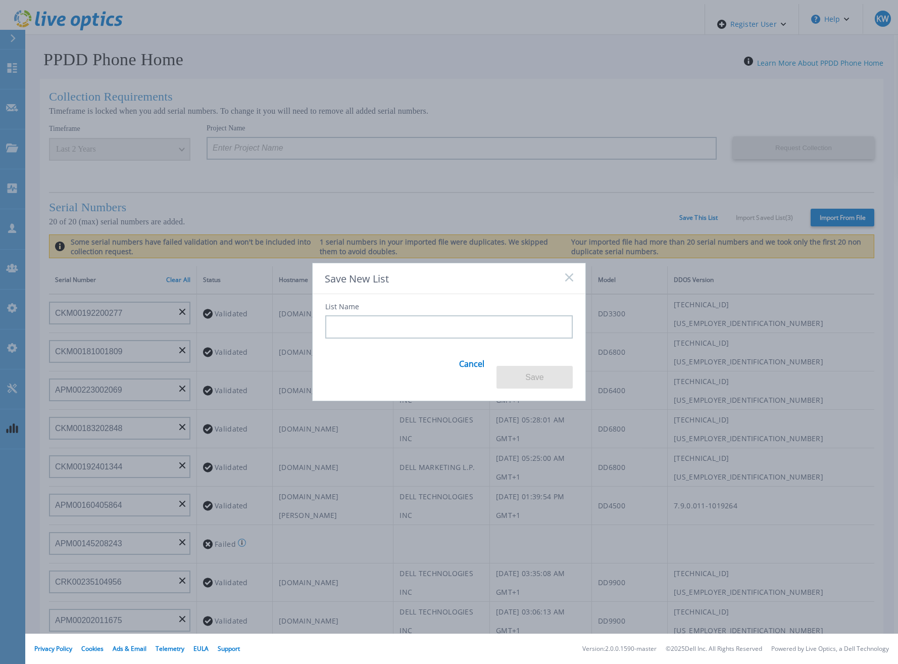
click at [475, 348] on div "List Name Cancel Save" at bounding box center [449, 341] width 273 height 95
click at [564, 286] on div "Save New List" at bounding box center [449, 278] width 273 height 31
click at [565, 281] on icon at bounding box center [569, 277] width 8 height 8
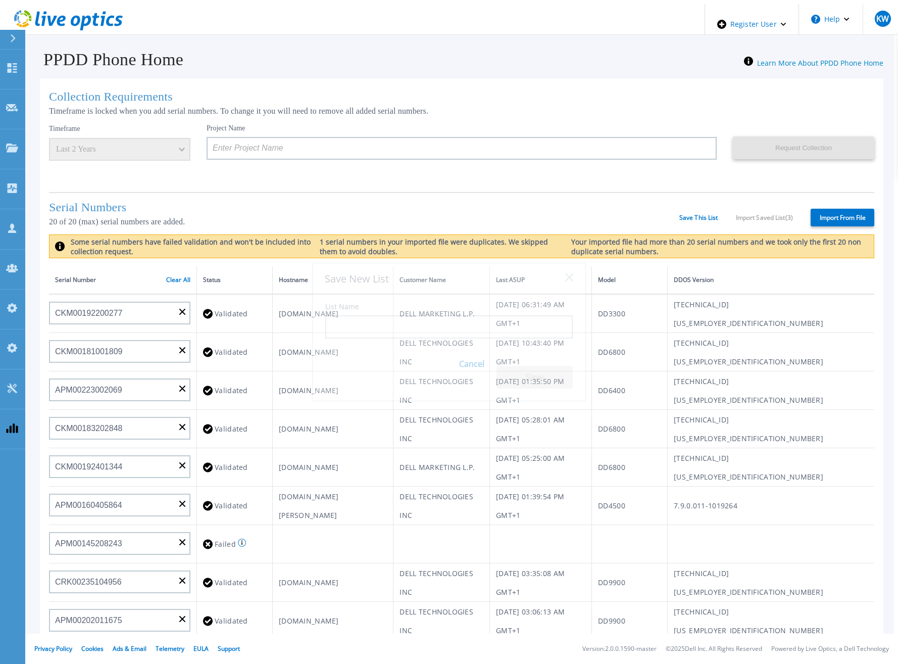
click at [568, 281] on rect at bounding box center [569, 277] width 9 height 9
click at [171, 278] on link "Clear All" at bounding box center [178, 279] width 24 height 7
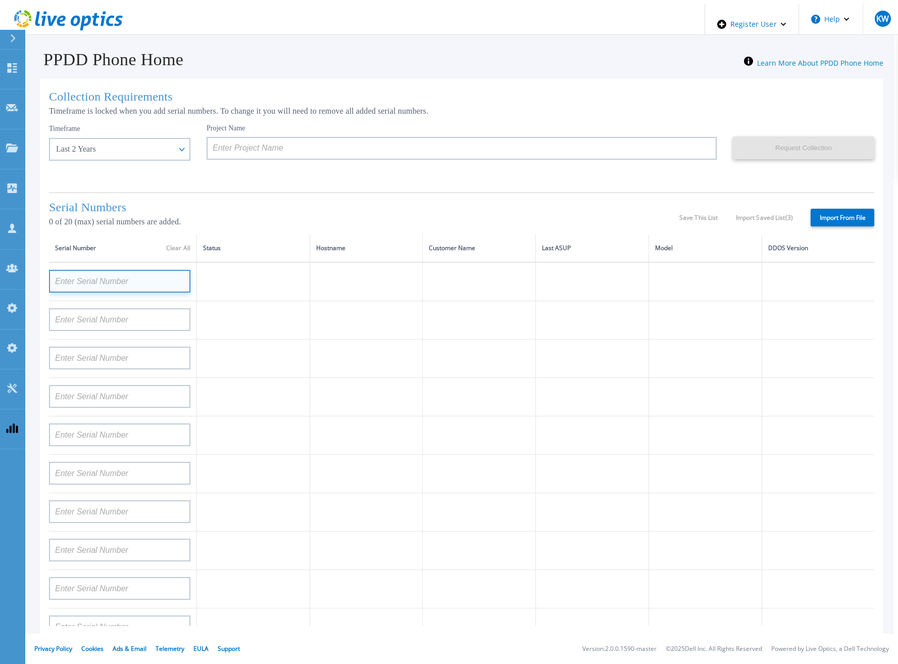
click at [153, 275] on input at bounding box center [119, 281] width 141 height 23
click at [403, 293] on td at bounding box center [366, 286] width 113 height 49
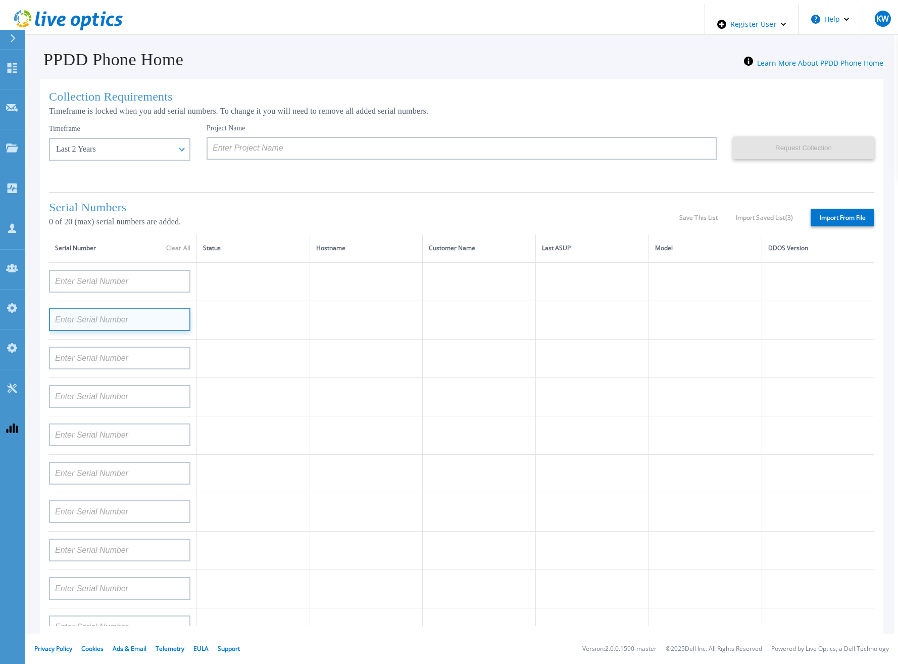
click at [139, 308] on input at bounding box center [119, 319] width 141 height 23
click at [141, 295] on td at bounding box center [123, 281] width 148 height 39
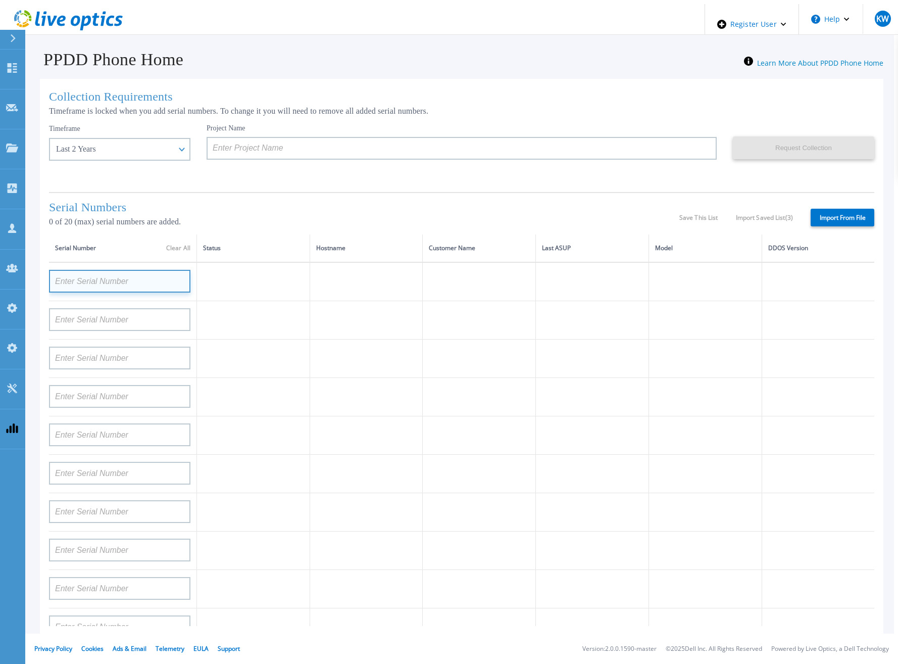
click at [141, 289] on input at bounding box center [119, 281] width 141 height 23
type input "Q"
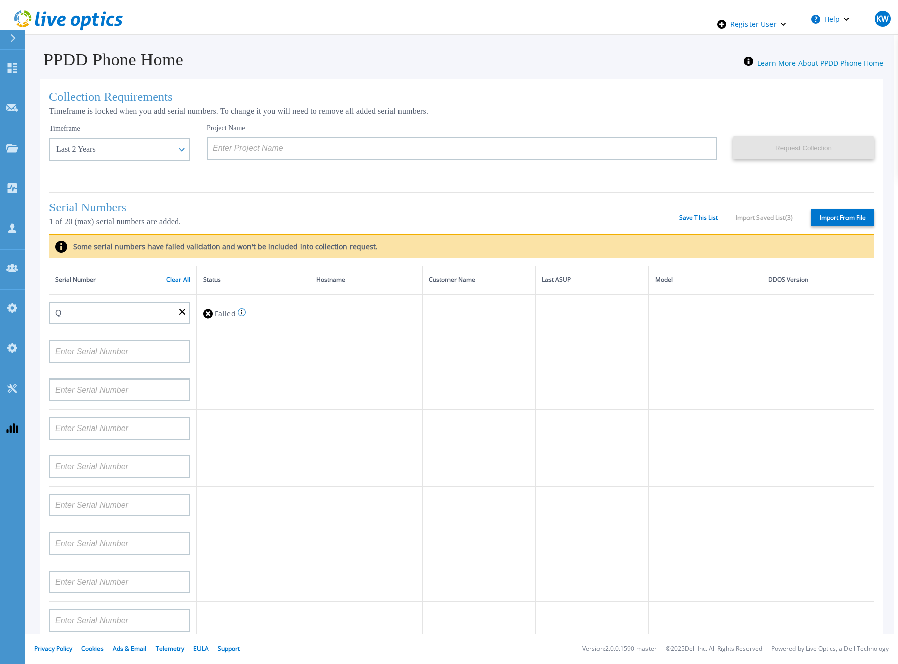
click at [174, 280] on link "Clear All" at bounding box center [178, 279] width 24 height 7
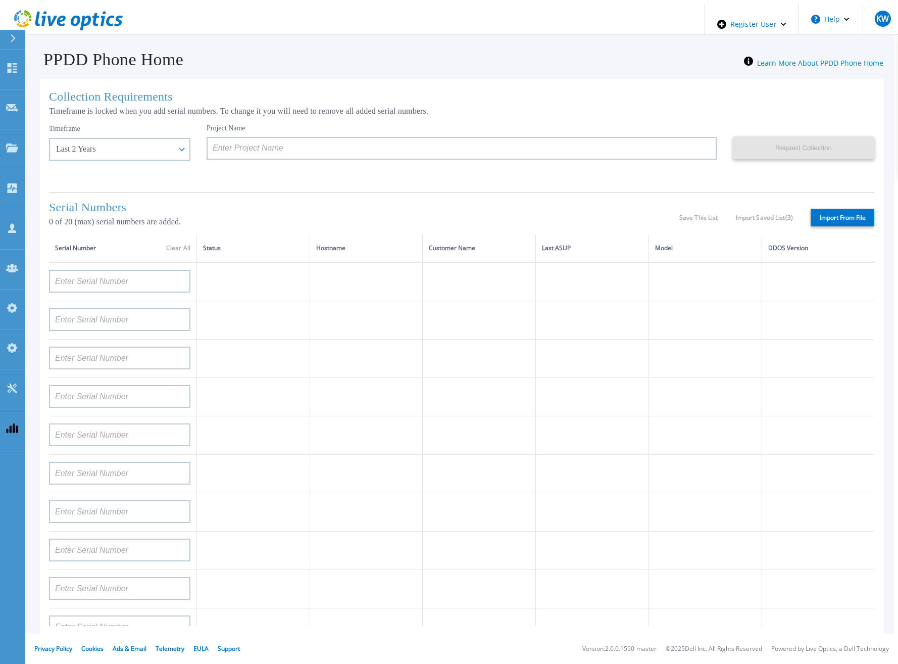
click at [698, 217] on div "Save This List Import Saved List ( 3 )" at bounding box center [736, 217] width 114 height 7
click at [699, 216] on div "Save This List Import Saved List ( 3 )" at bounding box center [736, 217] width 114 height 7
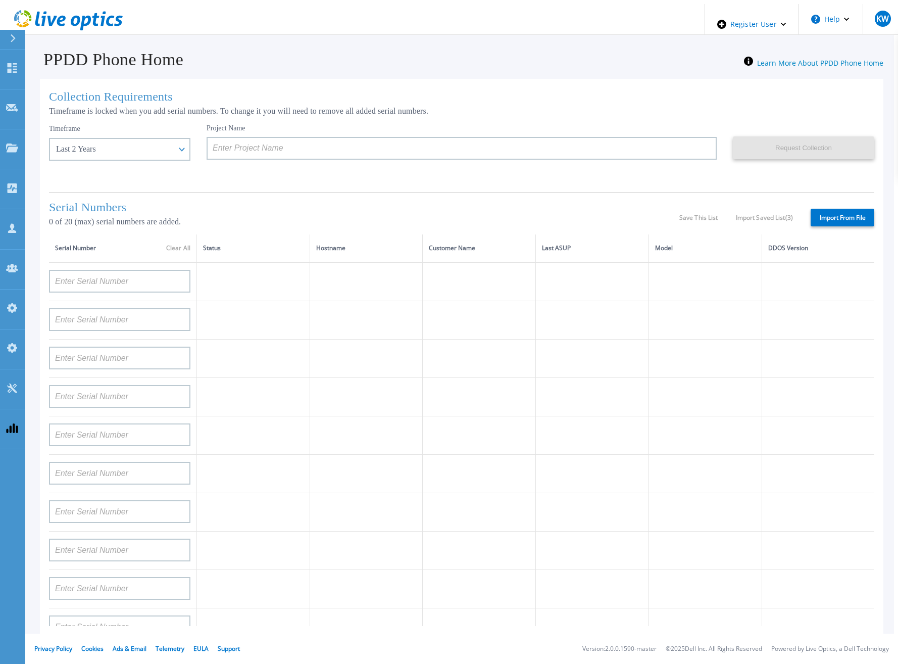
drag, startPoint x: 699, startPoint y: 216, endPoint x: 739, endPoint y: 215, distance: 40.4
click at [739, 215] on div "Save This List Import Saved List ( 3 )" at bounding box center [736, 217] width 114 height 7
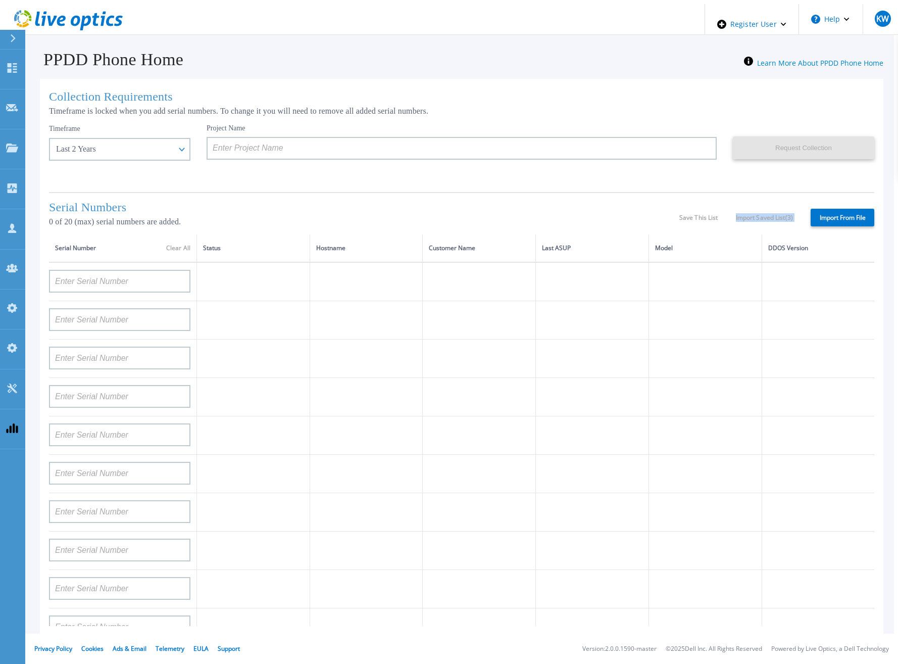
click at [739, 215] on div "Save This List Import Saved List ( 3 )" at bounding box center [736, 217] width 114 height 7
drag, startPoint x: 739, startPoint y: 215, endPoint x: 673, endPoint y: 217, distance: 66.7
click at [673, 217] on p "0 of 20 (max) serial numbers are added." at bounding box center [364, 221] width 630 height 9
click at [678, 219] on p "0 of 20 (max) serial numbers are added." at bounding box center [364, 221] width 630 height 9
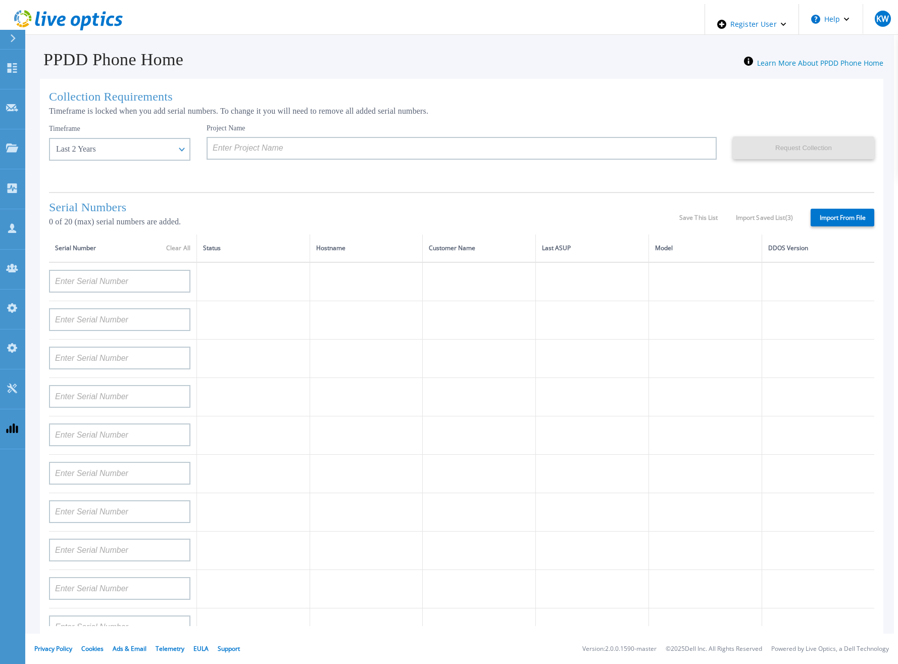
click at [699, 217] on div "Save This List Import Saved List ( 3 )" at bounding box center [736, 217] width 114 height 7
drag, startPoint x: 699, startPoint y: 217, endPoint x: 704, endPoint y: 207, distance: 11.5
click at [704, 207] on div "Serial Numbers 0 of 20 (max) serial numbers are added. Save This List Import Sa…" at bounding box center [461, 213] width 825 height 42
click at [670, 202] on h1 "Serial Numbers" at bounding box center [364, 207] width 630 height 14
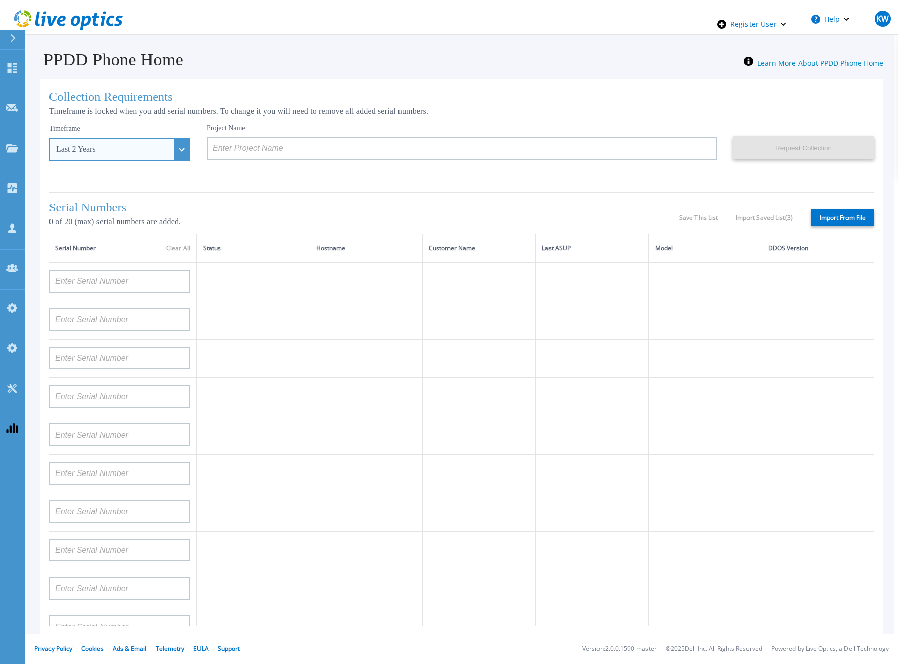
click at [165, 138] on div "Last 2 Years" at bounding box center [119, 149] width 141 height 23
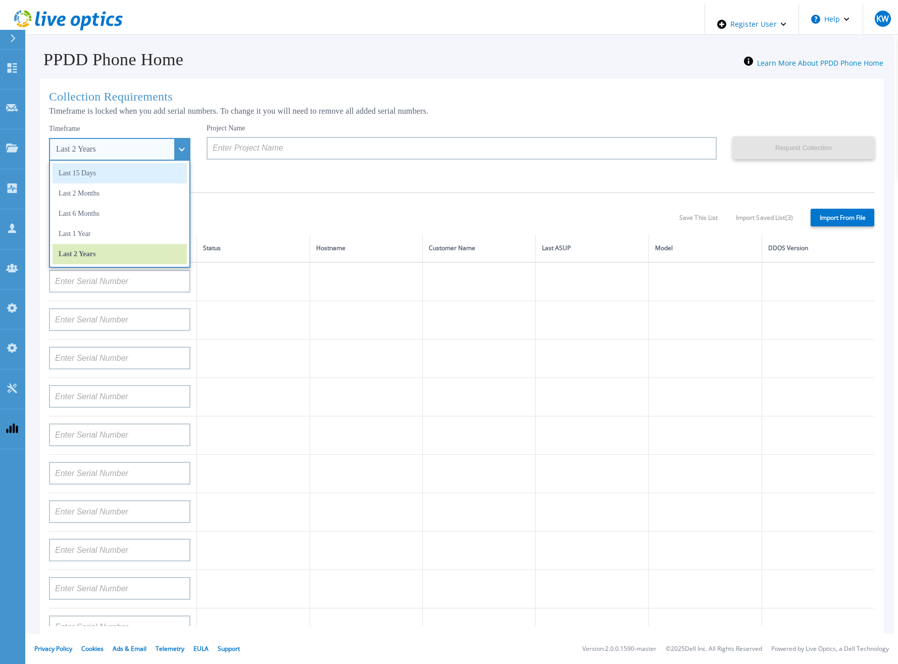
click at [136, 163] on li "Last 15 Days" at bounding box center [120, 173] width 134 height 20
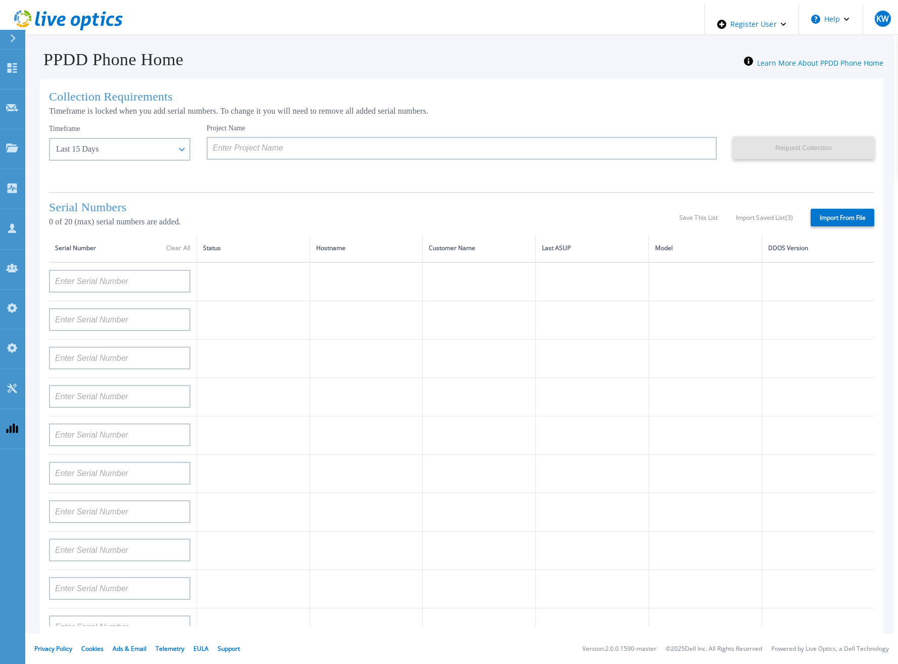
click at [324, 204] on h1 "Serial Numbers" at bounding box center [364, 207] width 630 height 14
click at [135, 213] on div "Serial Numbers 0 of 20 (max) serial numbers are added." at bounding box center [364, 217] width 630 height 34
click at [755, 214] on div "Save This List Import Saved List ( 3 )" at bounding box center [736, 217] width 114 height 7
drag, startPoint x: 755, startPoint y: 214, endPoint x: 781, endPoint y: 247, distance: 41.8
click at [777, 226] on div "Serial Numbers 0 of 20 (max) serial numbers are added. Save This List Import Sa…" at bounding box center [461, 213] width 825 height 42
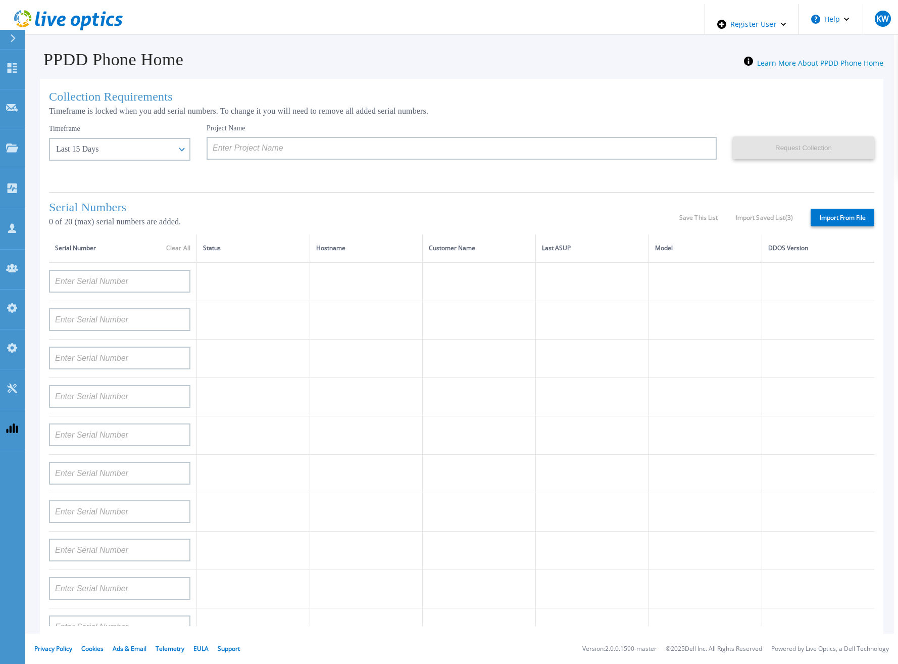
click at [781, 247] on th "DDOS Version" at bounding box center [817, 248] width 113 height 28
drag, startPoint x: 787, startPoint y: 223, endPoint x: 780, endPoint y: 222, distance: 7.1
click at [780, 222] on div "Serial Numbers 0 of 20 (max) serial numbers are added. Save This List Import Sa…" at bounding box center [461, 213] width 825 height 42
drag, startPoint x: 780, startPoint y: 222, endPoint x: 721, endPoint y: 221, distance: 58.6
click at [721, 221] on div "Serial Numbers 0 of 20 (max) serial numbers are added. Save This List Import Sa…" at bounding box center [461, 213] width 825 height 42
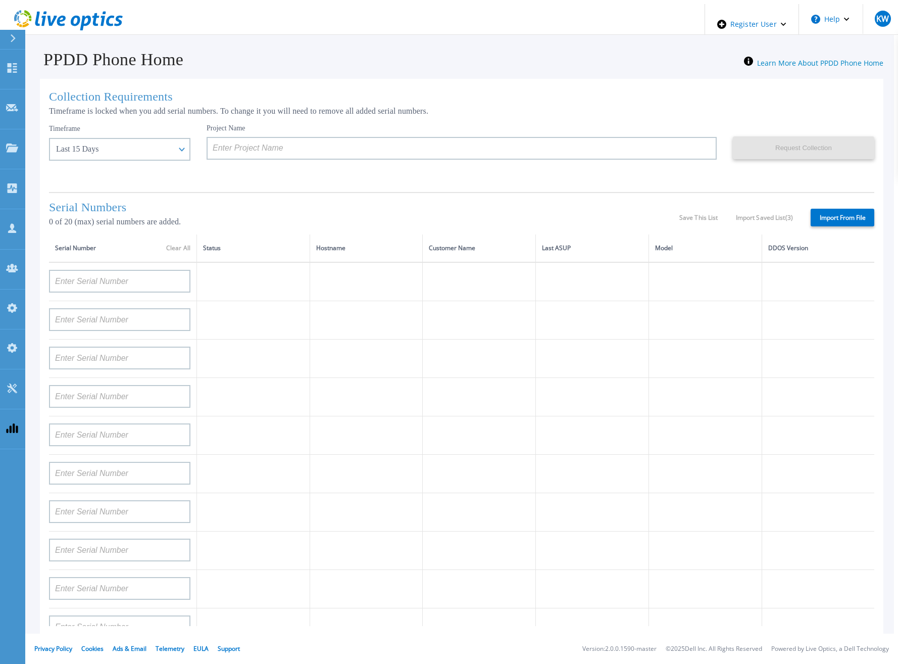
drag, startPoint x: 721, startPoint y: 221, endPoint x: 707, endPoint y: 216, distance: 15.2
click at [707, 216] on div "Save This List Import Saved List ( 3 )" at bounding box center [736, 217] width 114 height 7
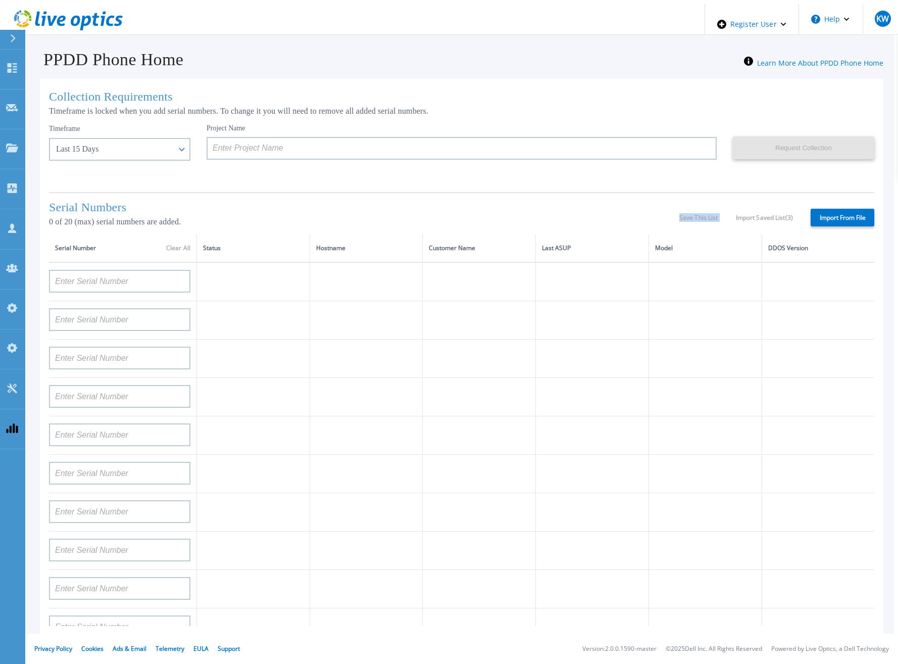
click at [707, 216] on div "Save This List Import Saved List ( 3 )" at bounding box center [736, 217] width 114 height 7
drag, startPoint x: 707, startPoint y: 216, endPoint x: 217, endPoint y: 197, distance: 490.7
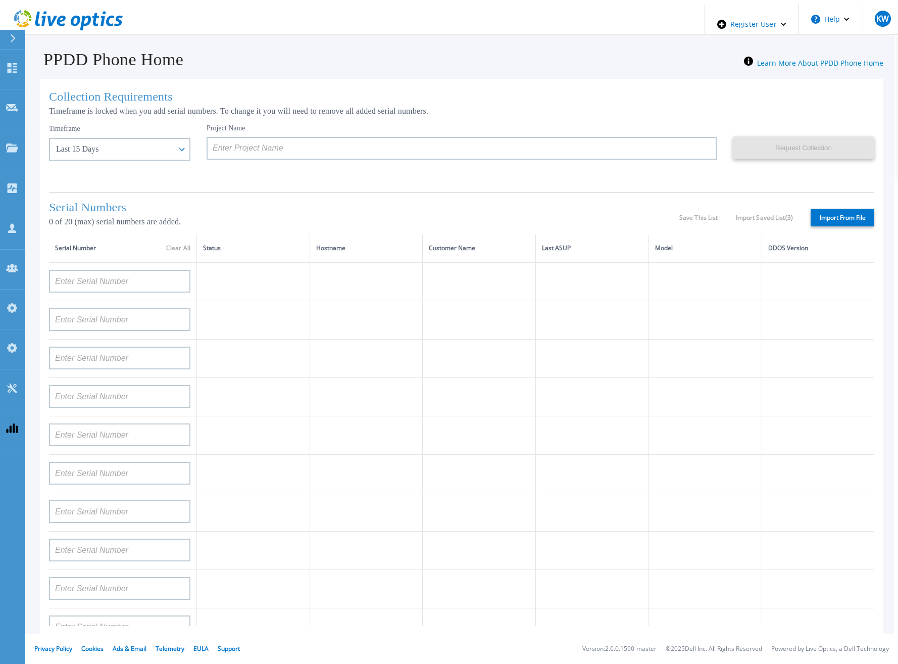
click at [217, 197] on div "Serial Numbers 0 of 20 (max) serial numbers are added. Save This List Import Sa…" at bounding box center [461, 213] width 825 height 42
drag, startPoint x: 97, startPoint y: 262, endPoint x: 100, endPoint y: 271, distance: 9.8
click at [98, 268] on div at bounding box center [119, 278] width 141 height 30
click at [100, 271] on input at bounding box center [119, 281] width 141 height 23
click at [168, 256] on th "Serial Number Clear All" at bounding box center [123, 248] width 148 height 28
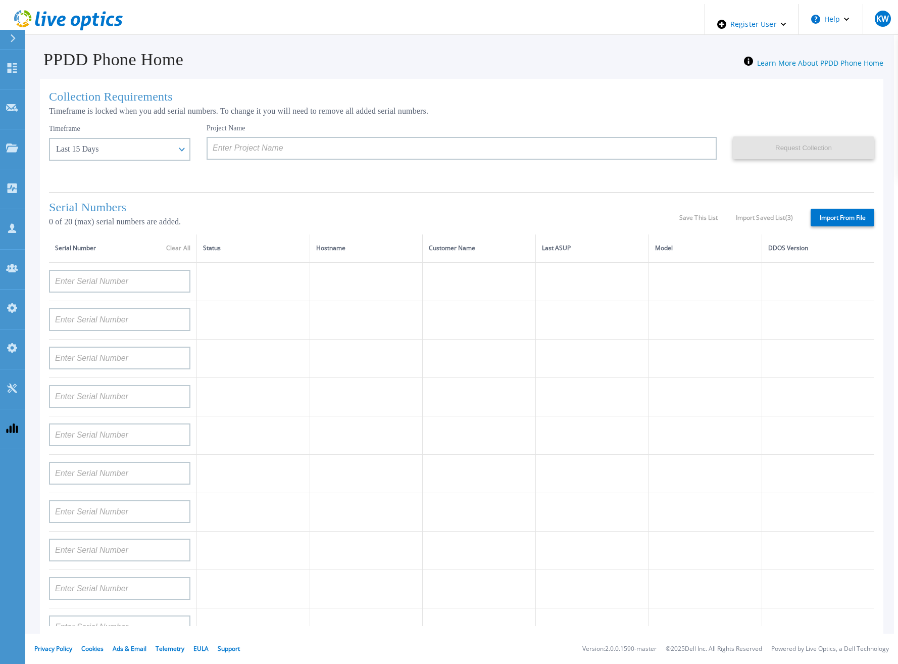
click at [171, 251] on div "Serial Number Clear All" at bounding box center [122, 247] width 135 height 11
click at [173, 247] on div "Serial Number Clear All" at bounding box center [122, 247] width 135 height 11
drag, startPoint x: 173, startPoint y: 247, endPoint x: 84, endPoint y: 288, distance: 98.0
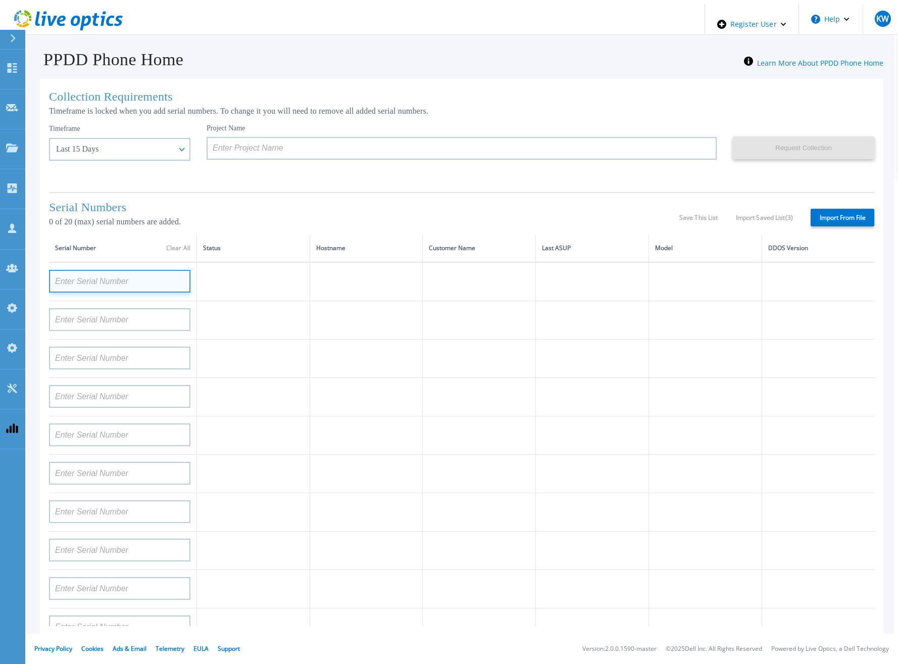
click at [84, 288] on input at bounding box center [119, 281] width 141 height 23
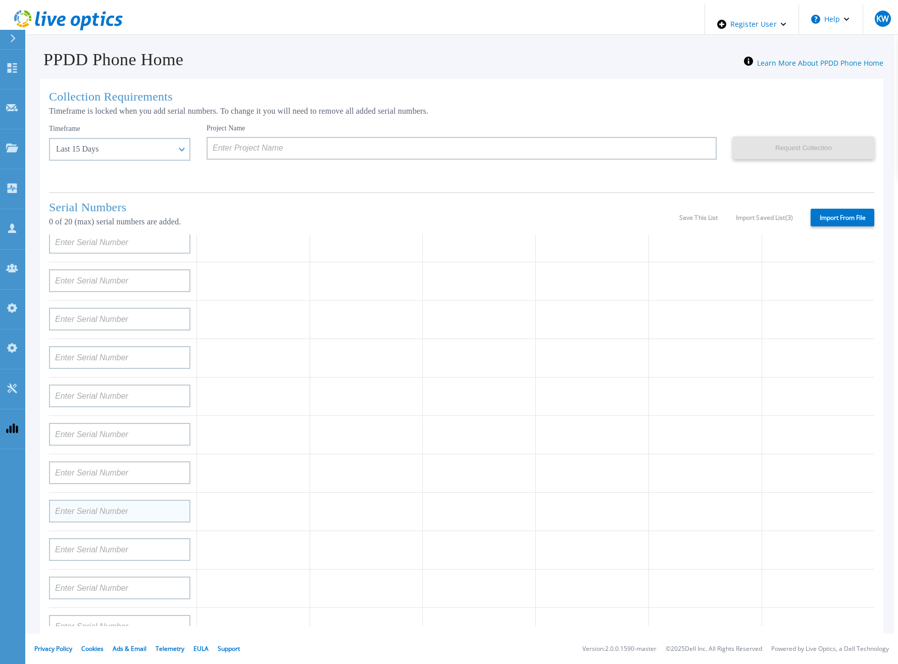
scroll to position [404, 0]
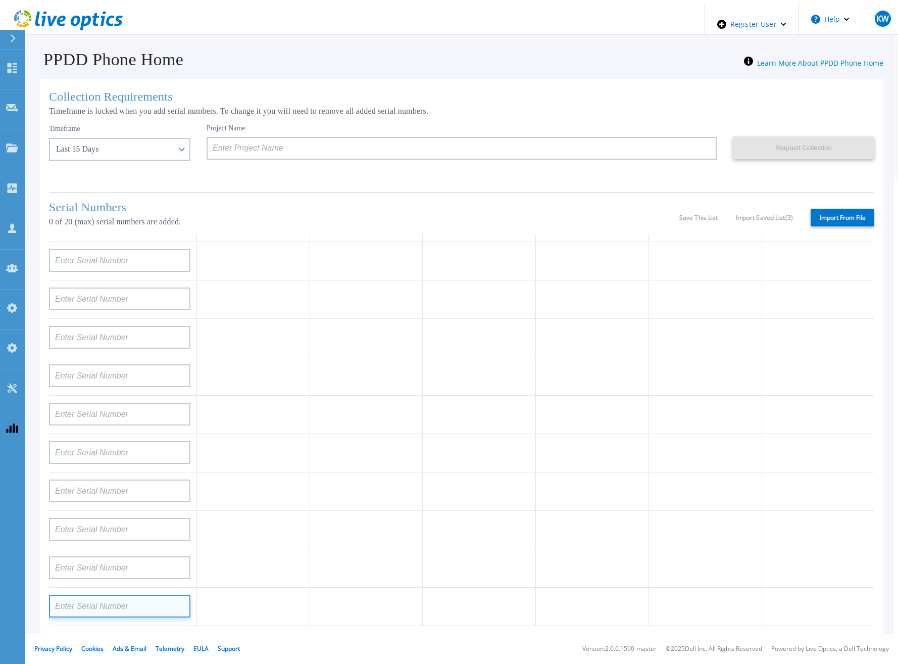
click at [119, 602] on input at bounding box center [119, 605] width 141 height 23
type input "QA"
click at [309, 511] on tbody "QA" at bounding box center [461, 242] width 825 height 768
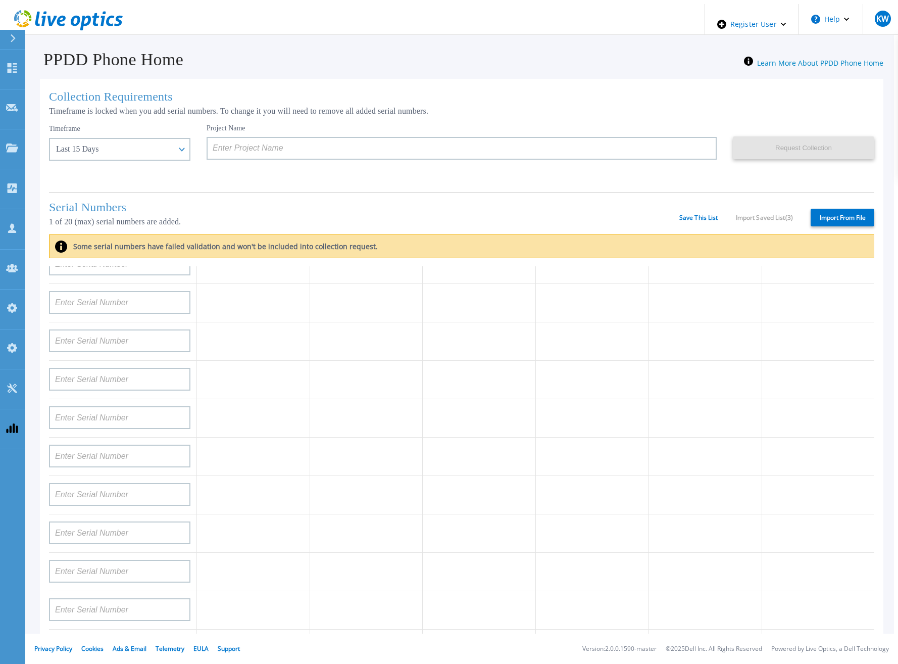
scroll to position [0, 0]
click at [693, 220] on div "Serial Numbers 1 of 20 (max) serial numbers are added. Save This List Import Sa…" at bounding box center [461, 213] width 825 height 42
click at [694, 214] on link "Save This List" at bounding box center [698, 217] width 39 height 7
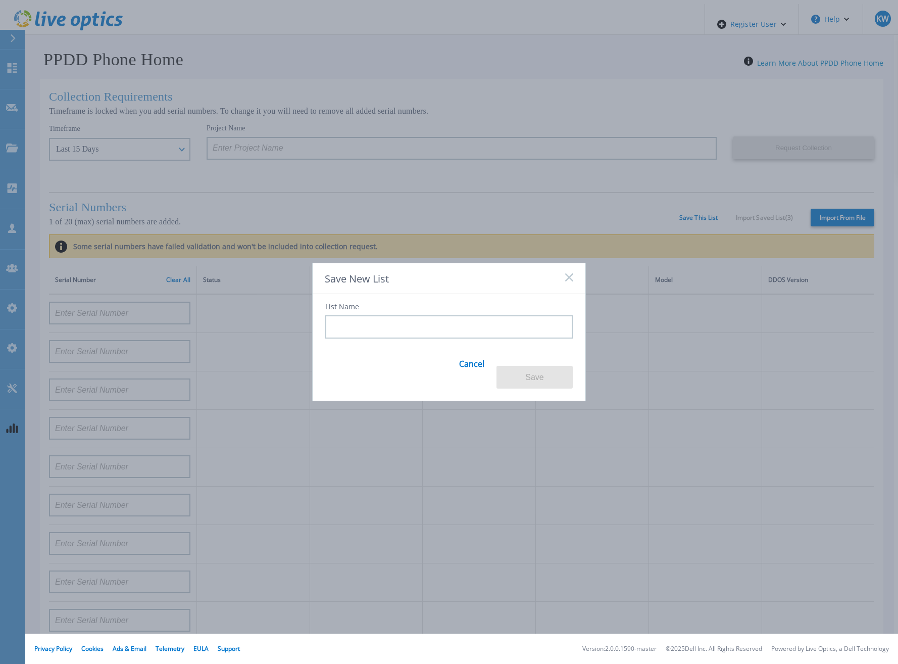
click at [461, 338] on input at bounding box center [448, 326] width 247 height 23
type input "QA"
click at [499, 370] on button "Save" at bounding box center [534, 377] width 76 height 23
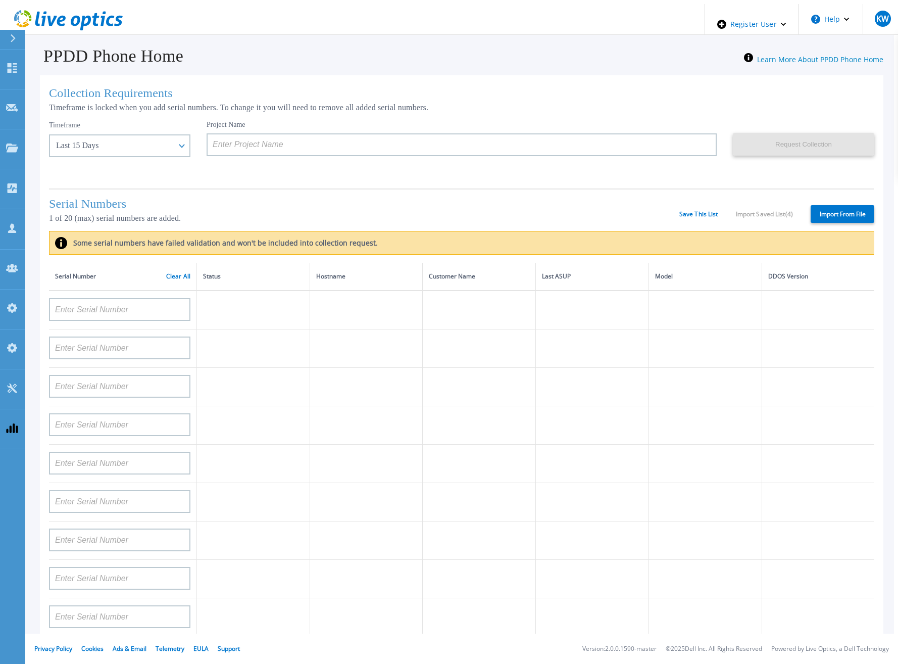
scroll to position [14, 0]
click at [171, 271] on div "Serial Number Clear All" at bounding box center [122, 276] width 135 height 11
click at [171, 273] on link "Clear All" at bounding box center [178, 276] width 24 height 7
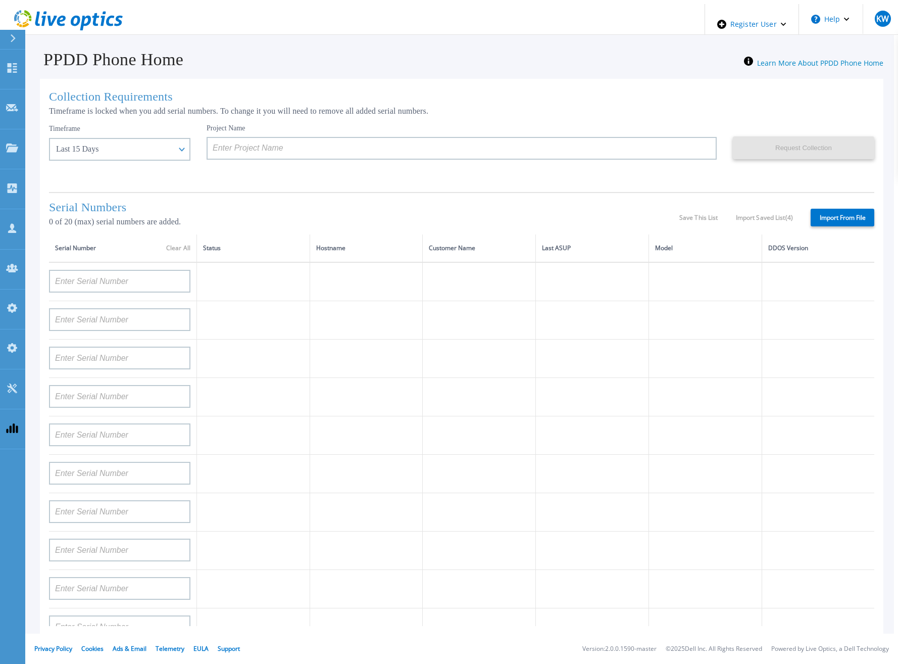
click at [82, 23] on icon at bounding box center [68, 20] width 109 height 21
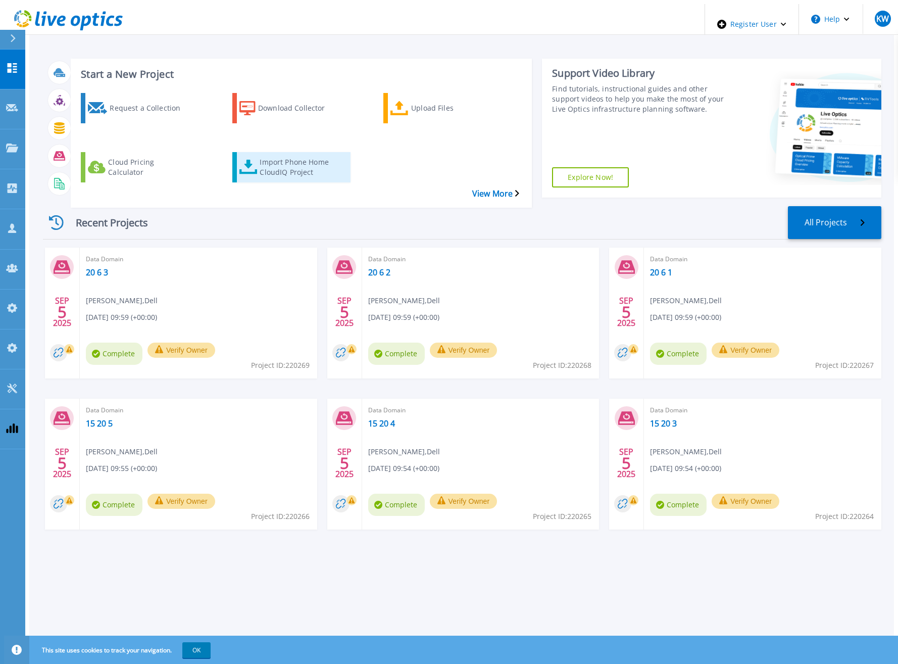
click at [296, 155] on div "Import Phone Home CloudIQ Project" at bounding box center [300, 167] width 81 height 25
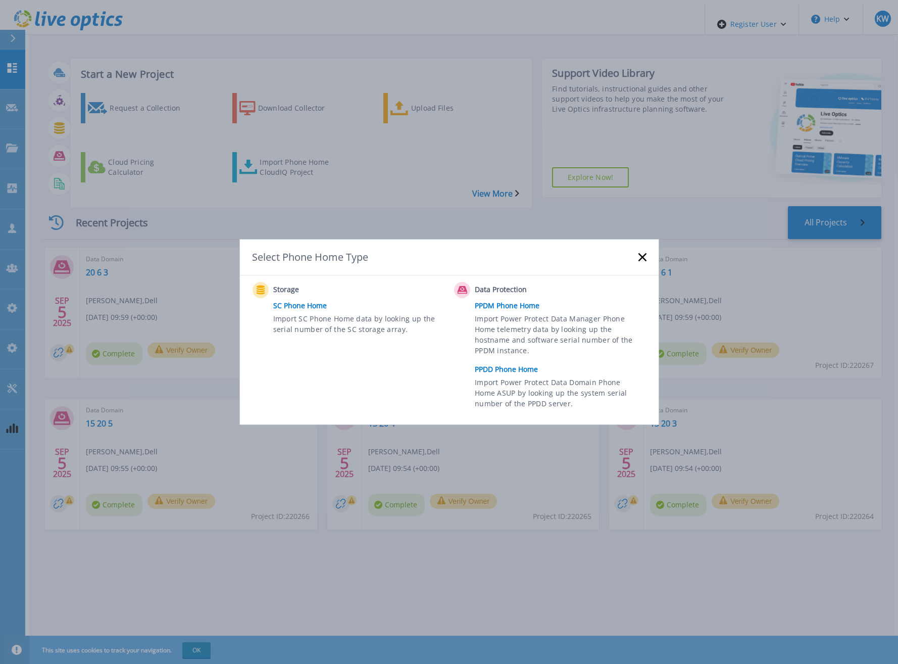
click at [512, 367] on link "PPDD Phone Home" at bounding box center [563, 369] width 176 height 15
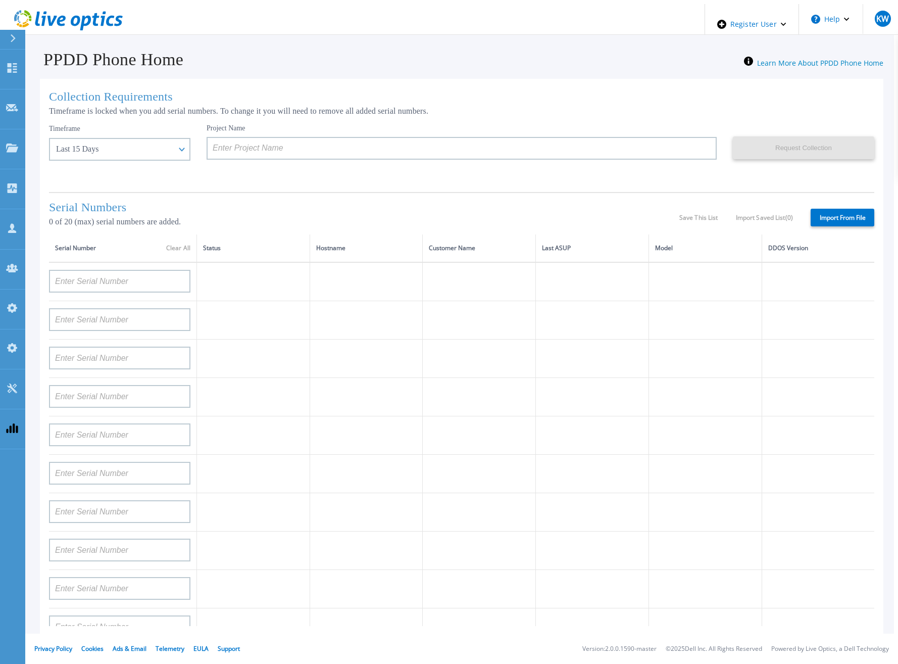
click at [706, 214] on div "Save This List Import Saved List ( 0 )" at bounding box center [736, 217] width 114 height 7
click at [162, 272] on input at bounding box center [119, 281] width 141 height 23
click at [94, 18] on icon at bounding box center [68, 20] width 109 height 21
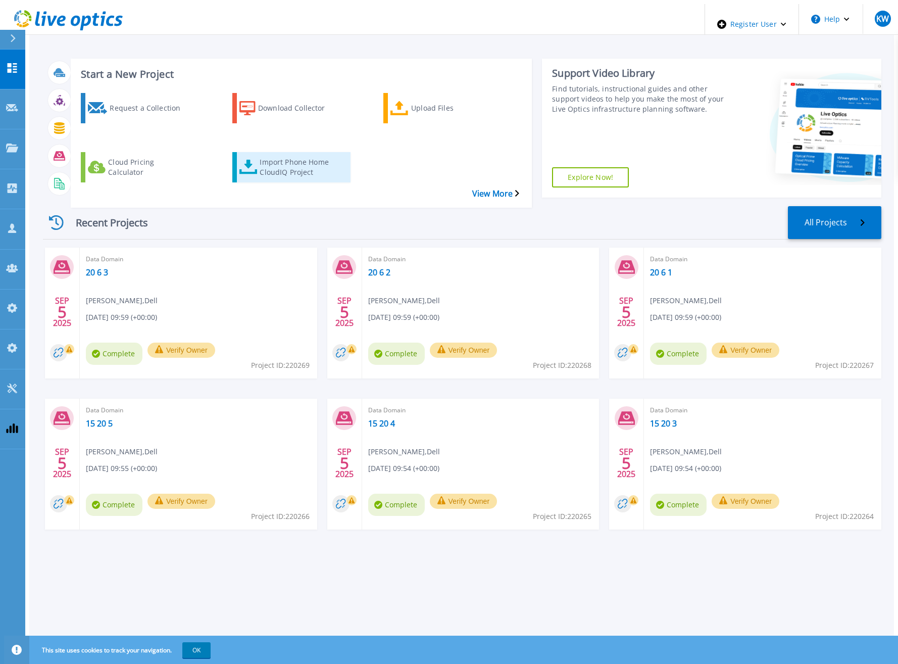
click at [319, 155] on div "Import Phone Home CloudIQ Project" at bounding box center [300, 167] width 81 height 25
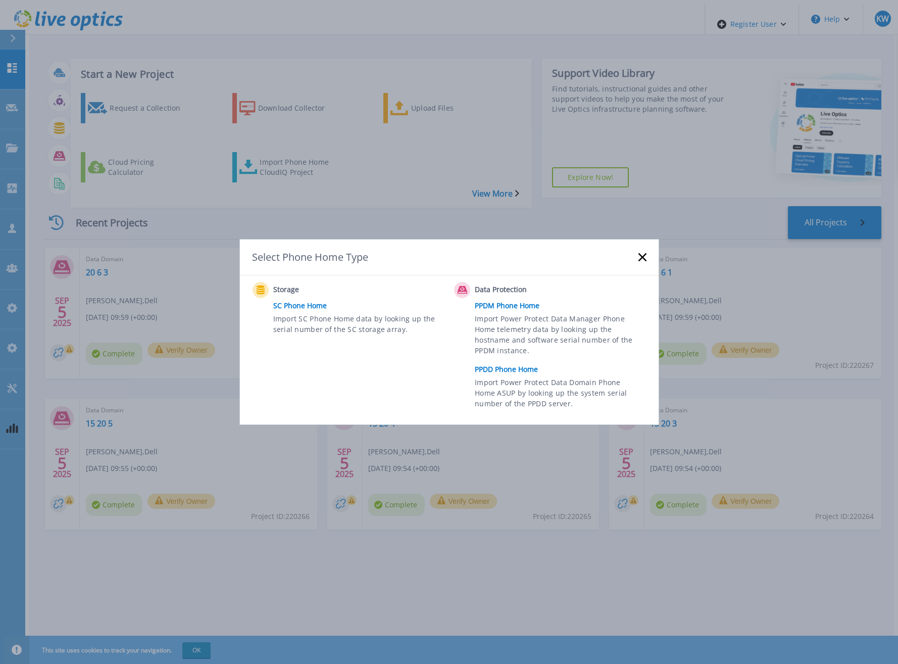
click at [505, 362] on link "PPDD Phone Home" at bounding box center [563, 369] width 176 height 15
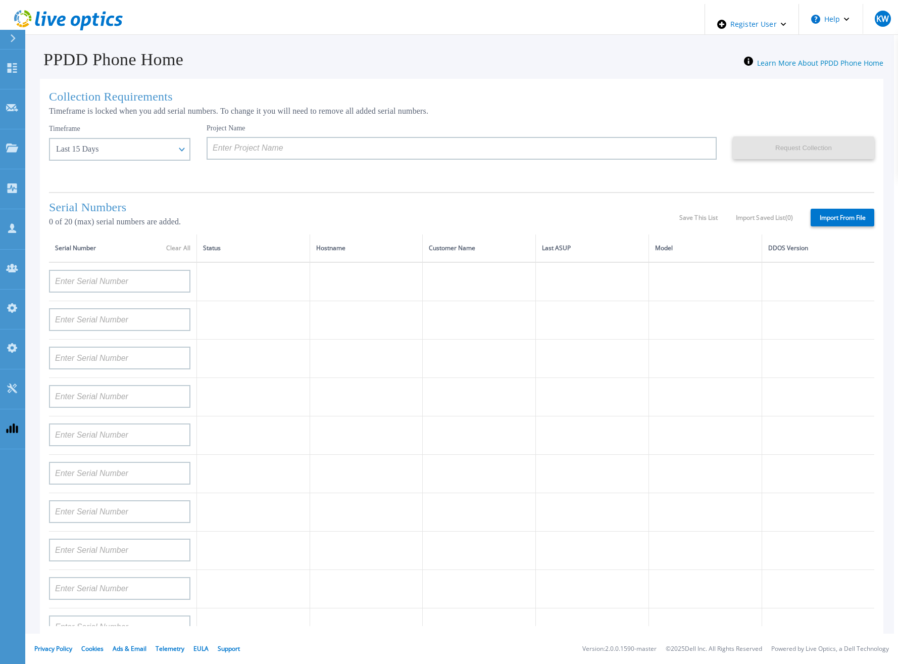
click at [821, 219] on label "Import From File" at bounding box center [842, 218] width 64 height 18
click at [0, 0] on input "Import From File" at bounding box center [0, 0] width 0 height 0
type input "APM00193603655"
type input "APM00212517749"
type input "APX00232503742"
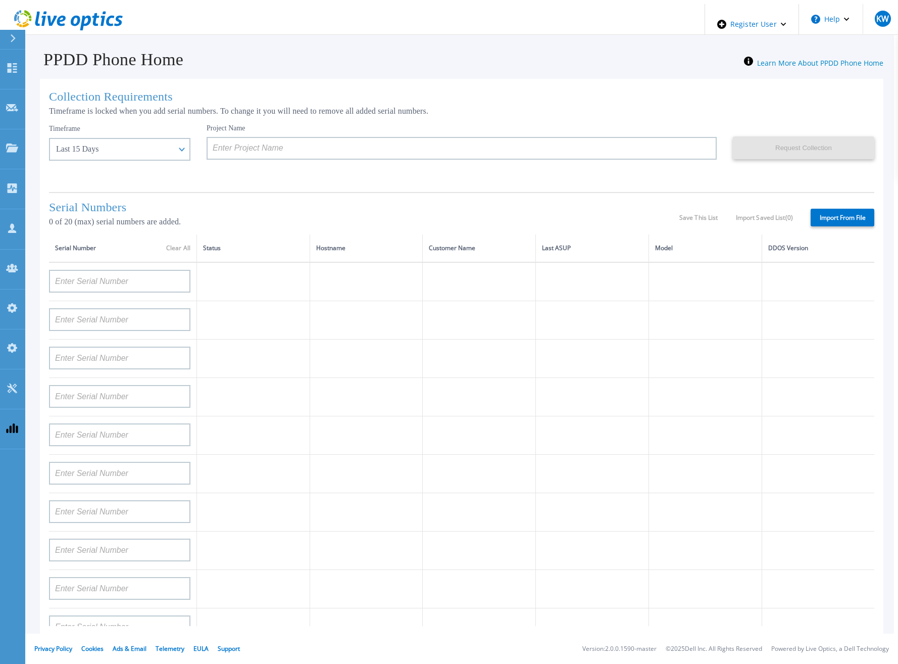
type input "APM00212702822"
type input "APM00212610953"
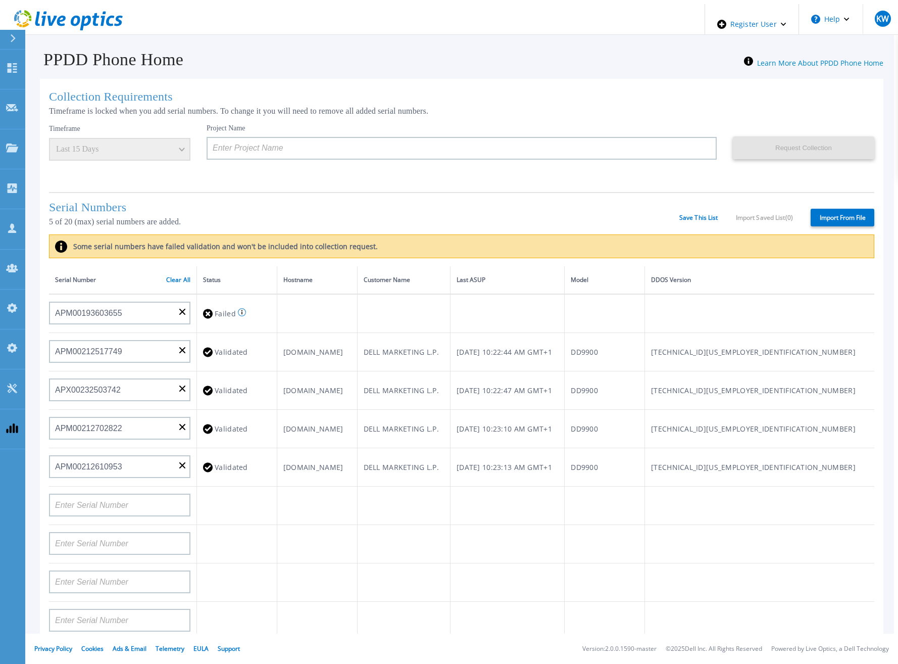
click at [681, 223] on div "Serial Numbers 5 of 20 (max) serial numbers are added. Save This List Import Sa…" at bounding box center [461, 213] width 825 height 42
click at [687, 214] on link "Save This List" at bounding box center [698, 217] width 39 height 7
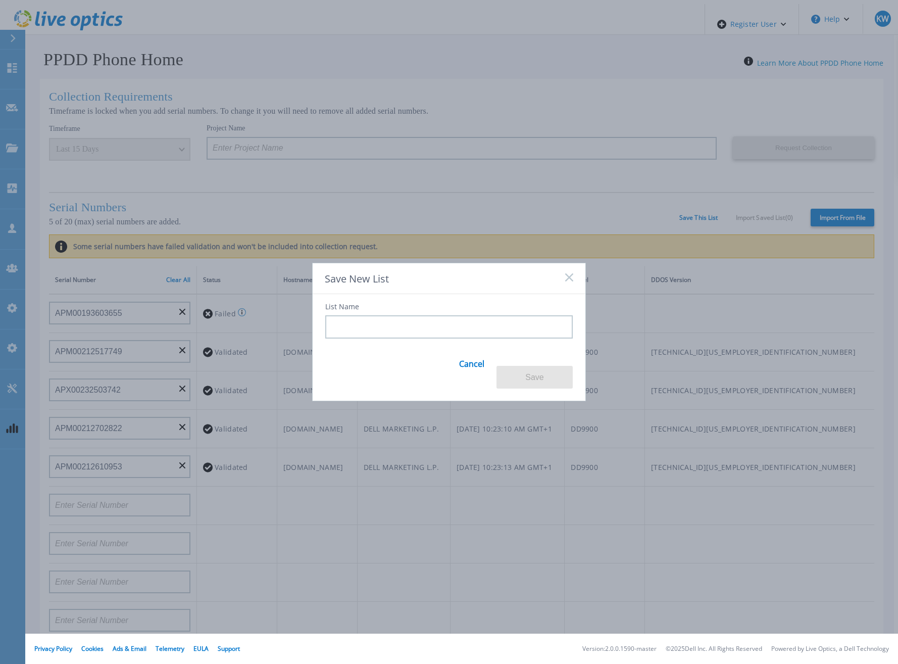
click at [395, 338] on input at bounding box center [448, 326] width 247 height 23
type input "Q"
click at [549, 377] on button "Save" at bounding box center [534, 377] width 76 height 23
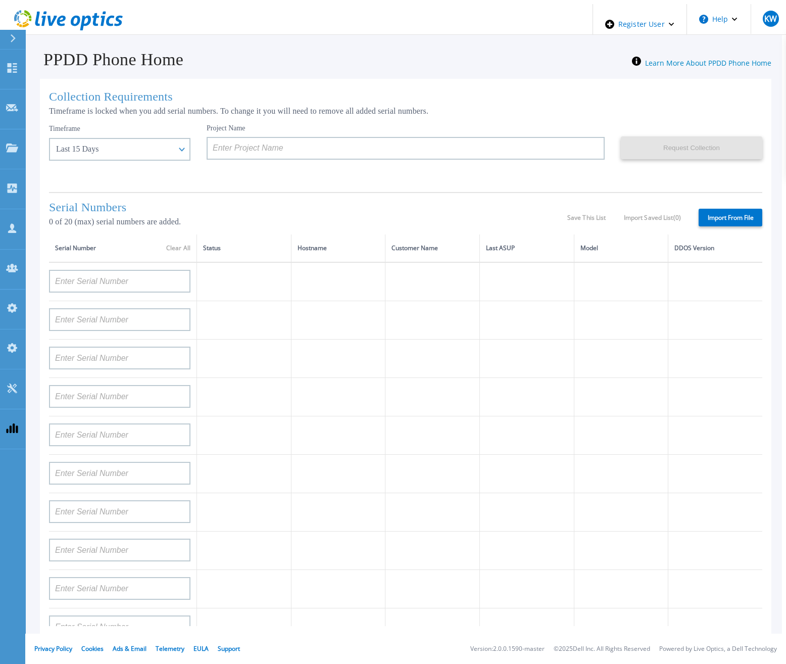
click at [375, 28] on header "Register User Help KW Dell Admin User [PERSON_NAME] [PERSON_NAME][EMAIL_ADDRESS…" at bounding box center [397, 19] width 786 height 31
click at [616, 193] on div "Serial Numbers 0 of 20 (max) serial numbers are added. Save This List Import Sa…" at bounding box center [405, 213] width 713 height 42
drag, startPoint x: 606, startPoint y: 215, endPoint x: 568, endPoint y: 212, distance: 38.5
click at [568, 212] on div "Serial Numbers 0 of 20 (max) serial numbers are added. Save This List Import Sa…" at bounding box center [405, 213] width 713 height 42
drag, startPoint x: 568, startPoint y: 212, endPoint x: 602, endPoint y: 205, distance: 35.0
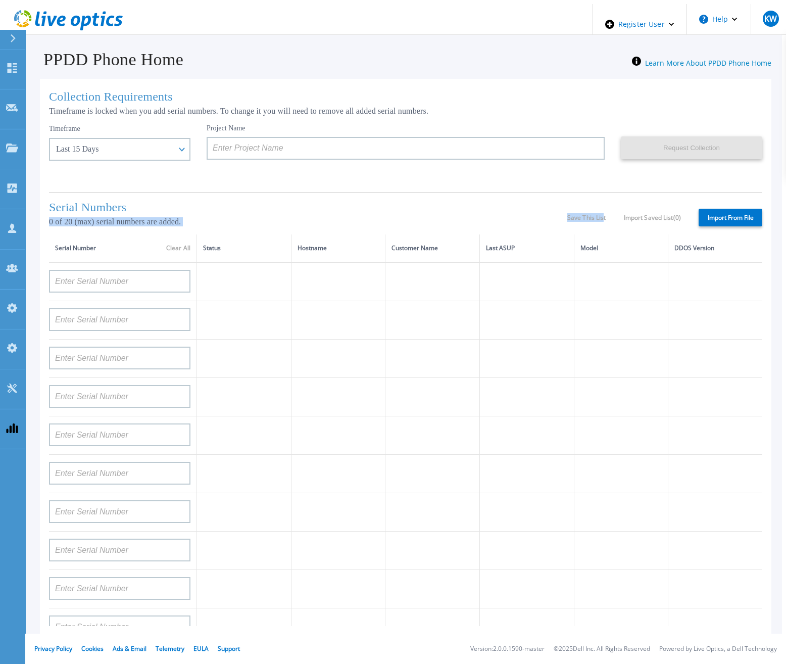
click at [602, 205] on div "Serial Numbers 0 of 20 (max) serial numbers are added. Save This List Import Sa…" at bounding box center [405, 213] width 713 height 42
click at [632, 211] on div "Serial Numbers 0 of 20 (max) serial numbers are added. Save This List Import Sa…" at bounding box center [405, 213] width 713 height 42
click at [733, 216] on label "Import From File" at bounding box center [730, 218] width 64 height 18
click at [0, 0] on input "Import From File" at bounding box center [0, 0] width 0 height 0
click at [611, 206] on div "Serial Numbers 0 of 20 (max) serial numbers are added. Save This List Import Sa…" at bounding box center [405, 213] width 713 height 42
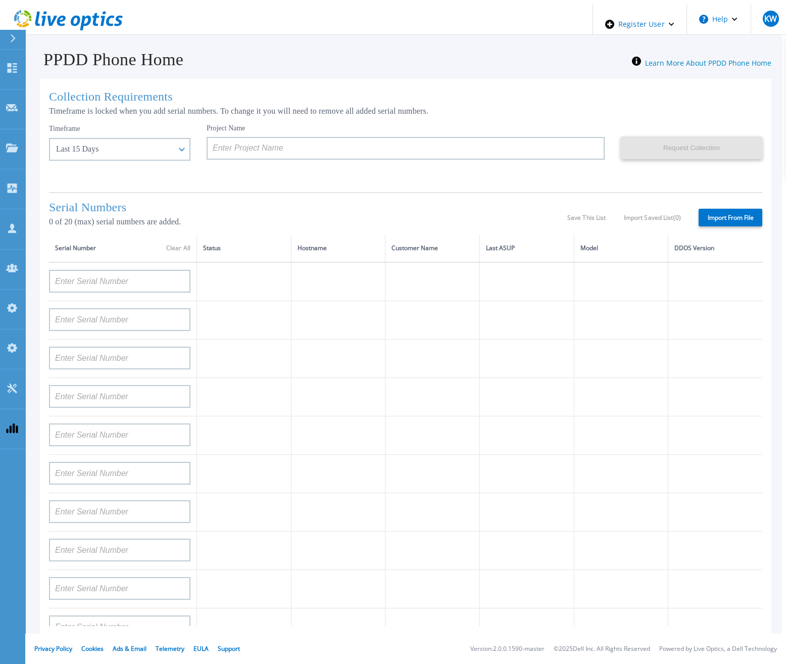
click at [611, 206] on div "Serial Numbers 0 of 20 (max) serial numbers are added. Save This List Import Sa…" at bounding box center [405, 213] width 713 height 42
